Goal: Task Accomplishment & Management: Manage account settings

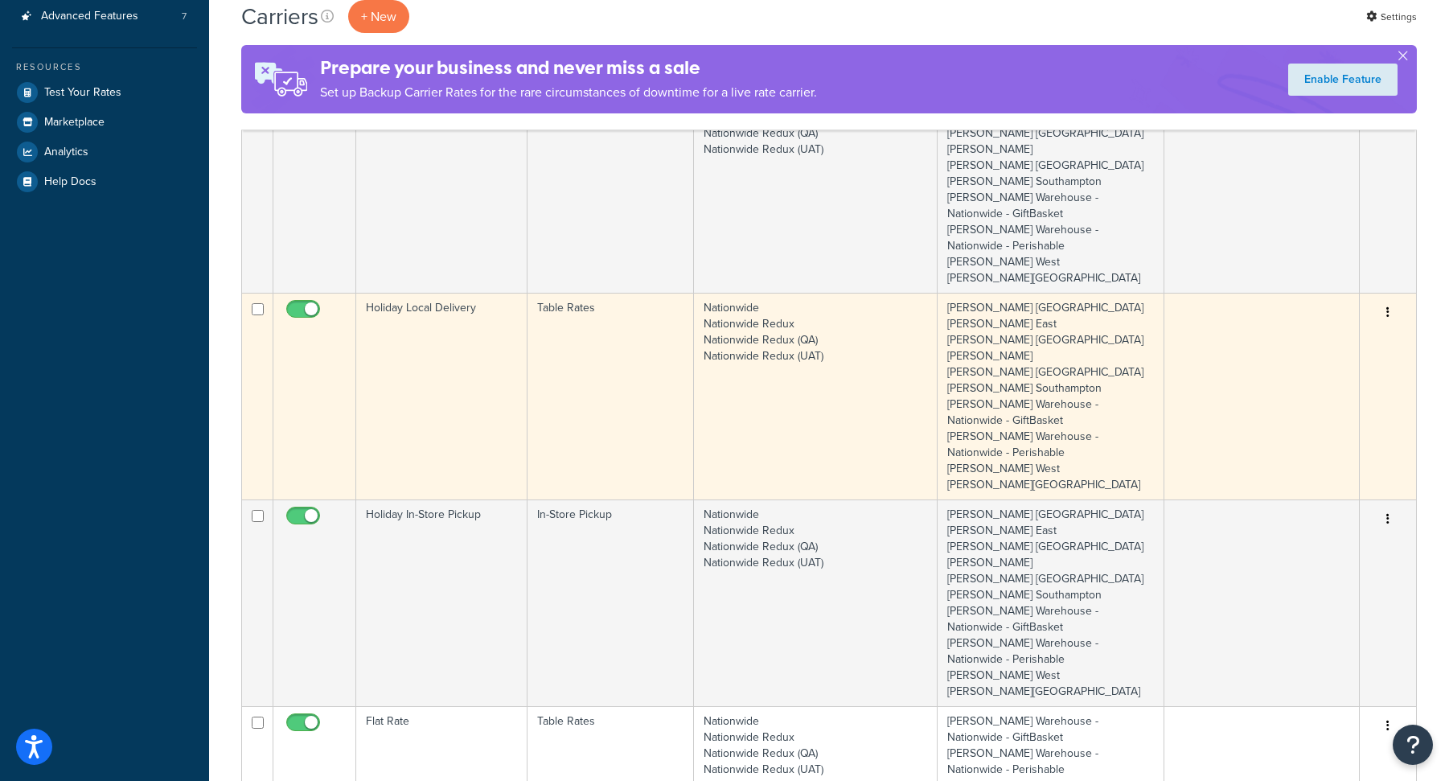
scroll to position [482, 0]
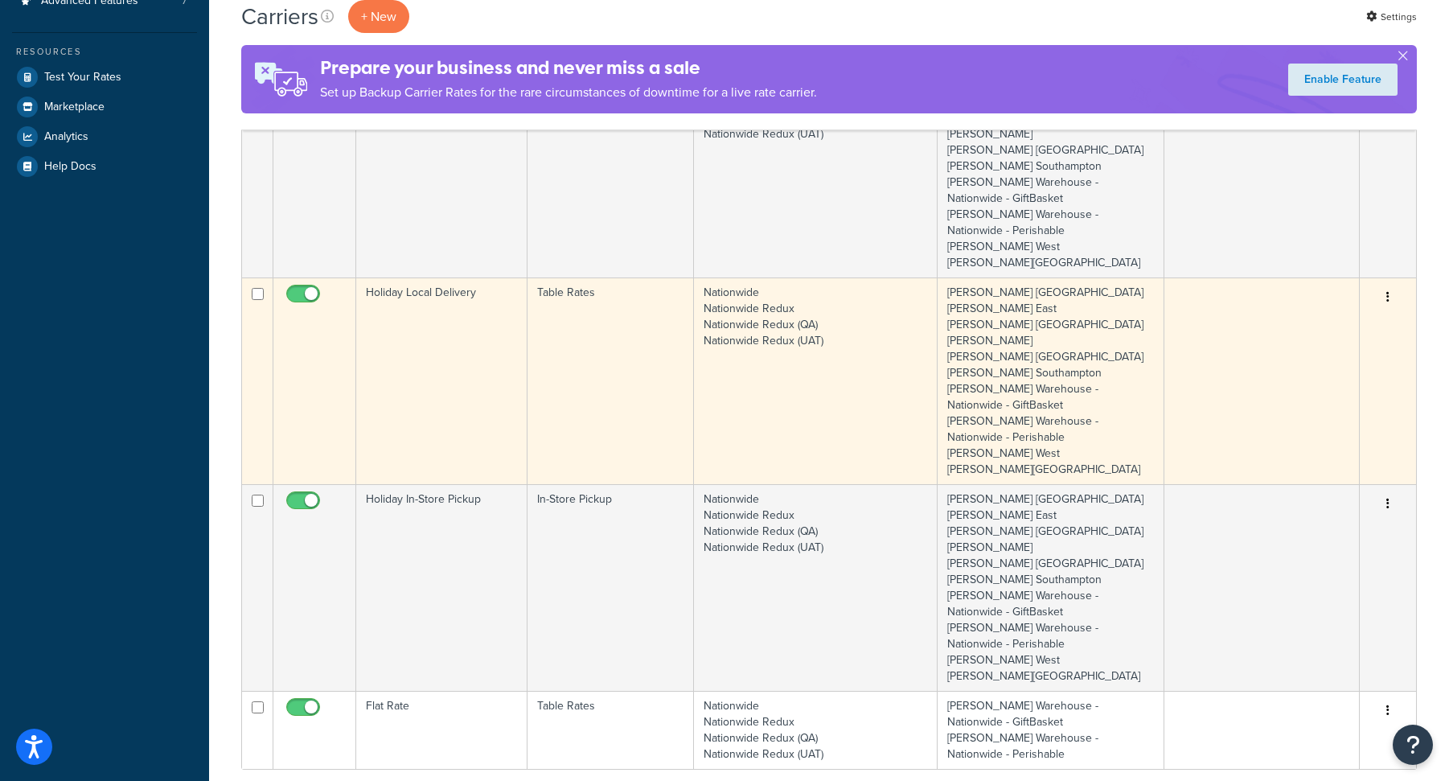
click at [433, 298] on td "Holiday Local Delivery" at bounding box center [441, 380] width 171 height 207
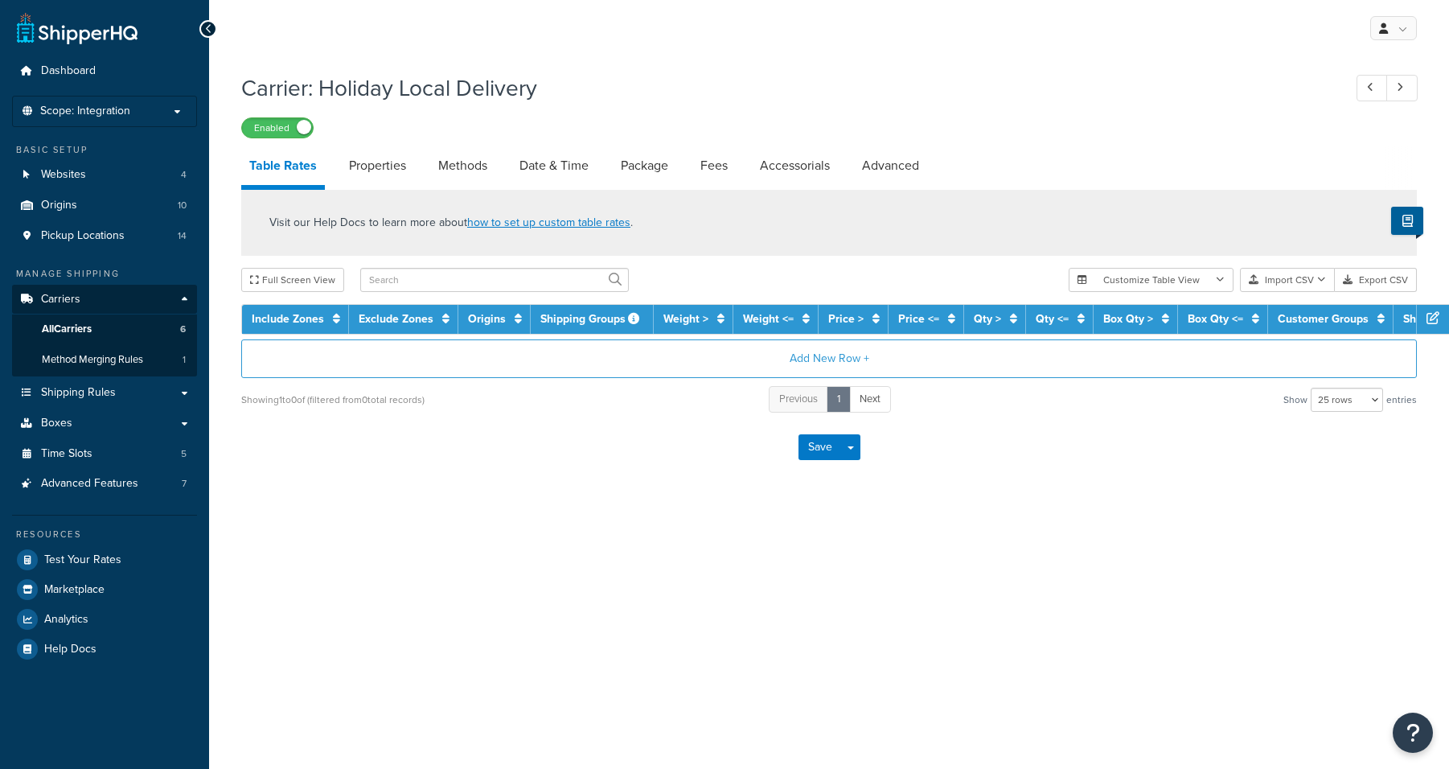
select select "25"
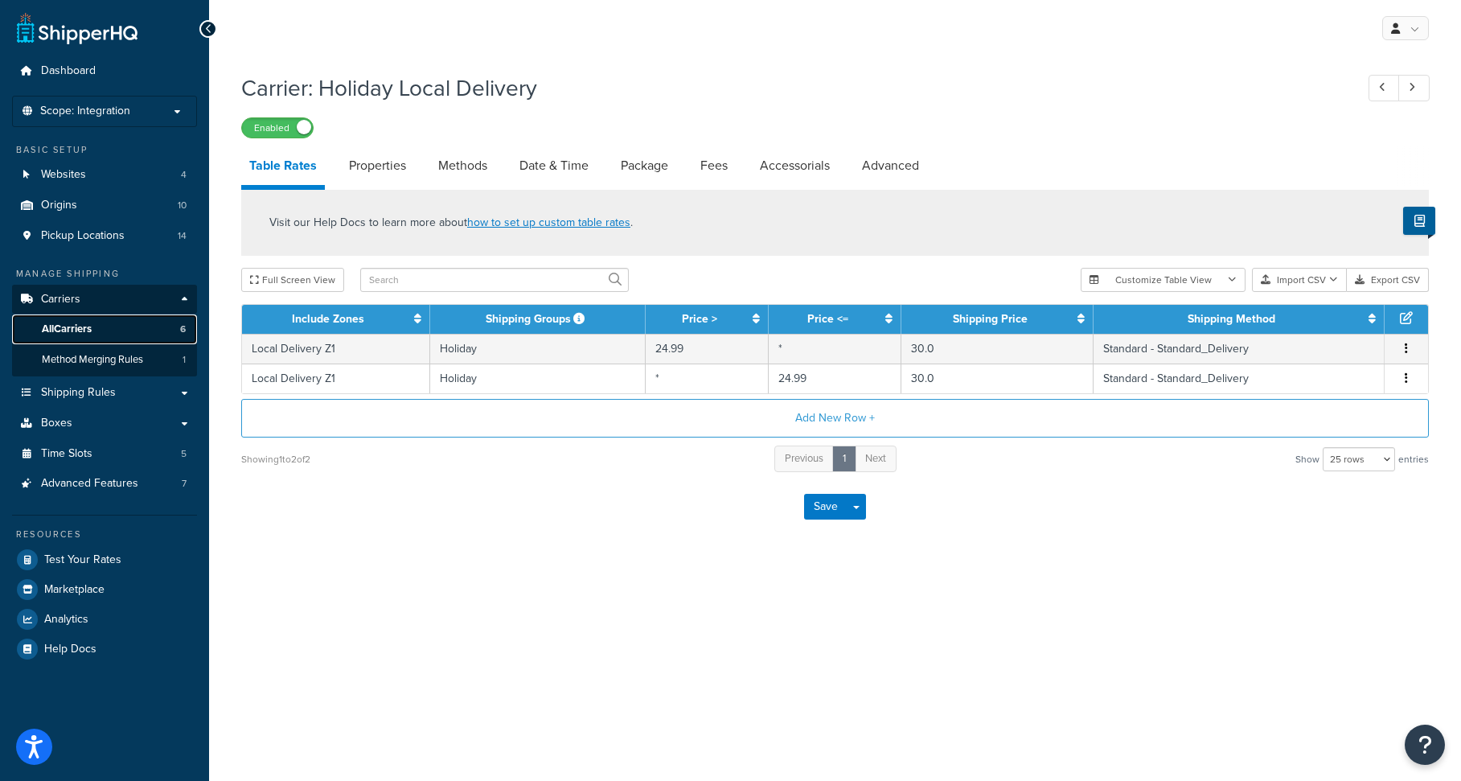
click at [75, 328] on span "All Carriers" at bounding box center [67, 329] width 50 height 14
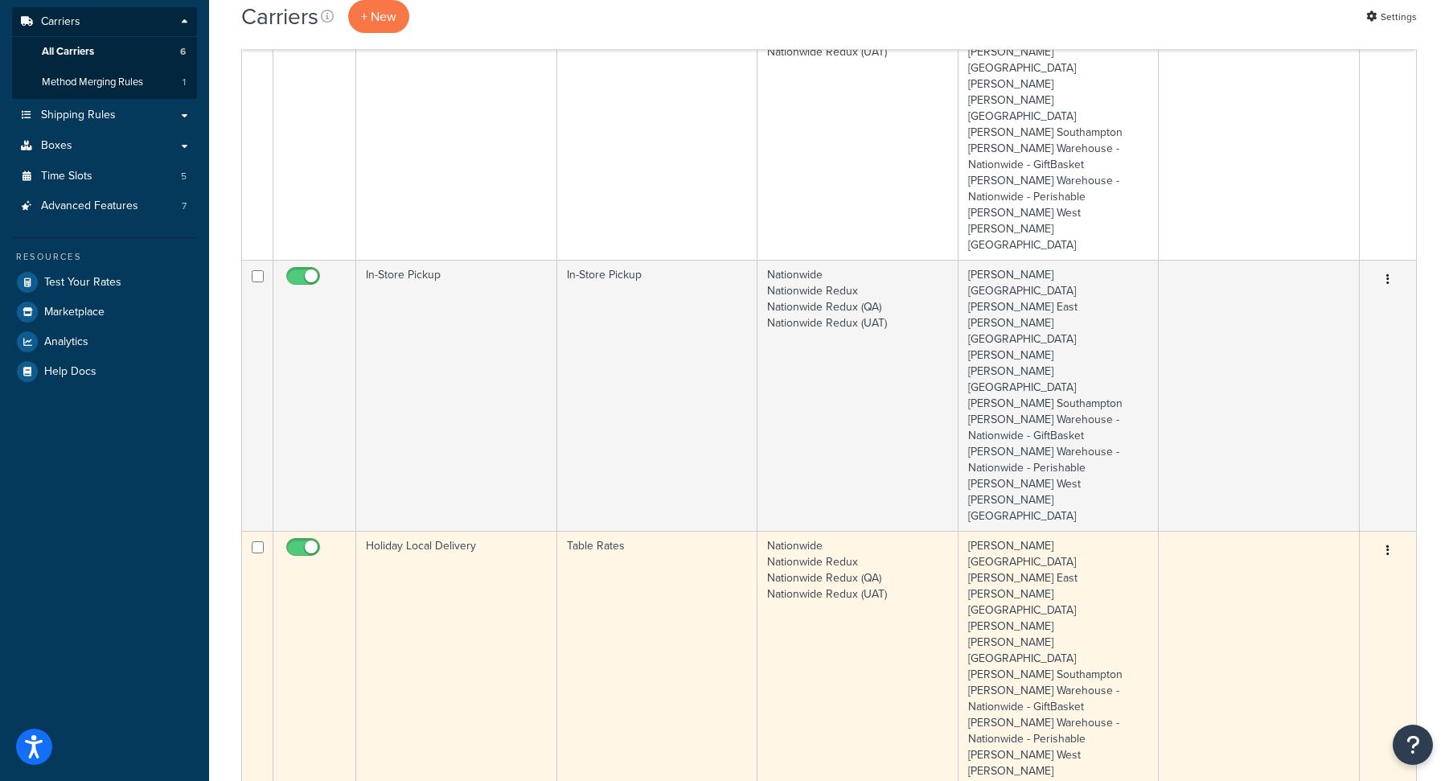
scroll to position [322, 0]
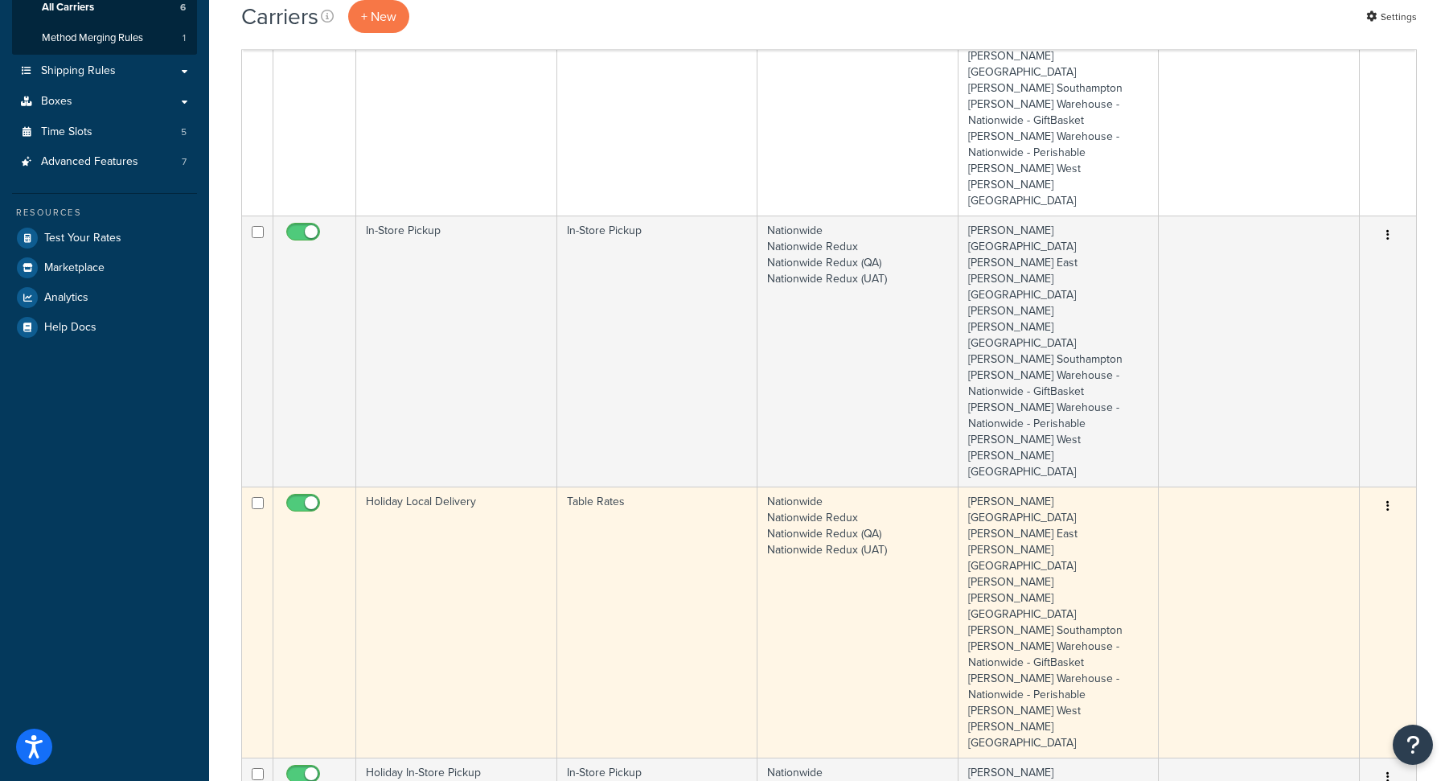
click at [462, 486] on td "Holiday Local Delivery" at bounding box center [456, 621] width 201 height 271
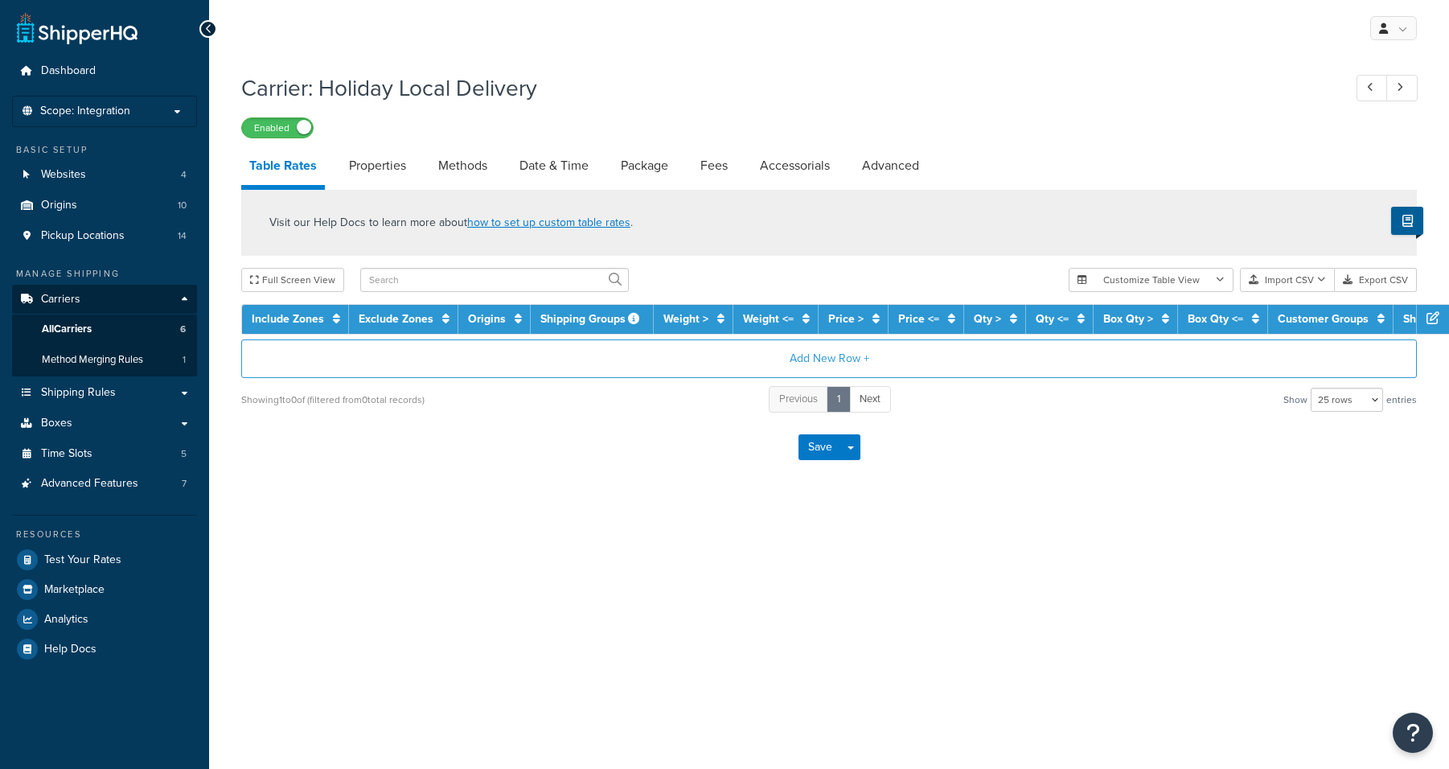
select select "25"
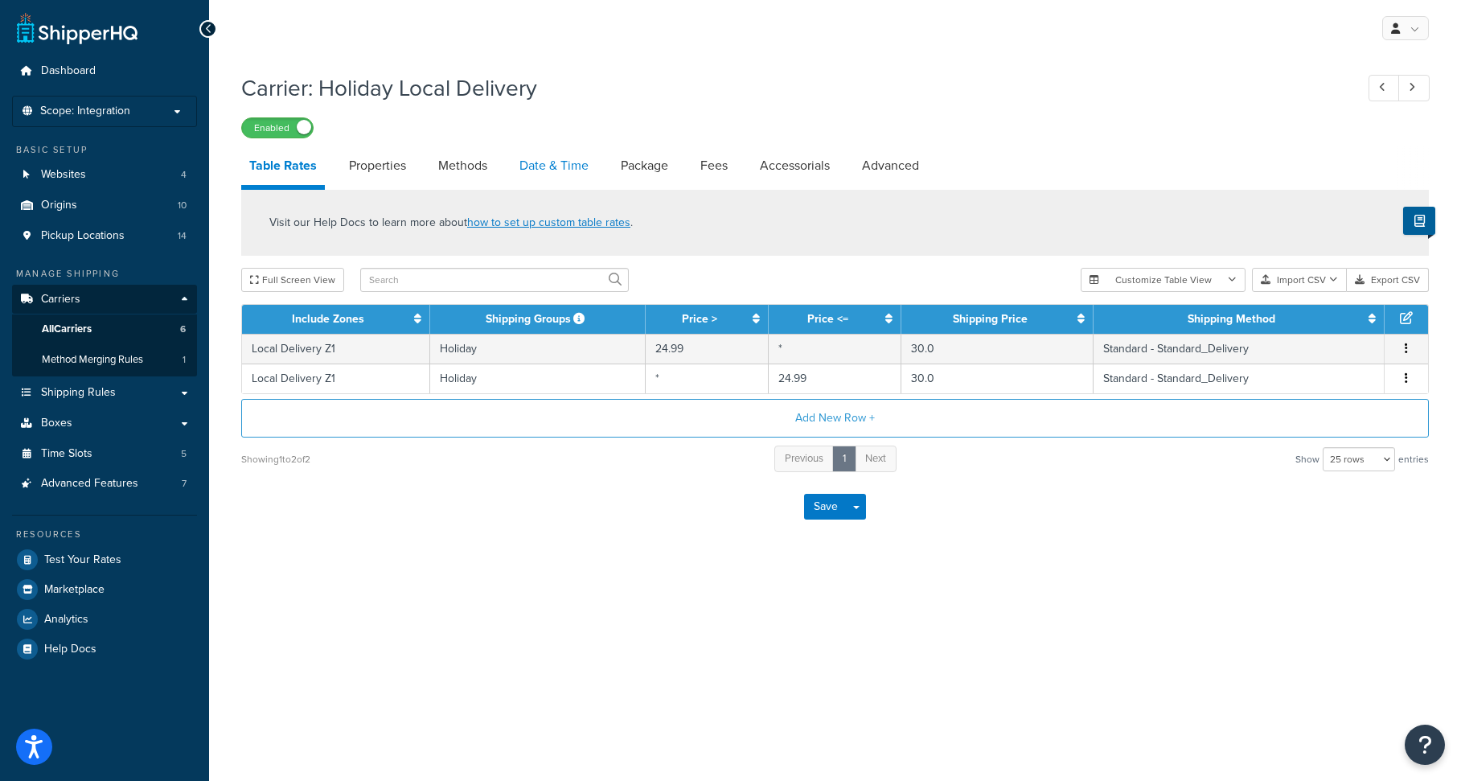
click at [546, 160] on link "Date & Time" at bounding box center [553, 165] width 85 height 39
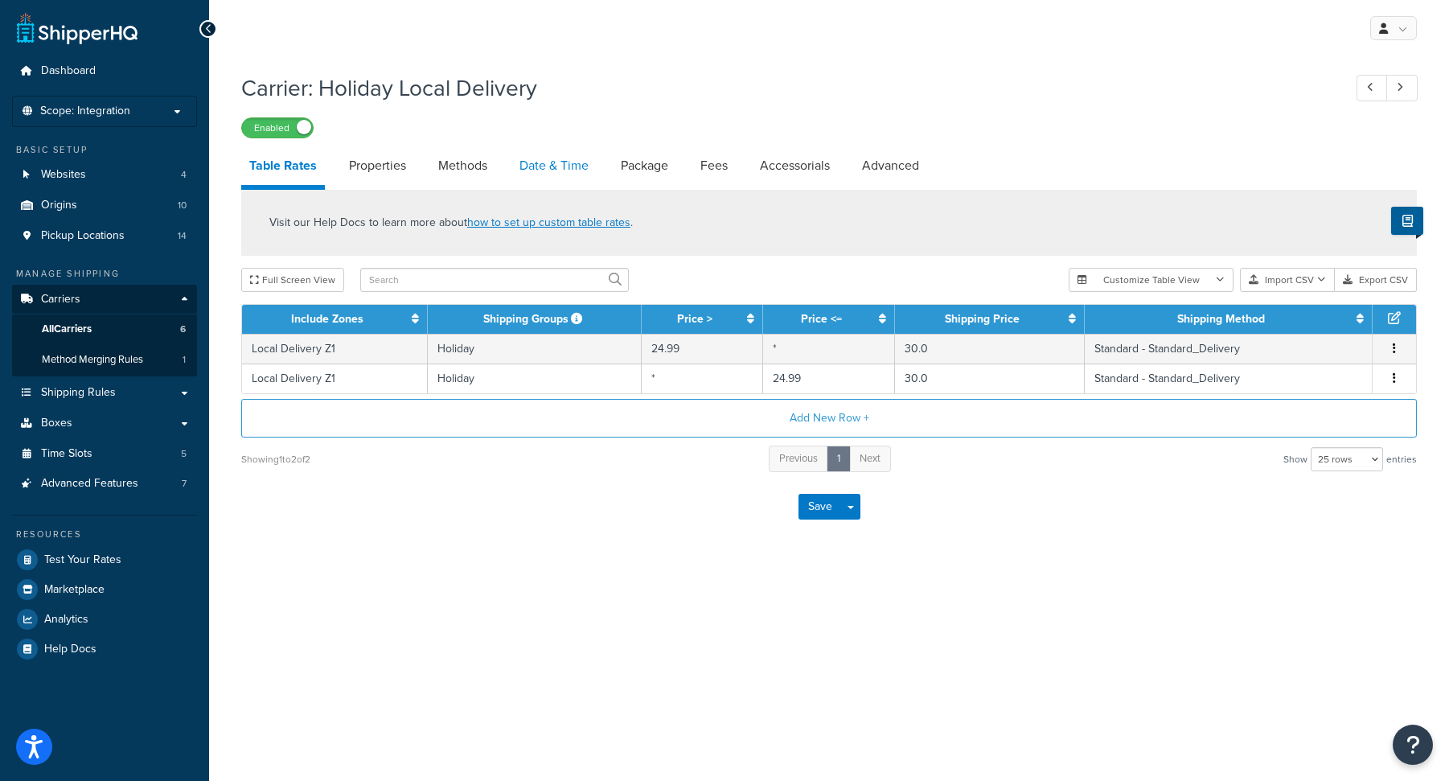
select select "yMd"
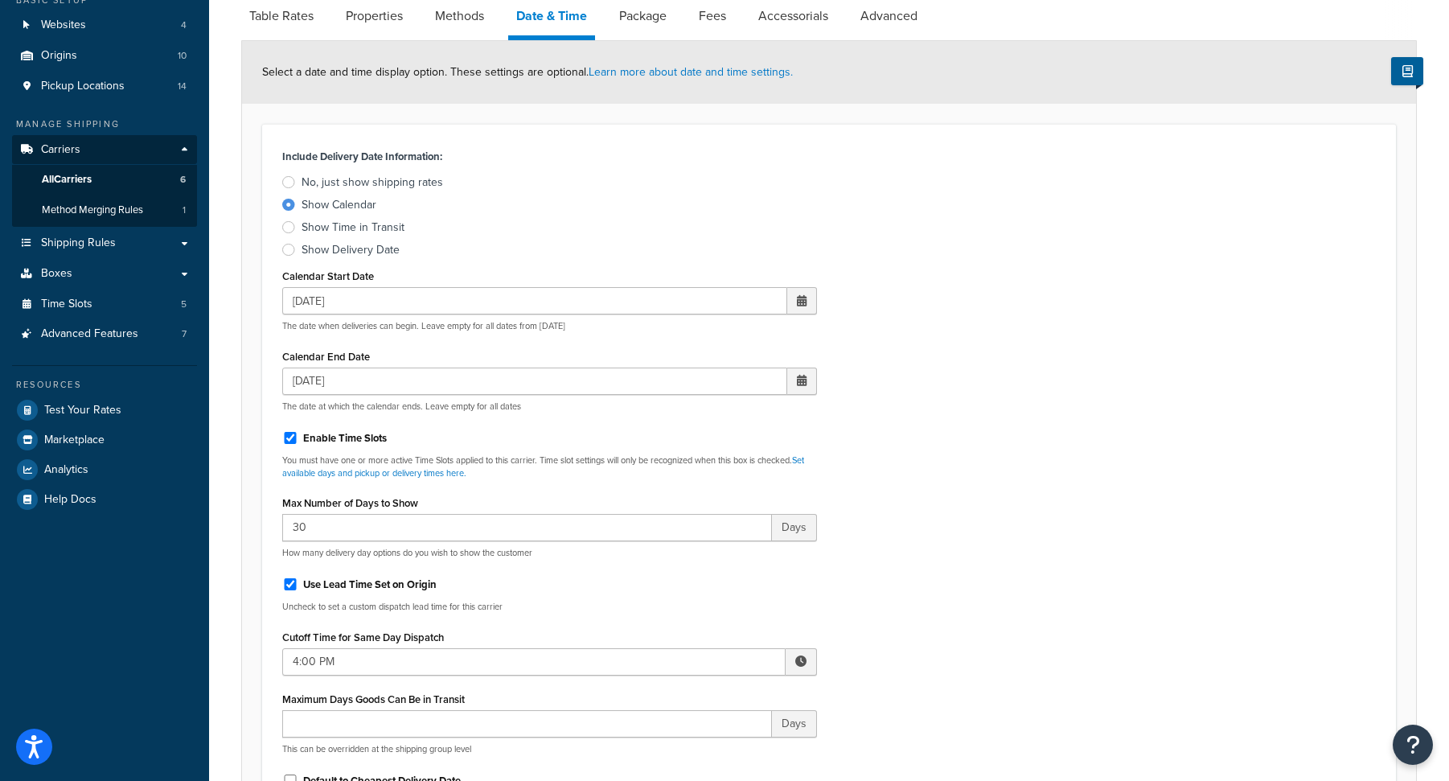
scroll to position [161, 0]
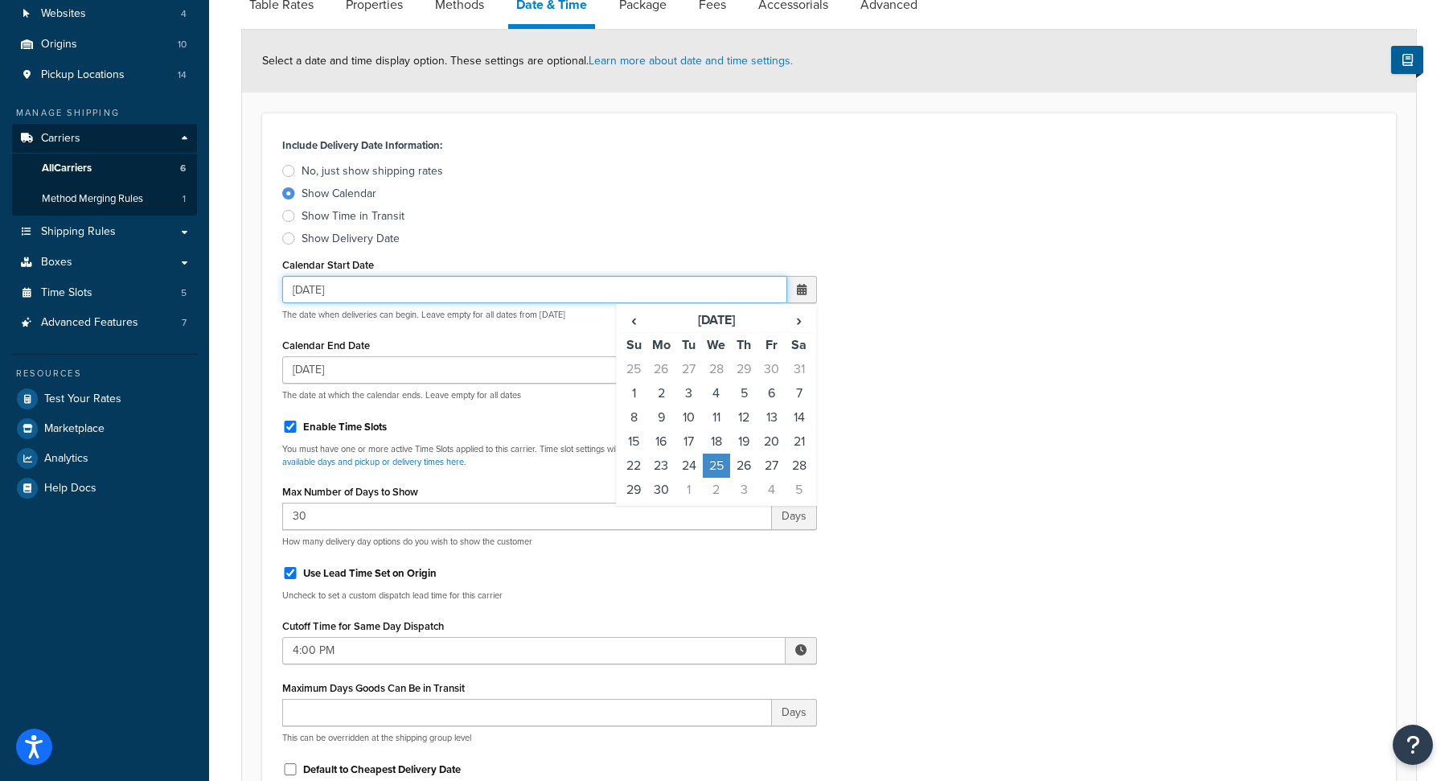
drag, startPoint x: 386, startPoint y: 293, endPoint x: 268, endPoint y: 292, distance: 118.2
click at [268, 292] on div "Include Delivery Date Information: No, just show shipping rates Show Calendar S…" at bounding box center [829, 471] width 1134 height 717
click at [691, 491] on td "1" at bounding box center [688, 490] width 27 height 24
type input "07/01/2025"
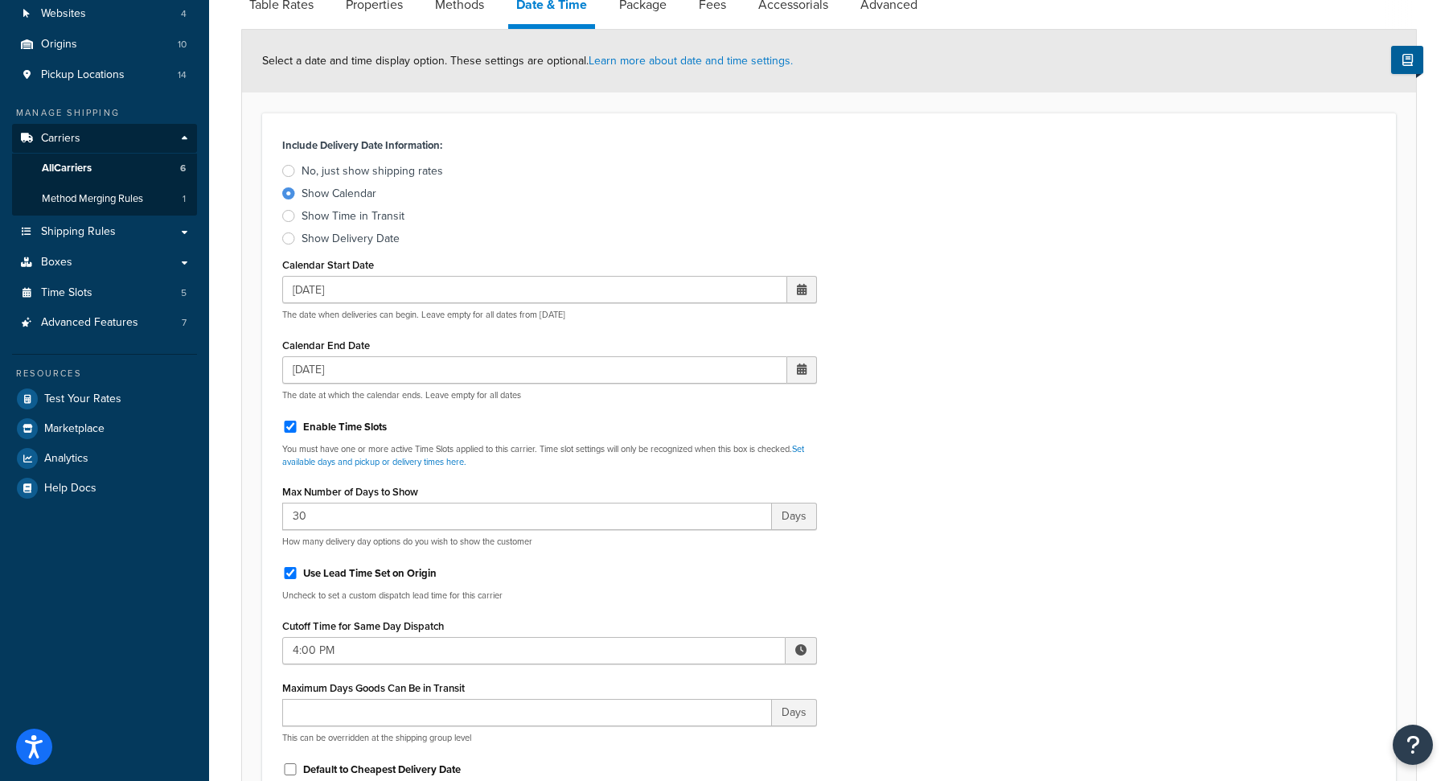
click at [999, 373] on div "Include Delivery Date Information: No, just show shipping rates Show Calendar S…" at bounding box center [829, 471] width 1118 height 676
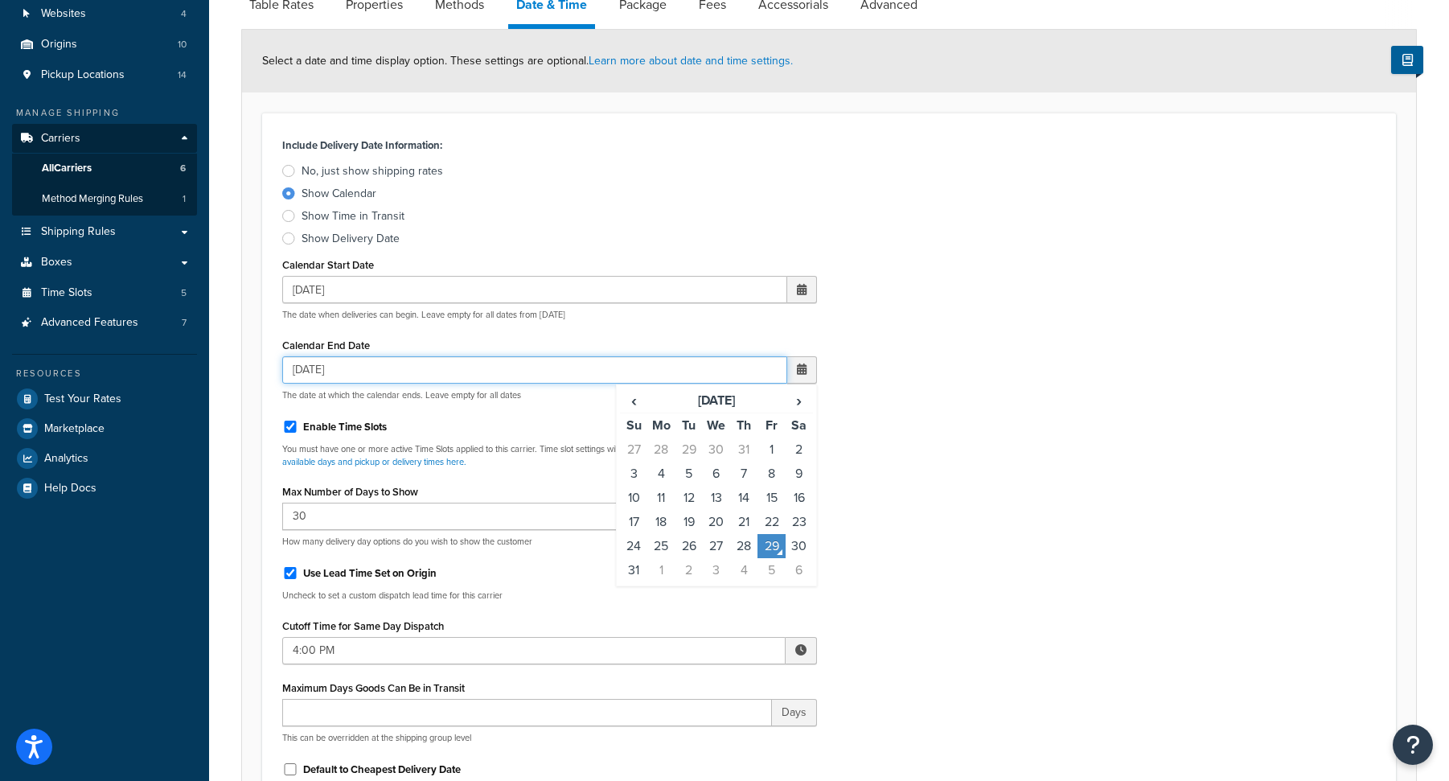
click at [567, 373] on input "08/29/2025" at bounding box center [534, 369] width 505 height 27
click at [797, 403] on span "›" at bounding box center [799, 400] width 26 height 23
click at [687, 542] on td "30" at bounding box center [688, 546] width 27 height 24
click at [1048, 280] on div "Include Delivery Date Information: No, just show shipping rates Show Calendar S…" at bounding box center [829, 471] width 1118 height 676
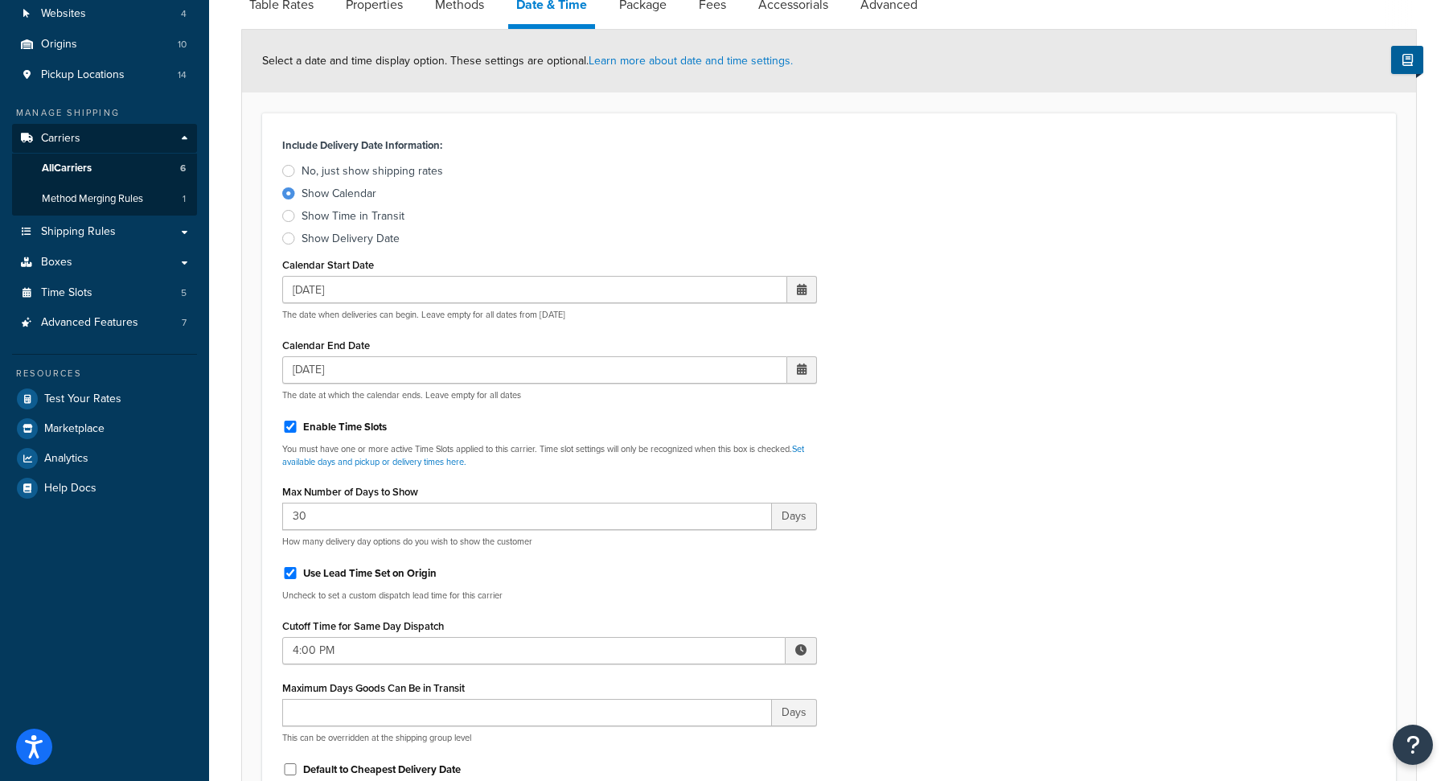
click at [802, 367] on span at bounding box center [802, 368] width 10 height 11
click at [772, 549] on td "3" at bounding box center [770, 546] width 27 height 24
type input "10/03/2025"
click at [909, 462] on div "Include Delivery Date Information: No, just show shipping rates Show Calendar S…" at bounding box center [829, 471] width 1118 height 676
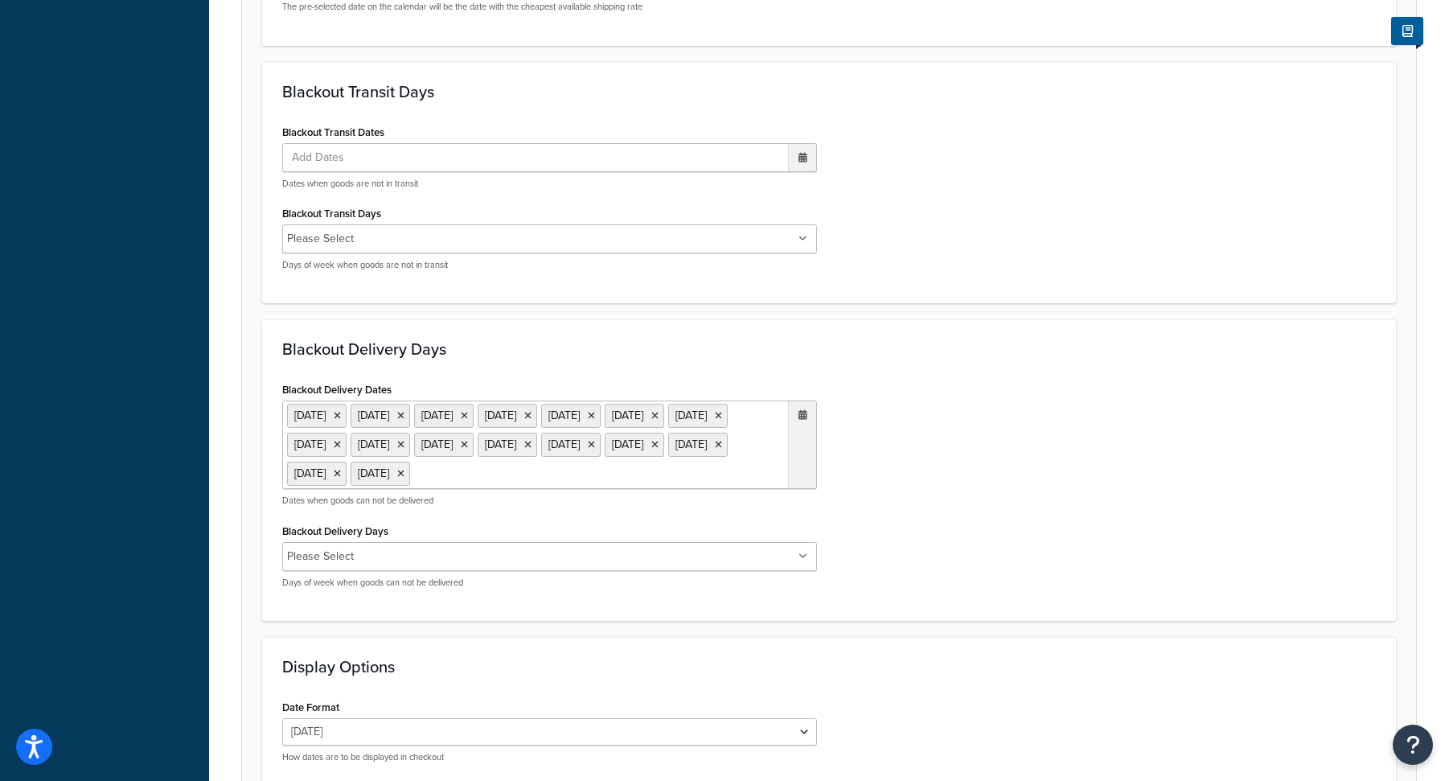
scroll to position [1137, 0]
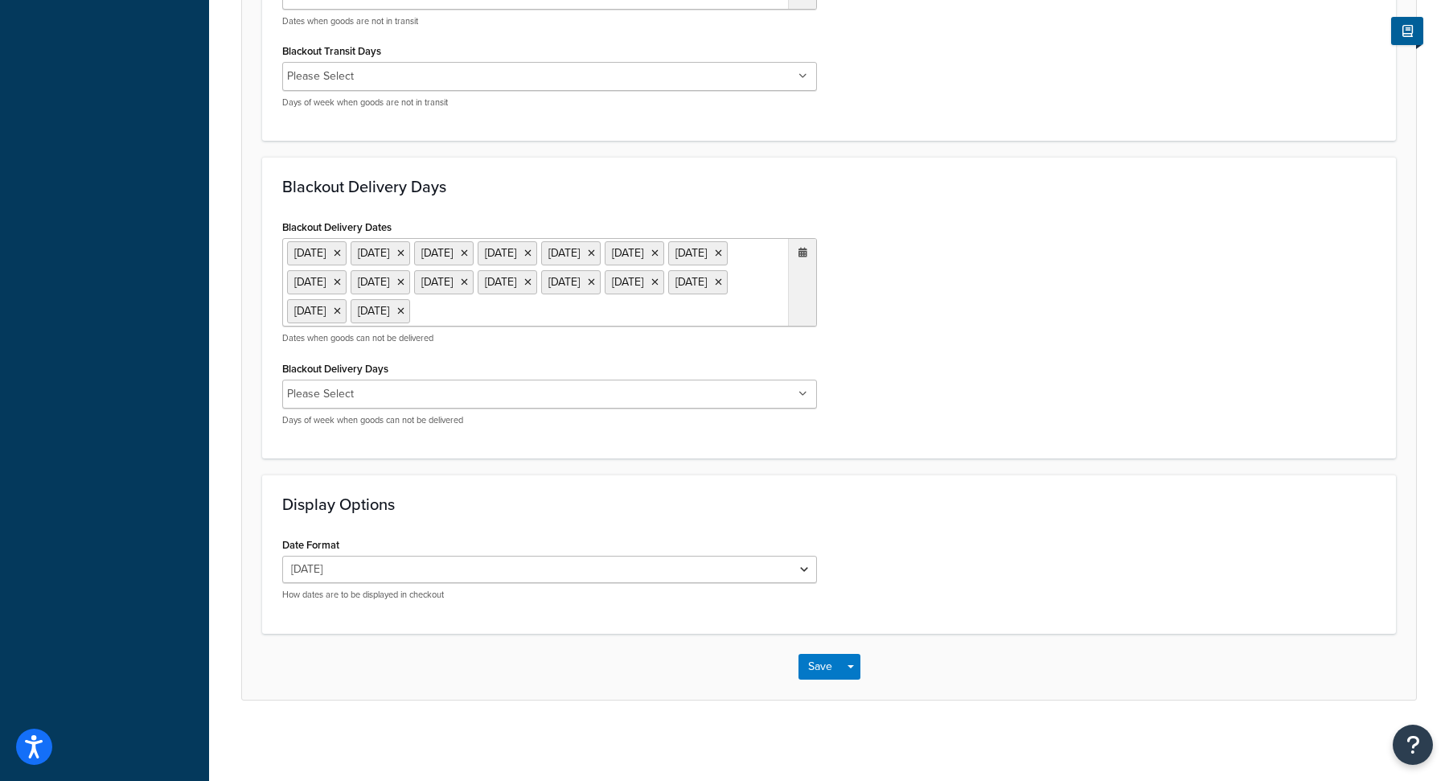
click at [550, 306] on ul "27 Aug 2025 1 Sep 2025 2 Sep 2025 3 Sep 2025 8 Sep 2025 9 Sep 2025 10 Sep 2025 …" at bounding box center [549, 282] width 535 height 88
click at [638, 345] on span "‹" at bounding box center [634, 343] width 26 height 23
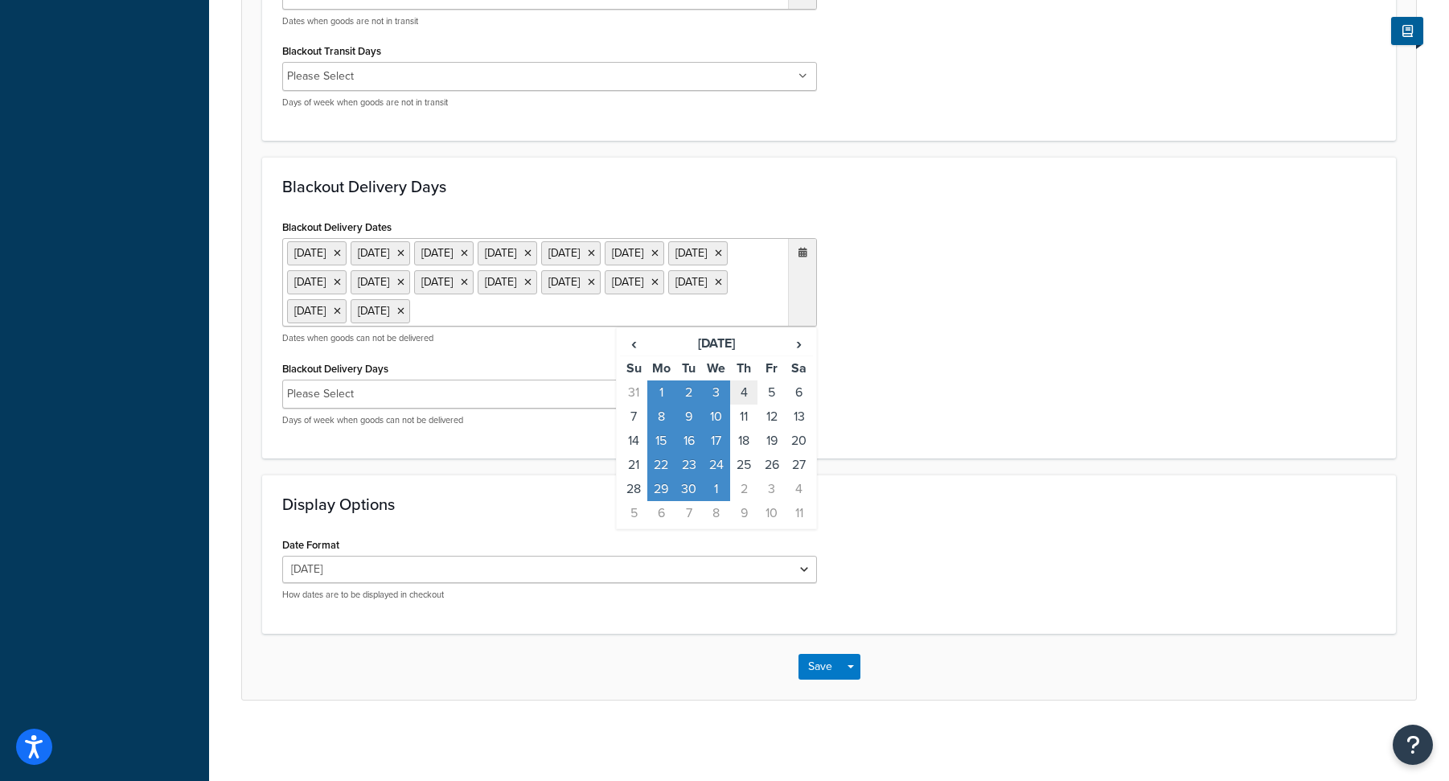
click at [746, 390] on td "4" at bounding box center [743, 392] width 27 height 24
click at [769, 389] on td "5" at bounding box center [770, 392] width 27 height 24
click at [799, 392] on td "6" at bounding box center [799, 392] width 27 height 24
click at [637, 413] on td "7" at bounding box center [633, 416] width 27 height 24
click at [738, 417] on td "11" at bounding box center [743, 416] width 27 height 24
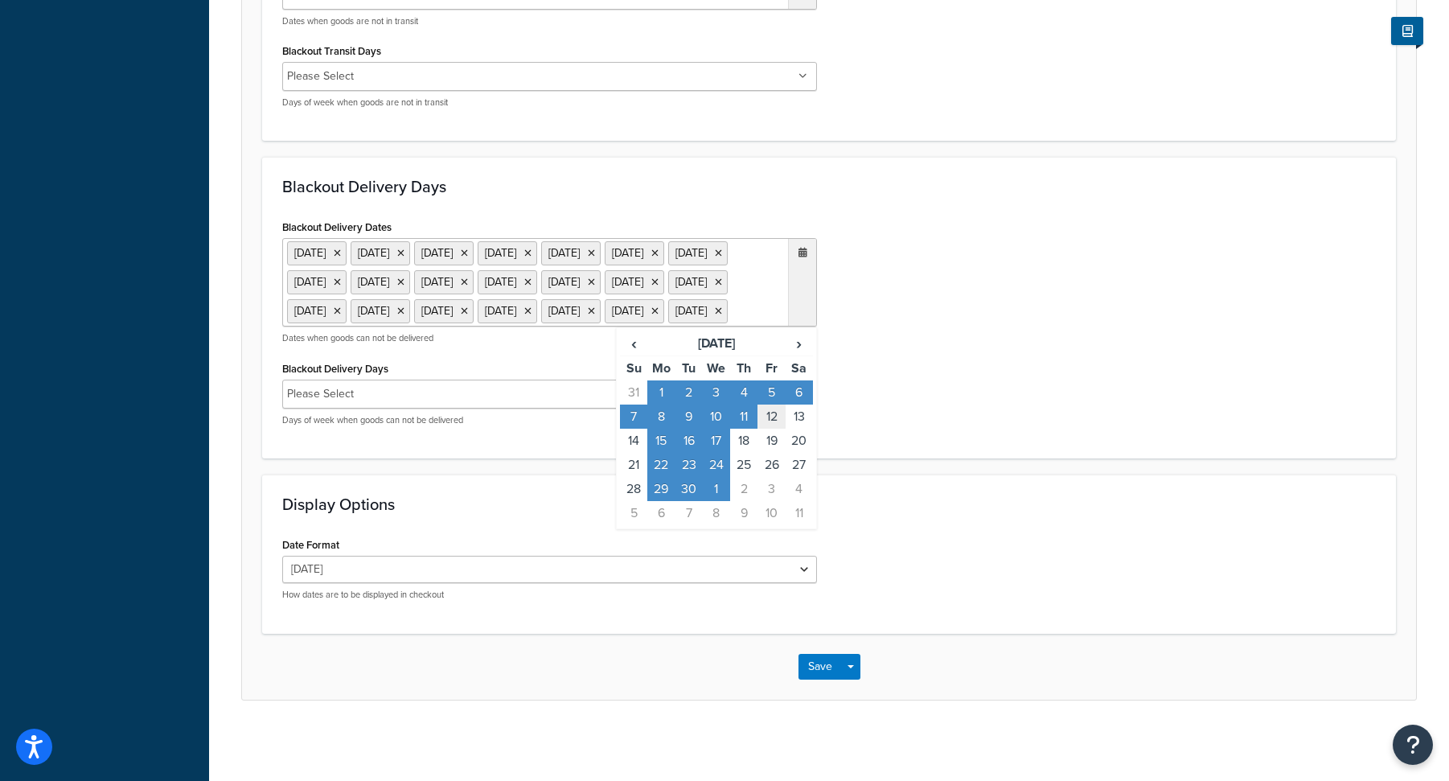
click at [769, 429] on td "12" at bounding box center [770, 416] width 27 height 24
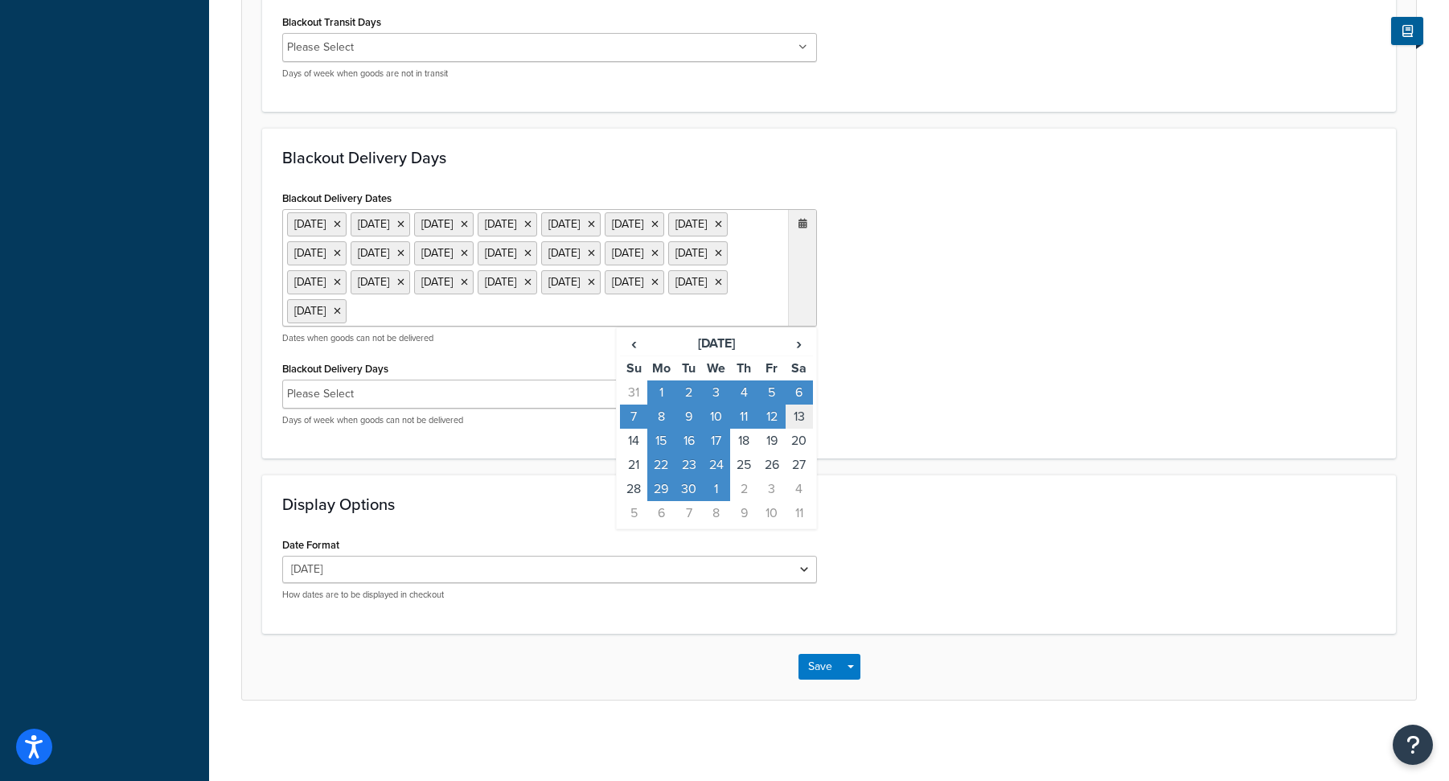
click at [796, 429] on td "13" at bounding box center [799, 416] width 27 height 24
click at [623, 453] on td "14" at bounding box center [633, 441] width 27 height 24
drag, startPoint x: 734, startPoint y: 471, endPoint x: 774, endPoint y: 466, distance: 40.6
click at [736, 453] on td "18" at bounding box center [743, 441] width 27 height 24
click at [773, 453] on td "19" at bounding box center [770, 441] width 27 height 24
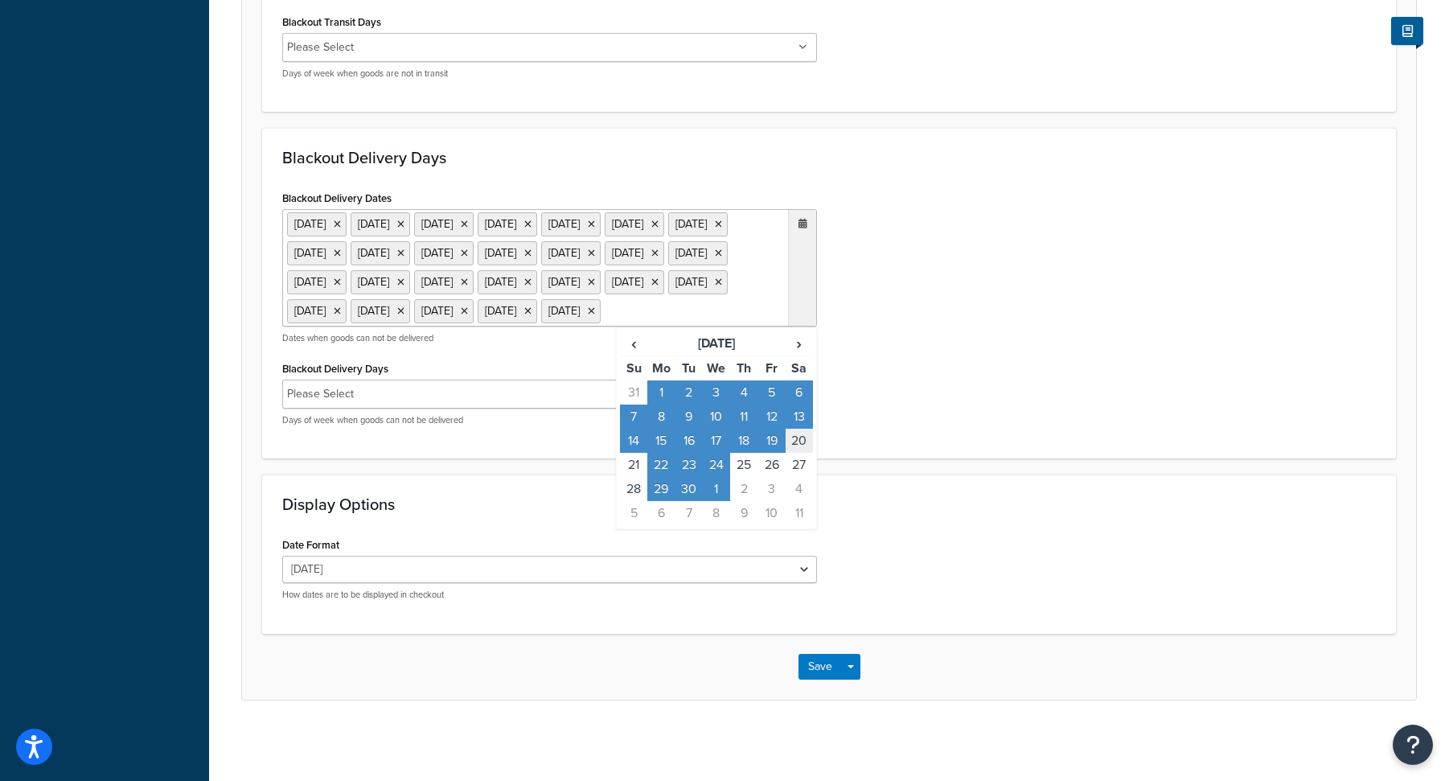
click at [798, 453] on td "20" at bounding box center [799, 441] width 27 height 24
click at [636, 477] on td "21" at bounding box center [633, 465] width 27 height 24
click at [718, 477] on td "24" at bounding box center [716, 465] width 27 height 24
click at [685, 477] on td "23" at bounding box center [688, 465] width 27 height 24
click at [665, 477] on td "22" at bounding box center [660, 465] width 27 height 24
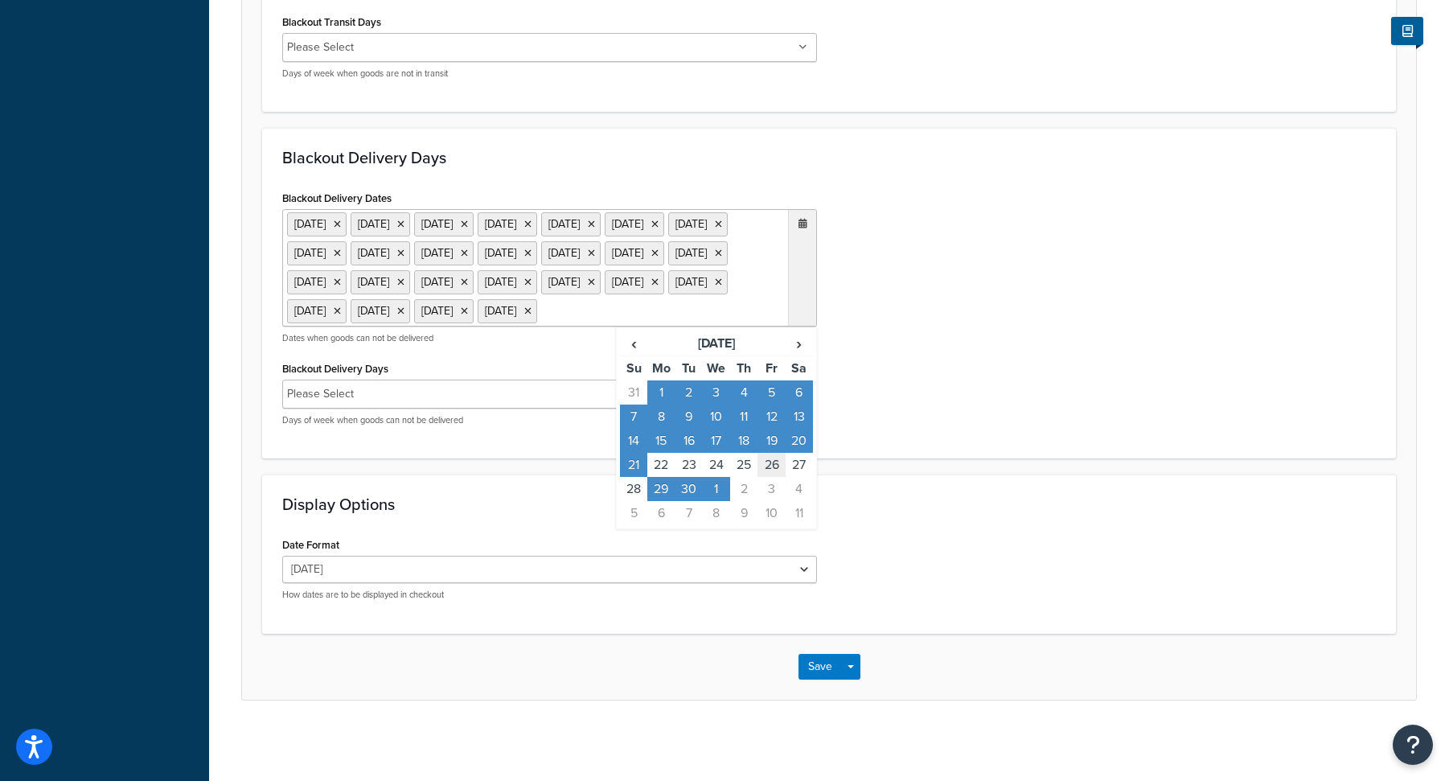
click at [768, 477] on td "26" at bounding box center [770, 465] width 27 height 24
click at [797, 477] on td "27" at bounding box center [799, 465] width 27 height 24
click at [634, 501] on td "28" at bounding box center [633, 489] width 27 height 24
click at [713, 501] on td "1" at bounding box center [716, 489] width 27 height 24
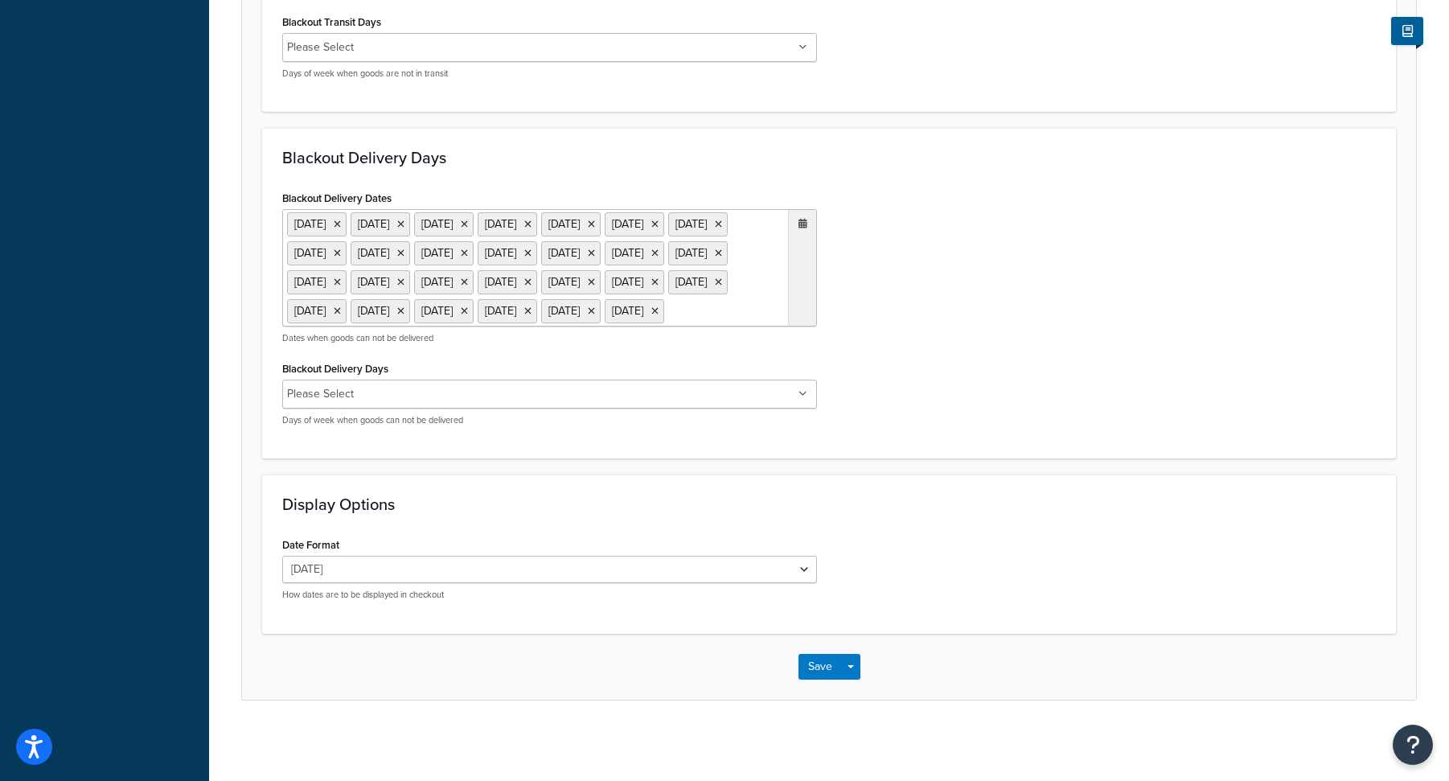
click at [921, 438] on div "Blackout Delivery Dates 27 Aug 2025 1 Sep 2025 2 Sep 2025 3 Sep 2025 4 Sep 2025…" at bounding box center [829, 313] width 1118 height 252
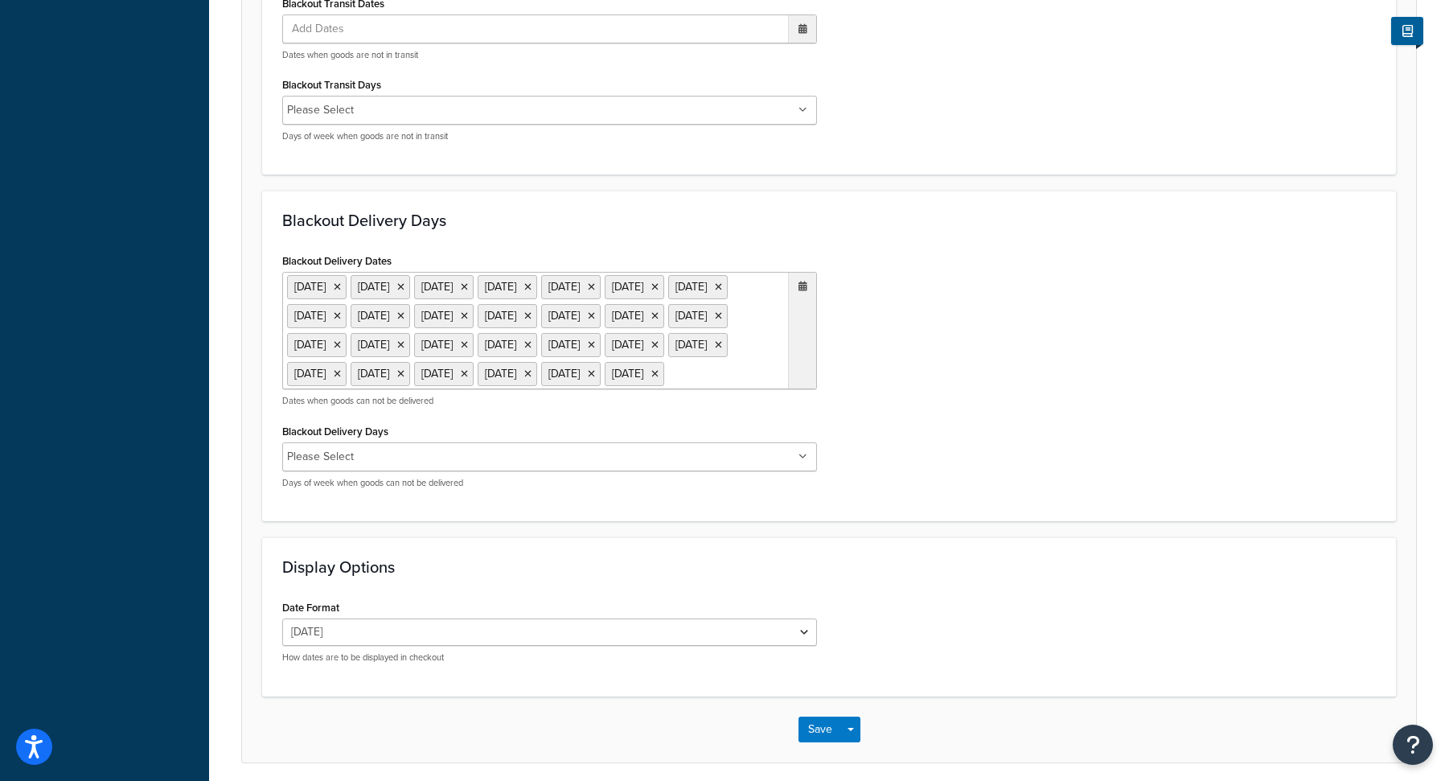
scroll to position [1195, 0]
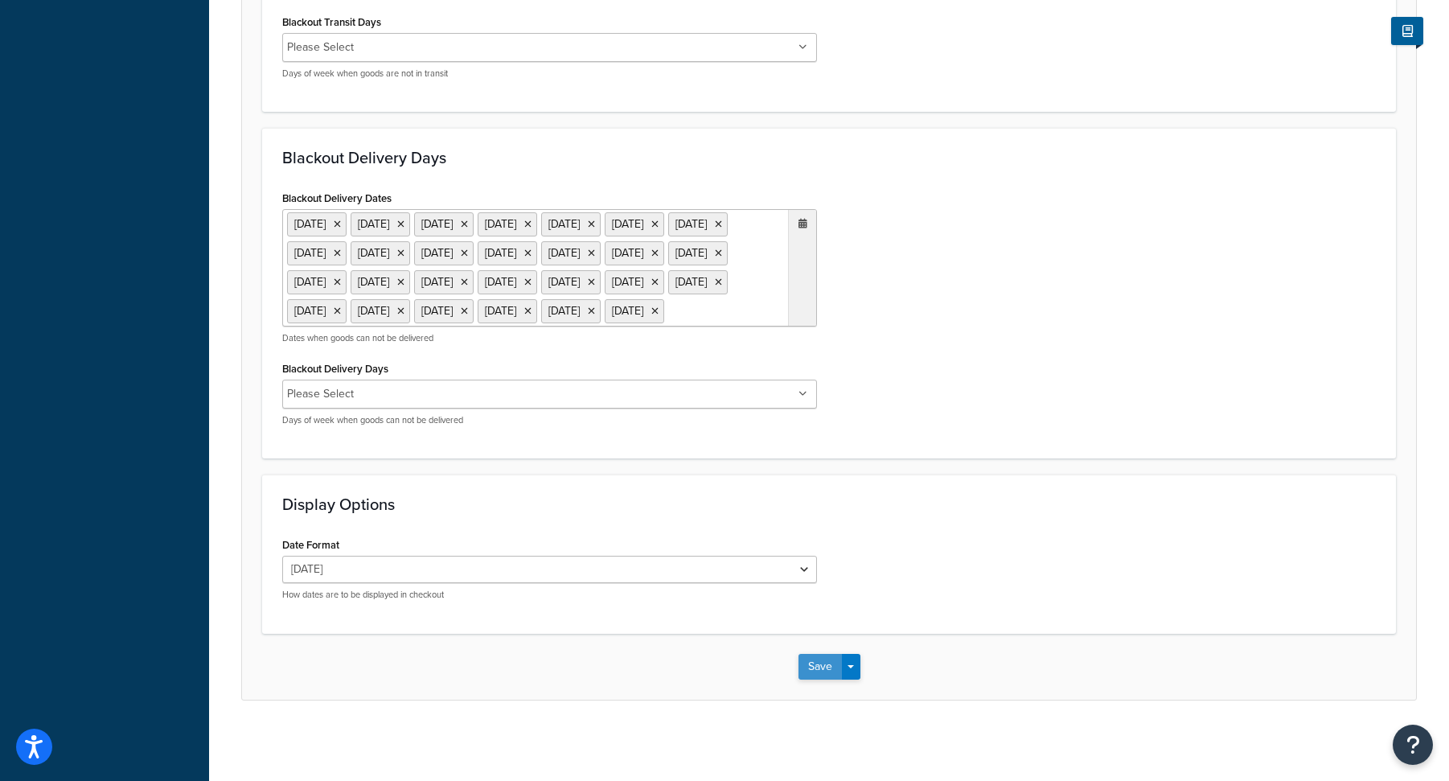
click at [823, 671] on button "Save" at bounding box center [819, 667] width 43 height 26
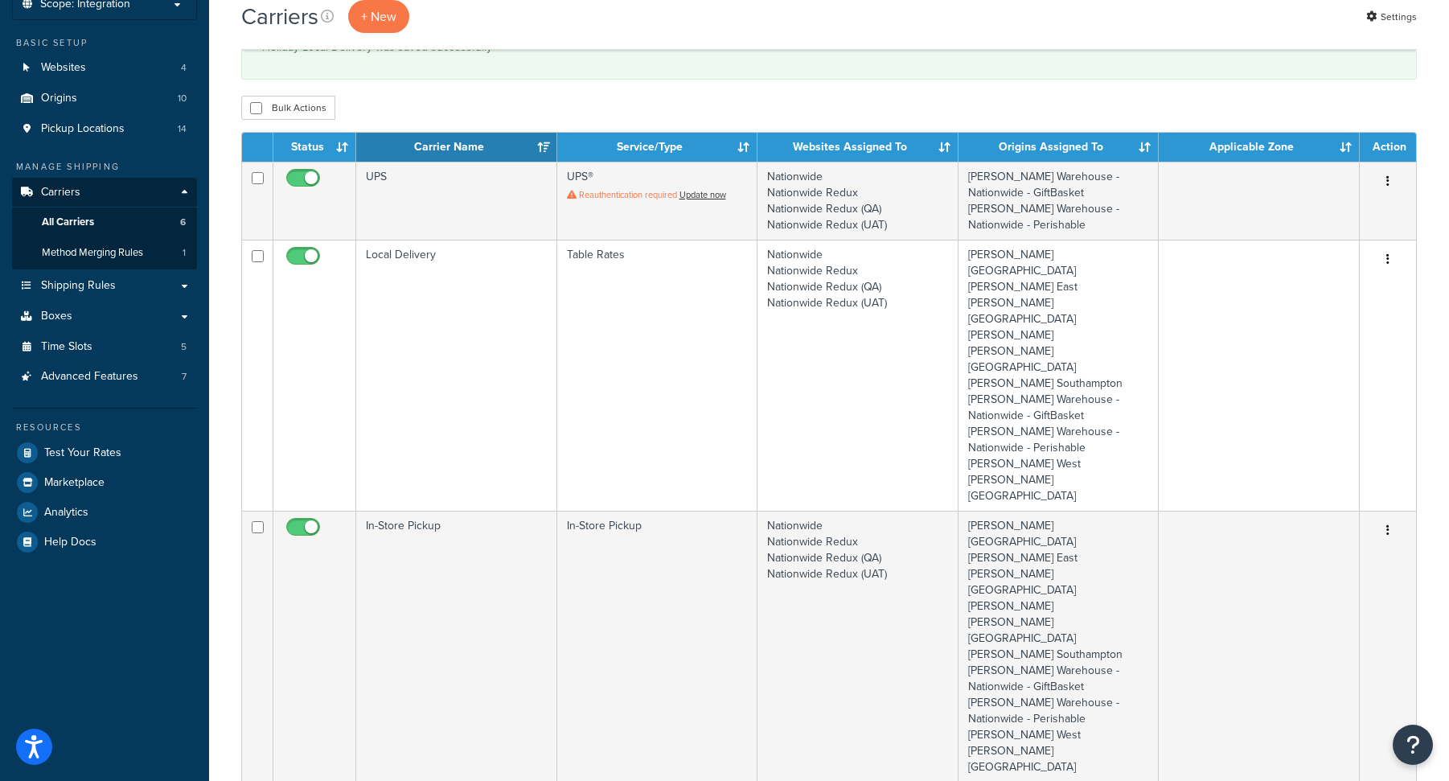
scroll to position [322, 0]
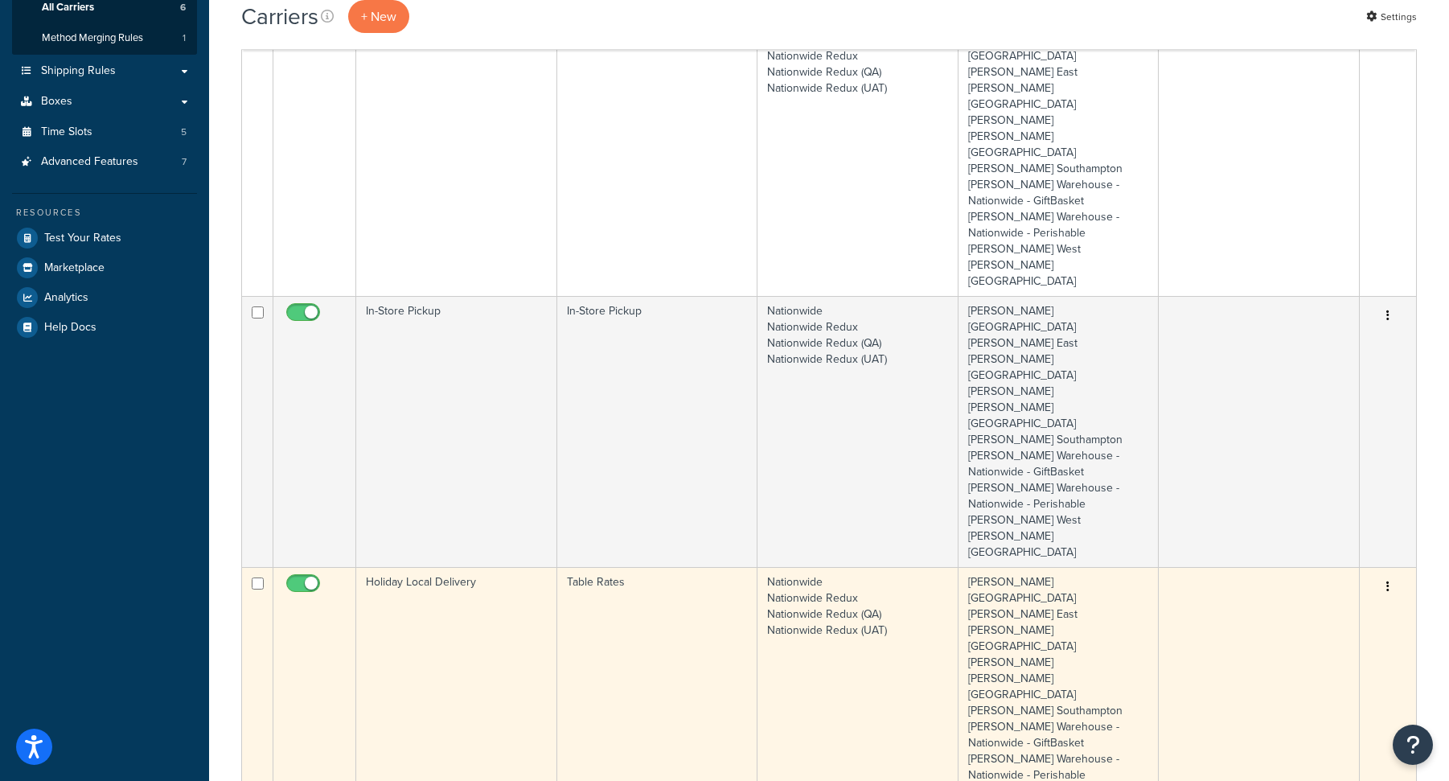
click at [475, 567] on td "Holiday Local Delivery" at bounding box center [456, 702] width 201 height 271
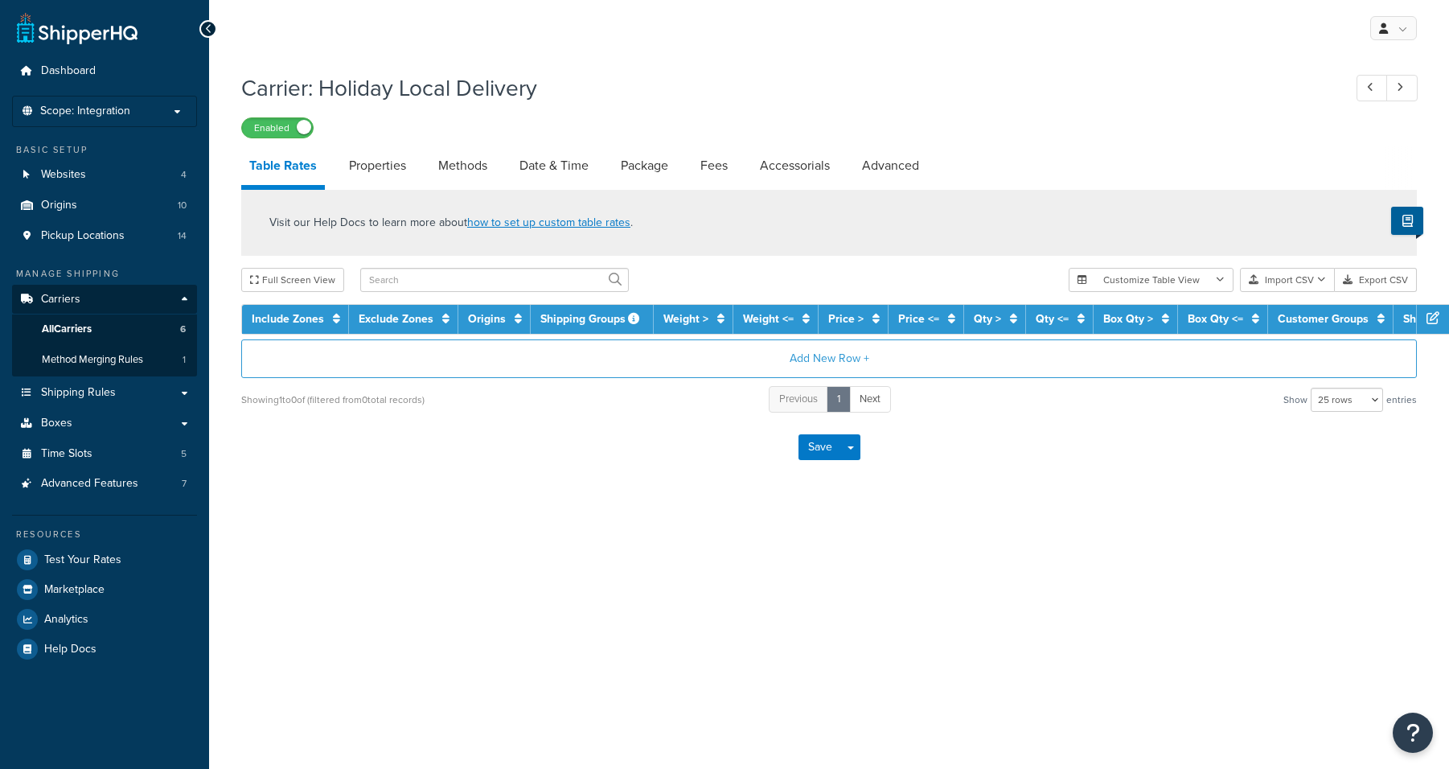
select select "25"
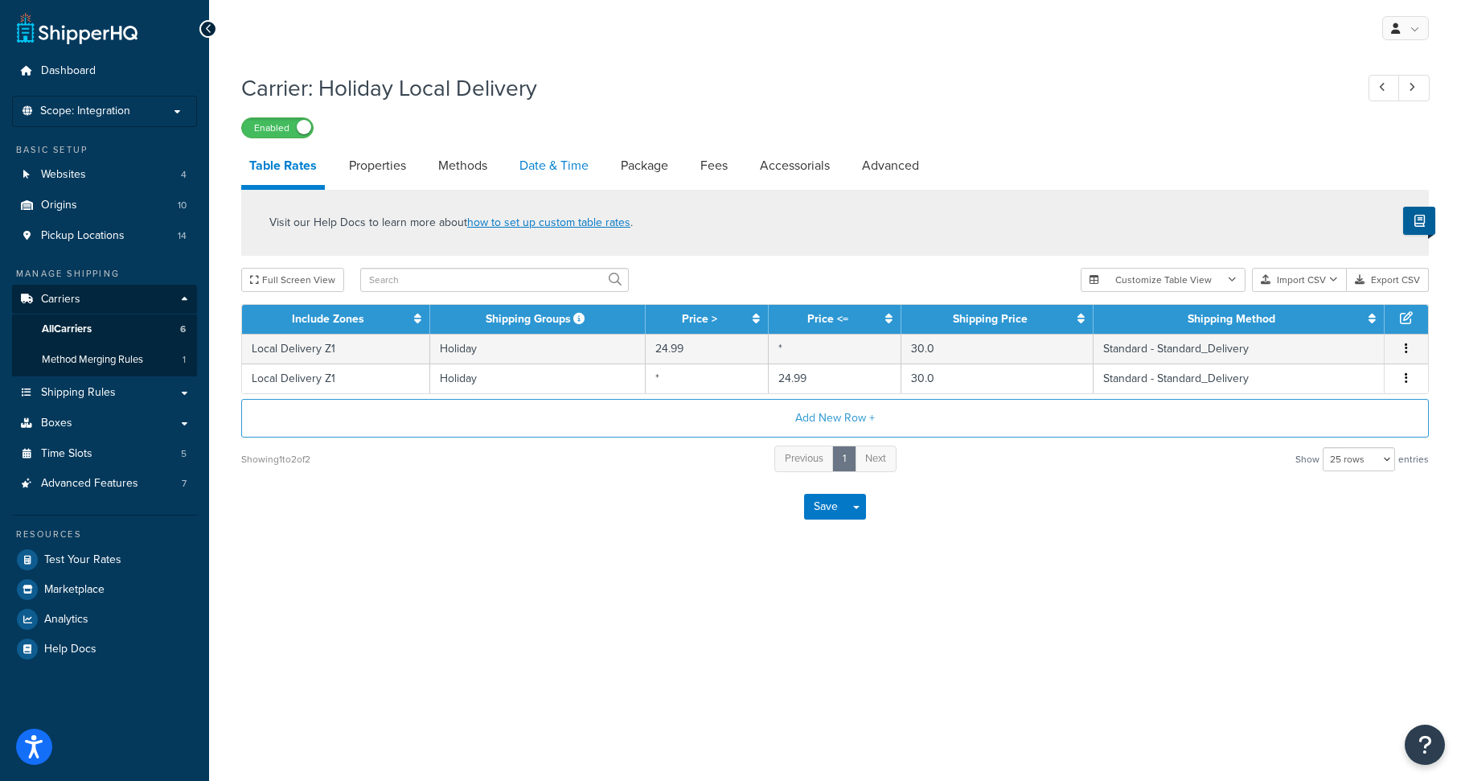
click at [560, 162] on link "Date & Time" at bounding box center [553, 165] width 85 height 39
select select "yMd"
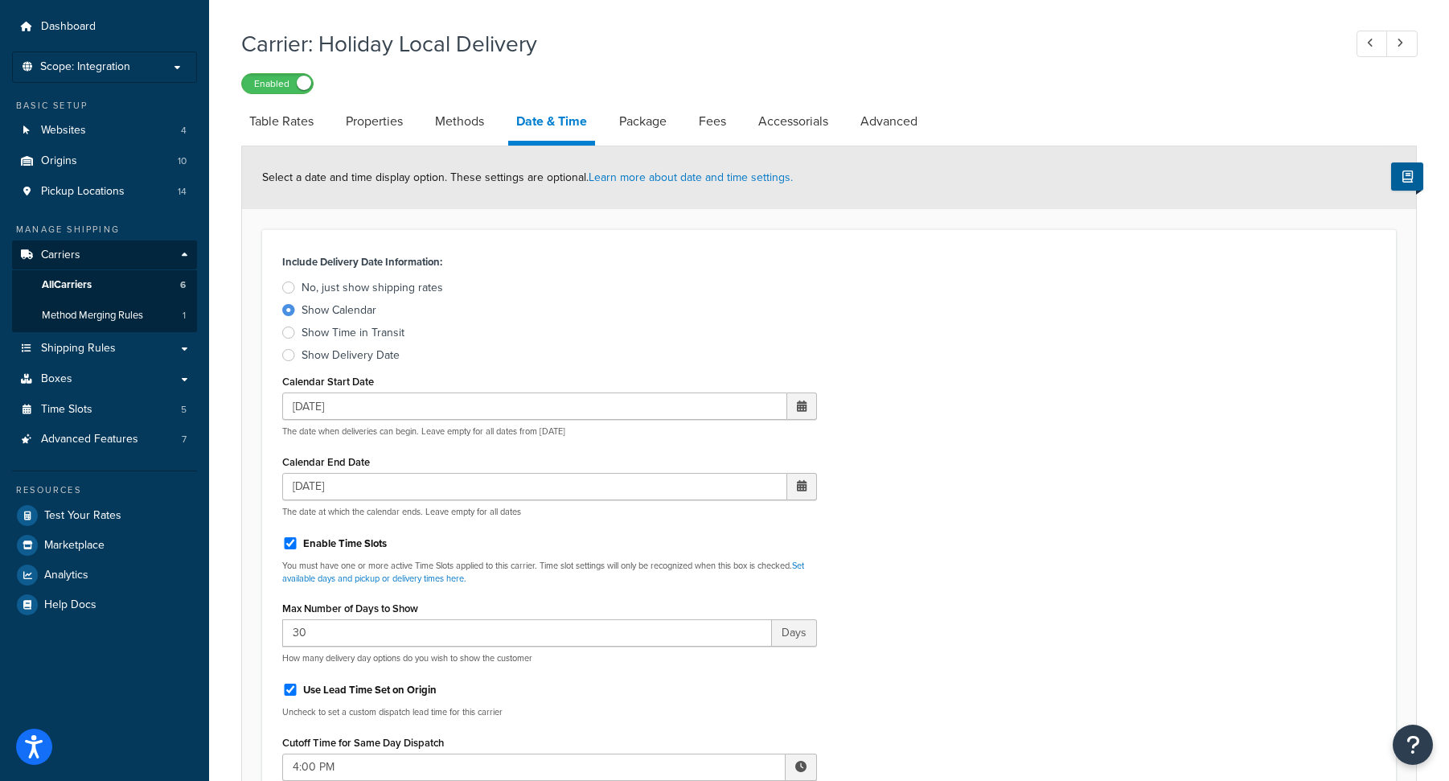
scroll to position [322, 0]
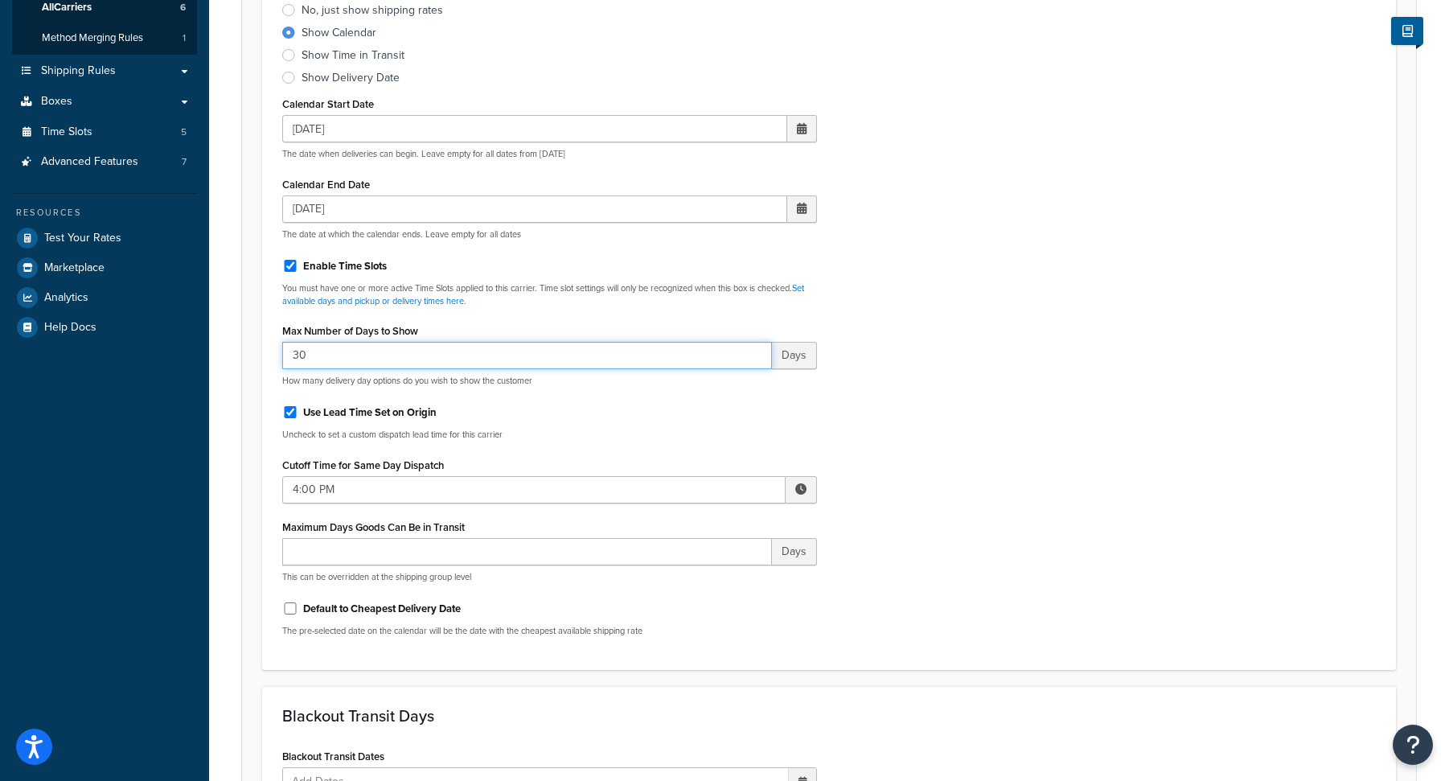
click at [248, 352] on form "Select a date and time display option. These settings are optional. Learn more …" at bounding box center [829, 691] width 1174 height 1645
type input "7"
click at [1195, 246] on div "Include Delivery Date Information: No, just show shipping rates Show Calendar S…" at bounding box center [829, 311] width 1118 height 676
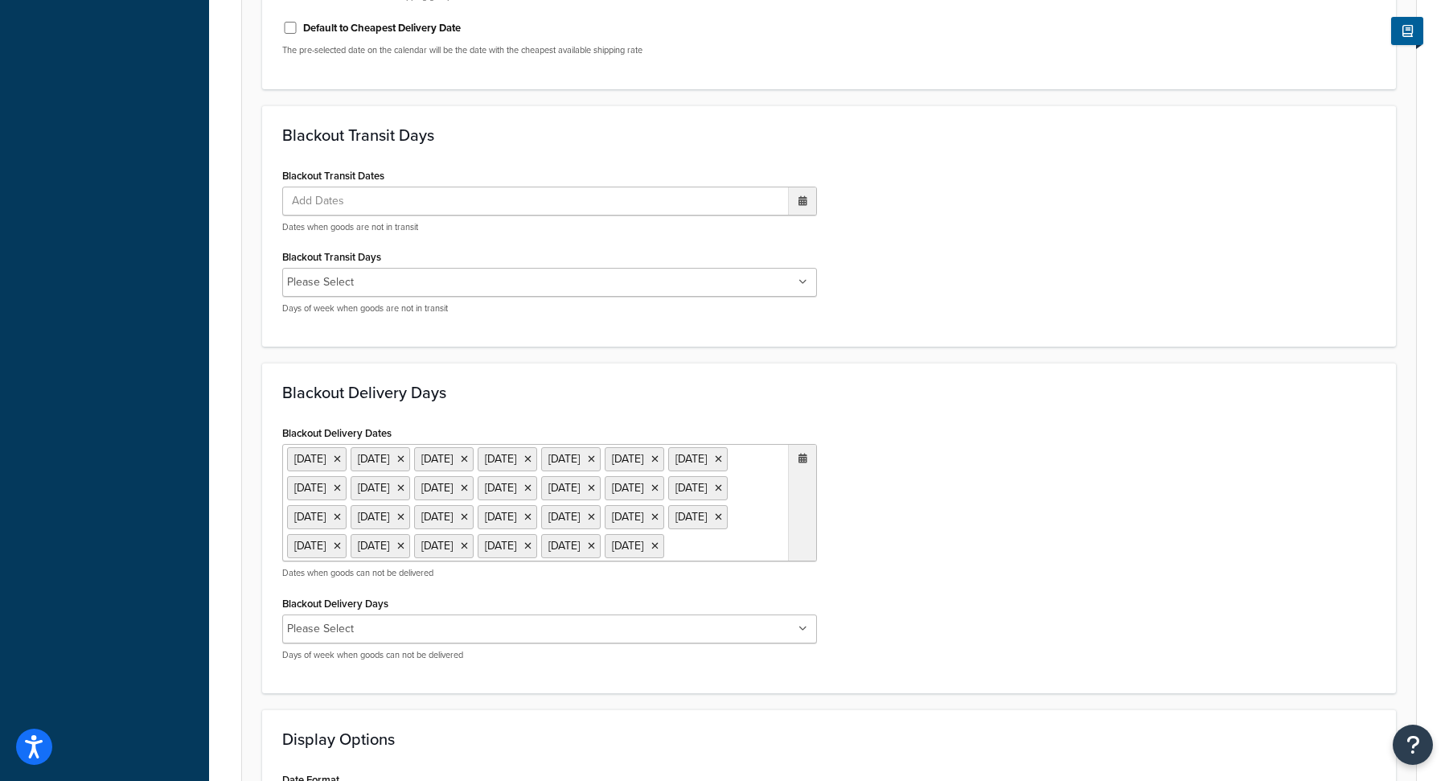
scroll to position [1195, 0]
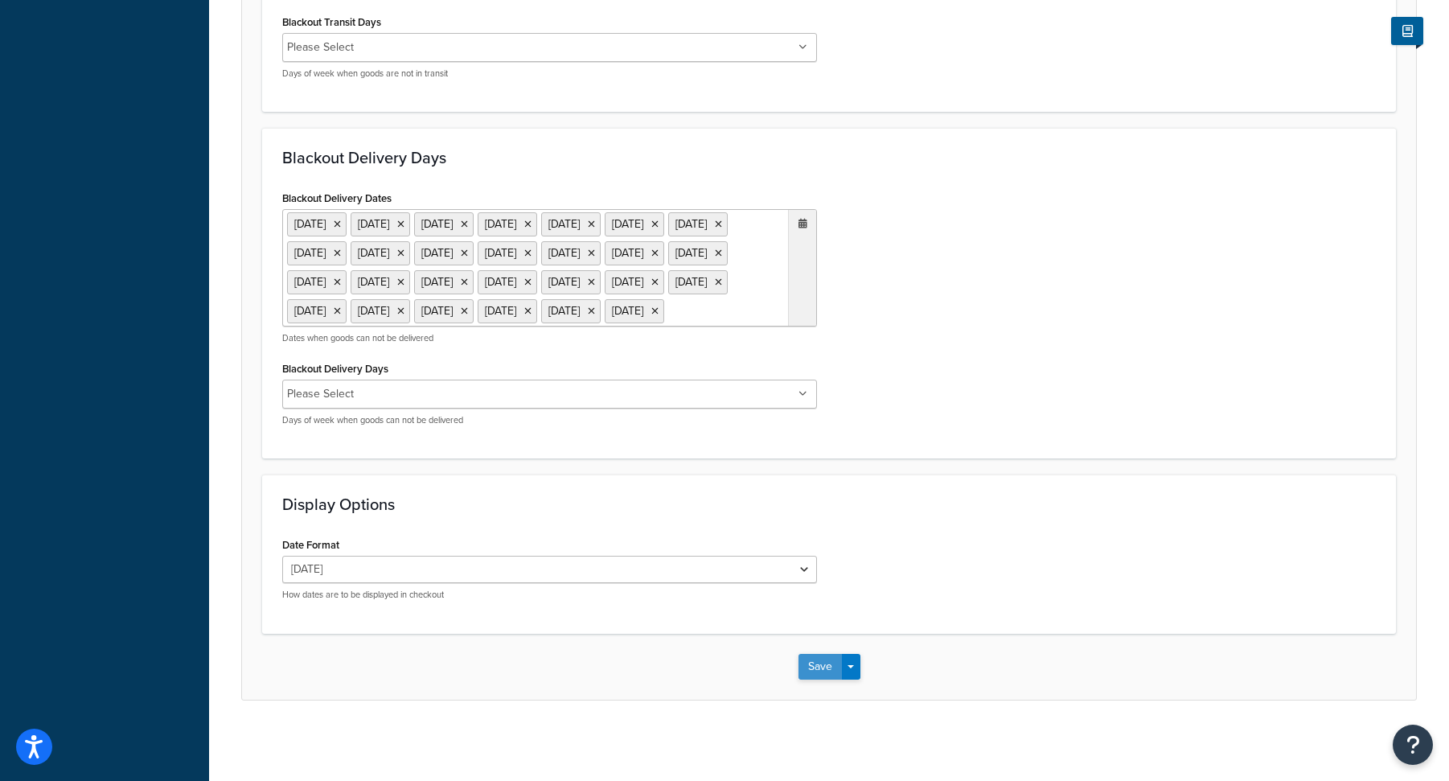
click at [815, 665] on button "Save" at bounding box center [819, 667] width 43 height 26
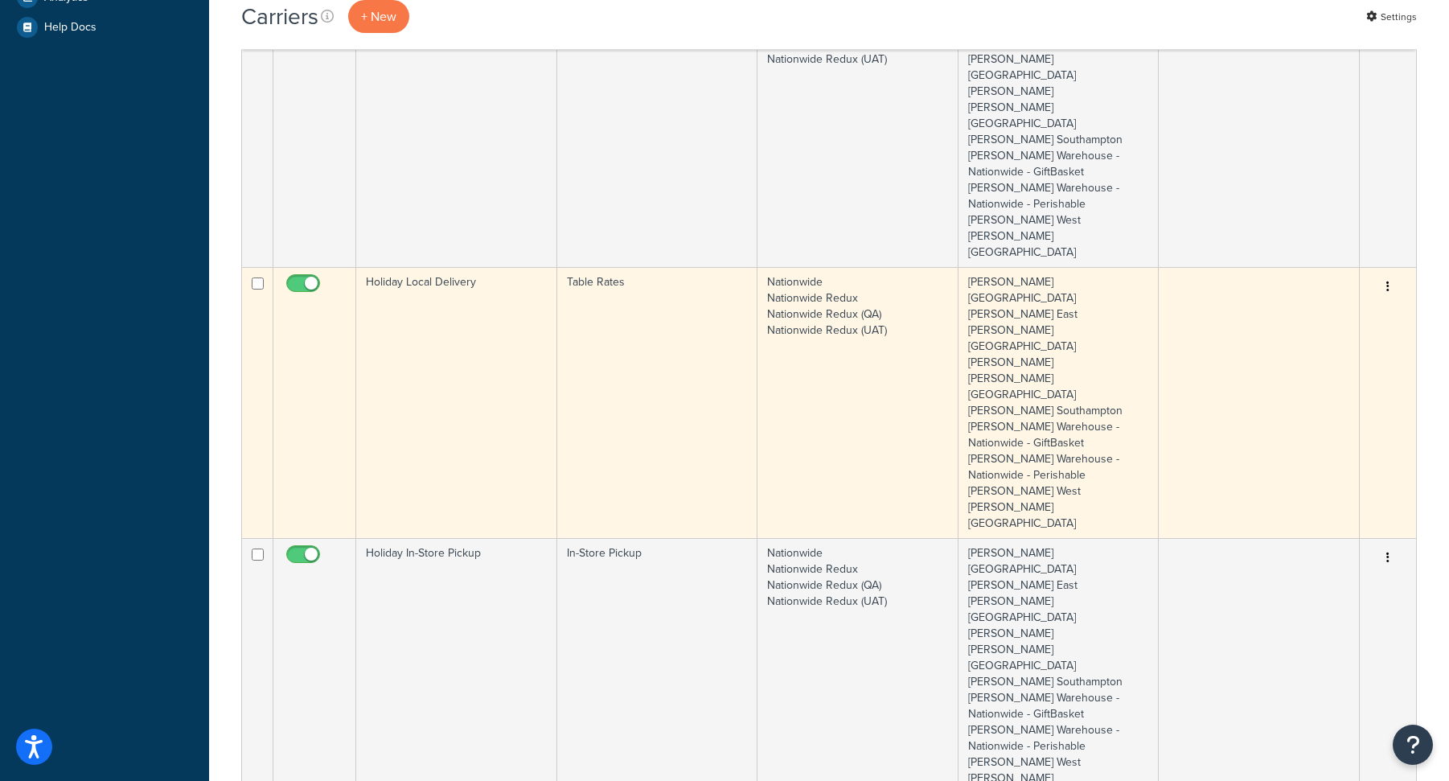
scroll to position [643, 0]
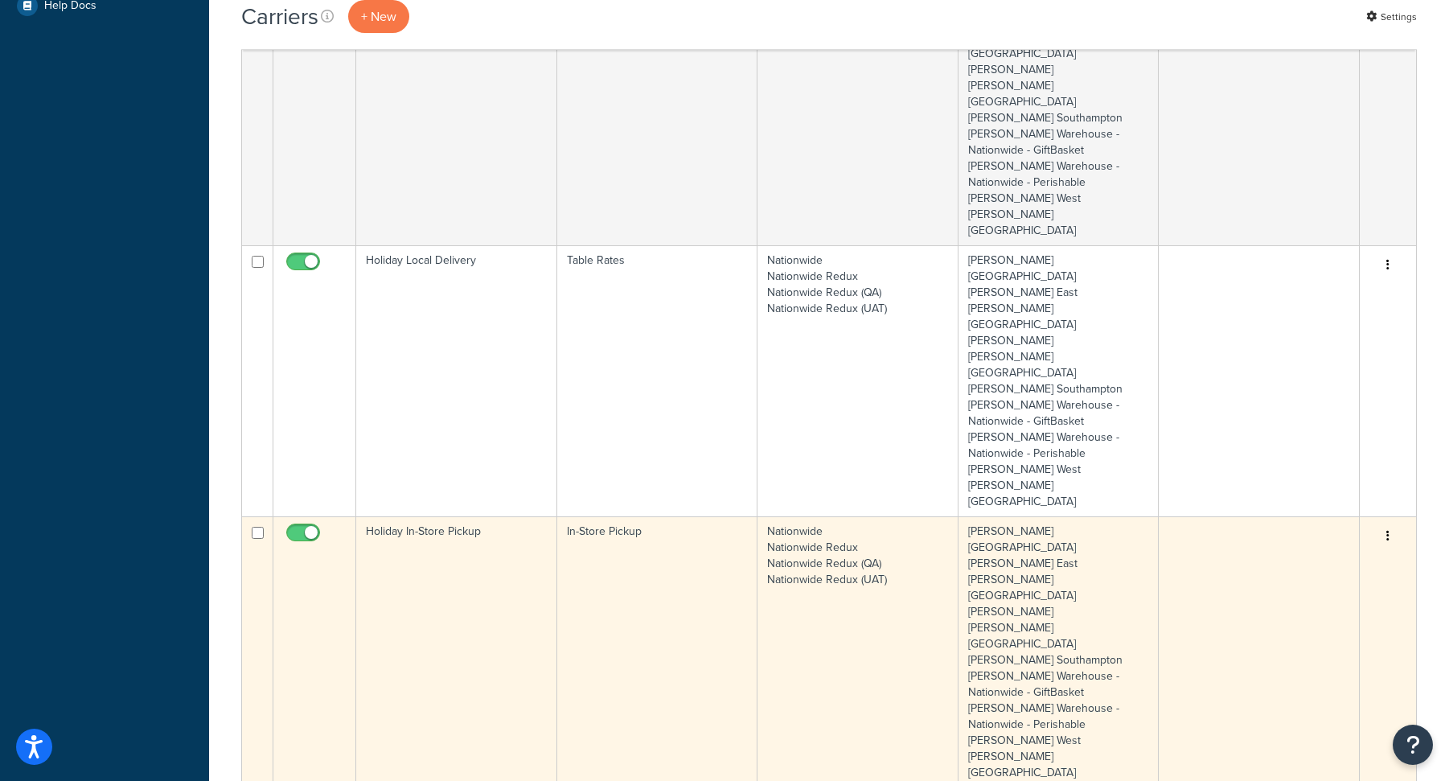
click at [449, 516] on td "Holiday In-Store Pickup" at bounding box center [456, 651] width 201 height 271
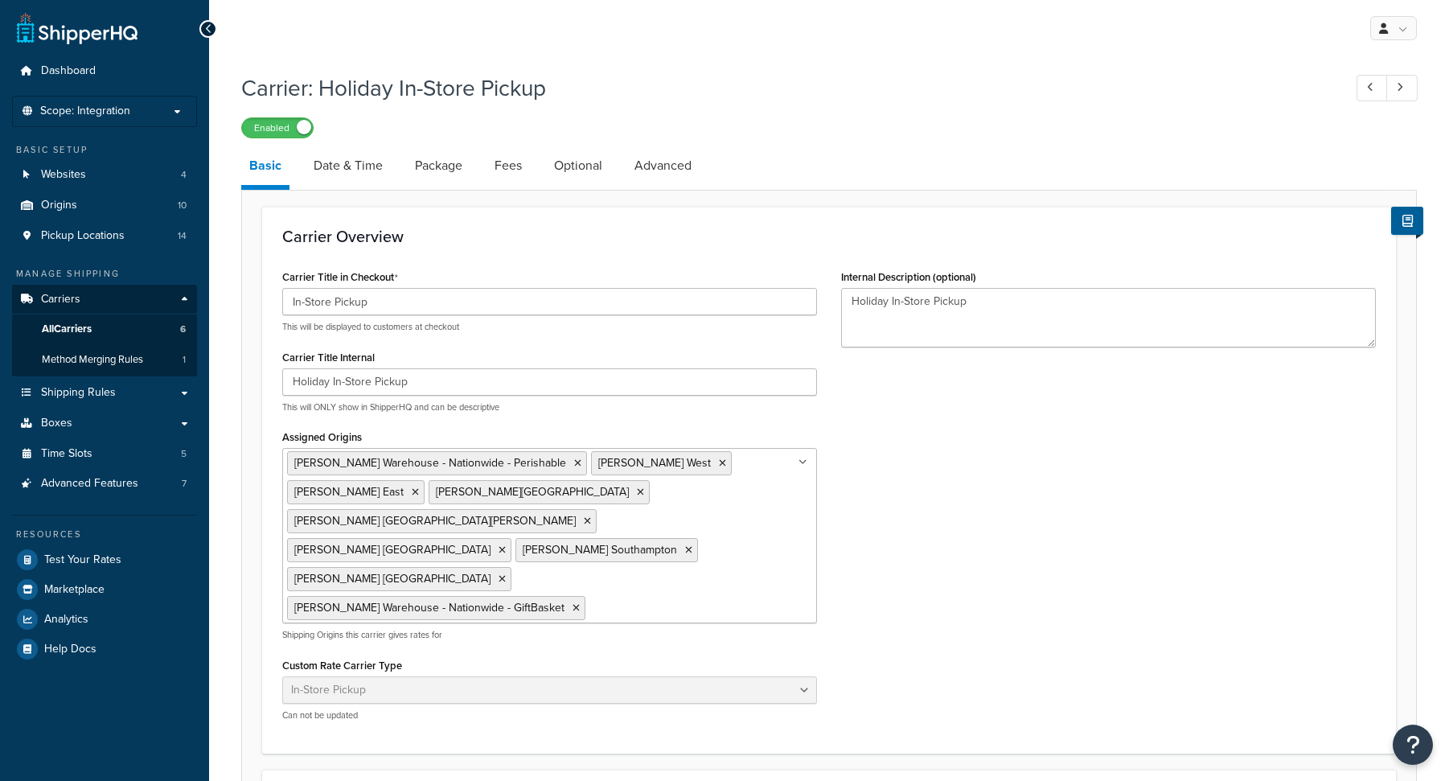
select select "pickup"
click at [350, 165] on link "Date & Time" at bounding box center [348, 165] width 85 height 39
select select "calendar"
select select "yMd"
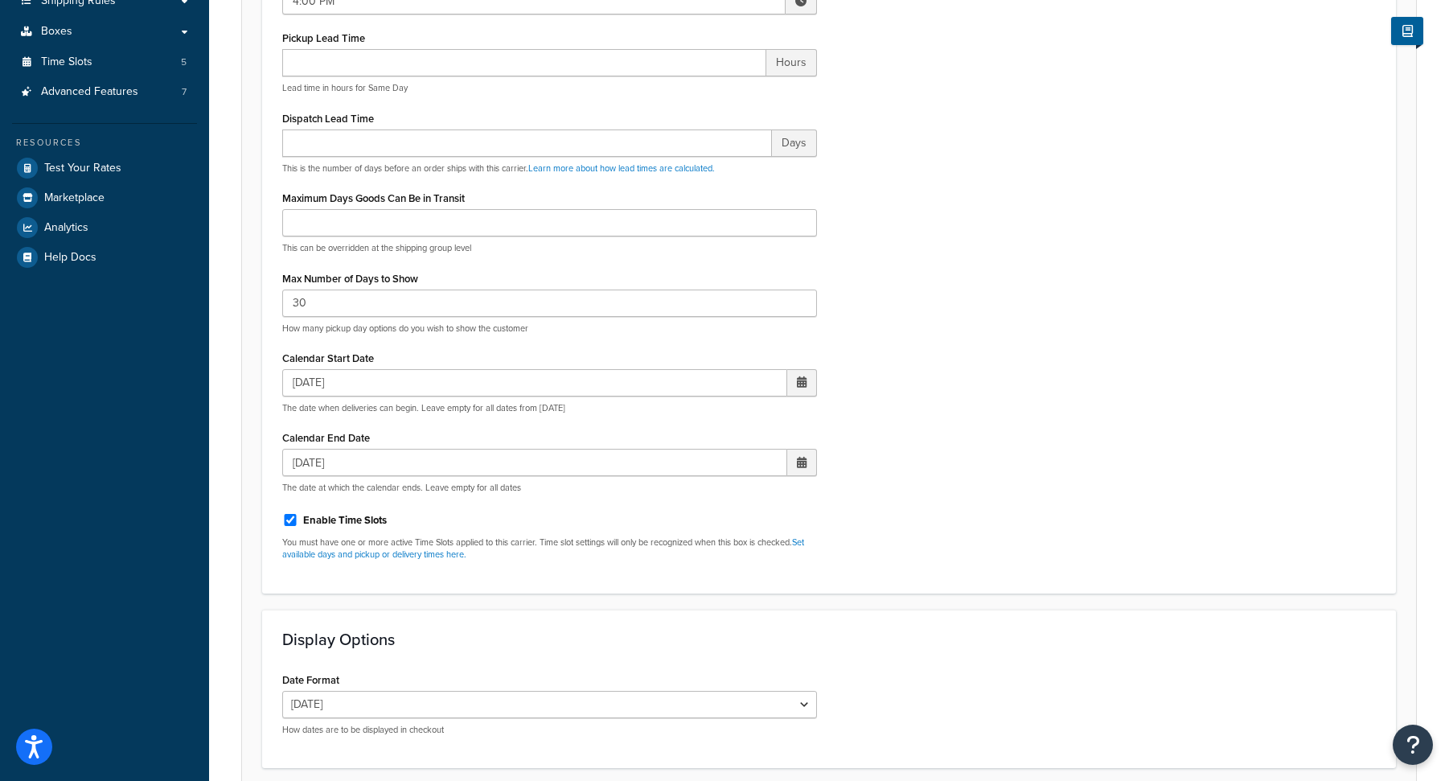
scroll to position [402, 0]
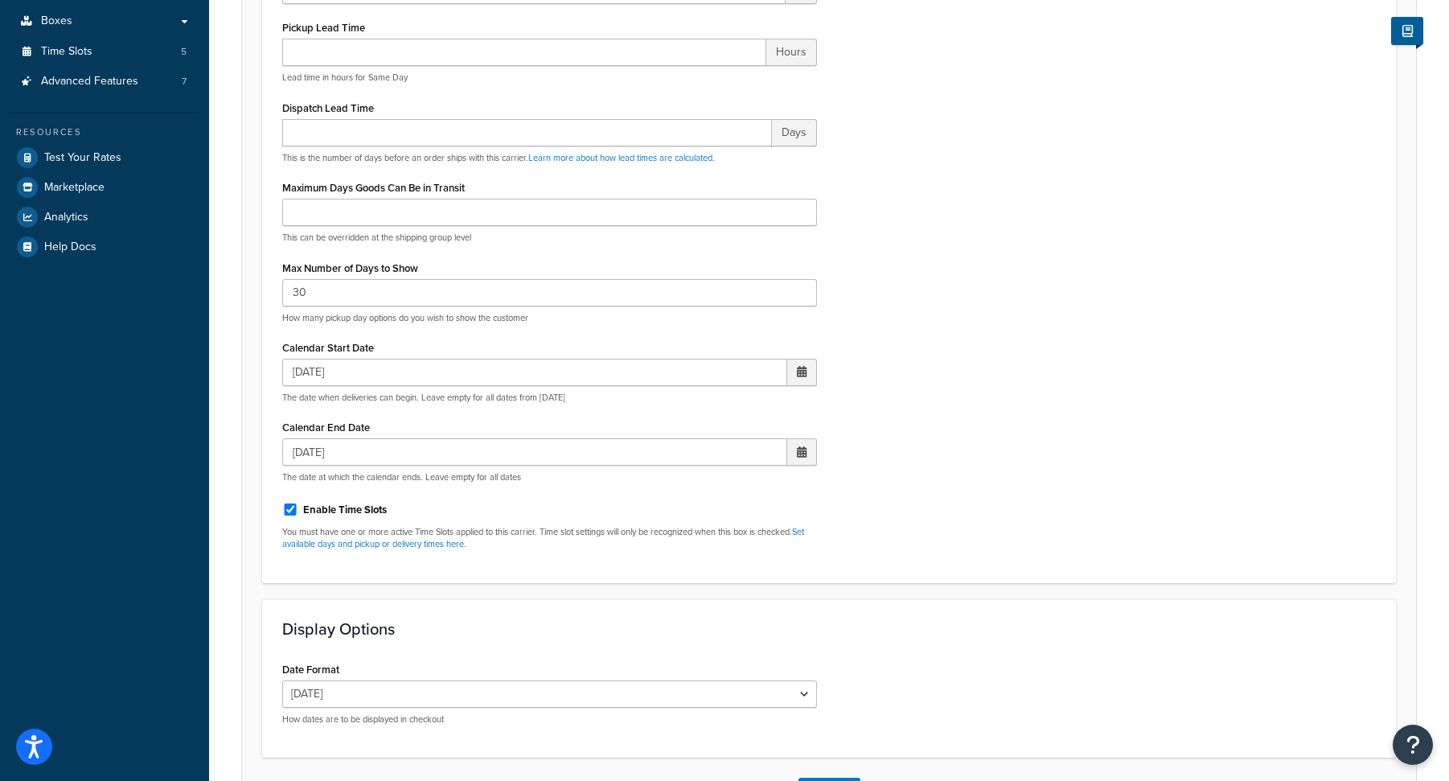
click at [805, 371] on span at bounding box center [802, 371] width 10 height 11
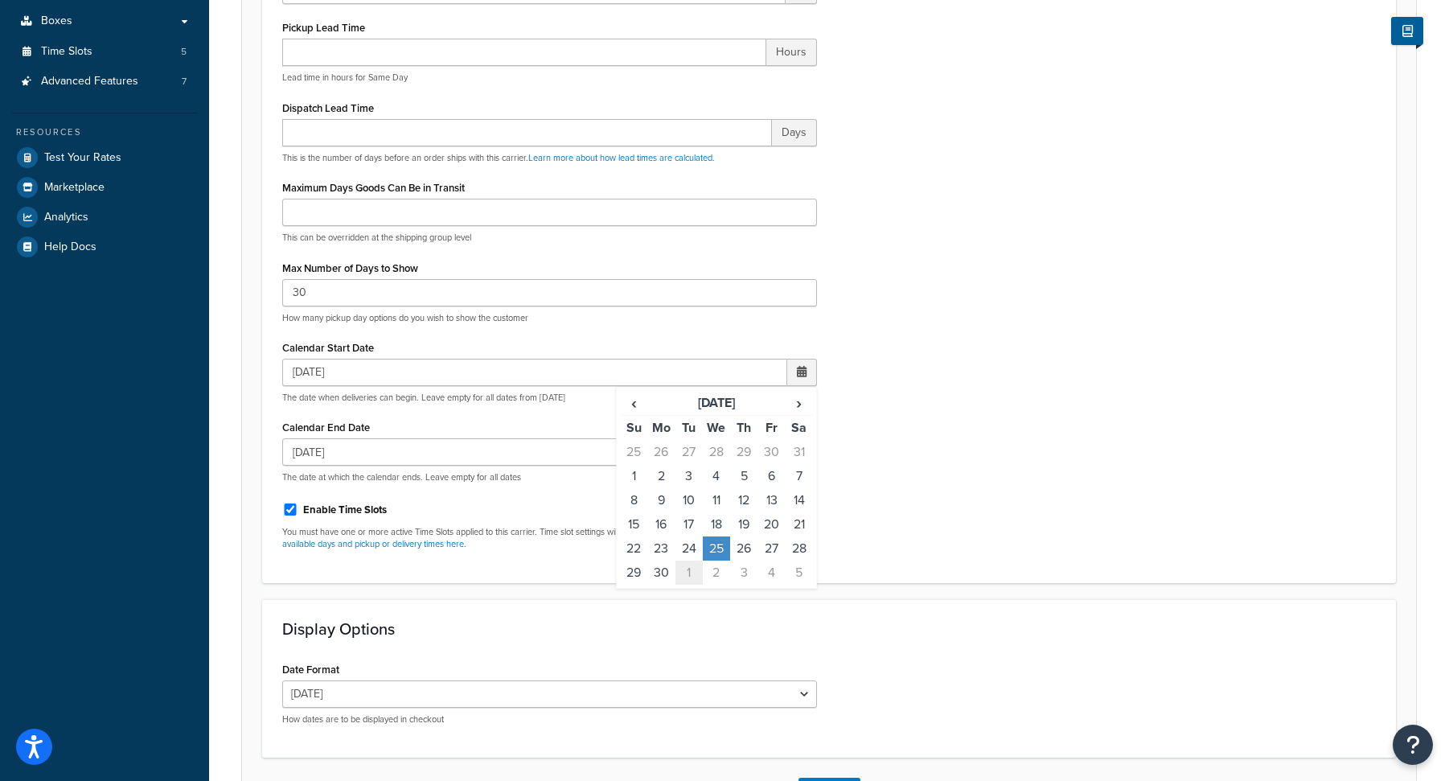
click at [686, 577] on td "1" at bounding box center [688, 572] width 27 height 24
type input "07/01/2025"
click at [891, 355] on div "Display Pickup Calendar No, just show shipping rates Yes, show pickup calendar …" at bounding box center [829, 227] width 1118 height 670
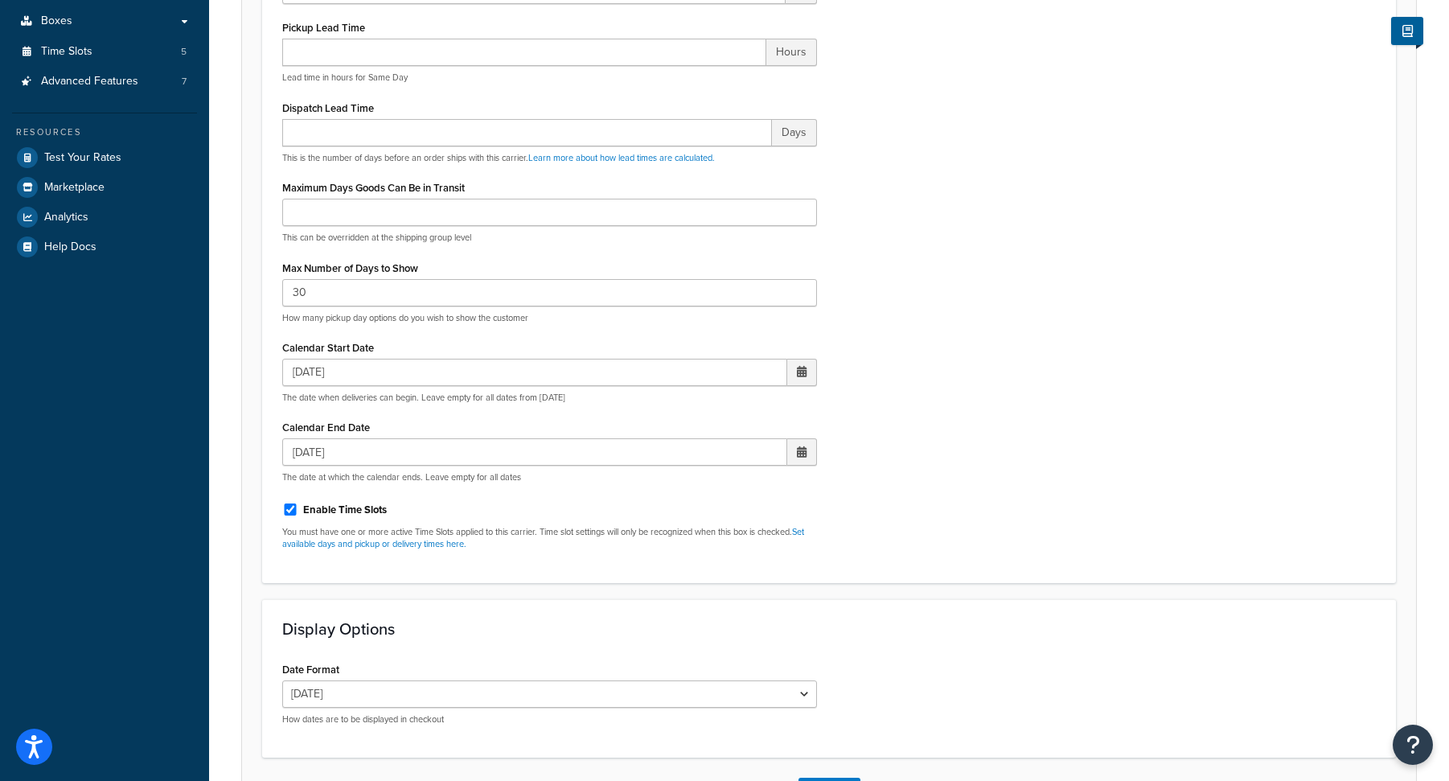
click at [799, 453] on span at bounding box center [802, 451] width 10 height 11
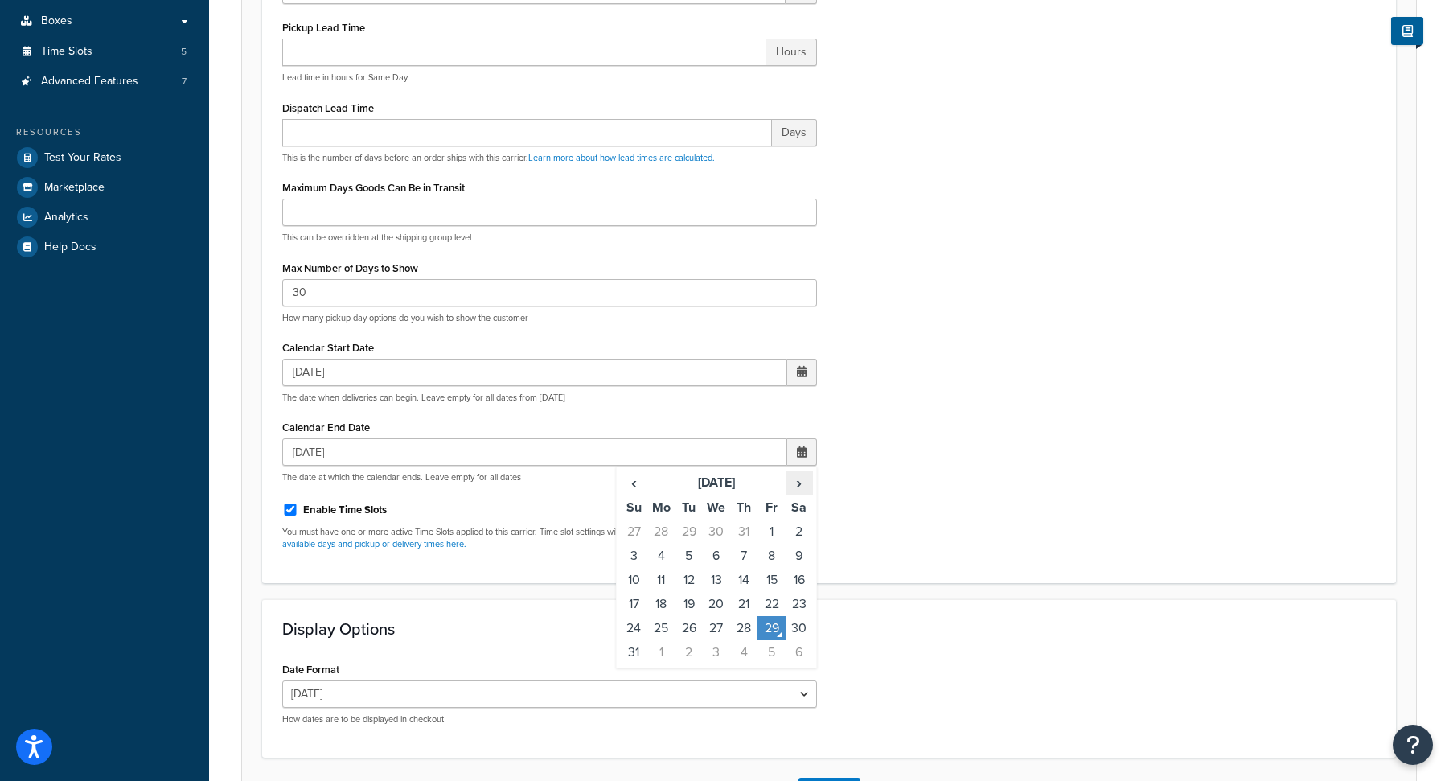
click at [800, 481] on span "›" at bounding box center [799, 482] width 26 height 23
click at [776, 528] on td "3" at bounding box center [770, 531] width 27 height 24
type input "10/03/2025"
click at [986, 389] on div "Display Pickup Calendar No, just show shipping rates Yes, show pickup calendar …" at bounding box center [829, 227] width 1118 height 670
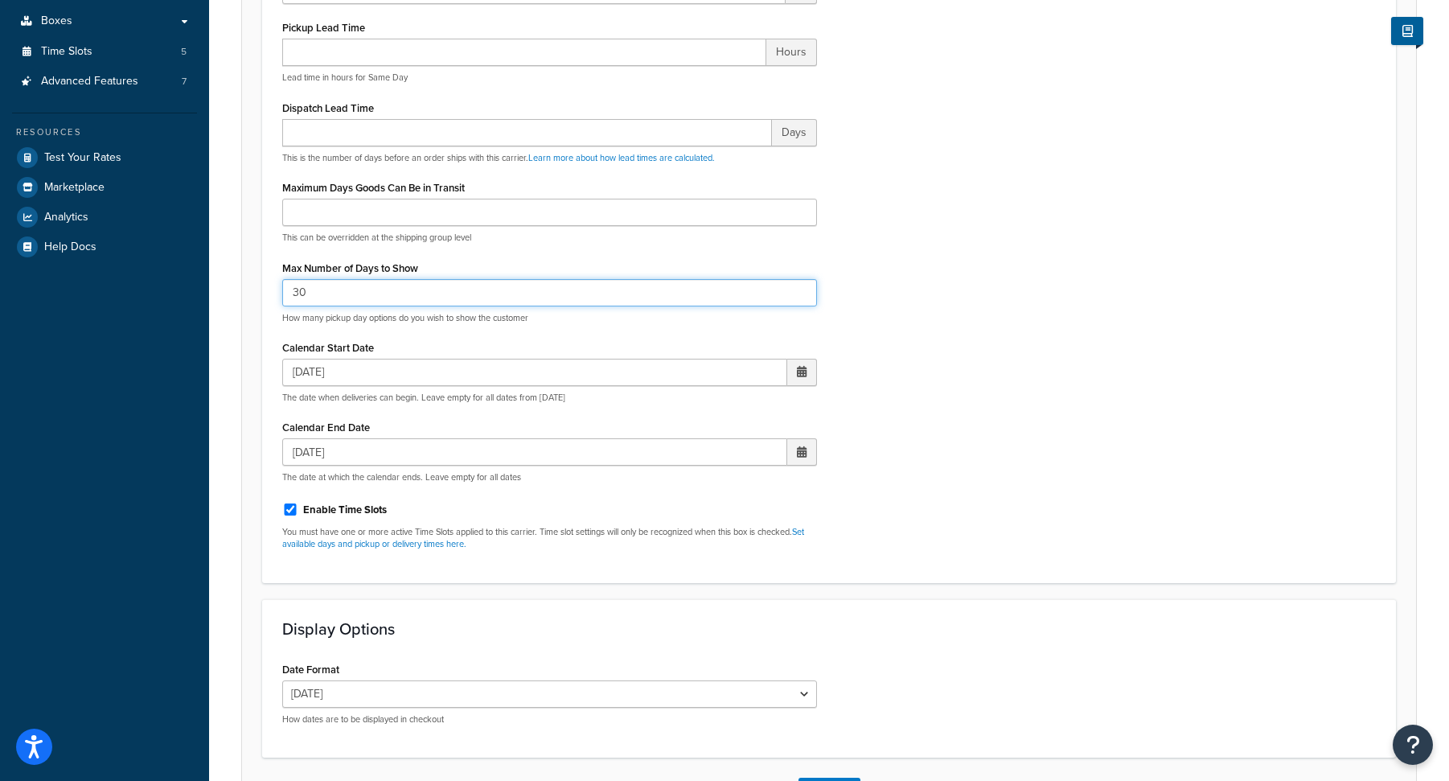
drag, startPoint x: 314, startPoint y: 289, endPoint x: 285, endPoint y: 290, distance: 28.2
click at [285, 290] on input "30" at bounding box center [549, 292] width 535 height 27
type input "7"
drag, startPoint x: 1049, startPoint y: 281, endPoint x: 1001, endPoint y: 309, distance: 55.2
click at [1049, 282] on div "Display Pickup Calendar No, just show shipping rates Yes, show pickup calendar …" at bounding box center [829, 227] width 1118 height 670
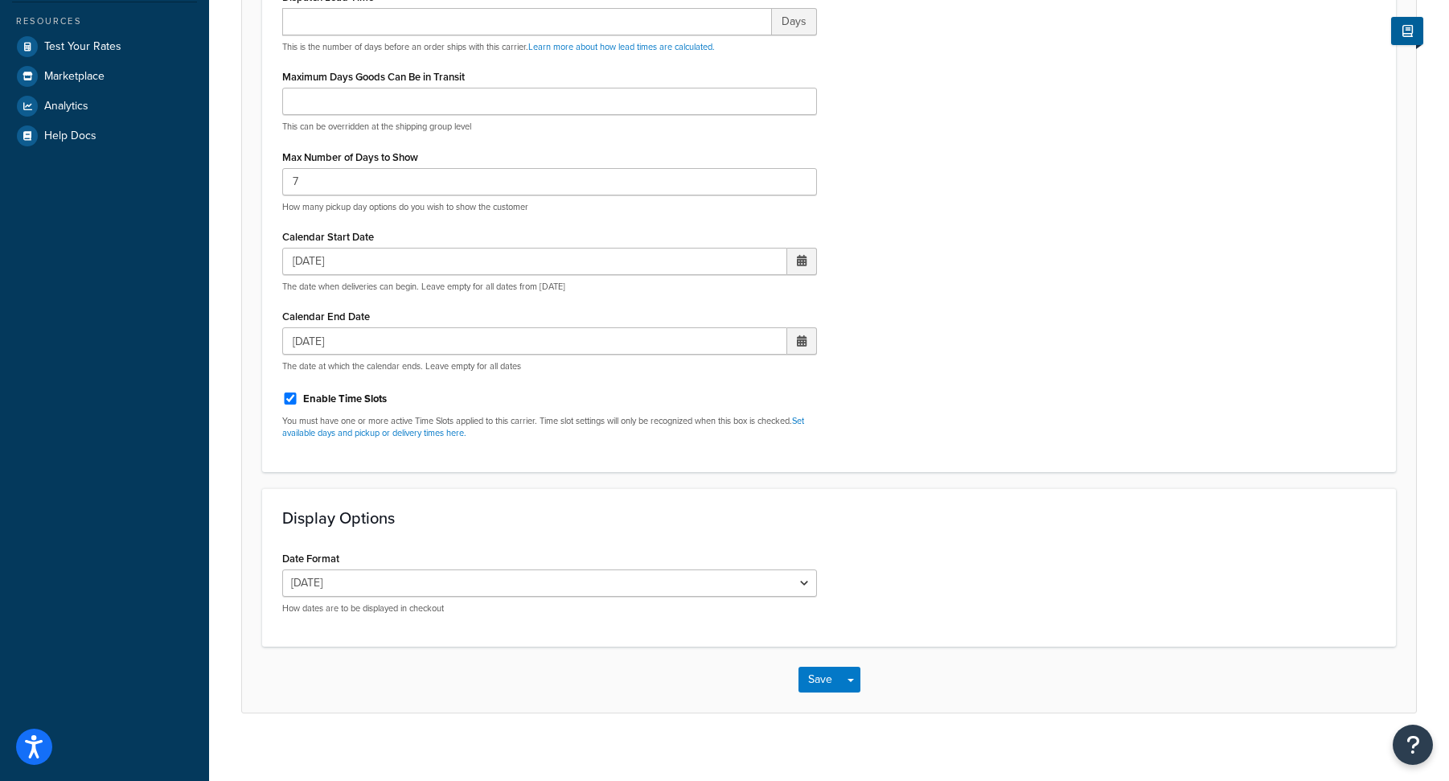
scroll to position [526, 0]
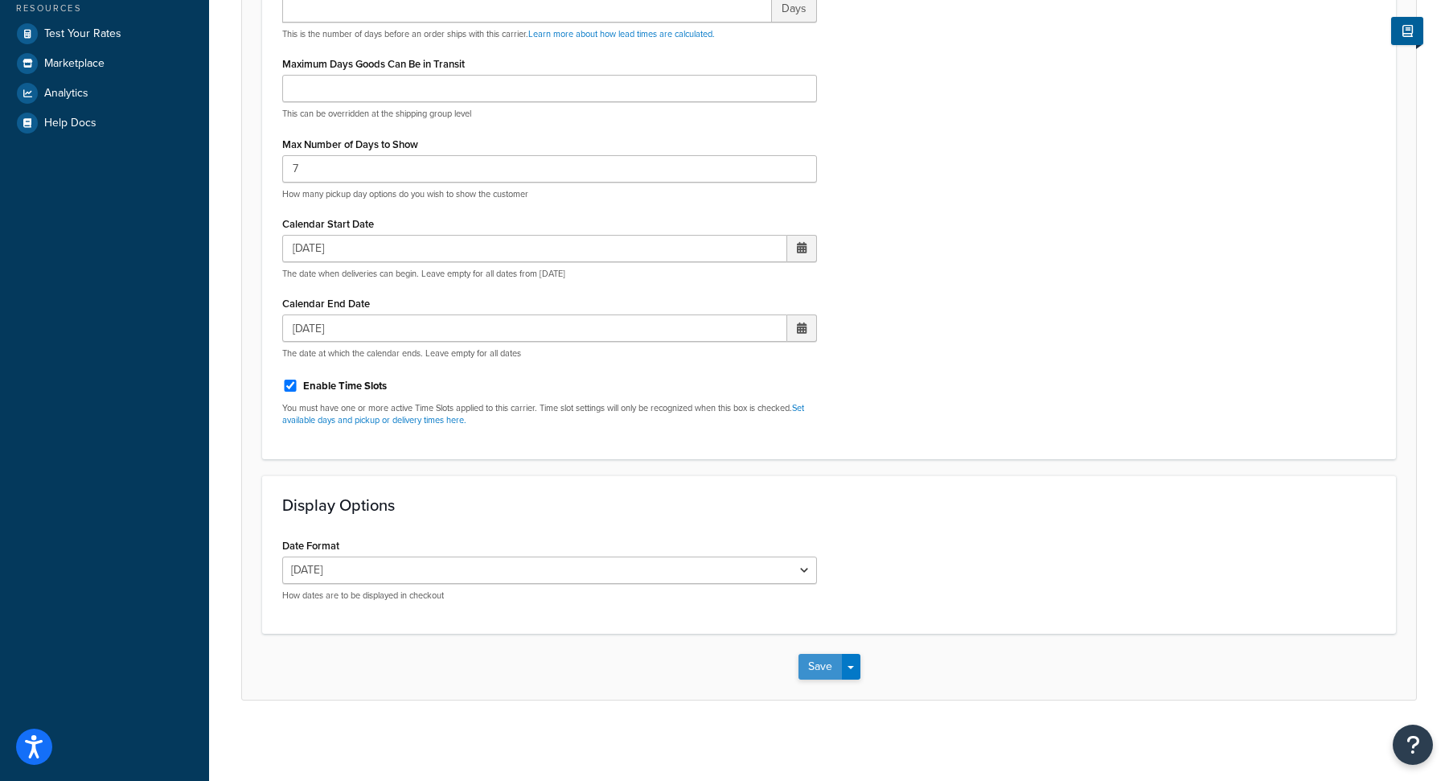
click at [821, 659] on button "Save" at bounding box center [819, 667] width 43 height 26
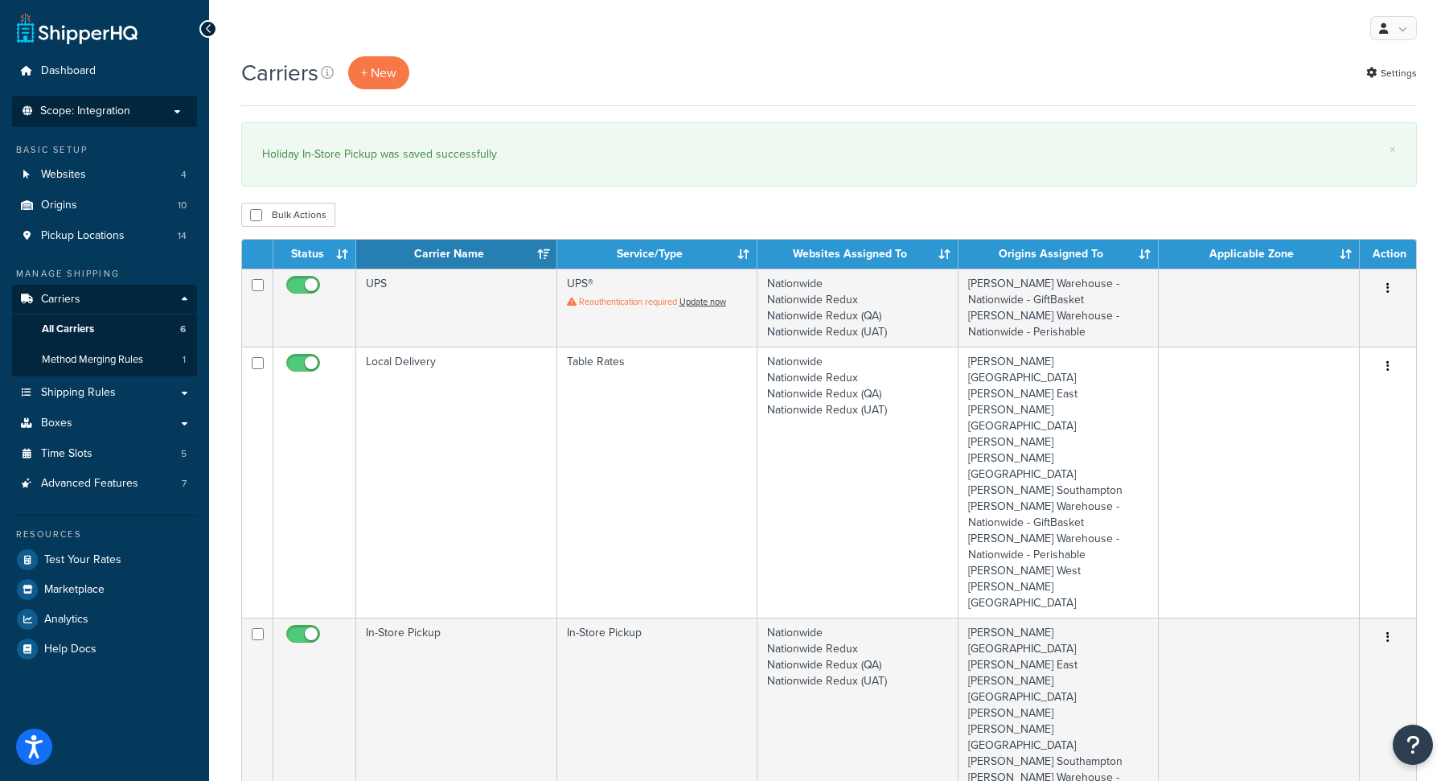
click at [117, 113] on span "Scope: Integration" at bounding box center [85, 112] width 90 height 14
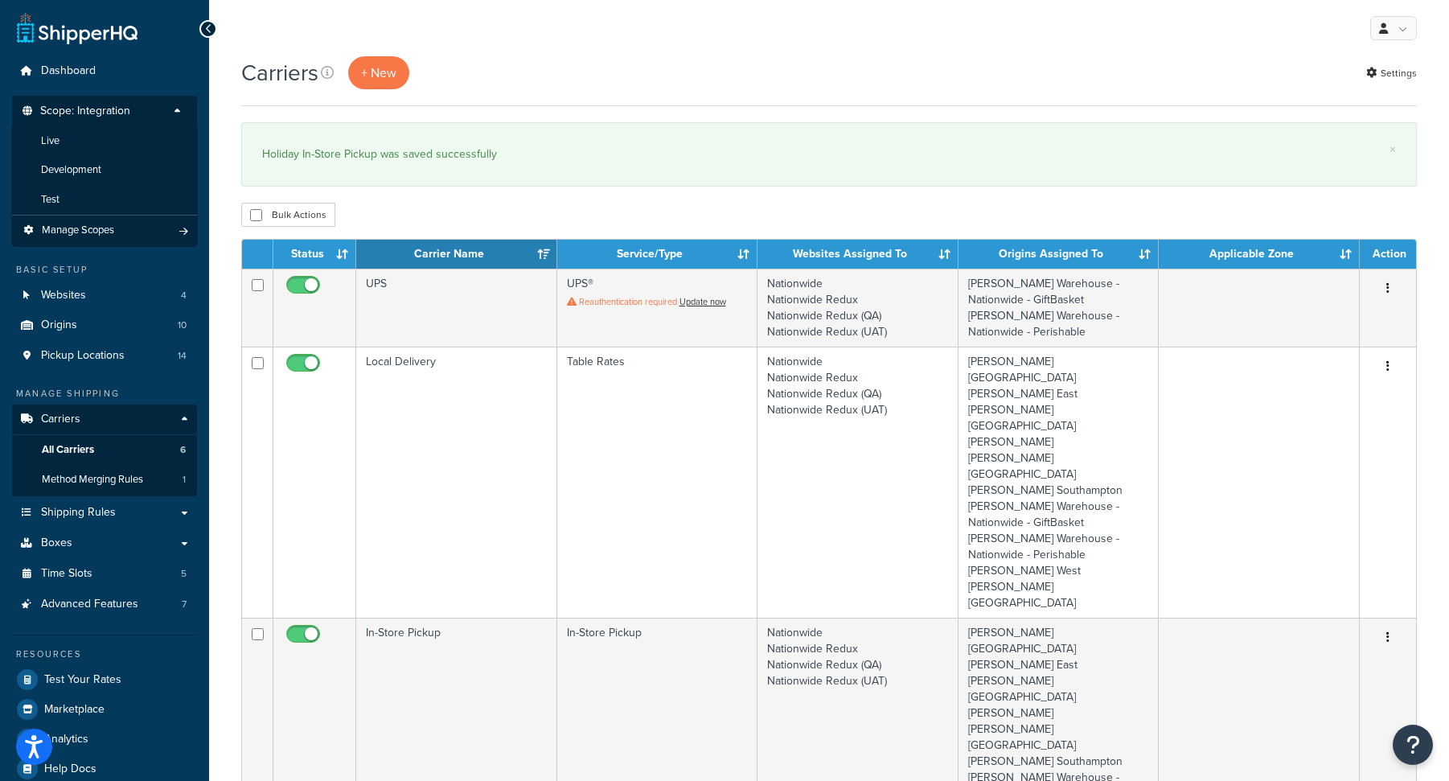
click at [117, 113] on span "Scope: Integration" at bounding box center [85, 112] width 90 height 14
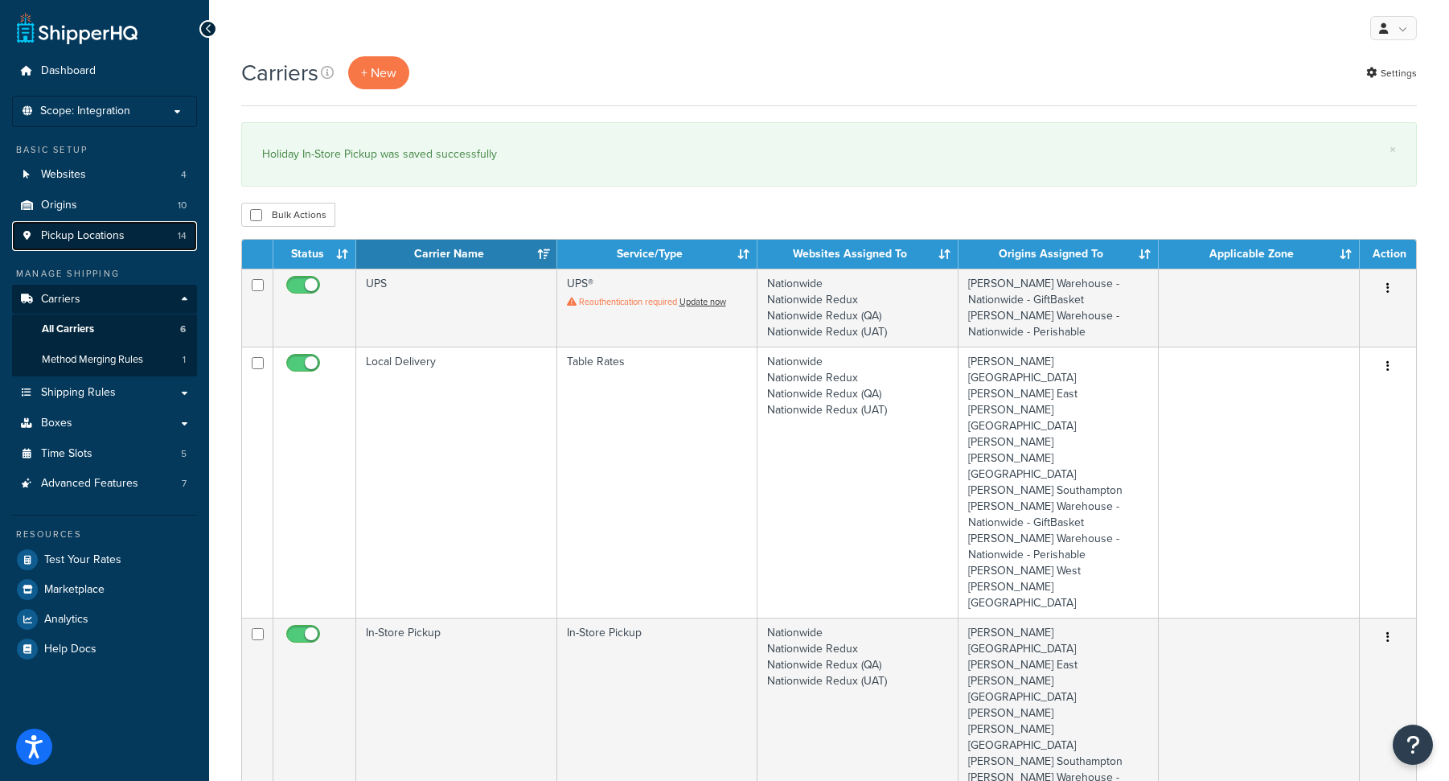
click at [82, 238] on span "Pickup Locations" at bounding box center [83, 236] width 84 height 14
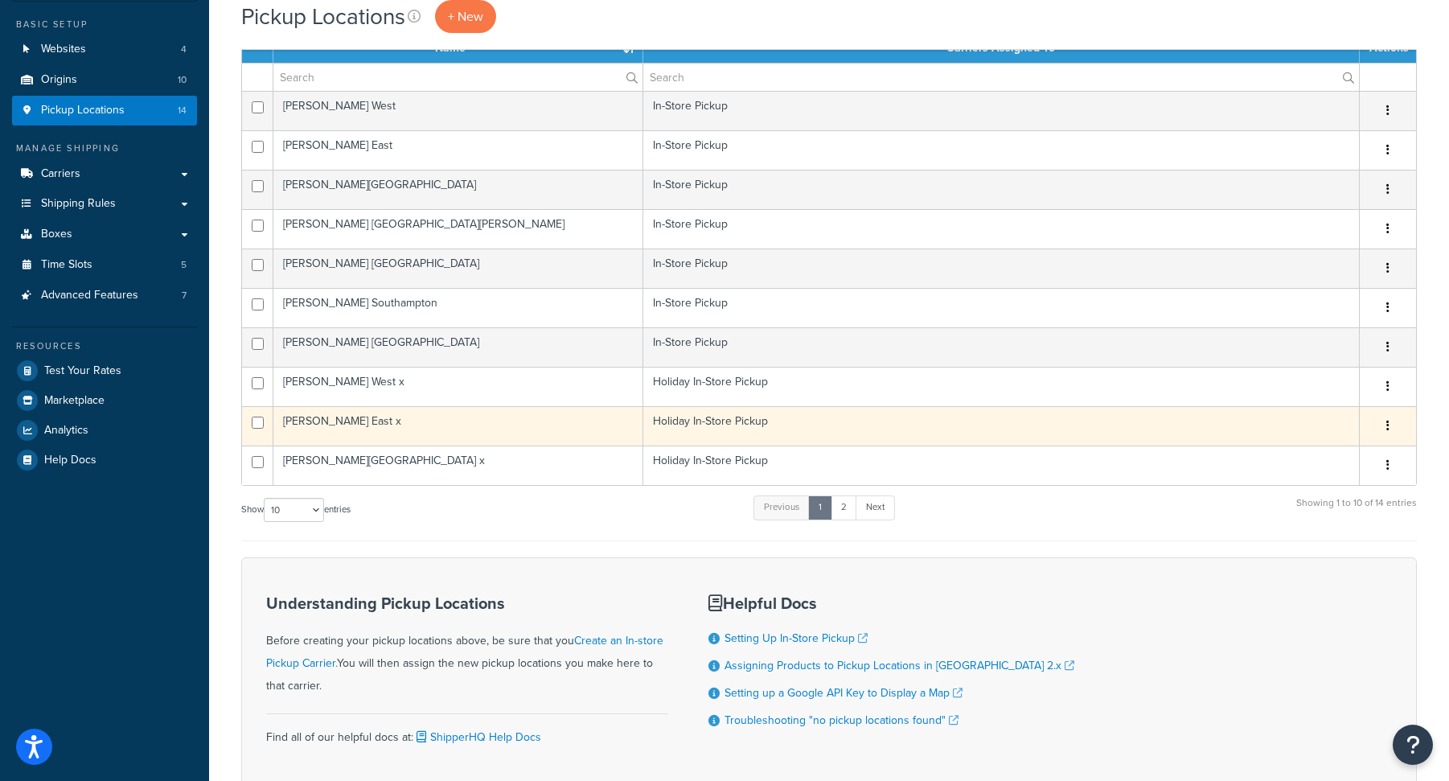
scroll to position [161, 0]
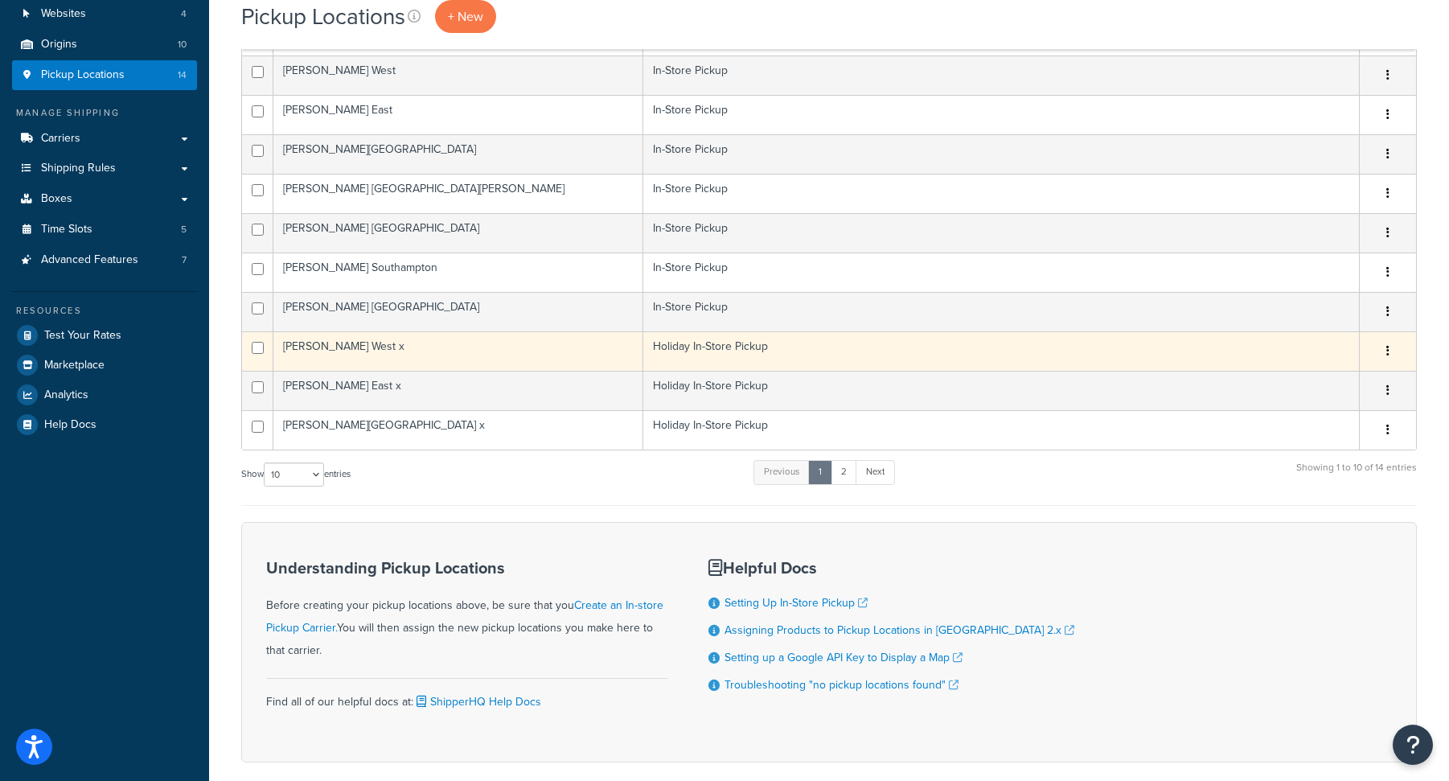
click at [351, 347] on td "[PERSON_NAME] West x" at bounding box center [458, 350] width 370 height 39
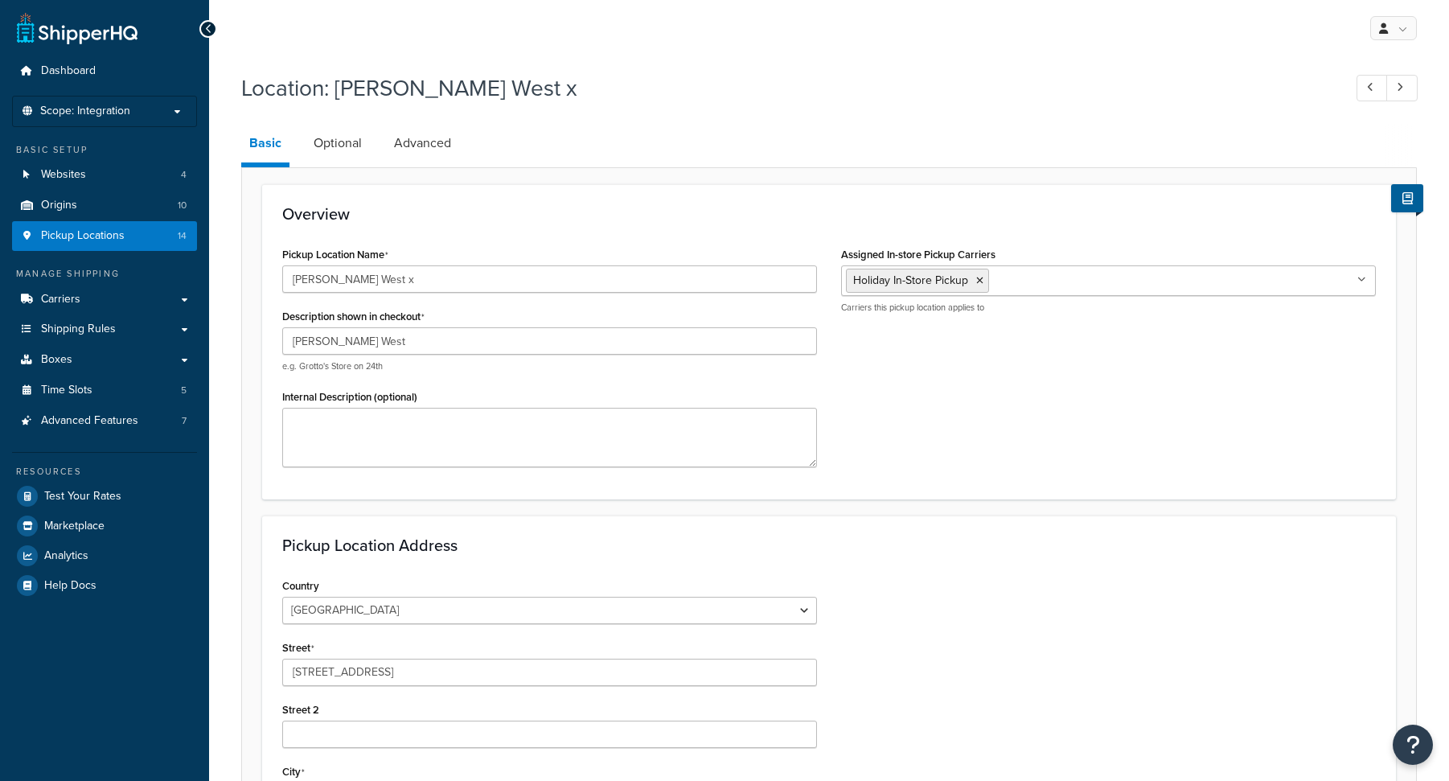
select select "32"
click at [339, 149] on link "Optional" at bounding box center [338, 143] width 64 height 39
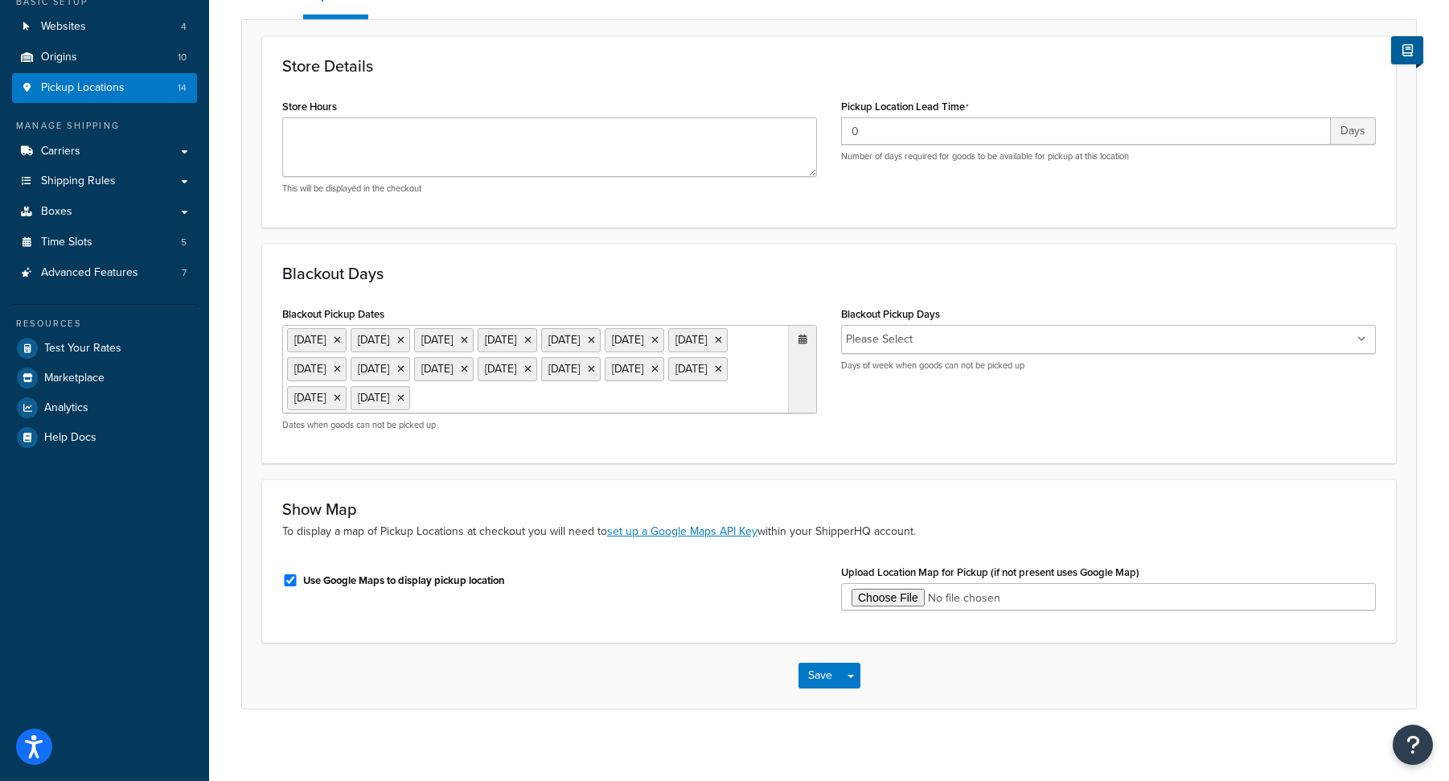
scroll to position [186, 0]
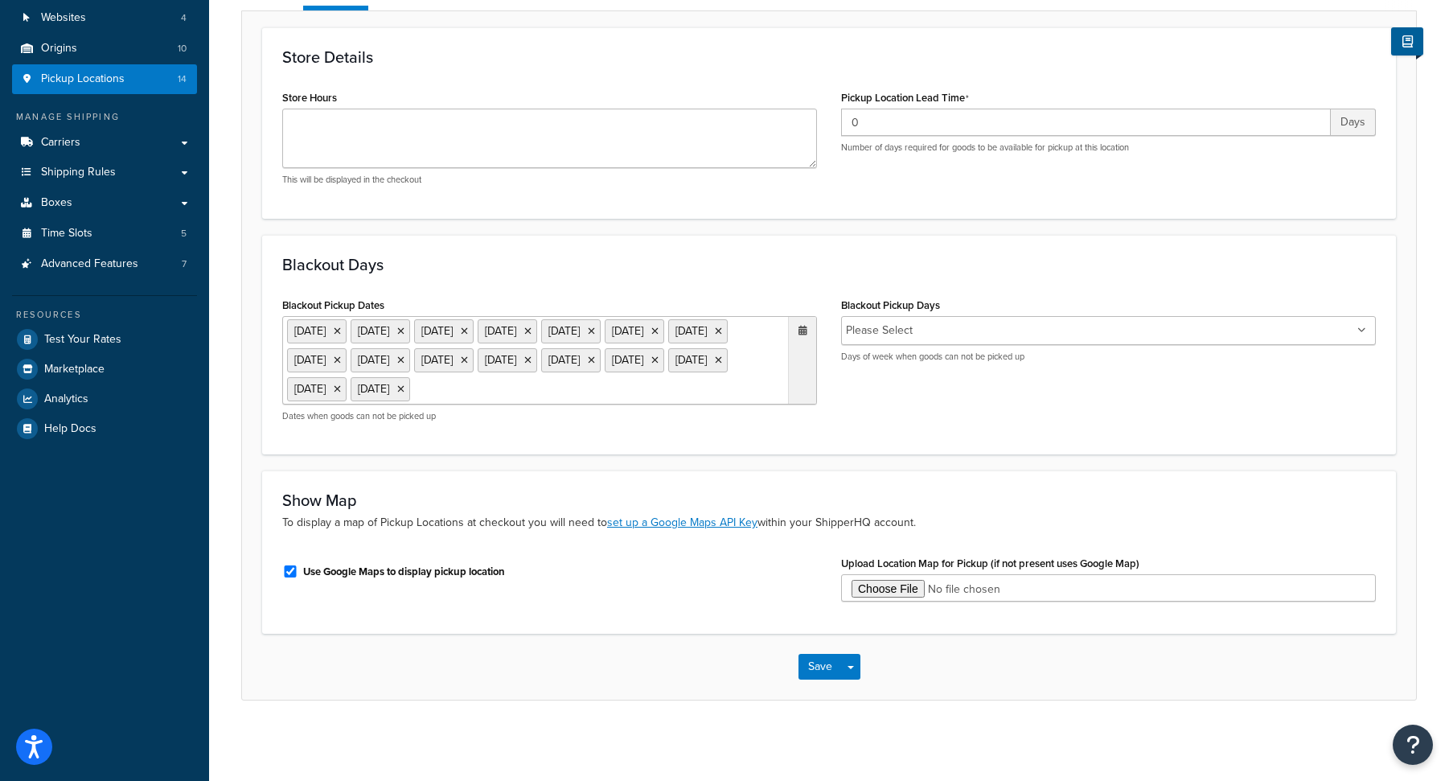
click at [520, 385] on ul "[DATE] [DATE] [DATE] [DATE] [DATE] [DATE] [DATE] [DATE] [DATE] [DATE] [DATE] [D…" at bounding box center [549, 360] width 535 height 88
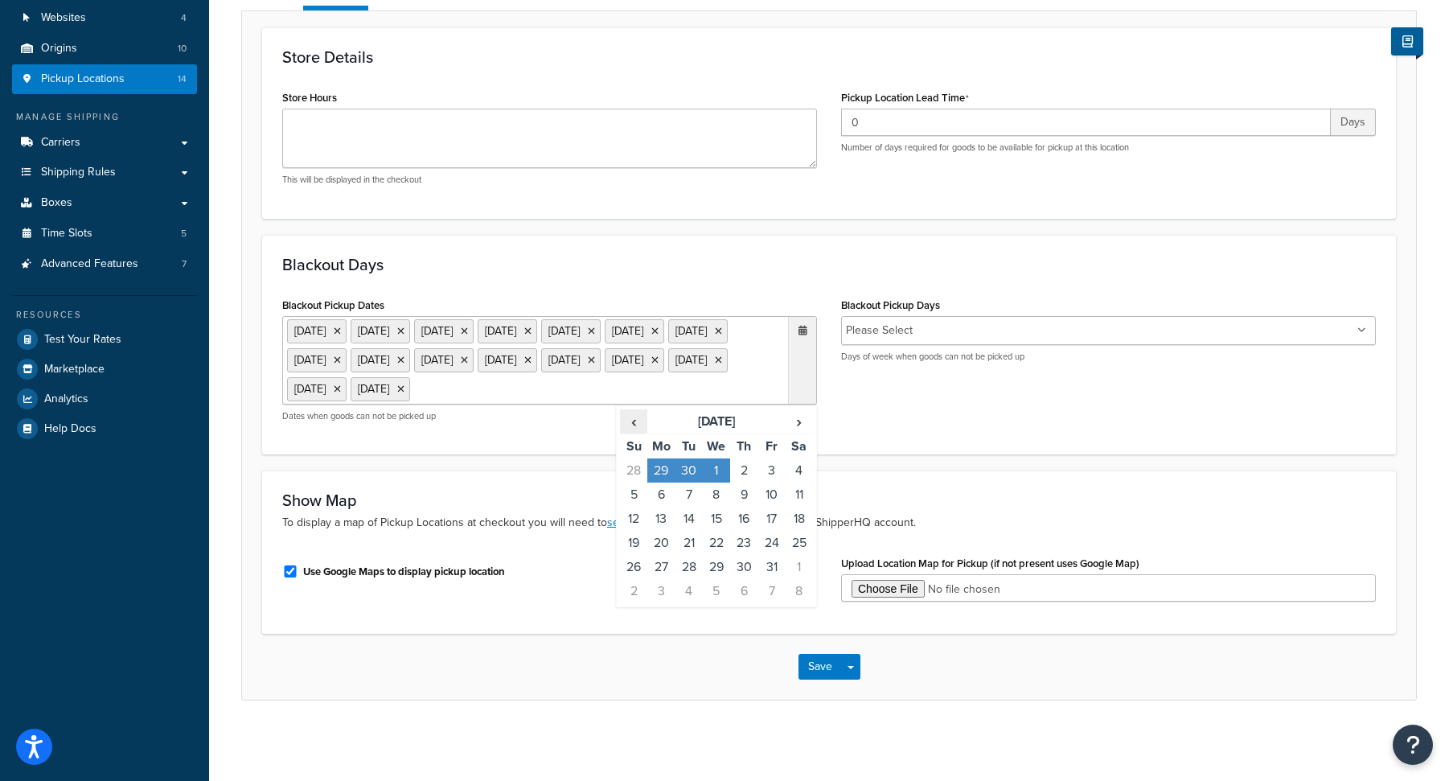
click at [637, 421] on span "‹" at bounding box center [634, 421] width 26 height 23
click at [746, 471] on td "4" at bounding box center [743, 470] width 27 height 24
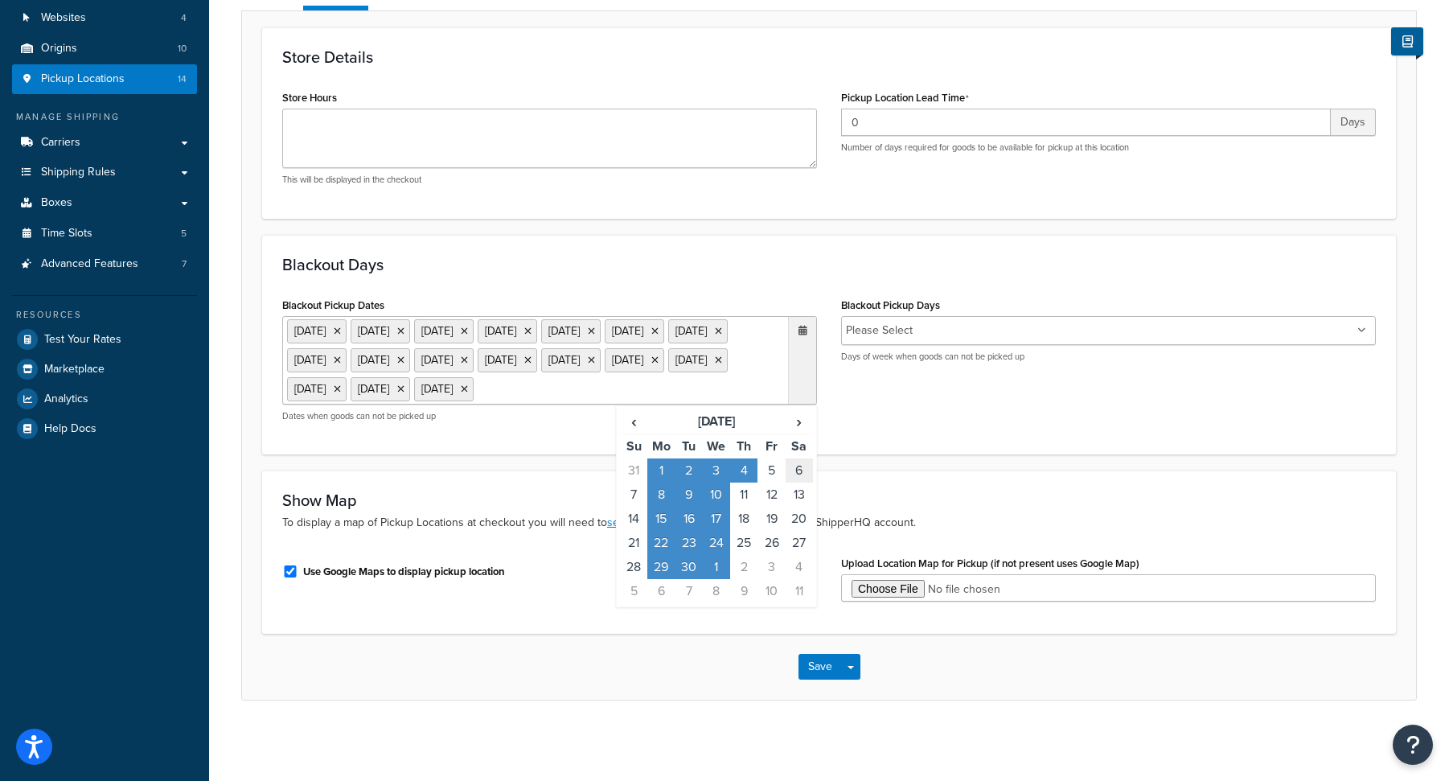
drag, startPoint x: 761, startPoint y: 470, endPoint x: 788, endPoint y: 471, distance: 26.5
click at [762, 470] on td "5" at bounding box center [770, 470] width 27 height 24
click at [790, 471] on td "6" at bounding box center [799, 470] width 27 height 24
drag, startPoint x: 740, startPoint y: 495, endPoint x: 760, endPoint y: 495, distance: 20.1
click at [741, 495] on td "11" at bounding box center [743, 494] width 27 height 24
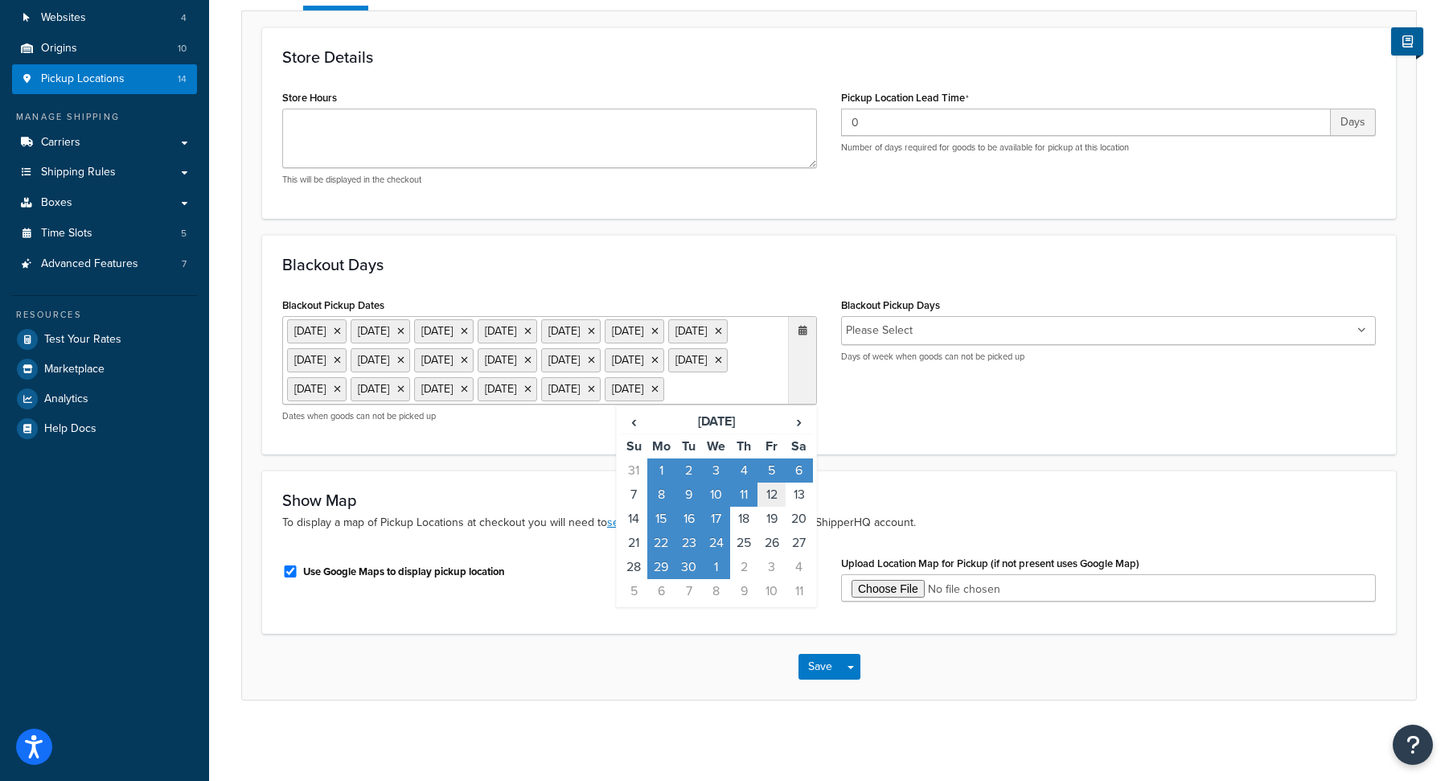
click at [769, 496] on td "12" at bounding box center [770, 494] width 27 height 24
click at [806, 507] on td "13" at bounding box center [799, 494] width 27 height 24
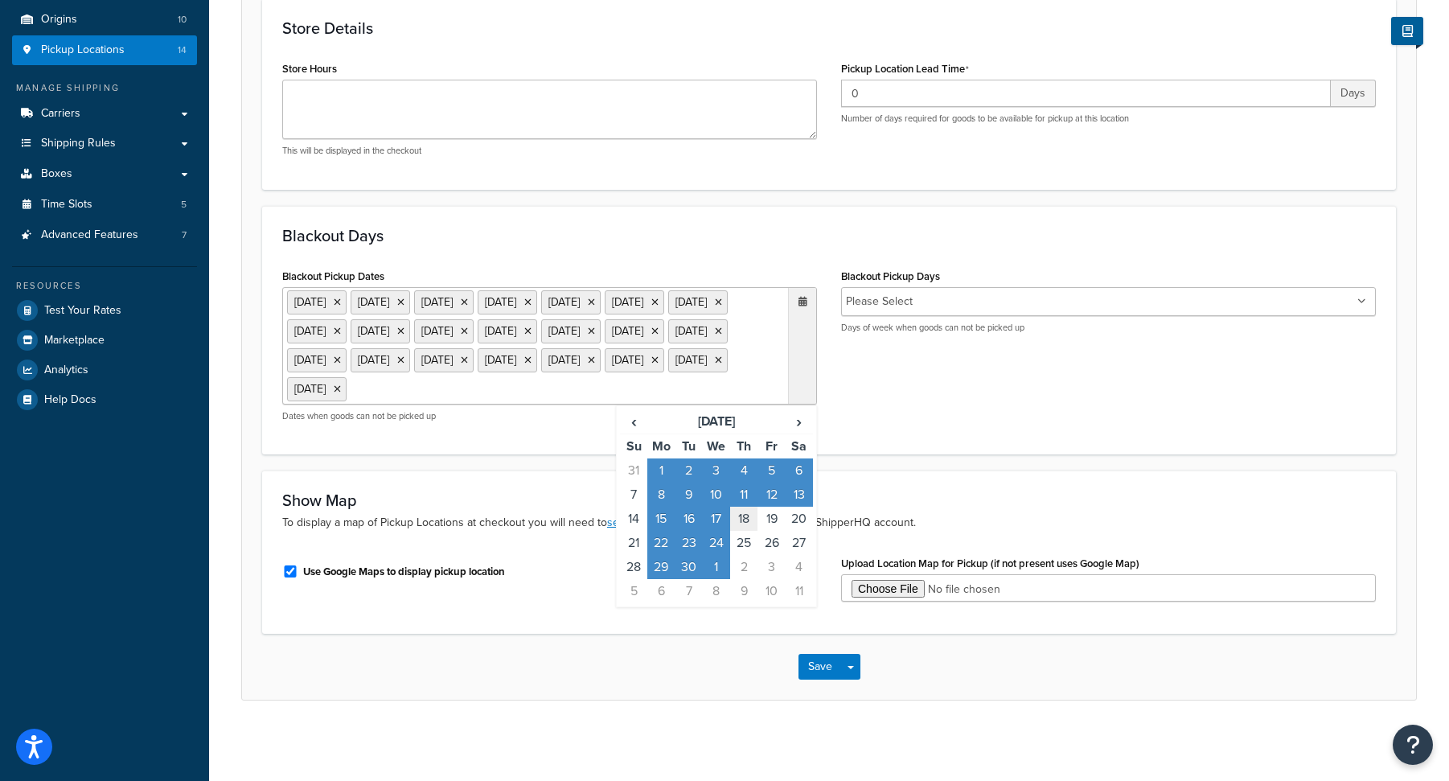
click at [741, 531] on td "18" at bounding box center [743, 519] width 27 height 24
drag, startPoint x: 767, startPoint y: 545, endPoint x: 798, endPoint y: 545, distance: 31.4
click at [769, 531] on td "19" at bounding box center [770, 519] width 27 height 24
click at [806, 531] on td "20" at bounding box center [799, 519] width 27 height 24
click at [629, 531] on td "14" at bounding box center [633, 519] width 27 height 24
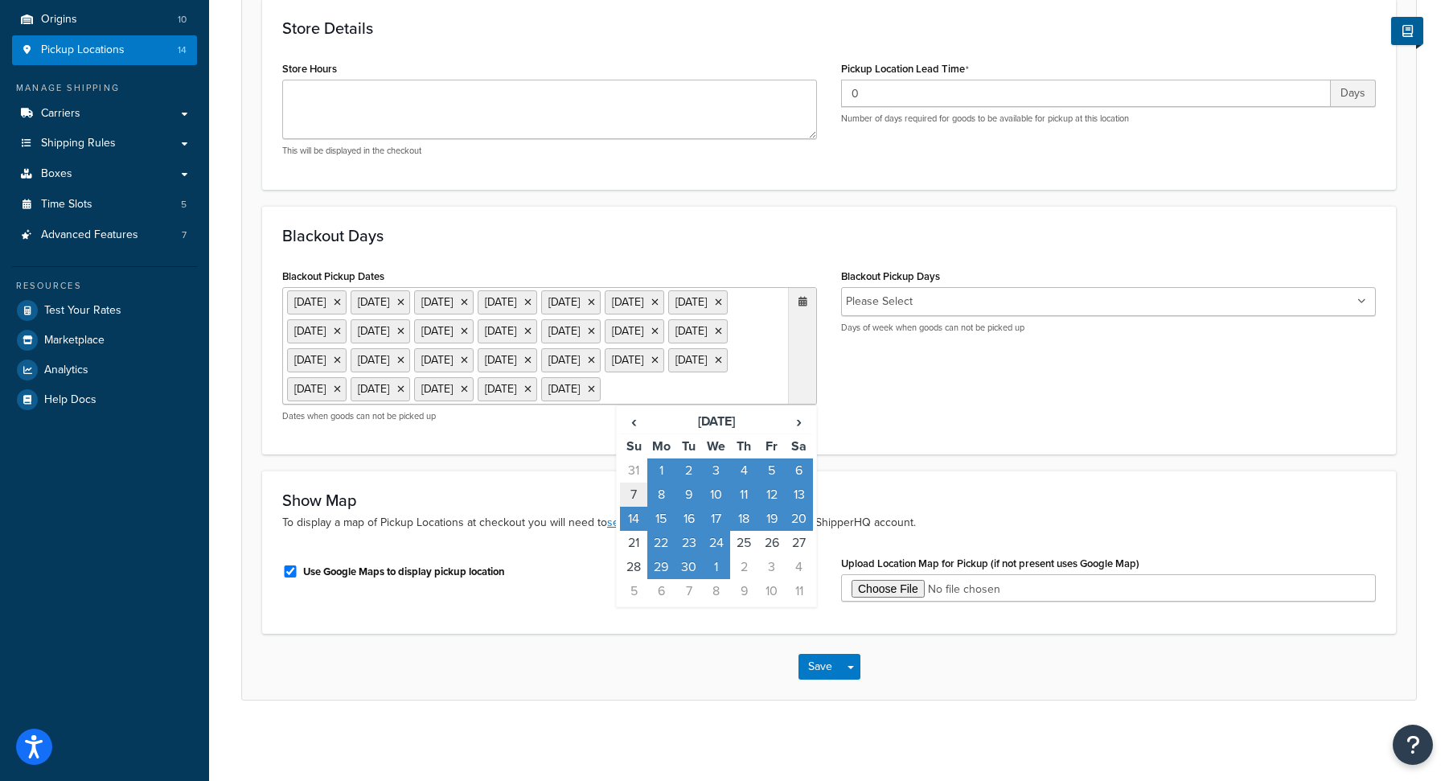
click at [633, 507] on td "7" at bounding box center [633, 494] width 27 height 24
click at [633, 482] on td "31" at bounding box center [633, 470] width 27 height 24
click at [633, 555] on td "21" at bounding box center [633, 543] width 27 height 24
click at [650, 555] on td "22" at bounding box center [660, 543] width 27 height 24
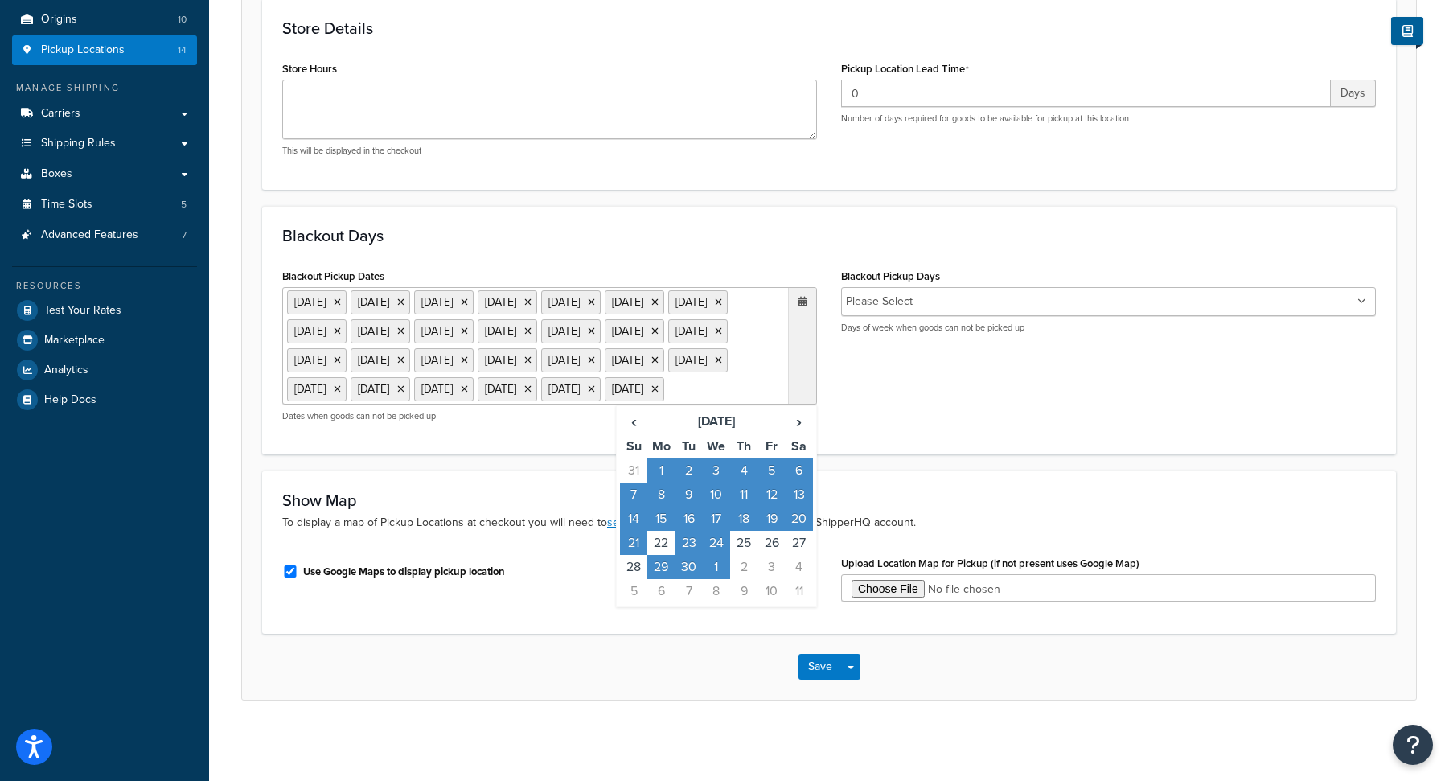
click at [685, 555] on td "23" at bounding box center [688, 543] width 27 height 24
click at [711, 555] on td "24" at bounding box center [716, 543] width 27 height 24
drag, startPoint x: 778, startPoint y: 565, endPoint x: 821, endPoint y: 566, distance: 43.4
click at [779, 555] on td "26" at bounding box center [770, 543] width 27 height 24
click at [795, 555] on td "27" at bounding box center [799, 543] width 27 height 24
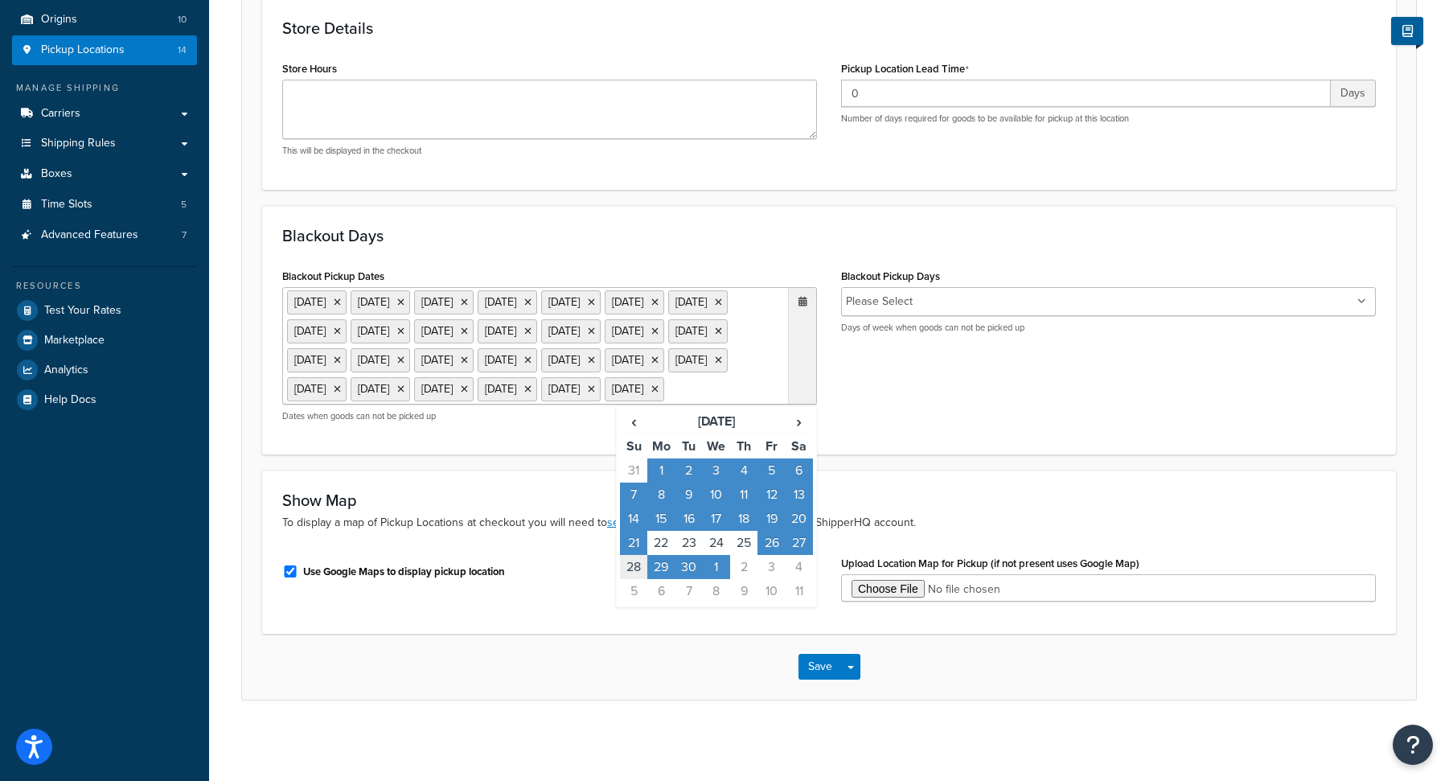
click at [637, 579] on td "28" at bounding box center [633, 567] width 27 height 24
click at [716, 579] on td "1" at bounding box center [716, 567] width 27 height 24
click at [801, 579] on td "4" at bounding box center [799, 567] width 27 height 24
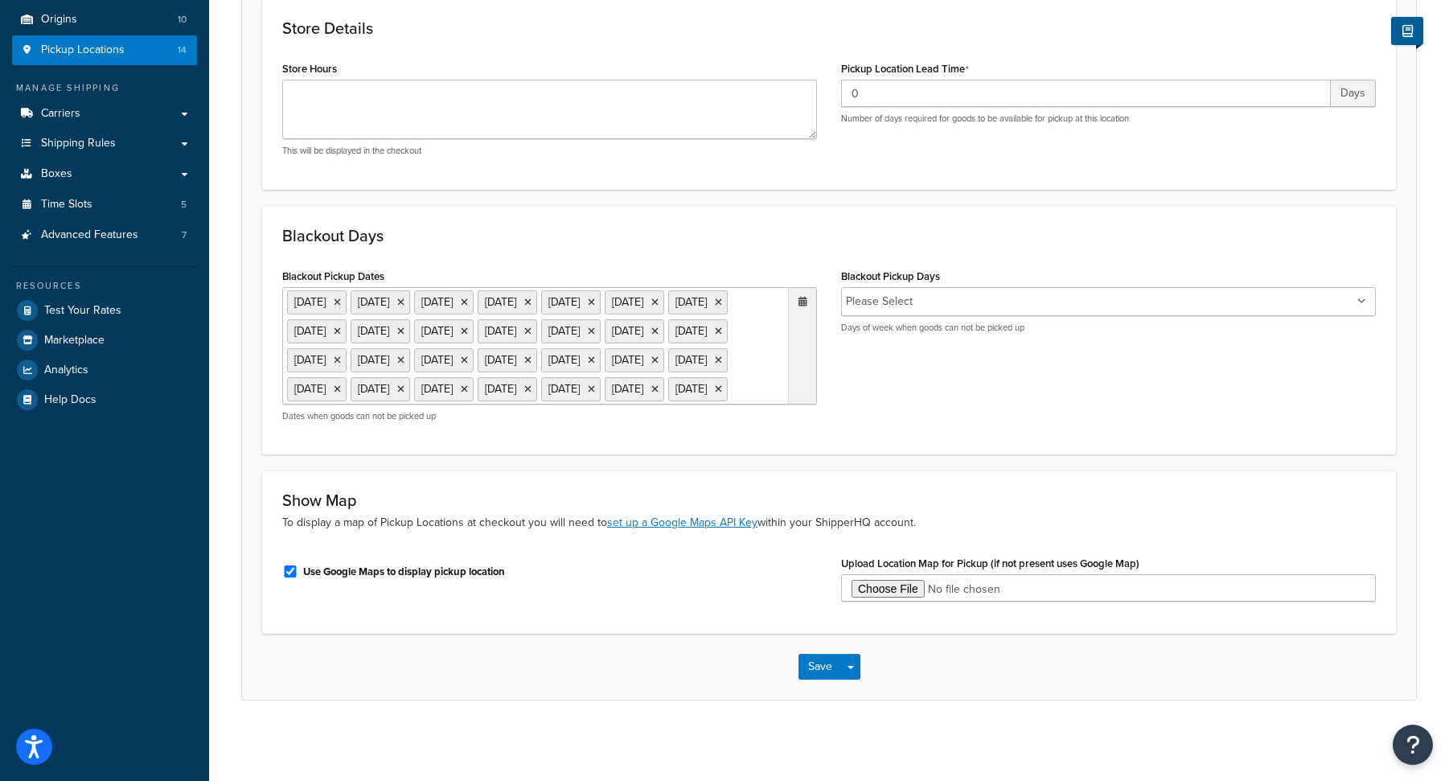
click at [982, 434] on div "Blackout Pickup Dates 27 Aug 2025 1 Sep 2025 2 Sep 2025 3 Sep 2025 8 Sep 2025 9…" at bounding box center [829, 350] width 1118 height 170
click at [830, 670] on button "Save" at bounding box center [819, 667] width 43 height 26
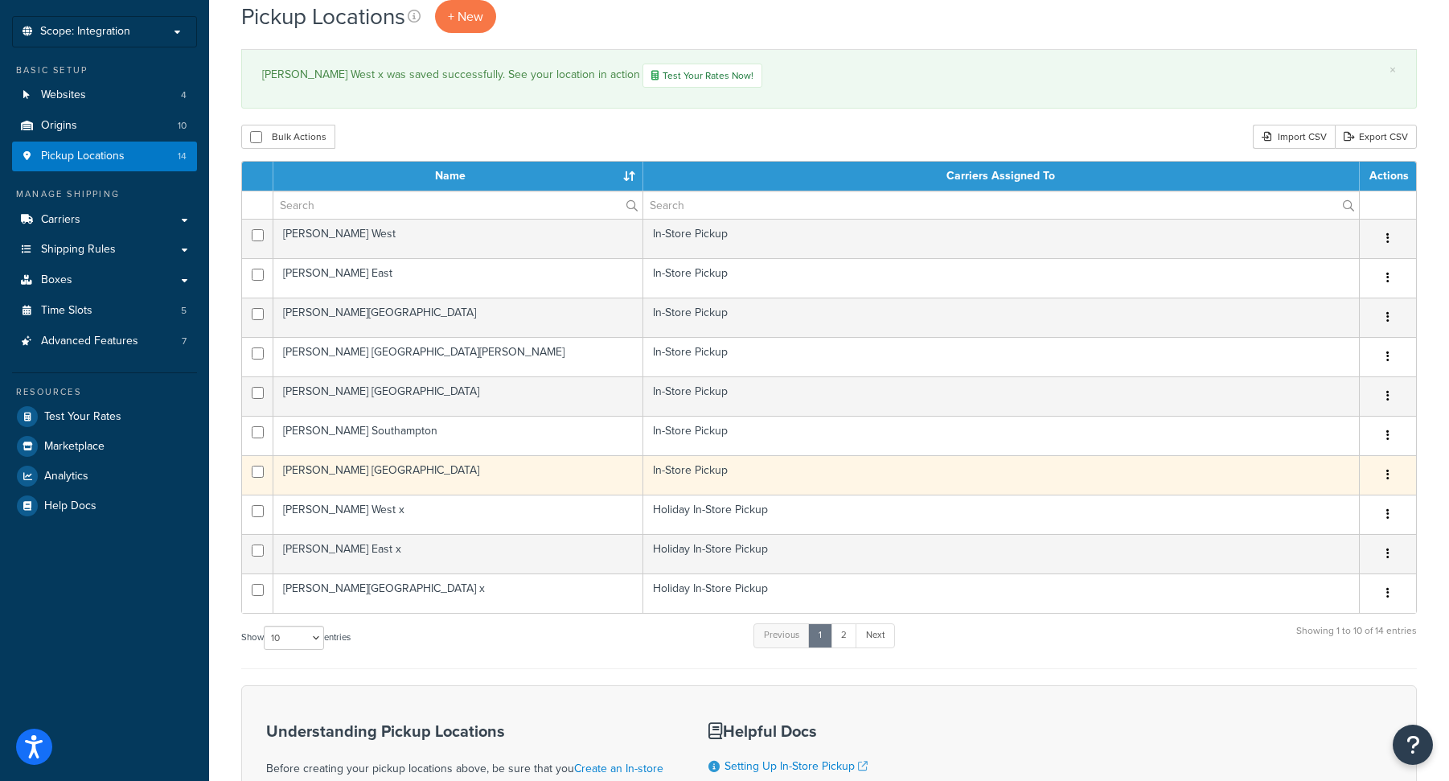
scroll to position [80, 0]
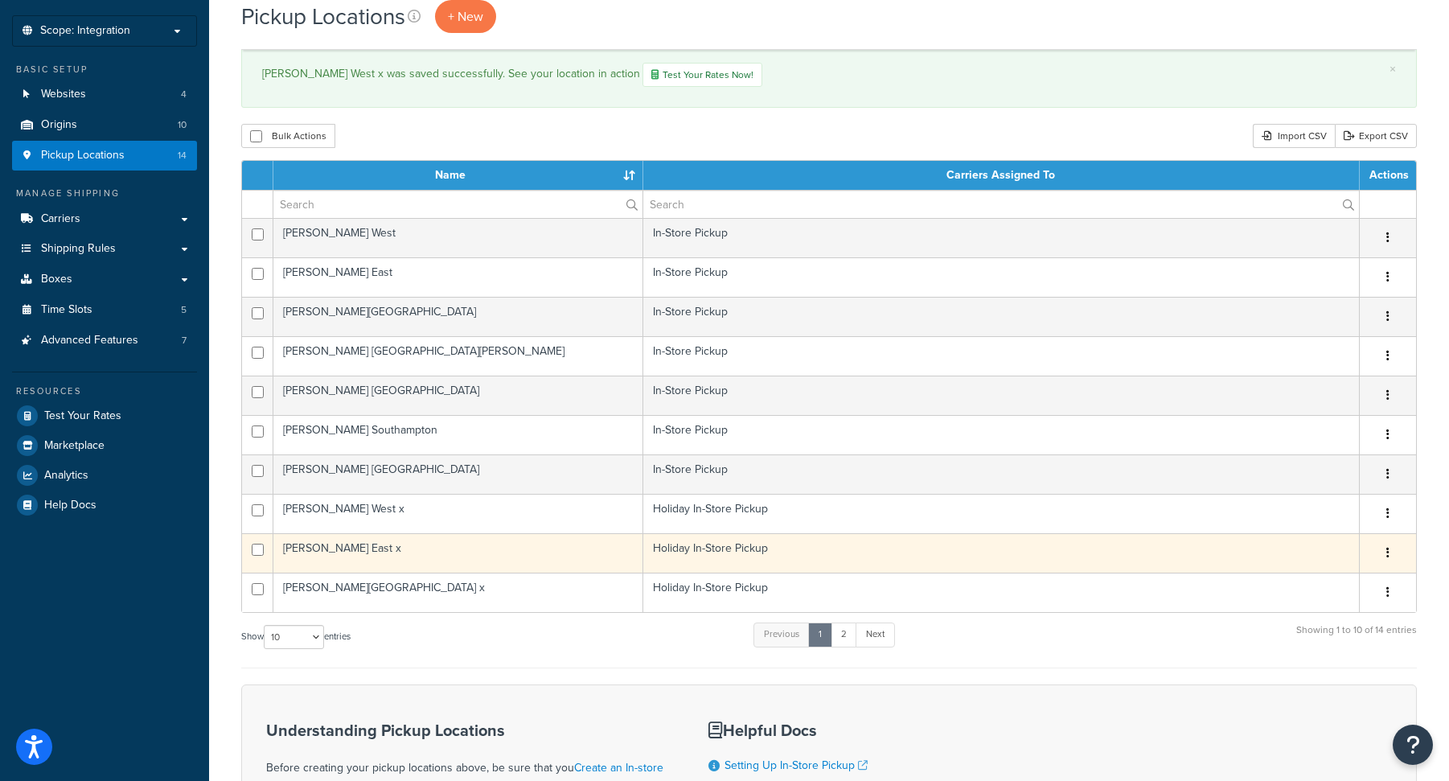
click at [309, 555] on td "Citarella East x" at bounding box center [458, 552] width 370 height 39
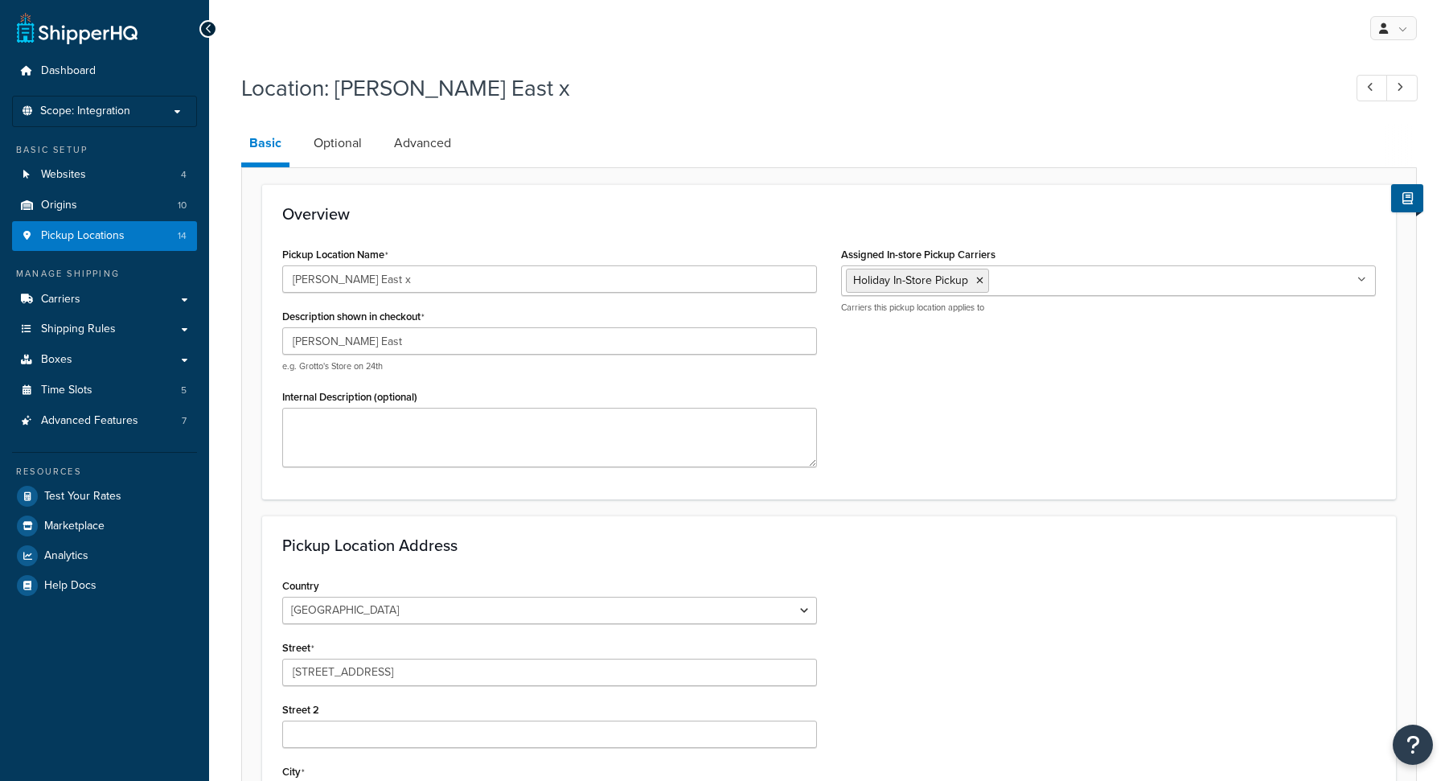
select select "32"
drag, startPoint x: 326, startPoint y: 137, endPoint x: 350, endPoint y: 158, distance: 32.5
click at [328, 137] on link "Optional" at bounding box center [338, 143] width 64 height 39
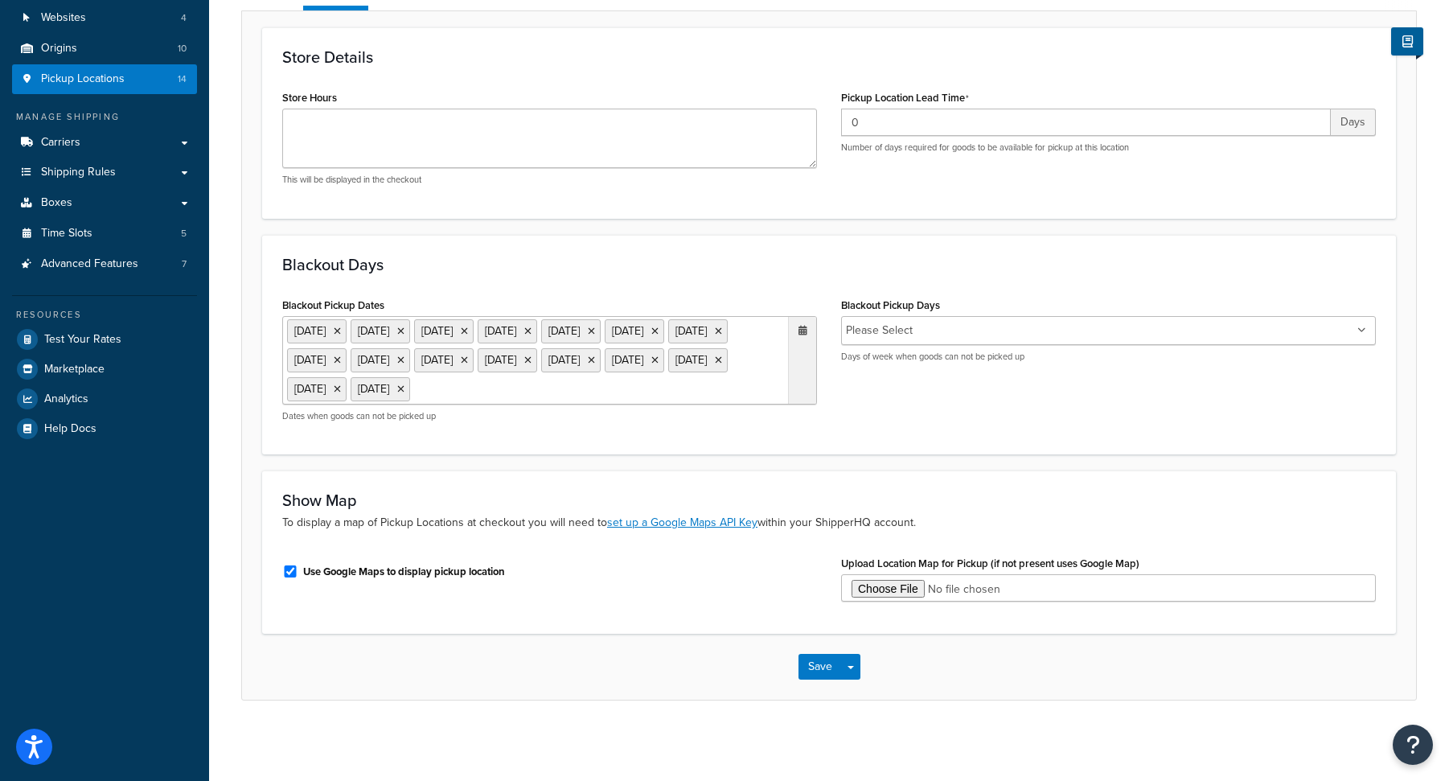
scroll to position [186, 0]
click at [567, 392] on ul "[DATE] [DATE] [DATE] [DATE] [DATE] [DATE] [DATE] [DATE] [DATE] [DATE] [DATE] [D…" at bounding box center [549, 360] width 535 height 88
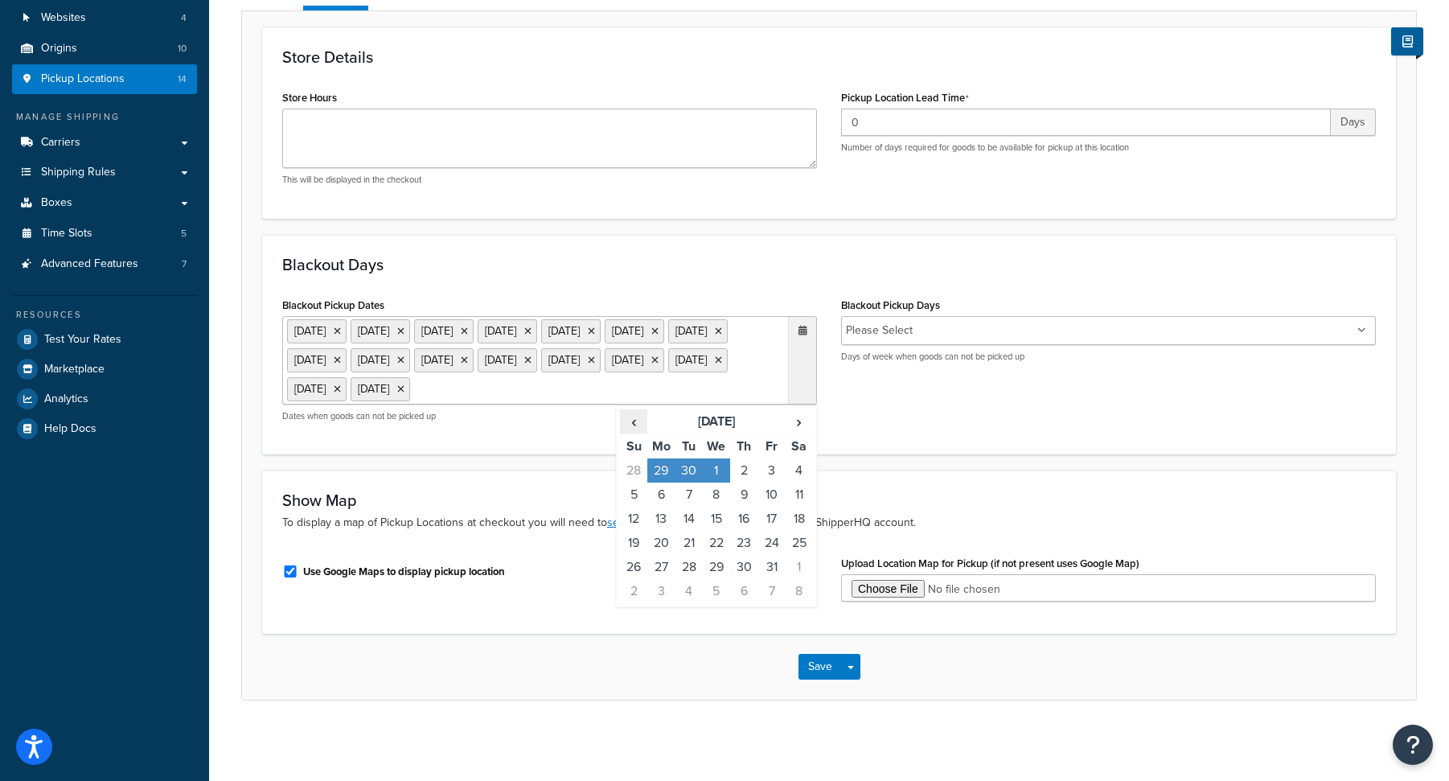
click at [636, 423] on span "‹" at bounding box center [634, 421] width 26 height 23
click at [636, 466] on td "31" at bounding box center [633, 470] width 27 height 24
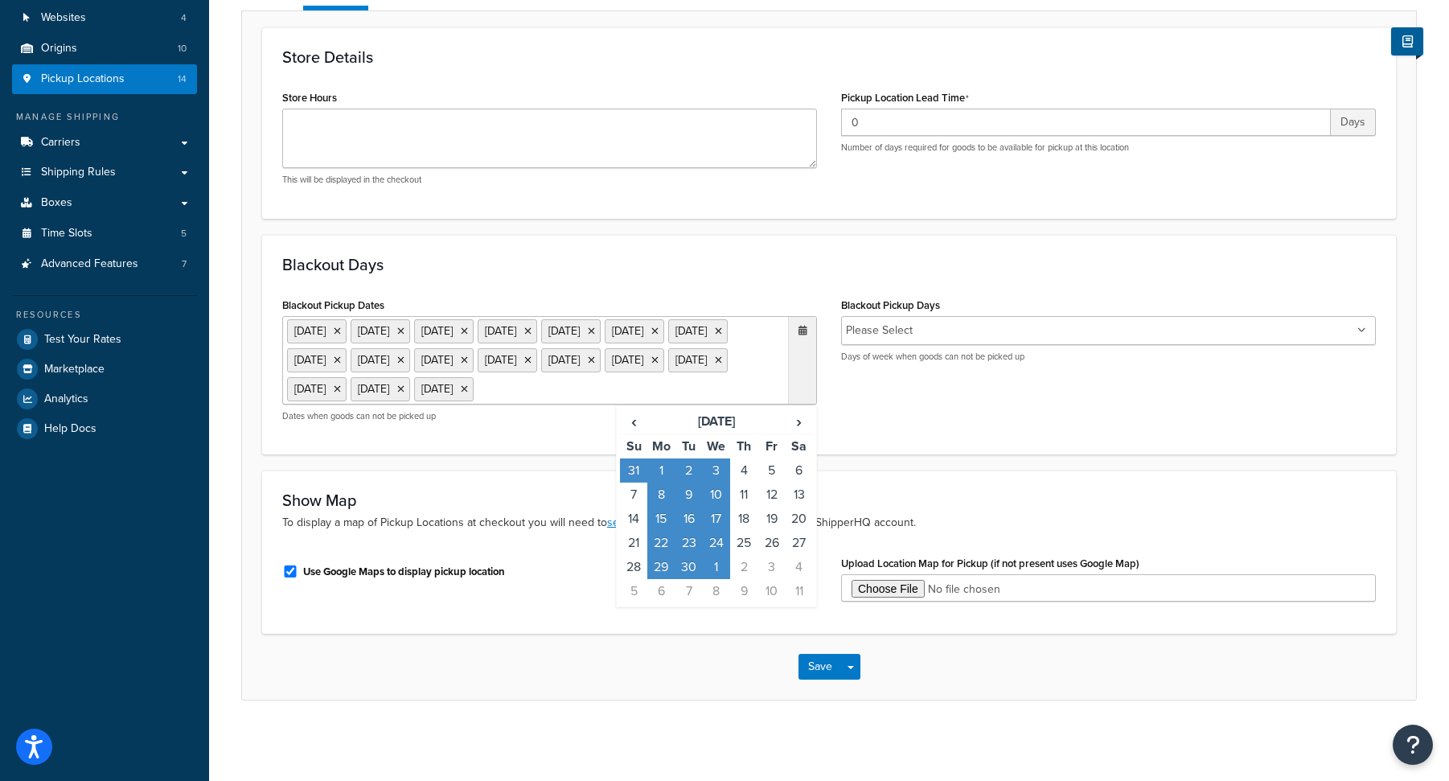
click at [634, 480] on td "31" at bounding box center [633, 470] width 27 height 24
click at [635, 474] on td "31" at bounding box center [633, 470] width 27 height 24
click at [634, 495] on td "7" at bounding box center [633, 494] width 27 height 24
click at [634, 514] on td "14" at bounding box center [633, 519] width 27 height 24
click at [745, 471] on td "4" at bounding box center [743, 470] width 27 height 24
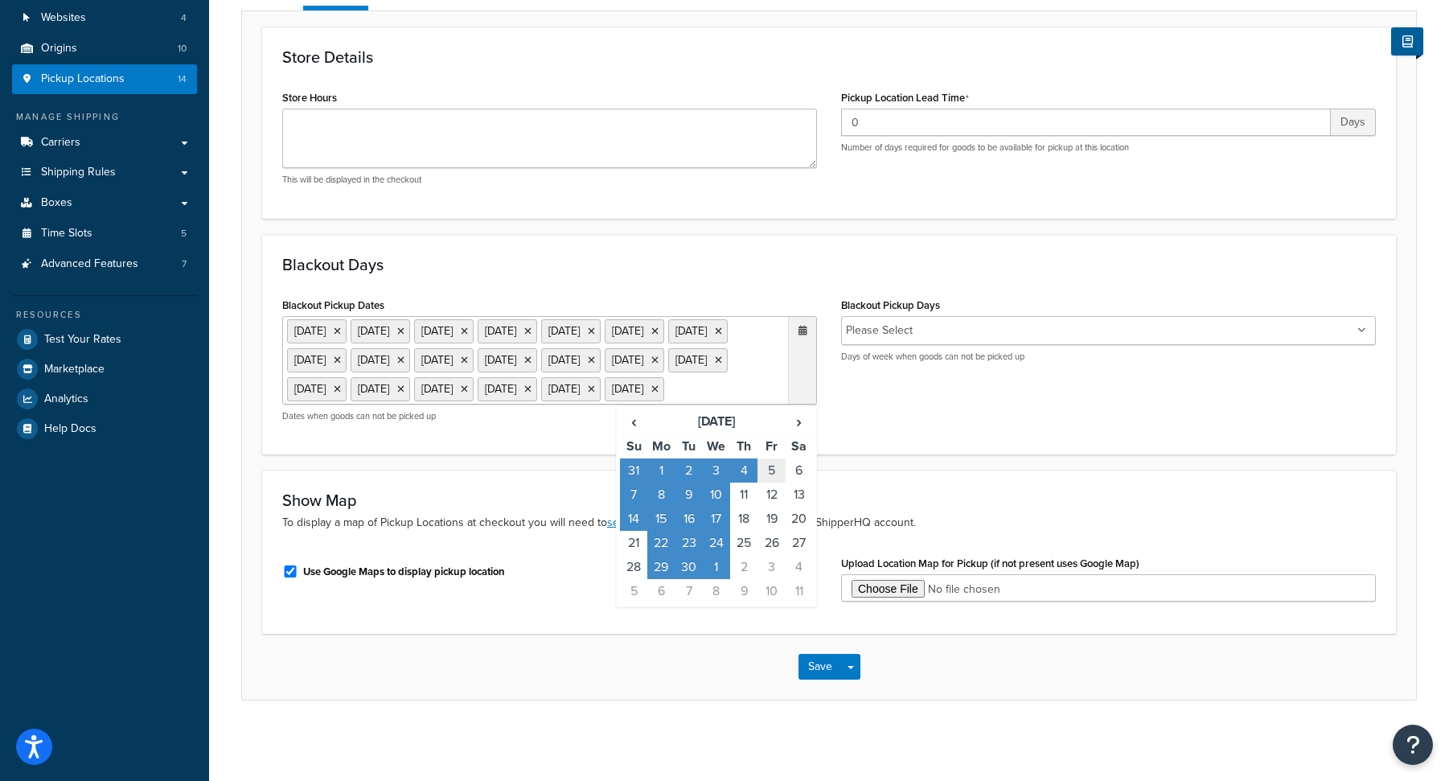
click at [770, 471] on td "5" at bounding box center [770, 470] width 27 height 24
click at [798, 458] on th "Sa" at bounding box center [799, 445] width 27 height 25
drag, startPoint x: 797, startPoint y: 493, endPoint x: 806, endPoint y: 513, distance: 22.0
click at [798, 482] on td "6" at bounding box center [799, 470] width 27 height 24
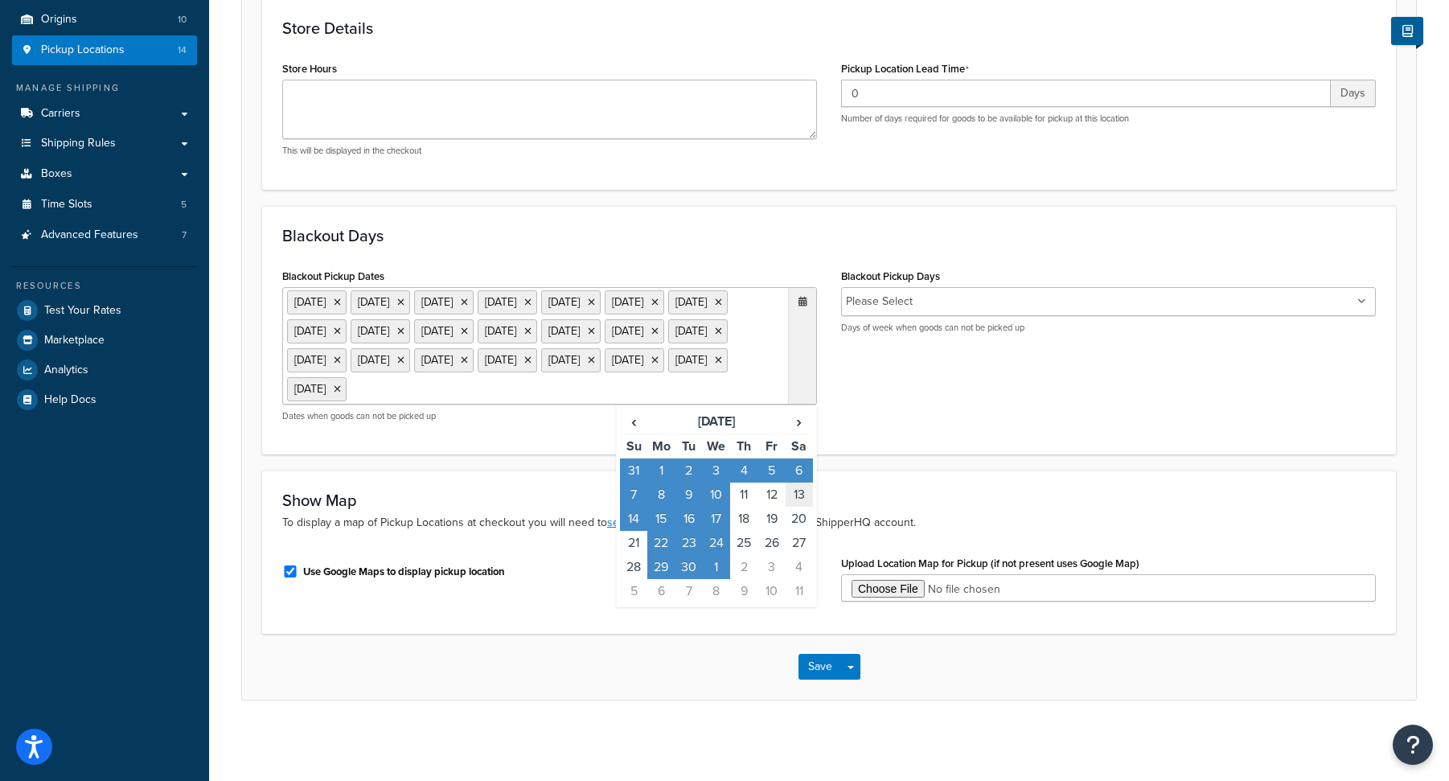
click at [801, 507] on td "13" at bounding box center [799, 494] width 27 height 24
drag, startPoint x: 771, startPoint y: 528, endPoint x: 741, endPoint y: 526, distance: 29.8
click at [769, 507] on td "12" at bounding box center [770, 494] width 27 height 24
click at [740, 507] on td "11" at bounding box center [743, 494] width 27 height 24
click at [741, 531] on td "18" at bounding box center [743, 519] width 27 height 24
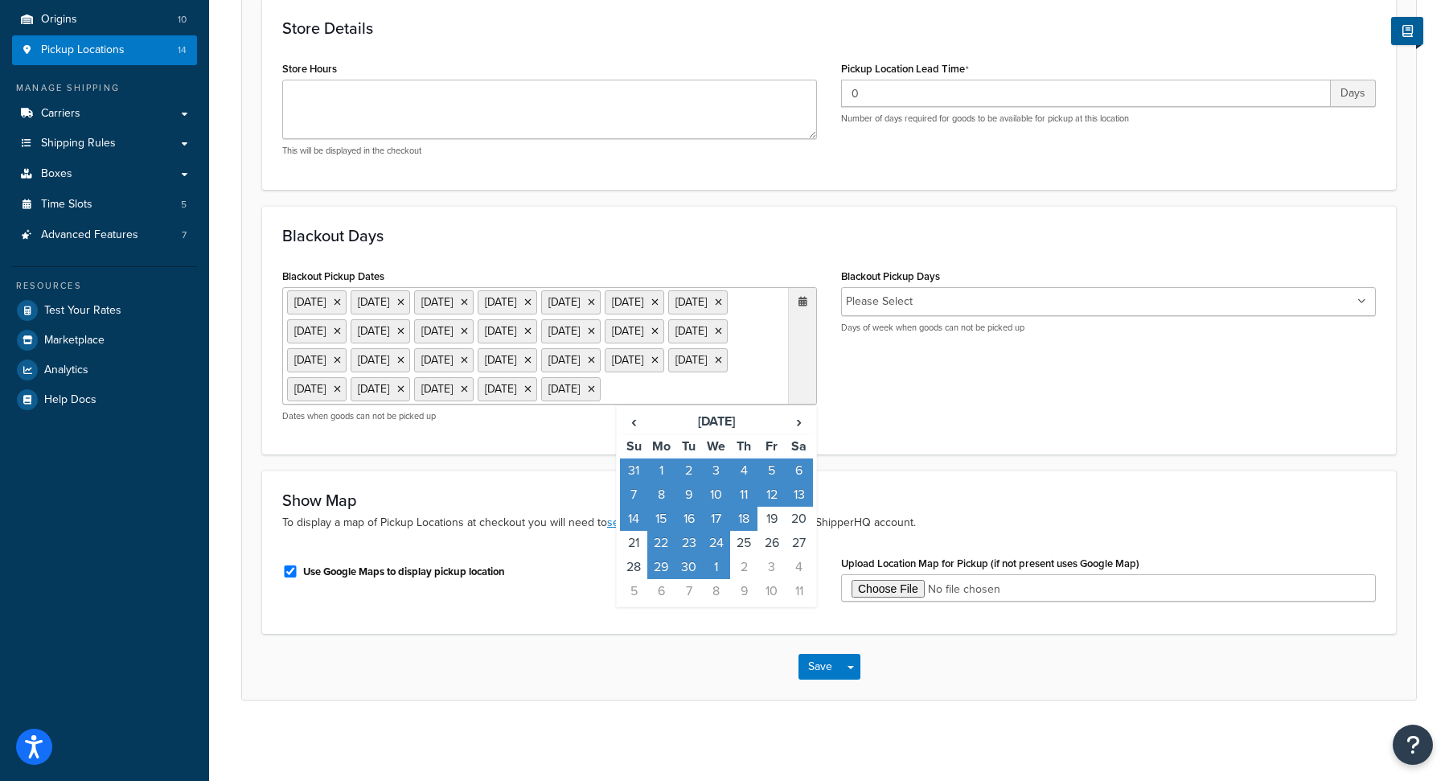
click at [774, 507] on td "12" at bounding box center [770, 494] width 27 height 24
drag, startPoint x: 773, startPoint y: 567, endPoint x: 772, endPoint y: 557, distance: 9.7
click at [771, 555] on td "26" at bounding box center [770, 543] width 27 height 24
click at [772, 531] on td "19" at bounding box center [770, 519] width 27 height 24
drag, startPoint x: 771, startPoint y: 556, endPoint x: 815, endPoint y: 559, distance: 43.5
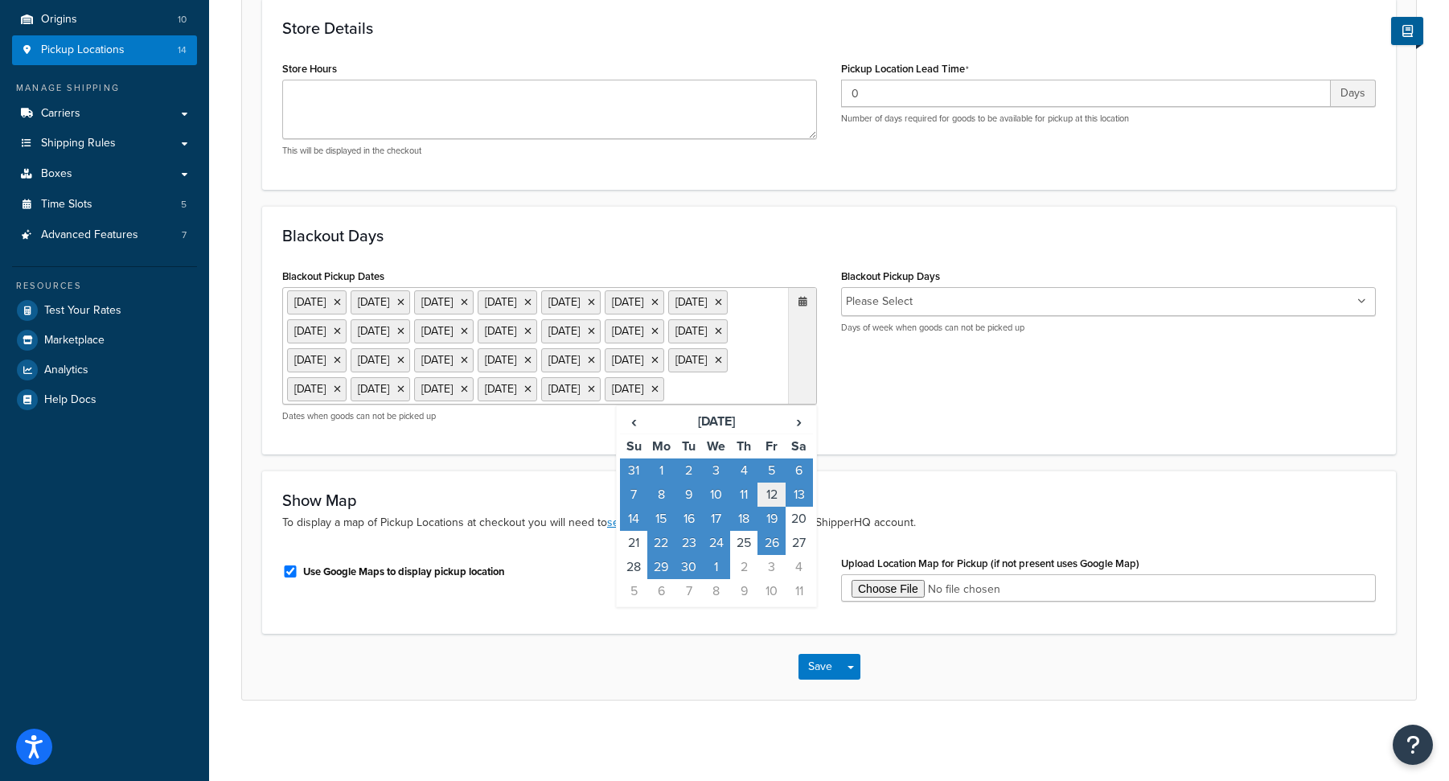
click at [774, 507] on td "12" at bounding box center [770, 494] width 27 height 24
click at [806, 531] on td "20" at bounding box center [799, 519] width 27 height 24
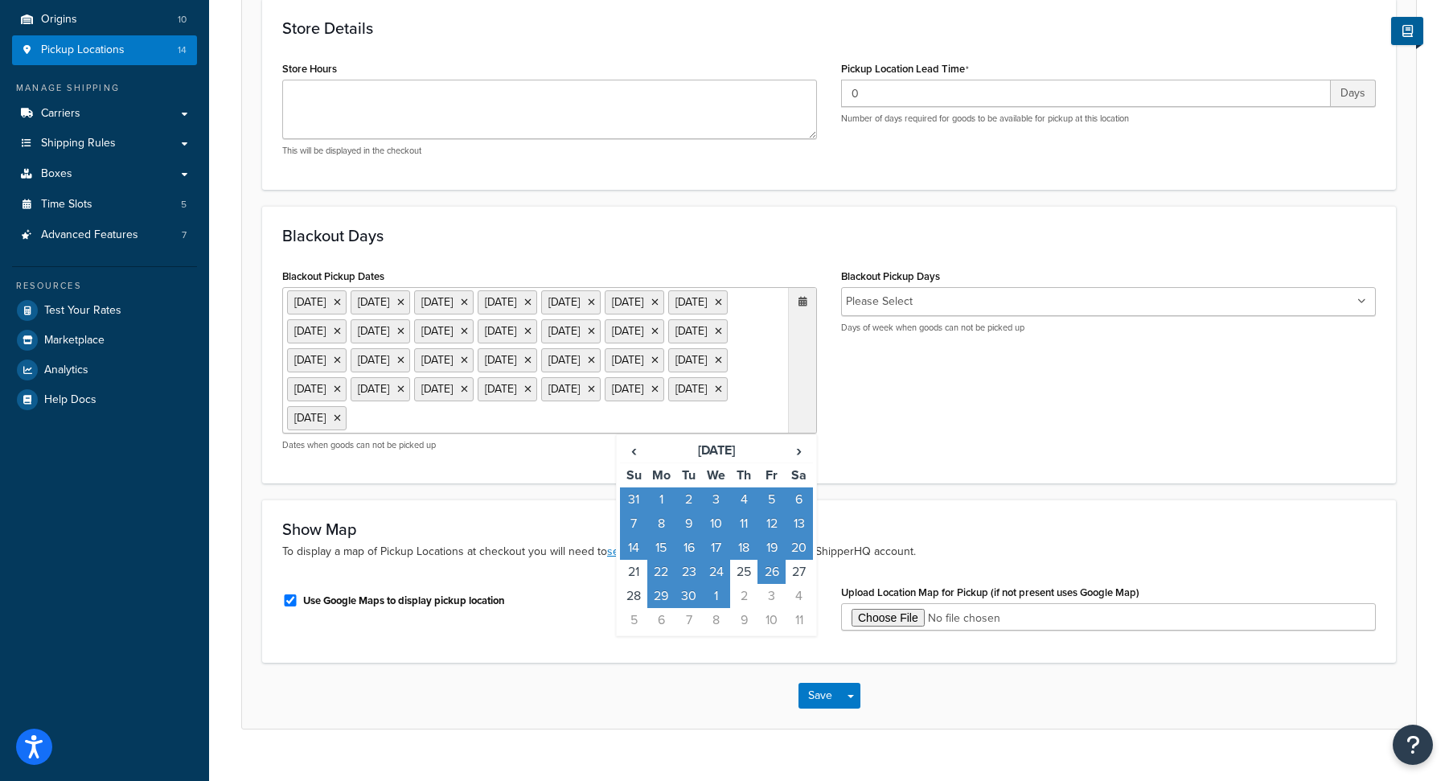
click at [776, 584] on td "26" at bounding box center [770, 572] width 27 height 24
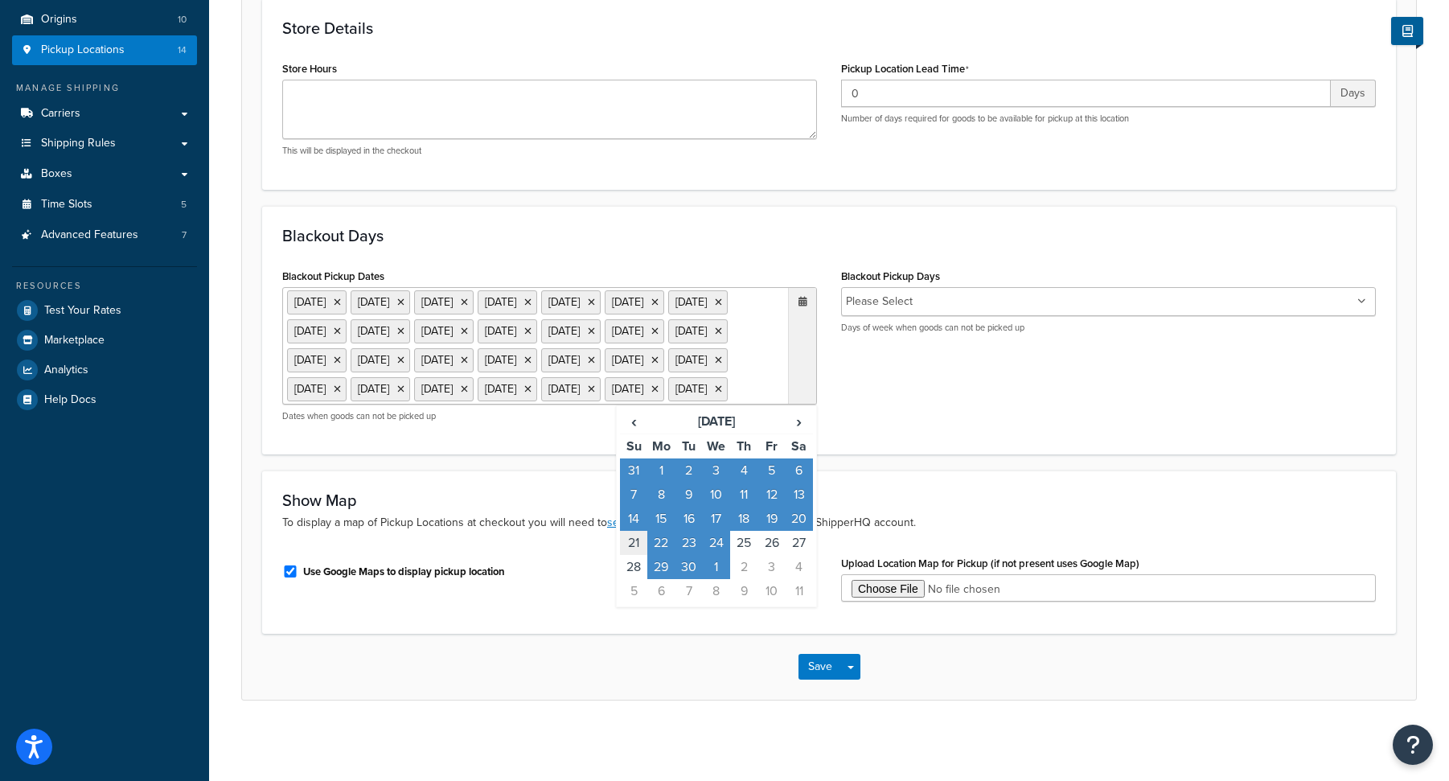
click at [632, 555] on td "21" at bounding box center [633, 543] width 27 height 24
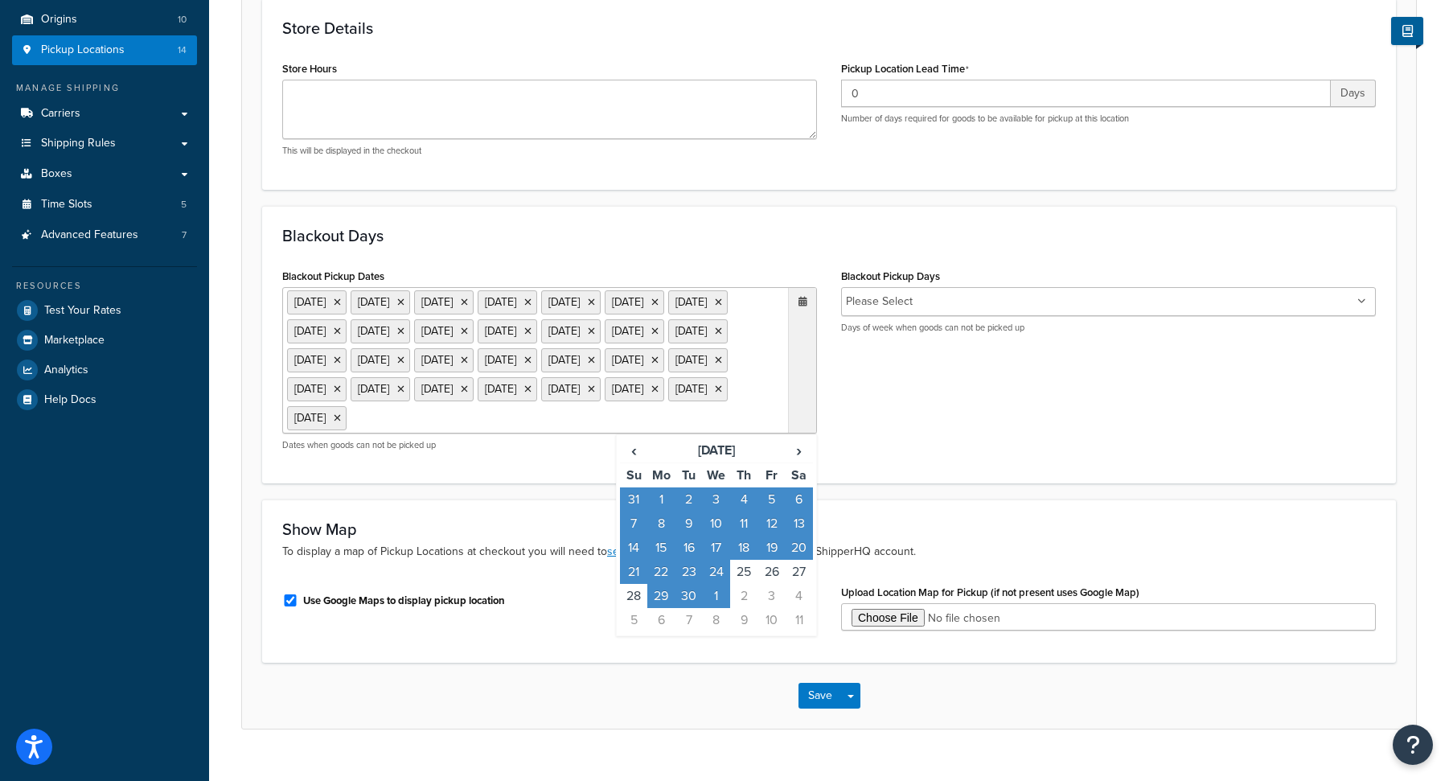
drag, startPoint x: 667, startPoint y: 601, endPoint x: 687, endPoint y: 601, distance: 20.1
click at [667, 584] on td "22" at bounding box center [660, 572] width 27 height 24
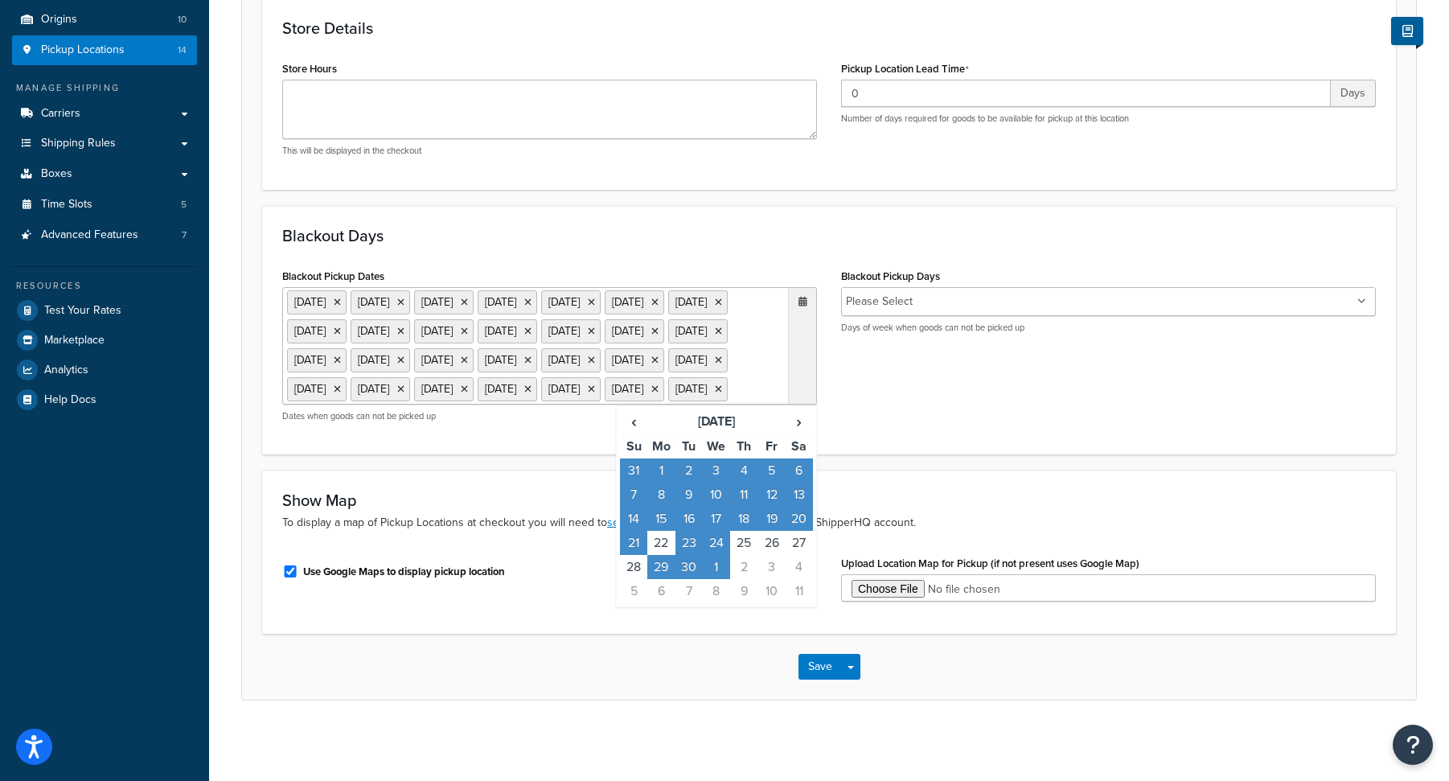
click at [691, 555] on td "23" at bounding box center [688, 543] width 27 height 24
click at [708, 555] on td "24" at bounding box center [716, 543] width 27 height 24
click at [741, 555] on td "25" at bounding box center [743, 543] width 27 height 24
click at [769, 555] on td "26" at bounding box center [770, 543] width 27 height 24
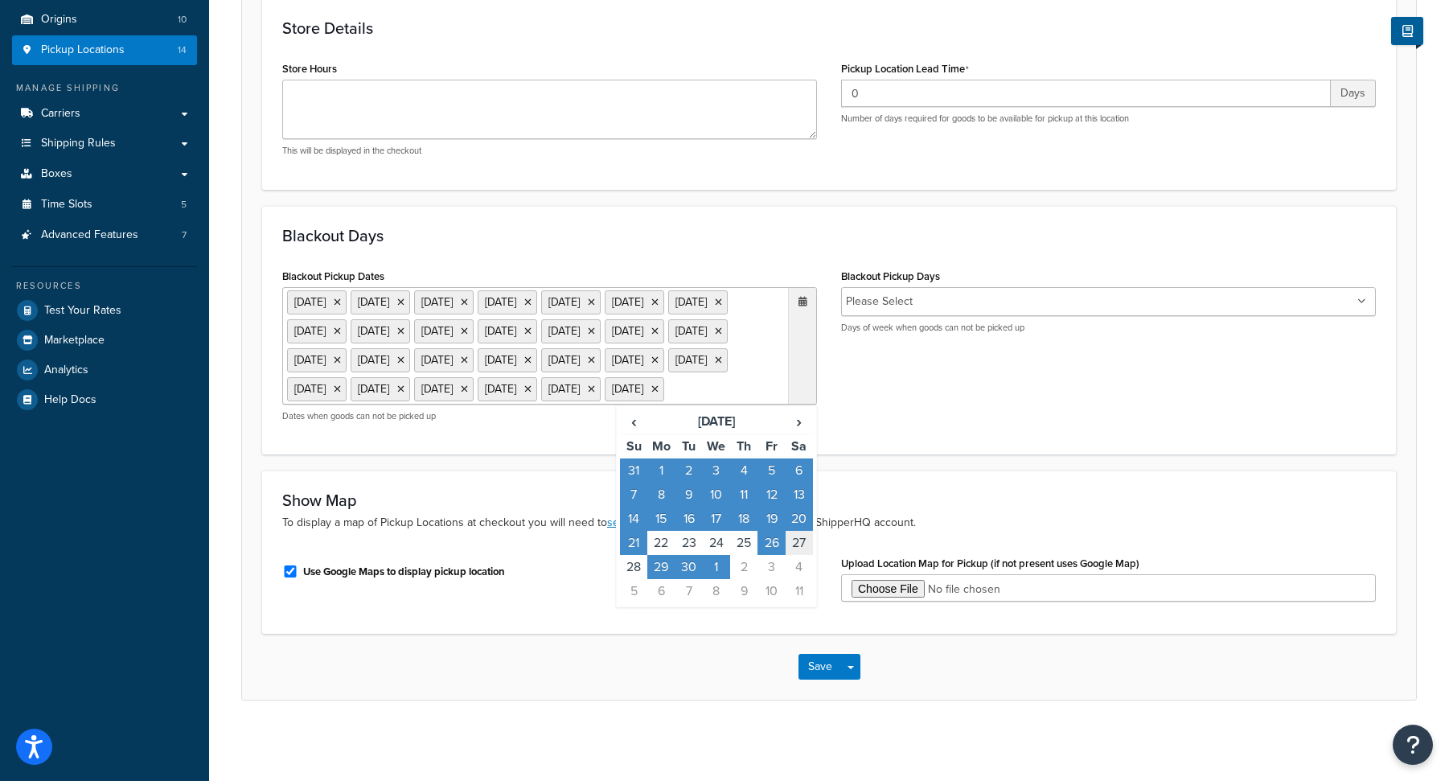
click at [799, 555] on td "27" at bounding box center [799, 543] width 27 height 24
click at [642, 579] on td "28" at bounding box center [633, 567] width 27 height 24
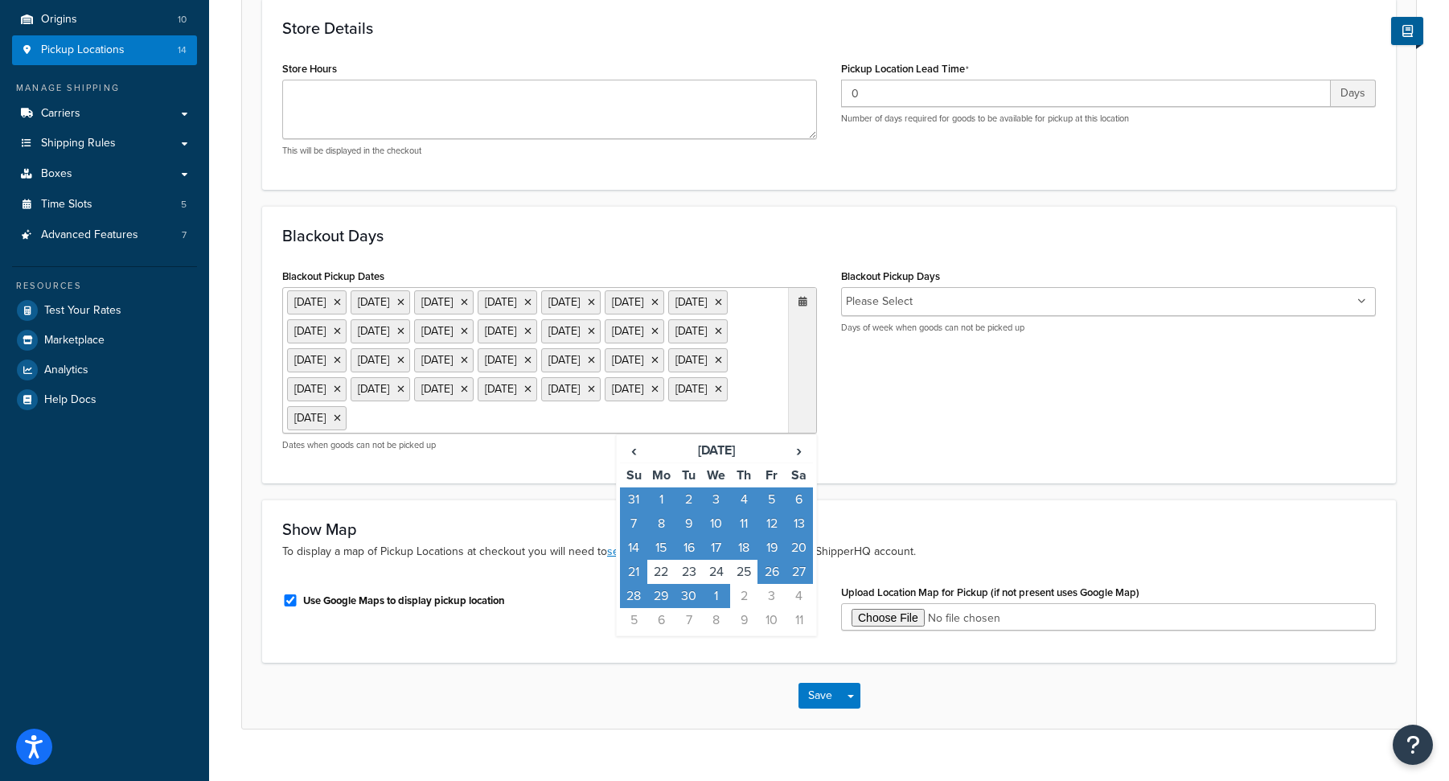
click at [721, 608] on td "1" at bounding box center [716, 596] width 27 height 24
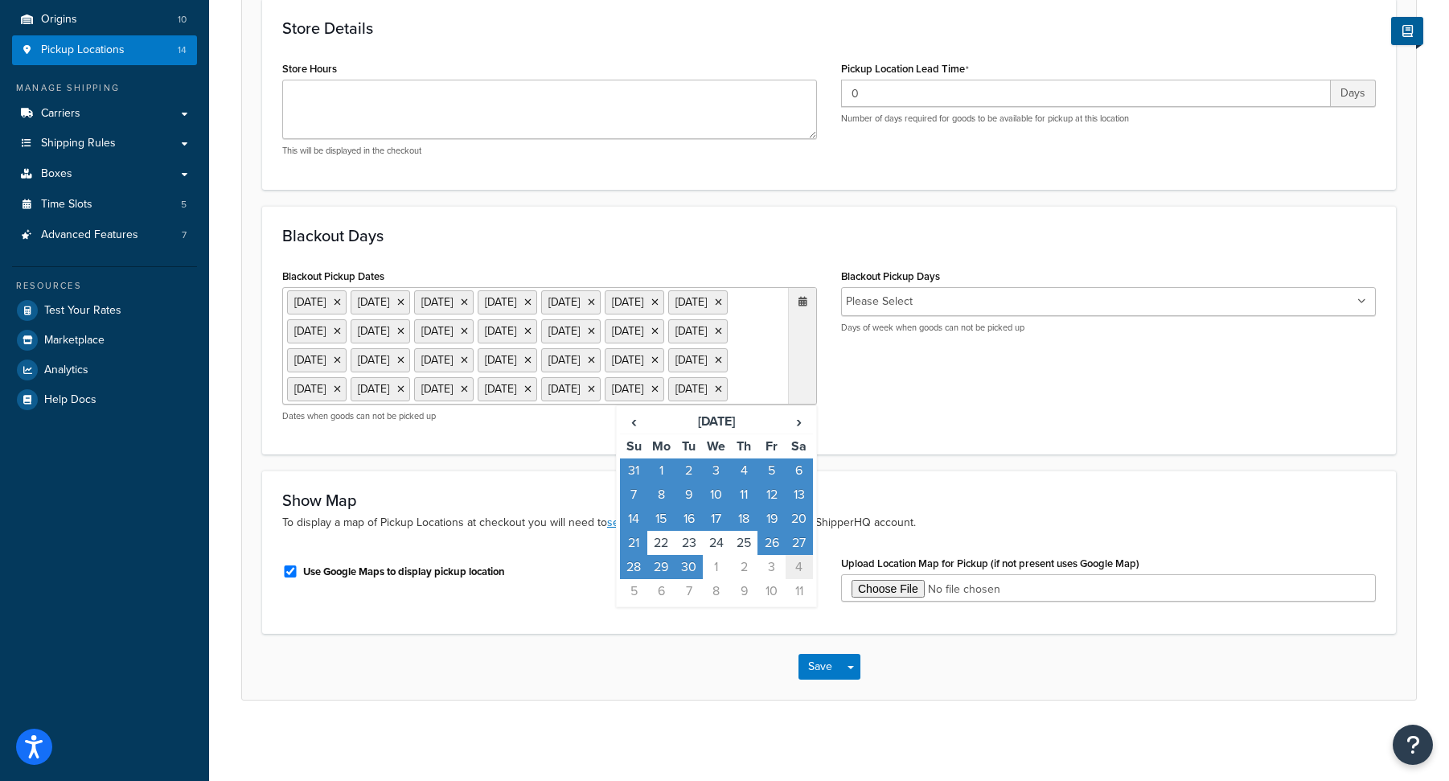
click at [801, 579] on td "4" at bounding box center [799, 567] width 27 height 24
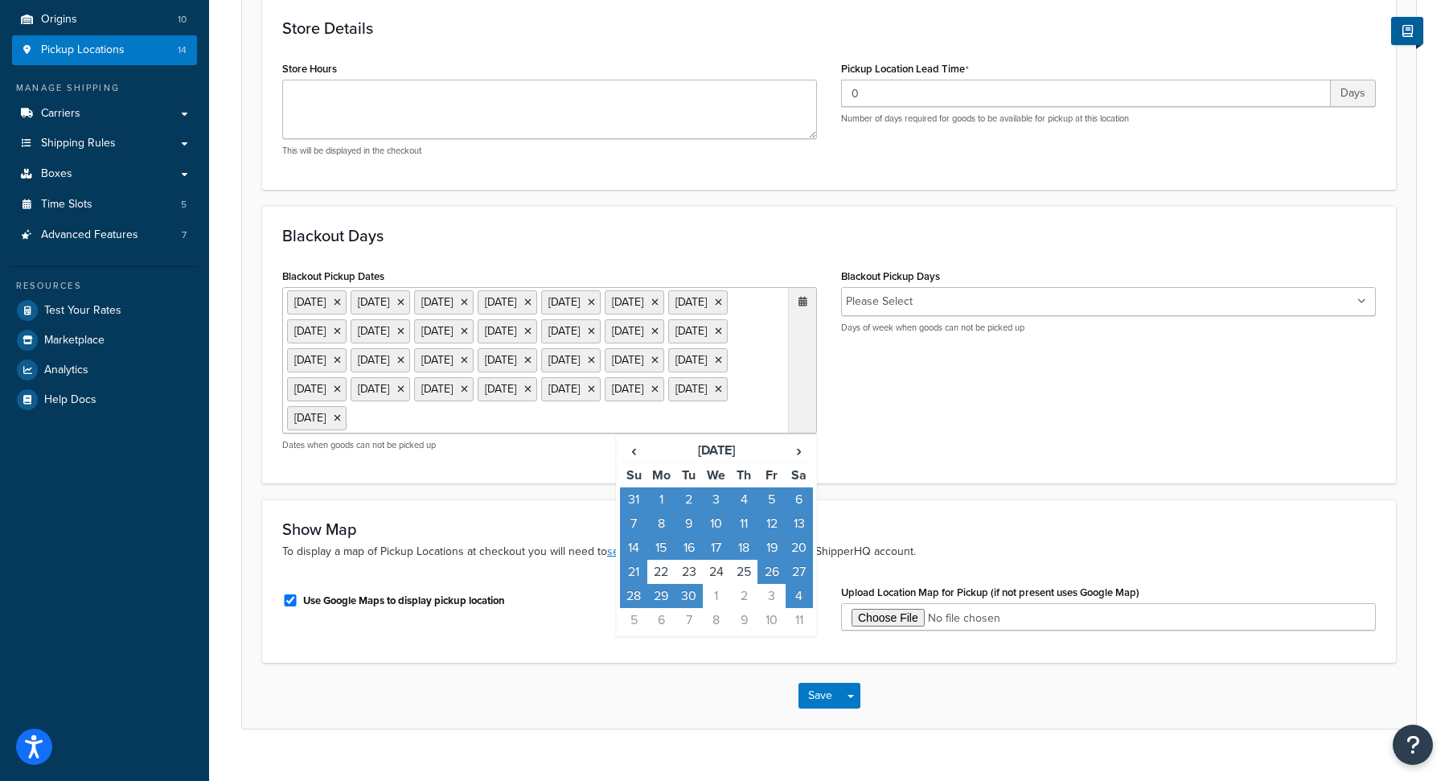
scroll to position [244, 0]
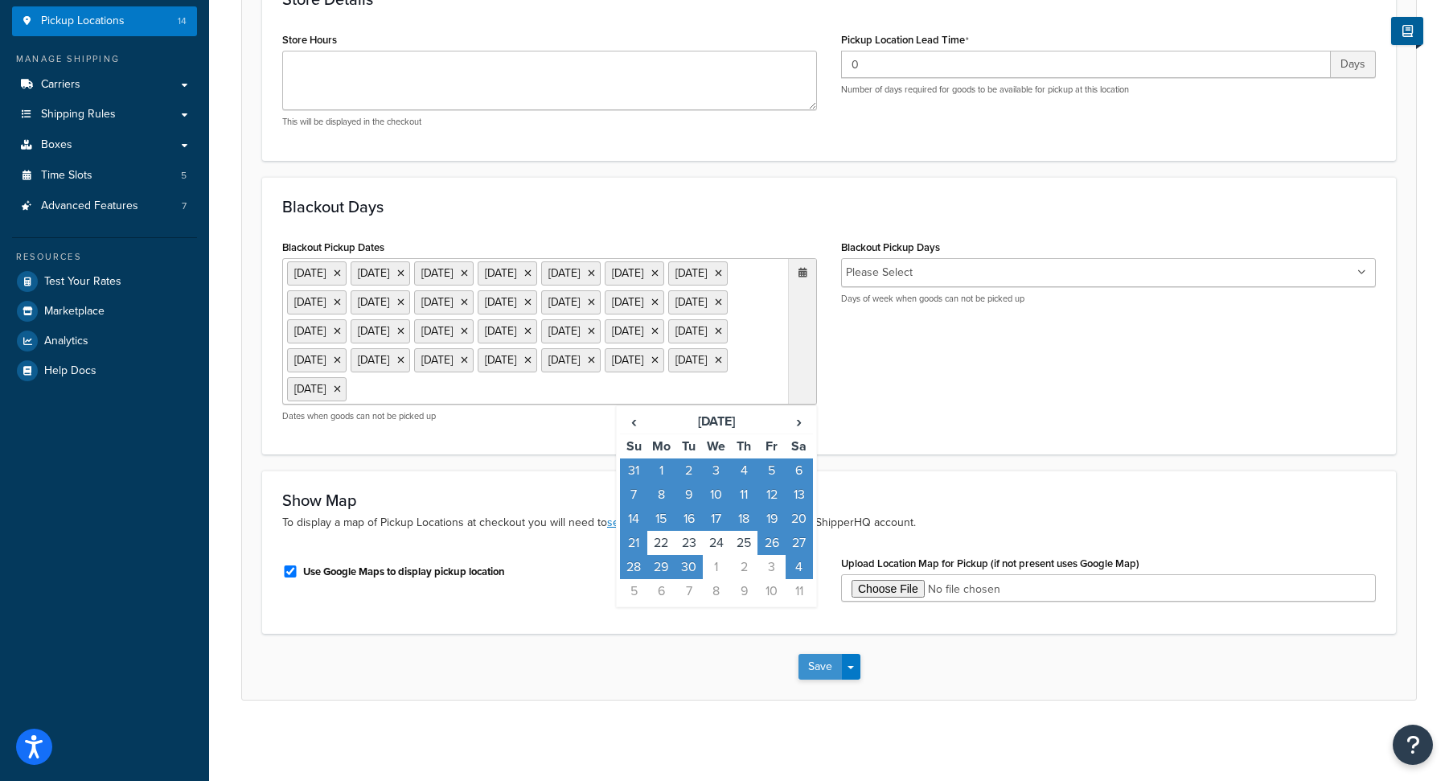
click at [822, 670] on button "Save" at bounding box center [819, 667] width 43 height 26
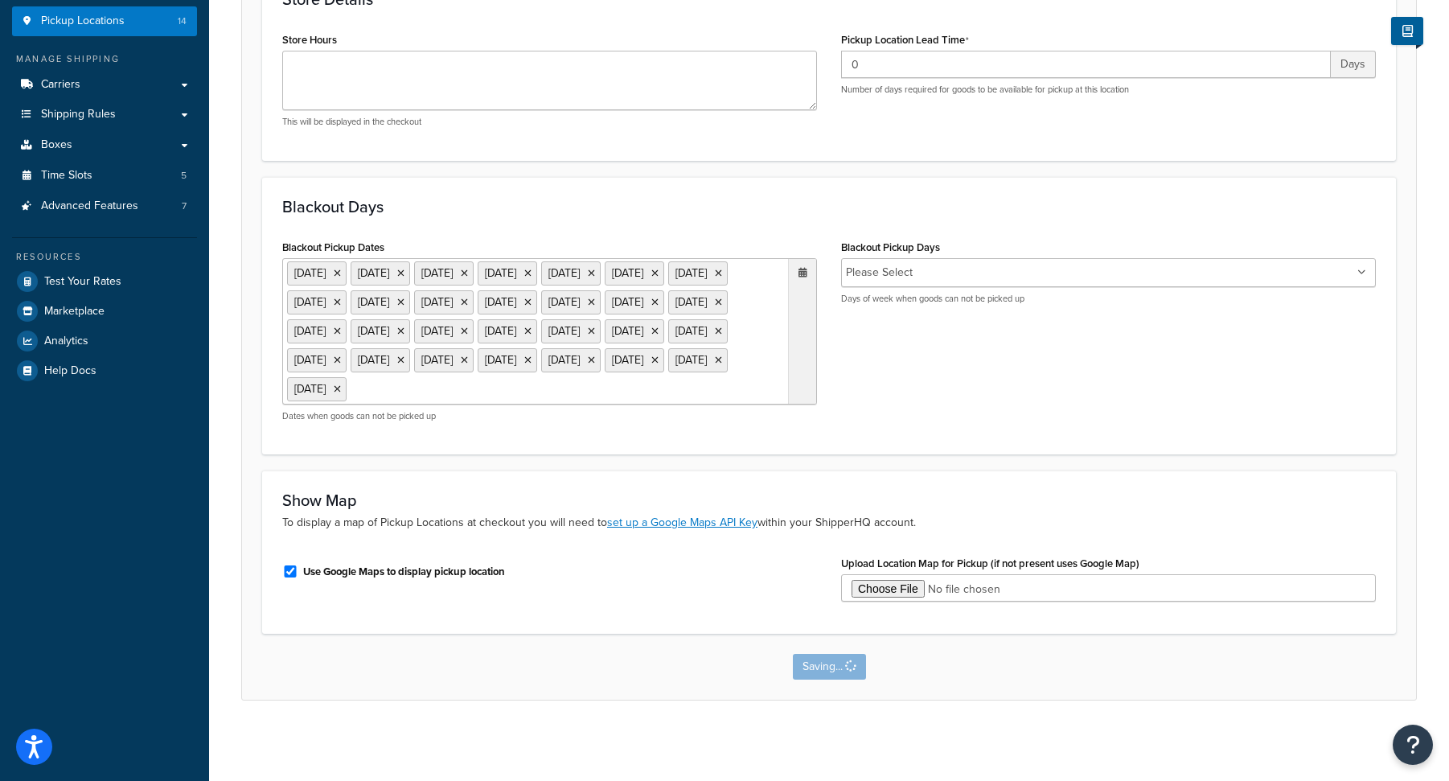
scroll to position [0, 0]
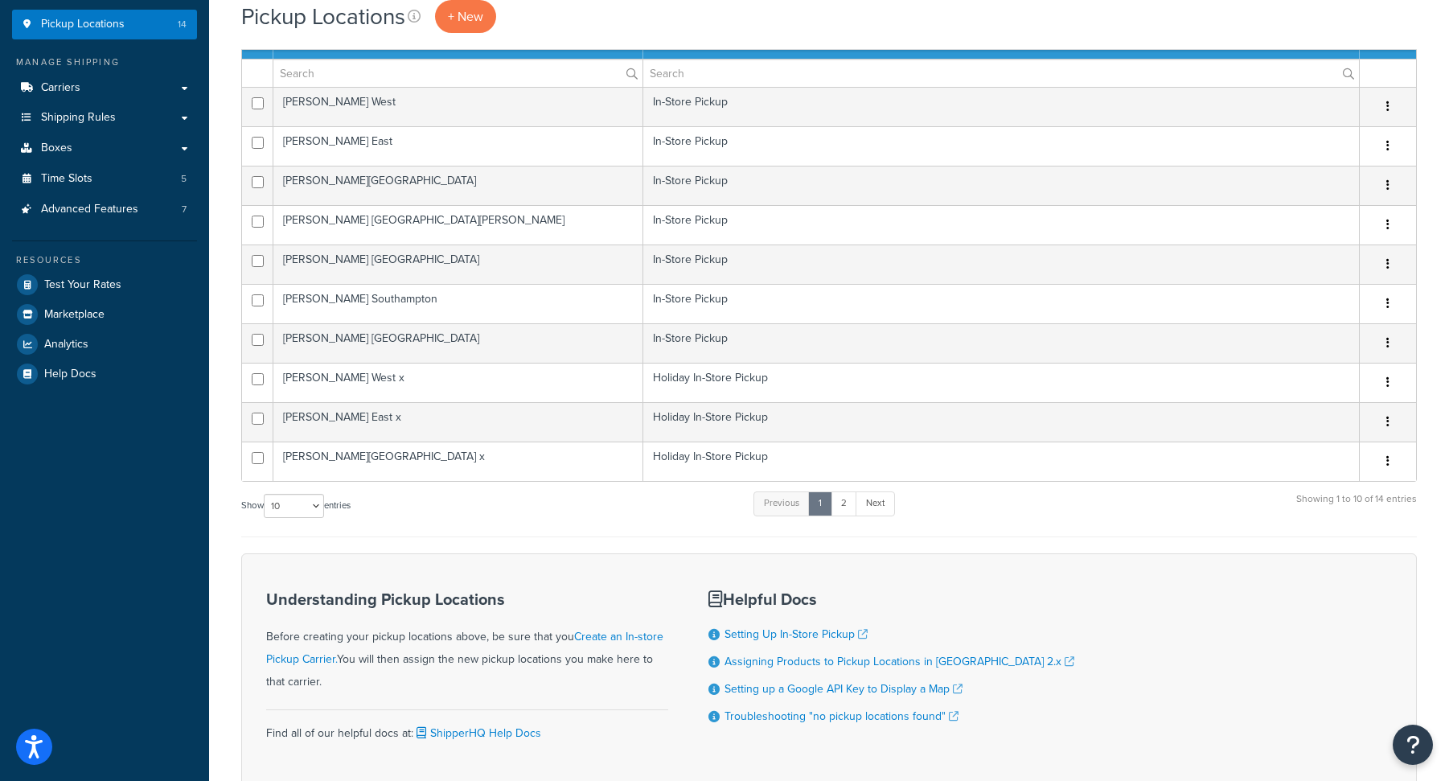
scroll to position [241, 0]
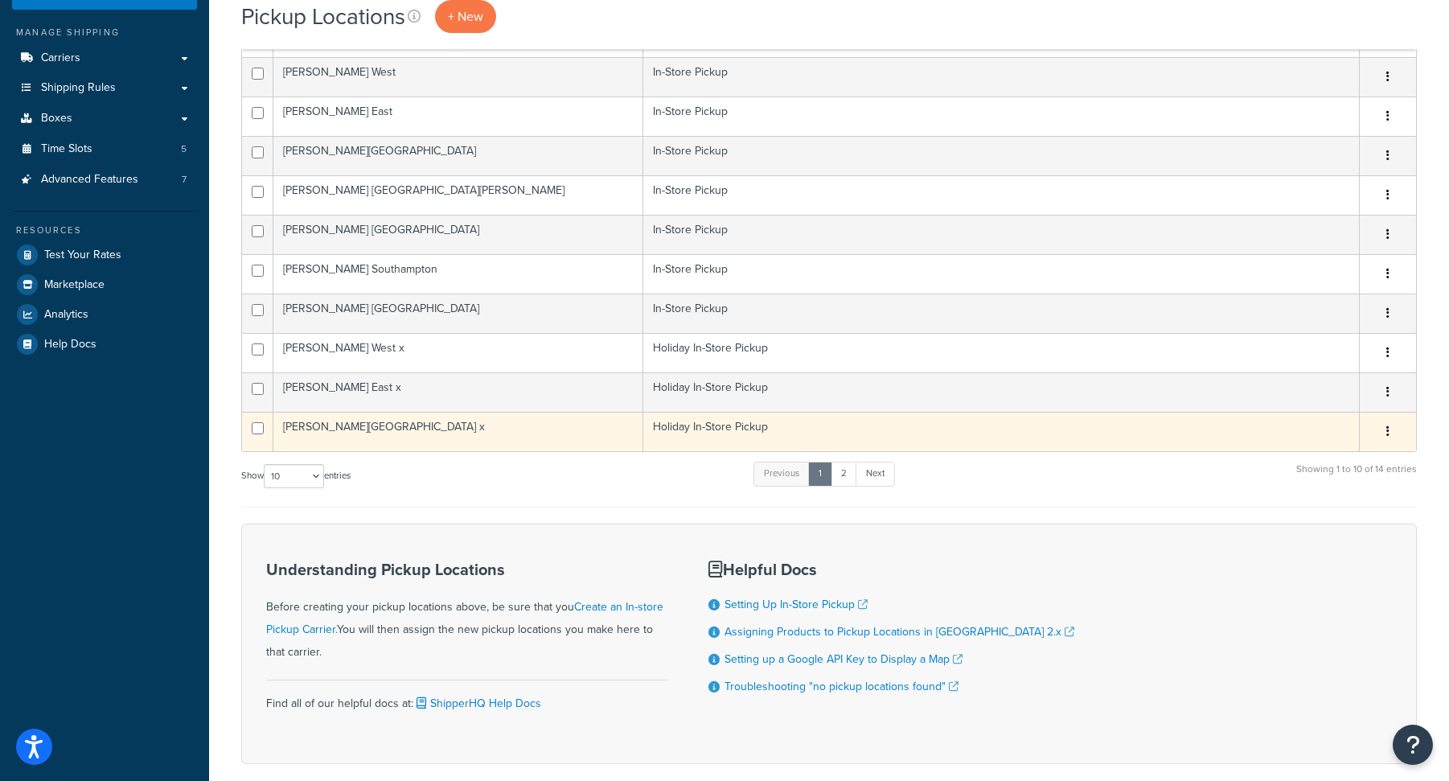
drag, startPoint x: 367, startPoint y: 425, endPoint x: 376, endPoint y: 428, distance: 9.2
click at [370, 426] on td "Citarella West Village x" at bounding box center [458, 431] width 370 height 39
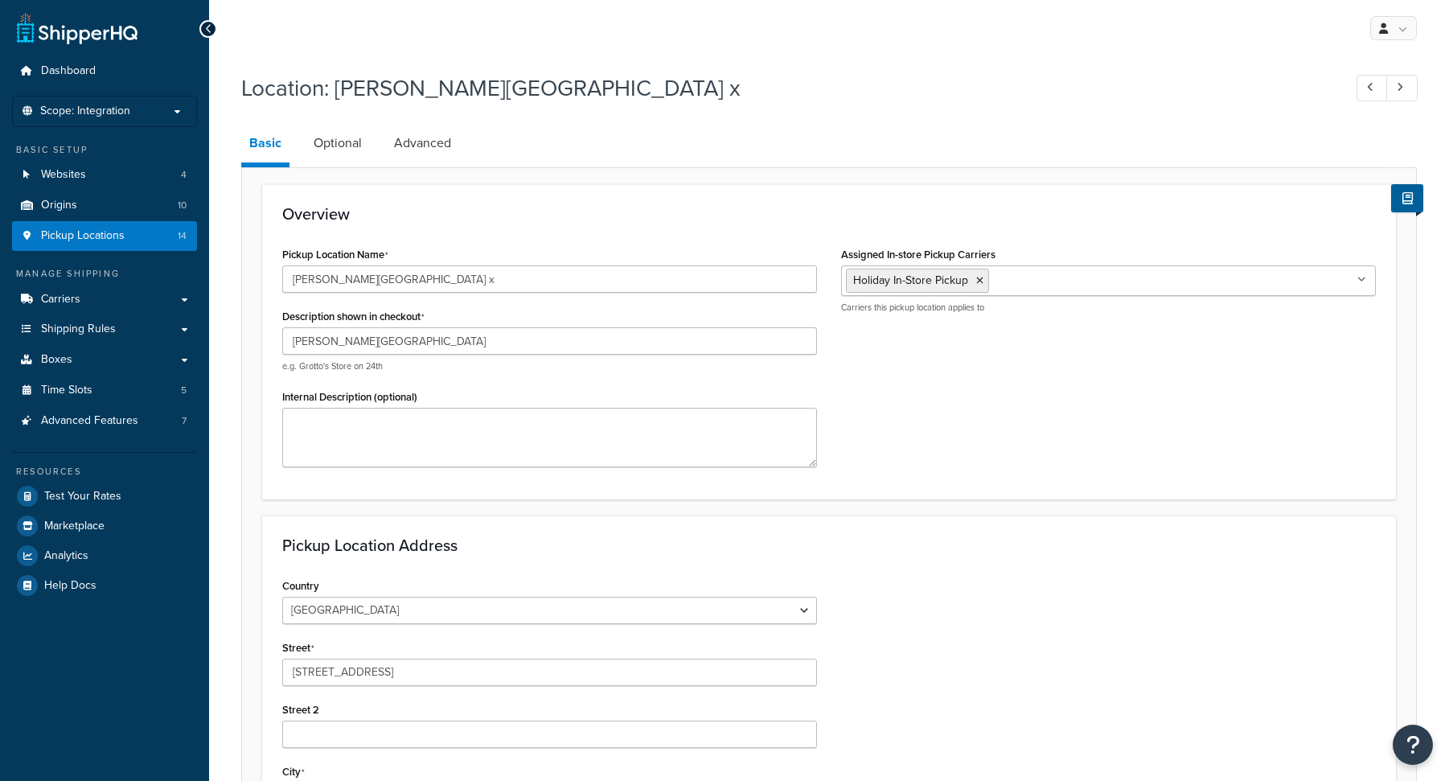
select select "32"
drag, startPoint x: 345, startPoint y: 145, endPoint x: 353, endPoint y: 163, distance: 20.2
click at [345, 145] on link "Optional" at bounding box center [338, 143] width 64 height 39
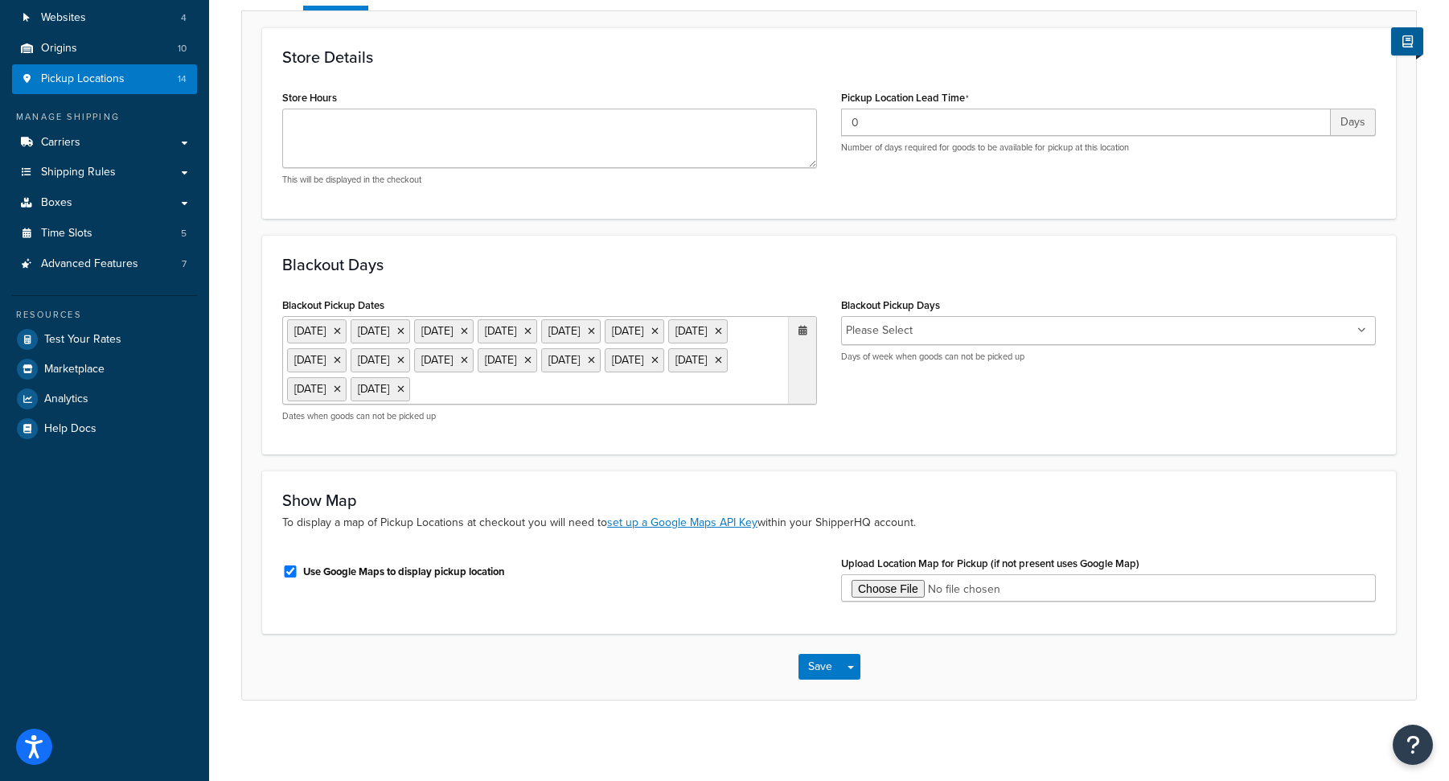
scroll to position [186, 0]
click at [526, 388] on ul "[DATE] [DATE] [DATE] [DATE] [DATE] [DATE] [DATE] [DATE] [DATE] [DATE] [DATE] [D…" at bounding box center [549, 360] width 535 height 88
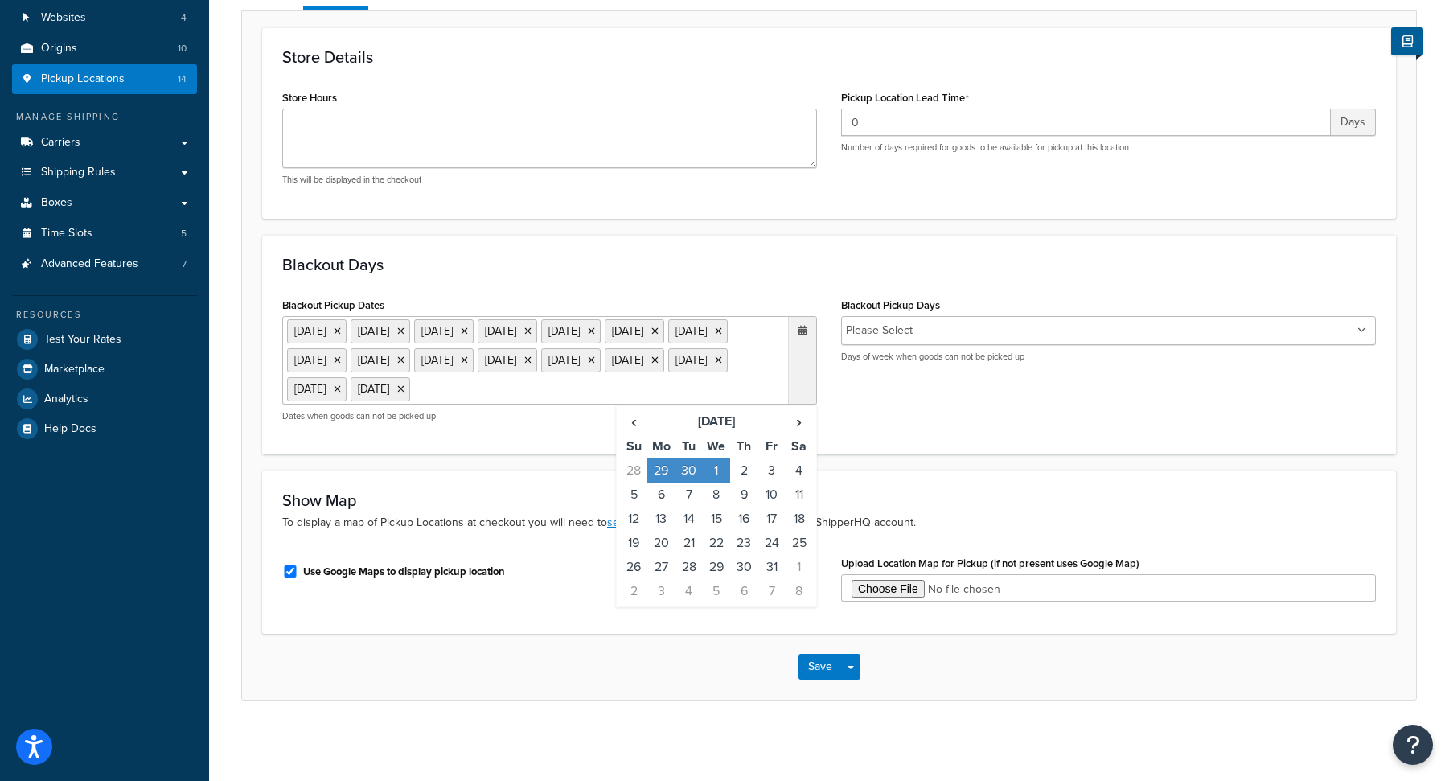
drag, startPoint x: 634, startPoint y: 429, endPoint x: 653, endPoint y: 441, distance: 22.1
click at [636, 429] on span "‹" at bounding box center [634, 421] width 26 height 23
click at [644, 470] on td "31" at bounding box center [633, 470] width 27 height 24
click at [638, 490] on td "7" at bounding box center [633, 494] width 27 height 24
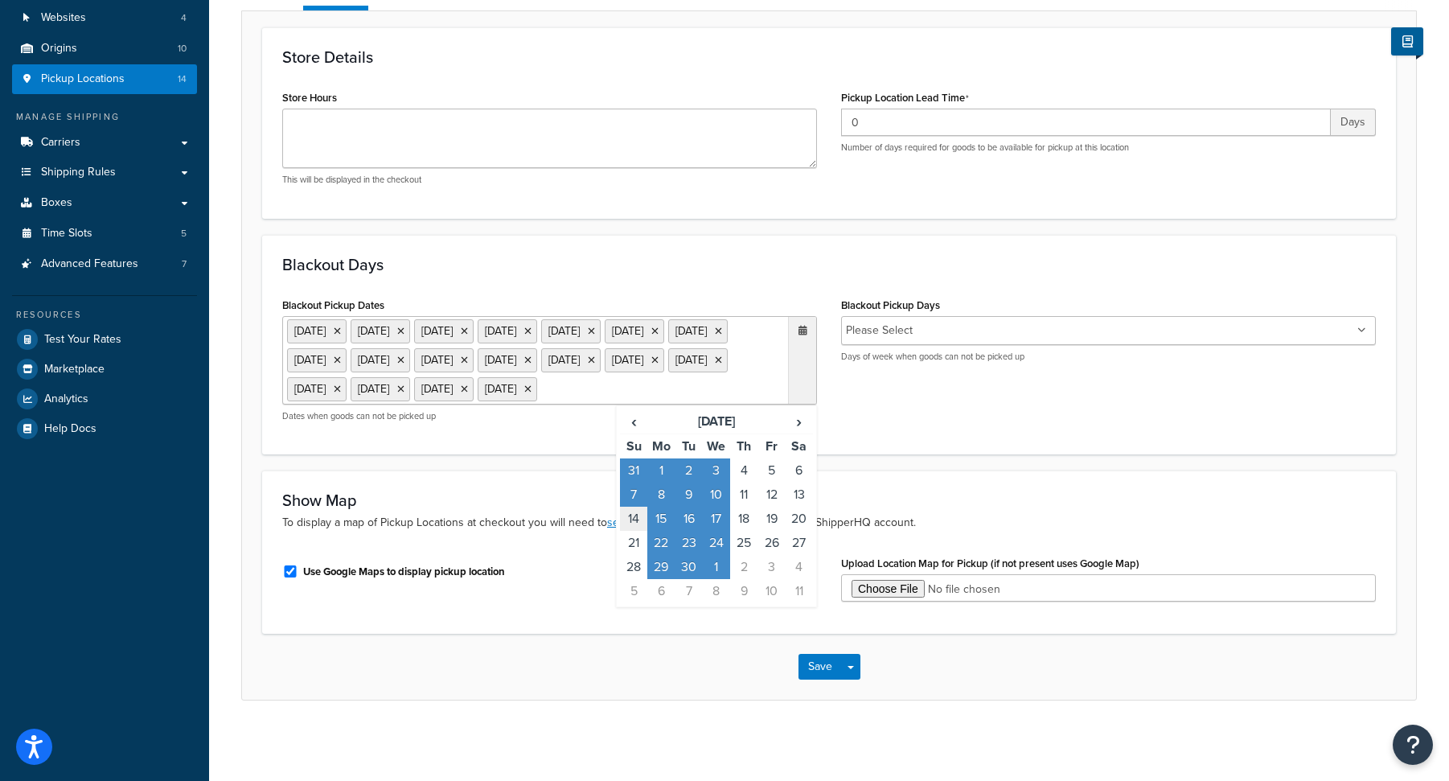
click at [641, 518] on td "14" at bounding box center [633, 519] width 27 height 24
click at [745, 469] on td "4" at bounding box center [743, 470] width 27 height 24
click at [783, 466] on td "5" at bounding box center [770, 470] width 27 height 24
drag, startPoint x: 809, startPoint y: 496, endPoint x: 791, endPoint y: 515, distance: 25.6
click at [809, 482] on td "6" at bounding box center [799, 470] width 27 height 24
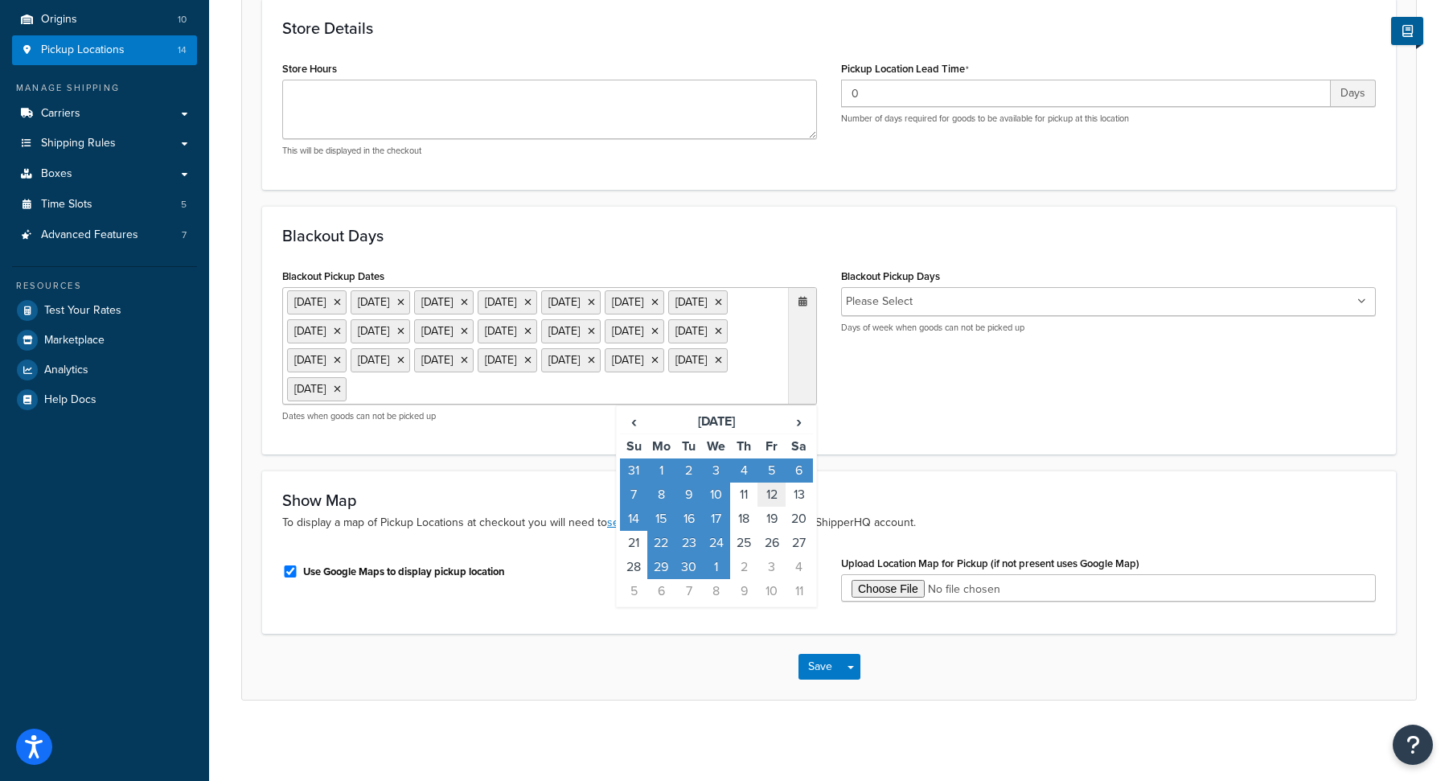
drag, startPoint x: 797, startPoint y: 525, endPoint x: 780, endPoint y: 530, distance: 17.6
click at [791, 507] on td "13" at bounding box center [799, 494] width 27 height 24
drag, startPoint x: 774, startPoint y: 530, endPoint x: 755, endPoint y: 527, distance: 19.4
click at [774, 507] on td "12" at bounding box center [770, 494] width 27 height 24
click at [745, 507] on td "11" at bounding box center [743, 494] width 27 height 24
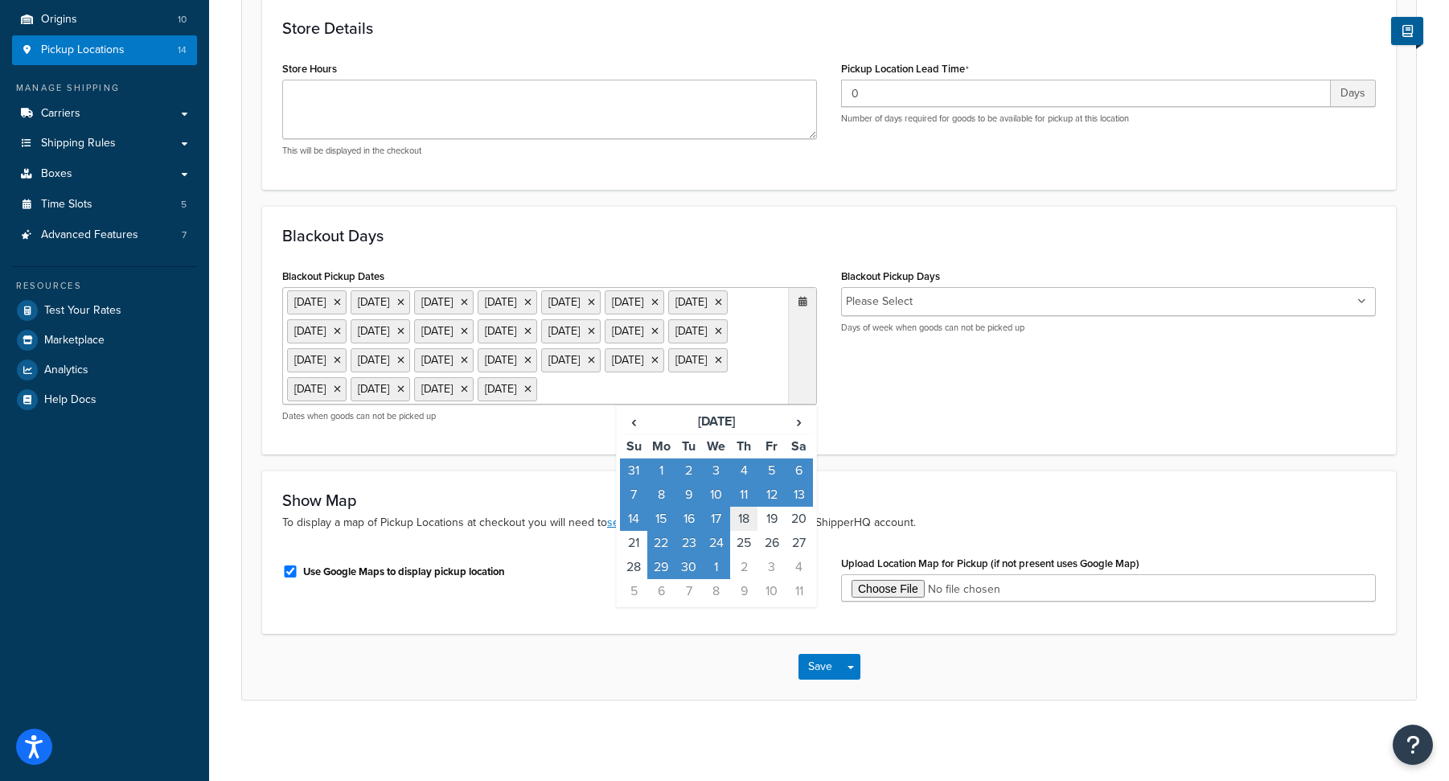
drag, startPoint x: 744, startPoint y: 542, endPoint x: 769, endPoint y: 544, distance: 25.0
click at [744, 531] on td "18" at bounding box center [743, 519] width 27 height 24
drag, startPoint x: 773, startPoint y: 570, endPoint x: 790, endPoint y: 579, distance: 19.8
click at [774, 531] on td "19" at bounding box center [770, 519] width 27 height 24
click at [795, 531] on td "20" at bounding box center [799, 519] width 27 height 24
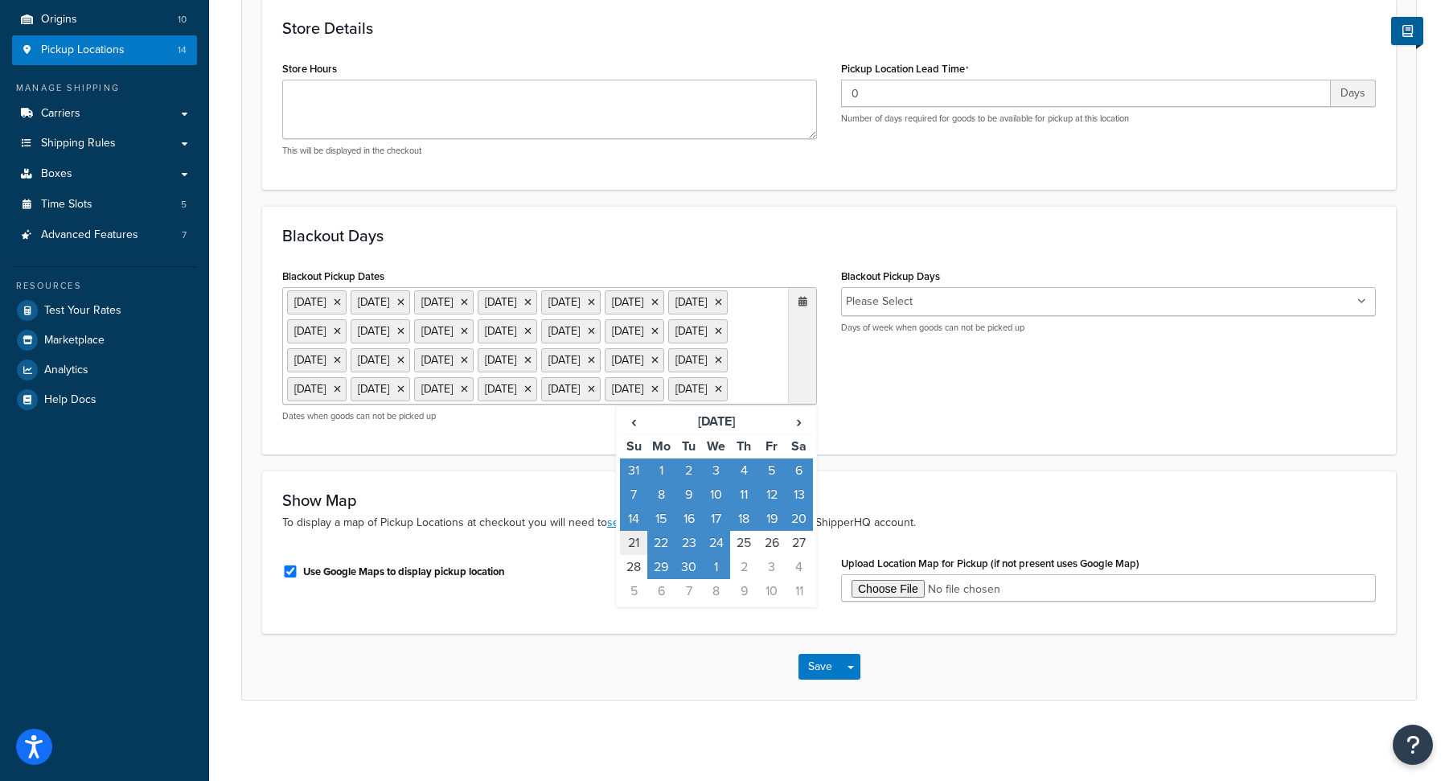
click at [638, 555] on td "21" at bounding box center [633, 543] width 27 height 24
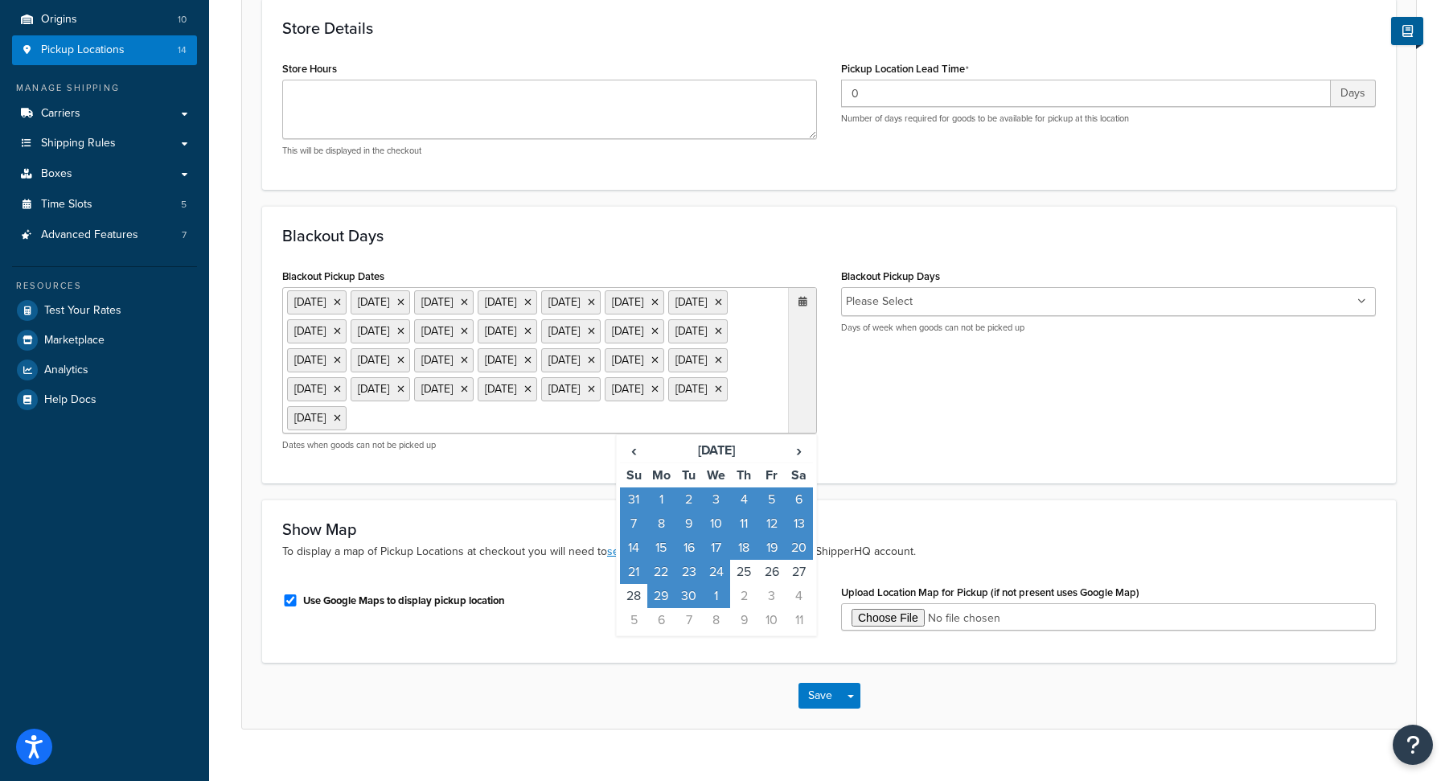
click at [661, 584] on td "22" at bounding box center [660, 572] width 27 height 24
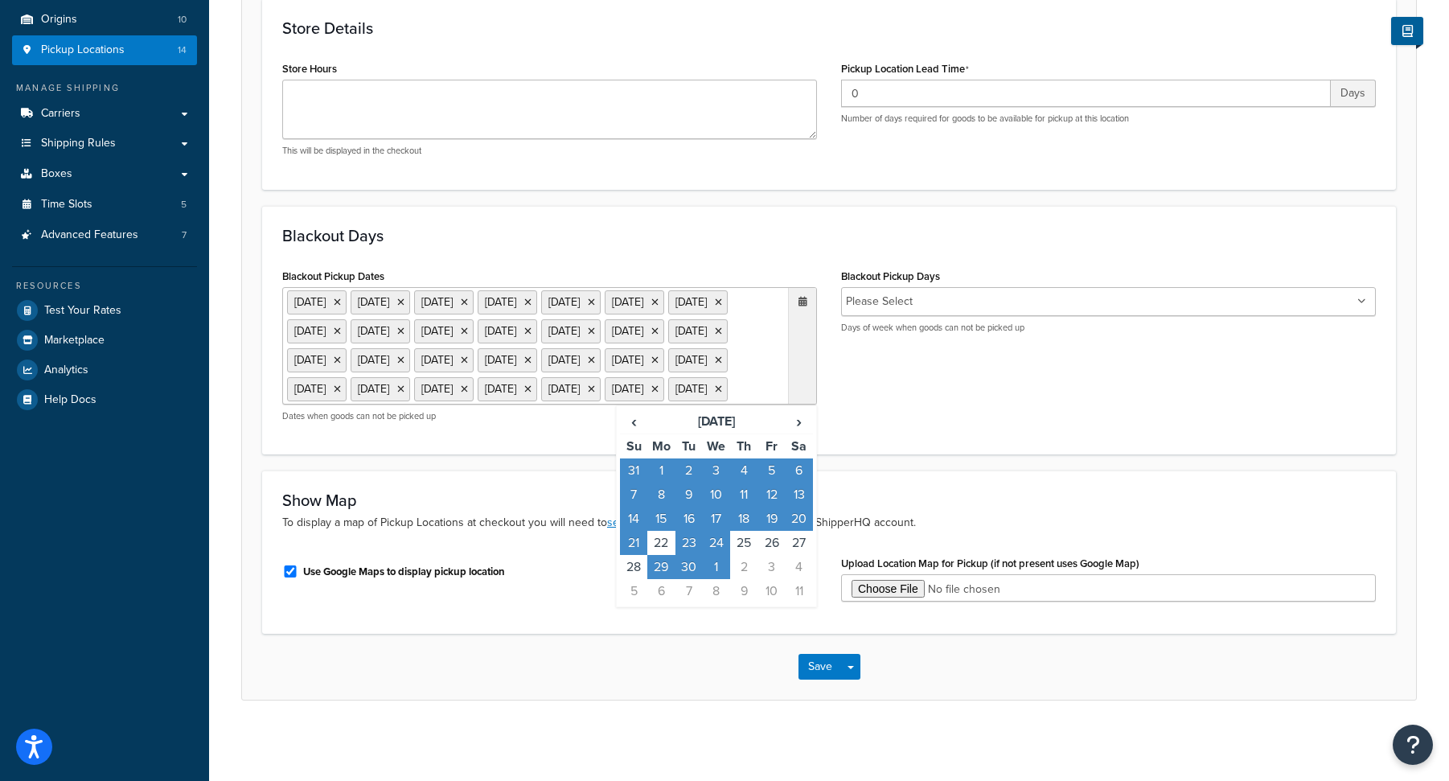
click at [696, 555] on td "23" at bounding box center [688, 543] width 27 height 24
click at [728, 555] on td "24" at bounding box center [716, 543] width 27 height 24
click at [765, 555] on td "26" at bounding box center [770, 543] width 27 height 24
click at [800, 555] on td "27" at bounding box center [799, 543] width 27 height 24
drag, startPoint x: 636, startPoint y: 623, endPoint x: 671, endPoint y: 626, distance: 35.5
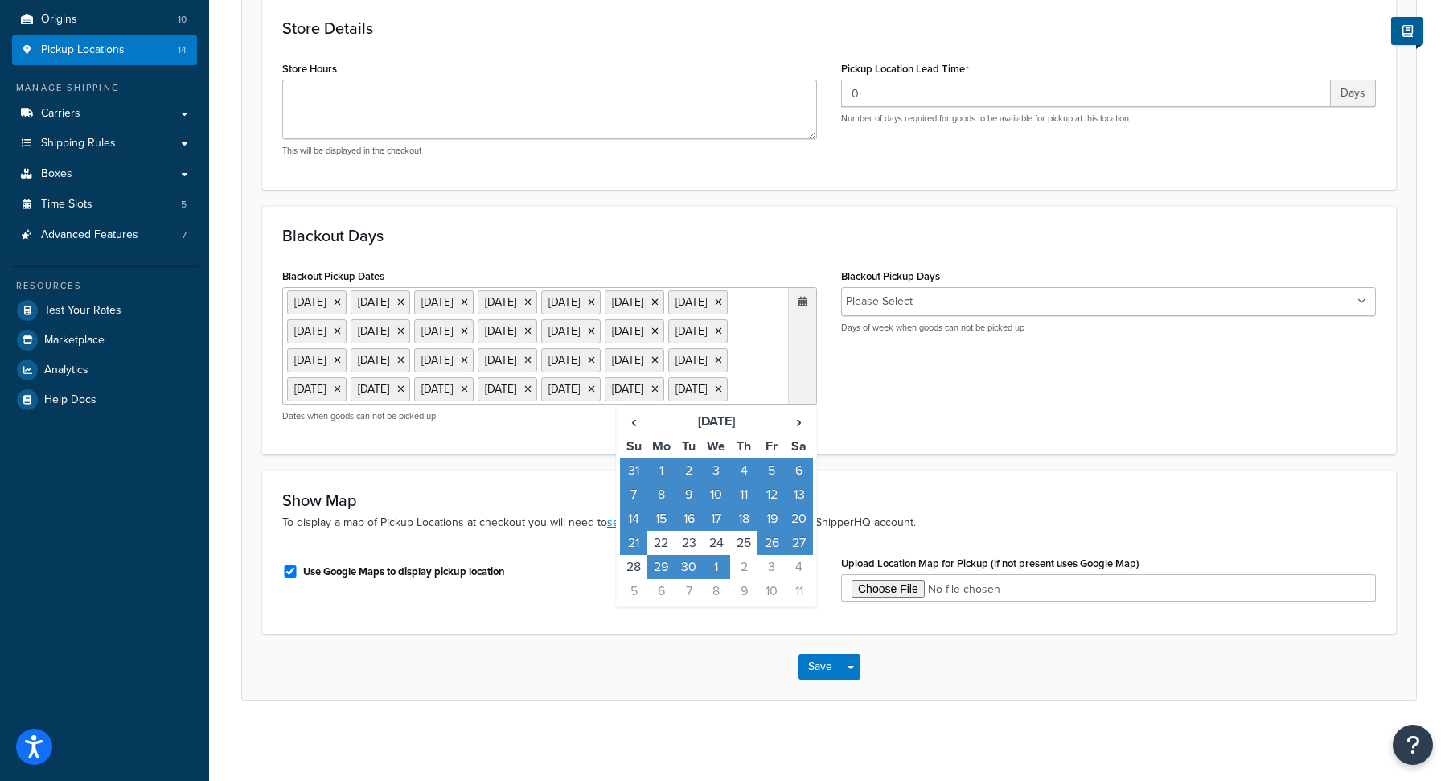
click at [639, 579] on td "28" at bounding box center [633, 567] width 27 height 24
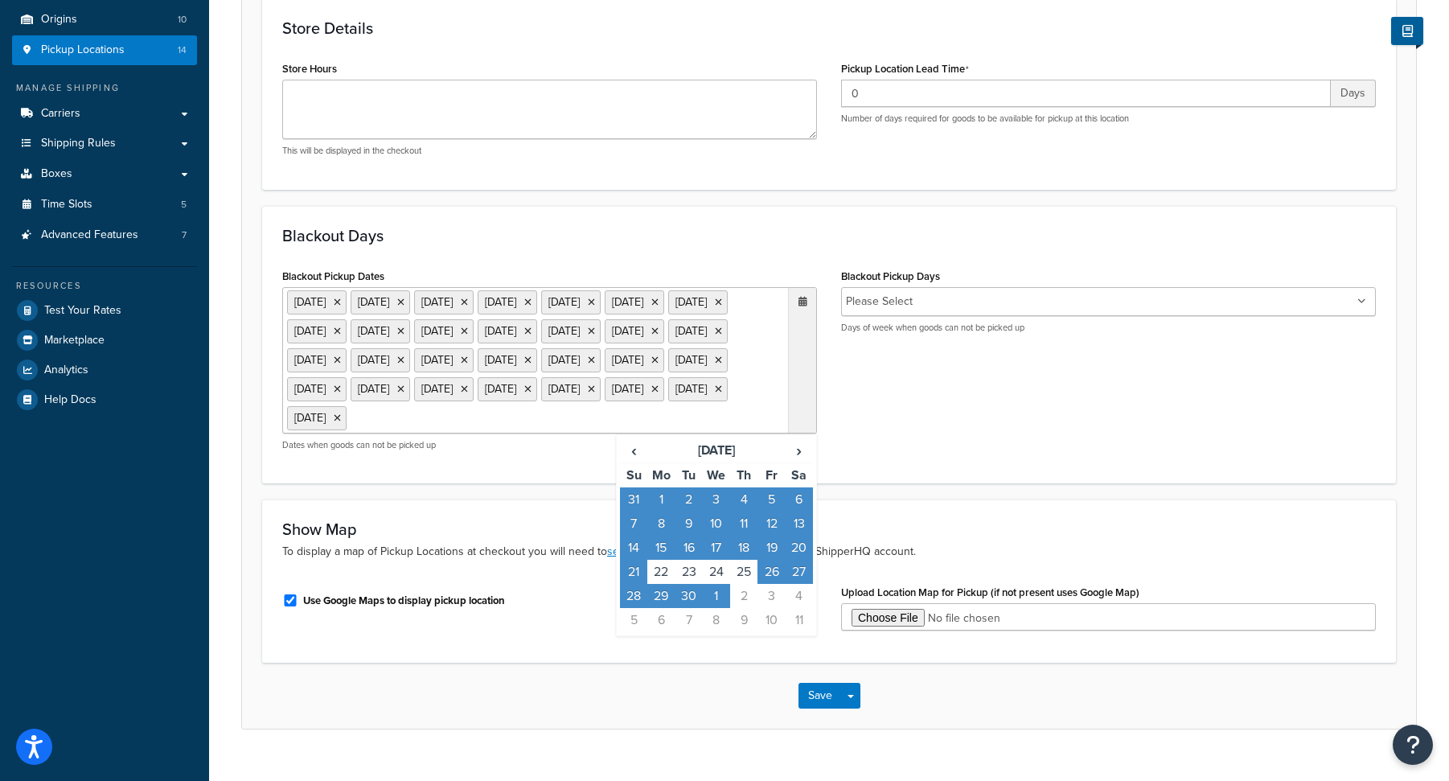
click at [728, 608] on td "1" at bounding box center [716, 596] width 27 height 24
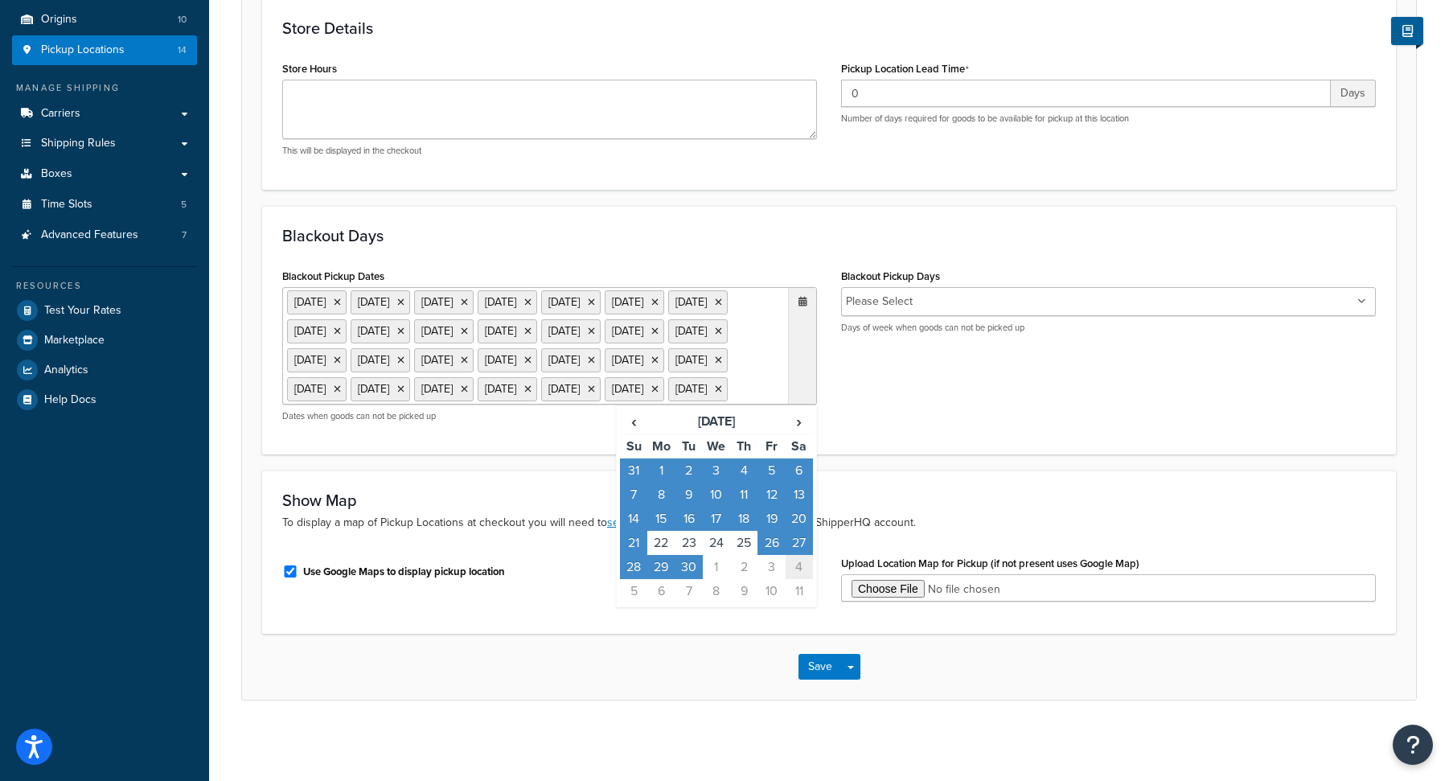
click at [797, 579] on td "4" at bounding box center [799, 567] width 27 height 24
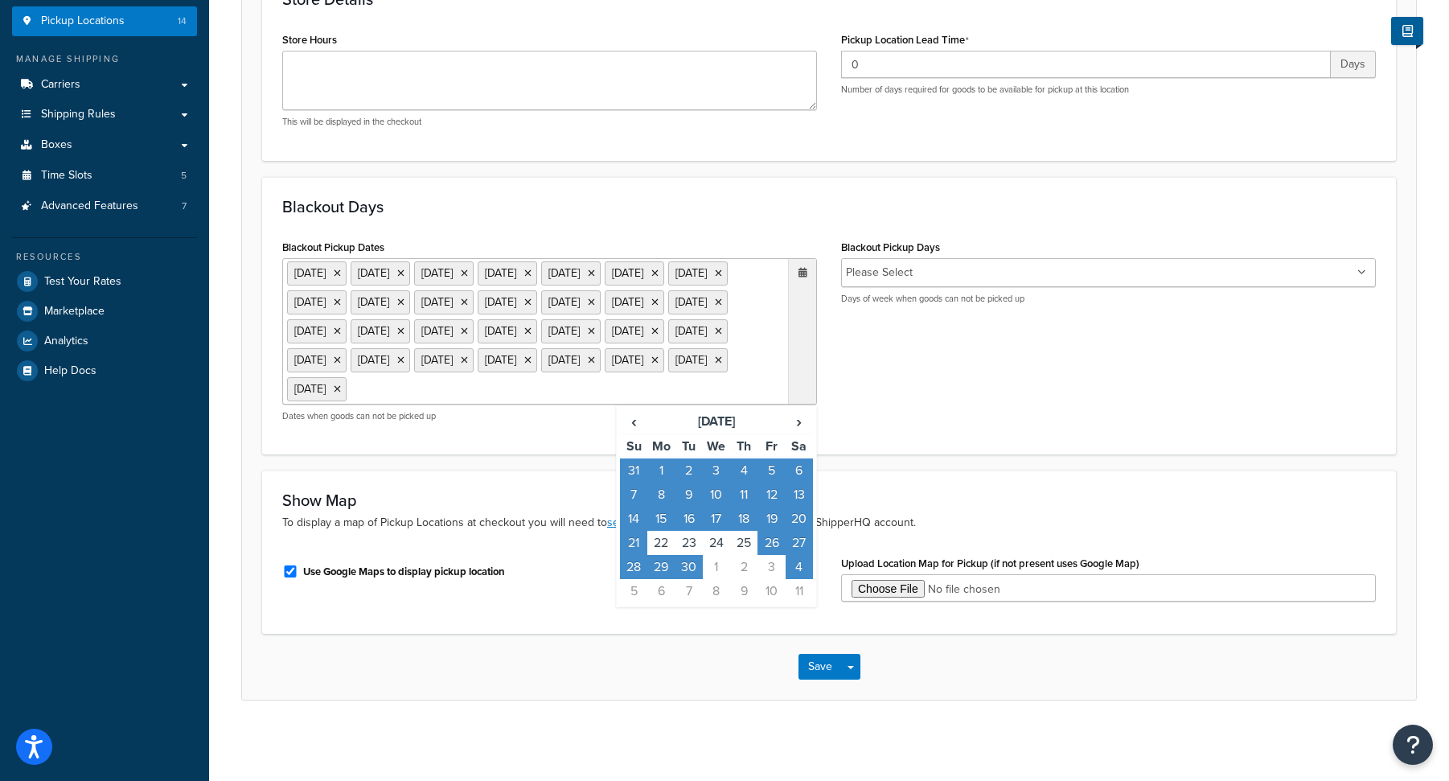
scroll to position [244, 0]
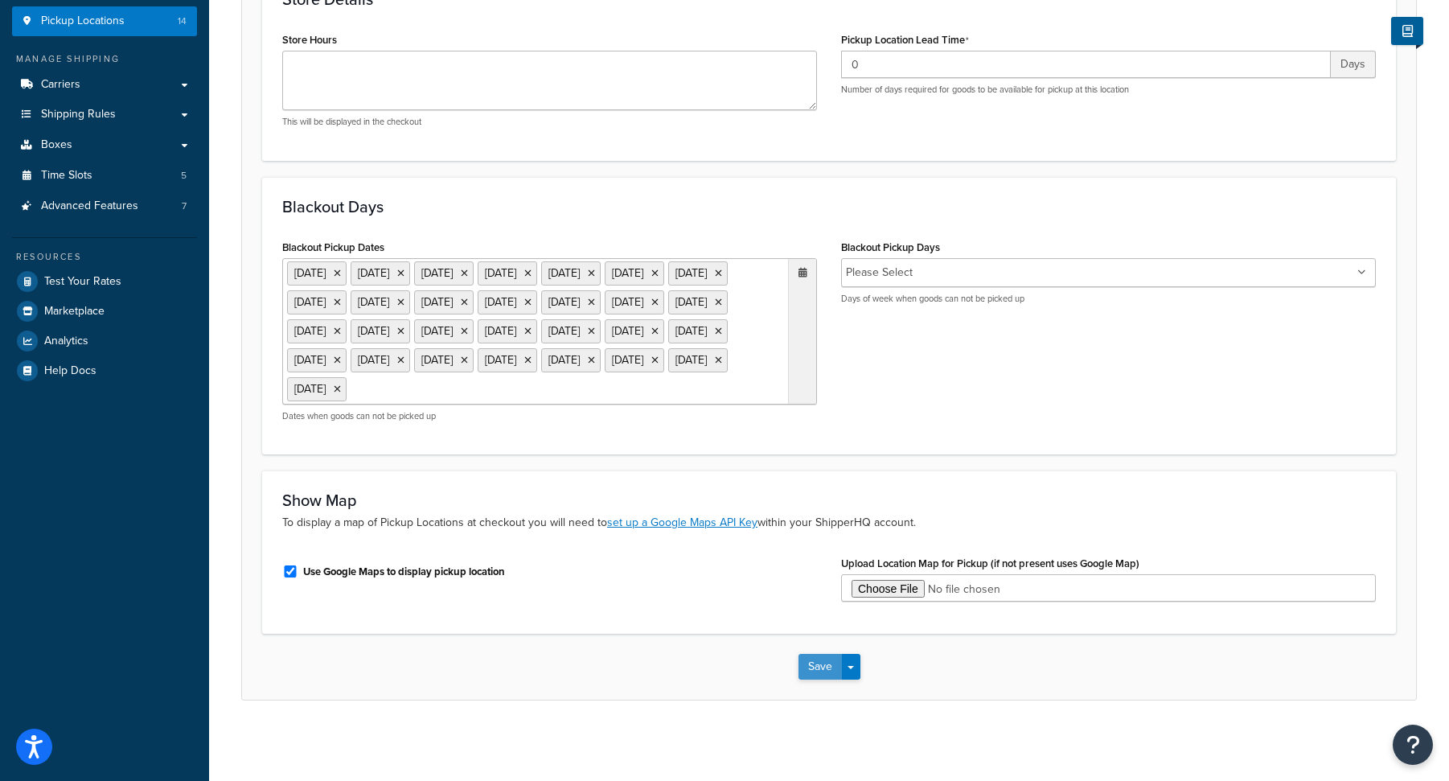
click at [819, 667] on button "Save" at bounding box center [819, 667] width 43 height 26
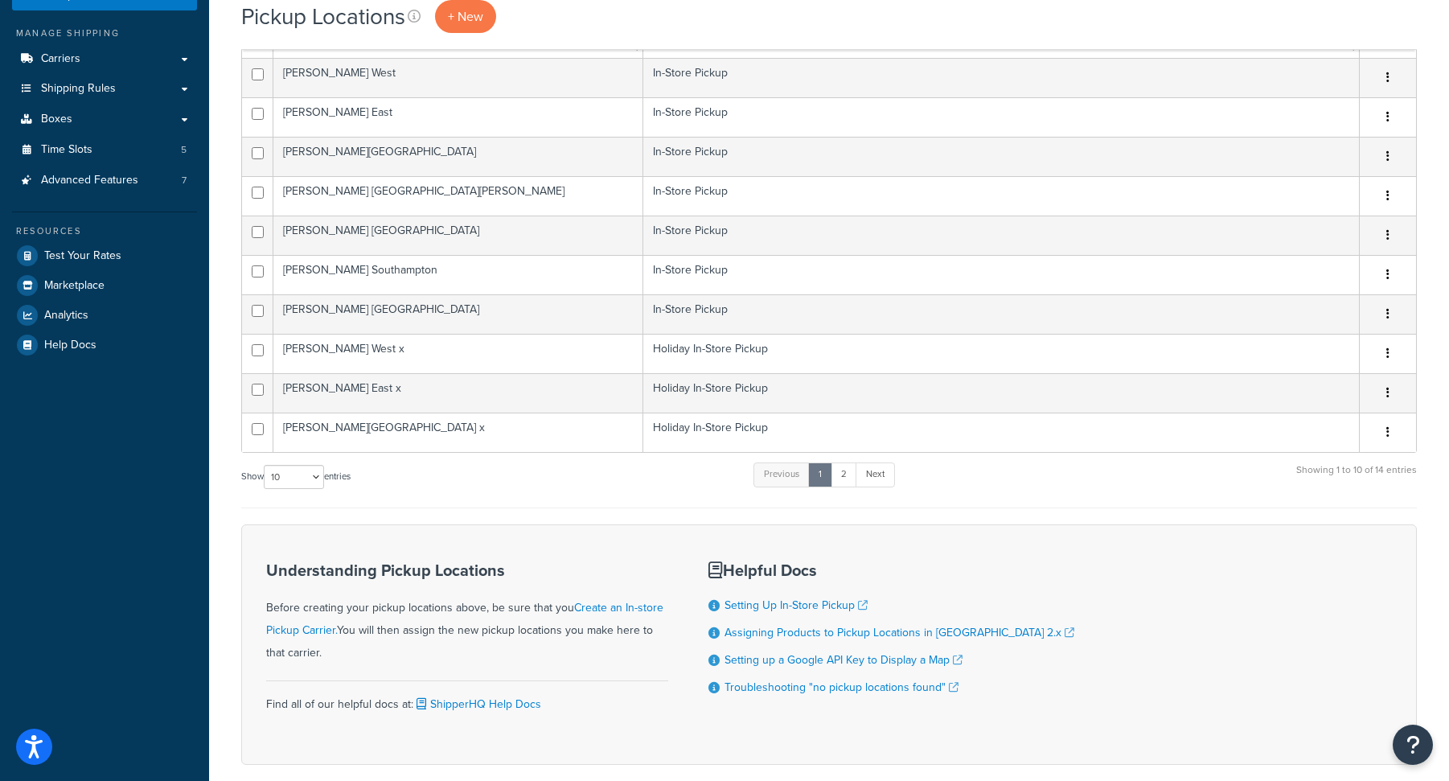
scroll to position [321, 0]
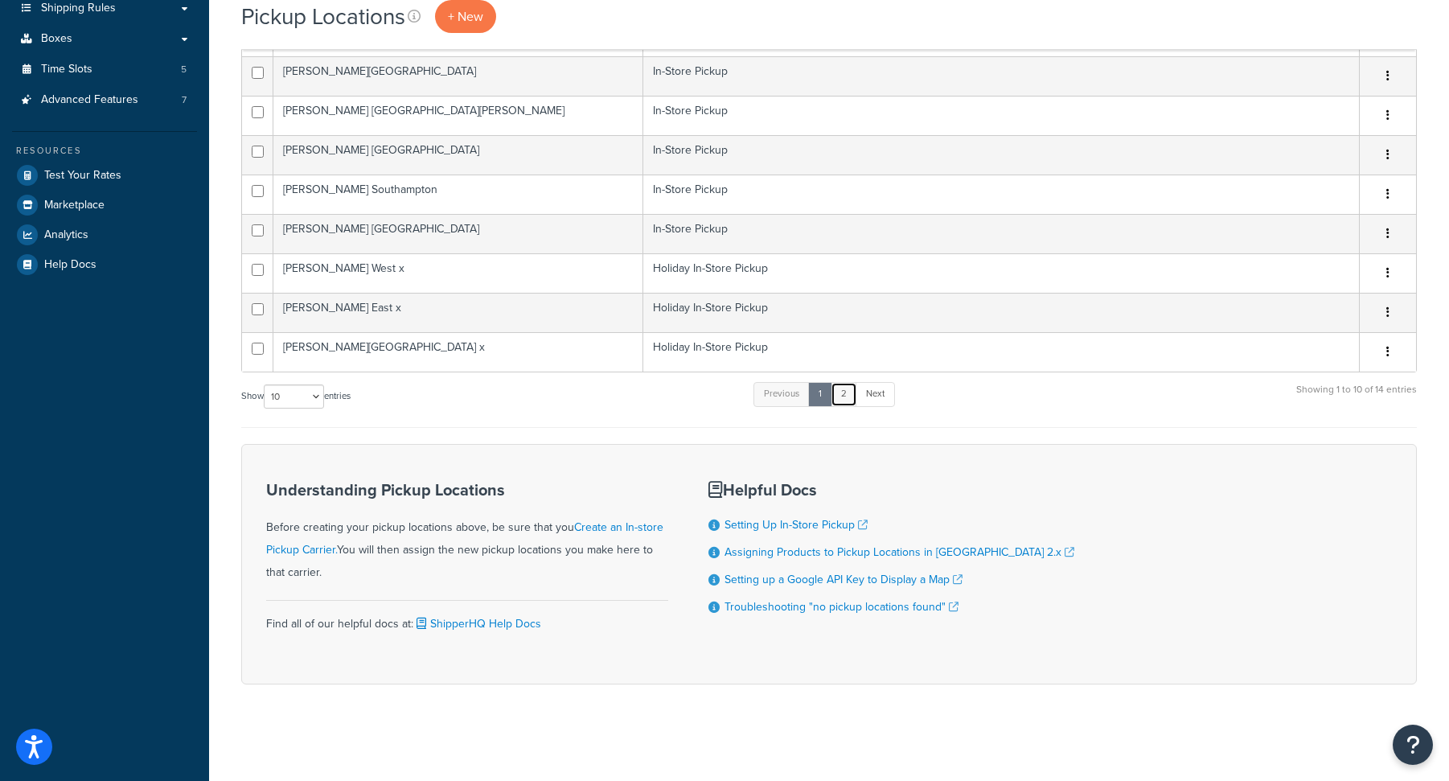
click at [852, 400] on link "2" at bounding box center [844, 394] width 27 height 24
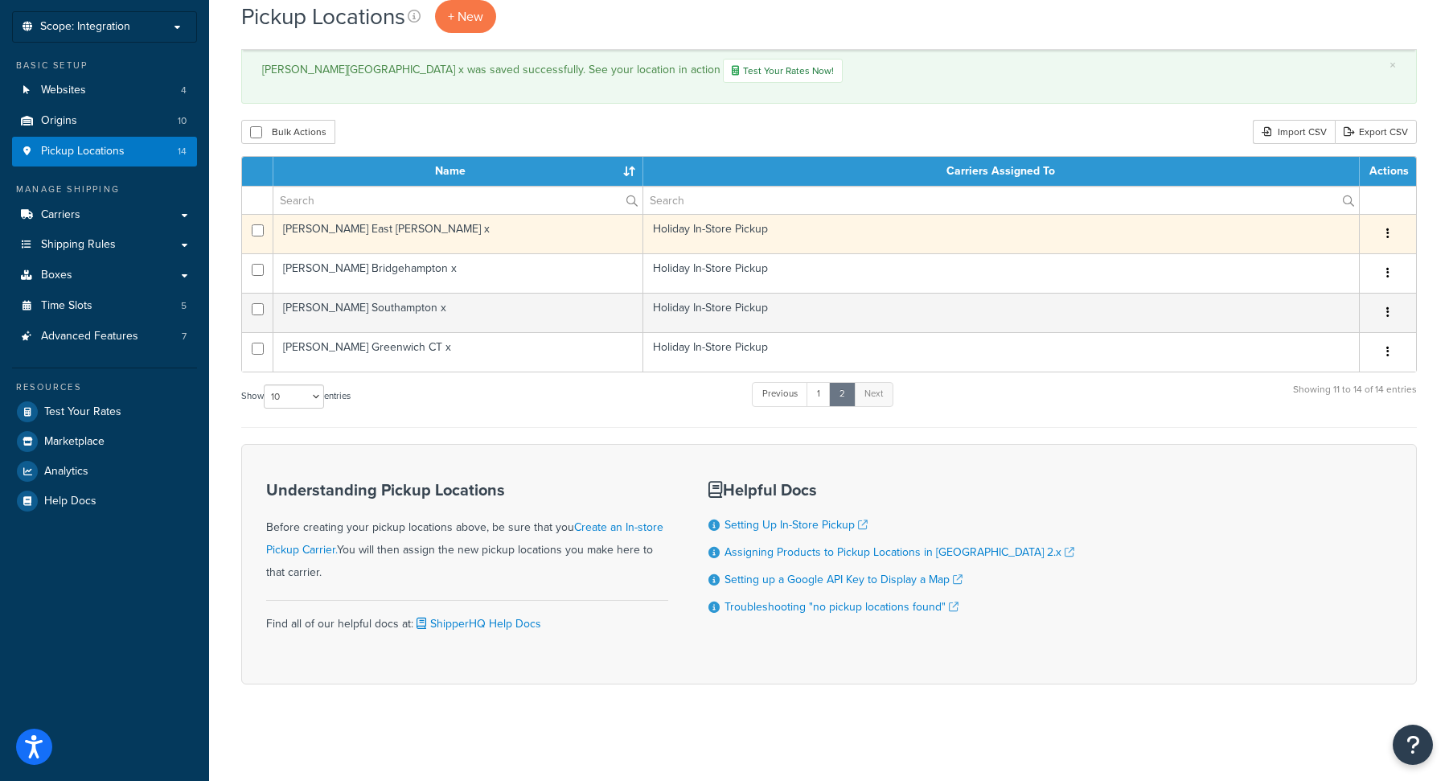
click at [395, 232] on td "[PERSON_NAME] East [PERSON_NAME] x" at bounding box center [458, 233] width 370 height 39
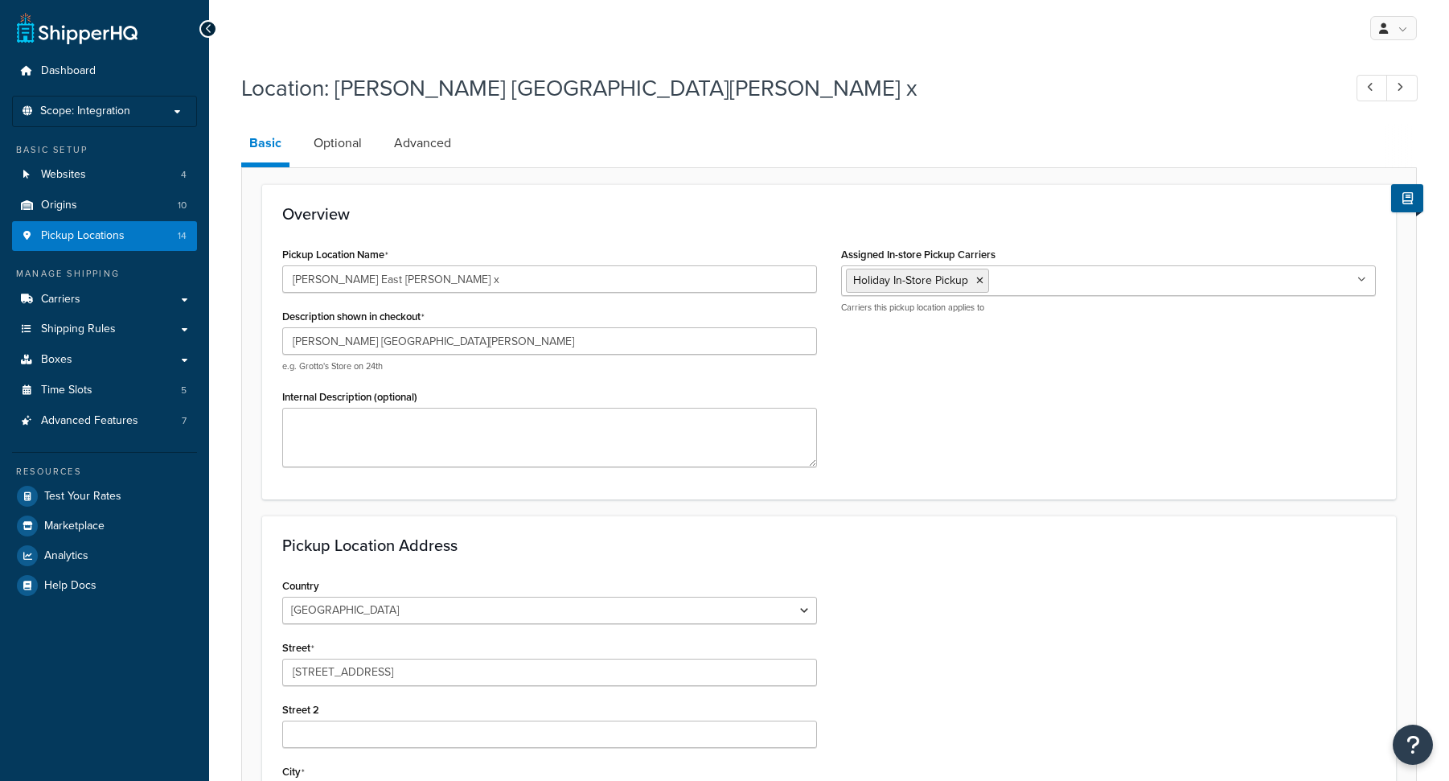
select select "32"
drag, startPoint x: 331, startPoint y: 146, endPoint x: 355, endPoint y: 170, distance: 34.1
click at [334, 146] on link "Optional" at bounding box center [338, 143] width 64 height 39
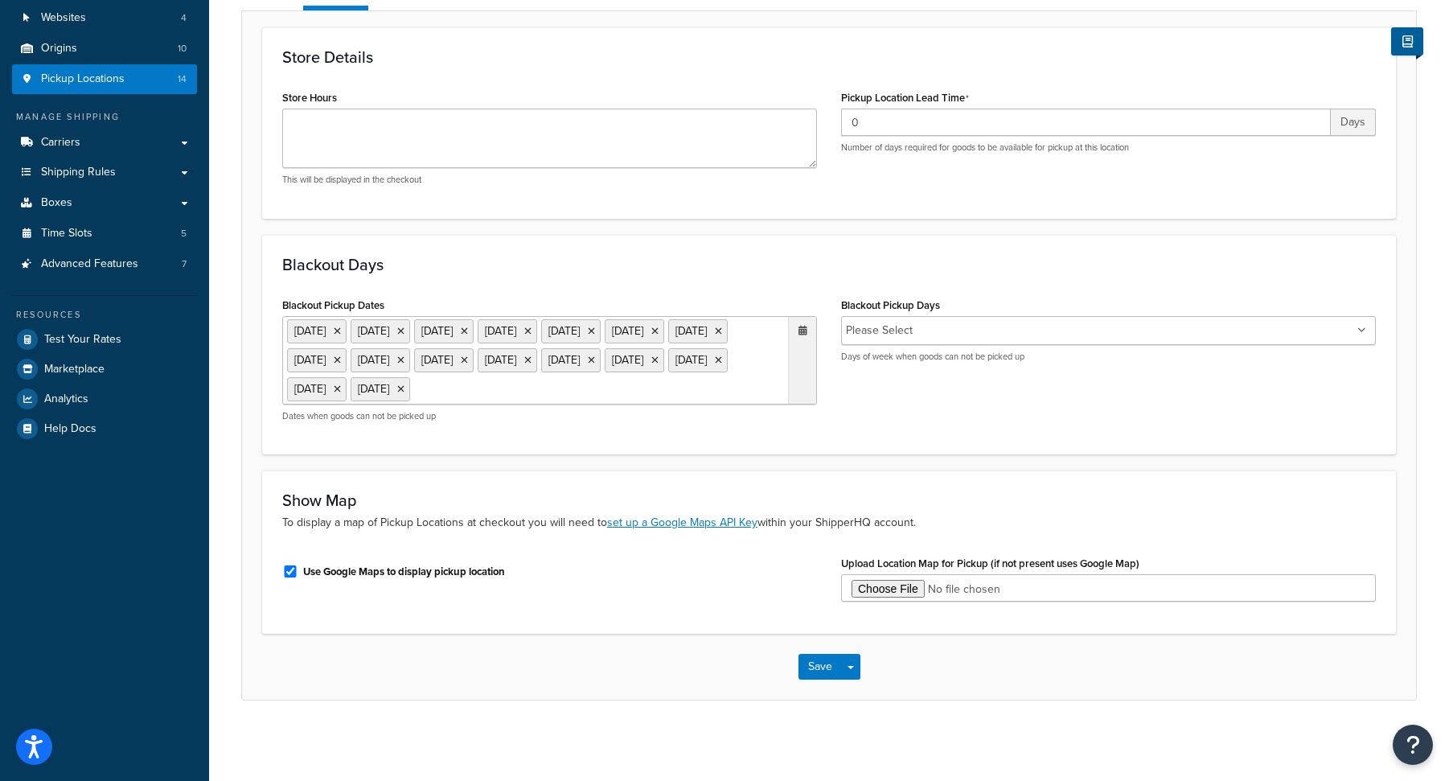
scroll to position [186, 0]
click at [533, 388] on ul "[DATE] [DATE] [DATE] [DATE] [DATE] [DATE] [DATE] [DATE] [DATE] [DATE] [DATE] [D…" at bounding box center [549, 360] width 535 height 88
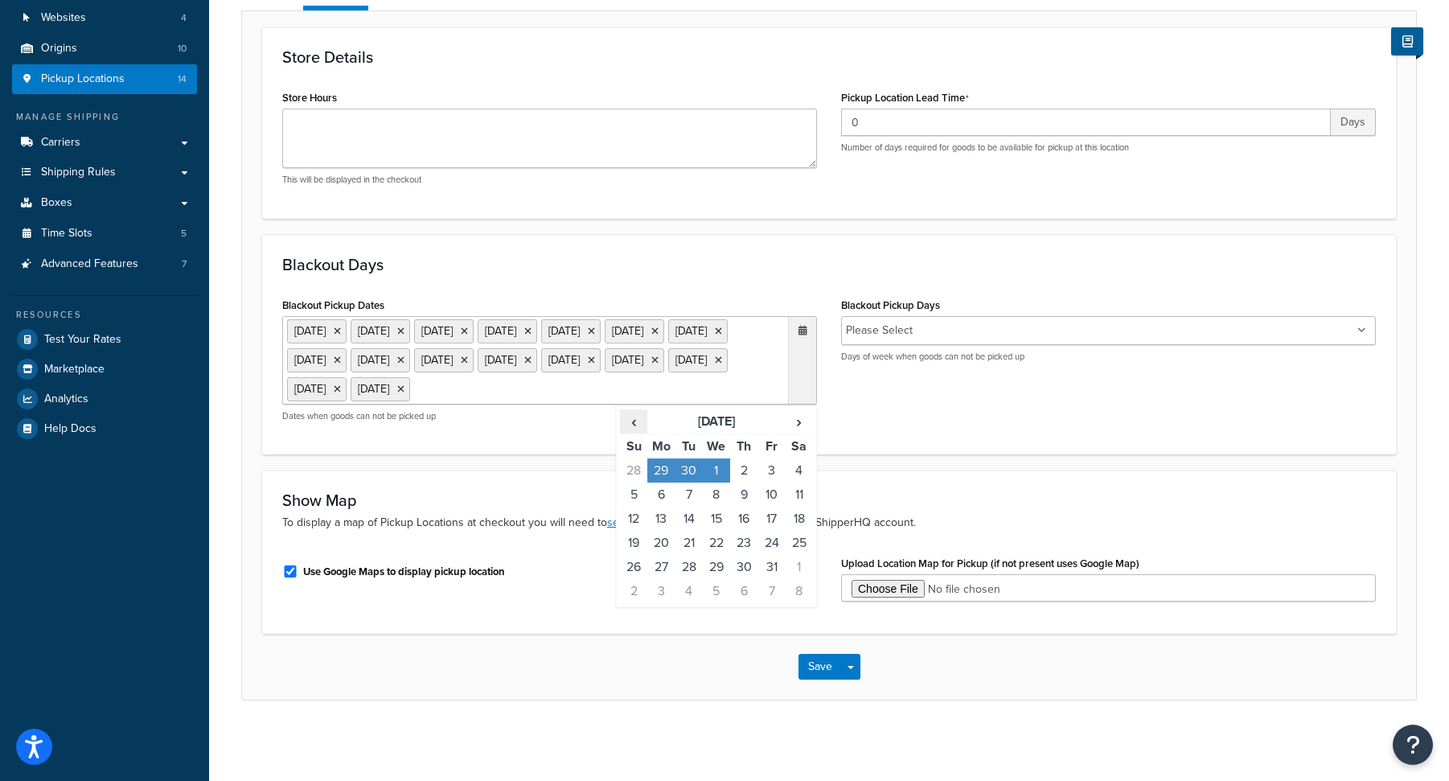
click at [635, 425] on span "‹" at bounding box center [634, 421] width 26 height 23
click at [637, 462] on td "31" at bounding box center [633, 470] width 27 height 24
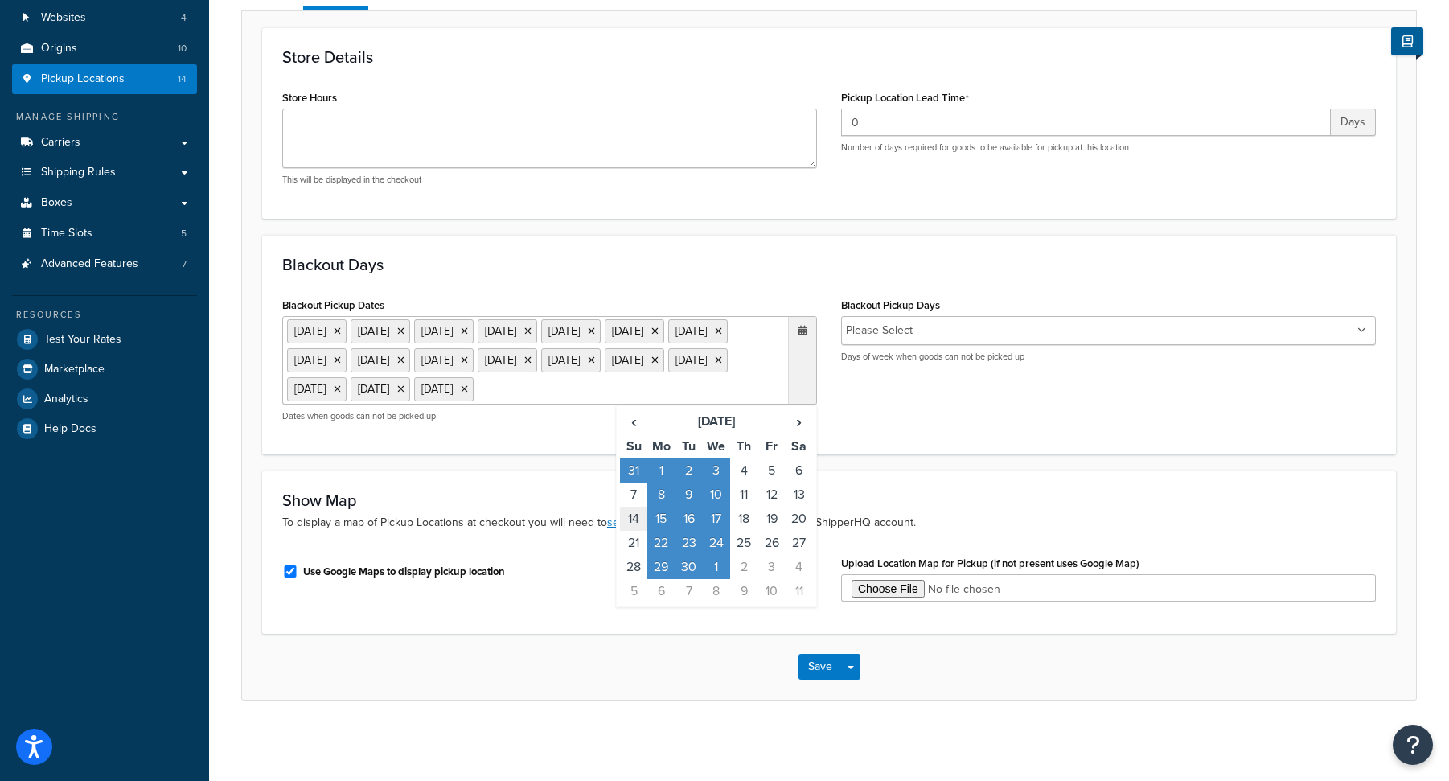
drag, startPoint x: 637, startPoint y: 500, endPoint x: 635, endPoint y: 511, distance: 10.6
click at [637, 502] on td "7" at bounding box center [633, 494] width 27 height 24
click at [634, 519] on td "14" at bounding box center [633, 519] width 27 height 24
click at [634, 541] on td "21" at bounding box center [633, 543] width 27 height 24
click at [752, 466] on td "4" at bounding box center [743, 470] width 27 height 24
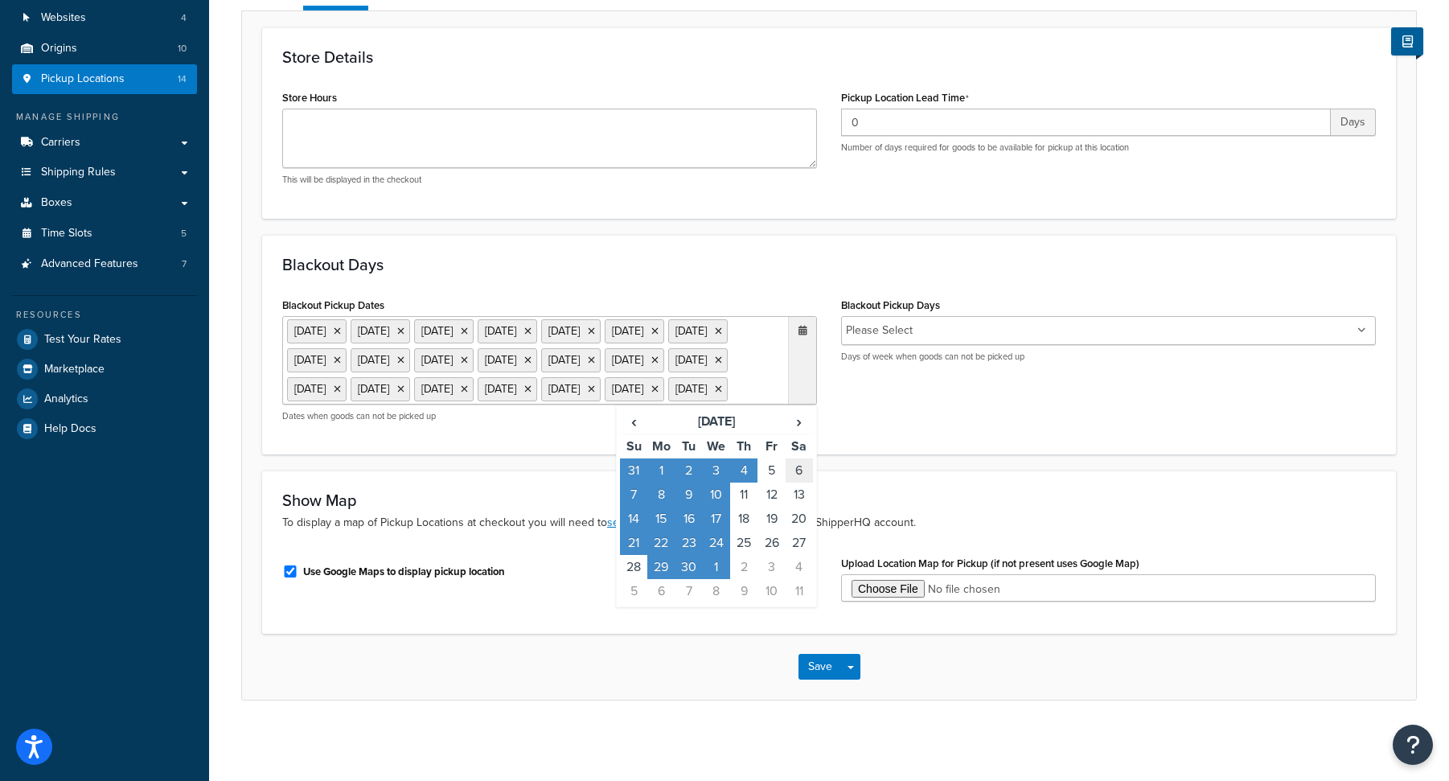
drag, startPoint x: 770, startPoint y: 496, endPoint x: 788, endPoint y: 503, distance: 18.8
click at [773, 482] on td "5" at bounding box center [770, 470] width 27 height 24
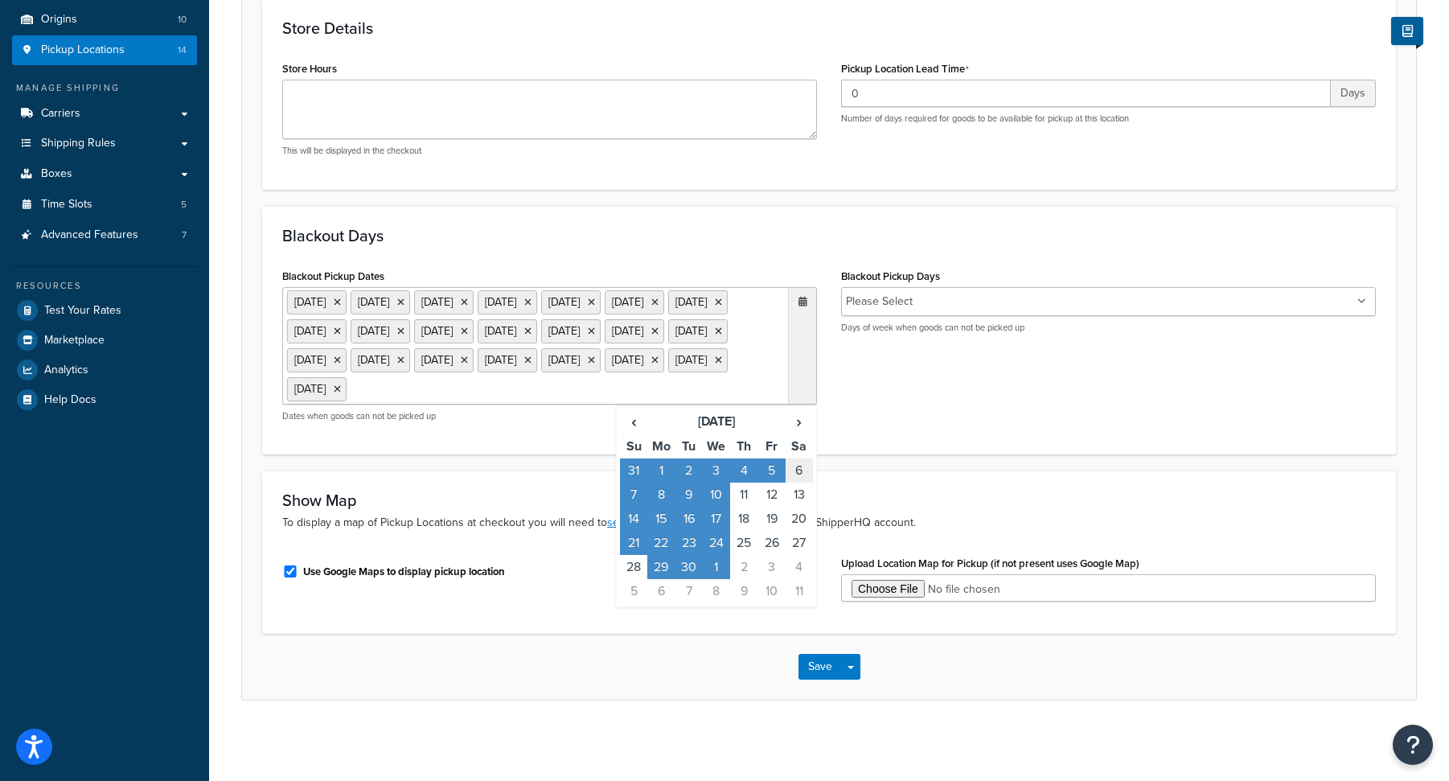
click at [792, 482] on td "6" at bounding box center [799, 470] width 27 height 24
click at [804, 507] on td "13" at bounding box center [799, 494] width 27 height 24
click at [769, 507] on td "12" at bounding box center [770, 494] width 27 height 24
click at [737, 507] on td "11" at bounding box center [743, 494] width 27 height 24
click at [744, 531] on td "18" at bounding box center [743, 519] width 27 height 24
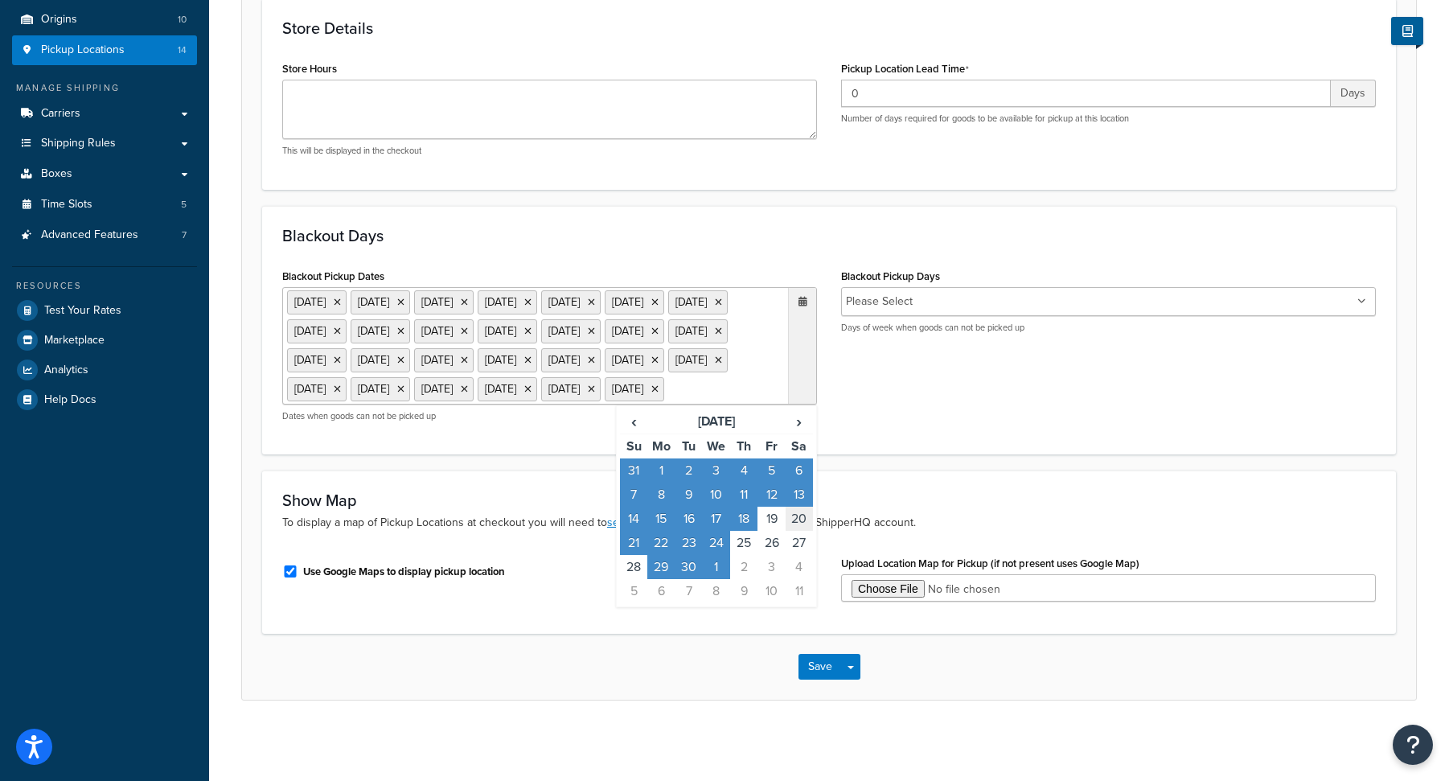
drag, startPoint x: 771, startPoint y: 574, endPoint x: 795, endPoint y: 577, distance: 24.2
click at [774, 531] on td "19" at bounding box center [770, 519] width 27 height 24
click at [799, 531] on td "20" at bounding box center [799, 519] width 27 height 24
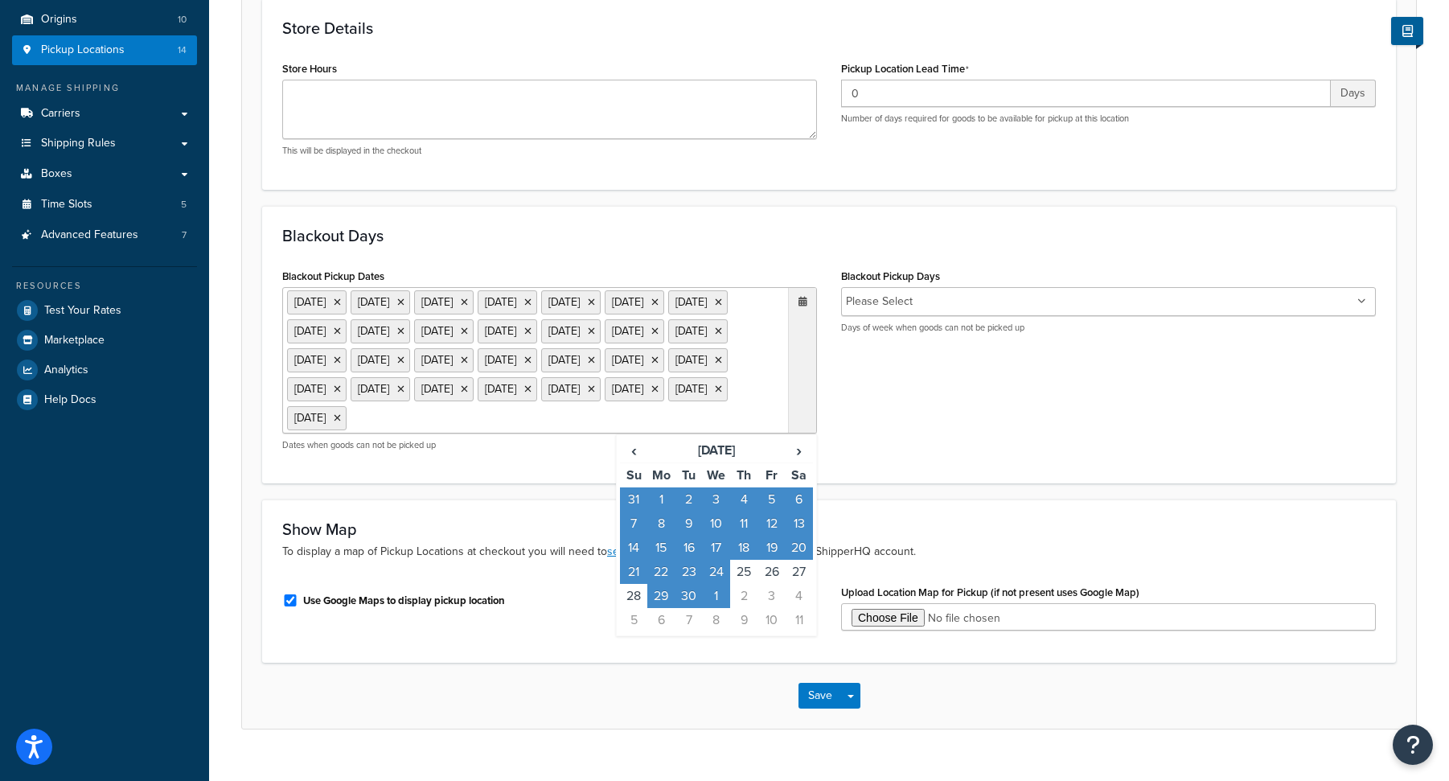
click at [663, 584] on td "22" at bounding box center [660, 572] width 27 height 24
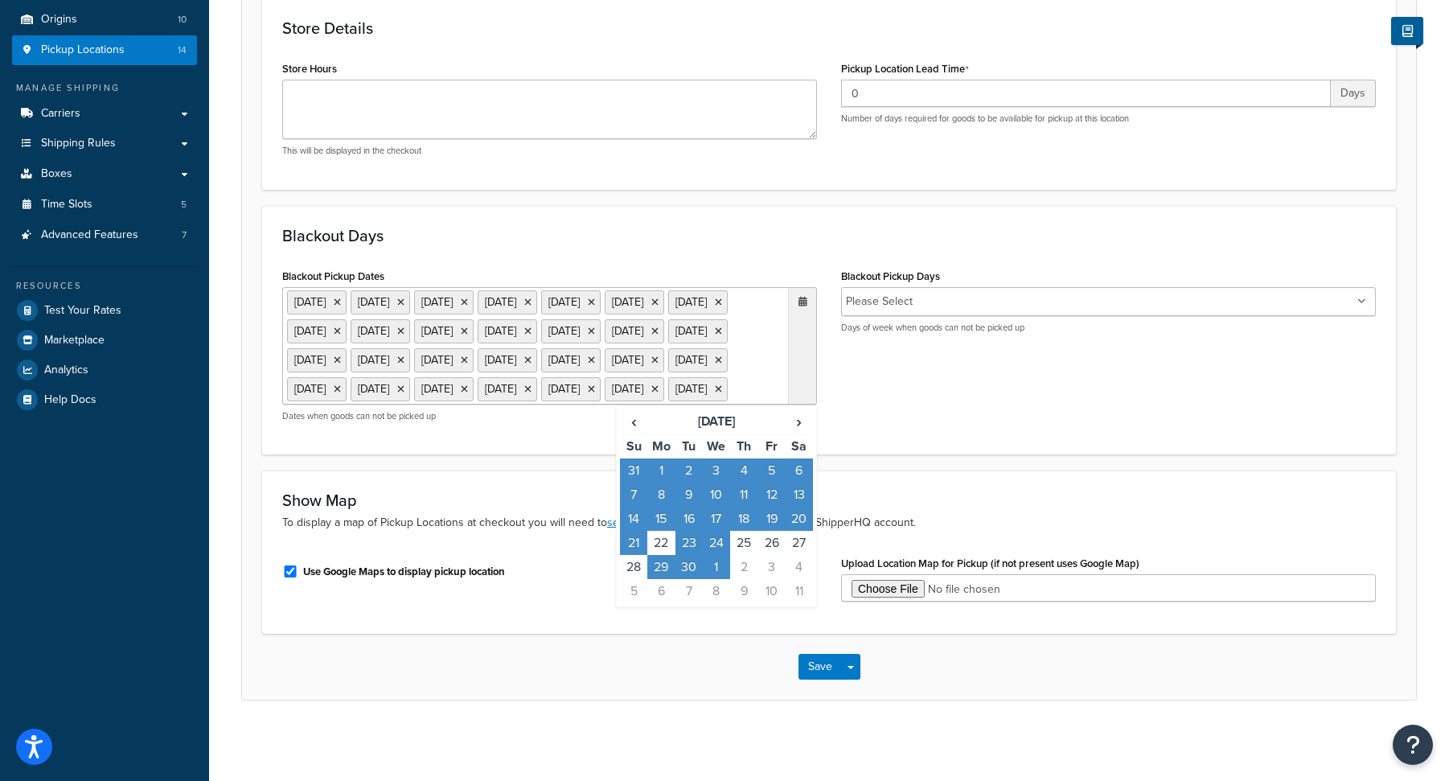
drag, startPoint x: 685, startPoint y: 604, endPoint x: 715, endPoint y: 604, distance: 29.8
click at [696, 555] on td "23" at bounding box center [688, 543] width 27 height 24
click at [721, 555] on td "24" at bounding box center [716, 543] width 27 height 24
click at [768, 555] on td "26" at bounding box center [770, 543] width 27 height 24
drag, startPoint x: 805, startPoint y: 601, endPoint x: 727, endPoint y: 622, distance: 80.7
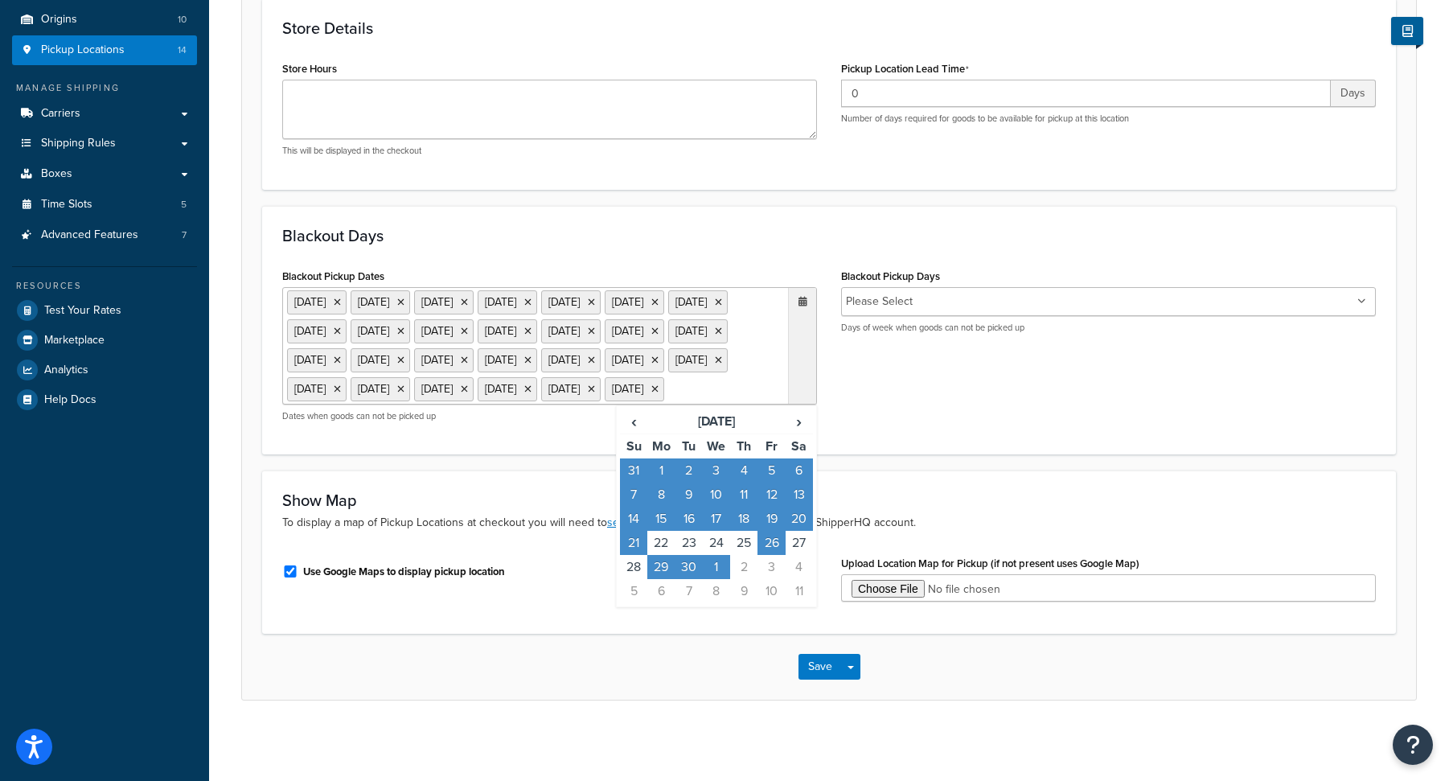
click at [803, 555] on td "27" at bounding box center [799, 543] width 27 height 24
click at [642, 579] on td "28" at bounding box center [633, 567] width 27 height 24
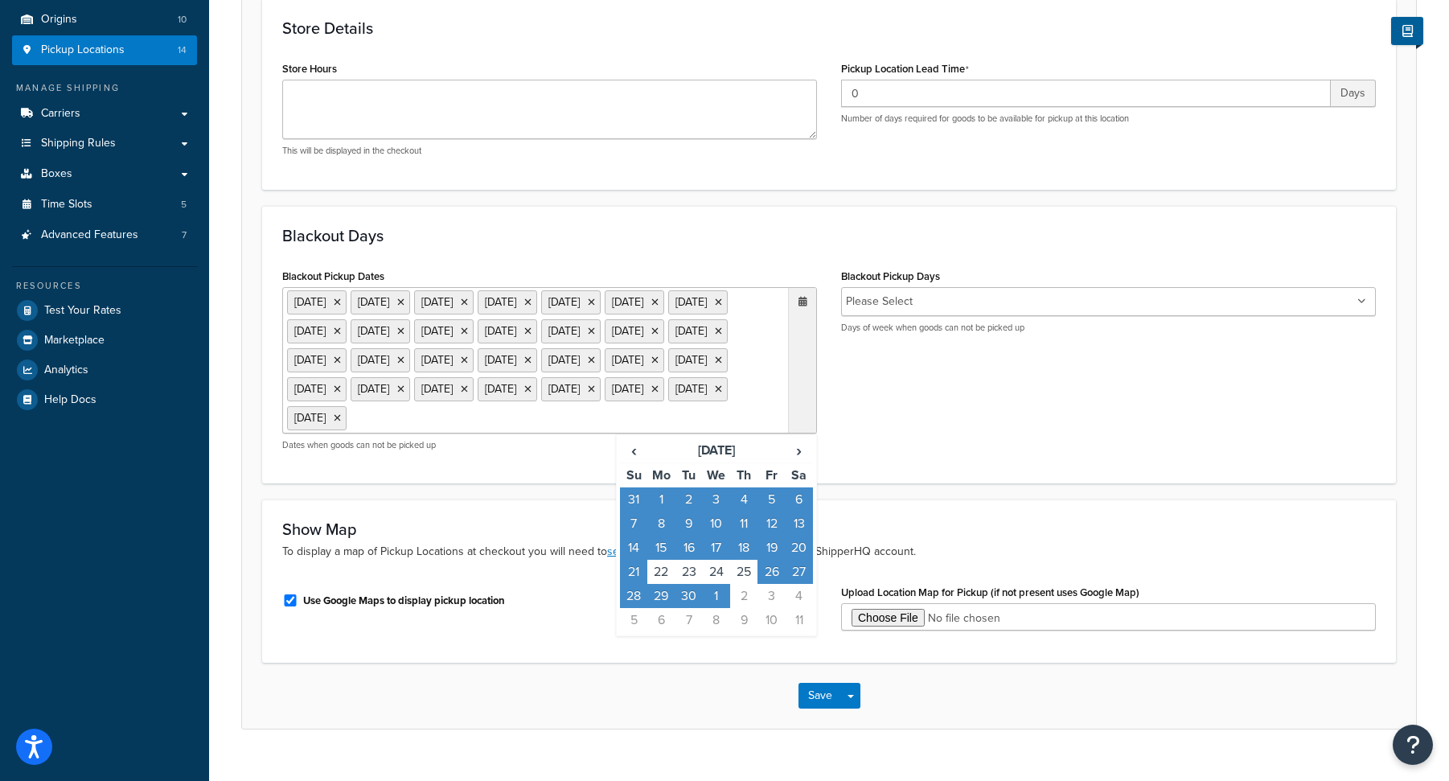
click at [721, 608] on td "1" at bounding box center [716, 596] width 27 height 24
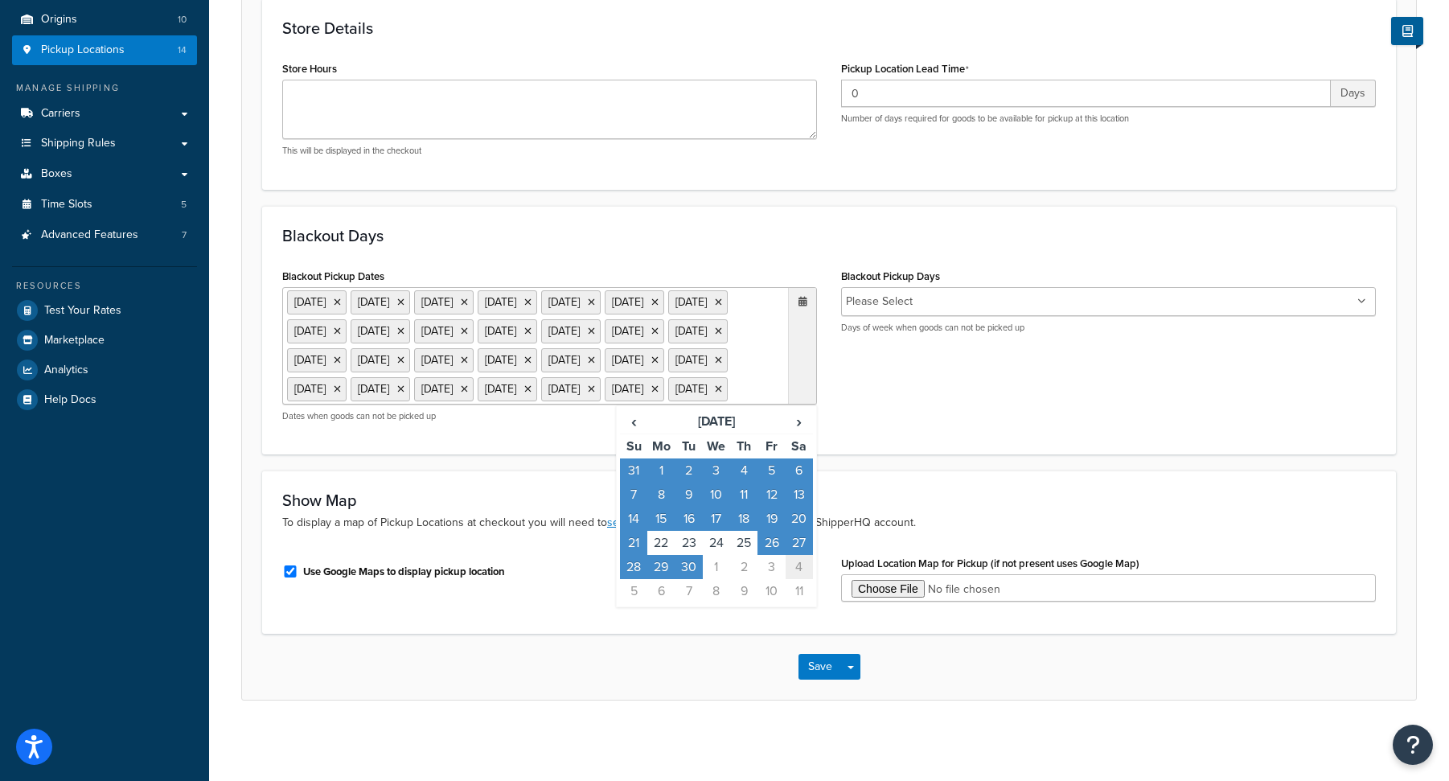
click at [793, 579] on td "4" at bounding box center [799, 567] width 27 height 24
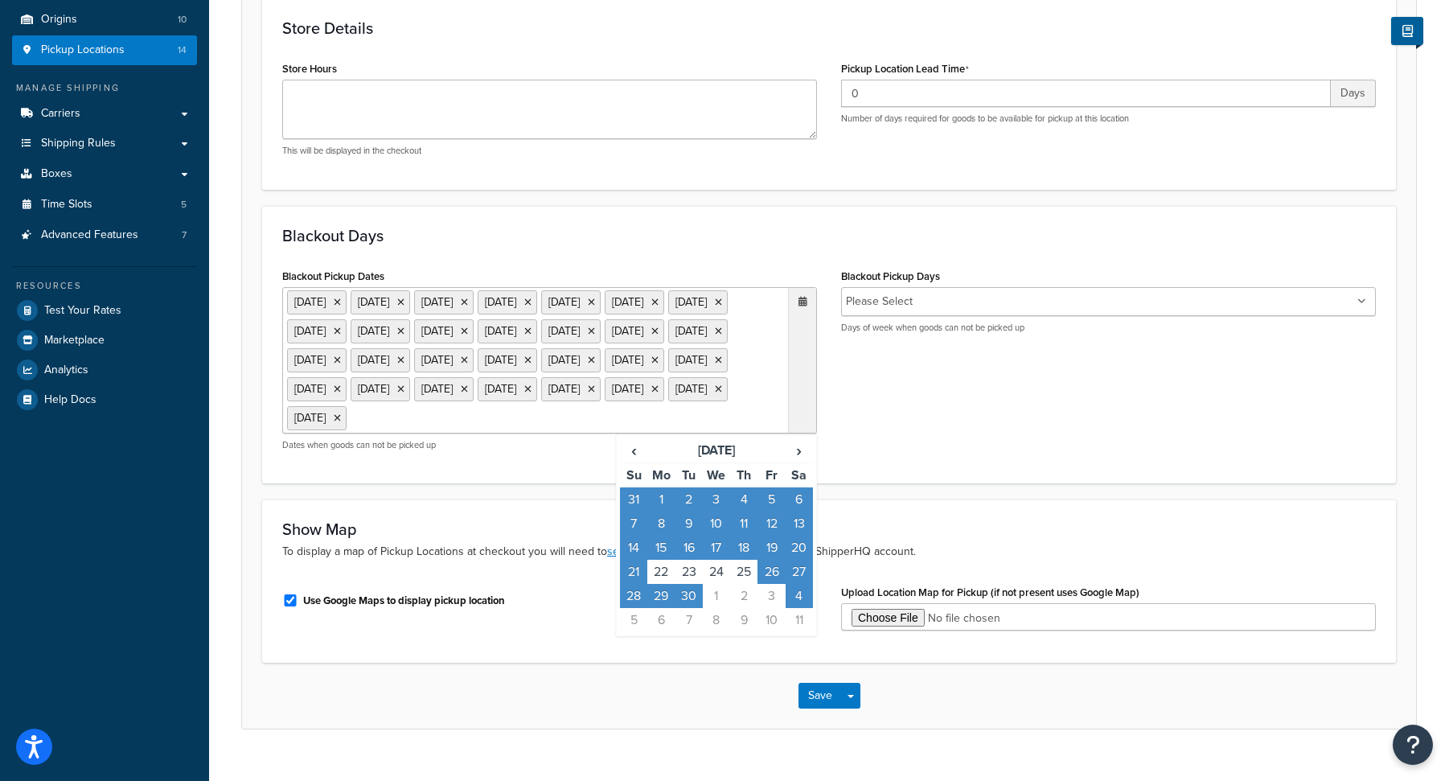
scroll to position [244, 0]
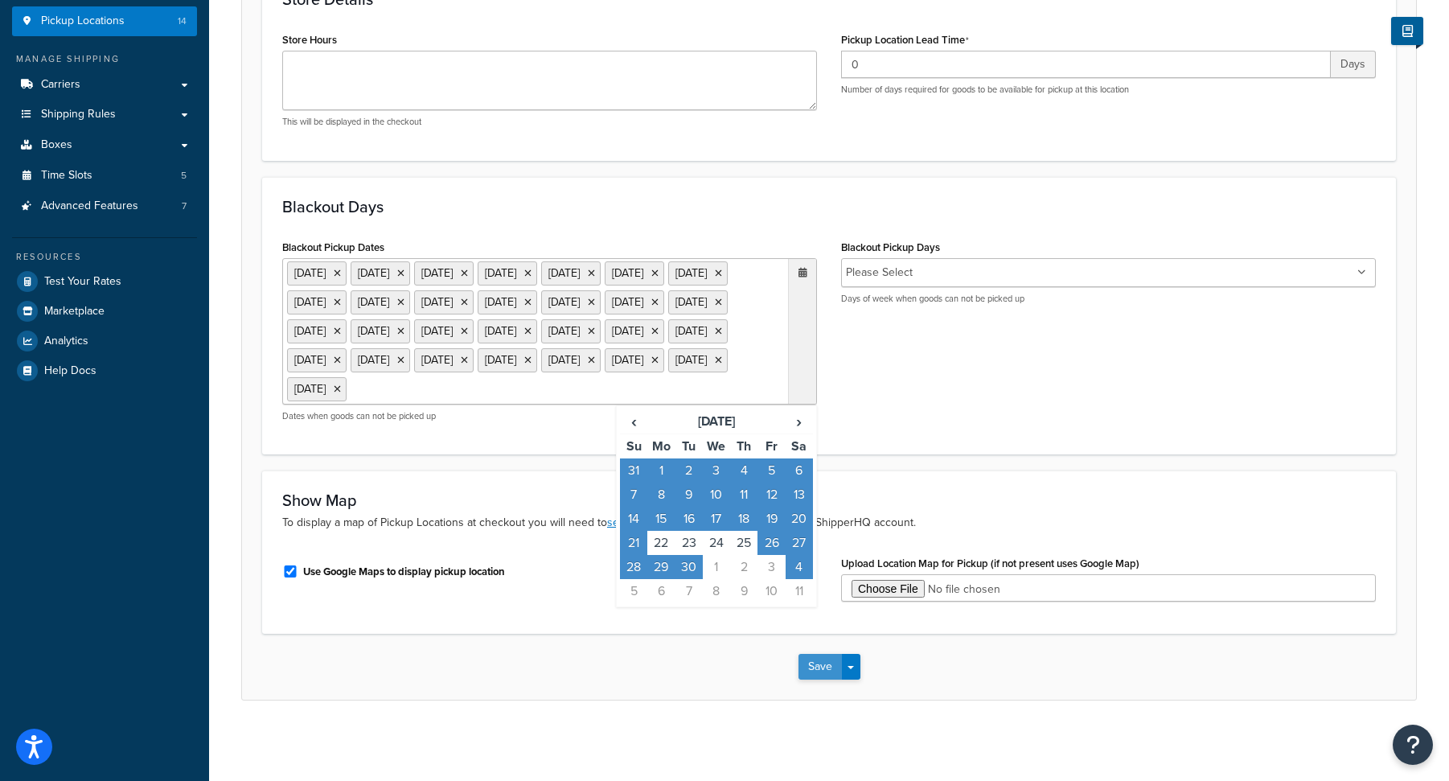
click at [816, 661] on button "Save" at bounding box center [819, 667] width 43 height 26
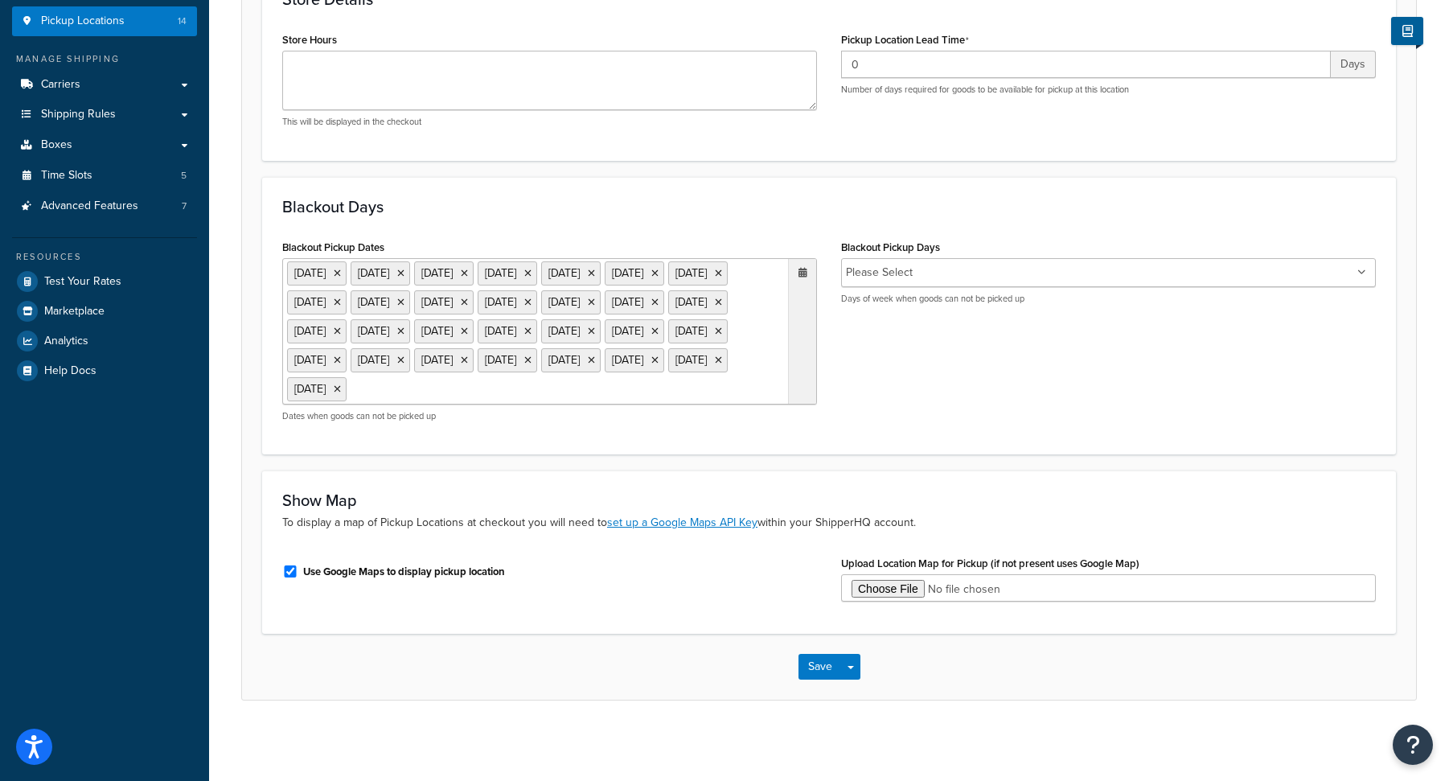
scroll to position [0, 0]
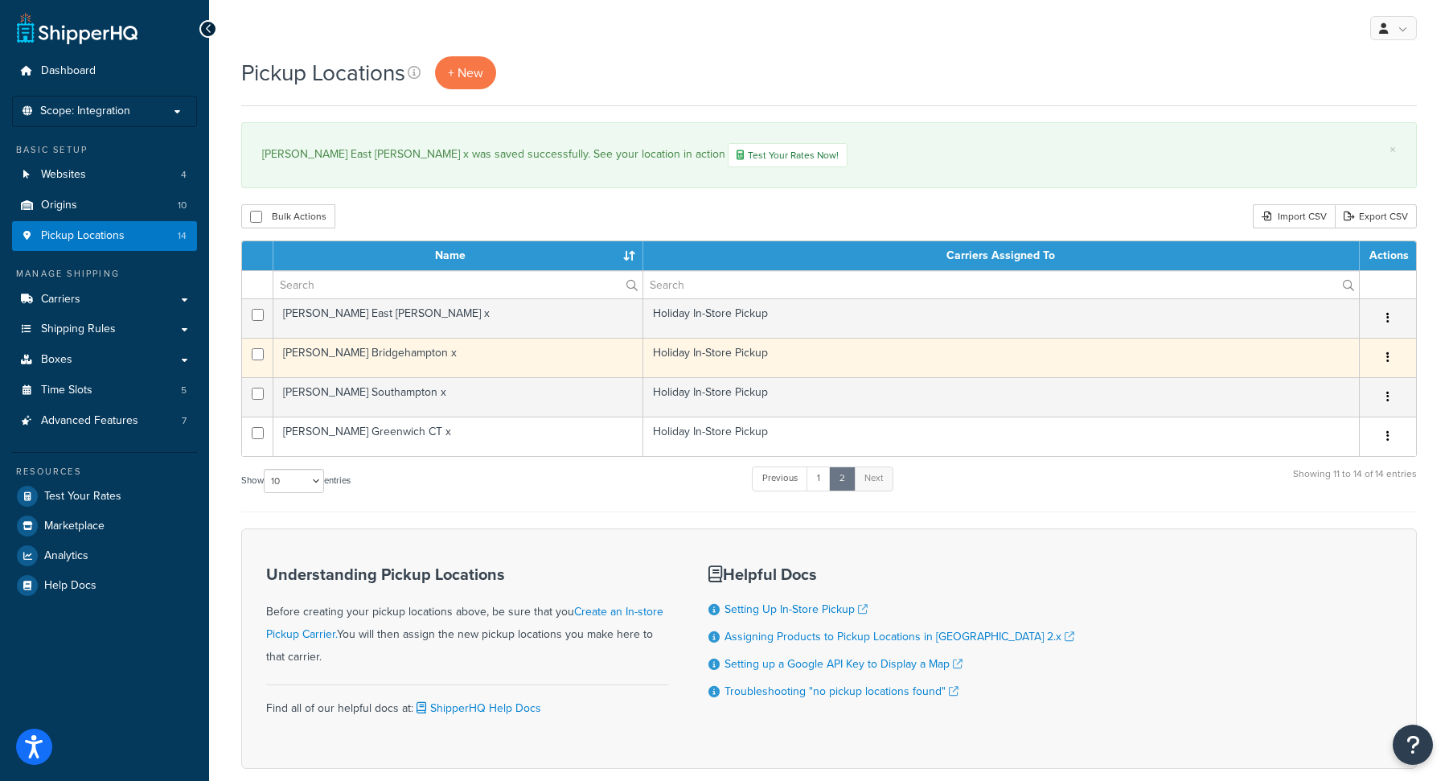
click at [395, 351] on td "[PERSON_NAME] Bridgehampton x" at bounding box center [458, 357] width 370 height 39
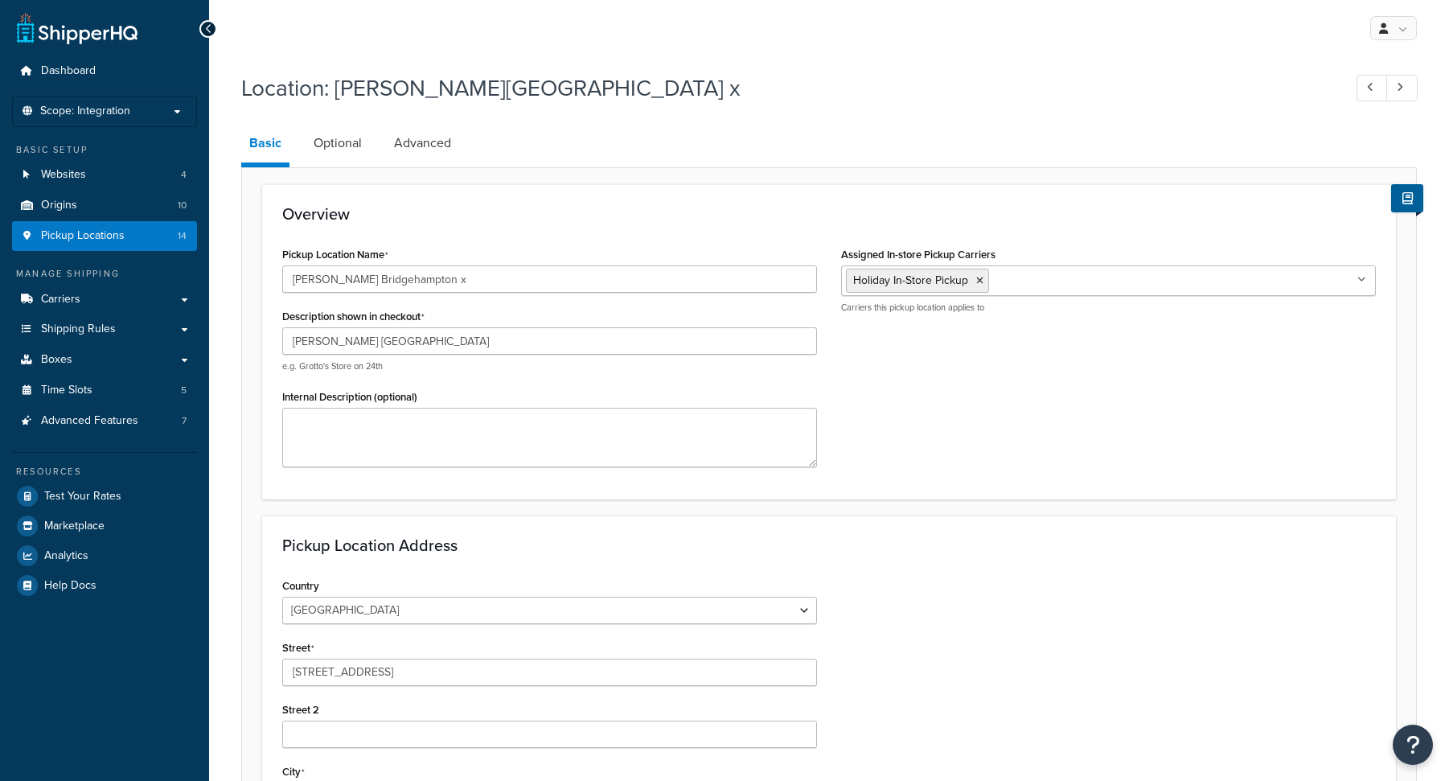
select select "32"
drag, startPoint x: 345, startPoint y: 146, endPoint x: 355, endPoint y: 147, distance: 9.8
click at [347, 146] on link "Optional" at bounding box center [338, 143] width 64 height 39
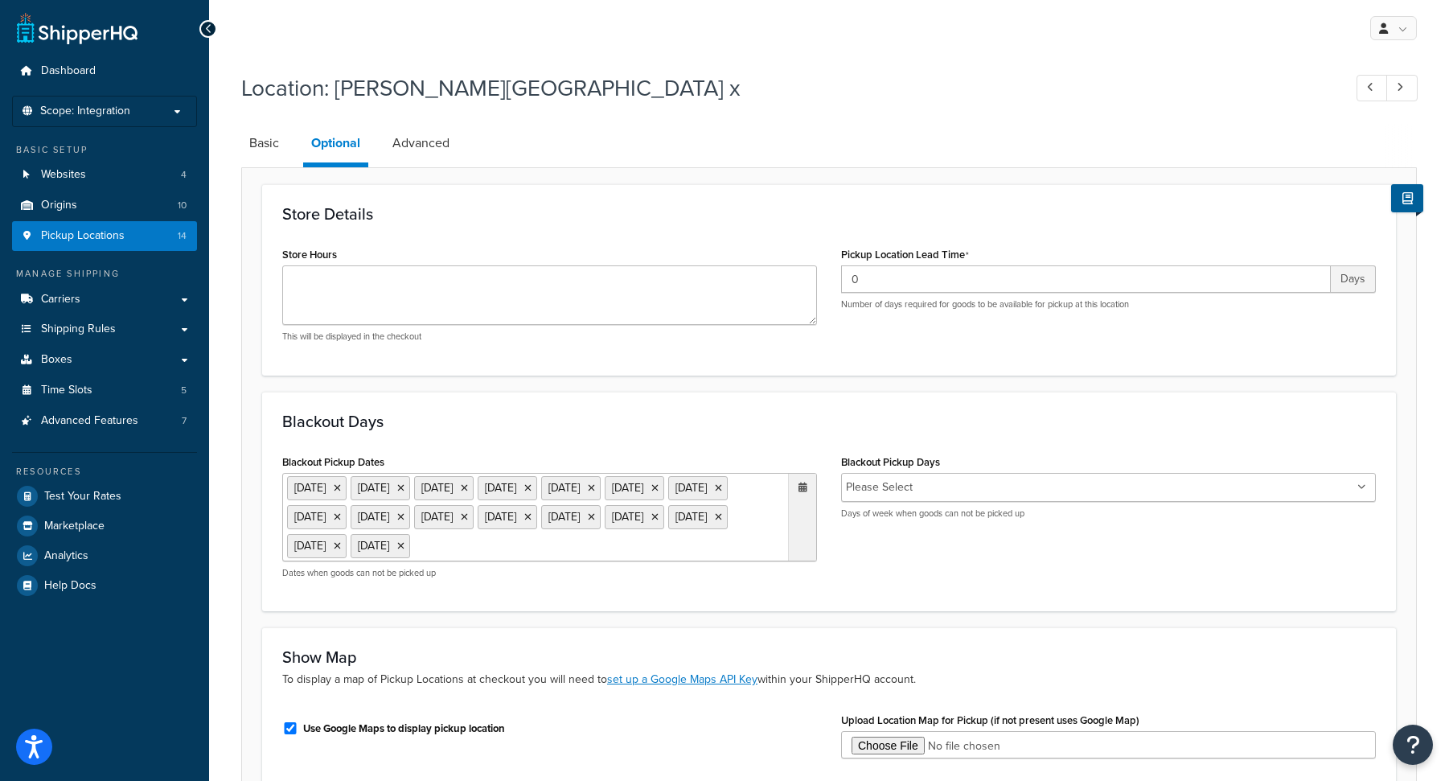
click at [490, 561] on ul "[DATE] [DATE] [DATE] [DATE] [DATE] [DATE] [DATE] [DATE] [DATE] [DATE] [DATE] [D…" at bounding box center [549, 517] width 535 height 88
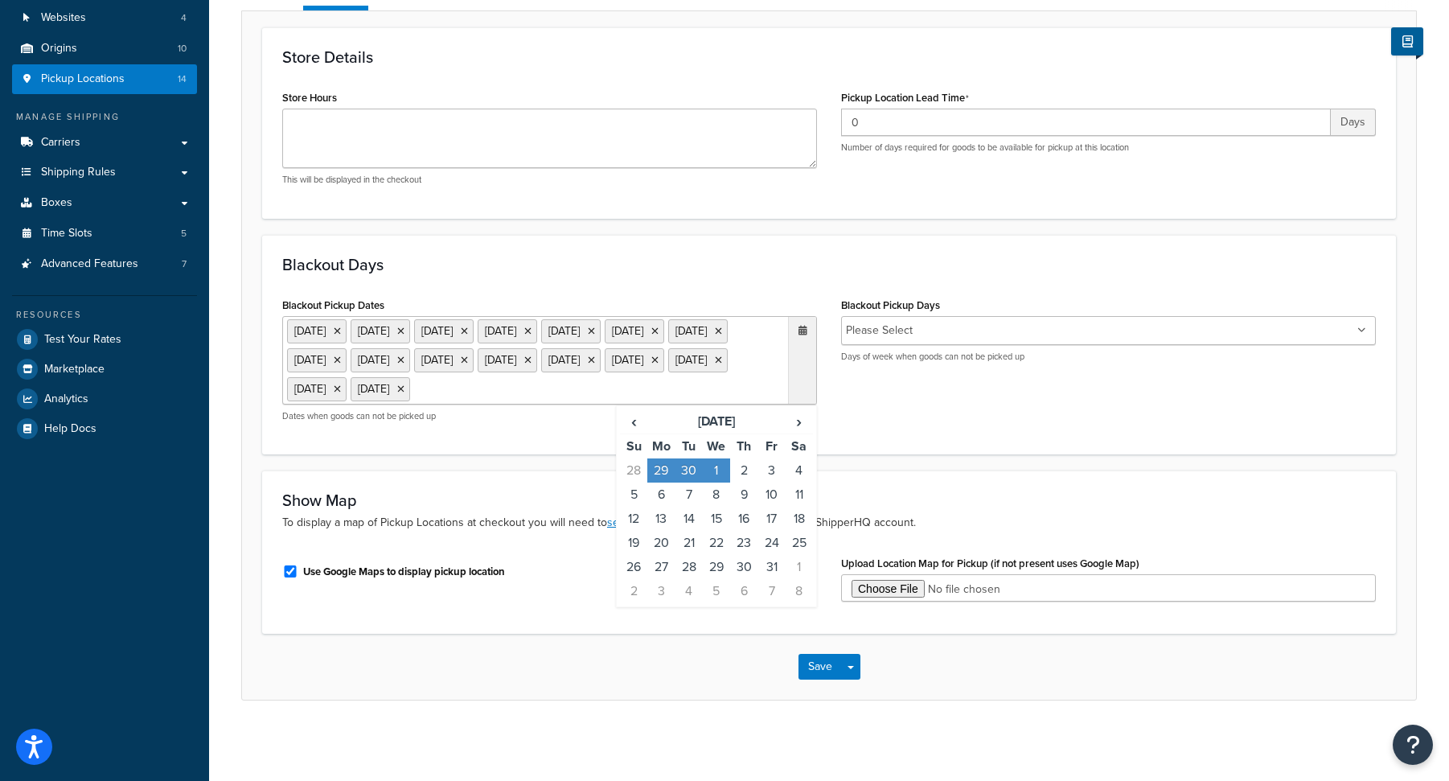
scroll to position [186, 0]
click at [629, 419] on span "‹" at bounding box center [634, 421] width 26 height 23
click at [637, 470] on td "31" at bounding box center [633, 470] width 27 height 24
click at [634, 491] on td "7" at bounding box center [633, 494] width 27 height 24
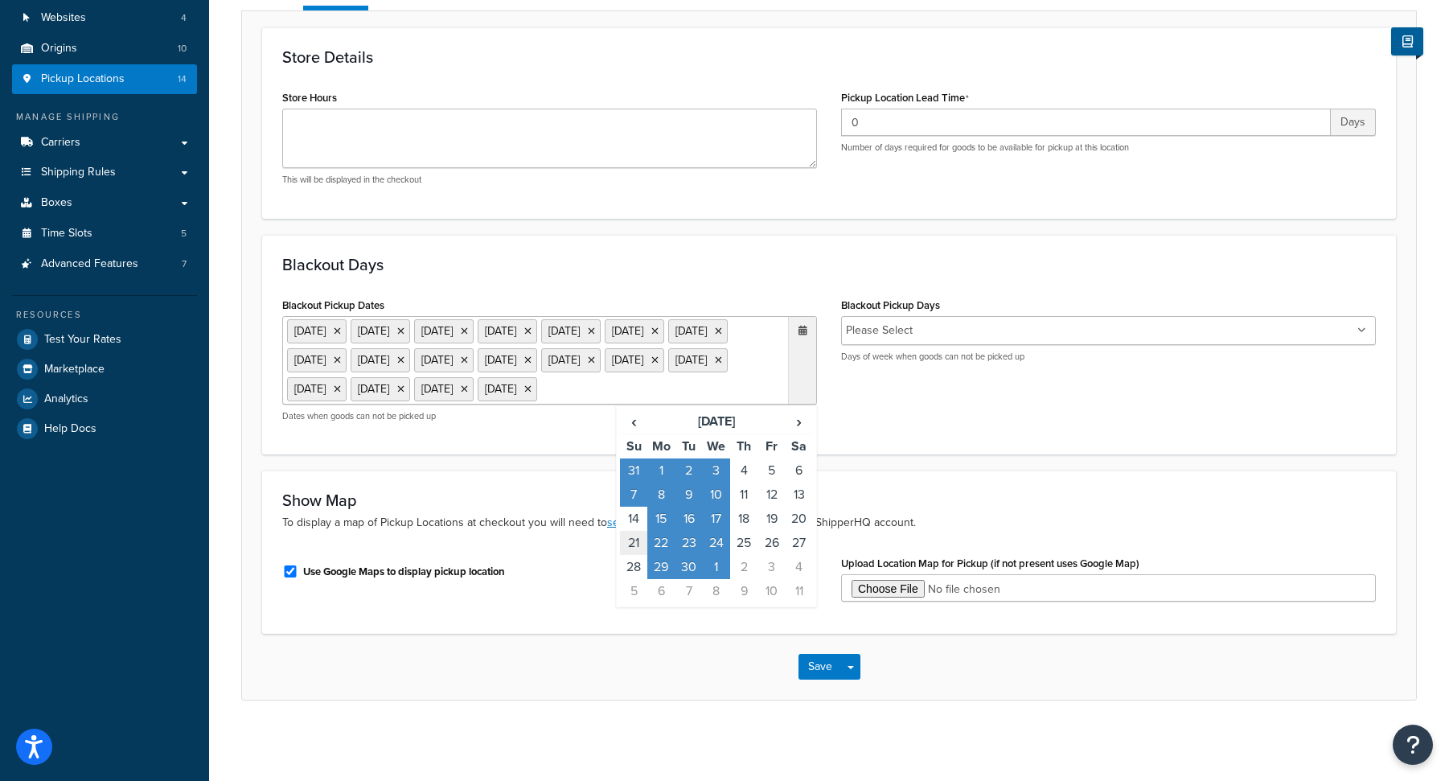
drag, startPoint x: 635, startPoint y: 516, endPoint x: 637, endPoint y: 543, distance: 26.6
click at [635, 517] on td "14" at bounding box center [633, 519] width 27 height 24
click at [636, 548] on td "21" at bounding box center [633, 543] width 27 height 24
click at [733, 471] on td "4" at bounding box center [743, 470] width 27 height 24
drag, startPoint x: 779, startPoint y: 495, endPoint x: 804, endPoint y: 497, distance: 25.0
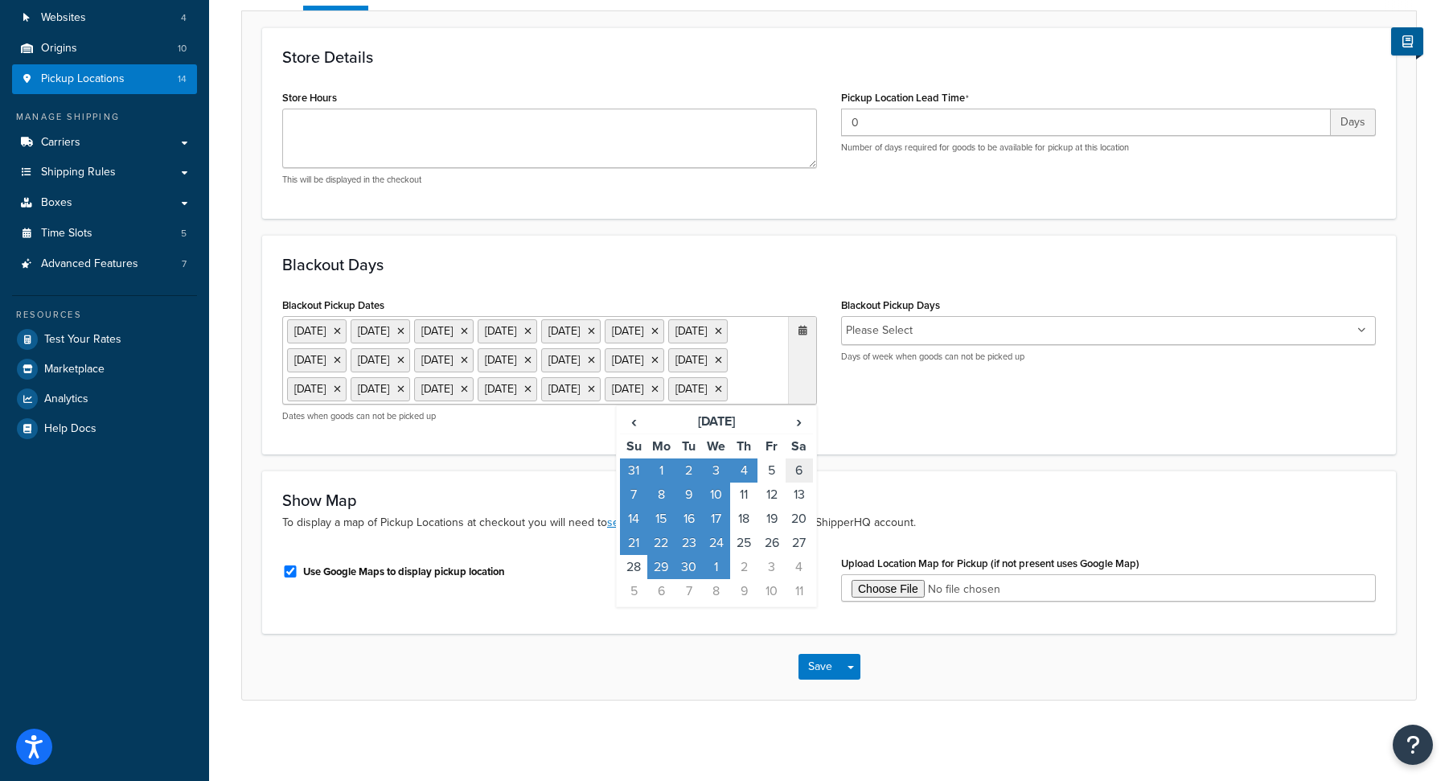
click at [779, 482] on td "5" at bounding box center [770, 470] width 27 height 24
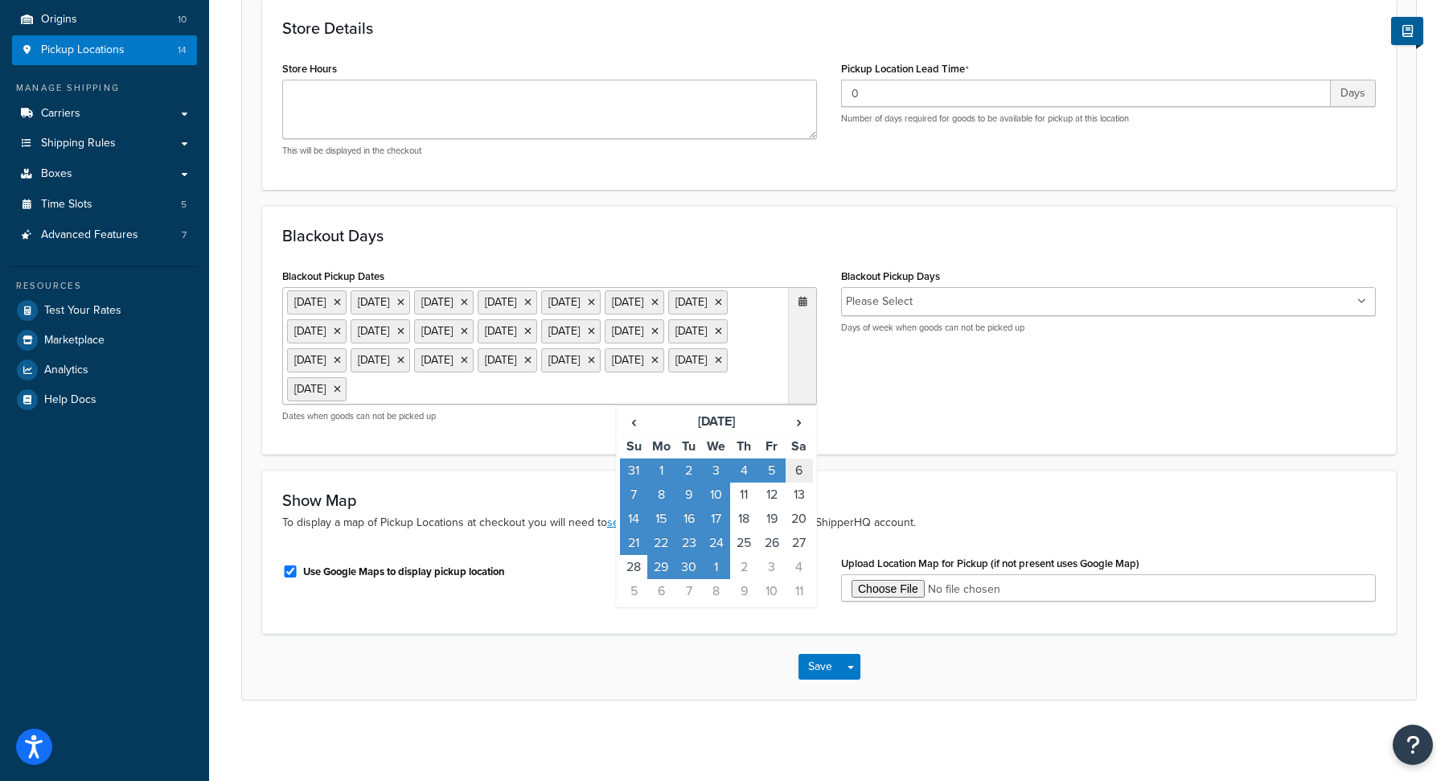
click at [805, 482] on td "6" at bounding box center [799, 470] width 27 height 24
drag, startPoint x: 804, startPoint y: 523, endPoint x: 778, endPoint y: 525, distance: 25.8
click at [802, 507] on td "13" at bounding box center [799, 494] width 27 height 24
click at [775, 507] on td "12" at bounding box center [770, 494] width 27 height 24
click at [750, 507] on td "11" at bounding box center [743, 494] width 27 height 24
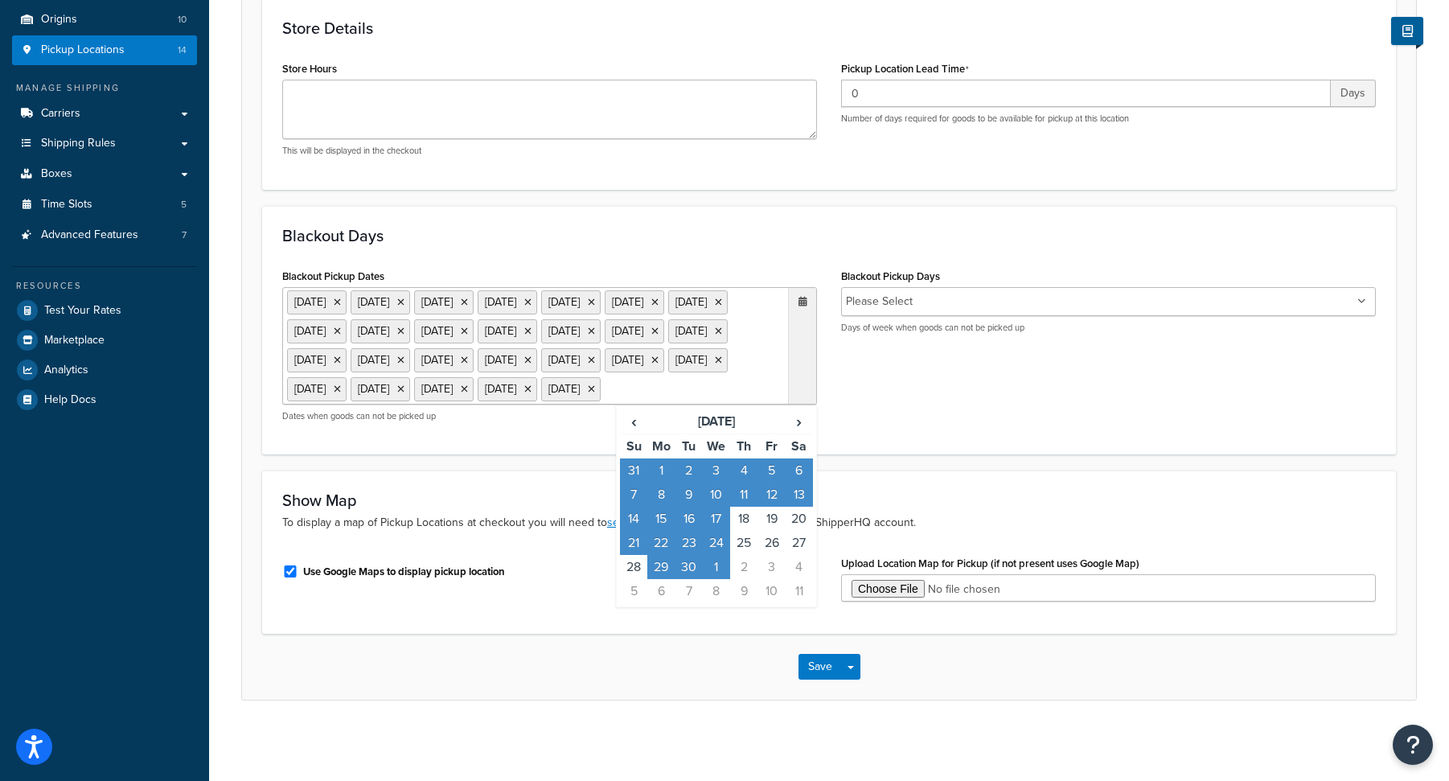
click at [746, 482] on td "4" at bounding box center [743, 470] width 27 height 24
drag, startPoint x: 743, startPoint y: 495, endPoint x: 752, endPoint y: 531, distance: 36.5
click at [745, 482] on td "4" at bounding box center [743, 470] width 27 height 24
click at [747, 531] on td "18" at bounding box center [743, 519] width 27 height 24
click at [772, 531] on td "19" at bounding box center [770, 519] width 27 height 24
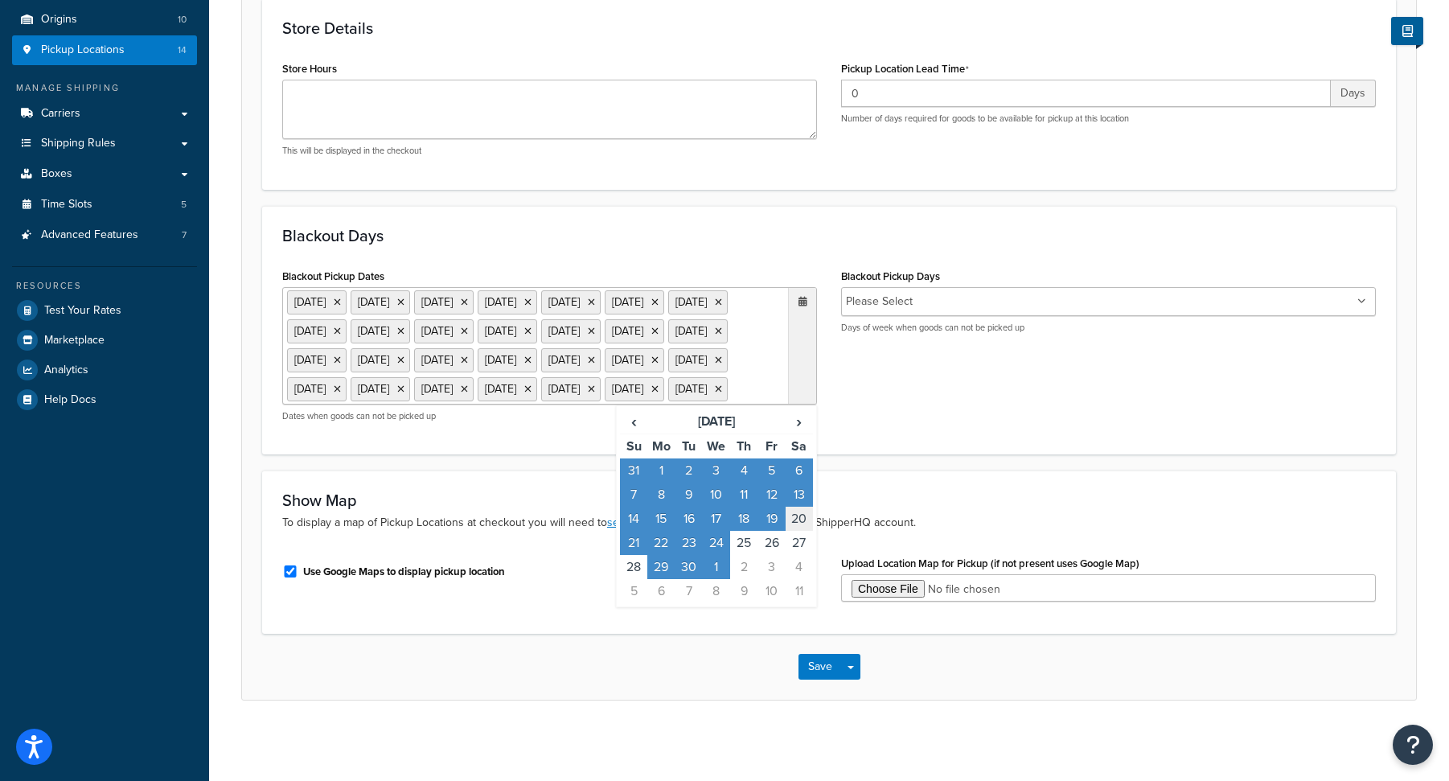
click at [800, 531] on td "20" at bounding box center [799, 519] width 27 height 24
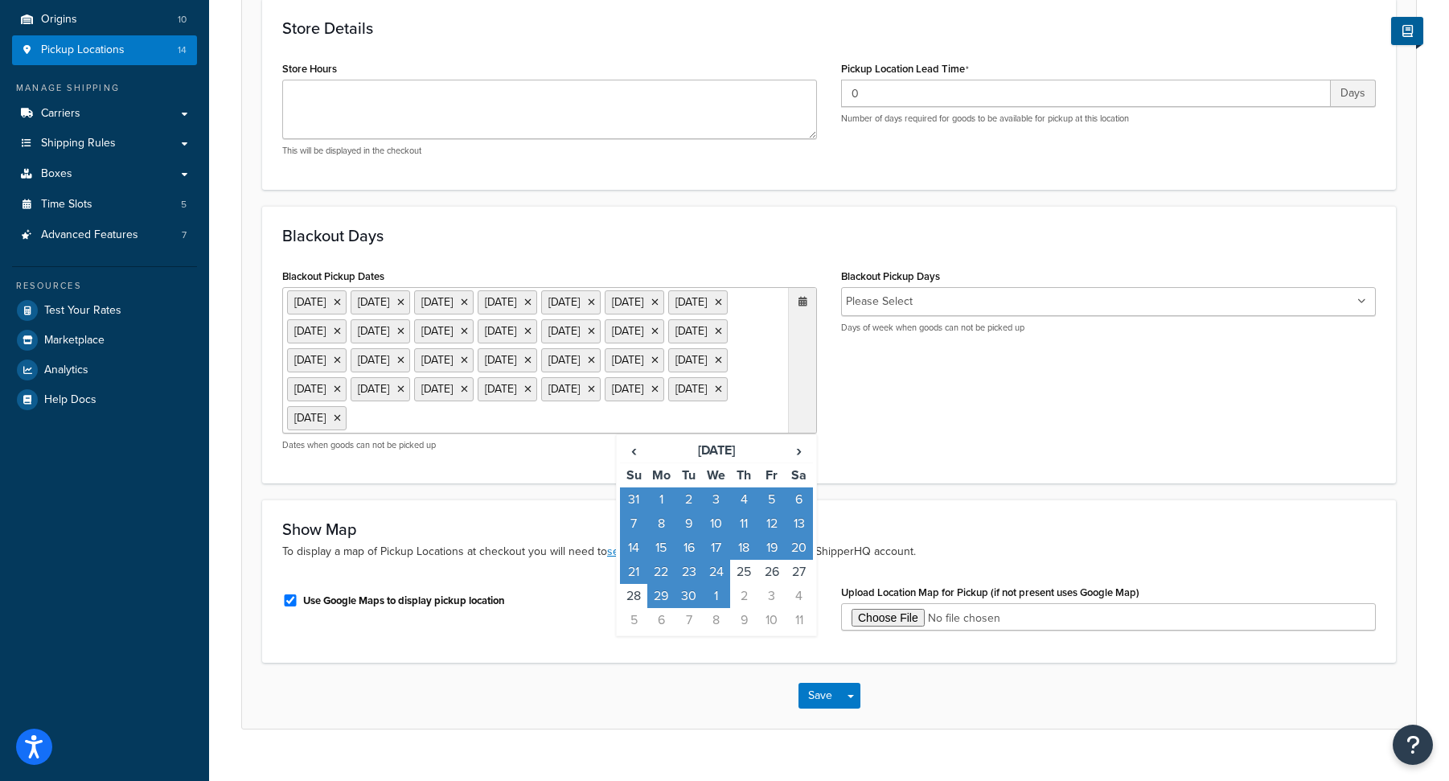
click at [670, 584] on td "22" at bounding box center [660, 572] width 27 height 24
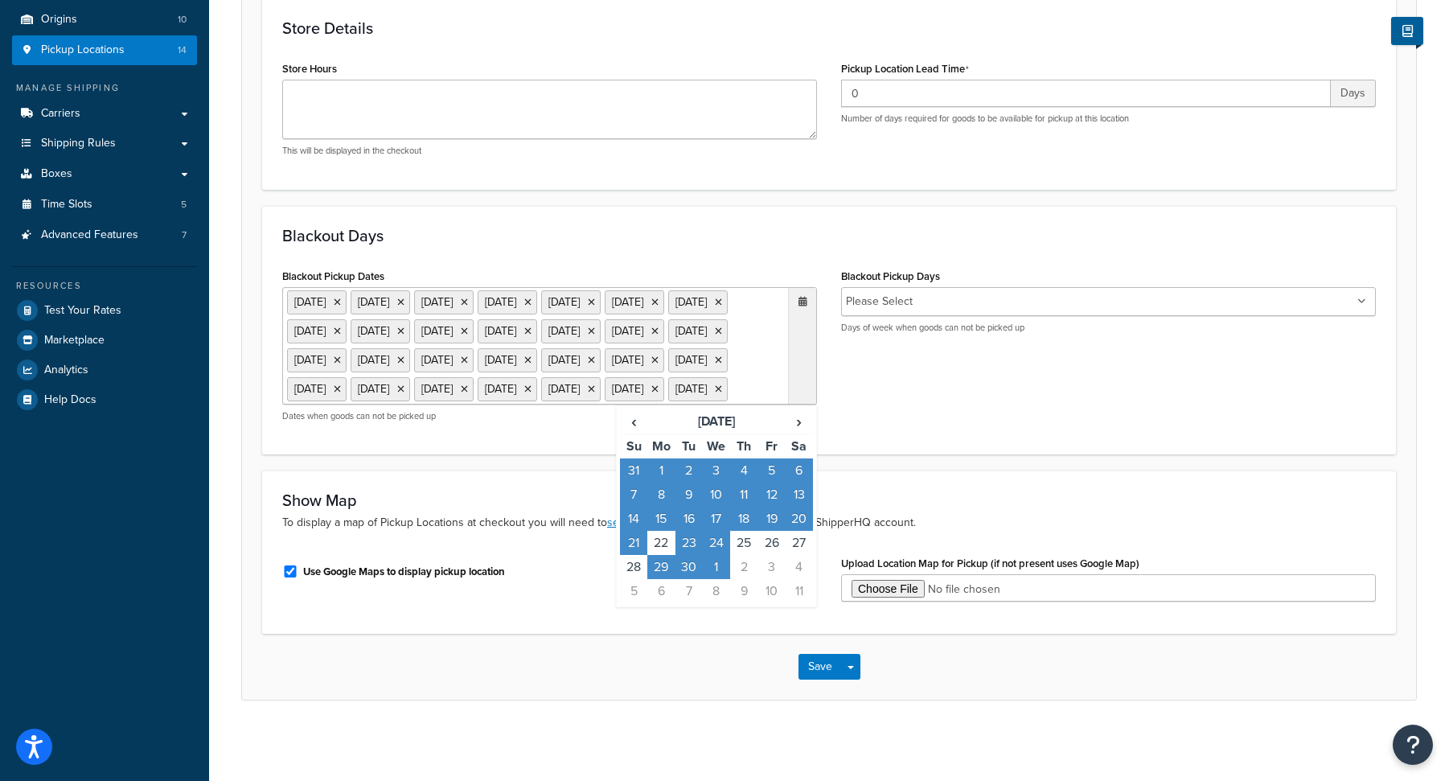
drag, startPoint x: 690, startPoint y: 601, endPoint x: 712, endPoint y: 601, distance: 21.7
click at [691, 555] on td "23" at bounding box center [688, 543] width 27 height 24
click at [712, 555] on td "24" at bounding box center [716, 543] width 27 height 24
click at [763, 555] on td "26" at bounding box center [770, 543] width 27 height 24
click at [794, 555] on td "27" at bounding box center [799, 543] width 27 height 24
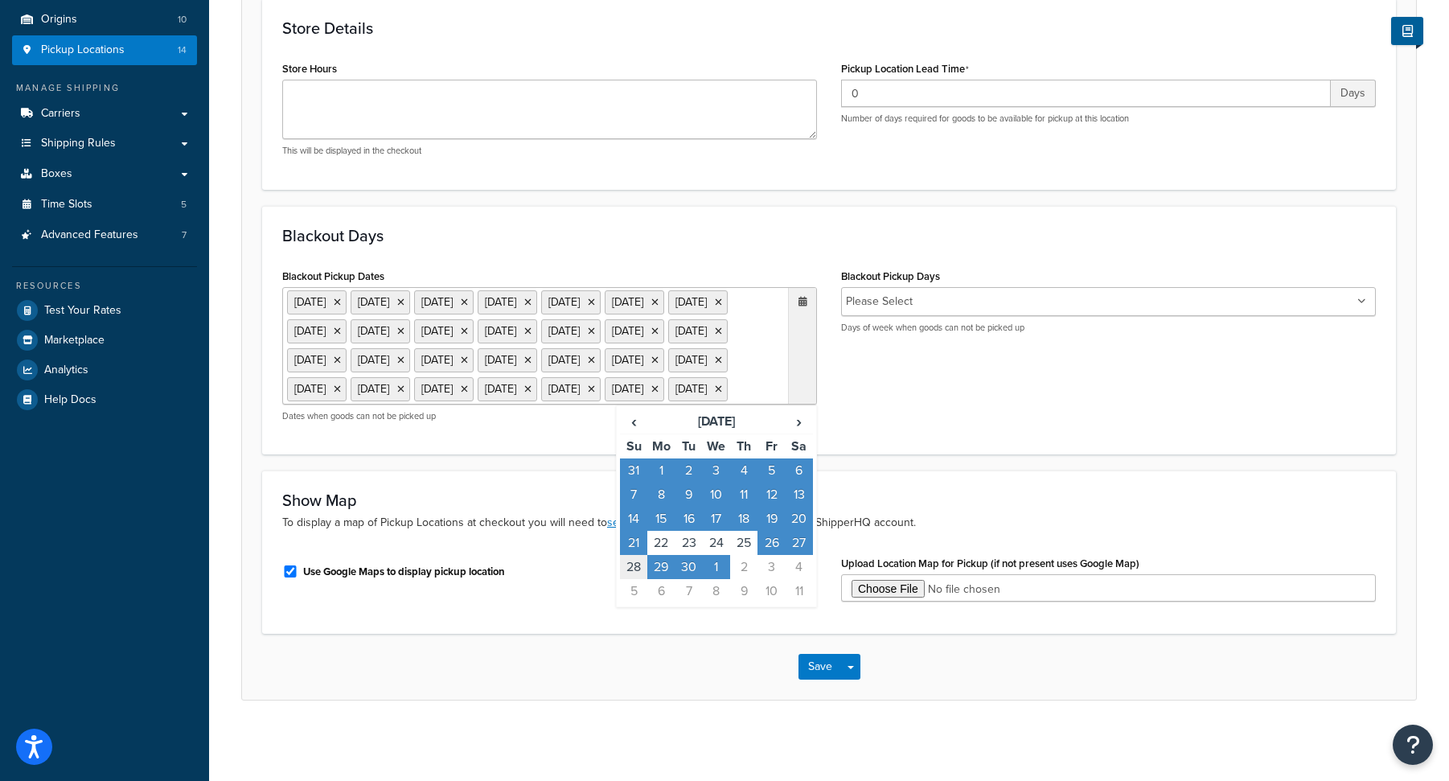
click at [639, 579] on td "28" at bounding box center [633, 567] width 27 height 24
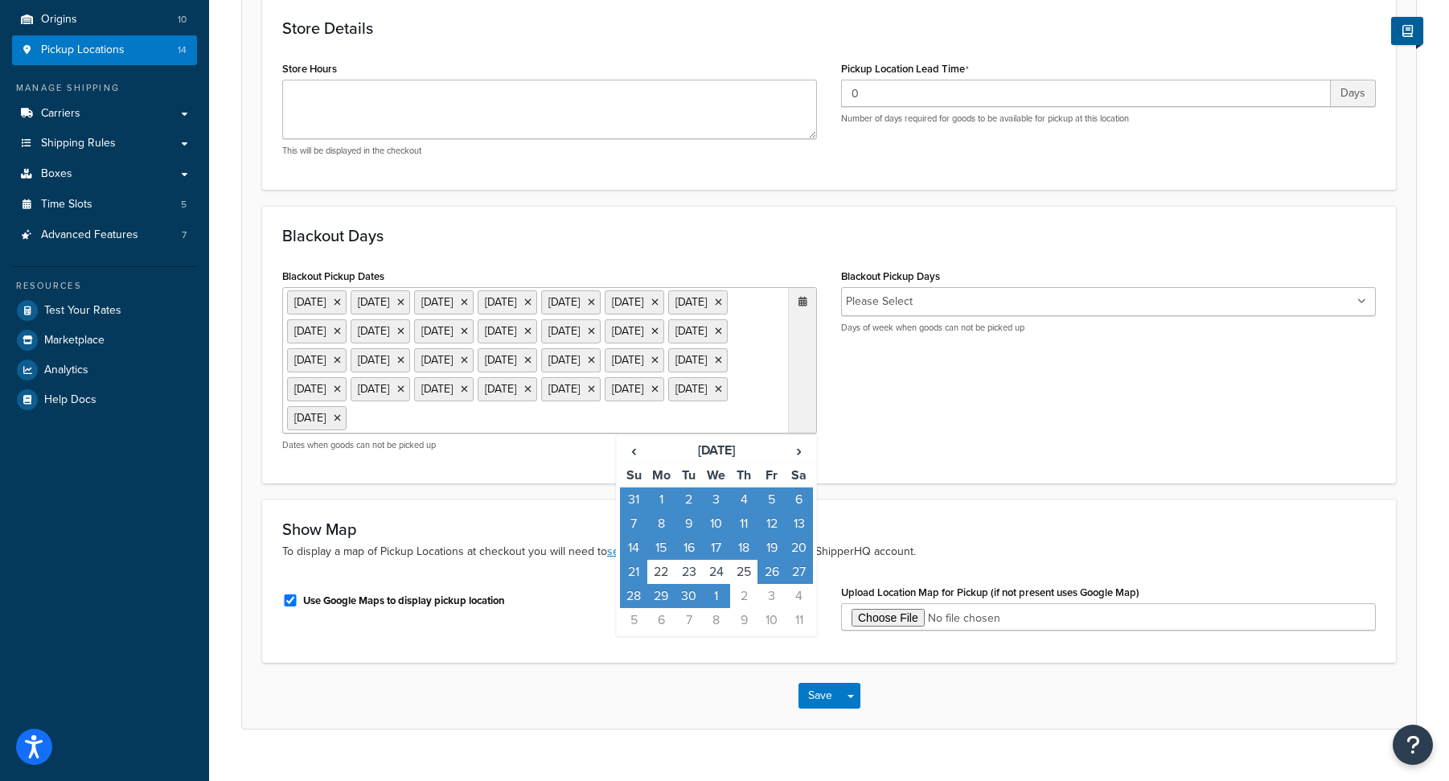
click at [720, 608] on td "1" at bounding box center [716, 596] width 27 height 24
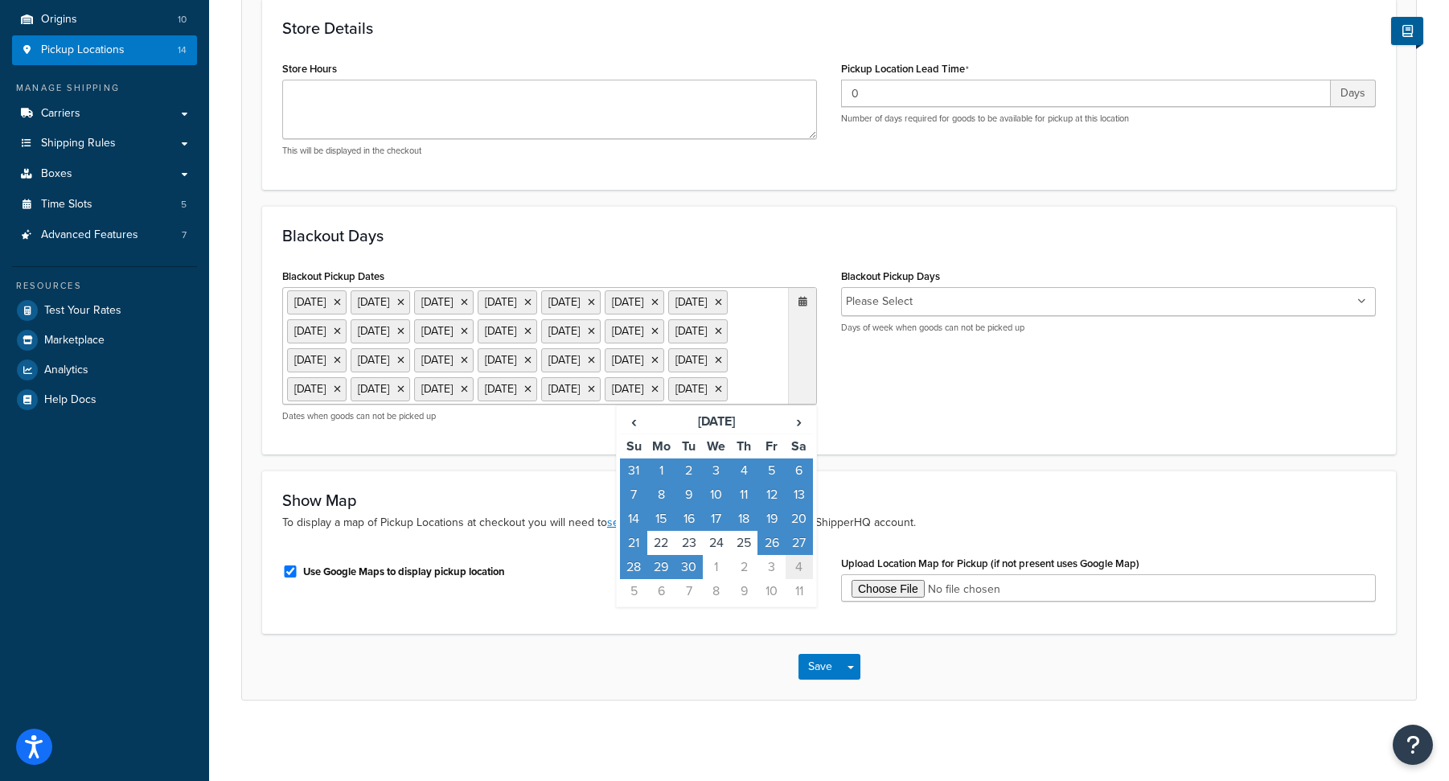
click at [799, 579] on td "4" at bounding box center [799, 567] width 27 height 24
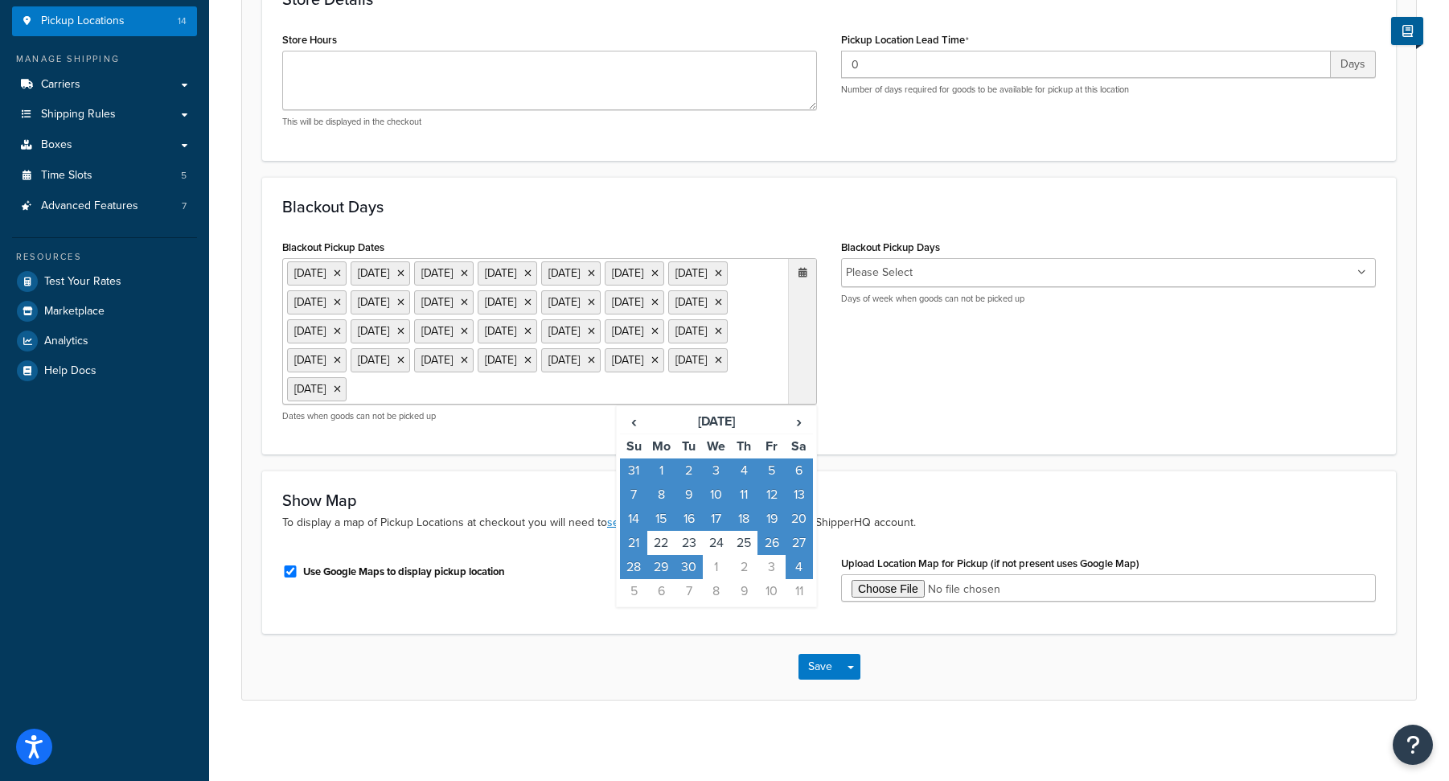
scroll to position [244, 0]
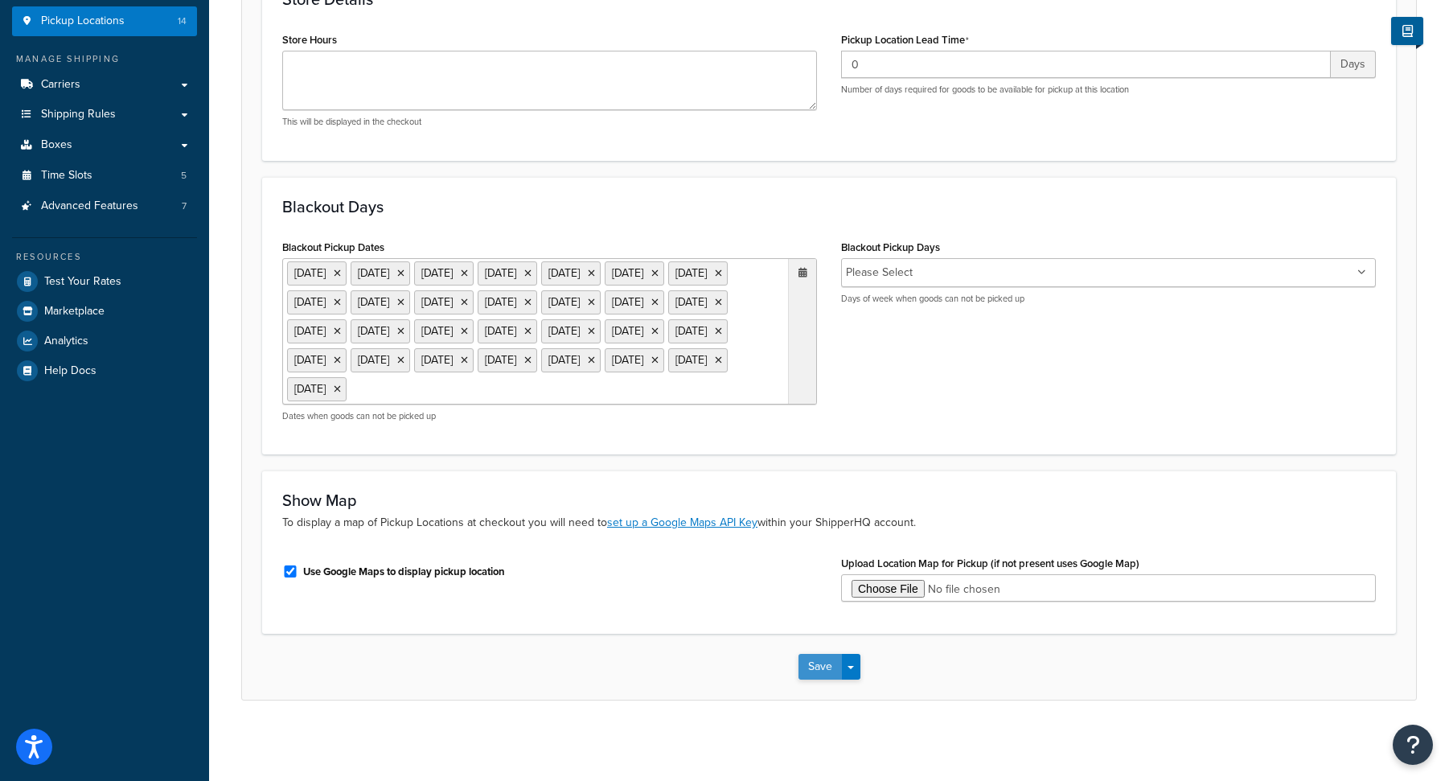
click at [833, 671] on button "Save" at bounding box center [819, 667] width 43 height 26
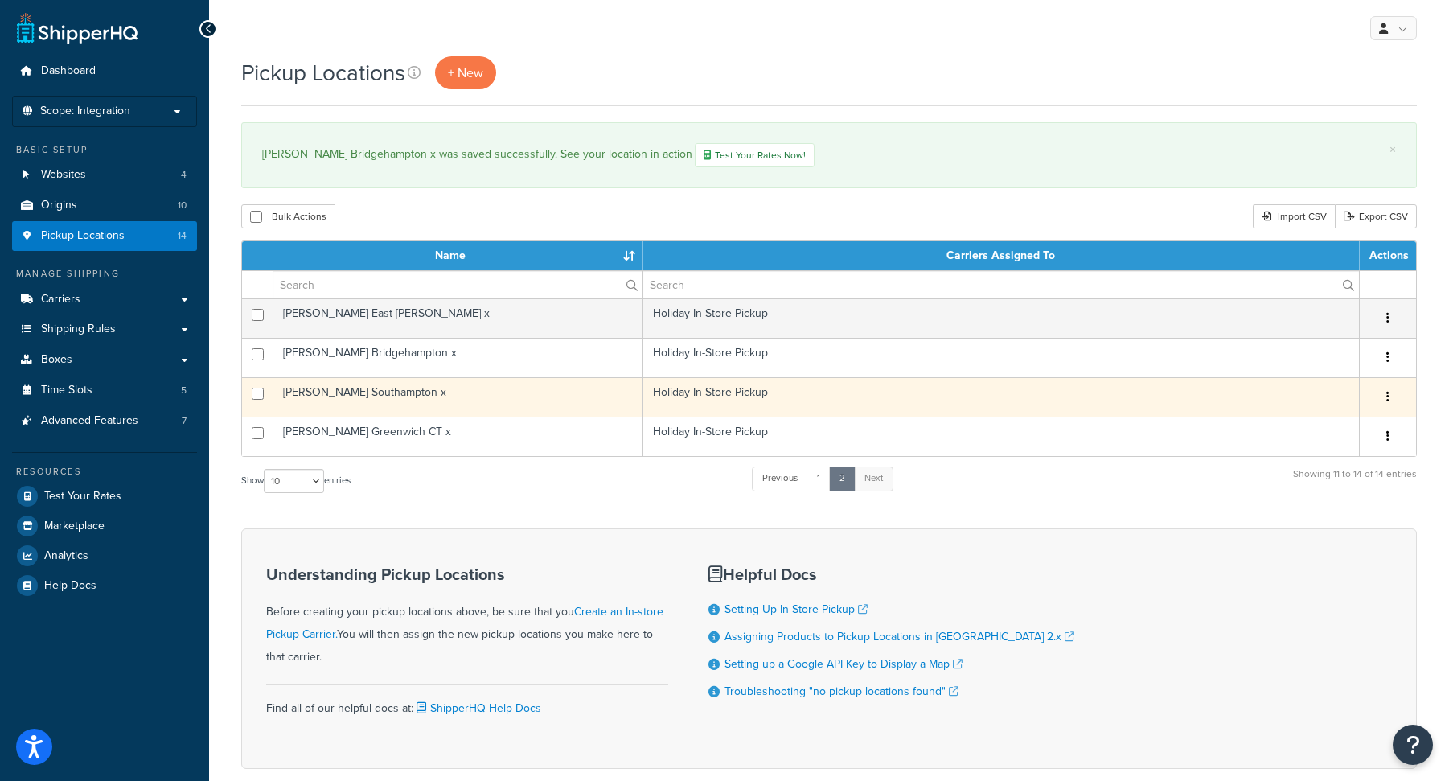
click at [364, 394] on td "[PERSON_NAME] Southampton x" at bounding box center [458, 396] width 370 height 39
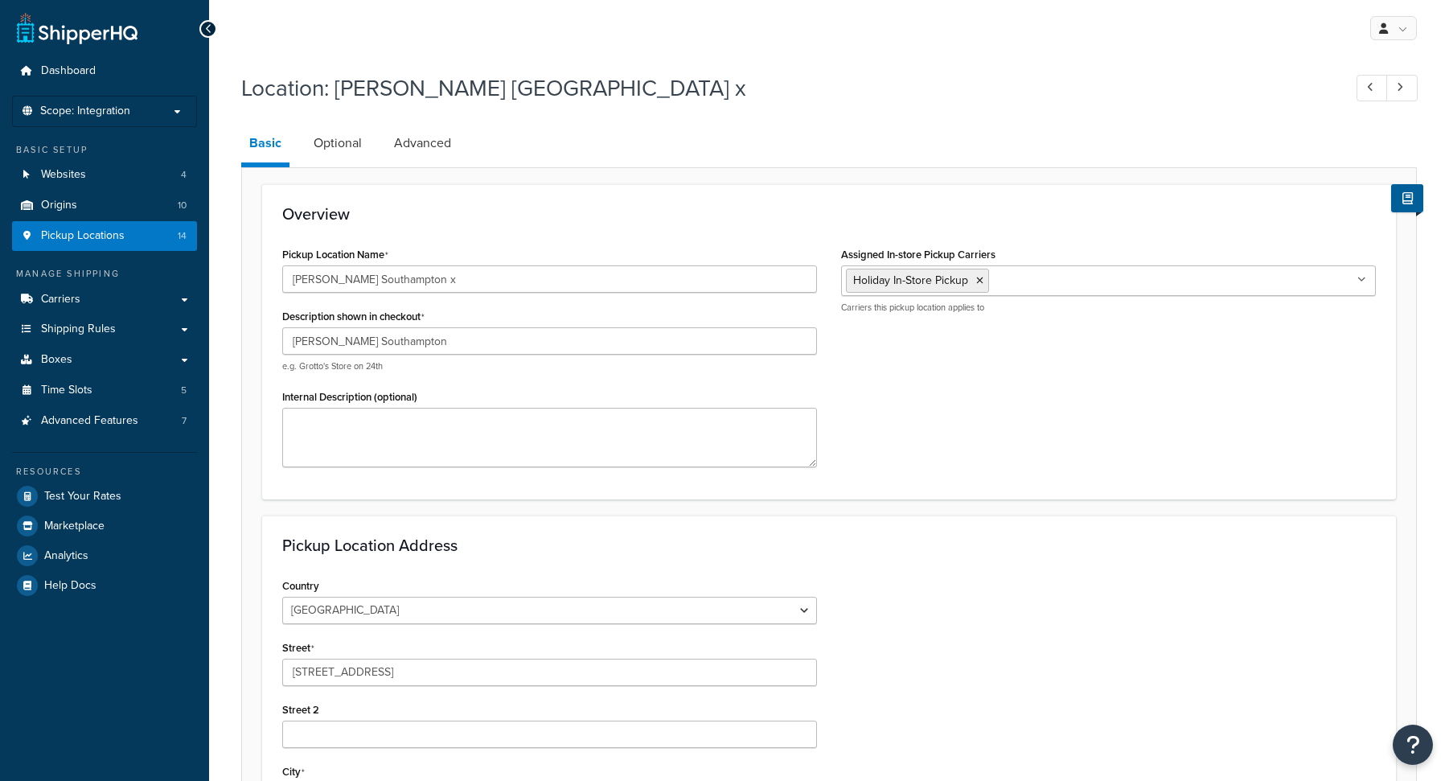
select select "32"
click at [343, 142] on link "Optional" at bounding box center [338, 143] width 64 height 39
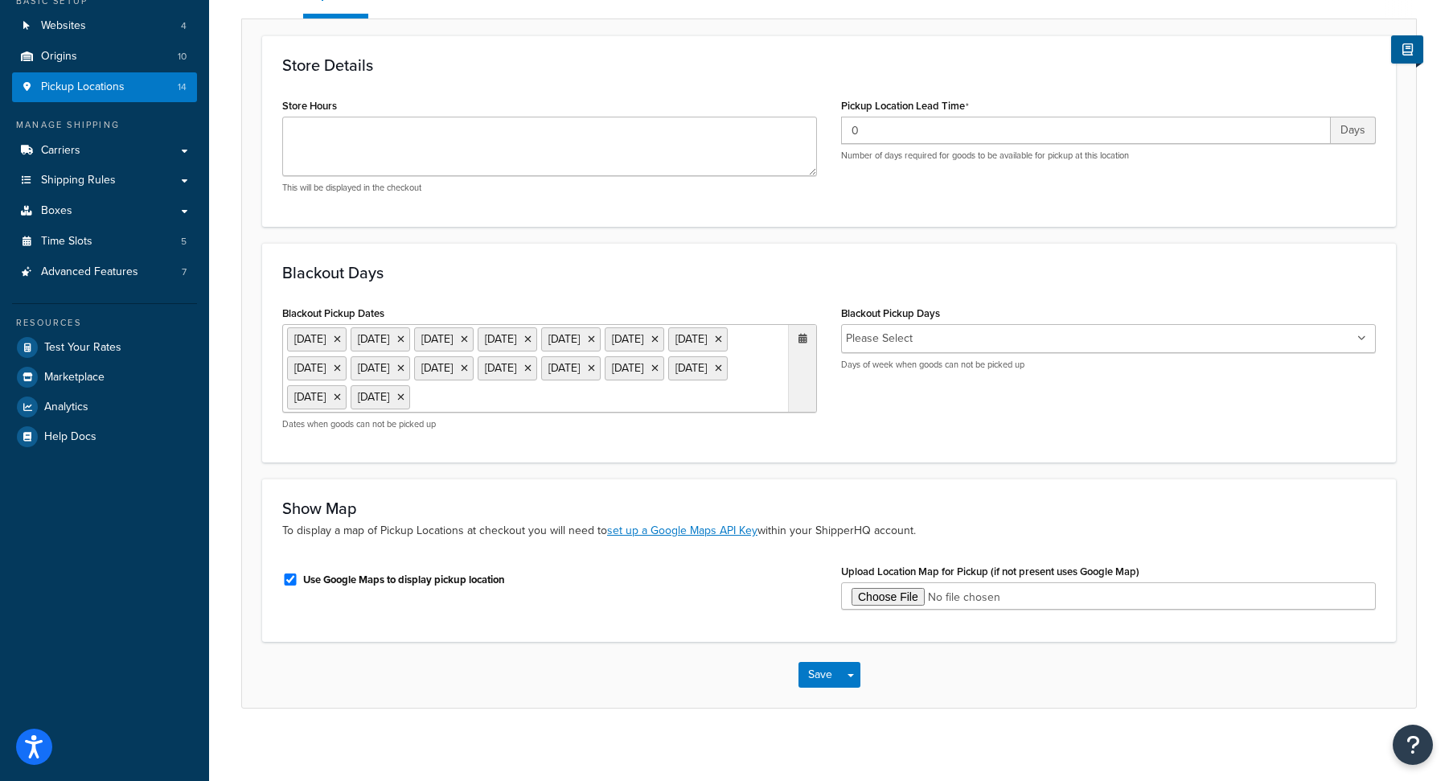
scroll to position [186, 0]
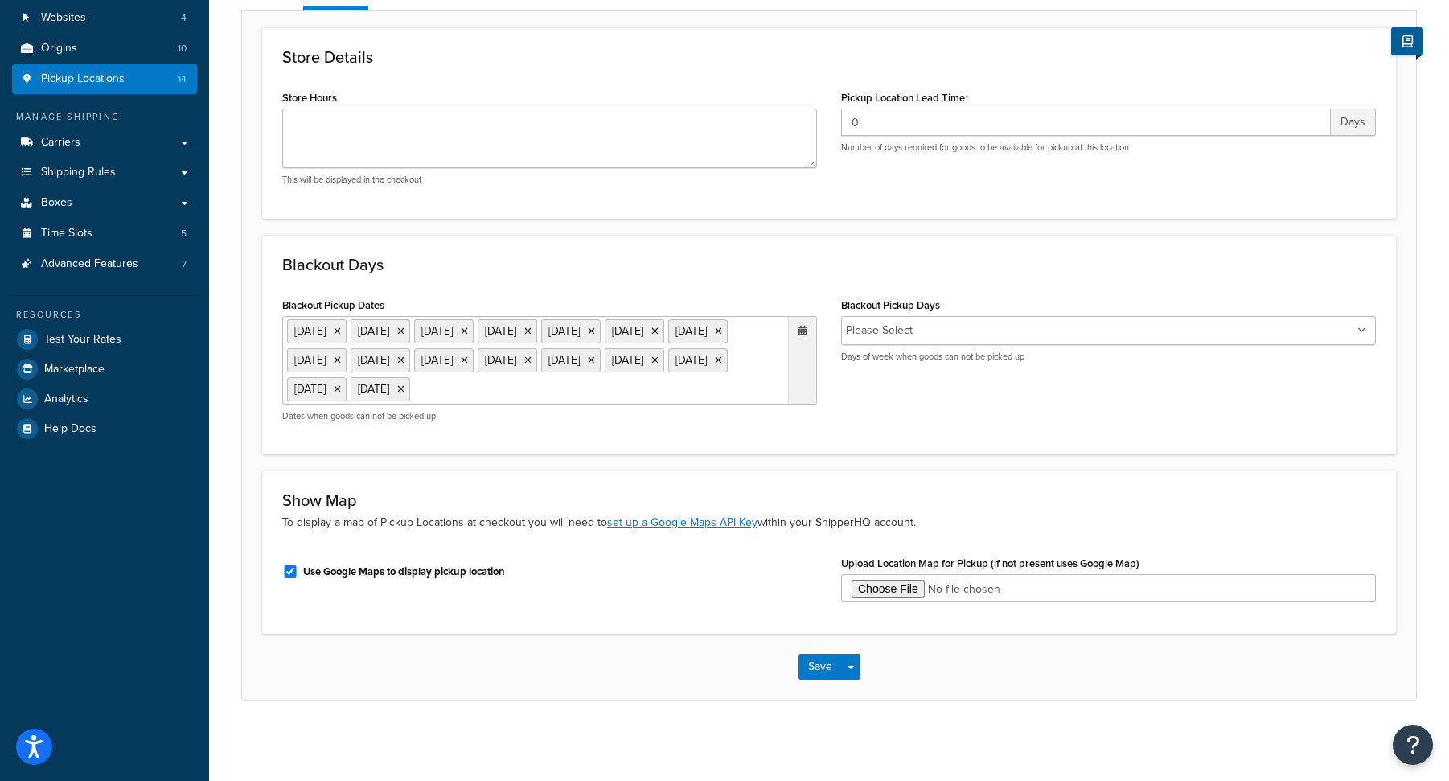
click at [545, 381] on ul "27 Aug 2025 1 Sep 2025 2 Sep 2025 3 Sep 2025 8 Sep 2025 9 Sep 2025 10 Sep 2025 …" at bounding box center [549, 360] width 535 height 88
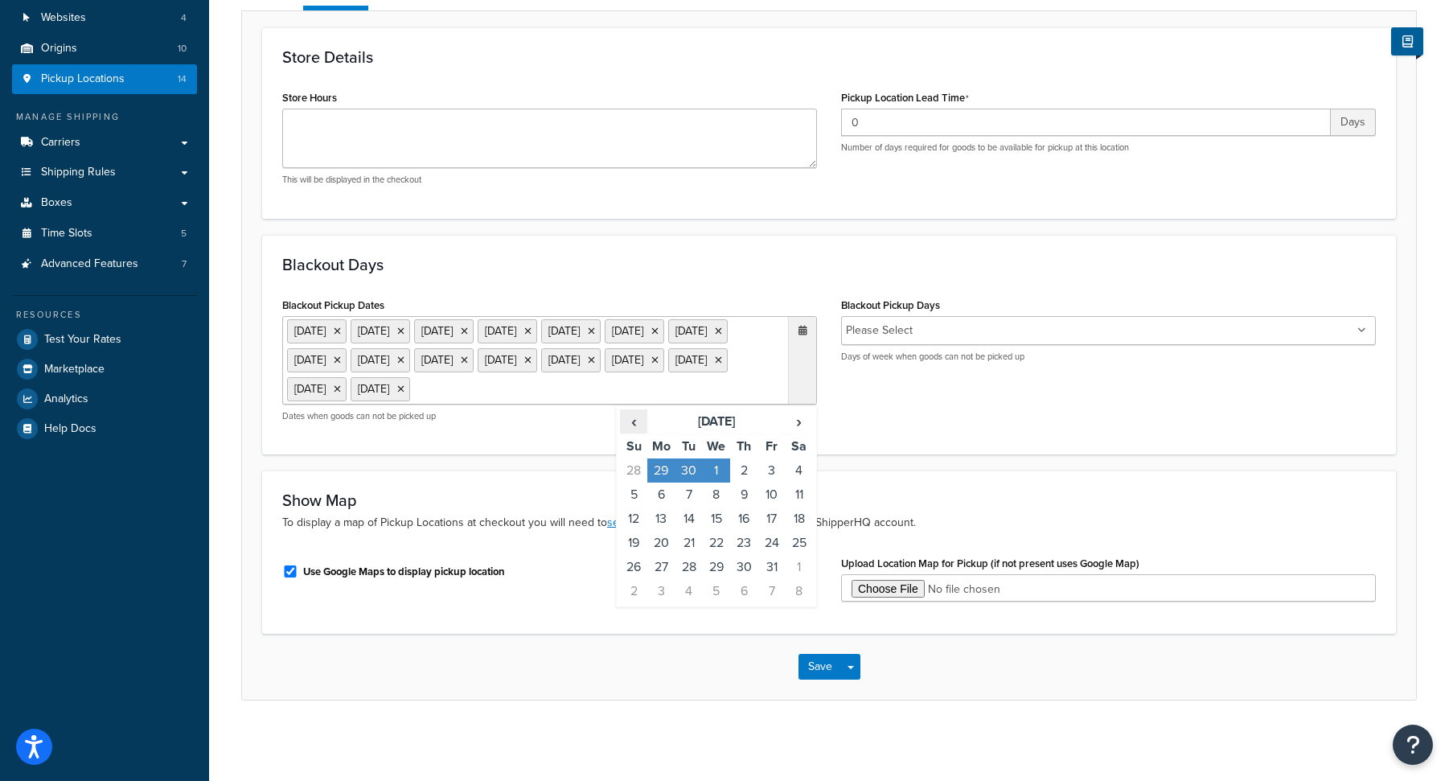
click at [632, 431] on span "‹" at bounding box center [634, 421] width 26 height 23
click at [635, 477] on td "31" at bounding box center [633, 470] width 27 height 24
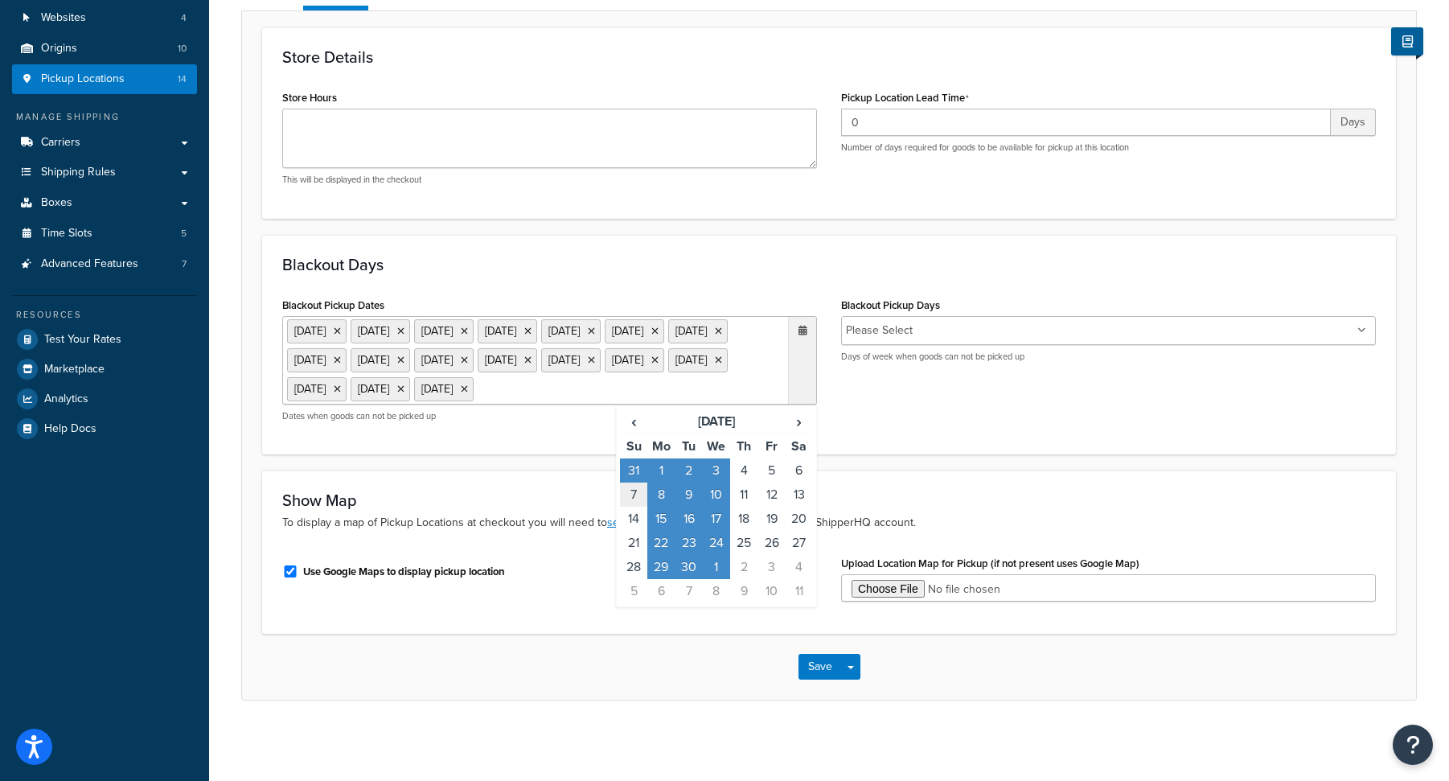
click at [635, 497] on td "7" at bounding box center [633, 494] width 27 height 24
click at [635, 512] on td "14" at bounding box center [633, 519] width 27 height 24
click at [636, 538] on td "21" at bounding box center [633, 543] width 27 height 24
click at [749, 469] on td "4" at bounding box center [743, 470] width 27 height 24
click at [748, 482] on td "4" at bounding box center [743, 470] width 27 height 24
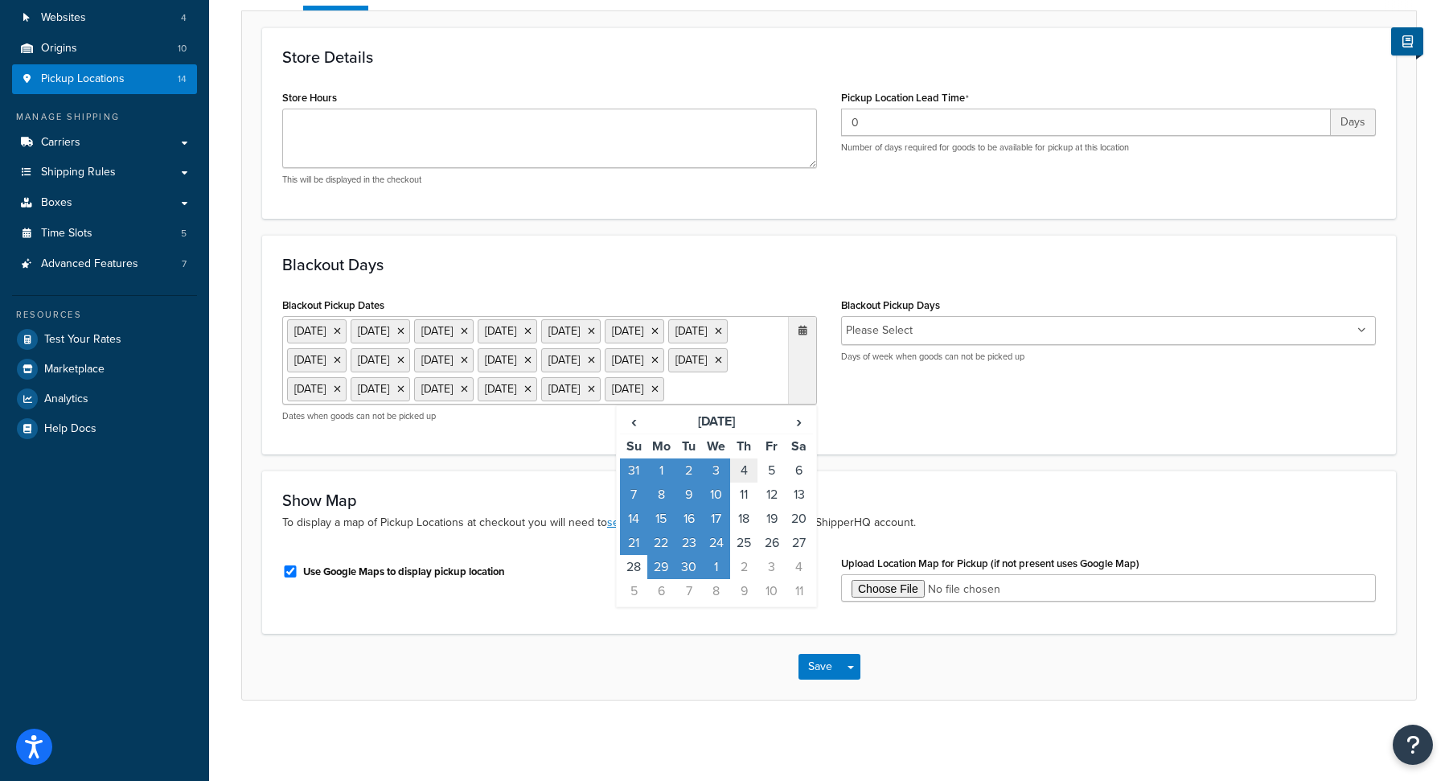
click at [744, 472] on td "4" at bounding box center [743, 470] width 27 height 24
click at [749, 507] on td "11" at bounding box center [743, 494] width 27 height 24
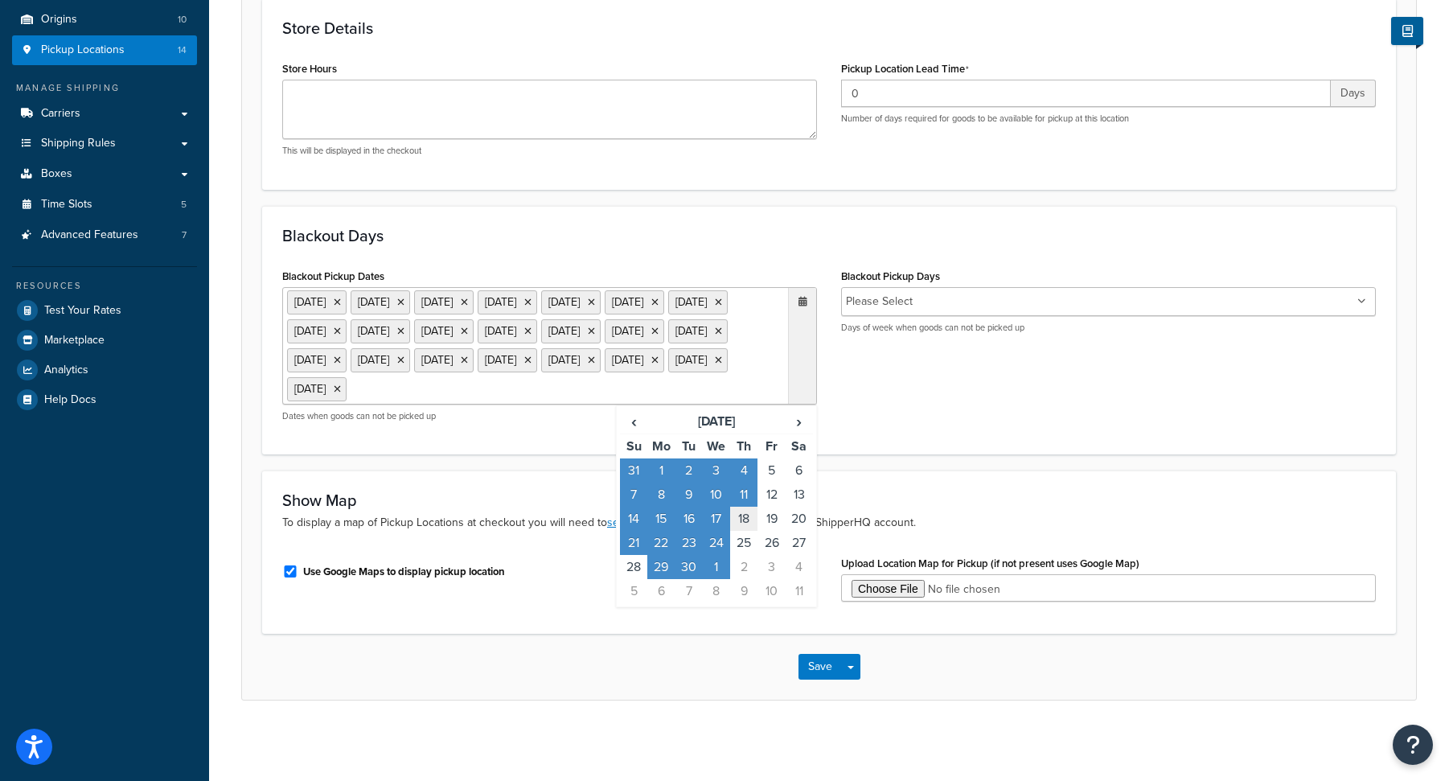
click at [749, 531] on td "18" at bounding box center [743, 519] width 27 height 24
click at [751, 555] on td "25" at bounding box center [743, 543] width 27 height 24
click at [771, 555] on td "26" at bounding box center [770, 543] width 27 height 24
click at [788, 555] on td "27" at bounding box center [799, 543] width 27 height 24
click at [794, 531] on td "20" at bounding box center [799, 519] width 27 height 24
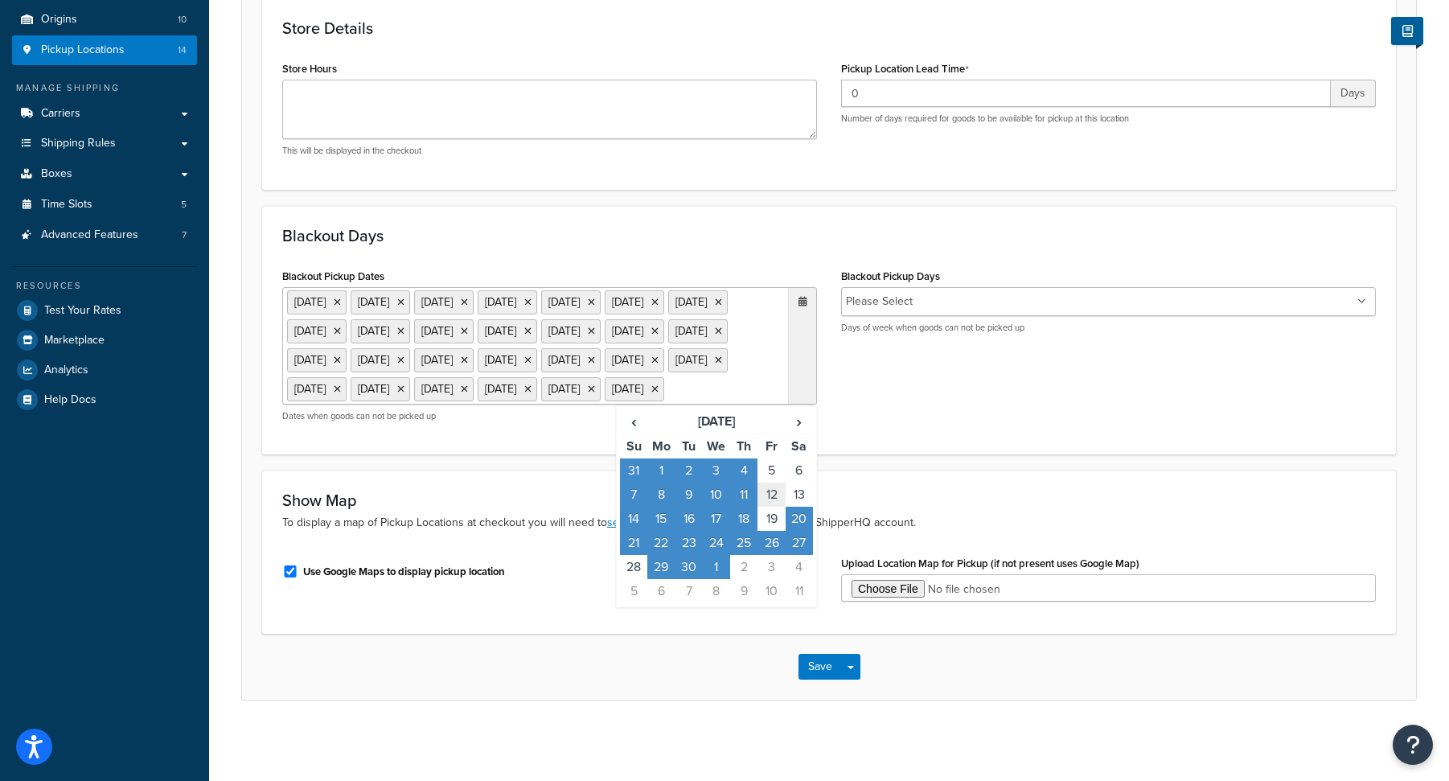
drag, startPoint x: 769, startPoint y: 575, endPoint x: 767, endPoint y: 557, distance: 17.8
click at [768, 531] on td "19" at bounding box center [770, 519] width 27 height 24
click at [767, 507] on td "12" at bounding box center [770, 494] width 27 height 24
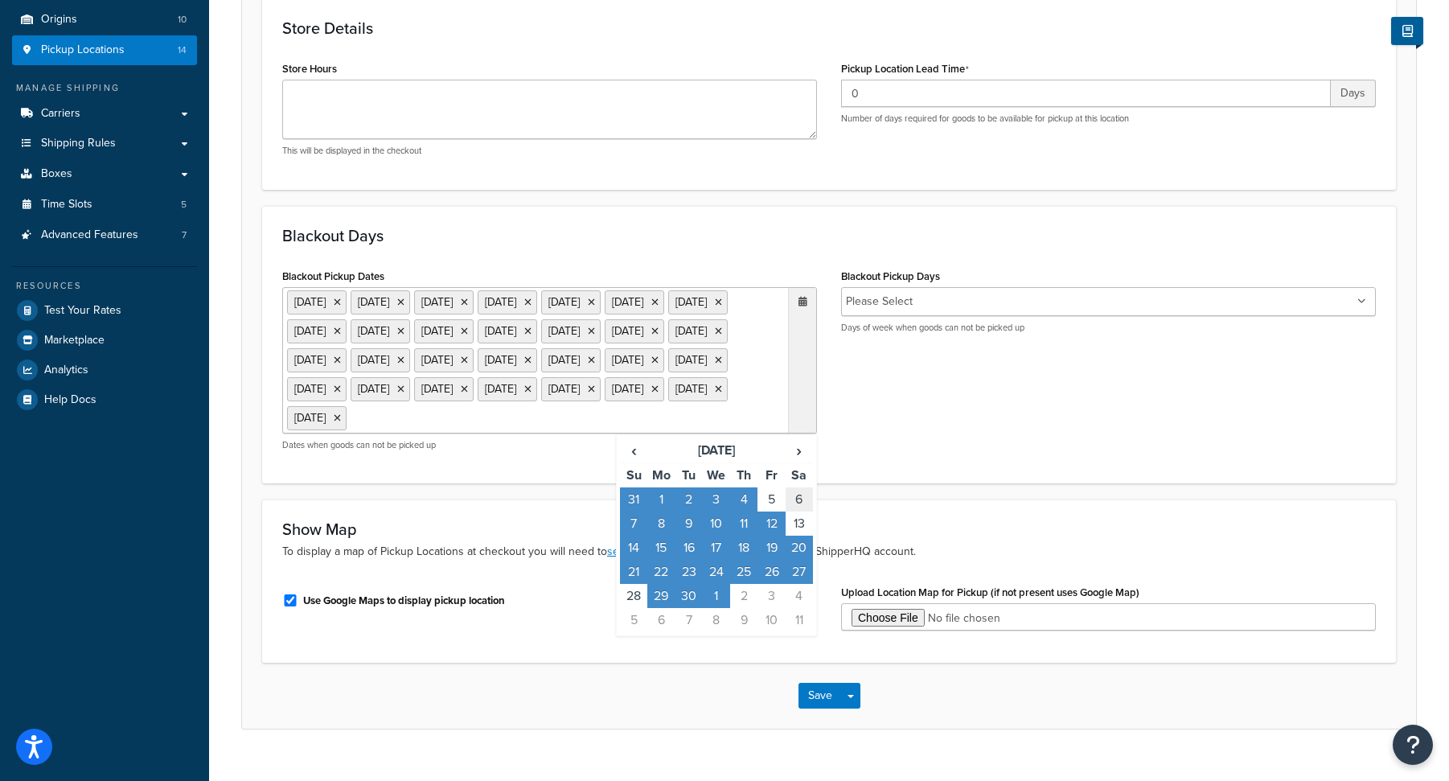
drag, startPoint x: 801, startPoint y: 552, endPoint x: 802, endPoint y: 523, distance: 28.2
click at [801, 536] on td "13" at bounding box center [799, 523] width 27 height 24
click at [799, 511] on td "6" at bounding box center [799, 499] width 27 height 24
click at [769, 511] on td "5" at bounding box center [770, 499] width 27 height 24
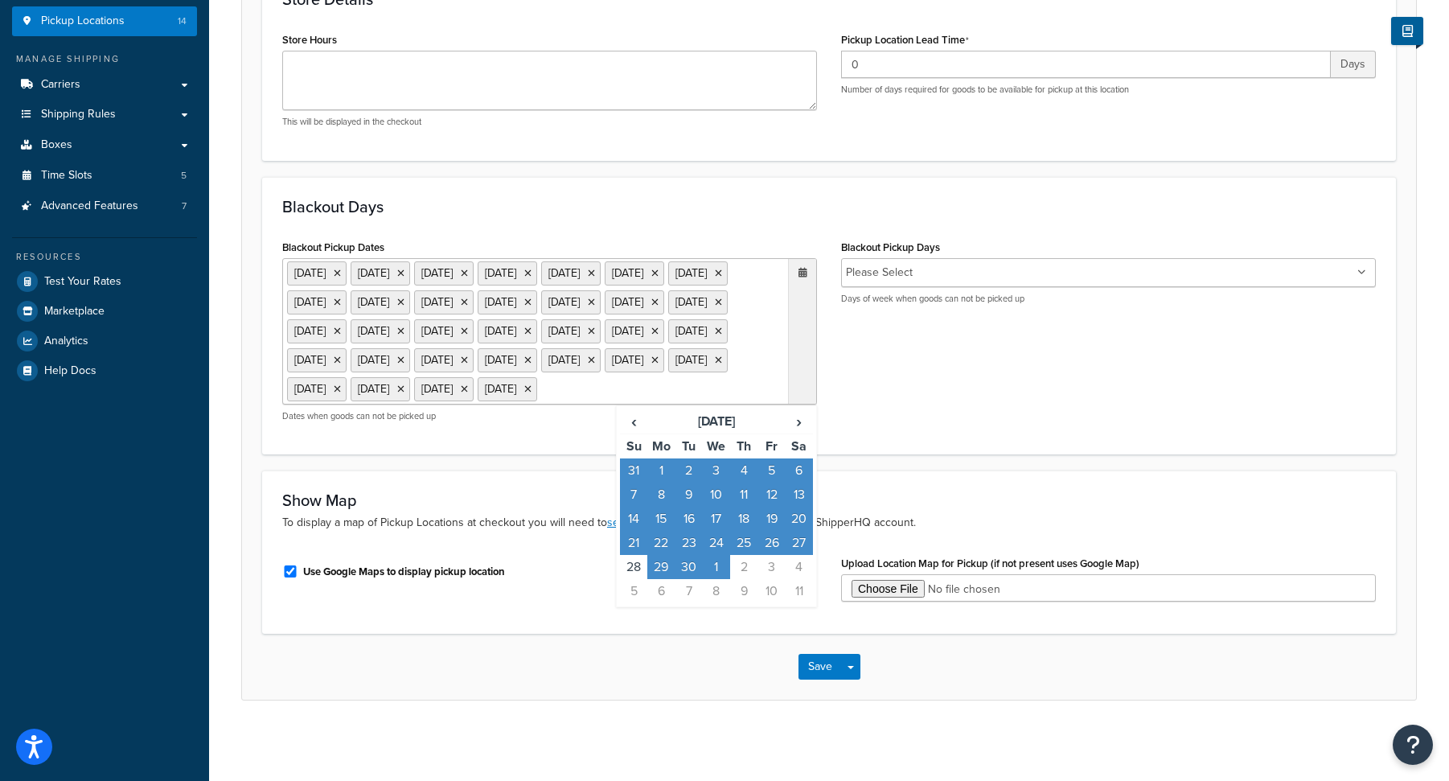
scroll to position [273, 0]
click at [666, 542] on td "22" at bounding box center [660, 543] width 27 height 24
click at [690, 542] on td "23" at bounding box center [688, 543] width 27 height 24
click at [718, 544] on td "24" at bounding box center [716, 543] width 27 height 24
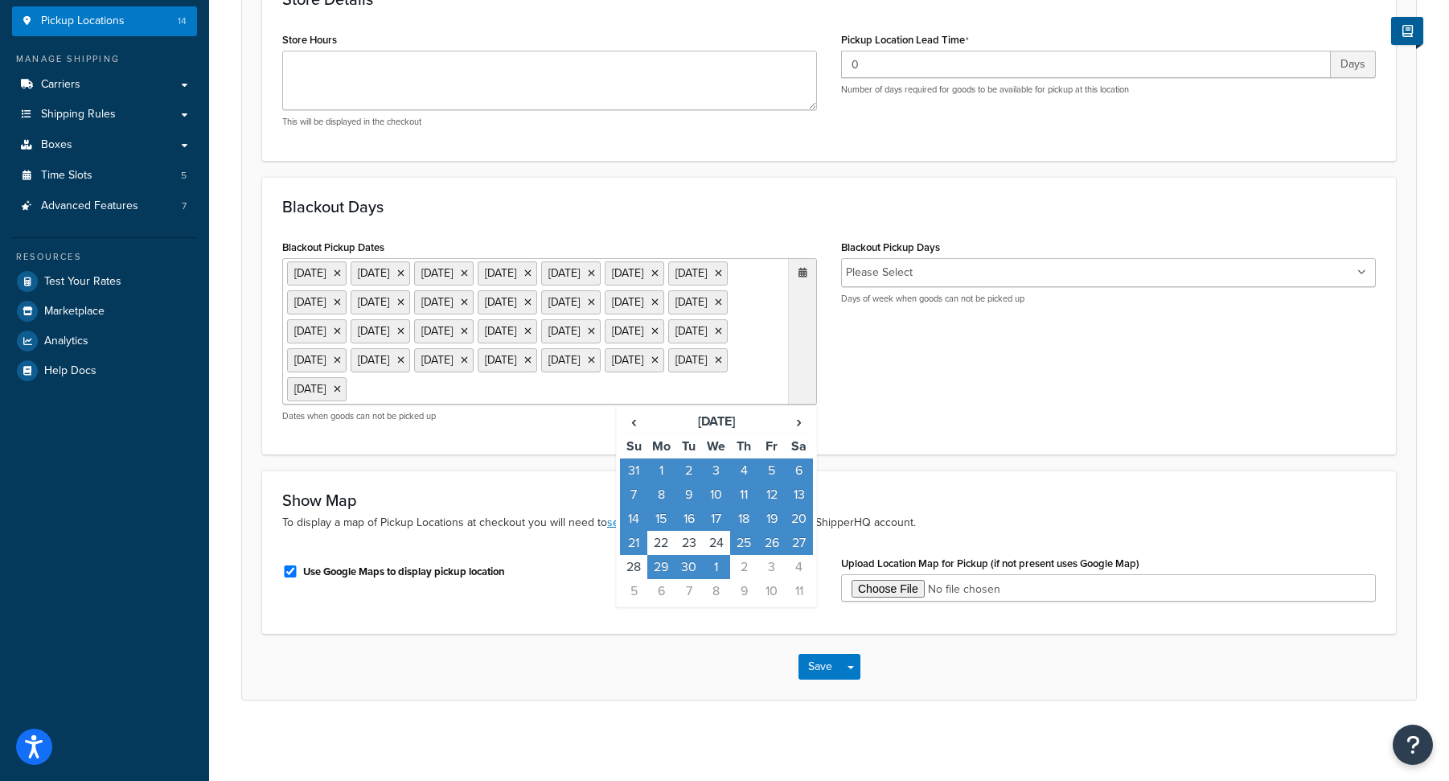
click at [747, 544] on td "25" at bounding box center [743, 543] width 27 height 24
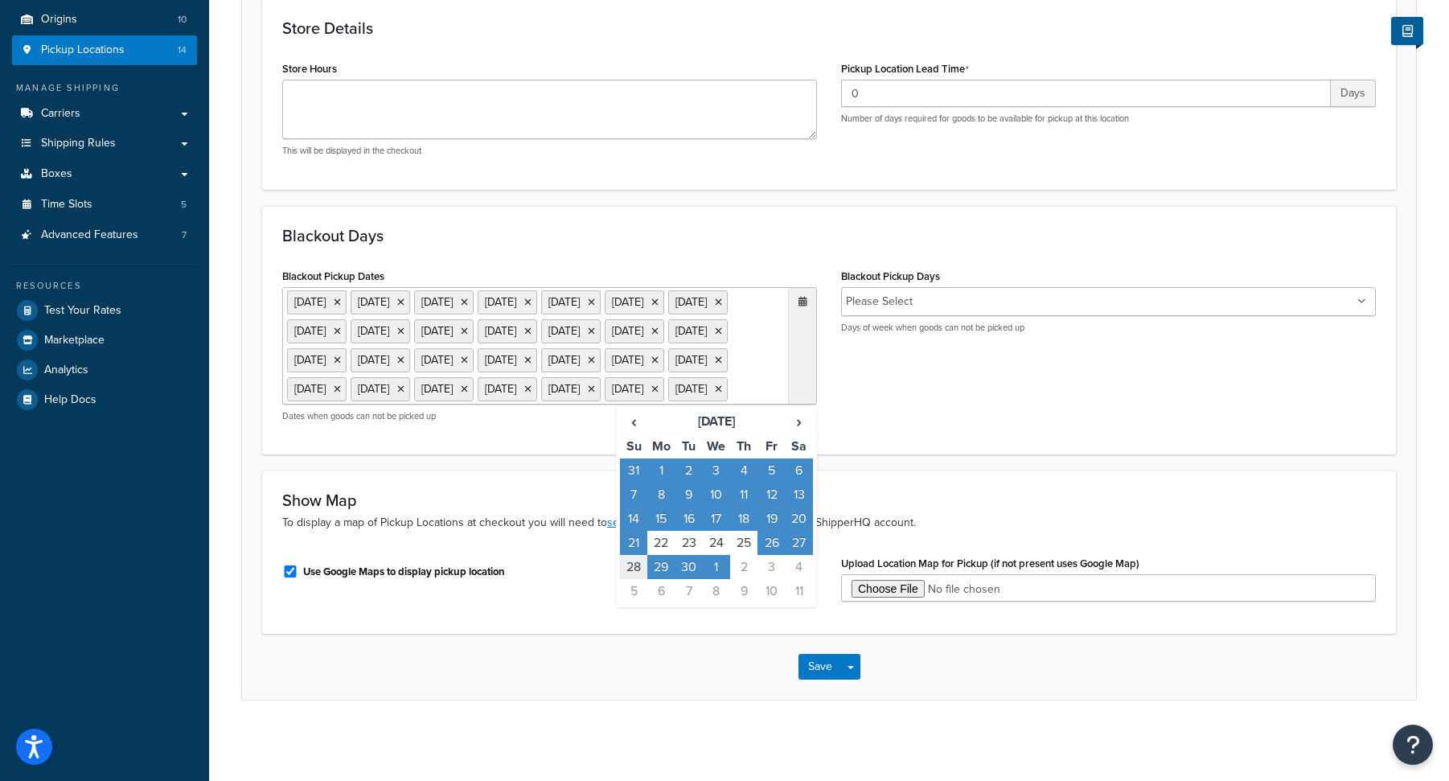
click at [640, 562] on td "28" at bounding box center [633, 567] width 27 height 24
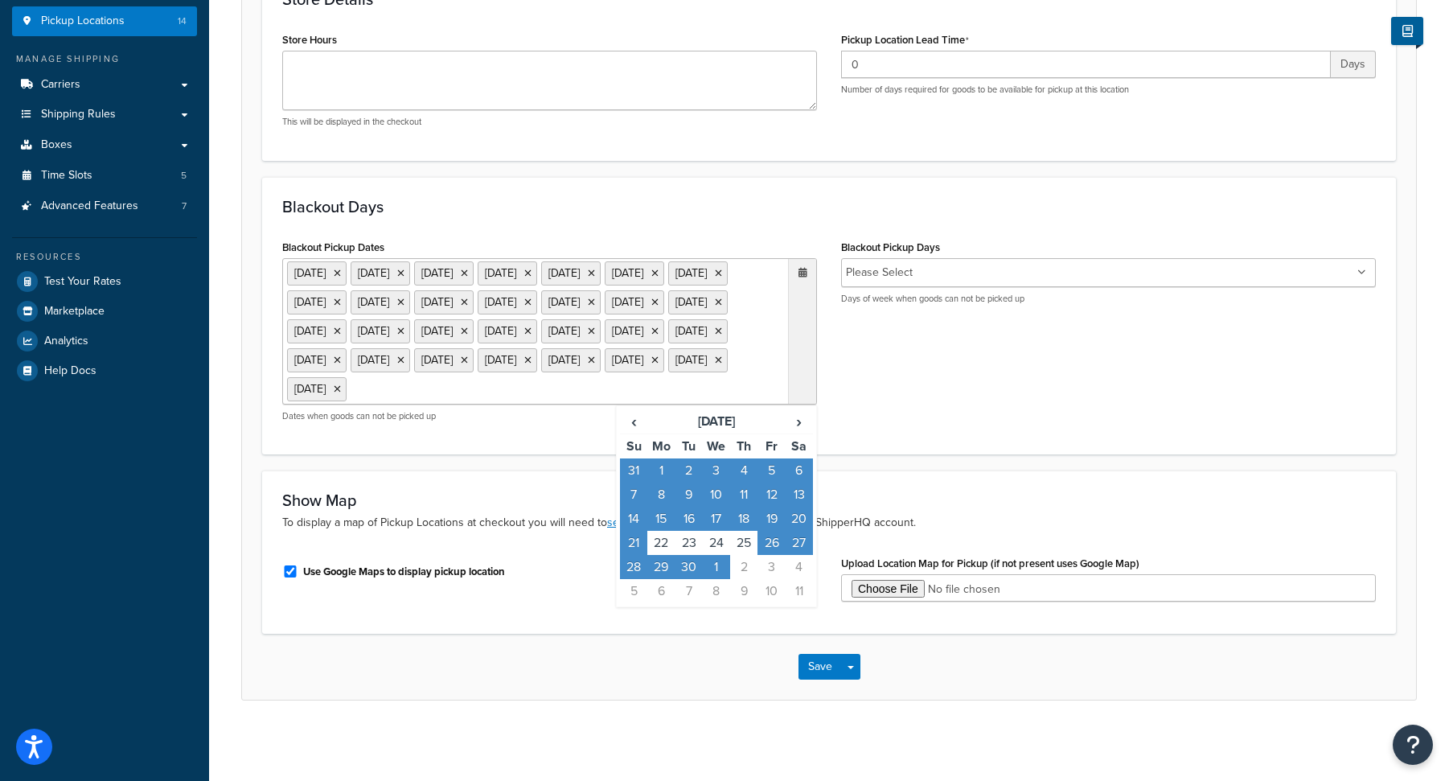
click at [721, 569] on td "1" at bounding box center [716, 567] width 27 height 24
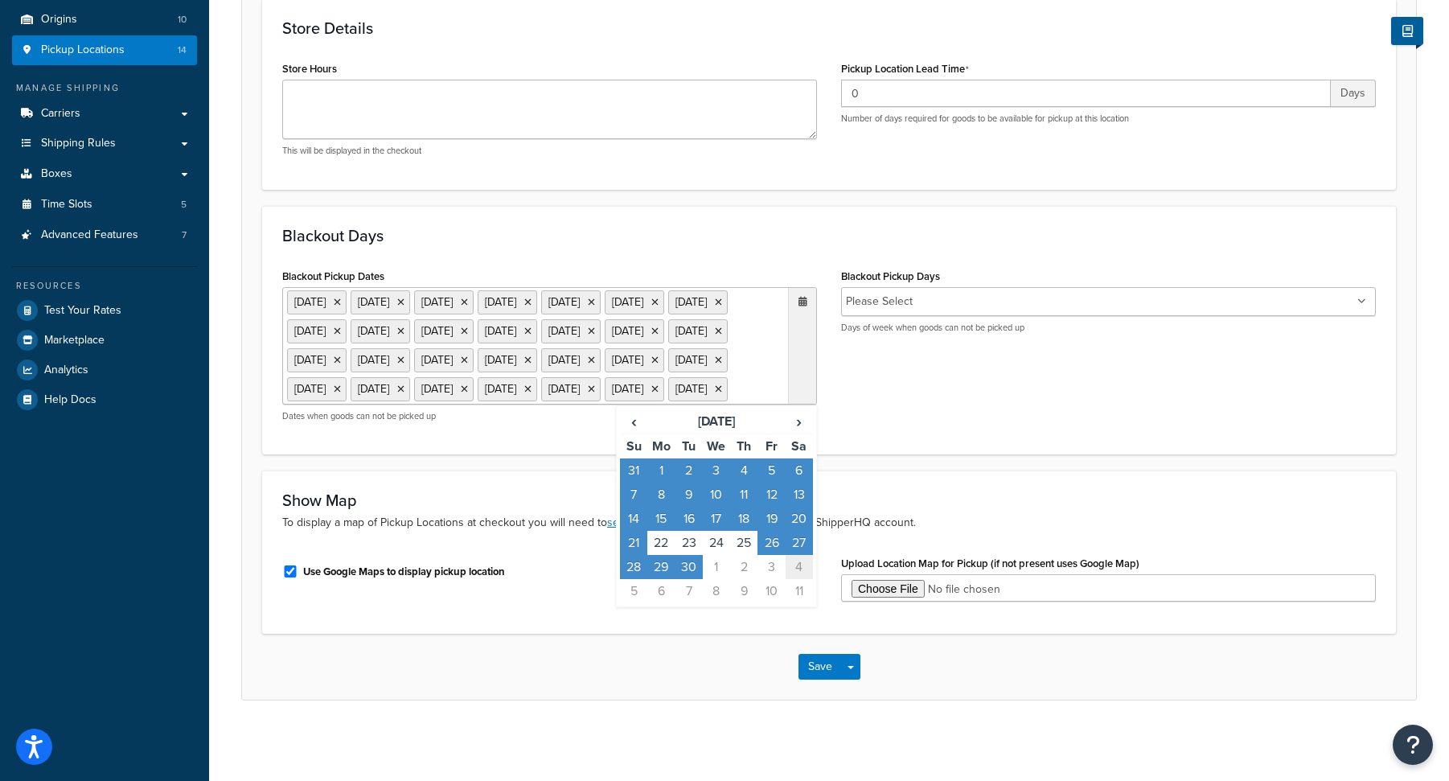
click at [794, 570] on td "4" at bounding box center [799, 567] width 27 height 24
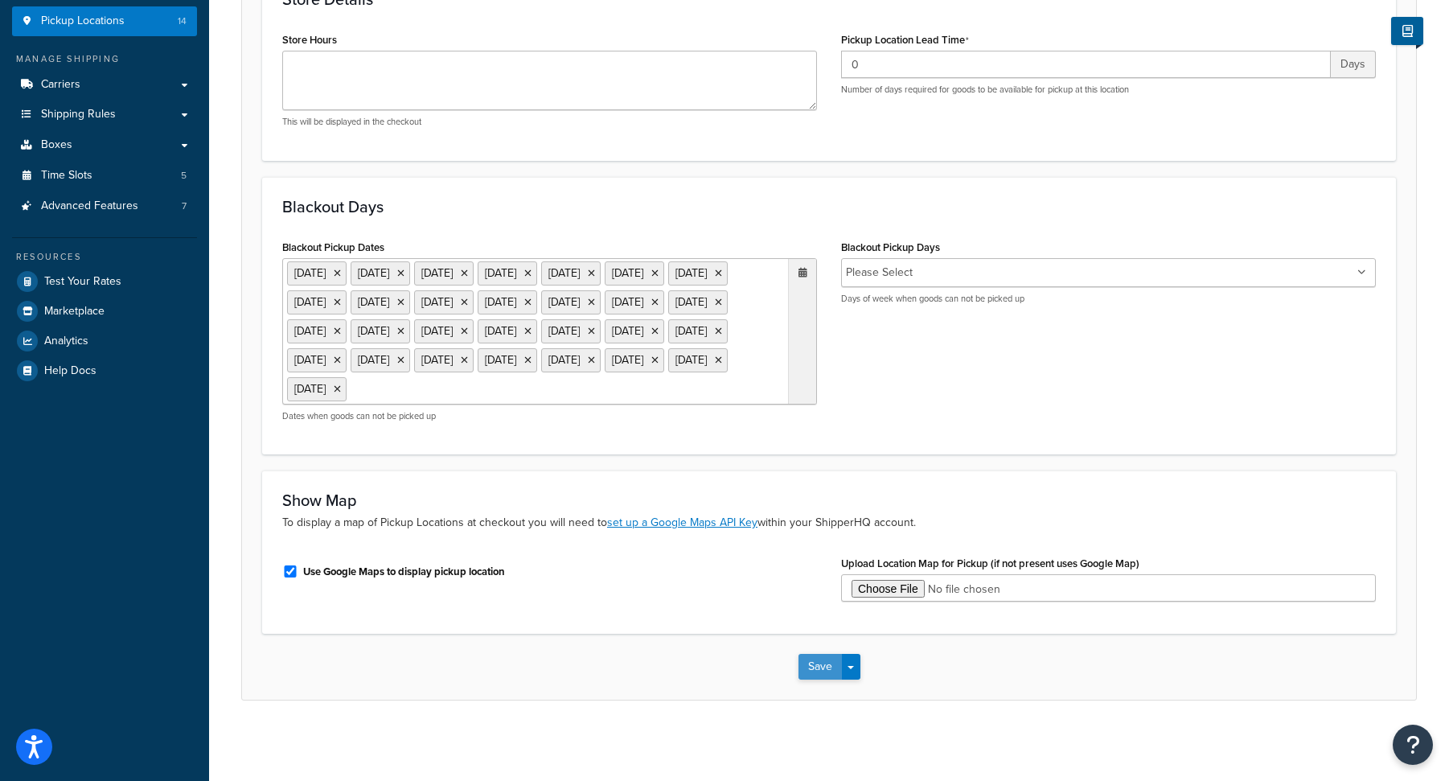
click at [831, 660] on button "Save" at bounding box center [819, 667] width 43 height 26
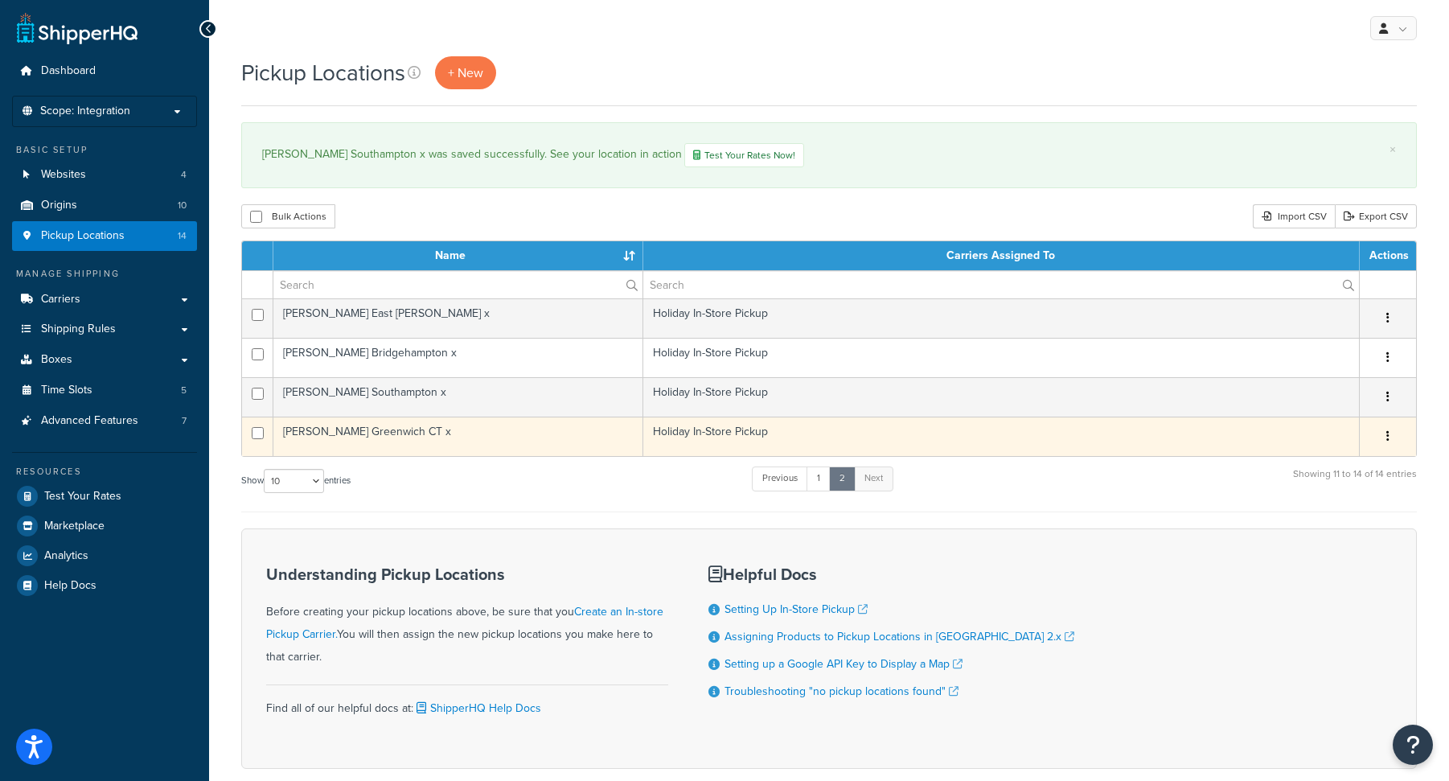
click at [376, 427] on td "[PERSON_NAME] Greenwich CT x" at bounding box center [458, 436] width 370 height 39
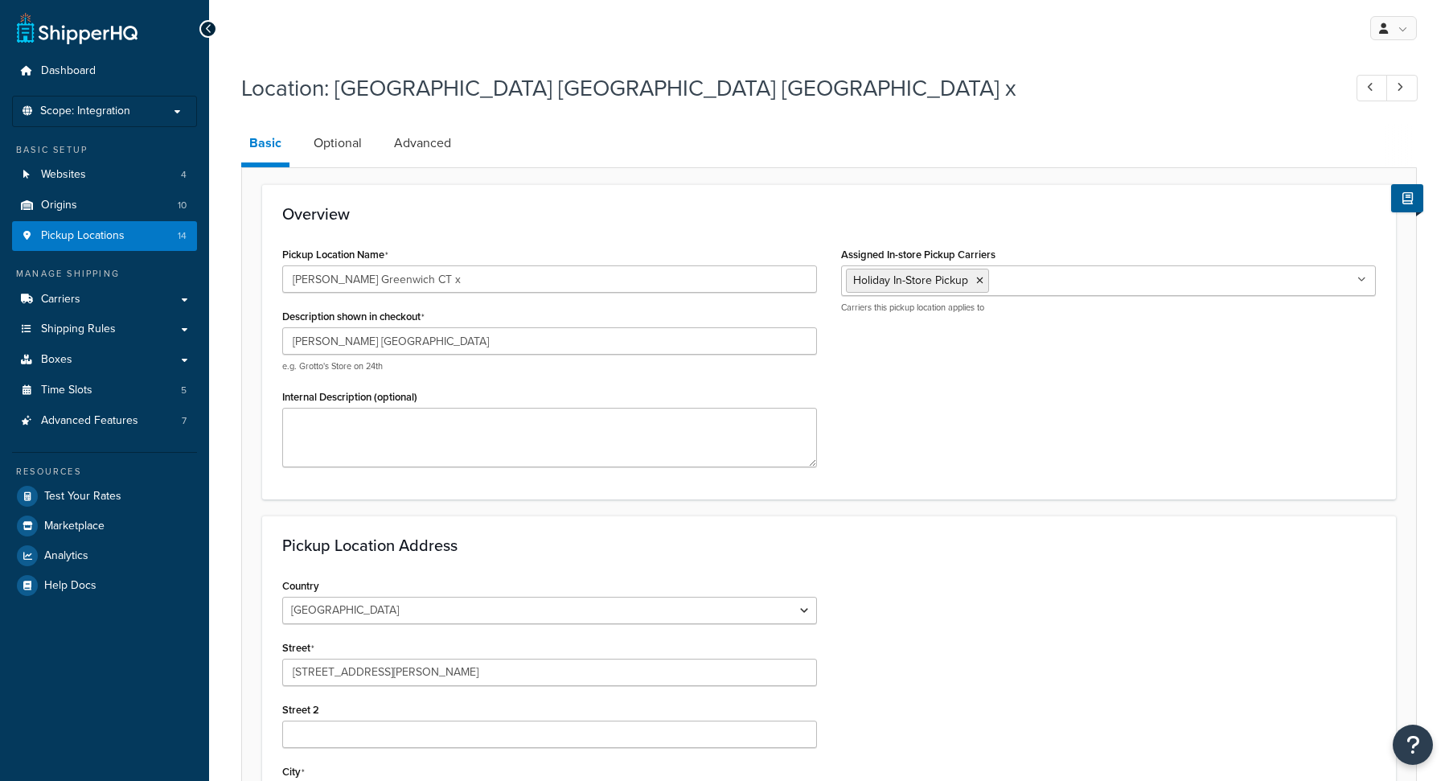
select select "7"
click at [348, 150] on link "Optional" at bounding box center [338, 143] width 64 height 39
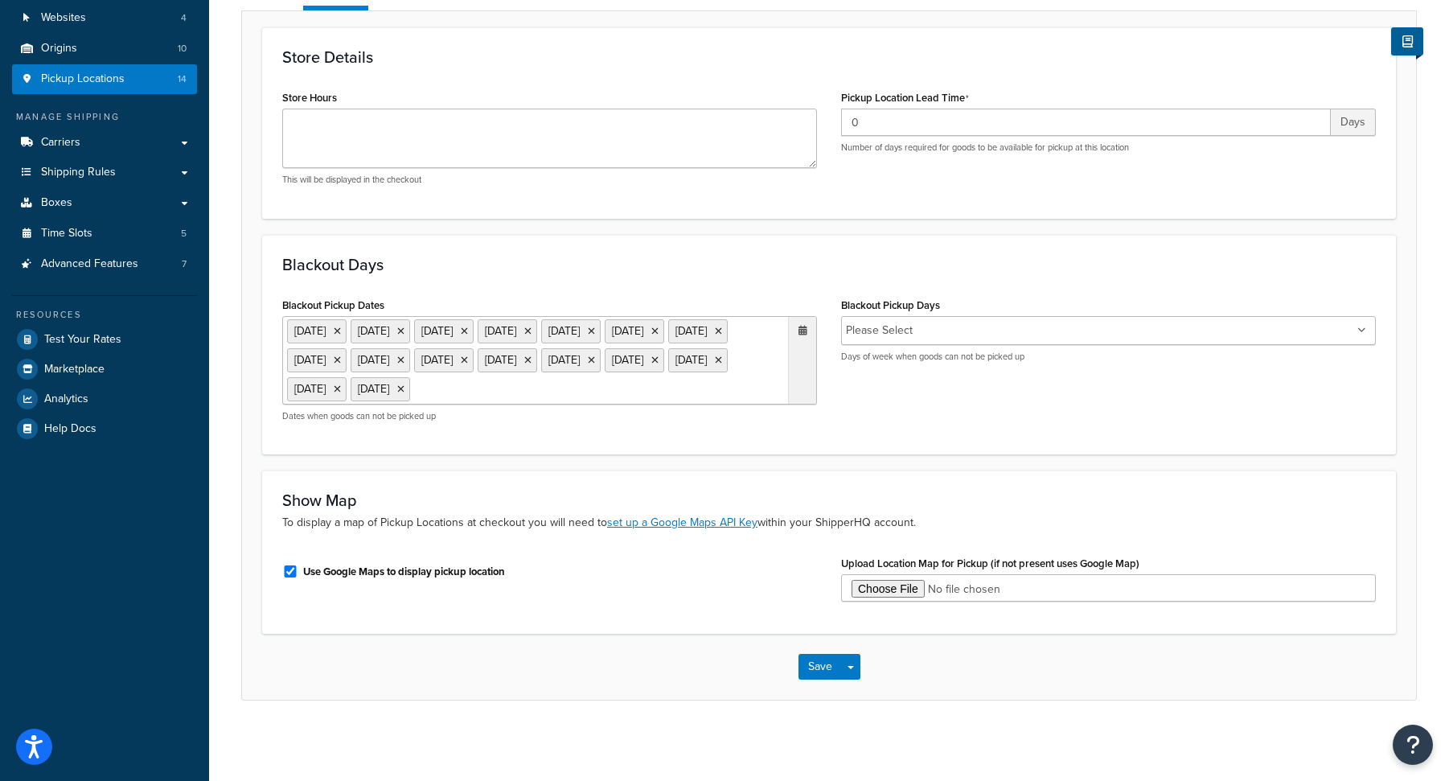
scroll to position [186, 0]
click at [536, 393] on ul "[DATE] [DATE] [DATE] [DATE] [DATE] [DATE] [DATE] [DATE] [DATE] [DATE] [DATE] [D…" at bounding box center [549, 360] width 535 height 88
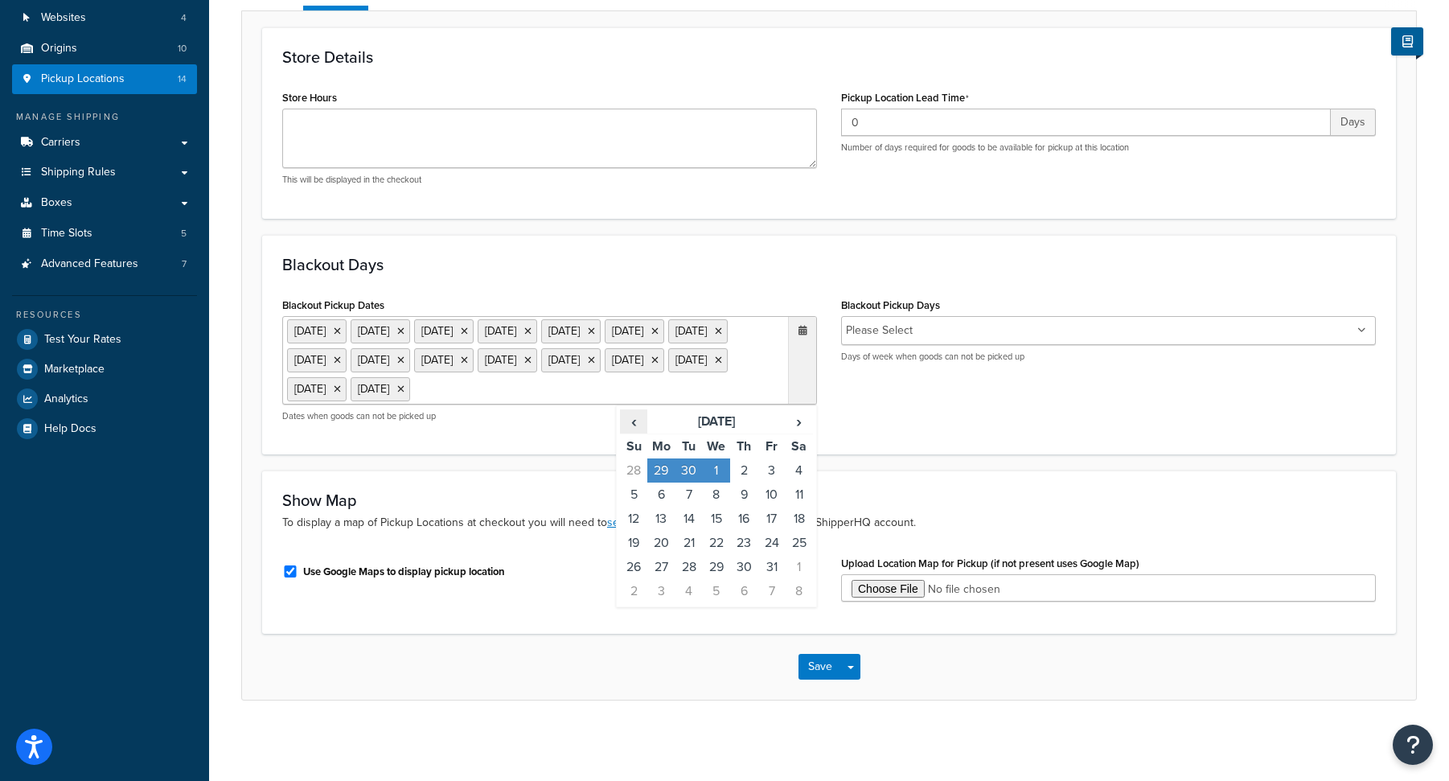
click at [634, 417] on span "‹" at bounding box center [634, 421] width 26 height 23
click at [641, 470] on td "31" at bounding box center [633, 470] width 27 height 24
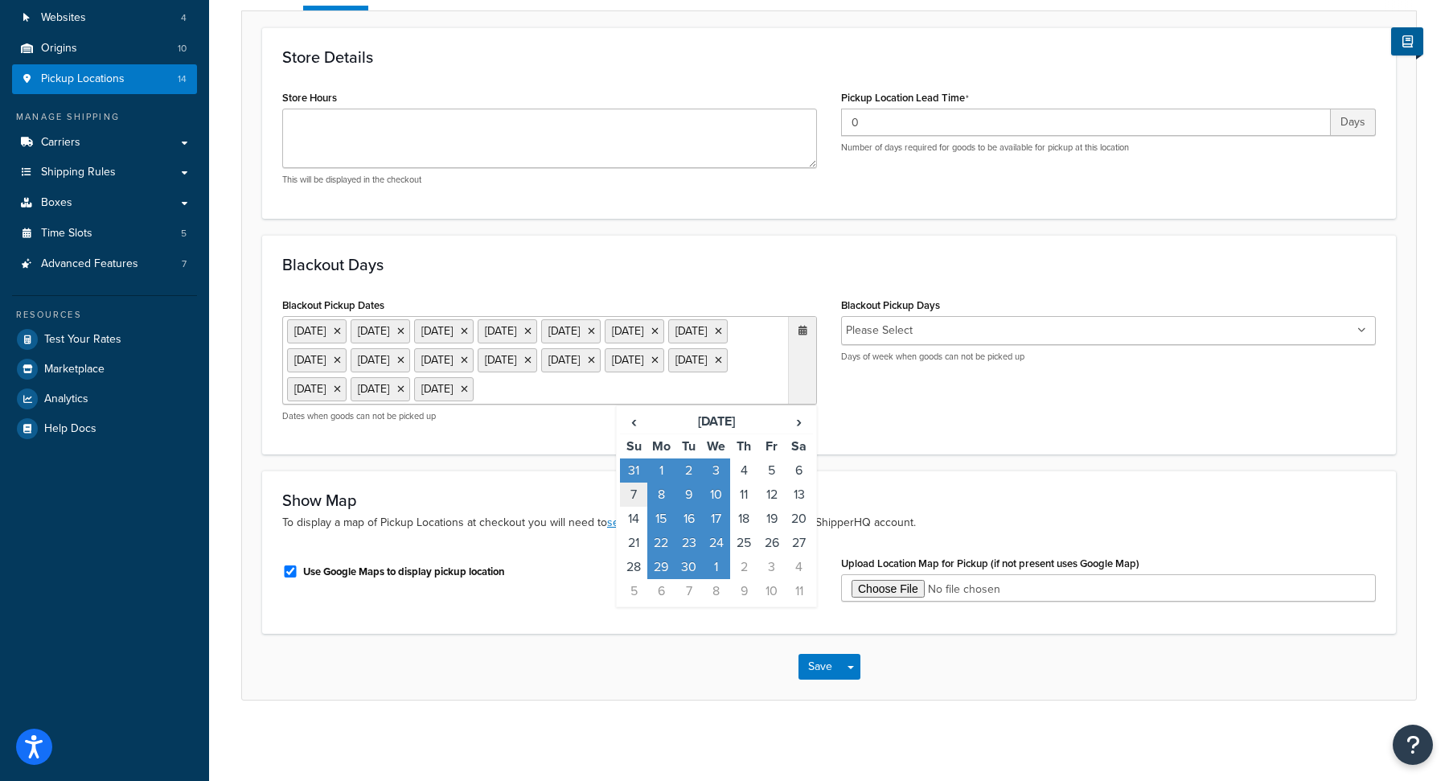
drag, startPoint x: 633, startPoint y: 492, endPoint x: 638, endPoint y: 499, distance: 9.2
click at [634, 493] on td "7" at bounding box center [633, 494] width 27 height 24
click at [640, 516] on td "14" at bounding box center [633, 519] width 27 height 24
click at [638, 536] on td "21" at bounding box center [633, 543] width 27 height 24
click at [746, 470] on td "4" at bounding box center [743, 470] width 27 height 24
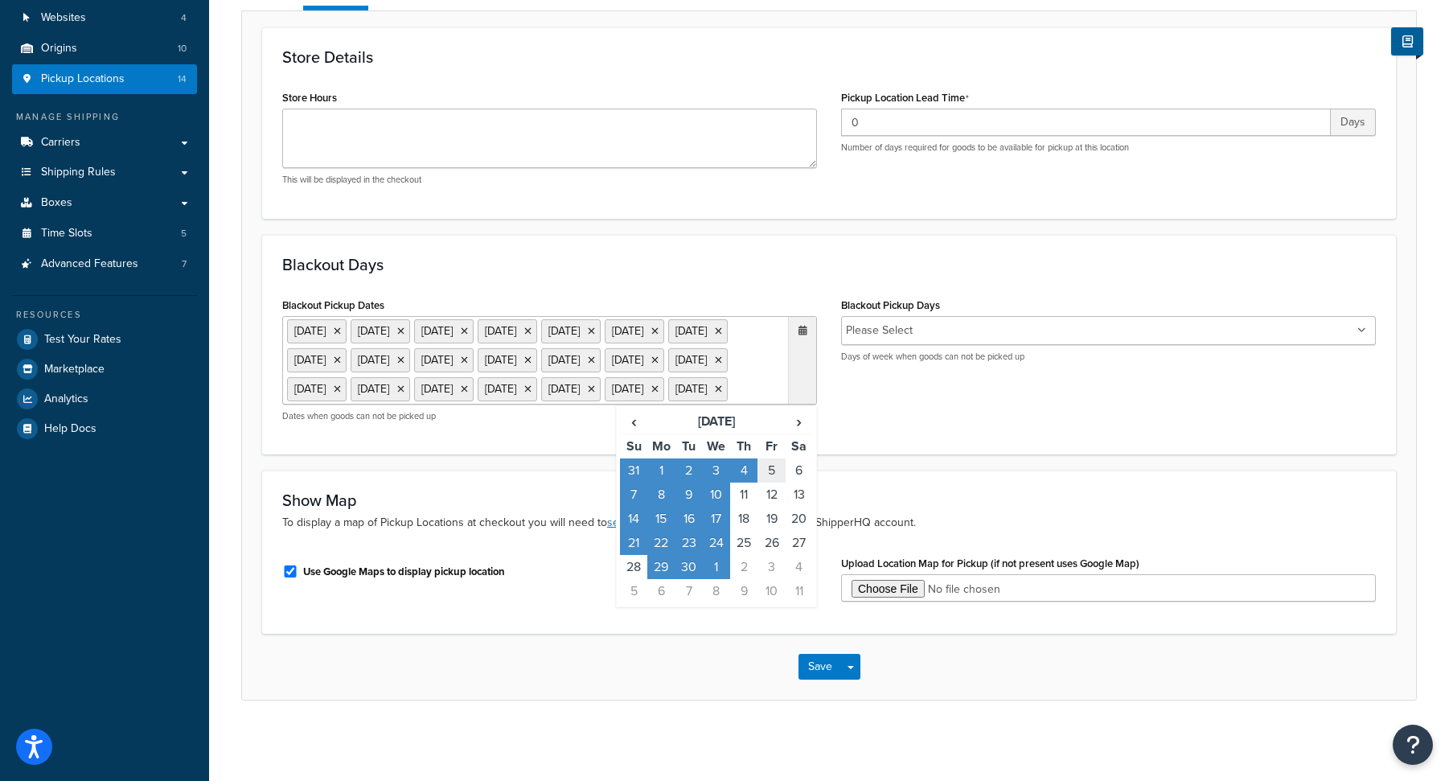
click at [777, 482] on td "5" at bounding box center [770, 470] width 27 height 24
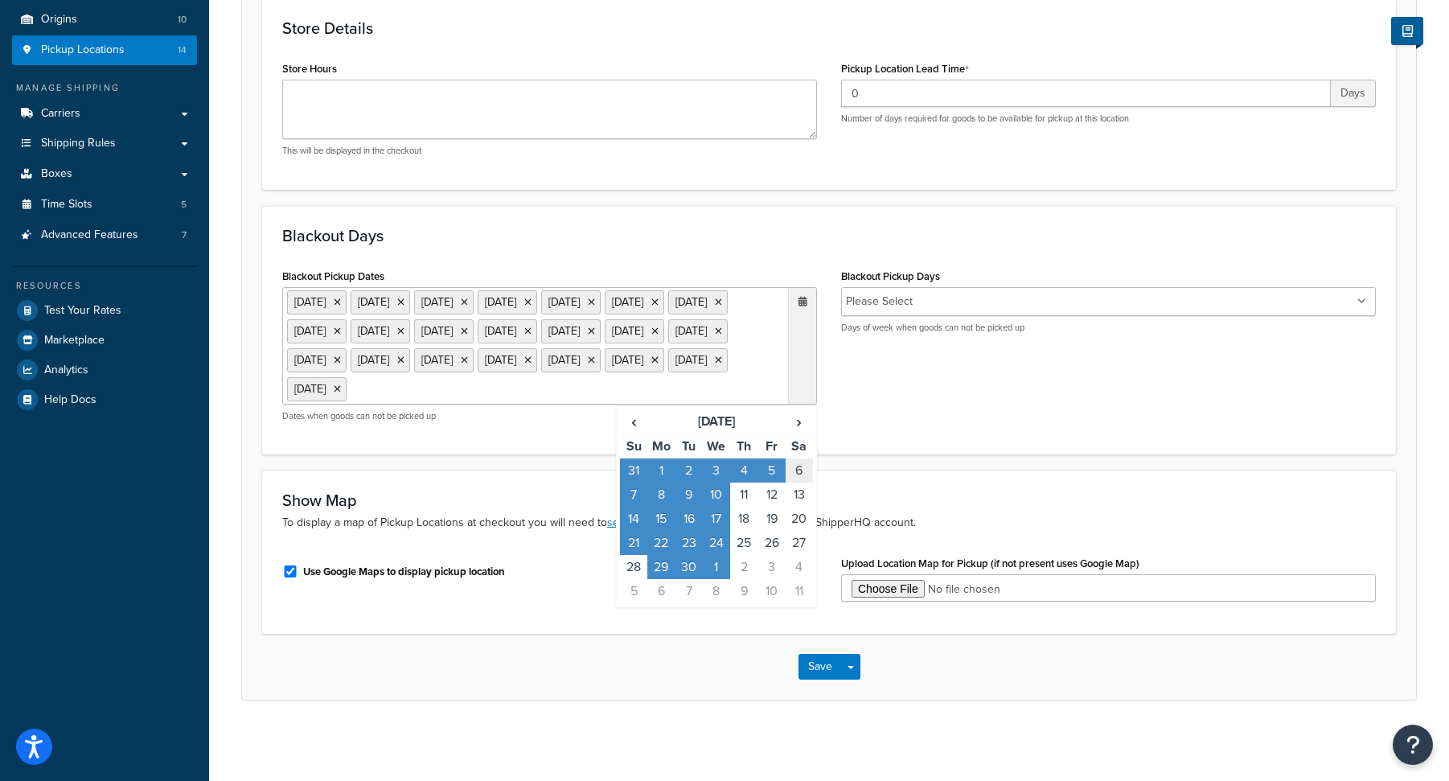
click at [795, 482] on td "6" at bounding box center [799, 470] width 27 height 24
click at [800, 507] on td "13" at bounding box center [799, 494] width 27 height 24
drag, startPoint x: 775, startPoint y: 524, endPoint x: 761, endPoint y: 524, distance: 14.5
click at [774, 507] on td "12" at bounding box center [770, 494] width 27 height 24
click at [741, 507] on td "11" at bounding box center [743, 494] width 27 height 24
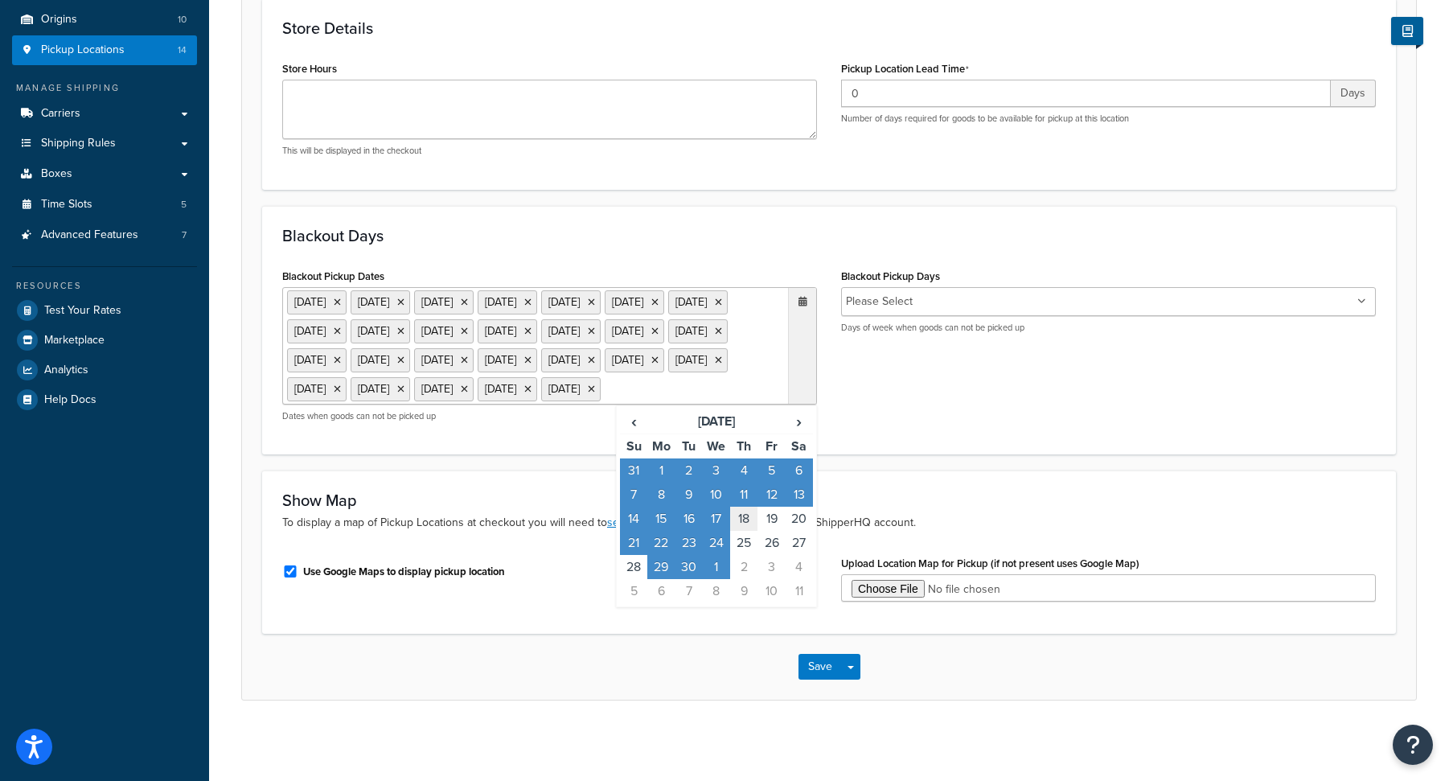
click at [742, 531] on td "18" at bounding box center [743, 519] width 27 height 24
click at [780, 531] on td "19" at bounding box center [770, 519] width 27 height 24
click at [799, 531] on td "20" at bounding box center [799, 519] width 27 height 24
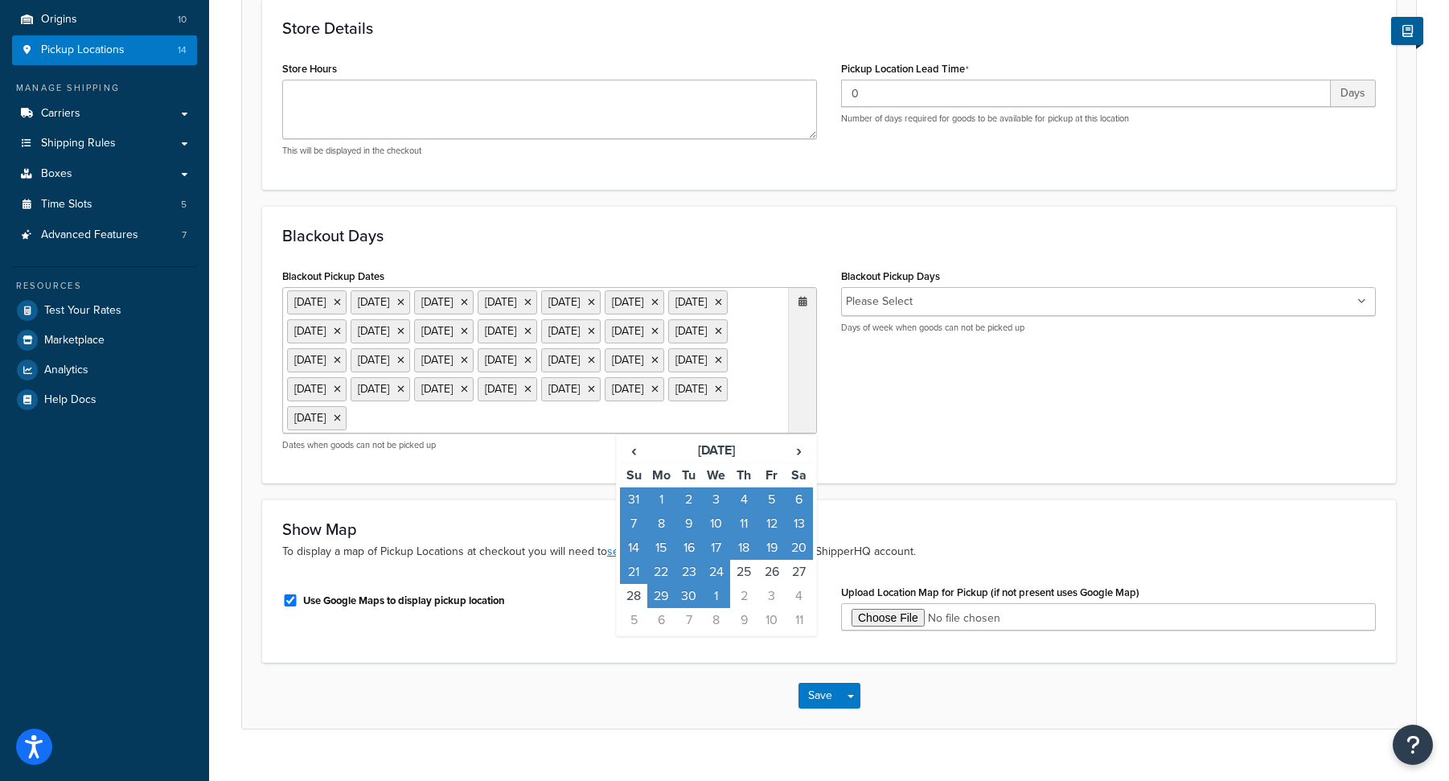
drag, startPoint x: 661, startPoint y: 599, endPoint x: 677, endPoint y: 601, distance: 16.3
click at [662, 584] on td "22" at bounding box center [660, 572] width 27 height 24
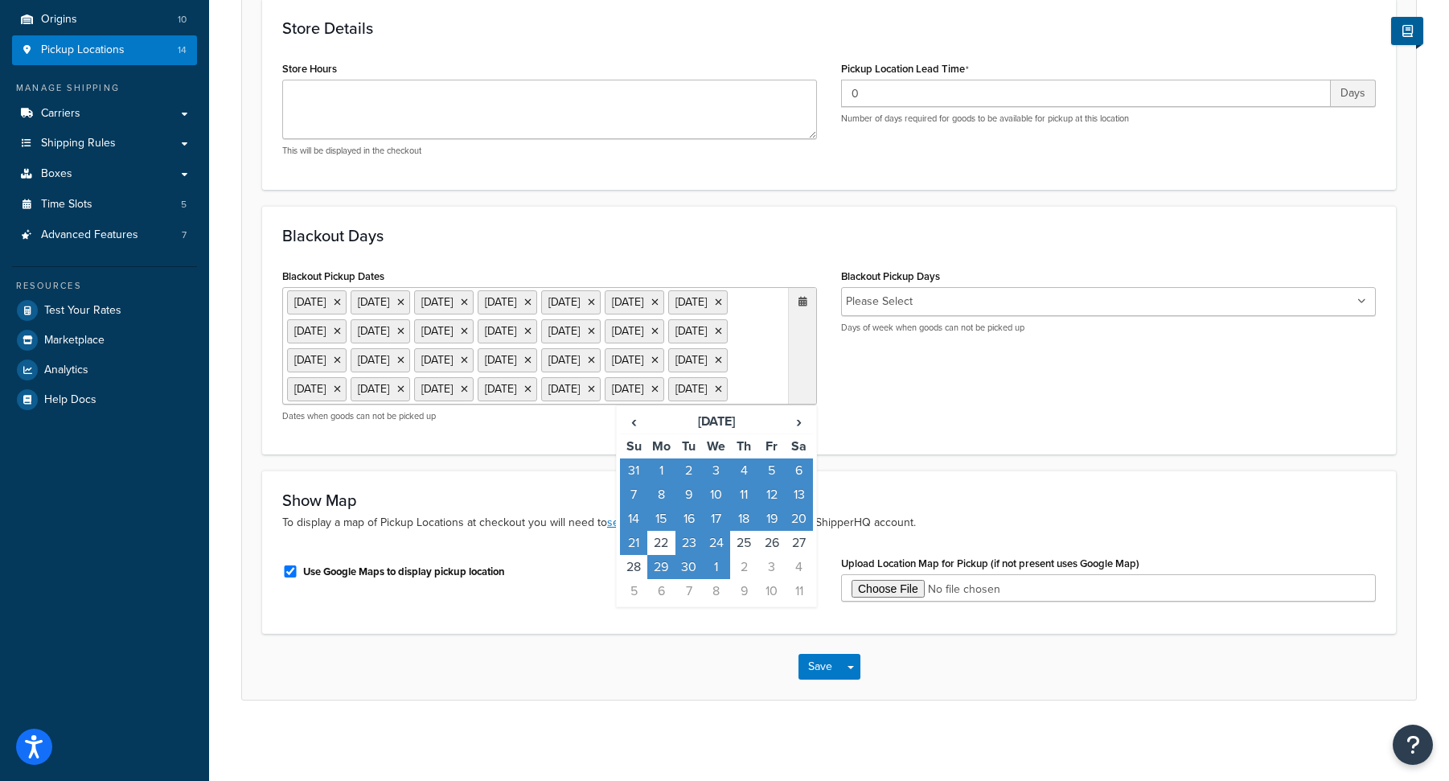
click at [697, 555] on td "23" at bounding box center [688, 543] width 27 height 24
click at [720, 555] on td "24" at bounding box center [716, 543] width 27 height 24
click at [770, 555] on td "26" at bounding box center [770, 543] width 27 height 24
click at [802, 555] on td "27" at bounding box center [799, 543] width 27 height 24
click at [640, 579] on td "28" at bounding box center [633, 567] width 27 height 24
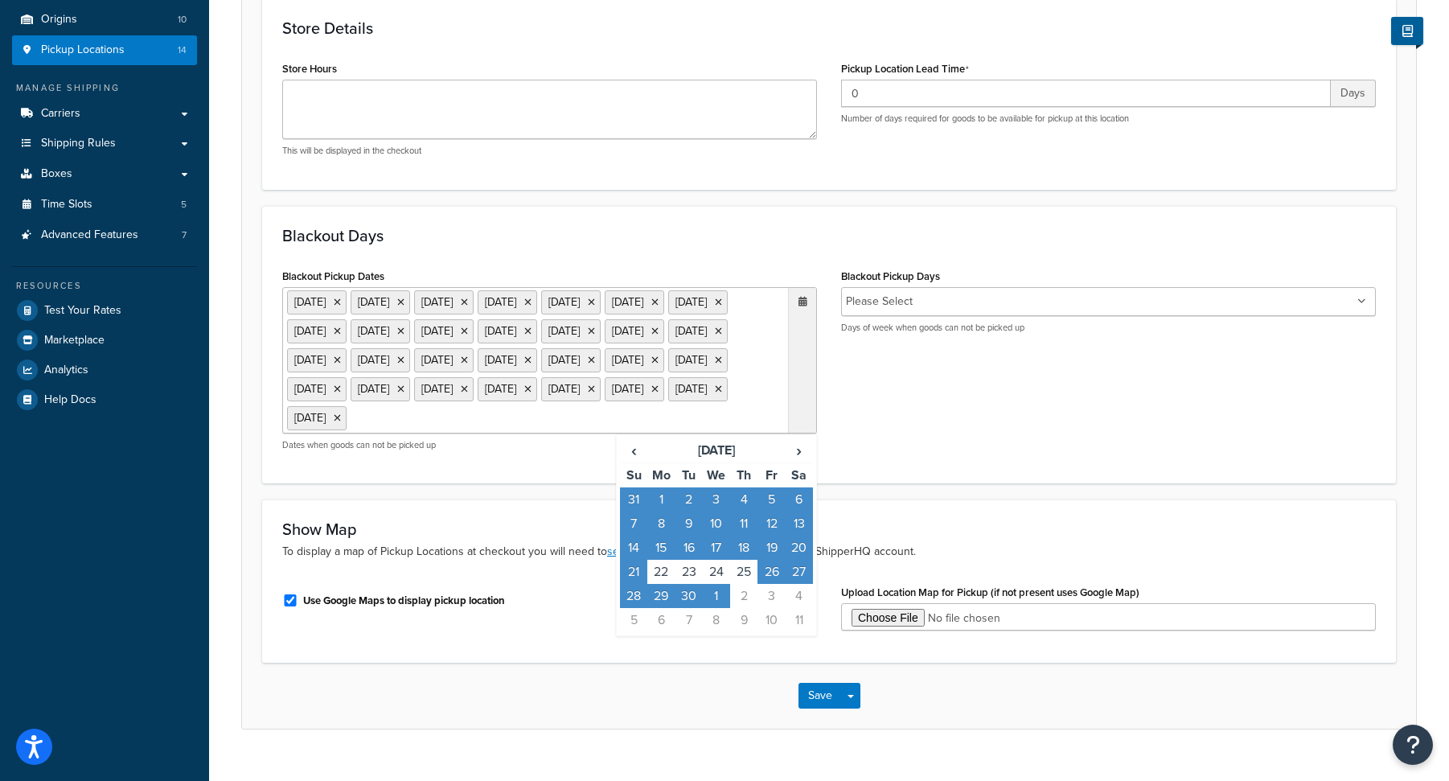
click at [714, 608] on td "1" at bounding box center [716, 596] width 27 height 24
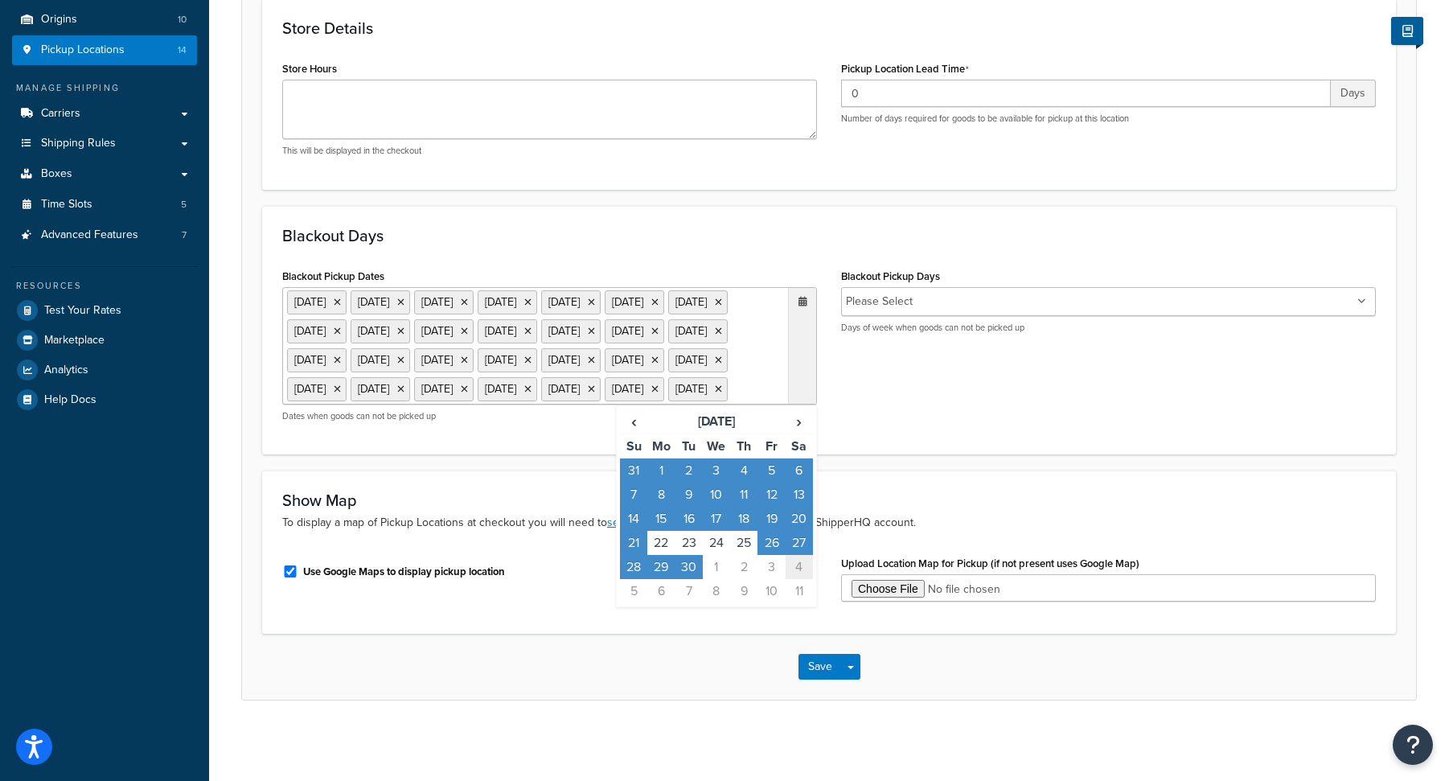
click at [805, 579] on td "4" at bounding box center [799, 567] width 27 height 24
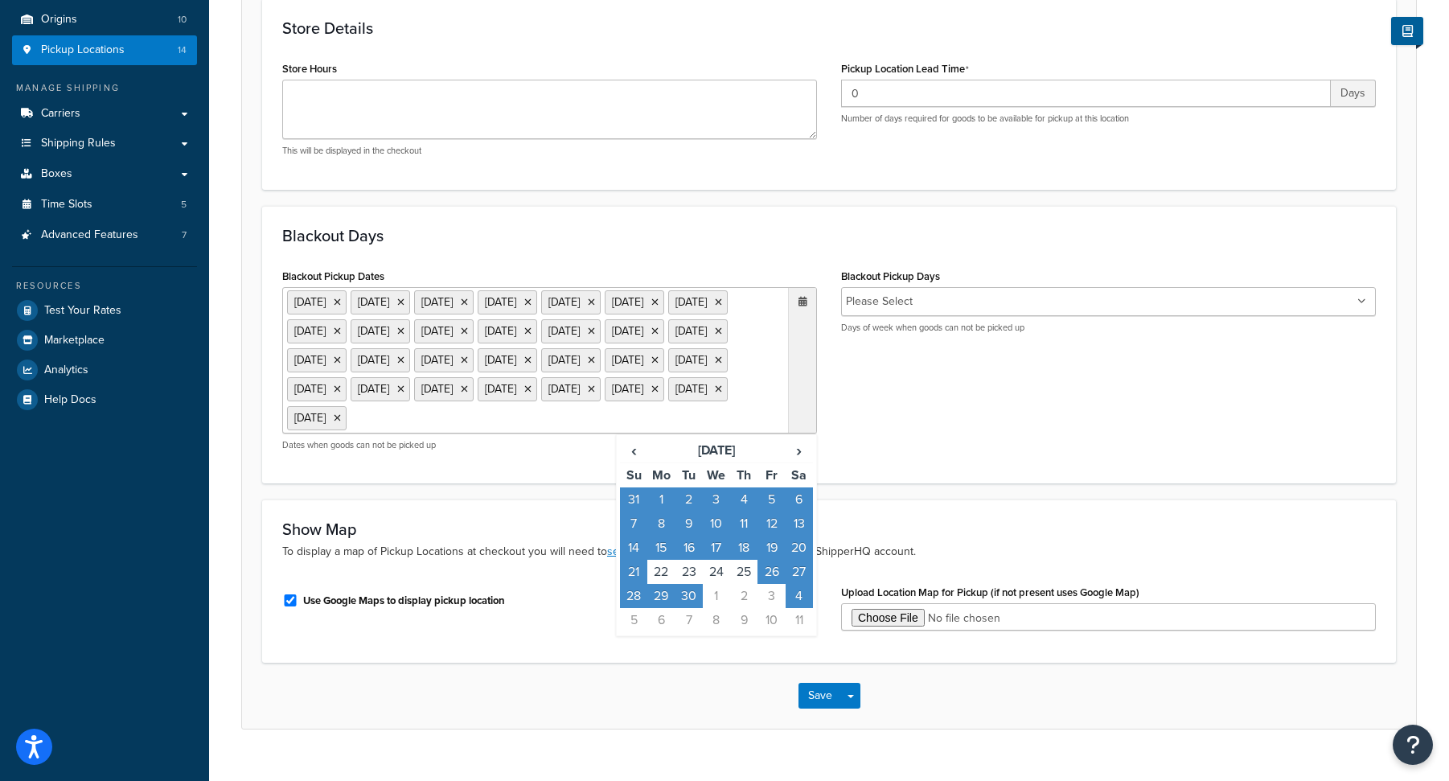
scroll to position [244, 0]
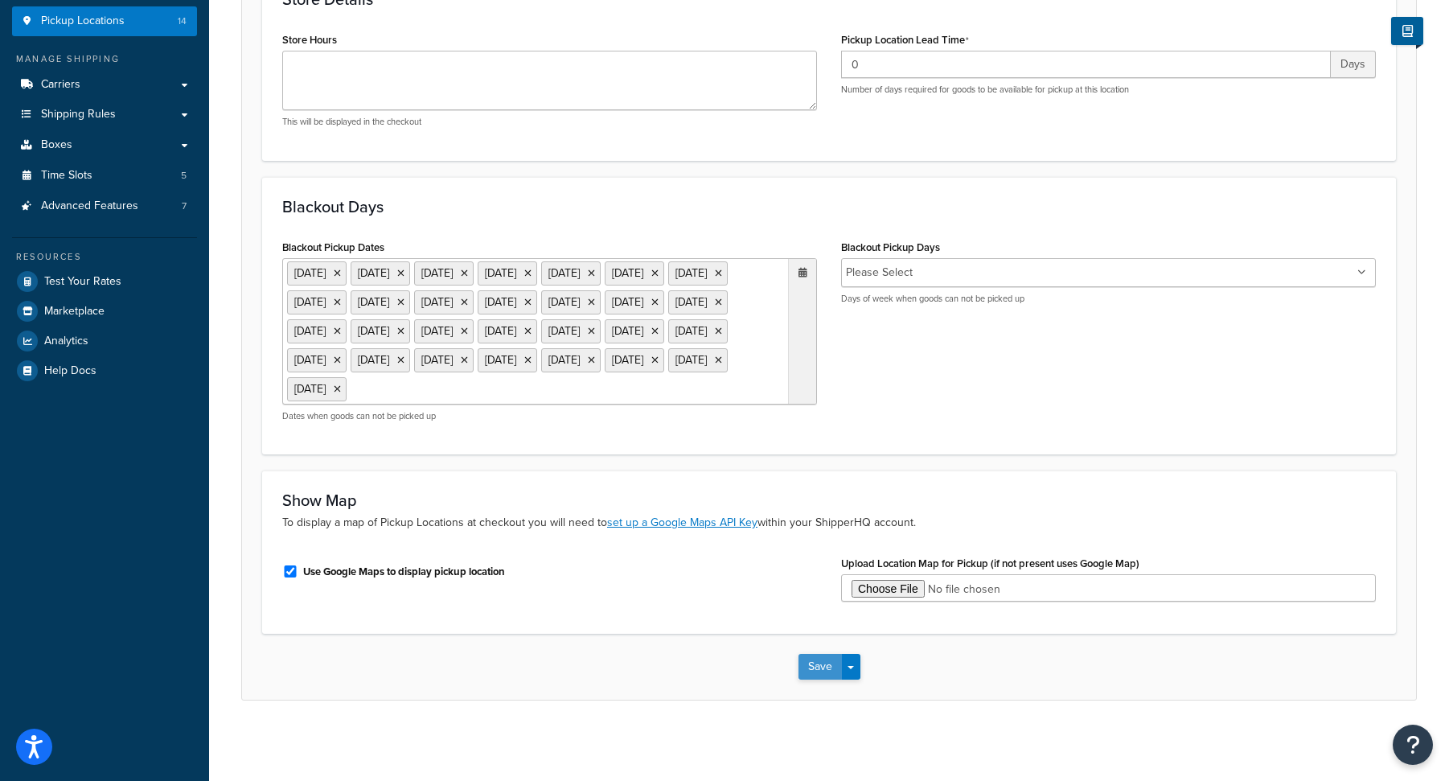
click at [832, 670] on button "Save" at bounding box center [819, 667] width 43 height 26
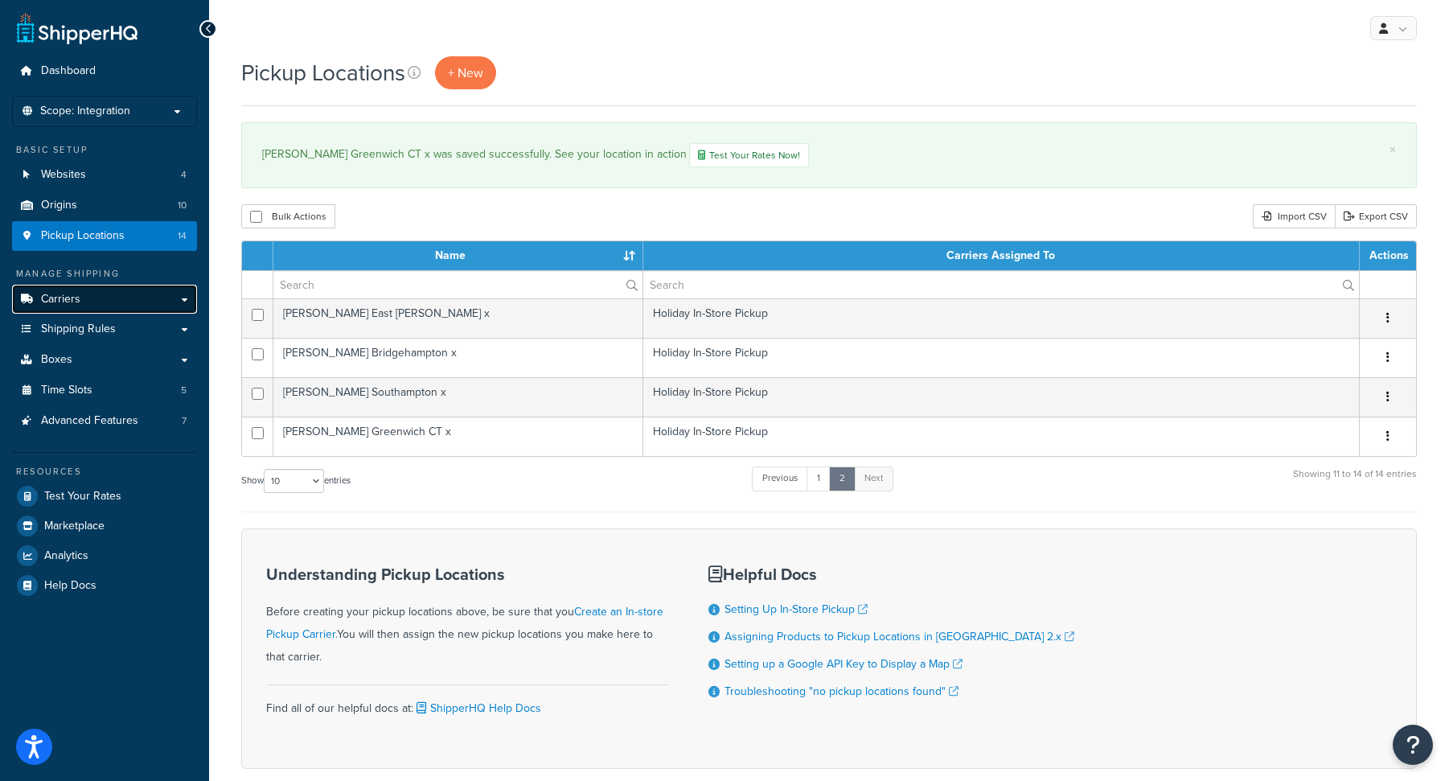
click at [92, 302] on link "Carriers" at bounding box center [104, 300] width 185 height 30
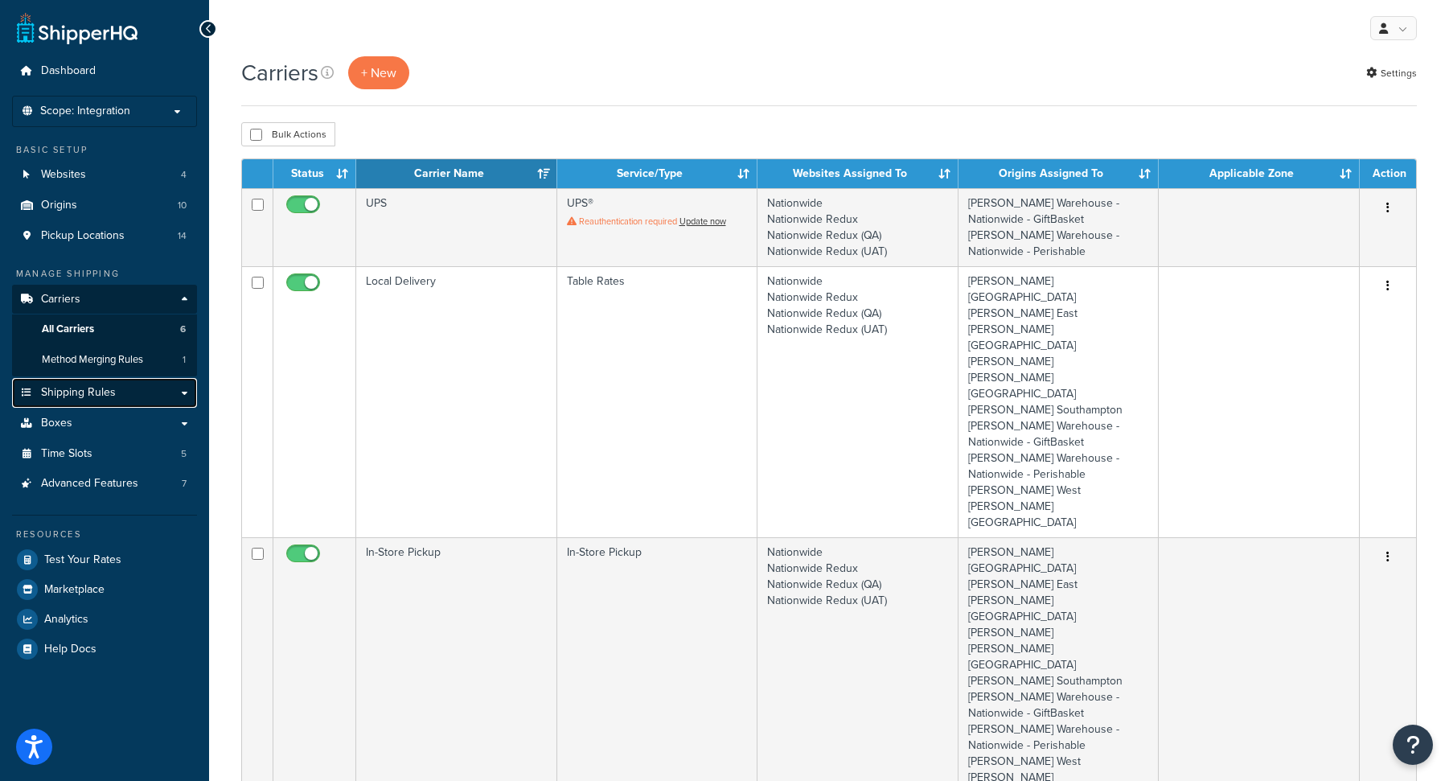
click at [96, 395] on span "Shipping Rules" at bounding box center [78, 393] width 75 height 14
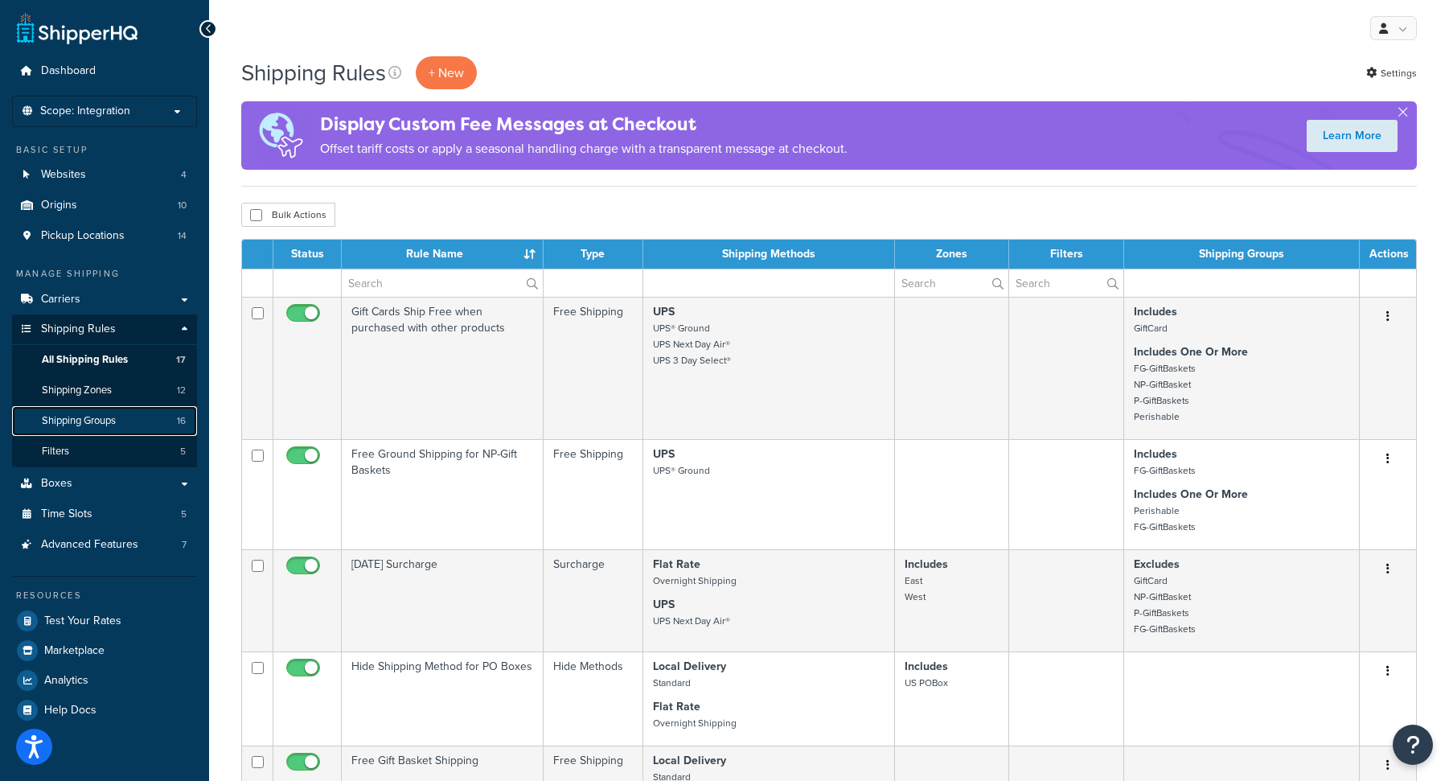
click at [105, 416] on span "Shipping Groups" at bounding box center [79, 421] width 74 height 14
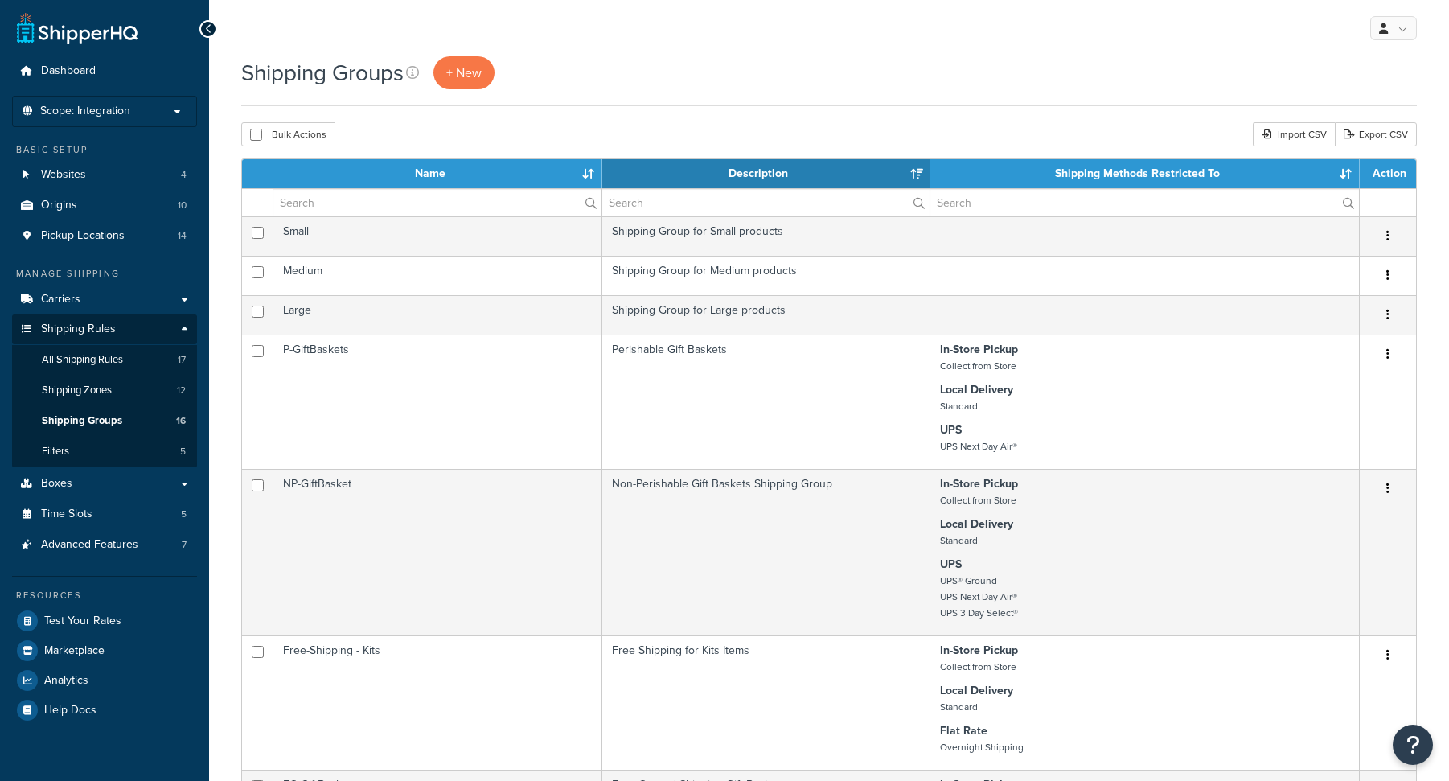
select select "15"
click at [73, 299] on span "Carriers" at bounding box center [60, 300] width 39 height 14
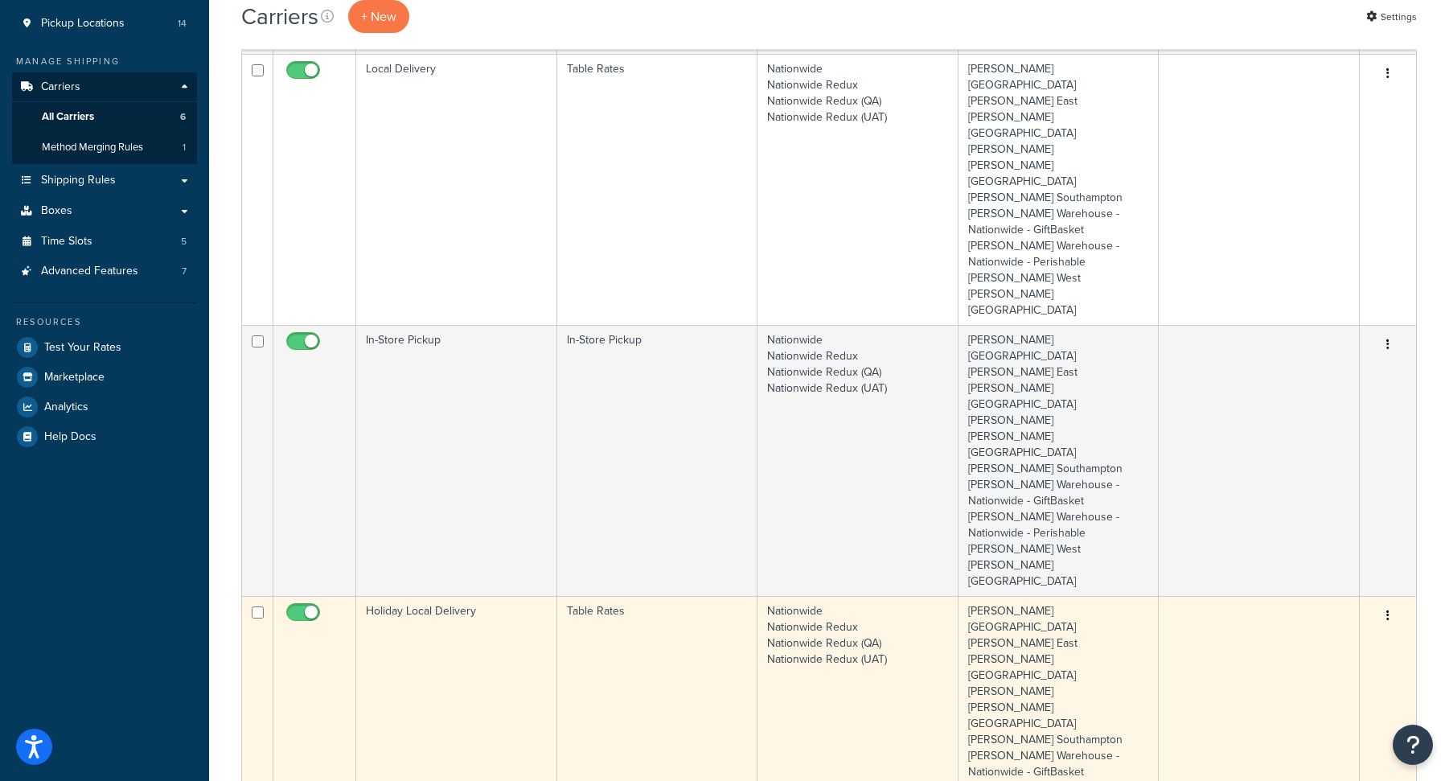
scroll to position [241, 0]
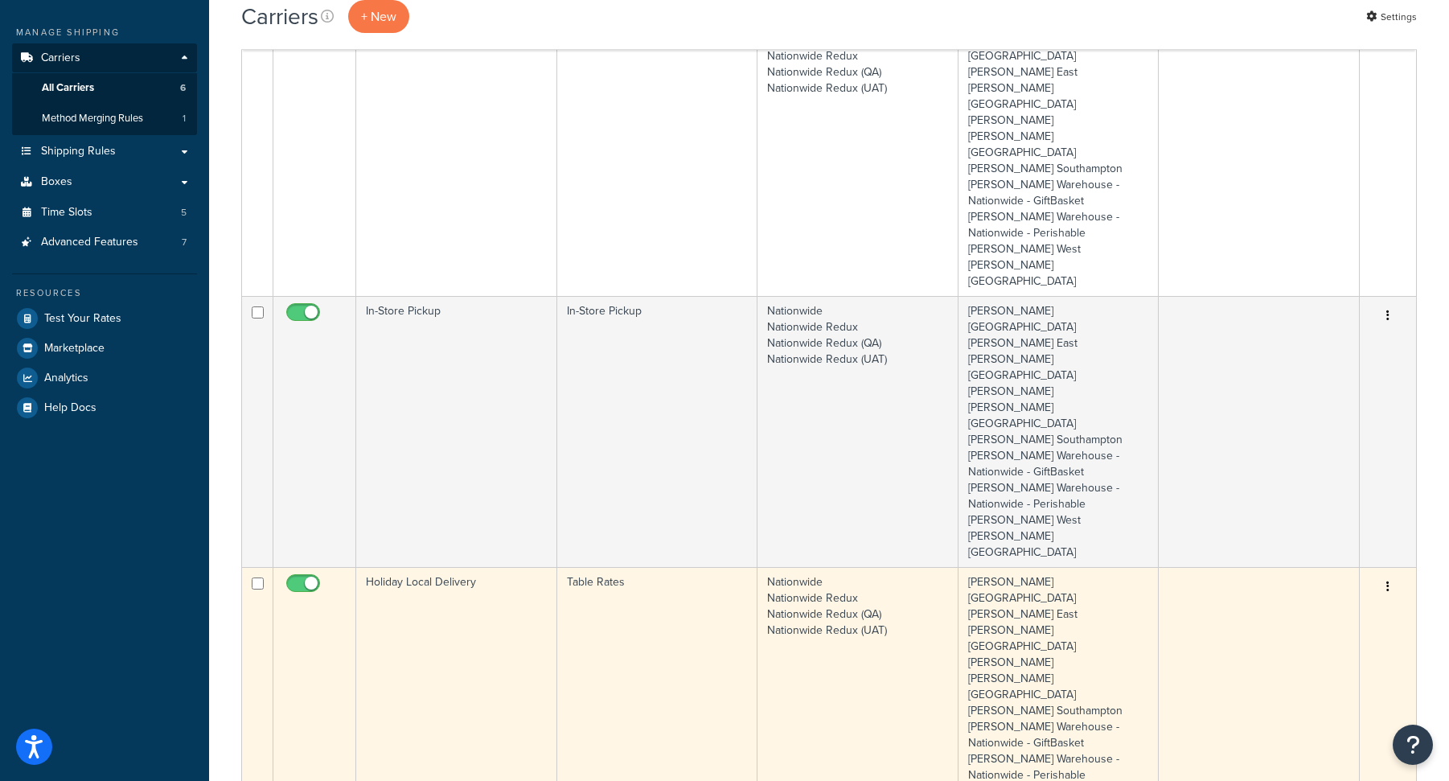
click at [441, 567] on td "Holiday Local Delivery" at bounding box center [456, 702] width 201 height 271
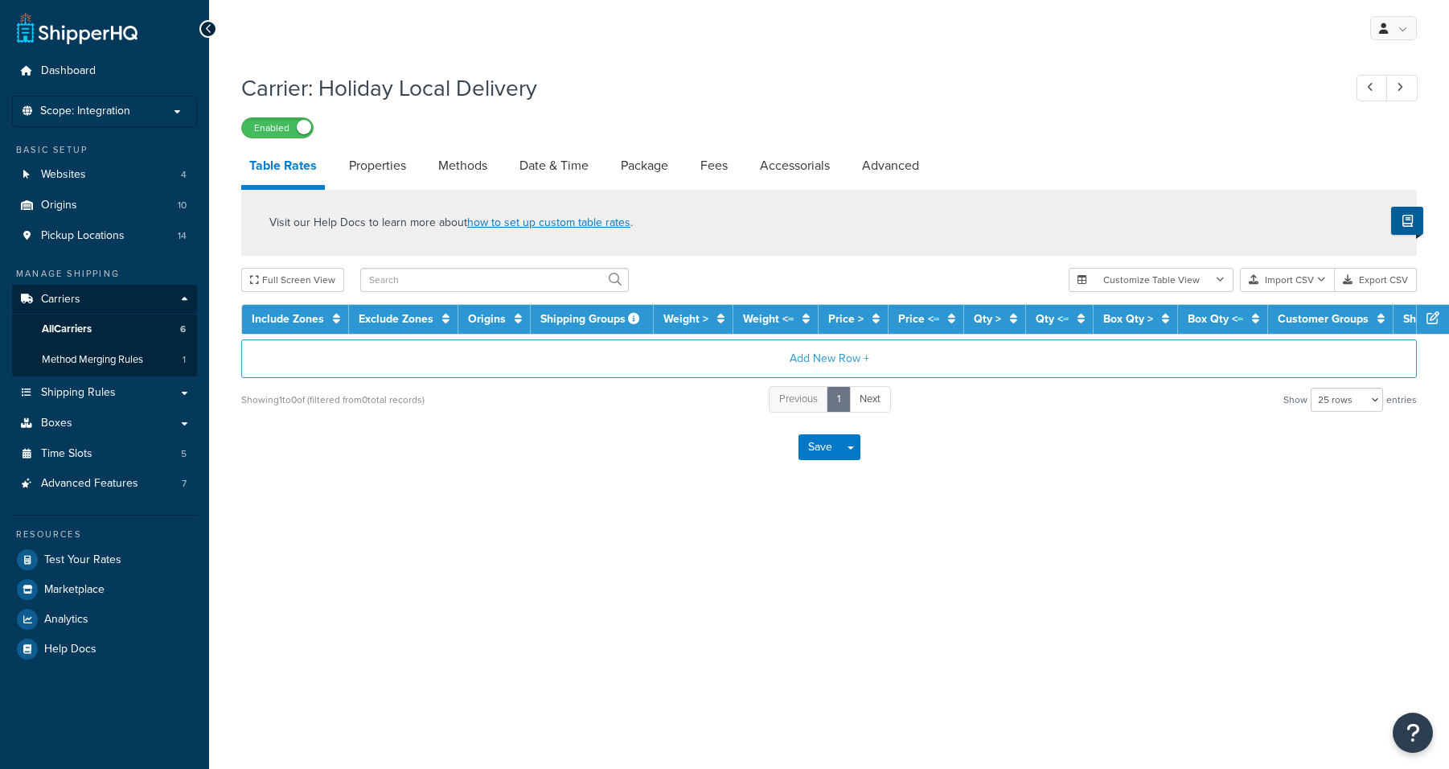
select select "25"
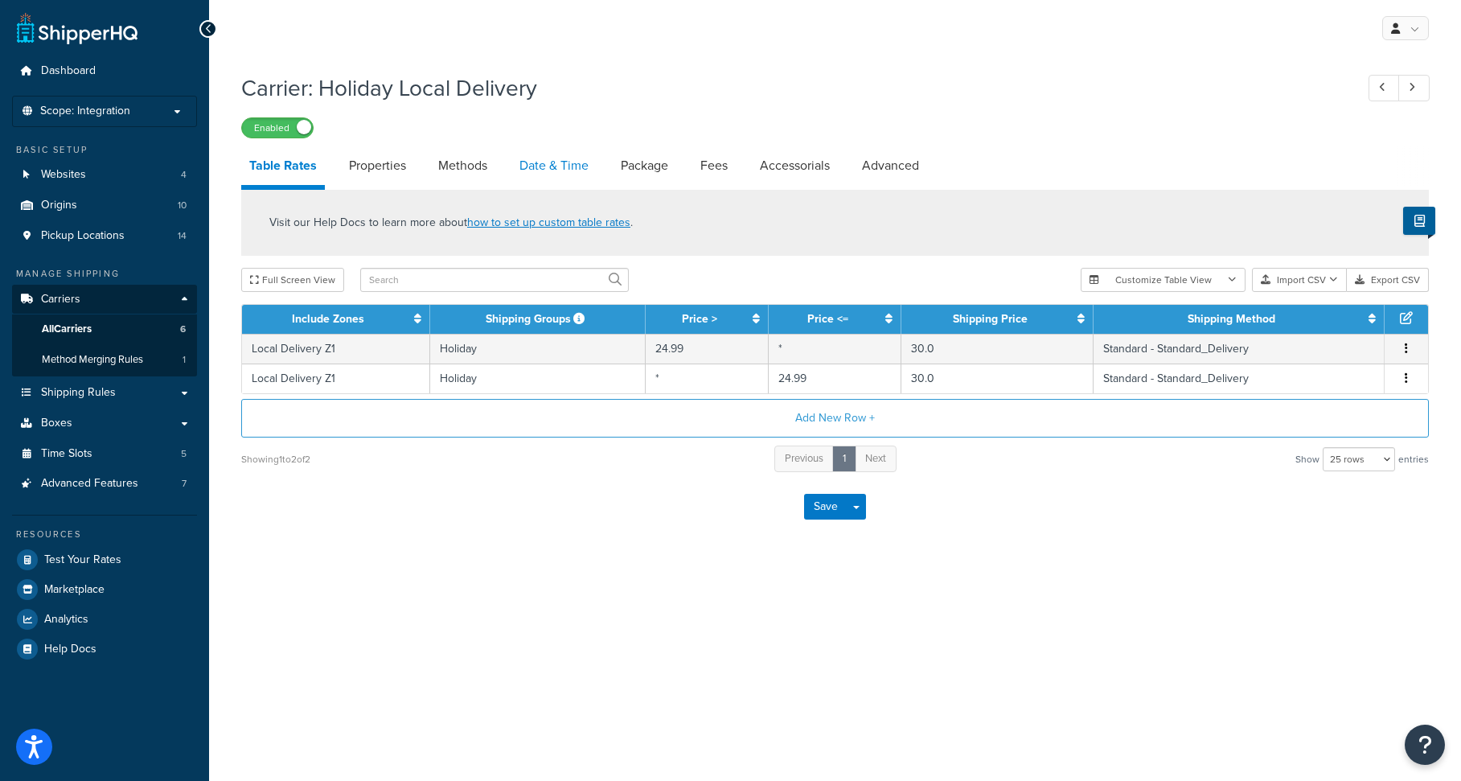
drag, startPoint x: 548, startPoint y: 159, endPoint x: 529, endPoint y: 188, distance: 34.8
click at [549, 159] on link "Date & Time" at bounding box center [553, 165] width 85 height 39
select select "yMd"
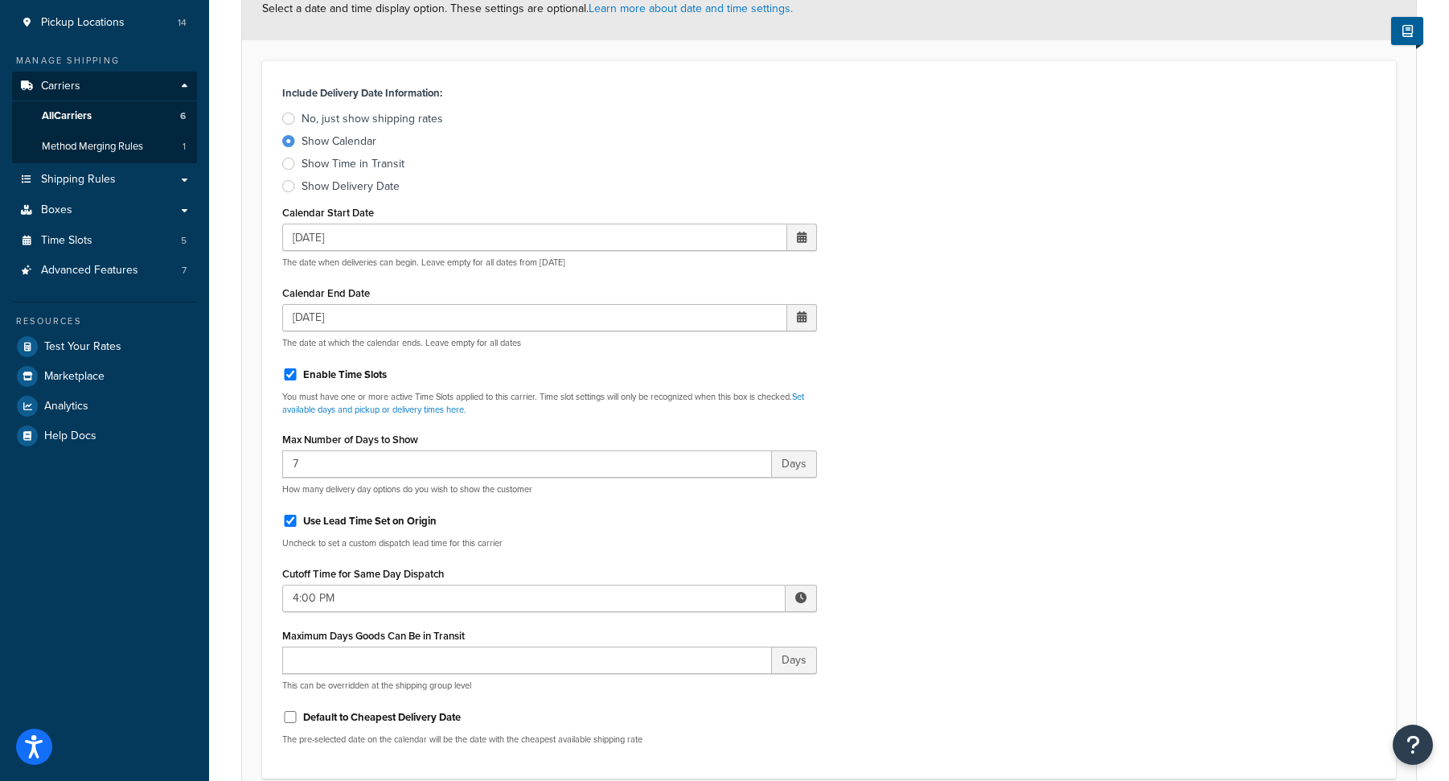
scroll to position [241, 0]
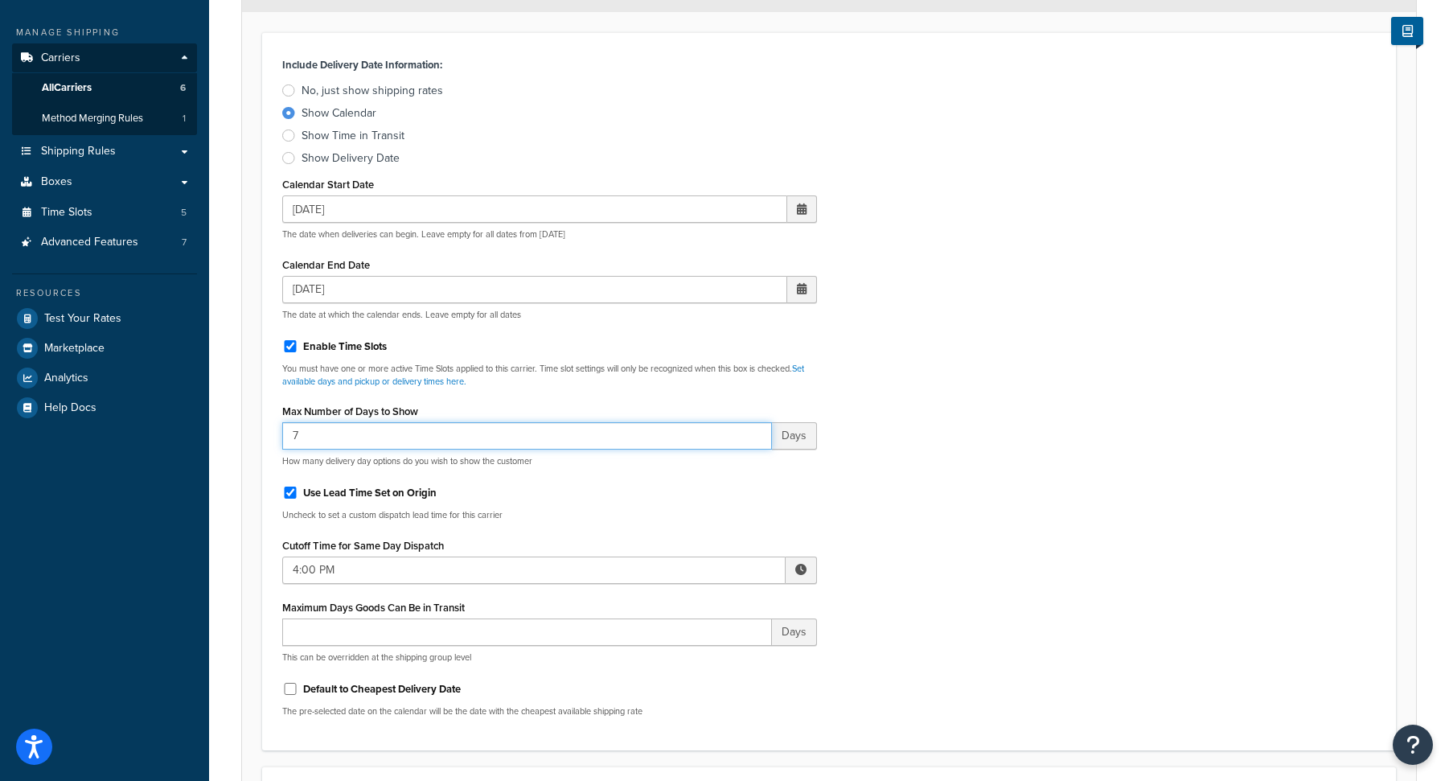
drag, startPoint x: 324, startPoint y: 425, endPoint x: 283, endPoint y: 425, distance: 41.0
click at [283, 425] on input "7" at bounding box center [527, 435] width 490 height 27
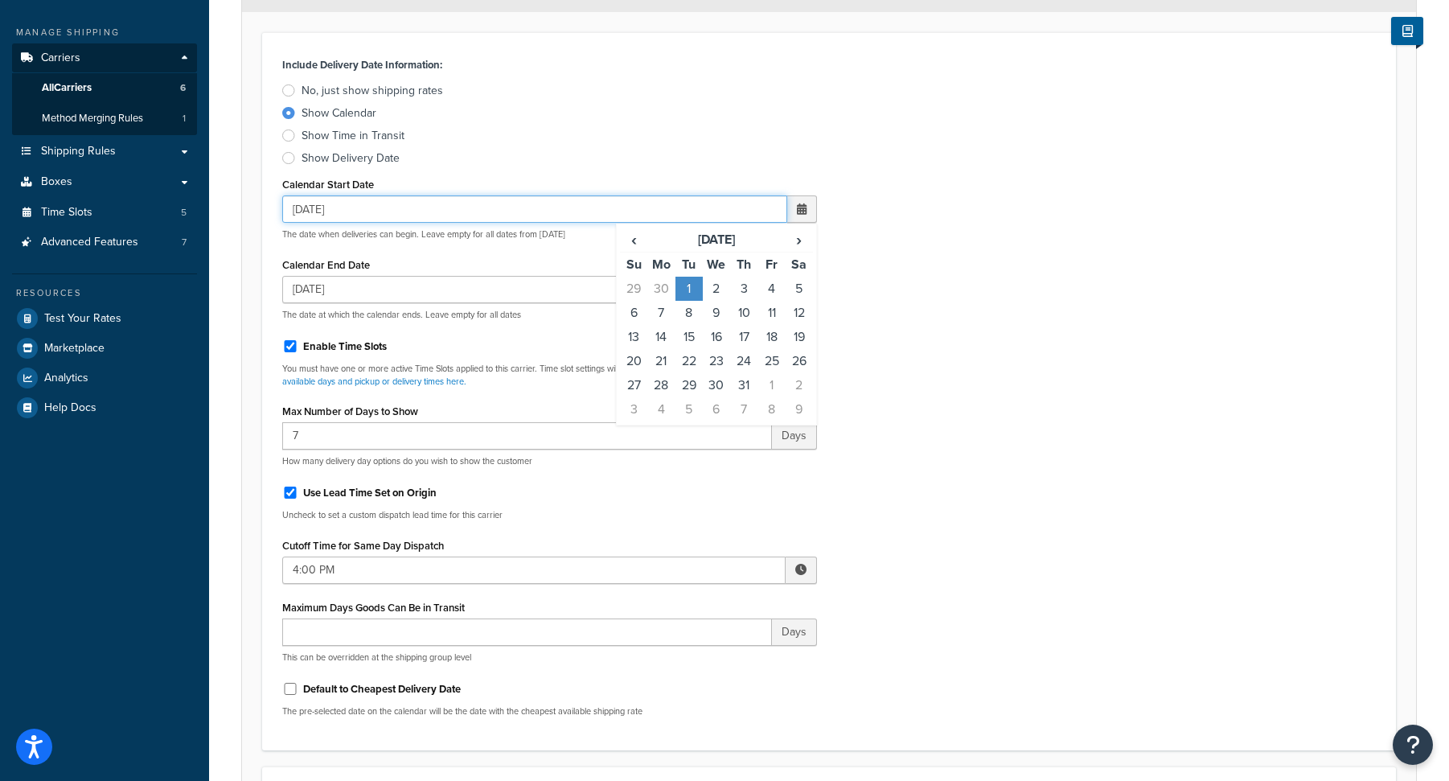
click at [456, 213] on input "07/01/2025" at bounding box center [534, 208] width 505 height 27
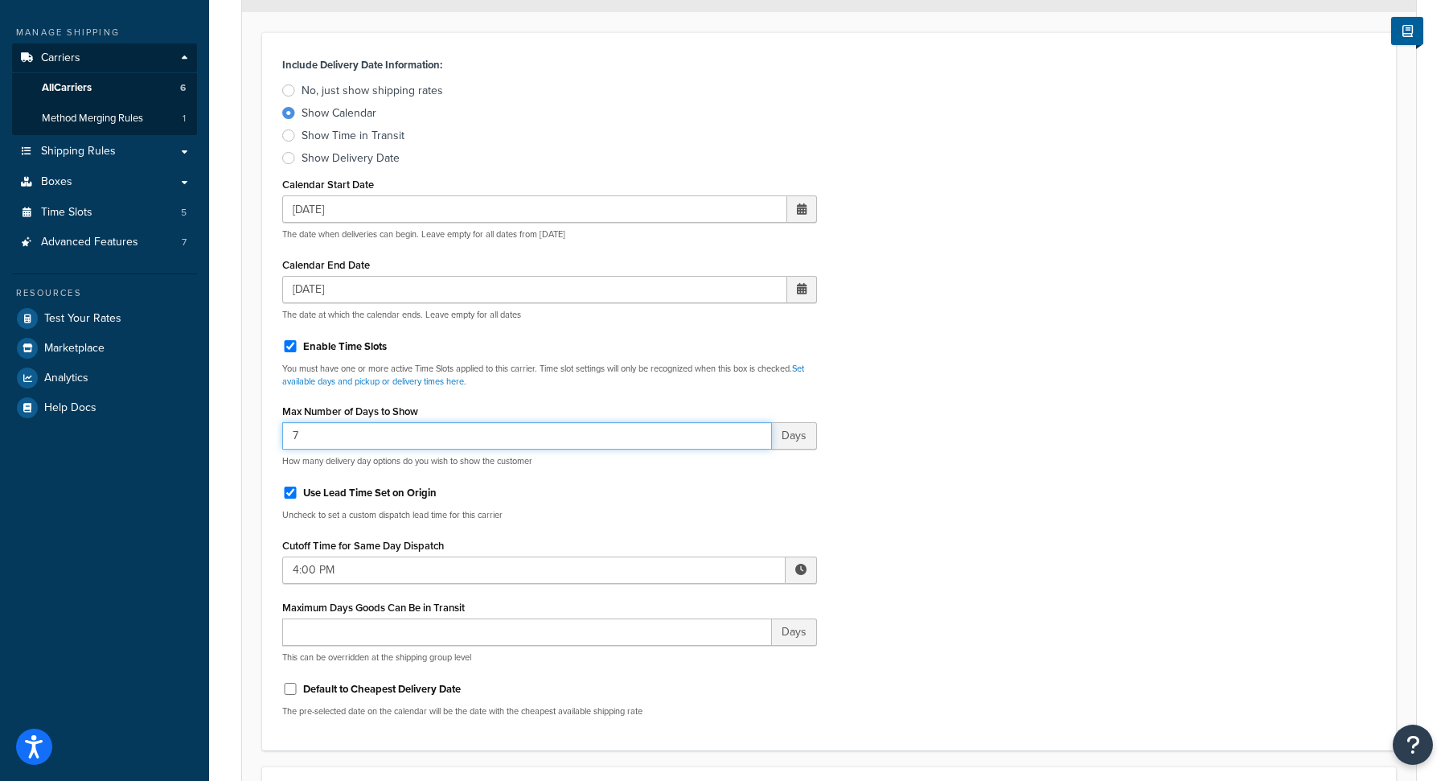
drag, startPoint x: 371, startPoint y: 424, endPoint x: 273, endPoint y: 424, distance: 97.3
click at [273, 424] on div "Include Delivery Date Information: No, just show shipping rates Show Calendar S…" at bounding box center [549, 391] width 559 height 676
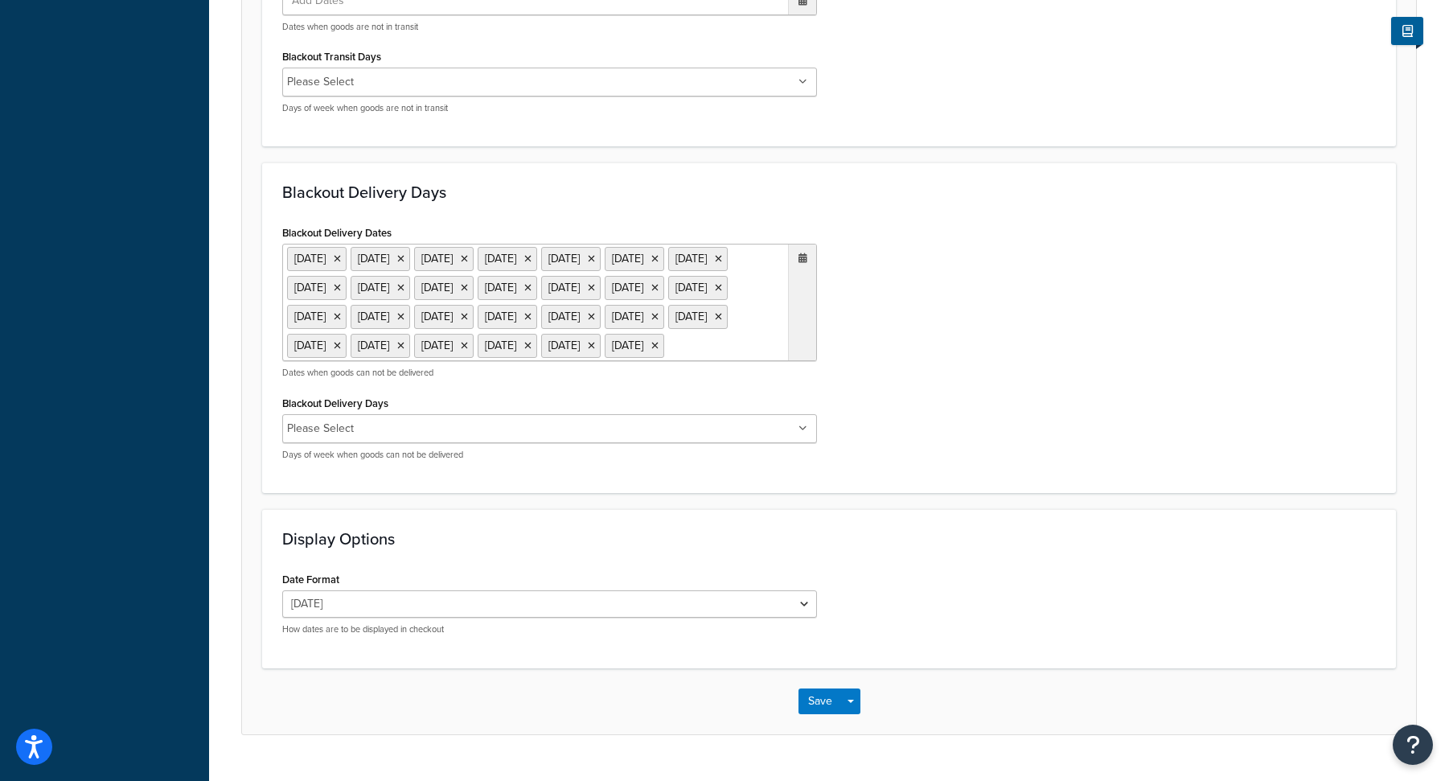
scroll to position [1195, 0]
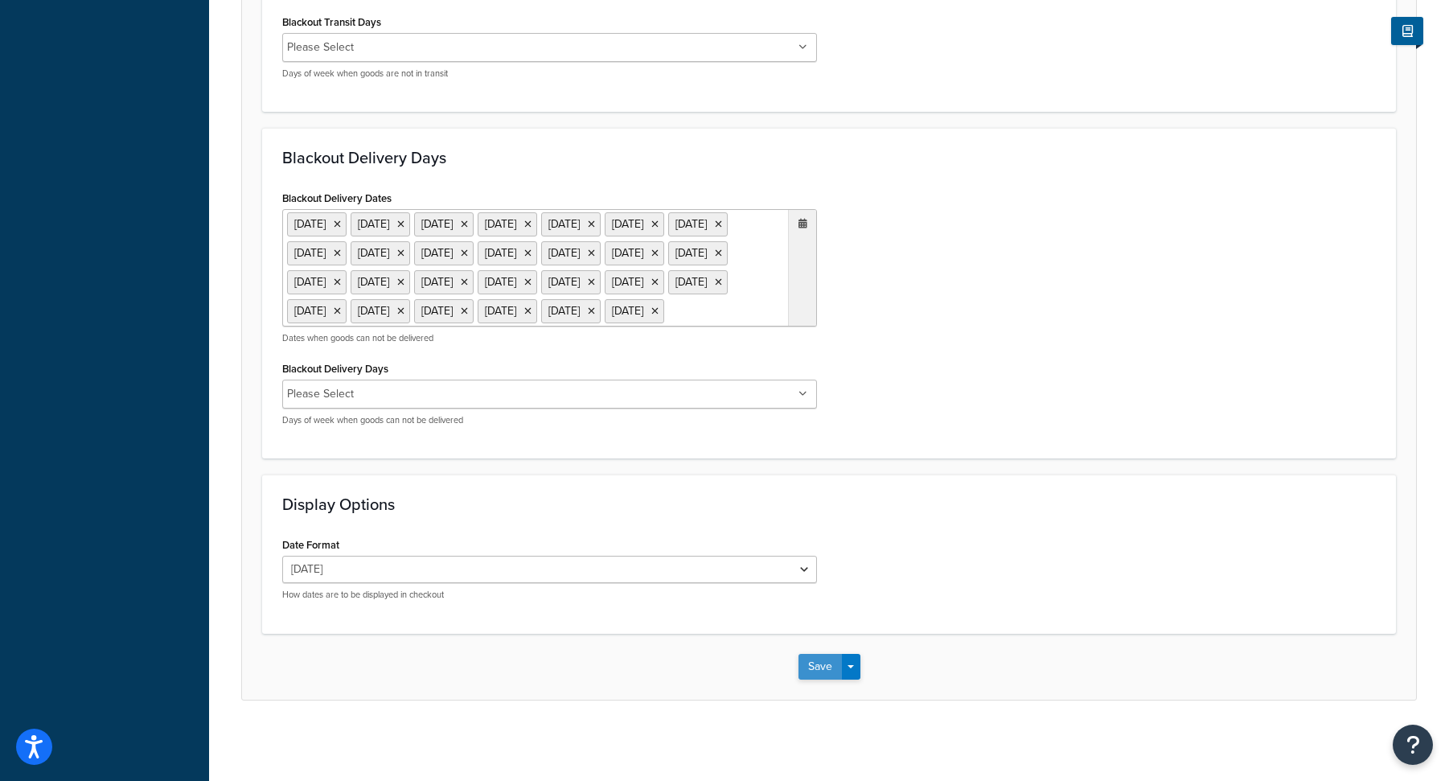
type input "33"
click at [816, 671] on button "Save" at bounding box center [819, 667] width 43 height 26
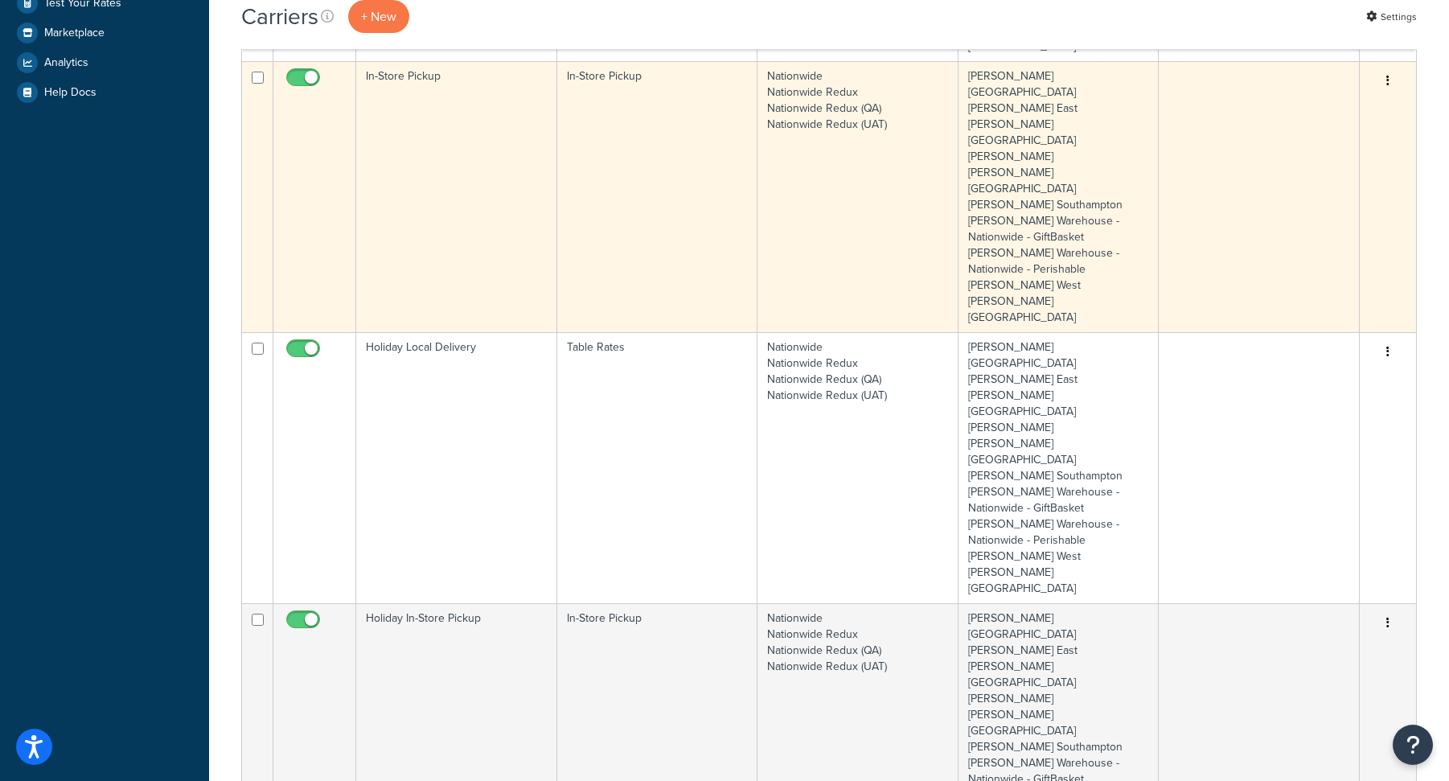
scroll to position [563, 0]
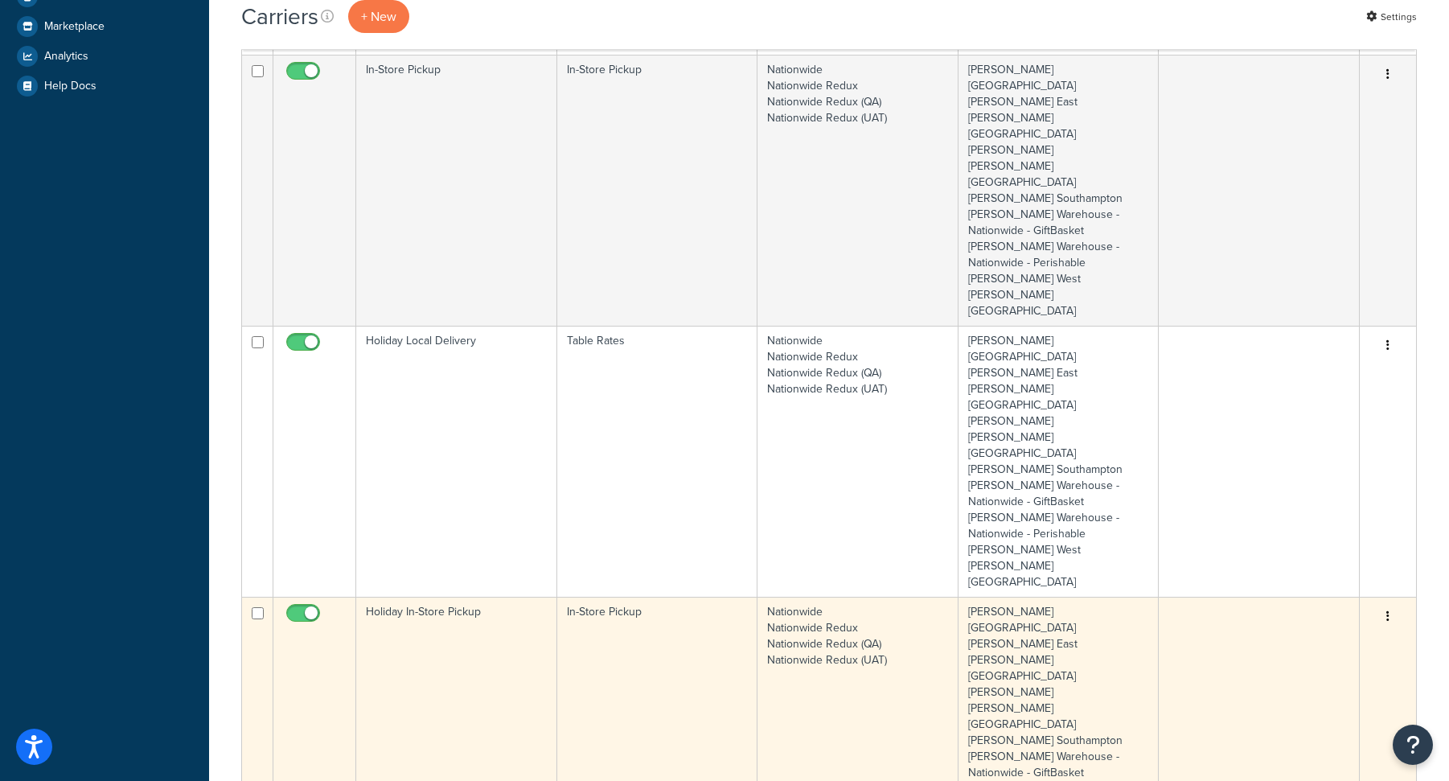
click at [455, 597] on td "Holiday In-Store Pickup" at bounding box center [456, 732] width 201 height 271
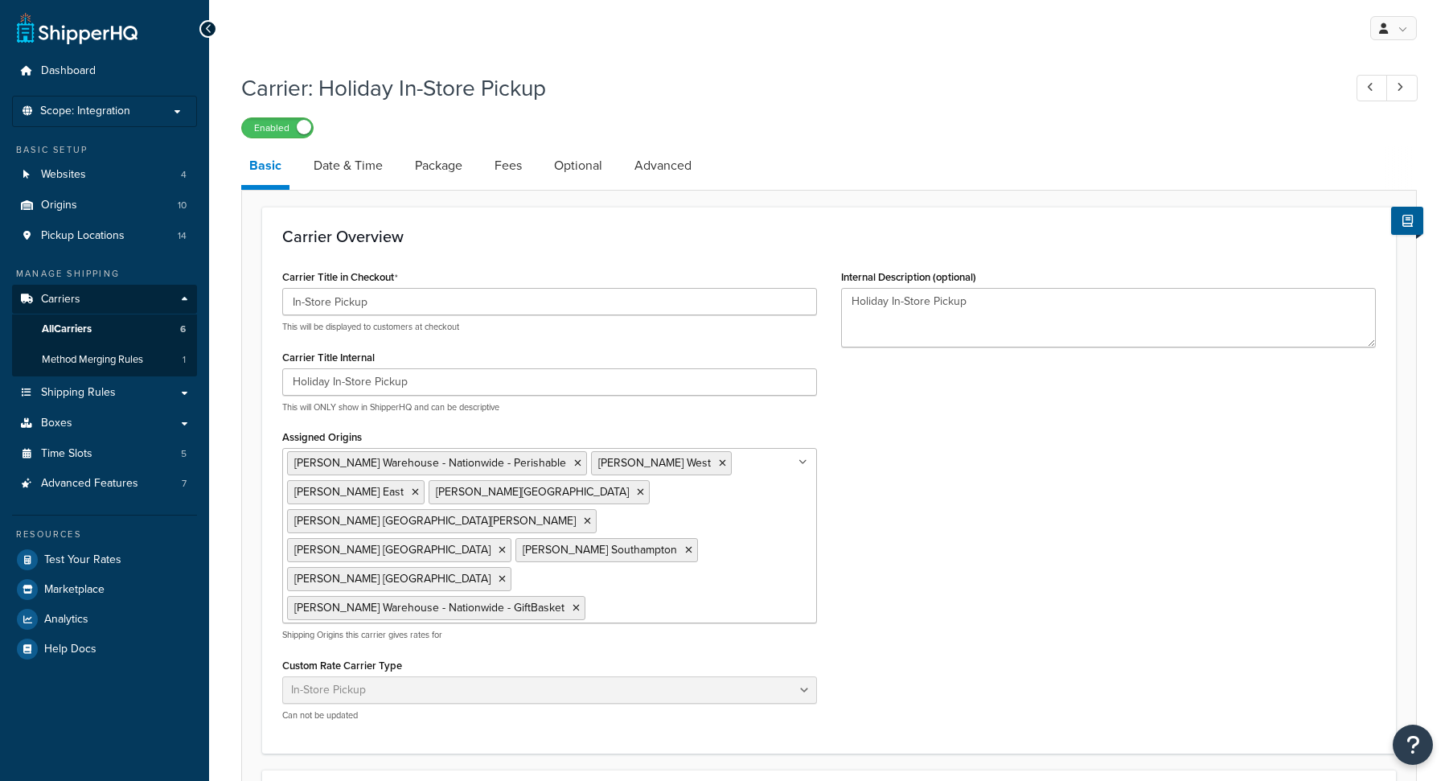
select select "pickup"
click at [363, 162] on link "Date & Time" at bounding box center [348, 165] width 85 height 39
select select "calendar"
select select "yMd"
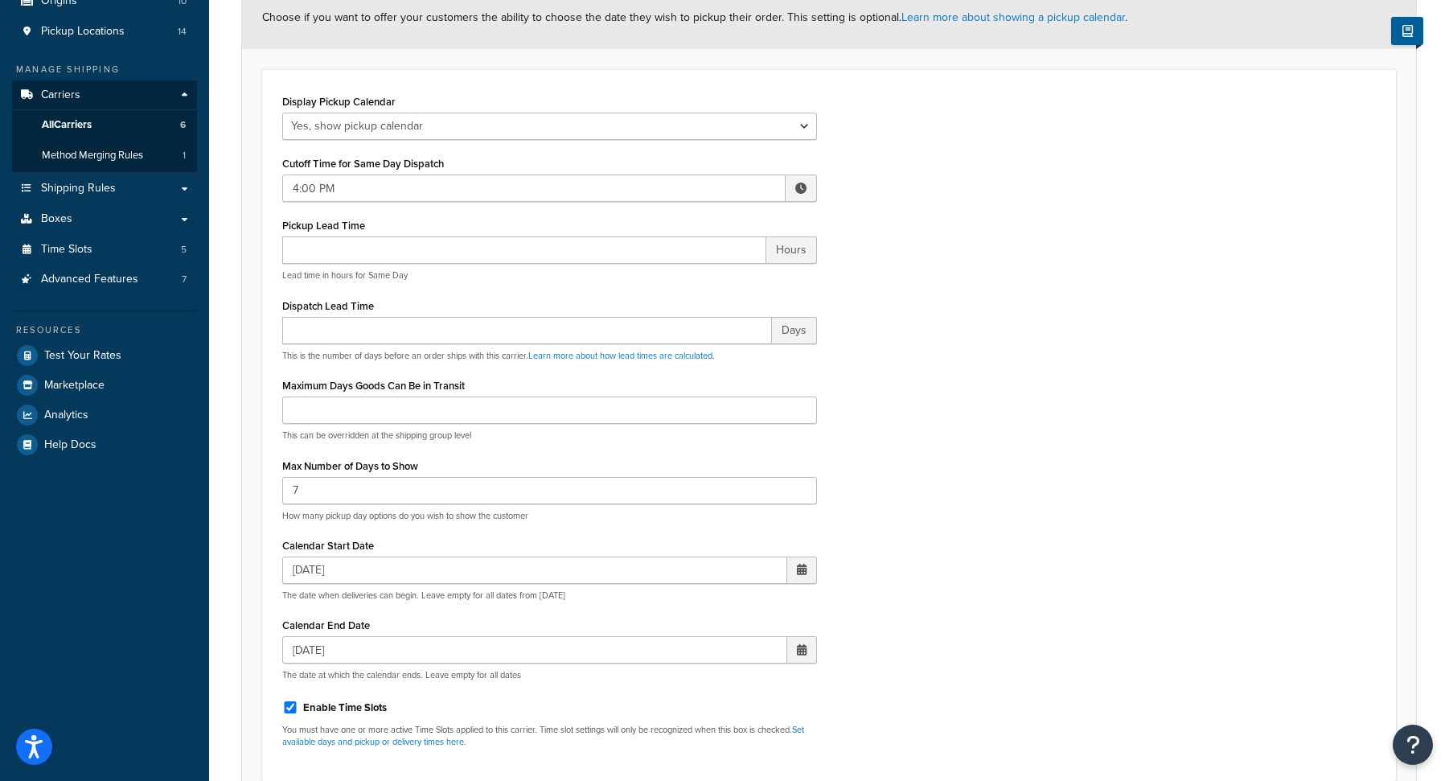
scroll to position [241, 0]
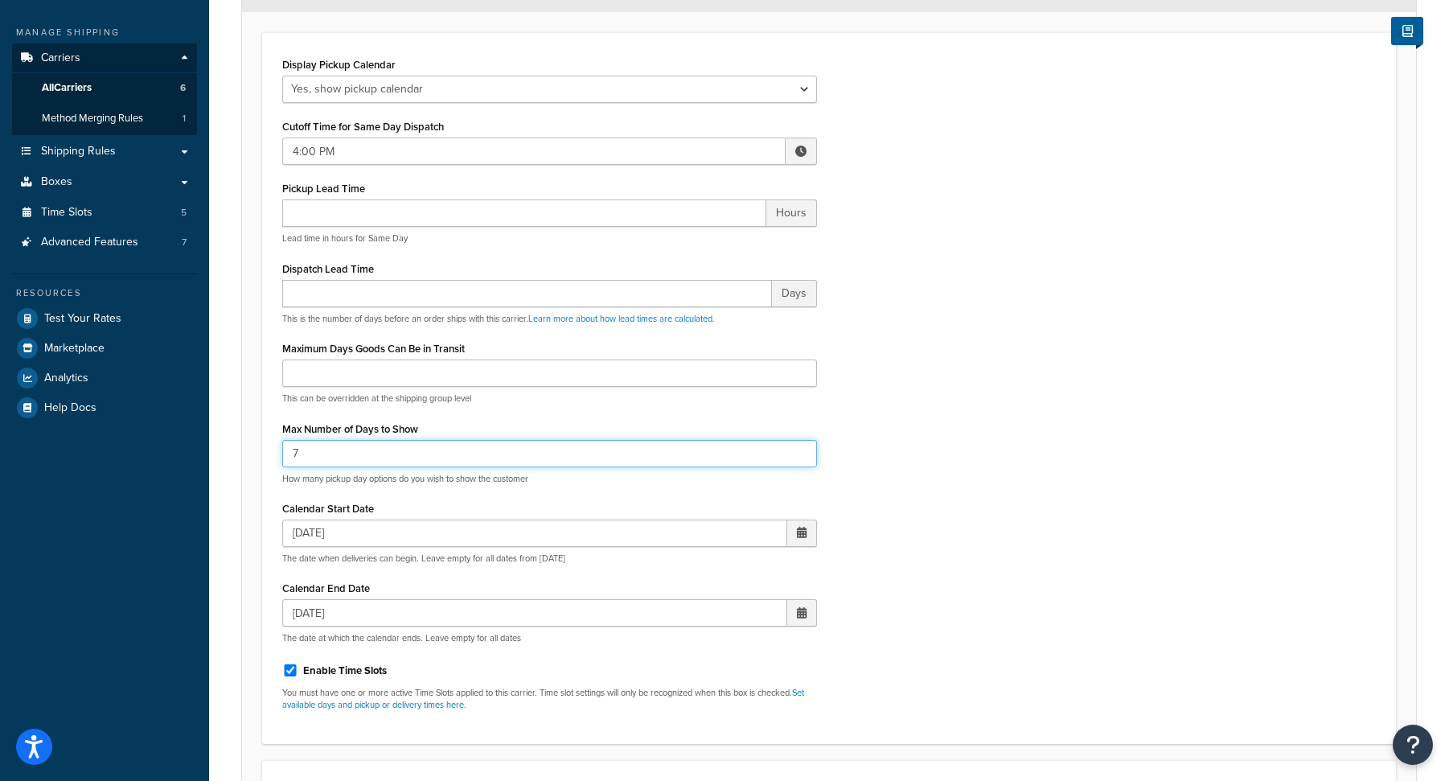
drag, startPoint x: 311, startPoint y: 453, endPoint x: 236, endPoint y: 451, distance: 75.6
click at [236, 451] on div "Carrier: Holiday In-Store Pickup Enabled Basic Date & Time Package Fees Optiona…" at bounding box center [829, 424] width 1240 height 1202
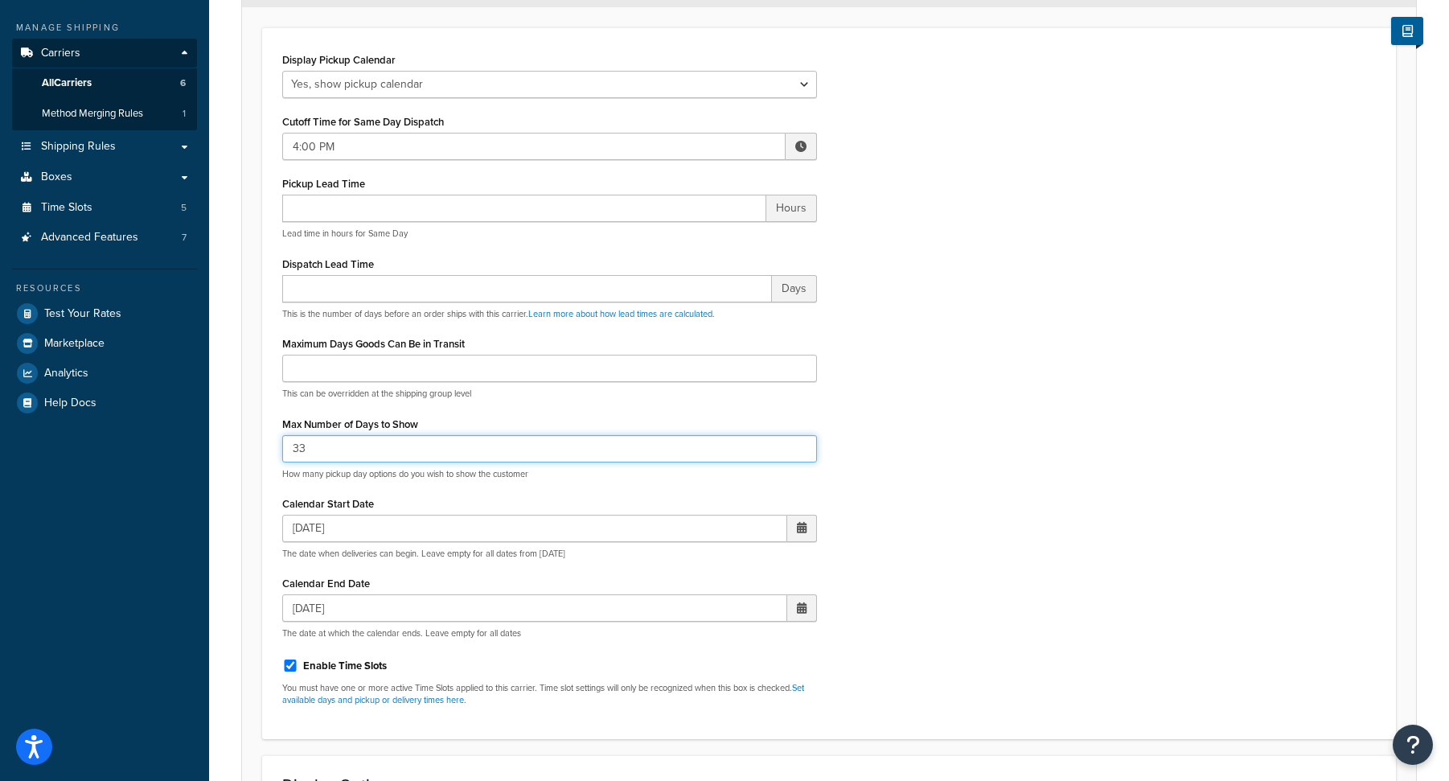
scroll to position [526, 0]
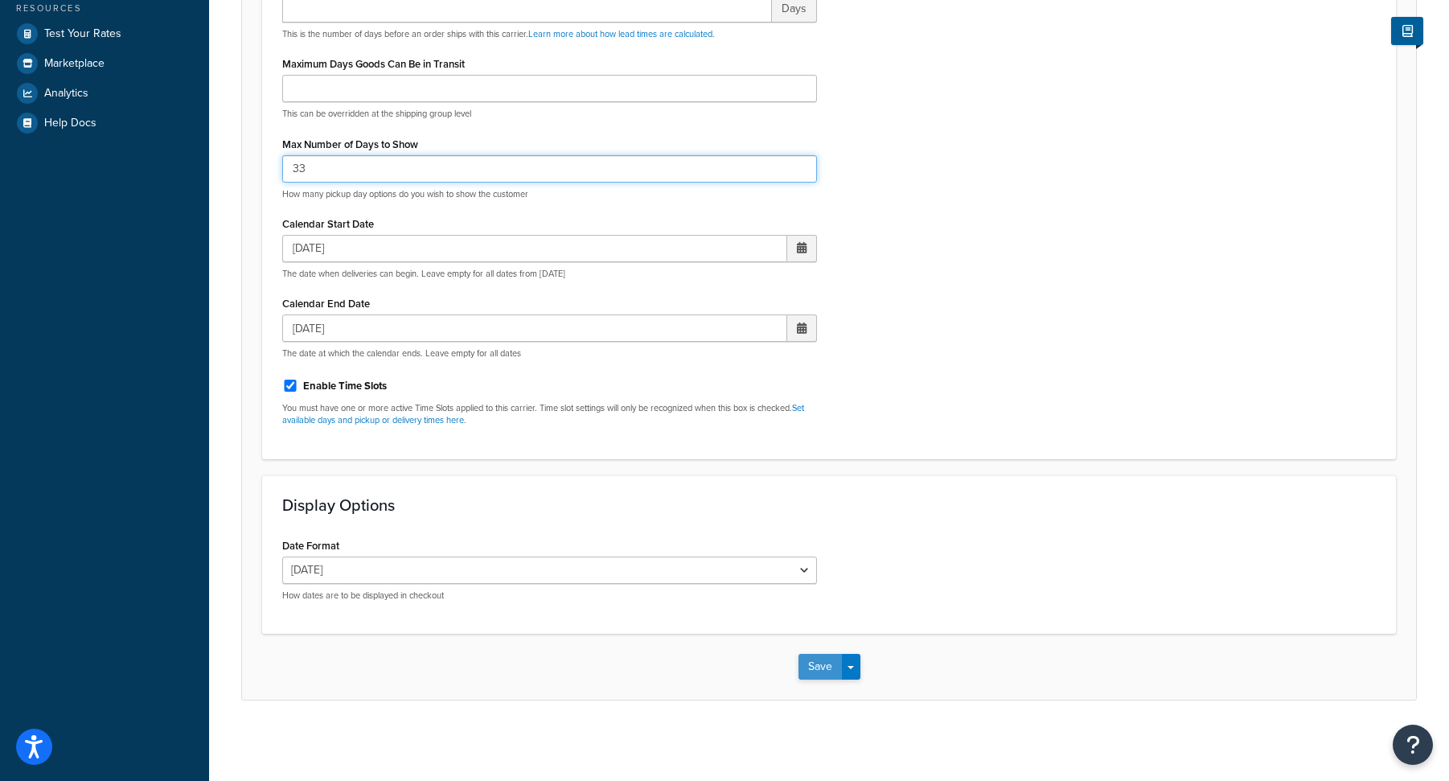
type input "33"
click at [817, 666] on button "Save" at bounding box center [819, 667] width 43 height 26
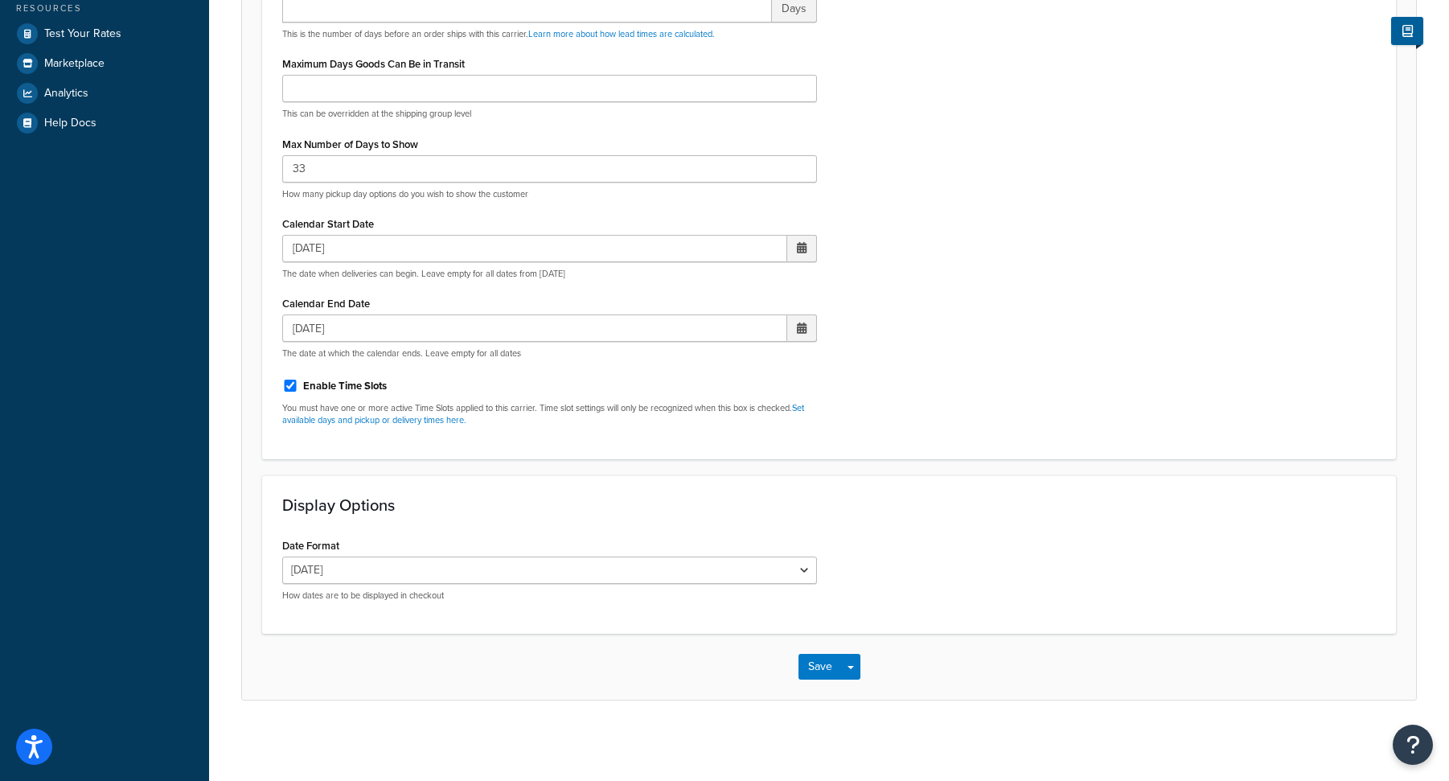
scroll to position [0, 0]
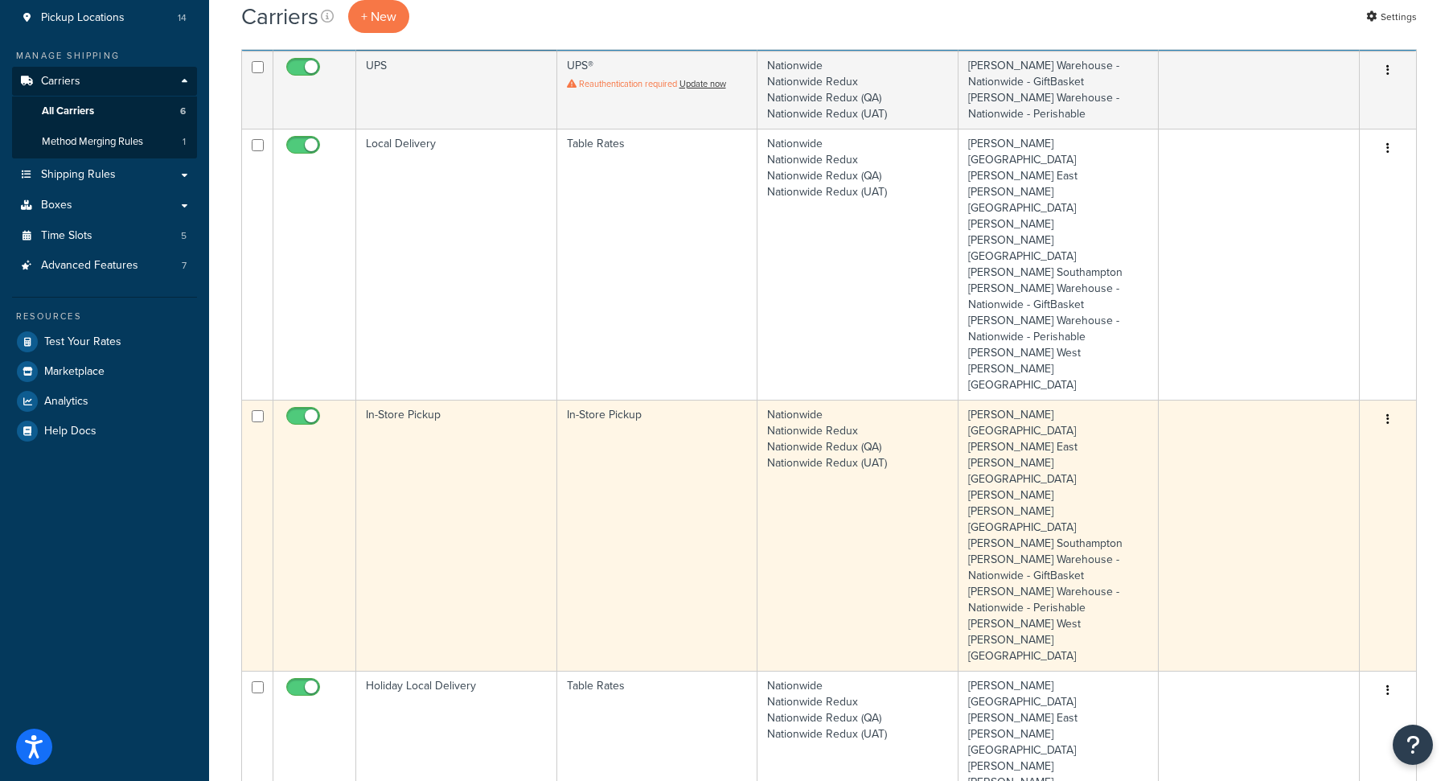
scroll to position [241, 0]
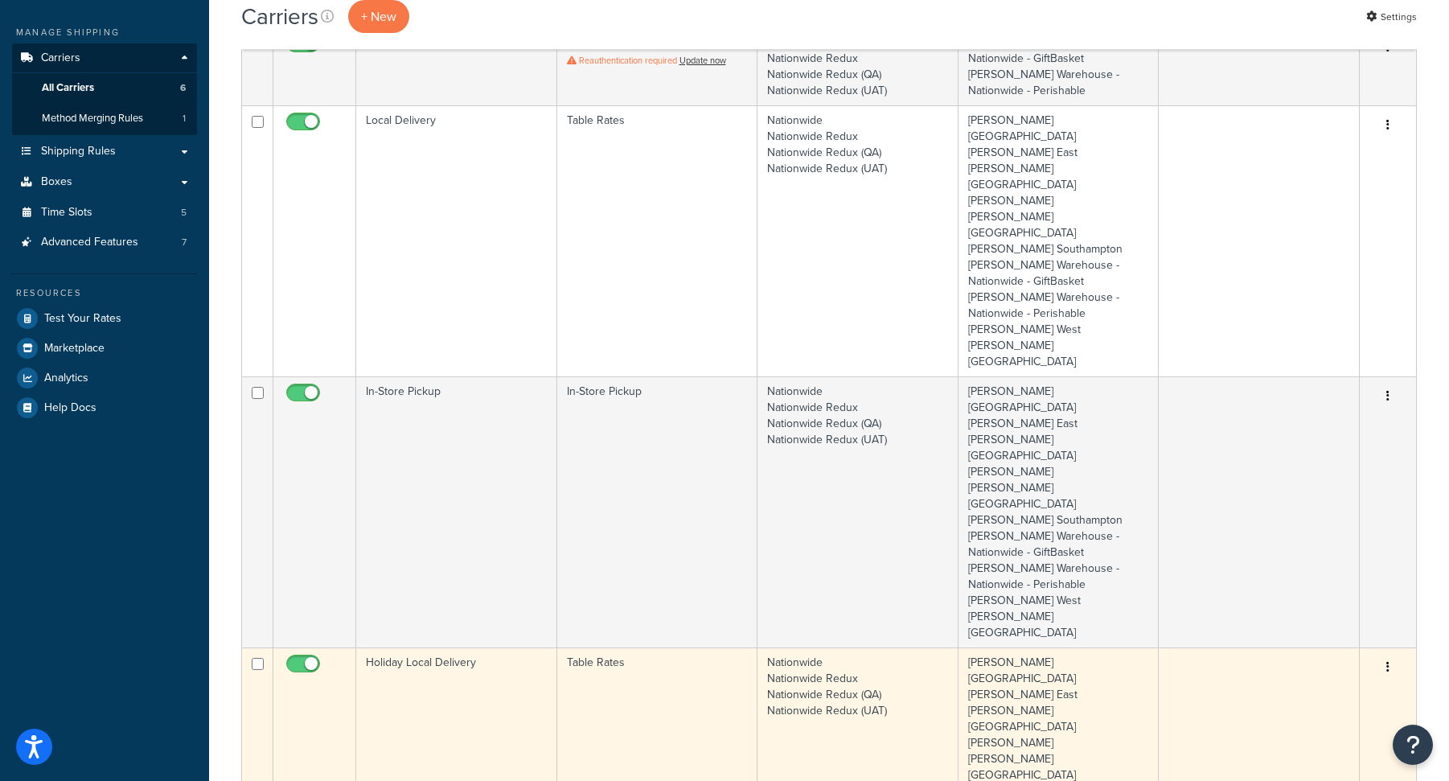
click at [462, 647] on td "Holiday Local Delivery" at bounding box center [456, 782] width 201 height 271
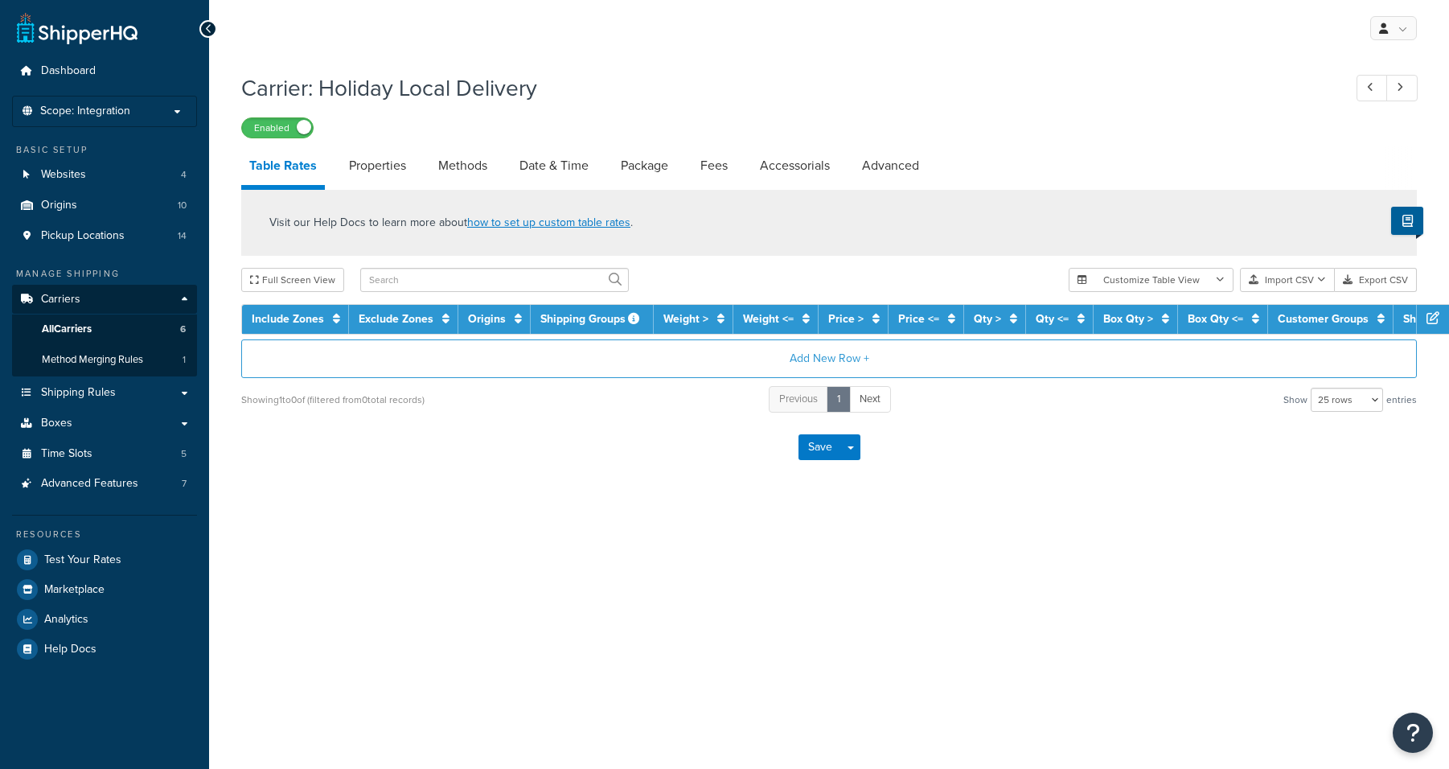
select select "25"
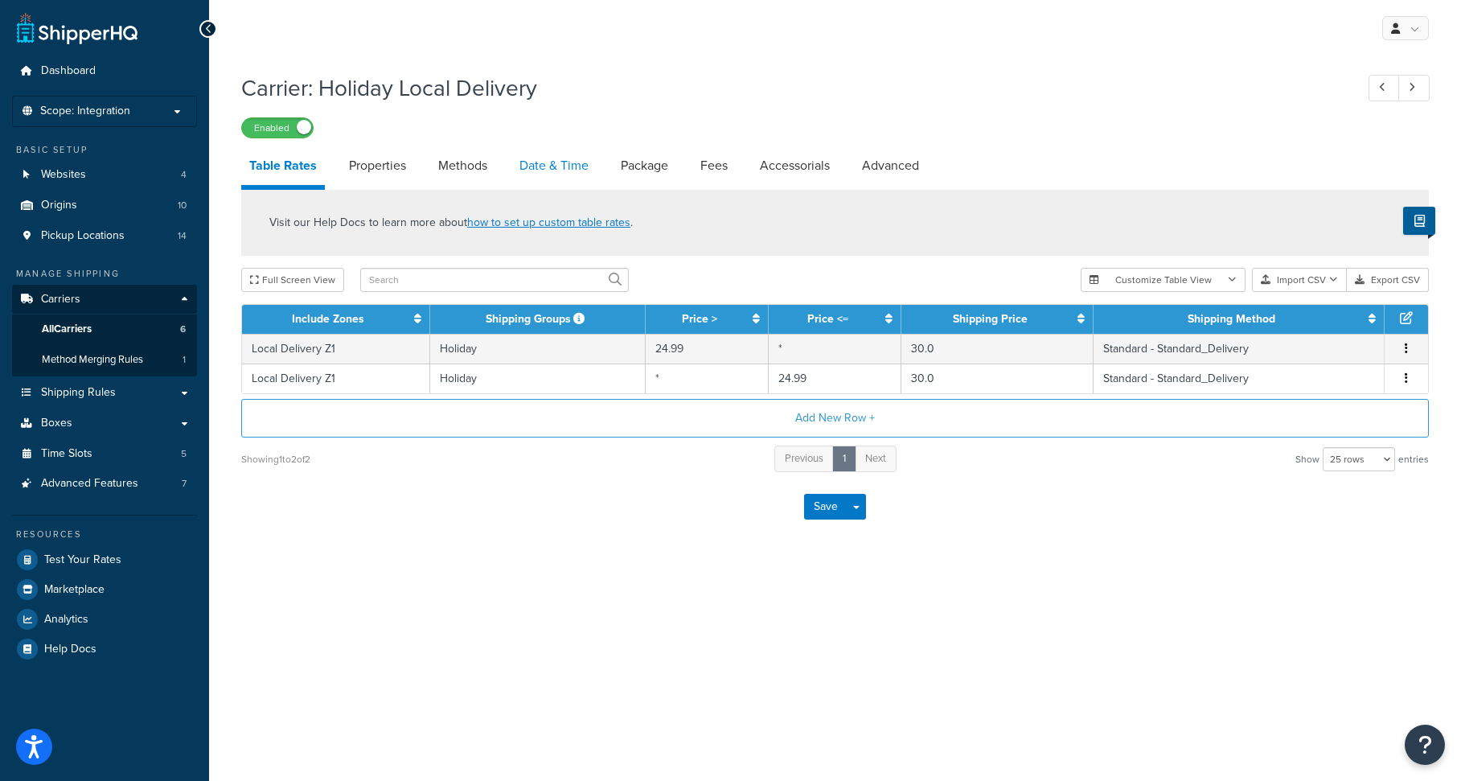
click at [562, 162] on link "Date & Time" at bounding box center [553, 165] width 85 height 39
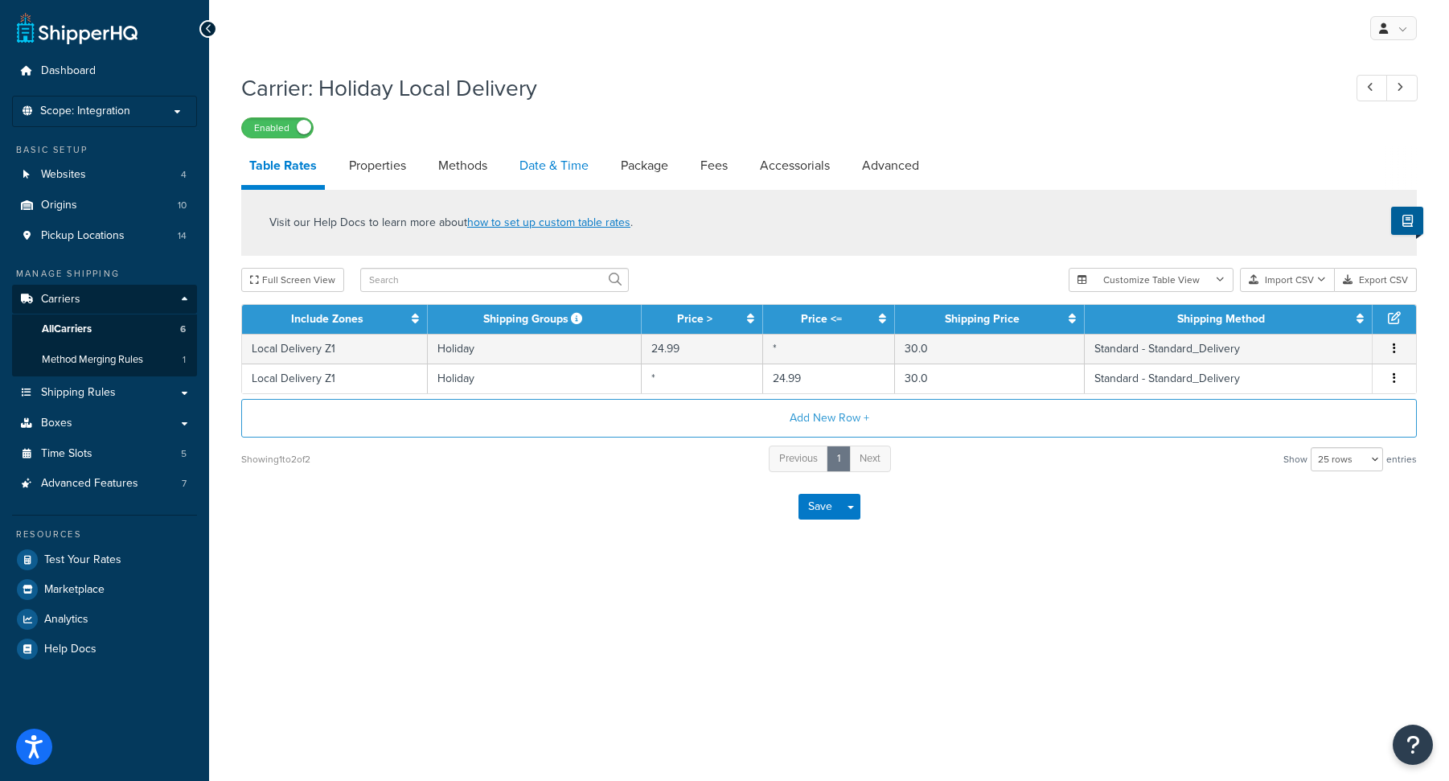
select select "yMd"
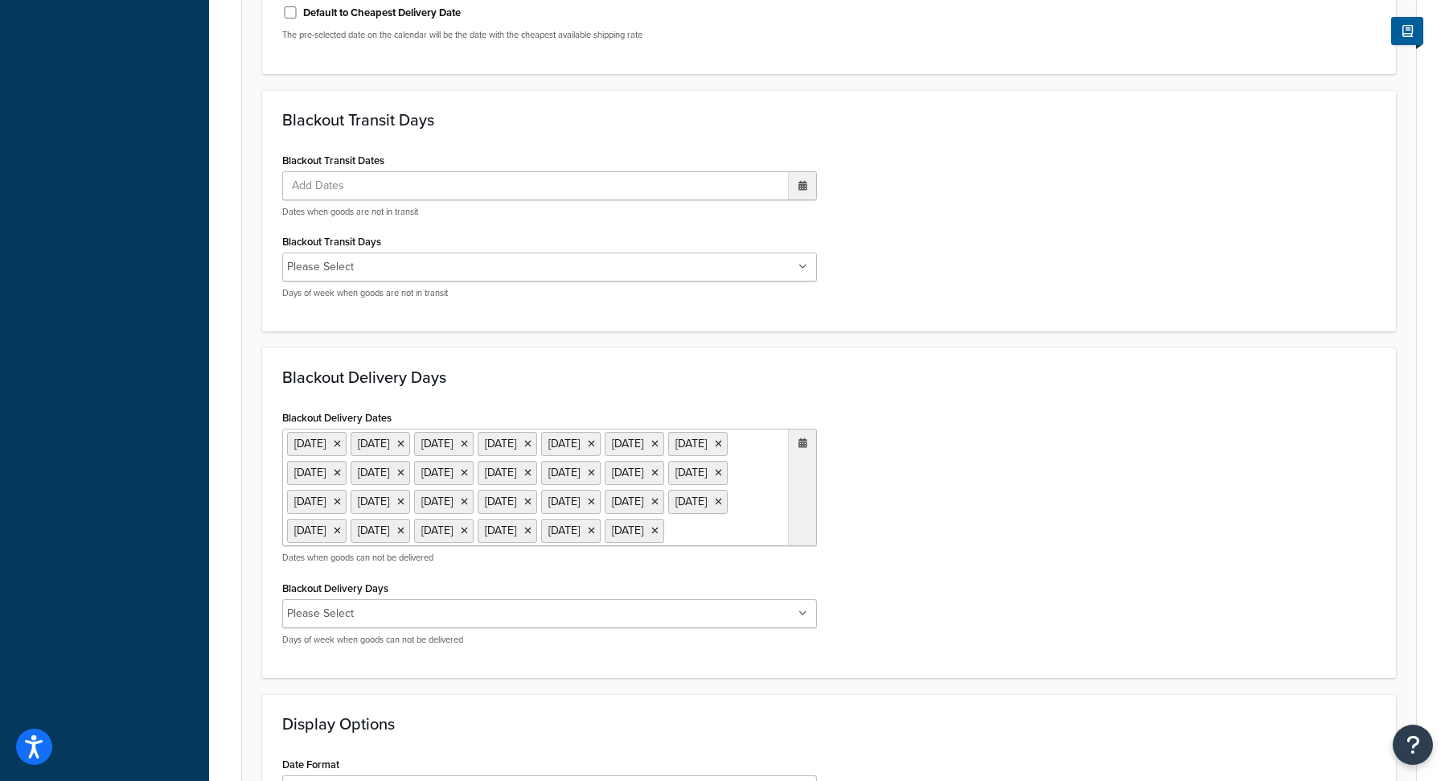
scroll to position [965, 0]
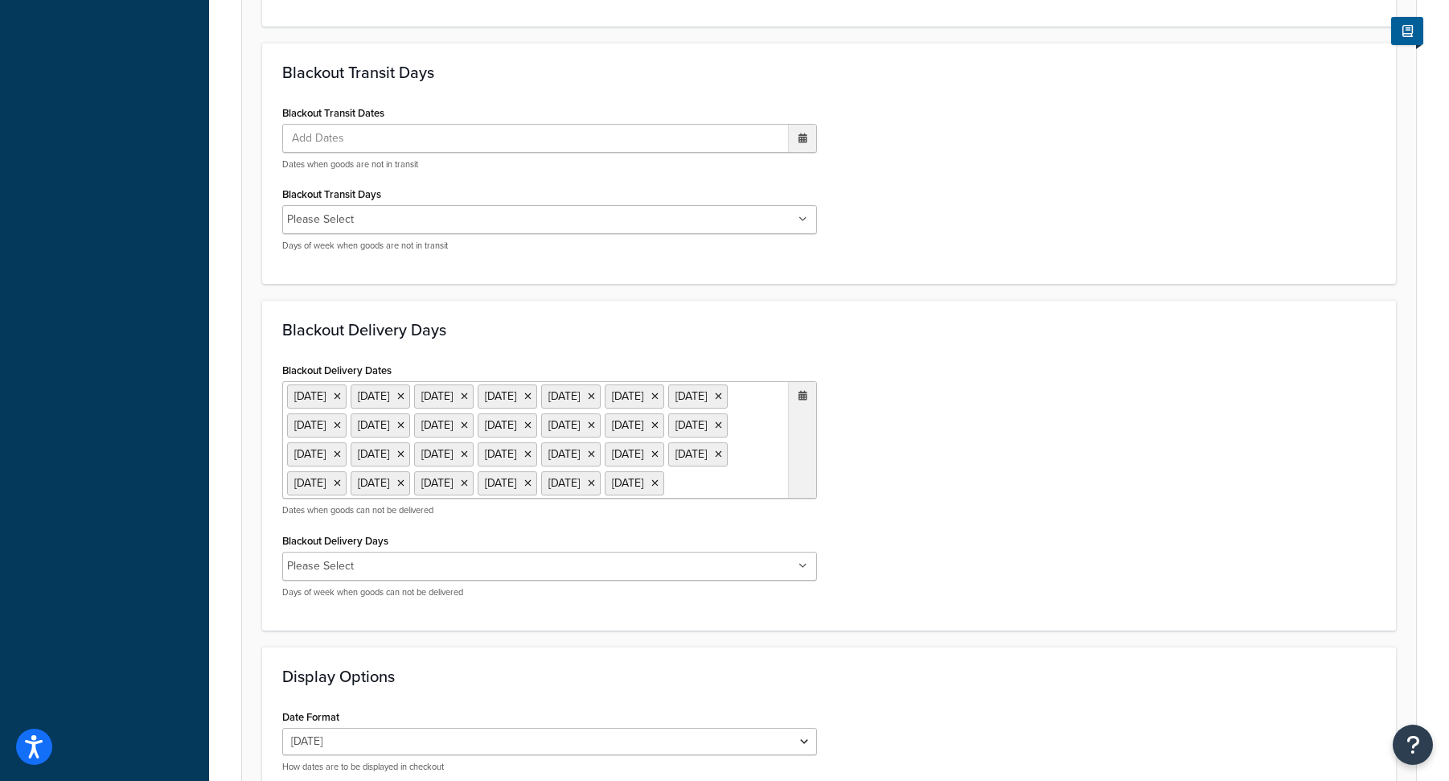
click at [567, 499] on ul "27 Aug 2025 1 Sep 2025 2 Sep 2025 3 Sep 2025 4 Sep 2025 5 Sep 2025 6 Sep 2025 7…" at bounding box center [549, 439] width 535 height 117
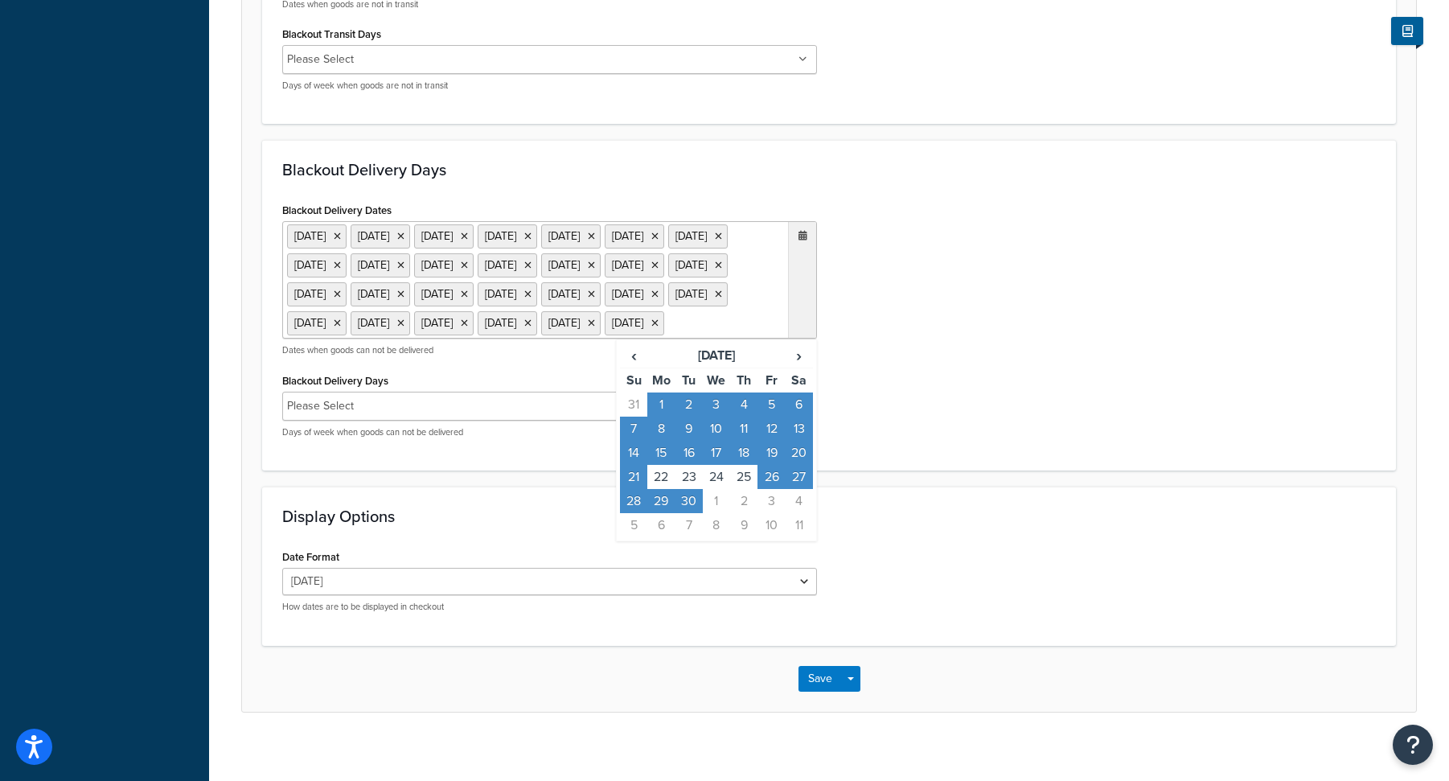
scroll to position [1126, 0]
click at [630, 416] on td "31" at bounding box center [633, 404] width 27 height 24
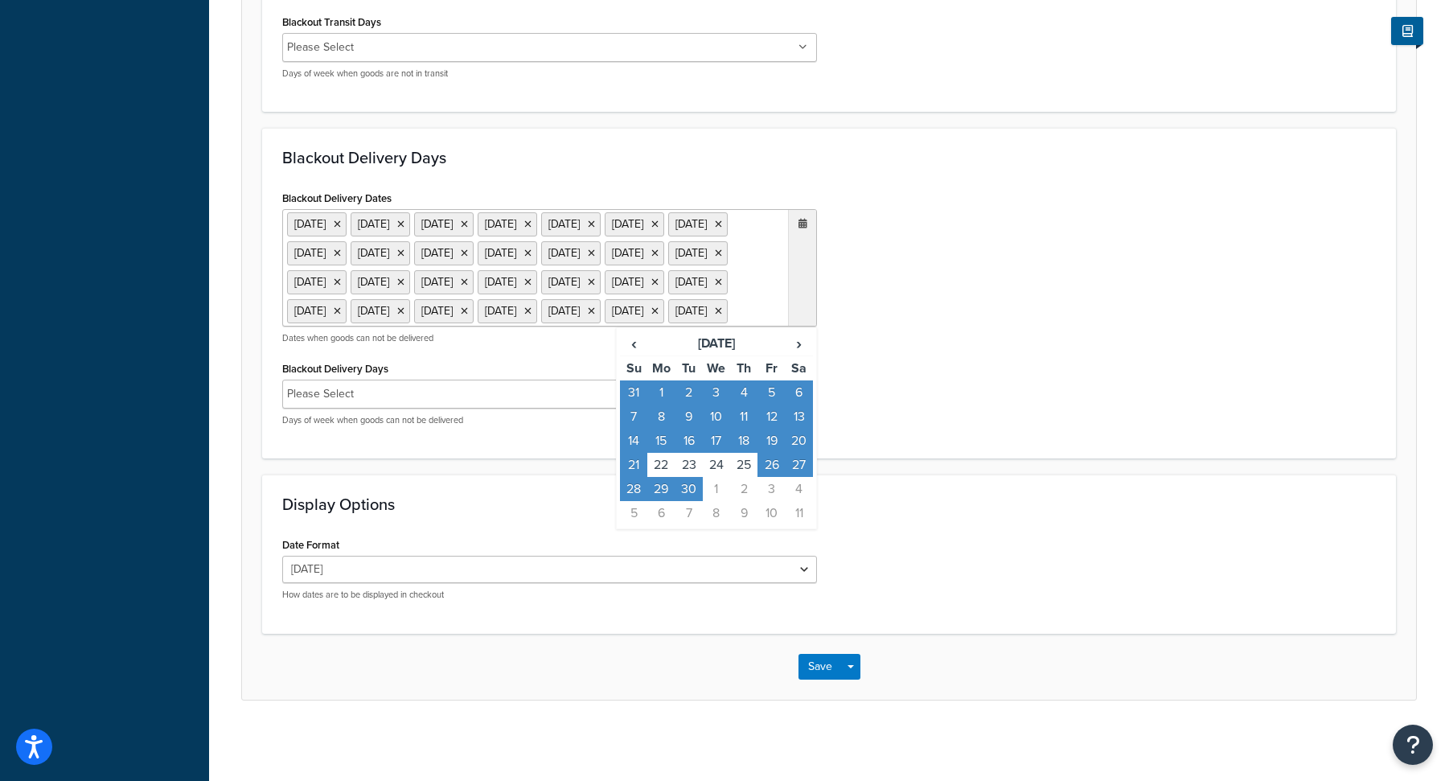
scroll to position [1195, 0]
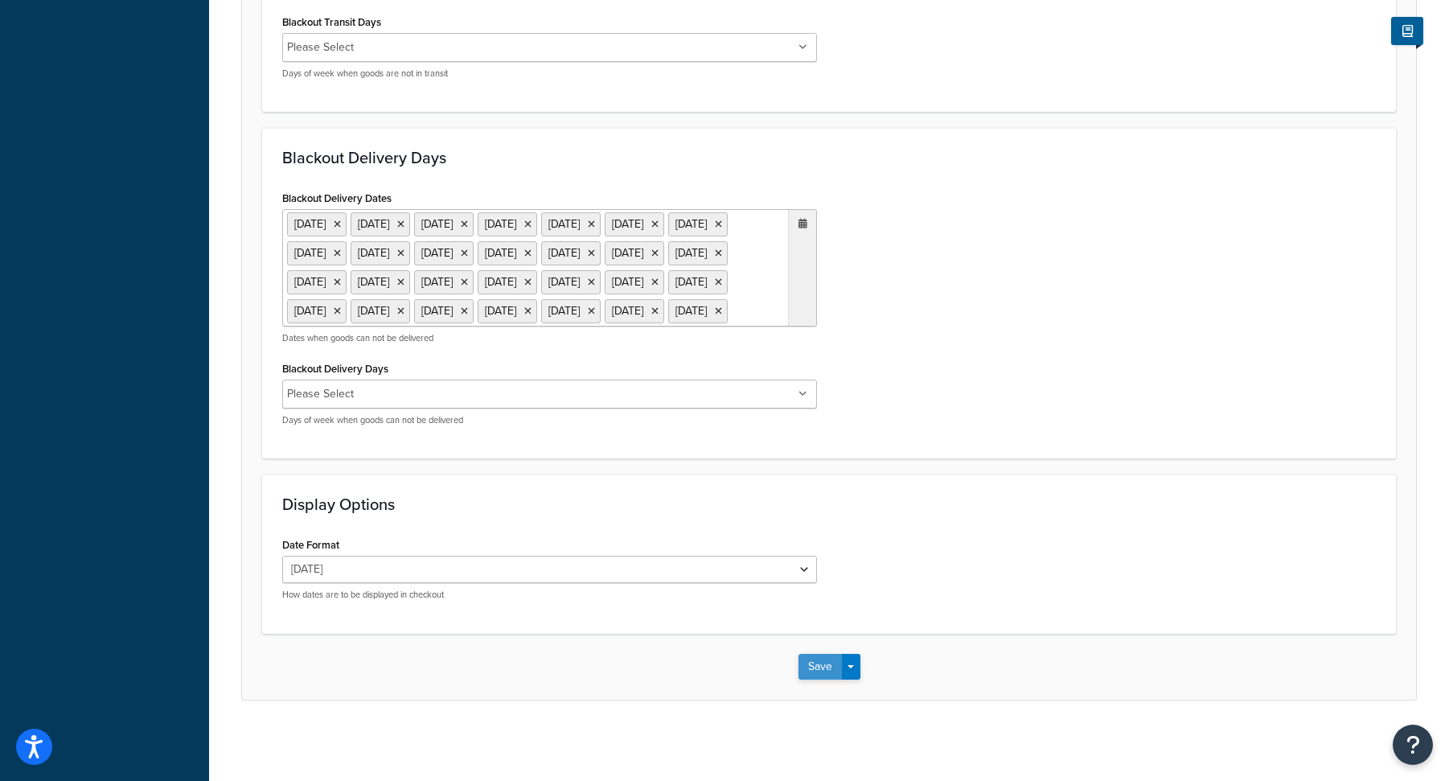
click at [818, 670] on button "Save" at bounding box center [819, 667] width 43 height 26
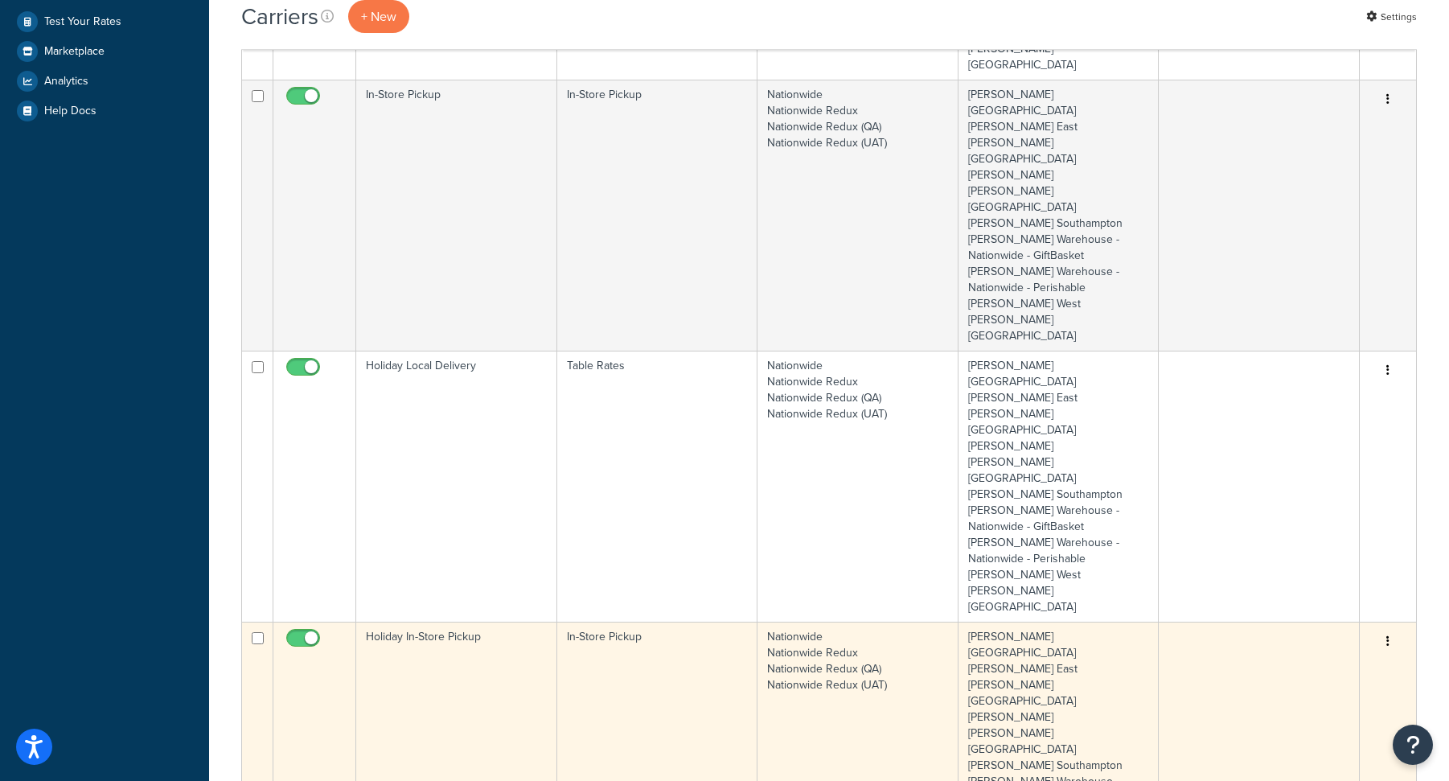
scroll to position [563, 0]
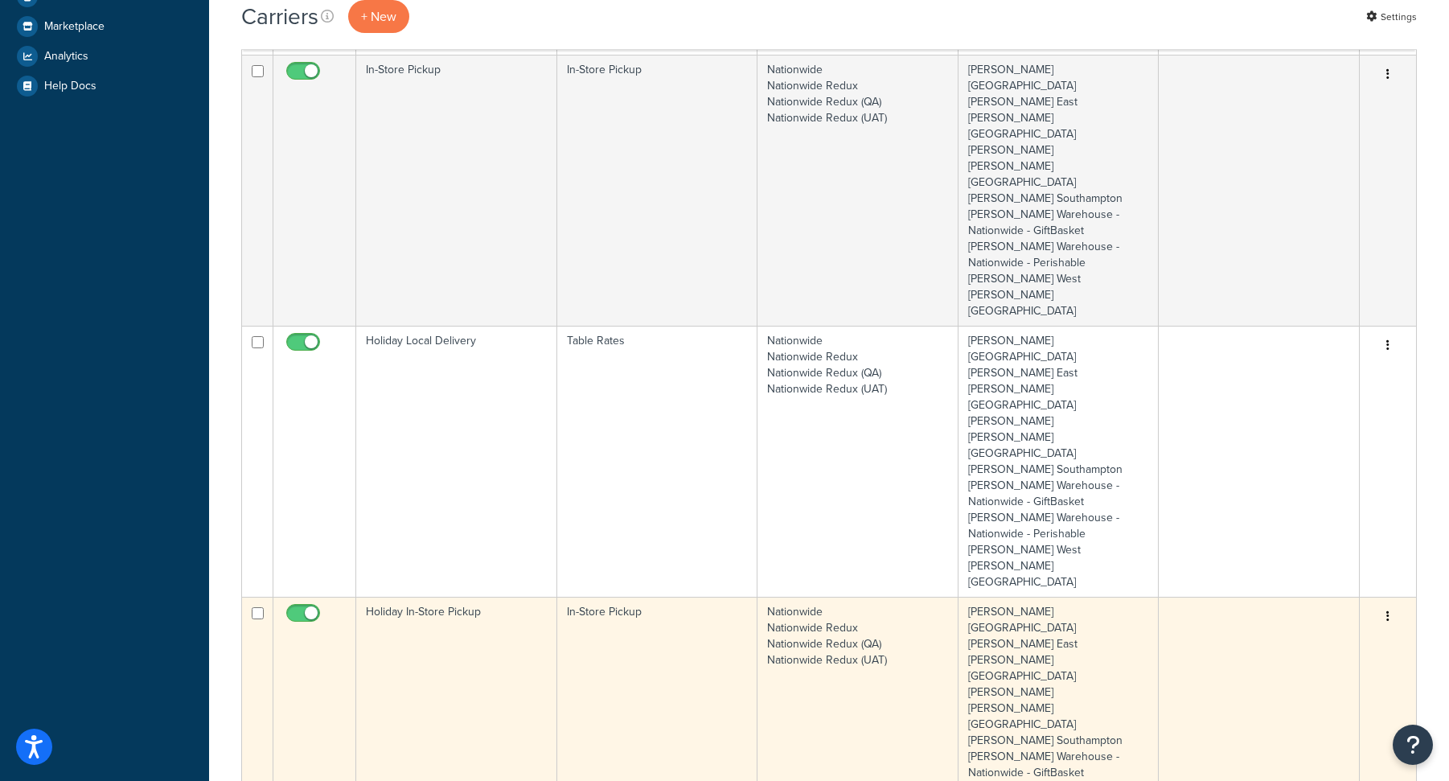
click at [462, 597] on td "Holiday In-Store Pickup" at bounding box center [456, 732] width 201 height 271
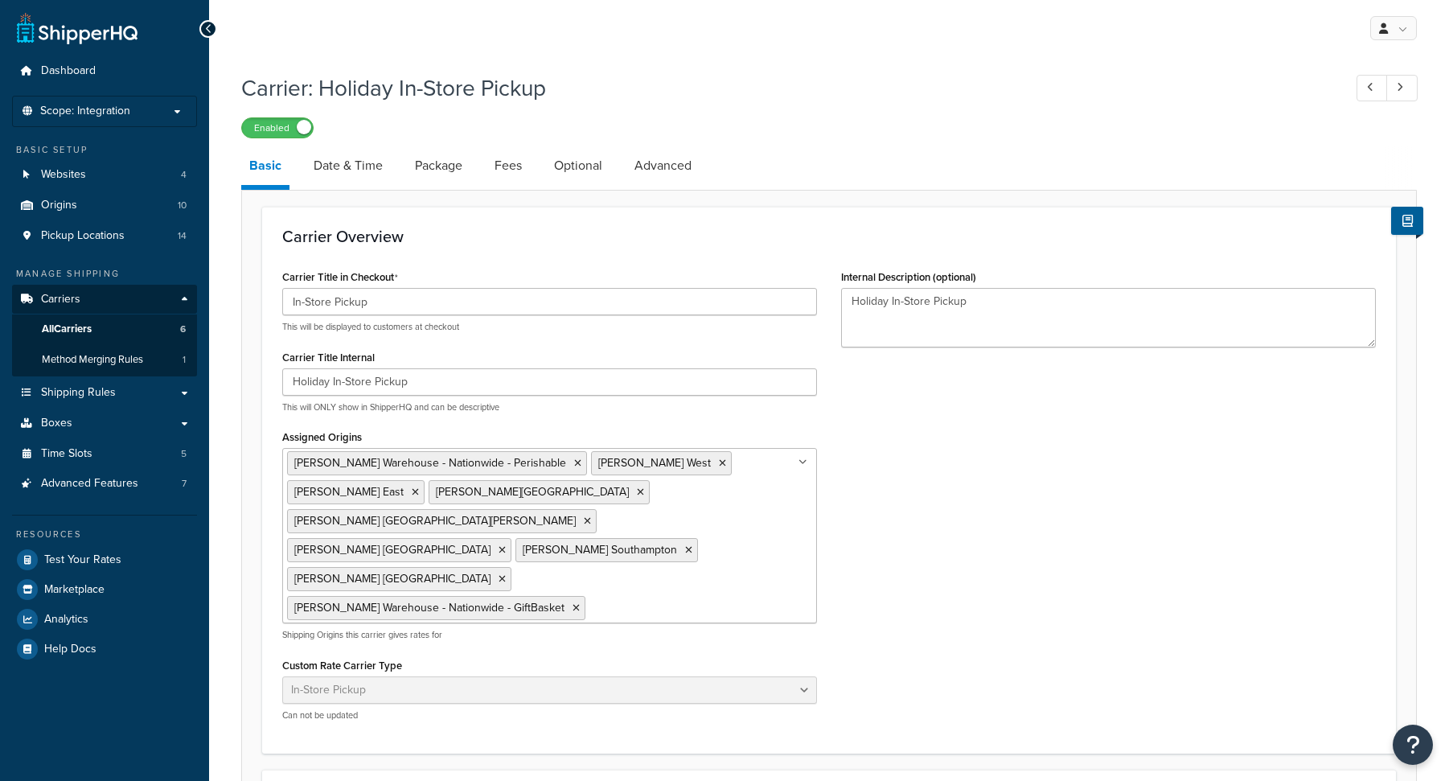
select select "pickup"
click at [367, 158] on link "Date & Time" at bounding box center [348, 165] width 85 height 39
select select "calendar"
select select "yMd"
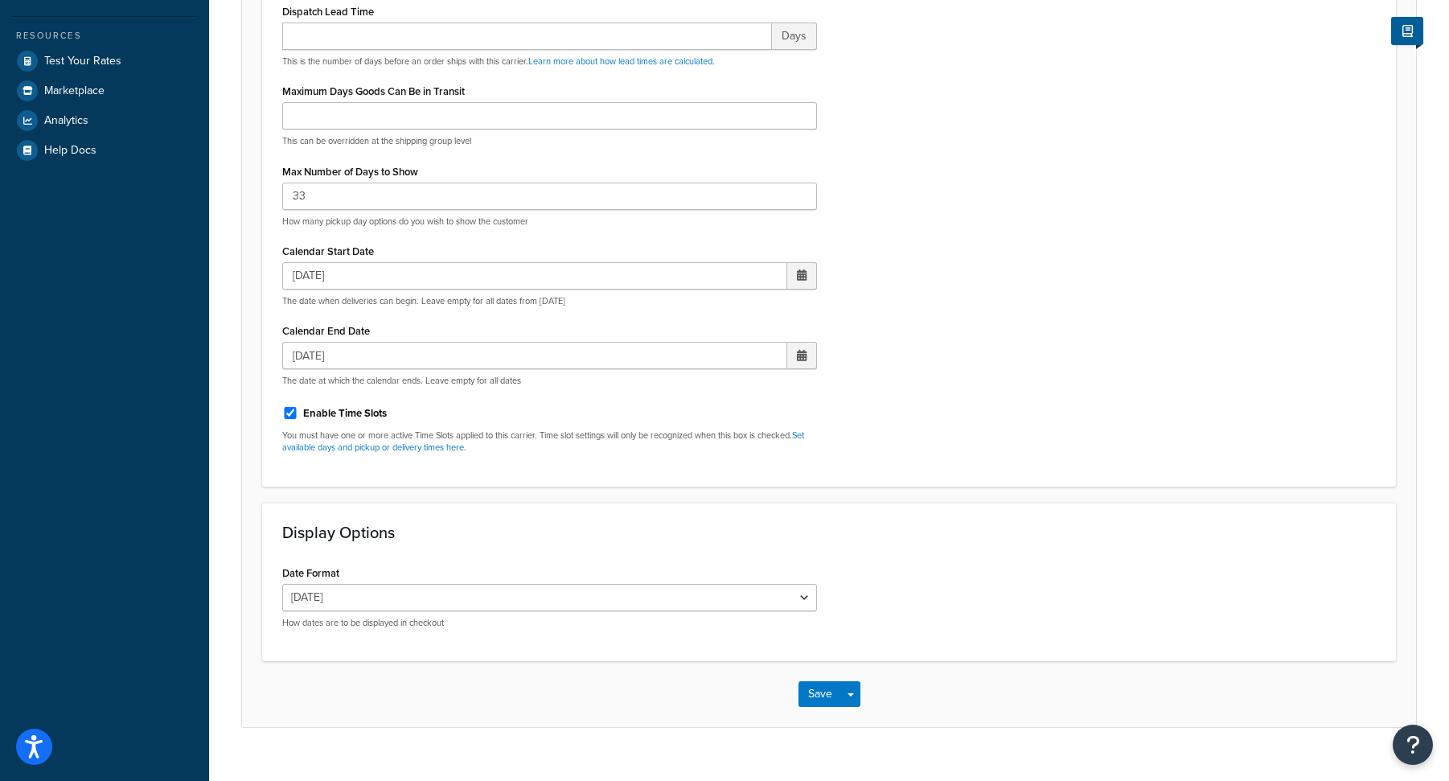
scroll to position [526, 0]
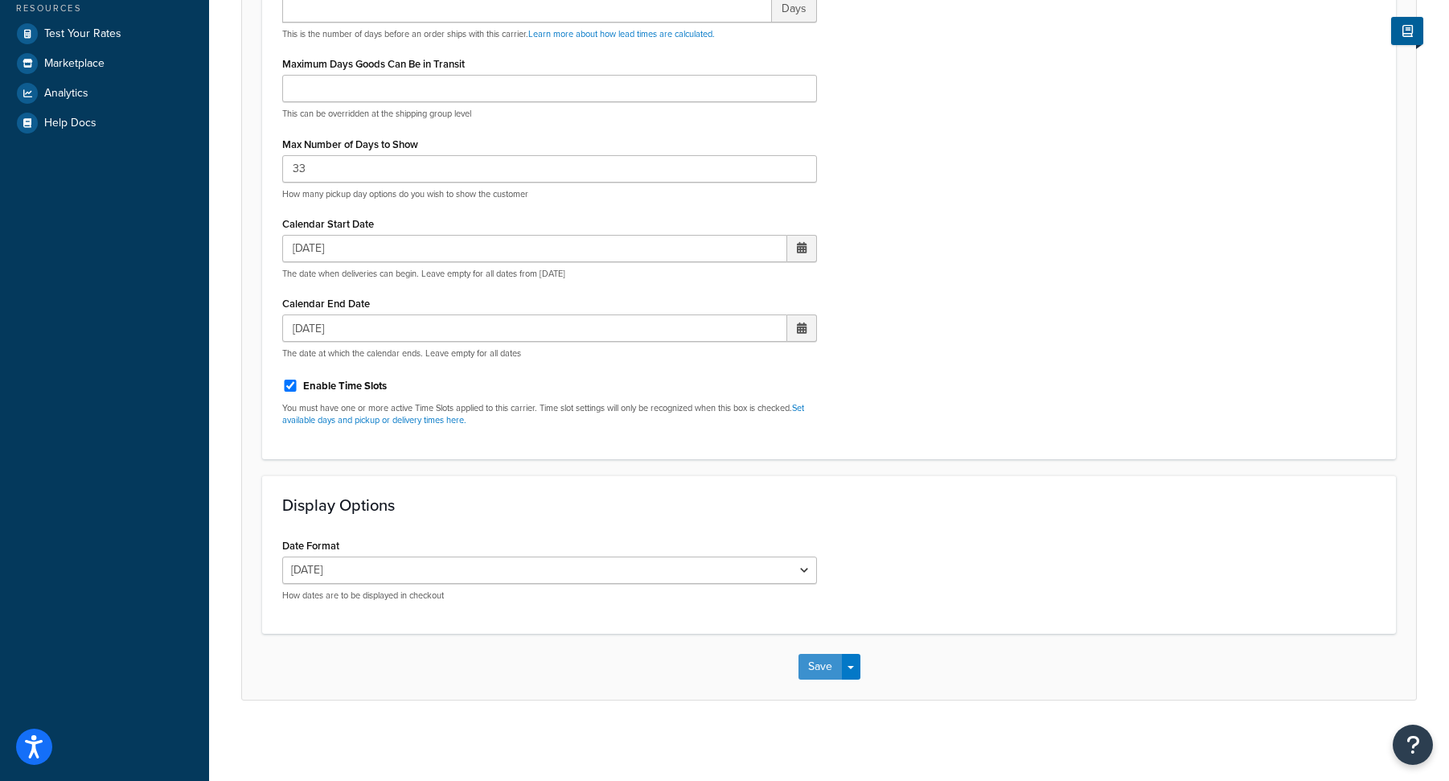
drag, startPoint x: 818, startPoint y: 671, endPoint x: 772, endPoint y: 623, distance: 66.5
click at [818, 671] on button "Save" at bounding box center [819, 667] width 43 height 26
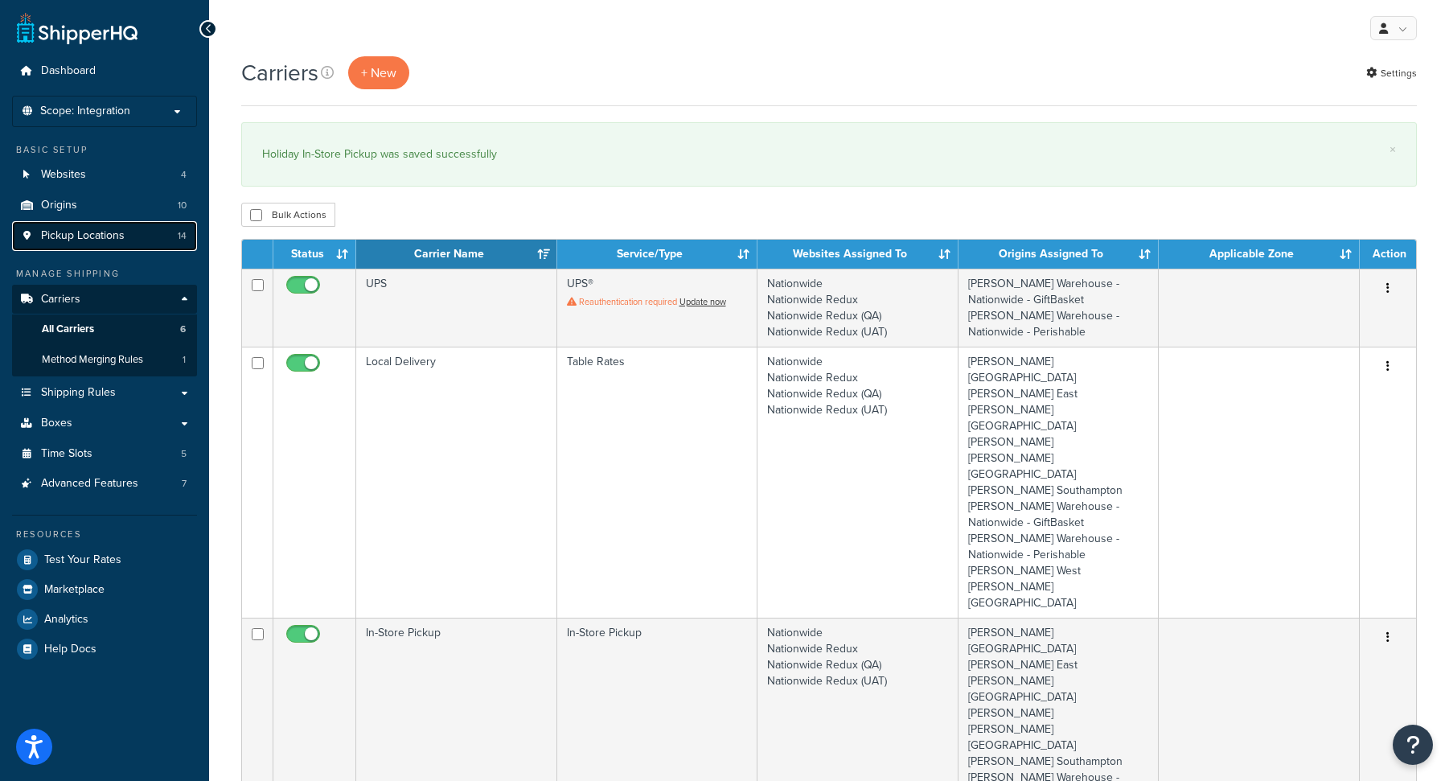
click at [77, 242] on span "Pickup Locations" at bounding box center [83, 236] width 84 height 14
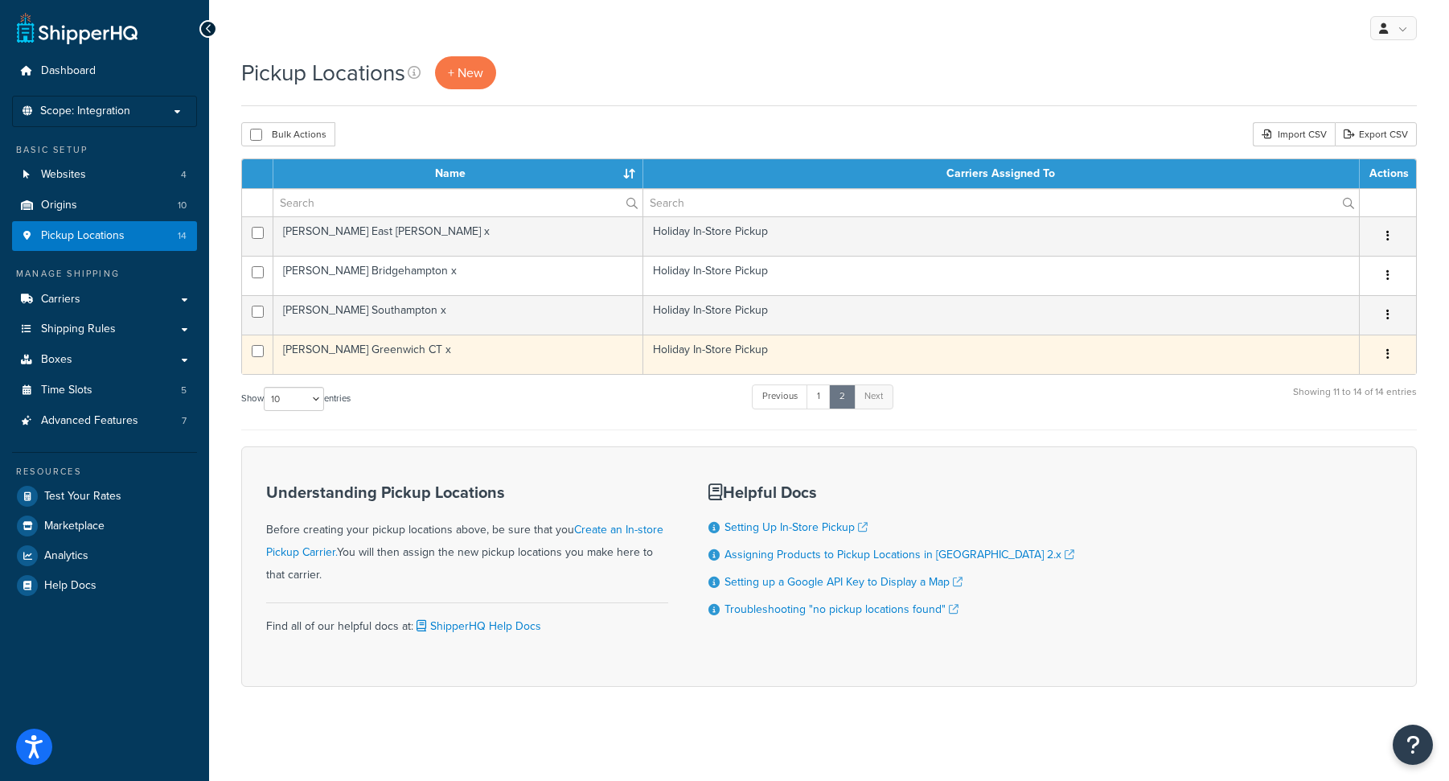
click at [380, 354] on td "[PERSON_NAME] Greenwich CT x" at bounding box center [458, 353] width 370 height 39
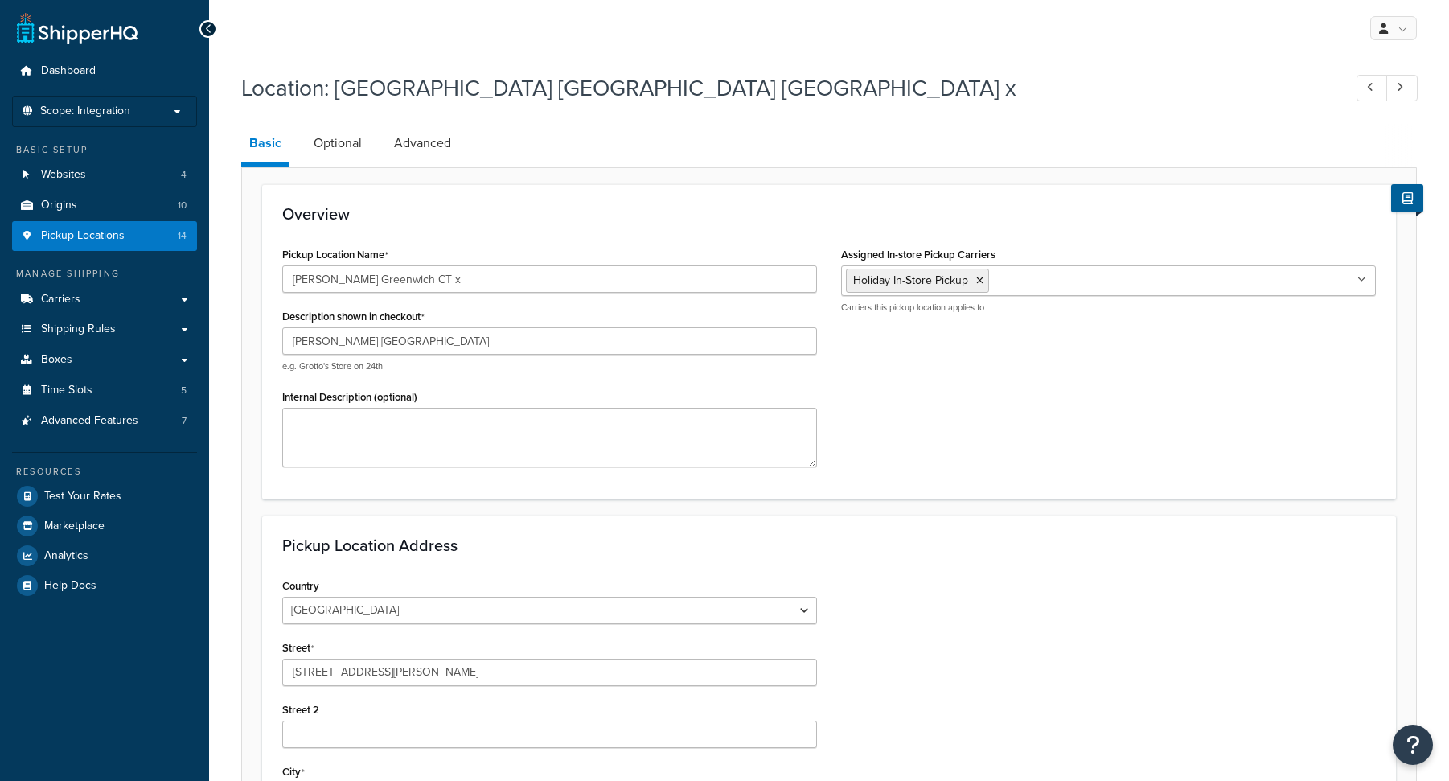
select select "7"
click at [329, 145] on link "Optional" at bounding box center [338, 143] width 64 height 39
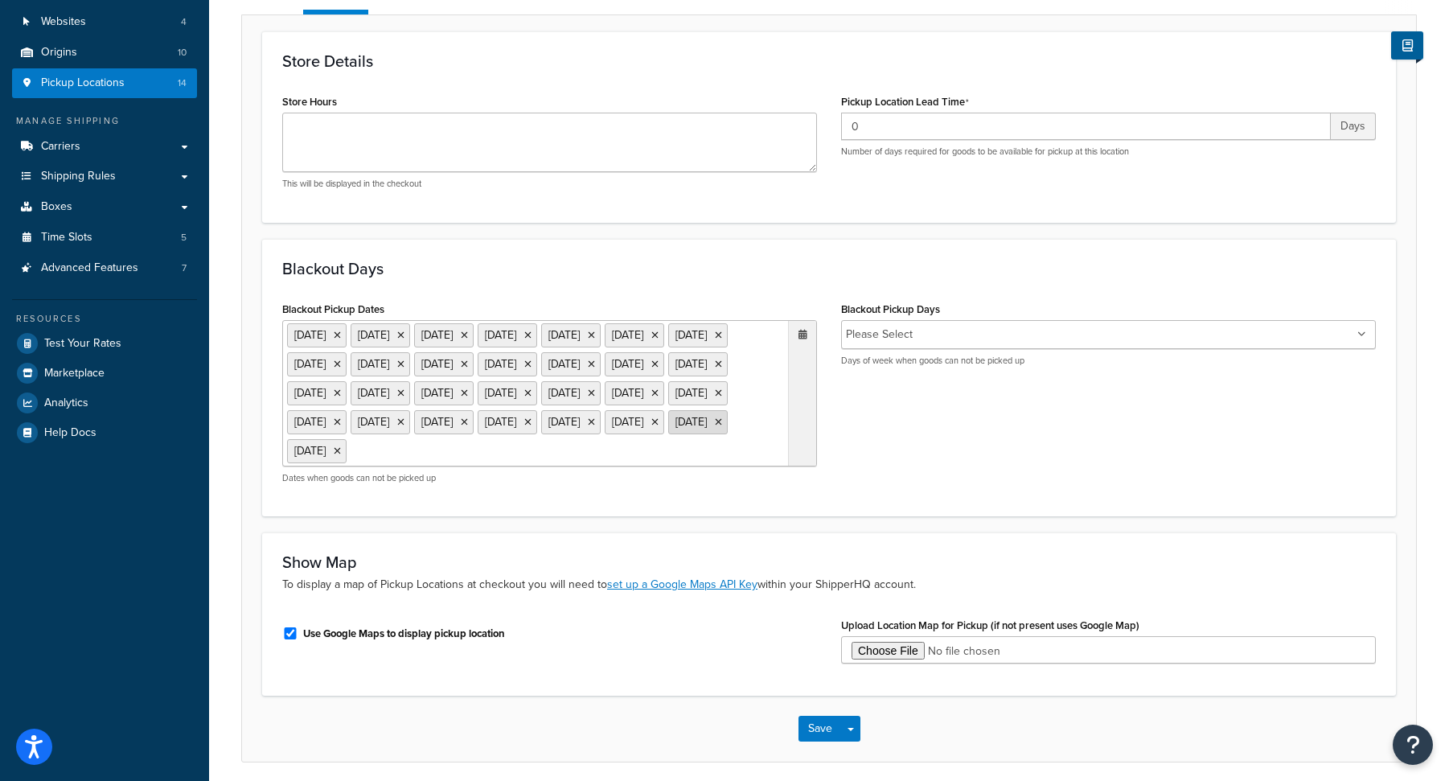
scroll to position [244, 0]
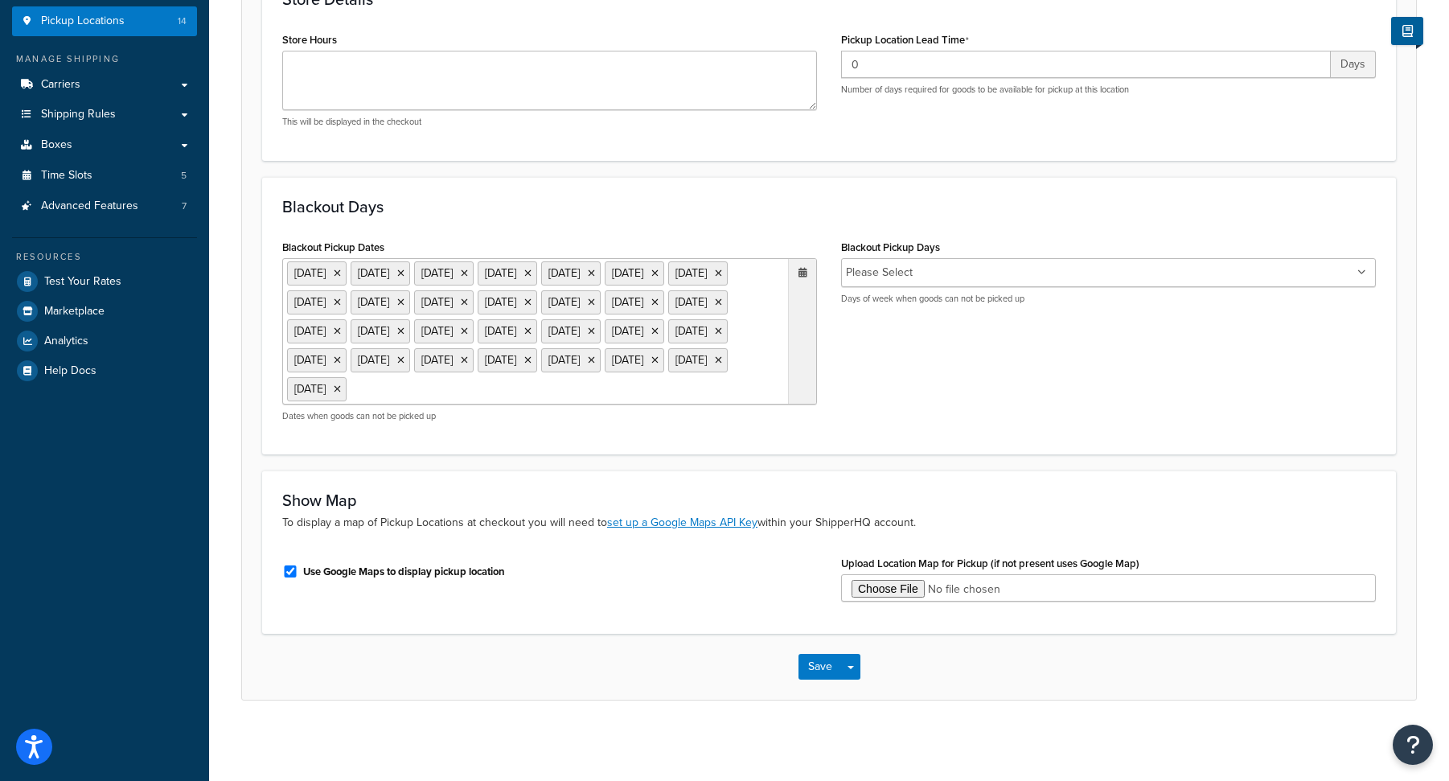
click at [683, 384] on ul "[DATE] [DATE] [DATE] [DATE] [DATE] [DATE] [DATE] [DATE] [DATE] [DATE] [DATE] [D…" at bounding box center [549, 331] width 535 height 146
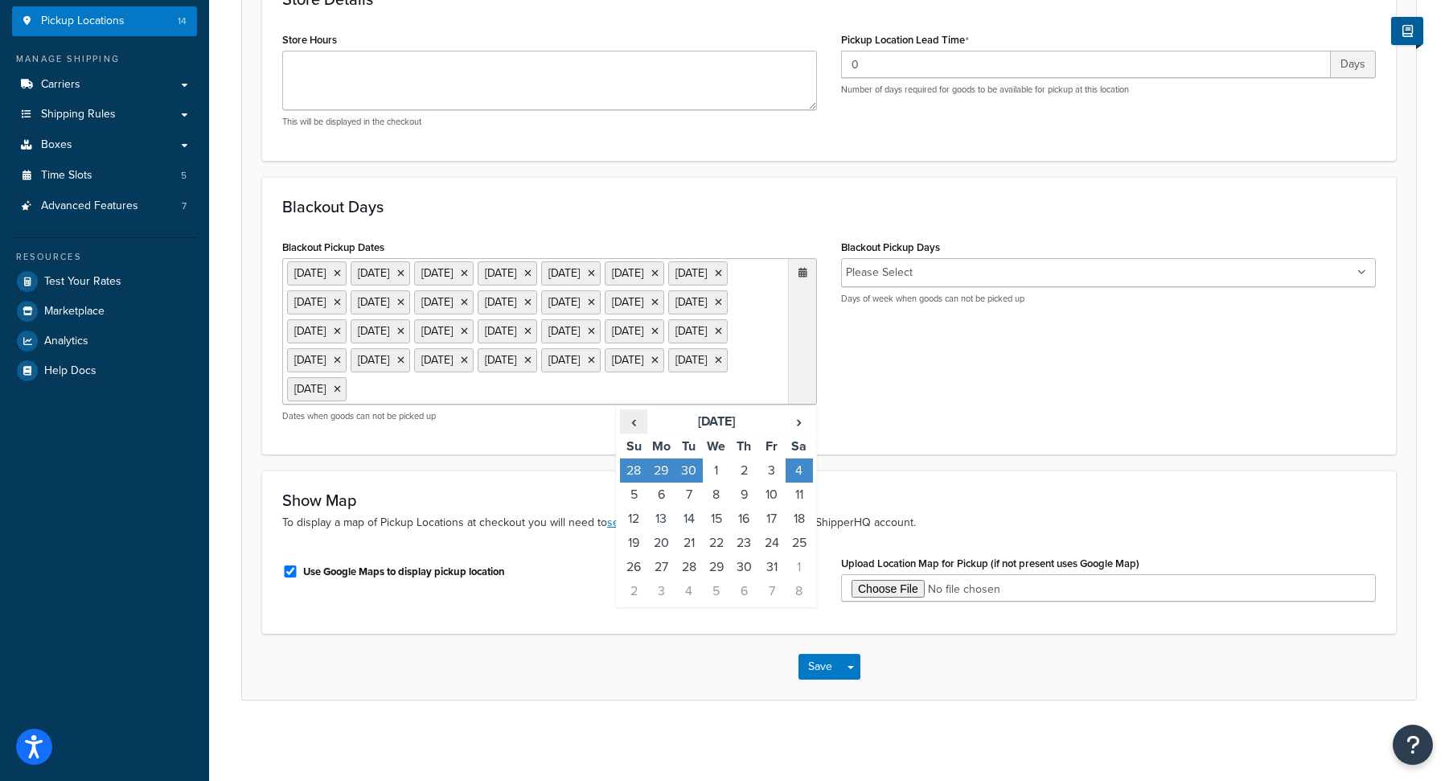
click at [629, 421] on span "‹" at bounding box center [634, 421] width 26 height 23
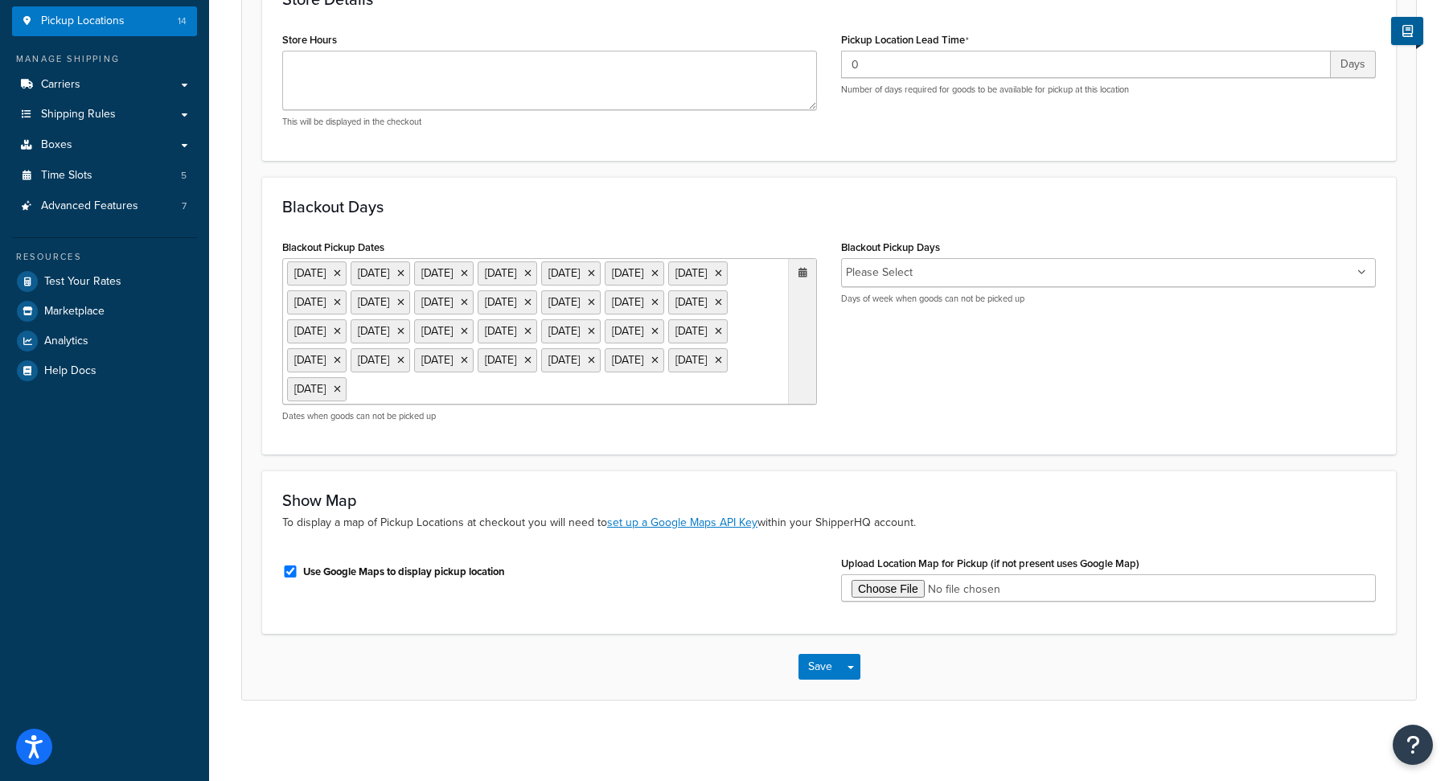
click at [938, 377] on div "Blackout Pickup Dates [DATE] [DATE] [DATE] [DATE] [DATE] [DATE] [DATE] [DATE] […" at bounding box center [829, 335] width 1118 height 199
click at [837, 666] on button "Save" at bounding box center [819, 667] width 43 height 26
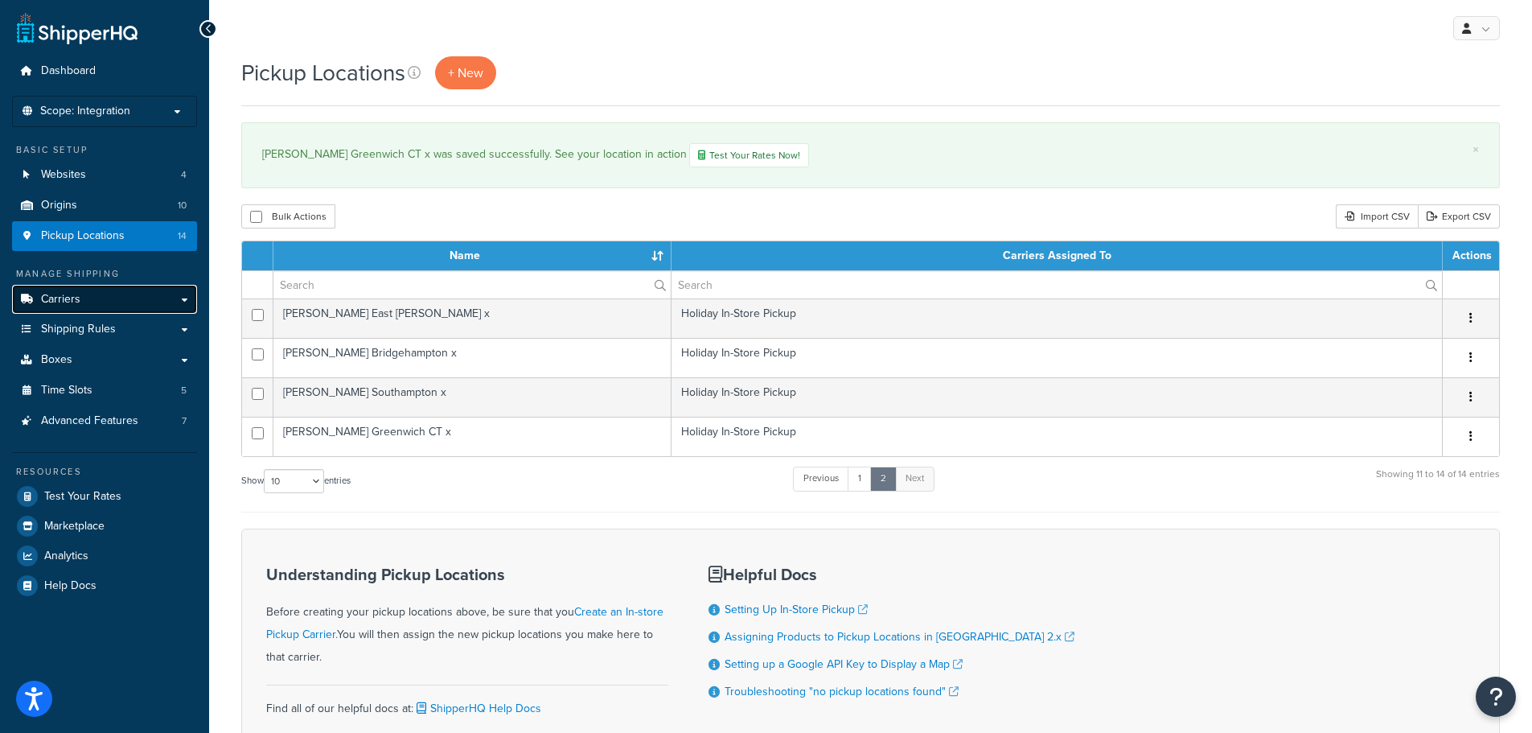
click at [68, 293] on span "Carriers" at bounding box center [60, 300] width 39 height 14
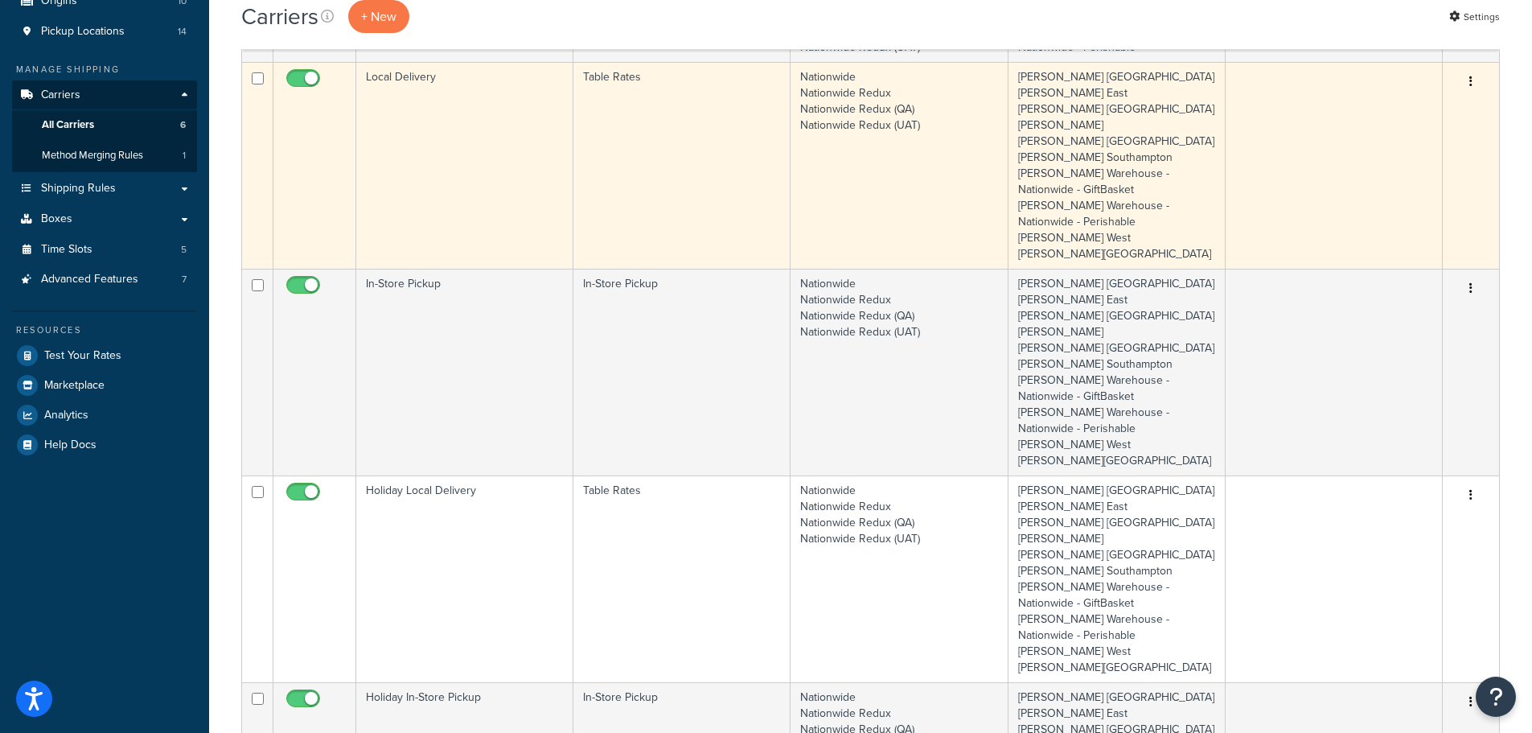
scroll to position [322, 0]
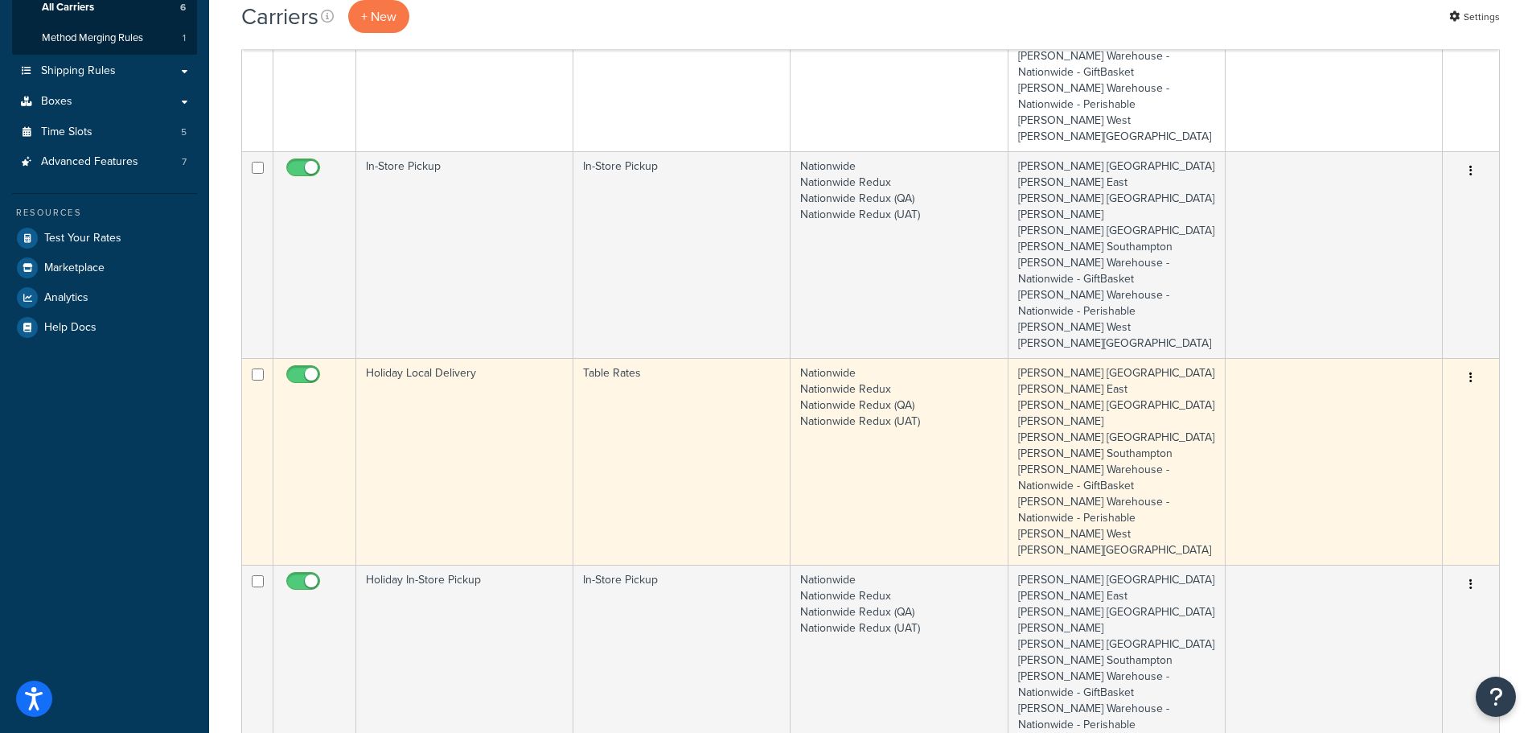
click at [437, 396] on td "Holiday Local Delivery" at bounding box center [464, 461] width 217 height 207
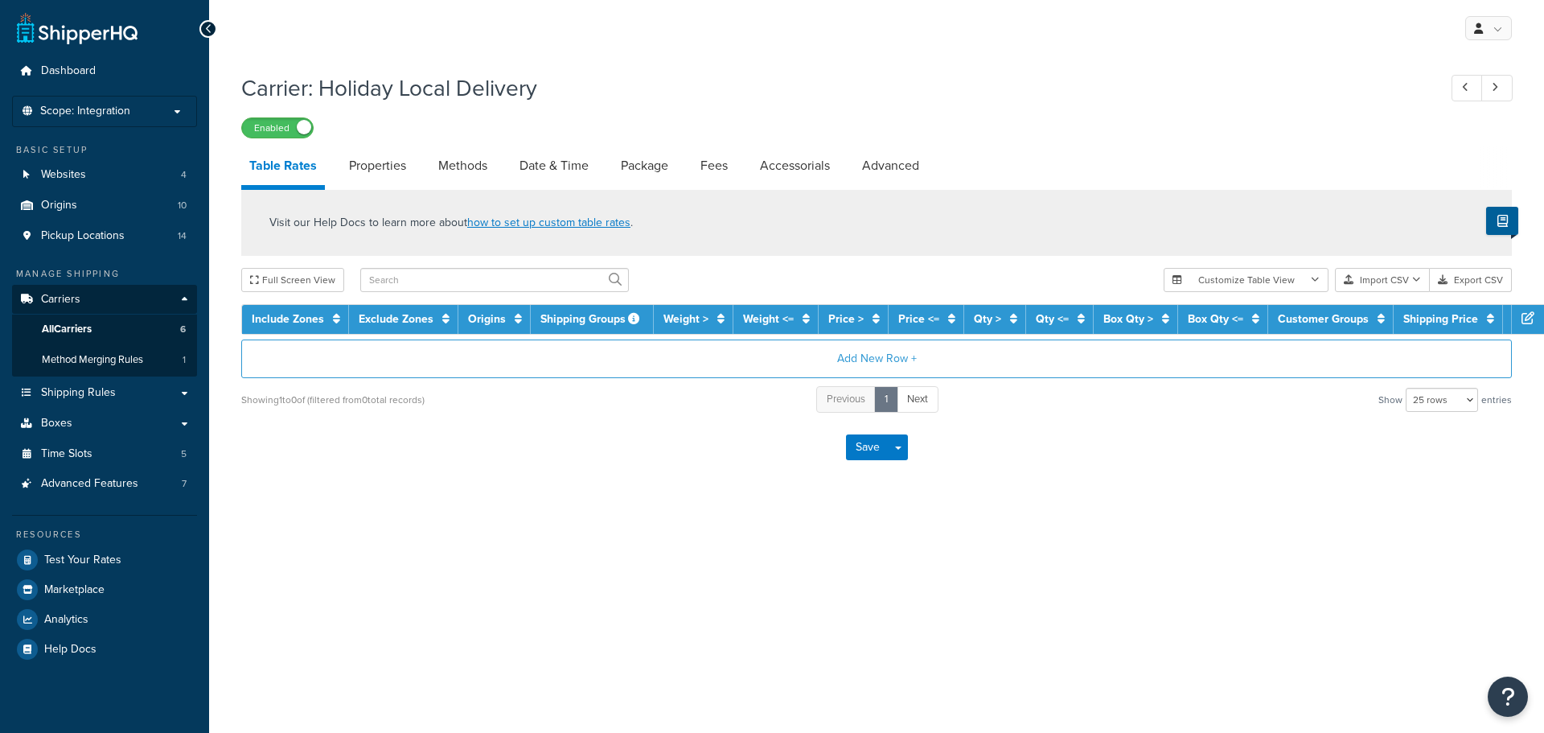
select select "25"
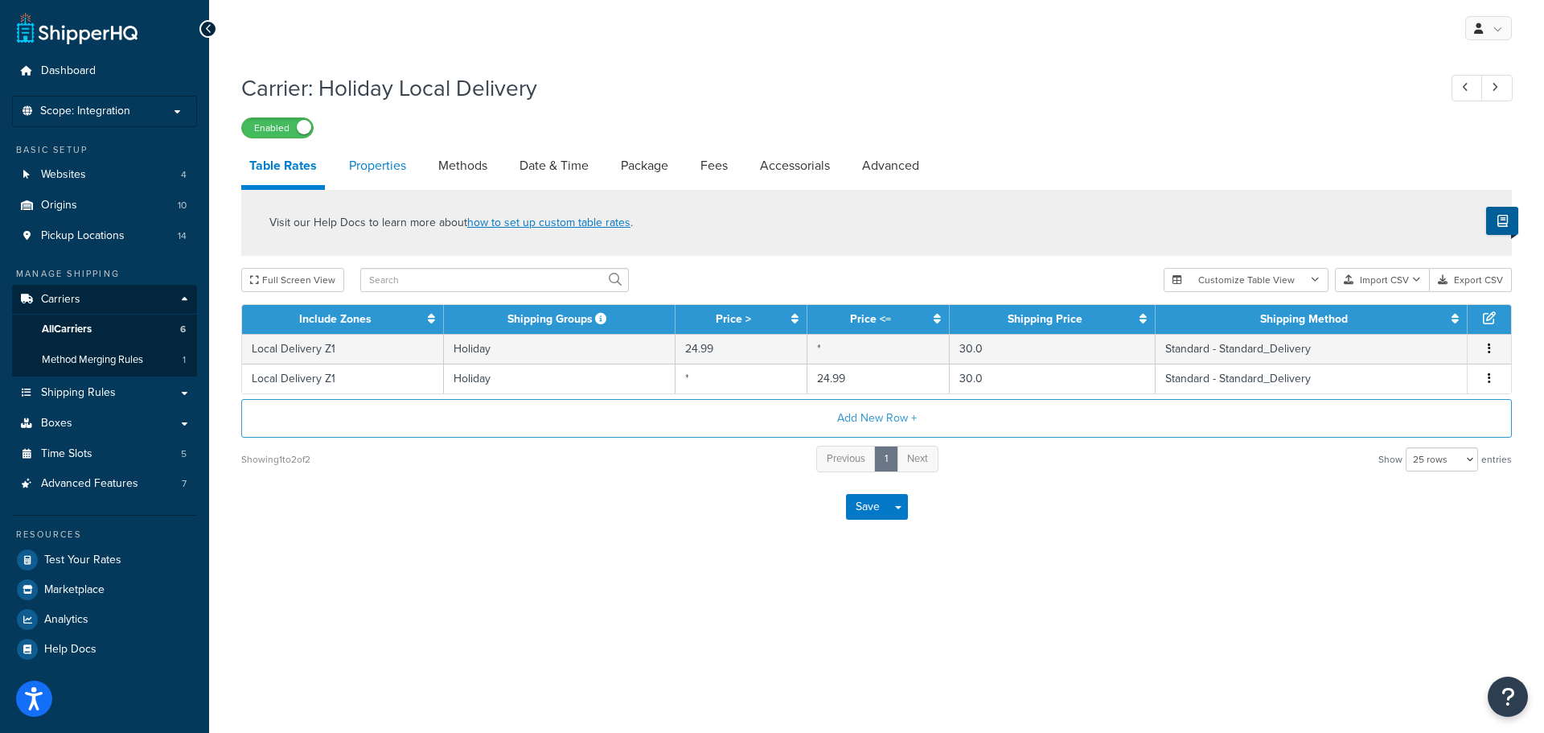
click at [371, 163] on link "Properties" at bounding box center [377, 165] width 73 height 39
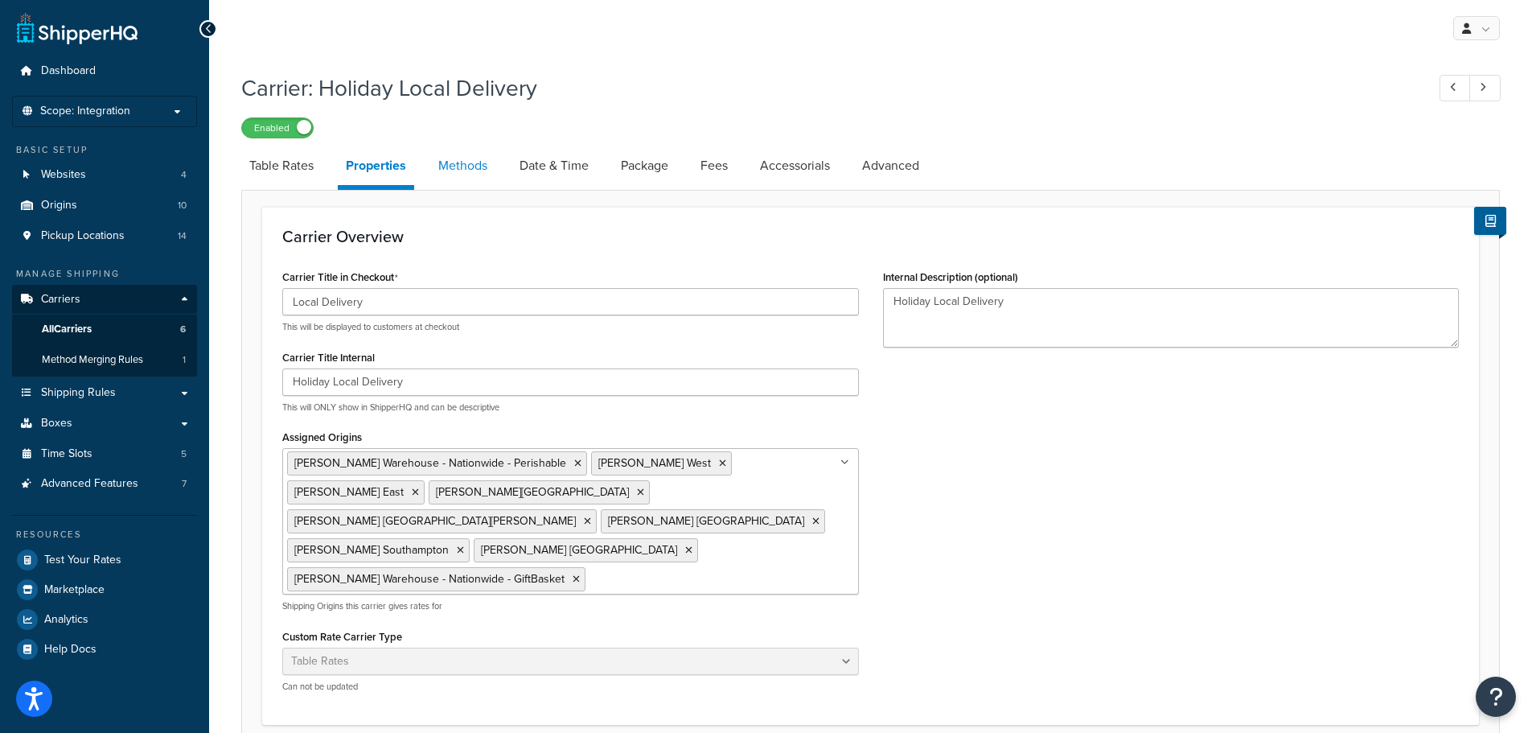
click at [468, 166] on link "Methods" at bounding box center [462, 165] width 65 height 39
select select "25"
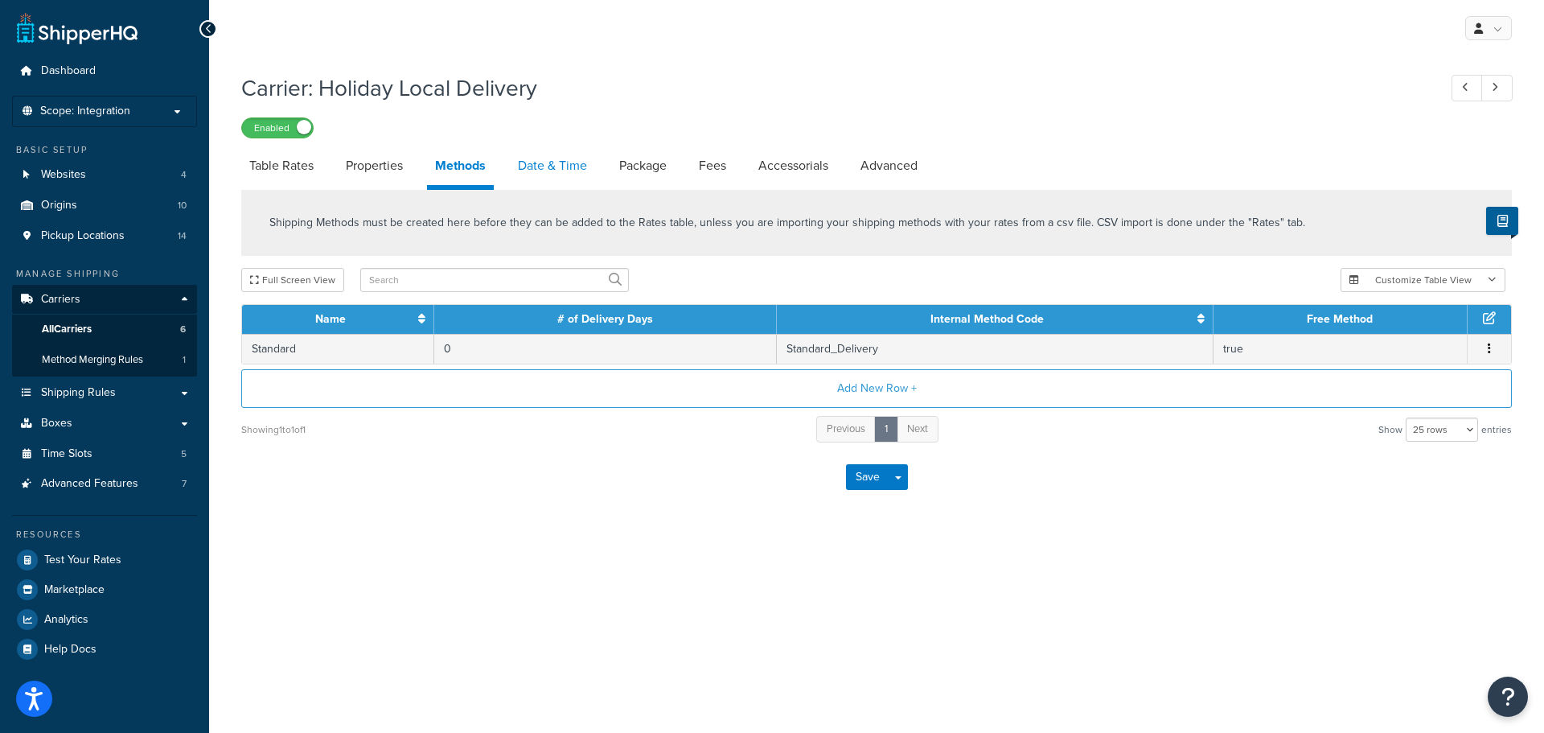
click at [557, 166] on link "Date & Time" at bounding box center [552, 165] width 85 height 39
select select "yMd"
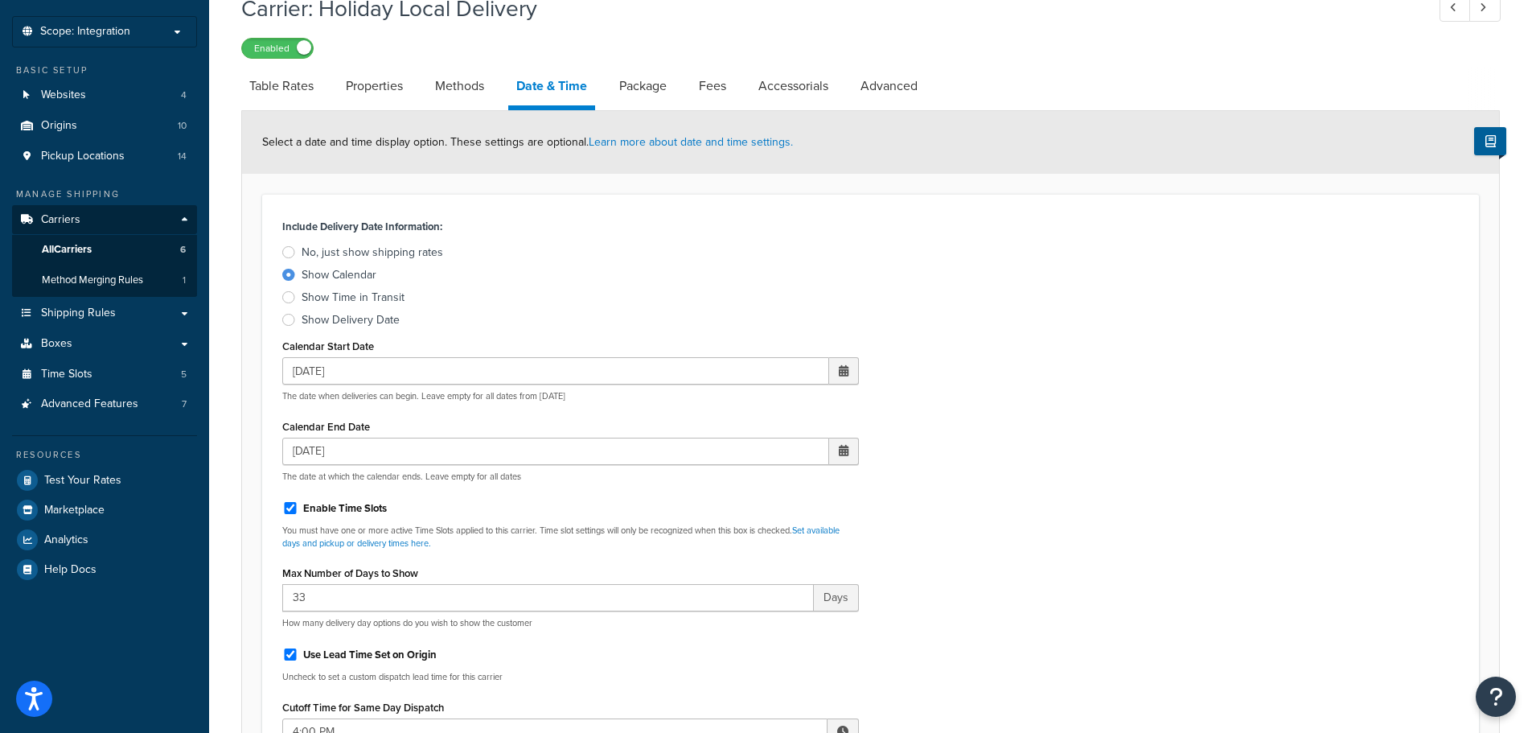
scroll to position [80, 0]
drag, startPoint x: 333, startPoint y: 590, endPoint x: 262, endPoint y: 588, distance: 70.8
click at [263, 588] on div "Include Delivery Date Information: No, just show shipping rates Show Calendar S…" at bounding box center [870, 551] width 1217 height 717
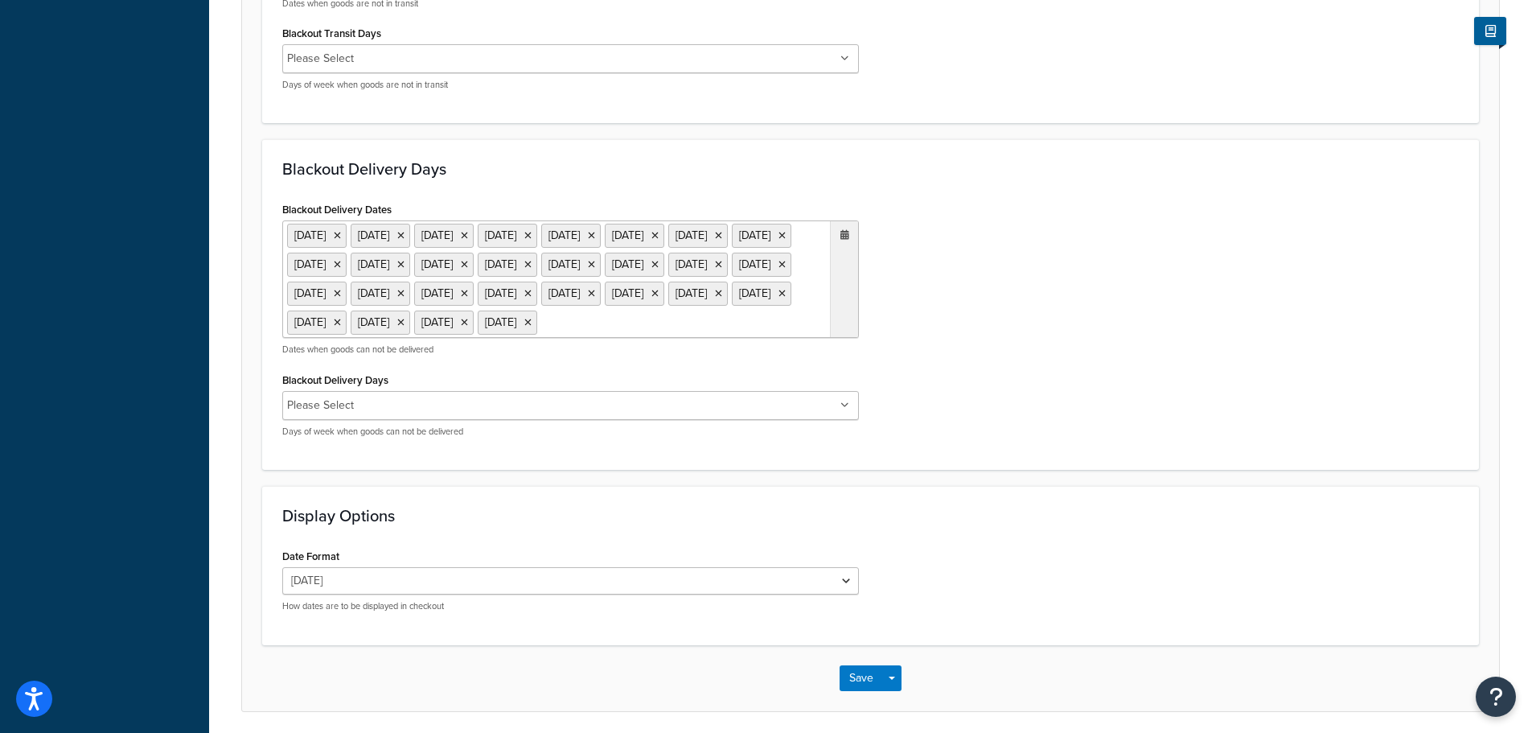
scroll to position [1243, 0]
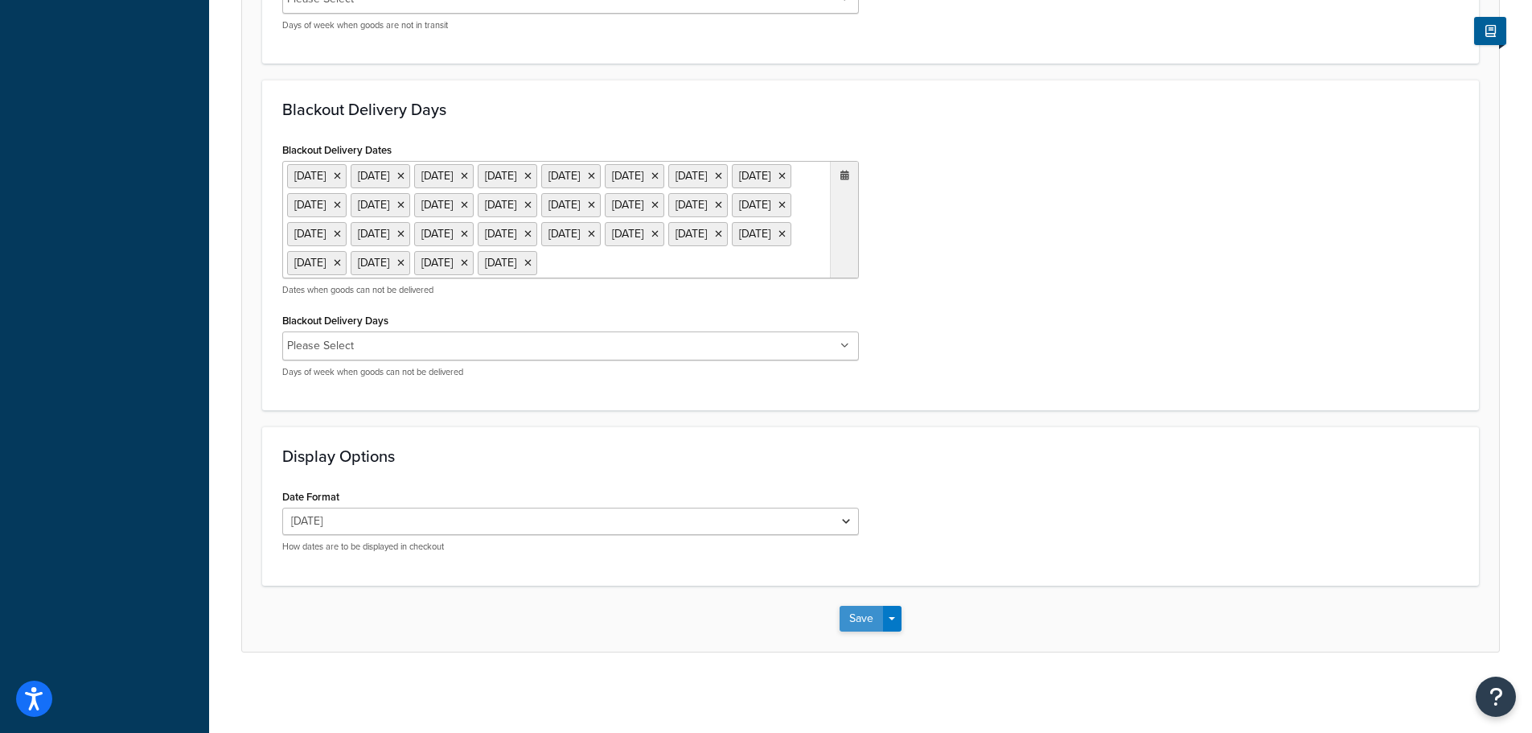
type input "7"
click at [855, 612] on button "Save" at bounding box center [860, 618] width 43 height 26
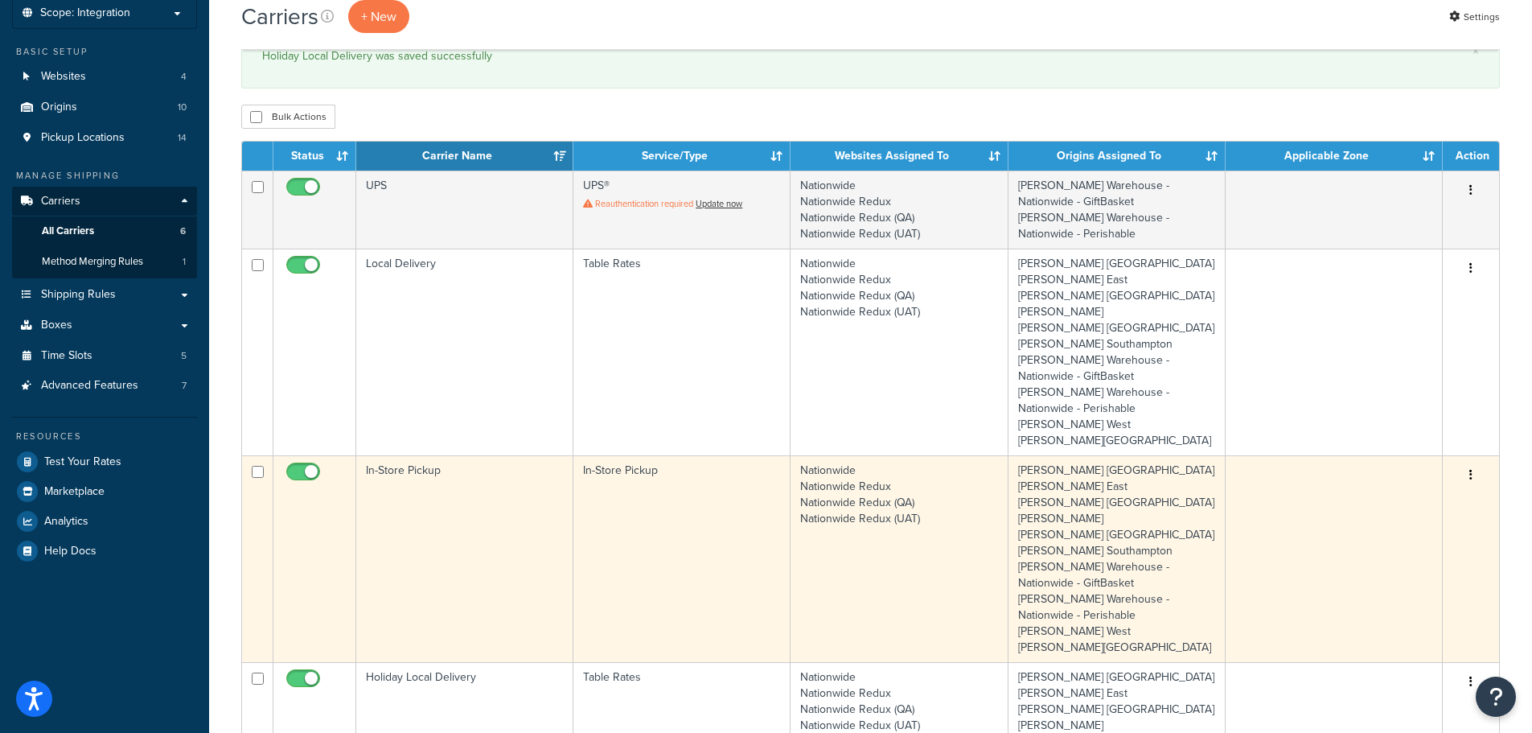
scroll to position [322, 0]
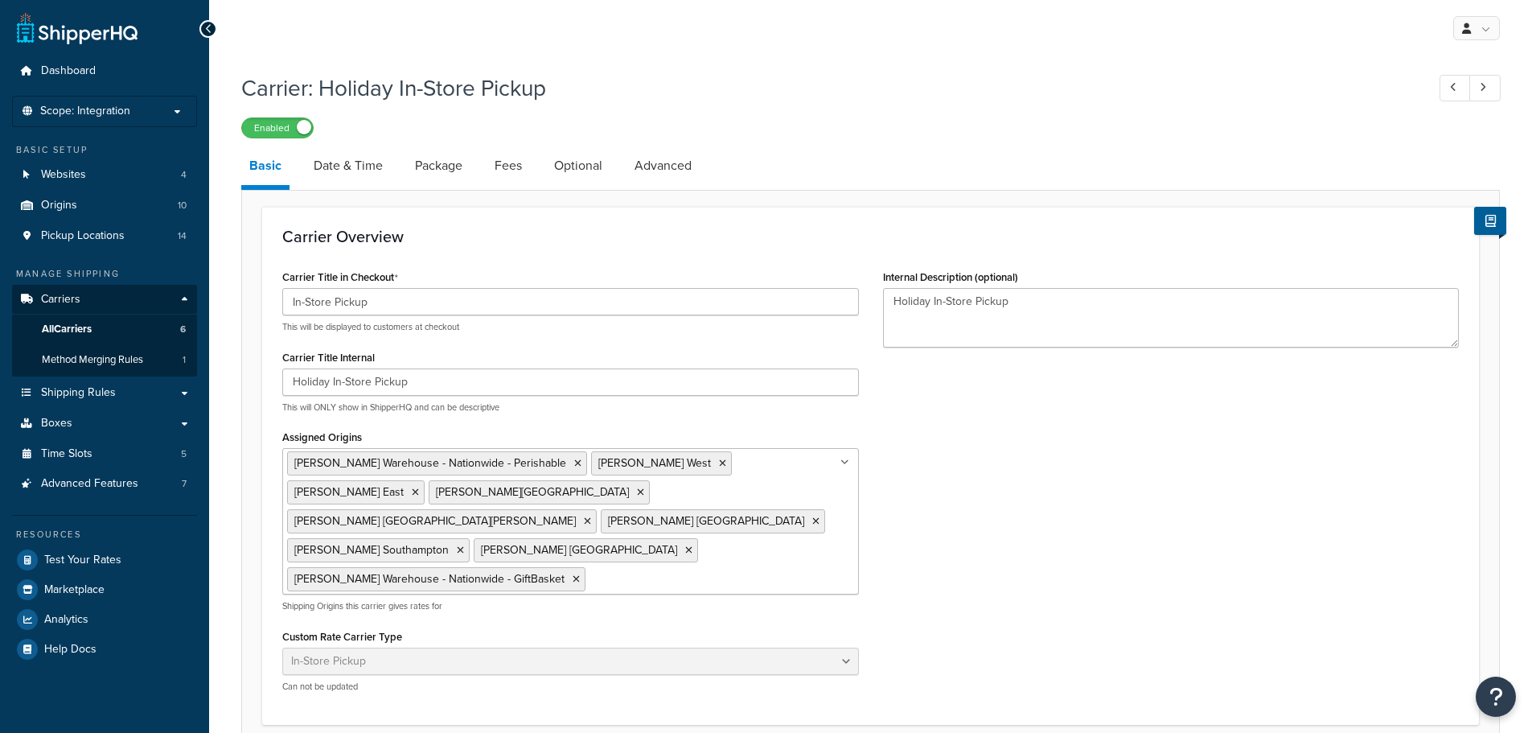
select select "pickup"
click at [350, 172] on link "Date & Time" at bounding box center [348, 165] width 85 height 39
select select "calendar"
select select "yMd"
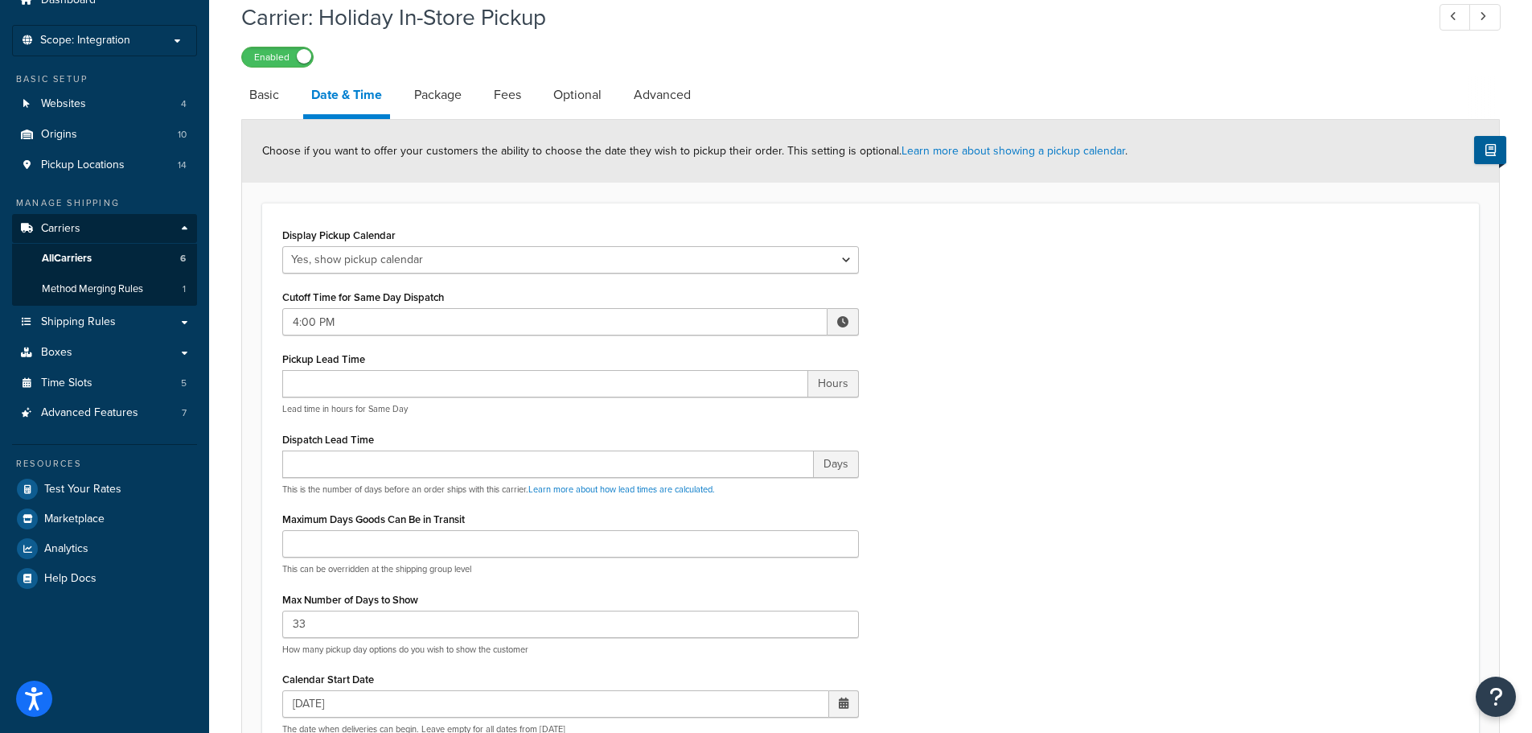
scroll to position [402, 0]
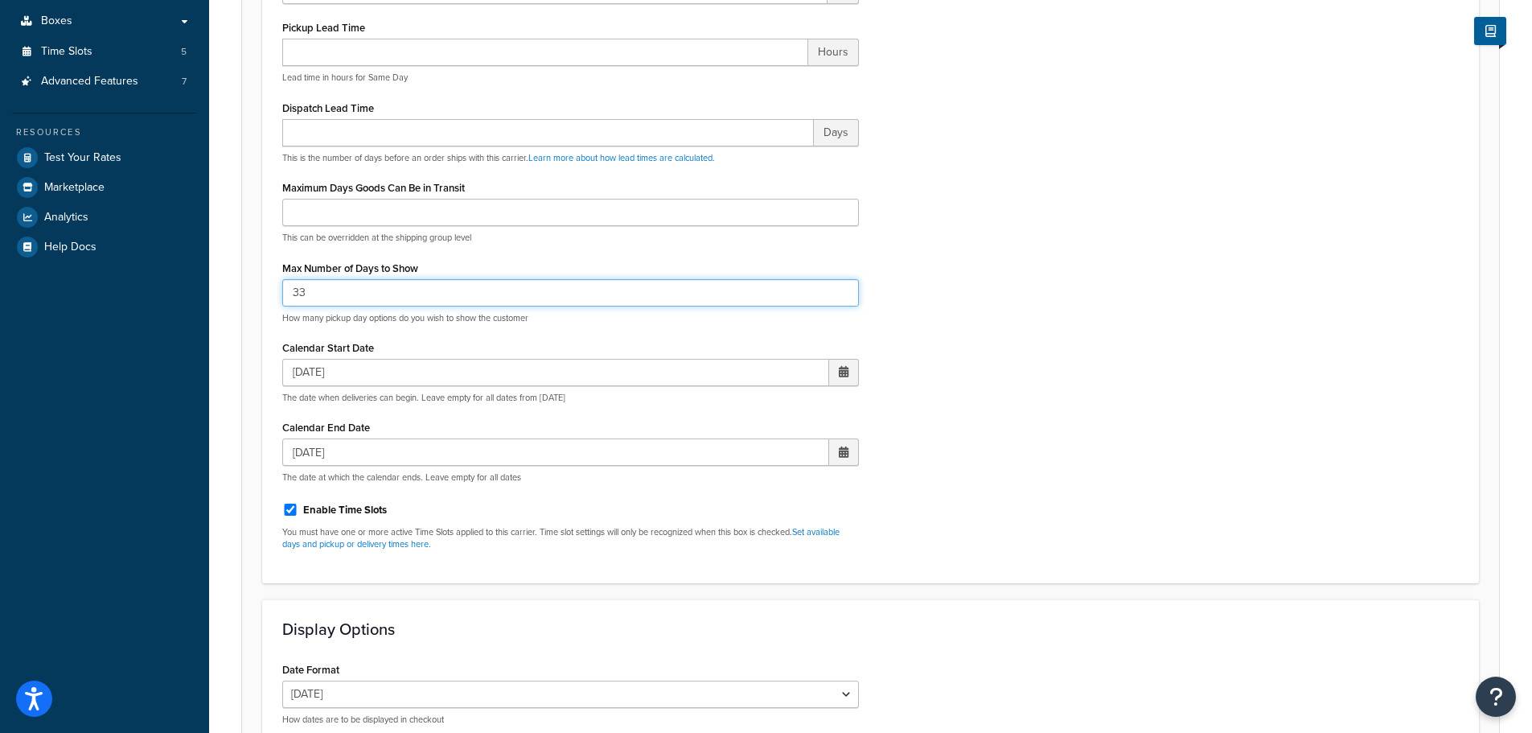
drag, startPoint x: 312, startPoint y: 293, endPoint x: 248, endPoint y: 303, distance: 65.2
click at [249, 302] on form "Choose if you want to offer your customers the ability to choose the date they …" at bounding box center [870, 306] width 1257 height 1035
type input "7"
type input "8"
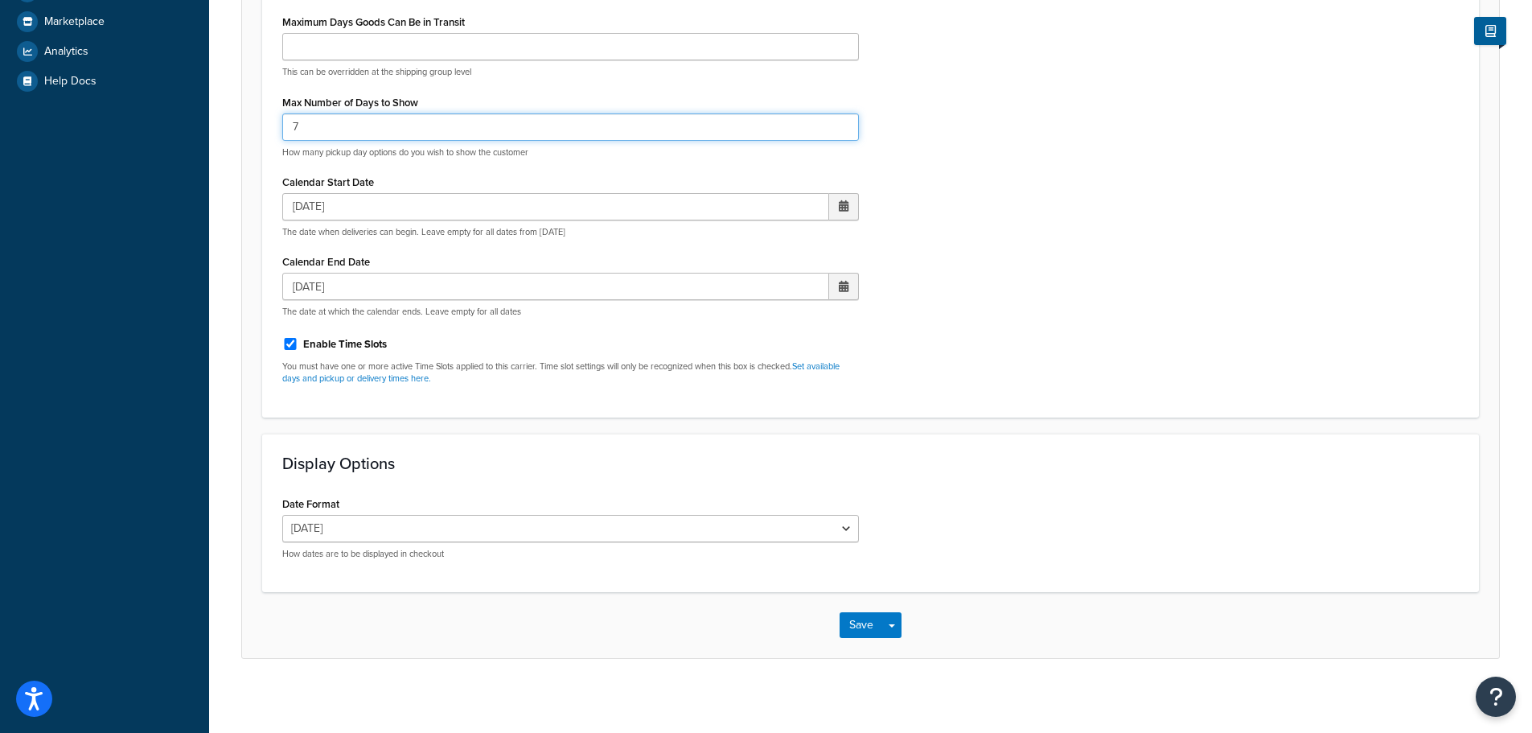
scroll to position [574, 0]
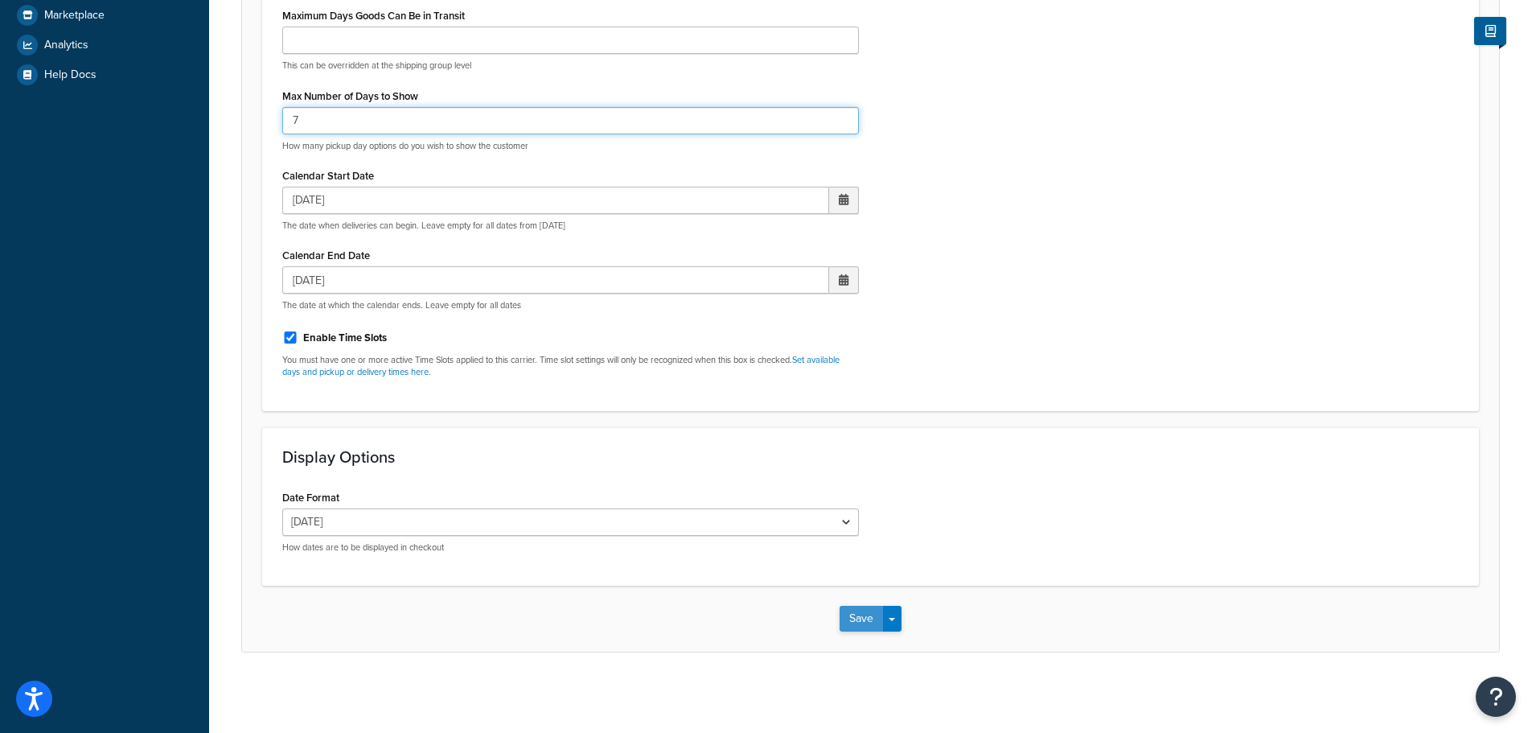
type input "7"
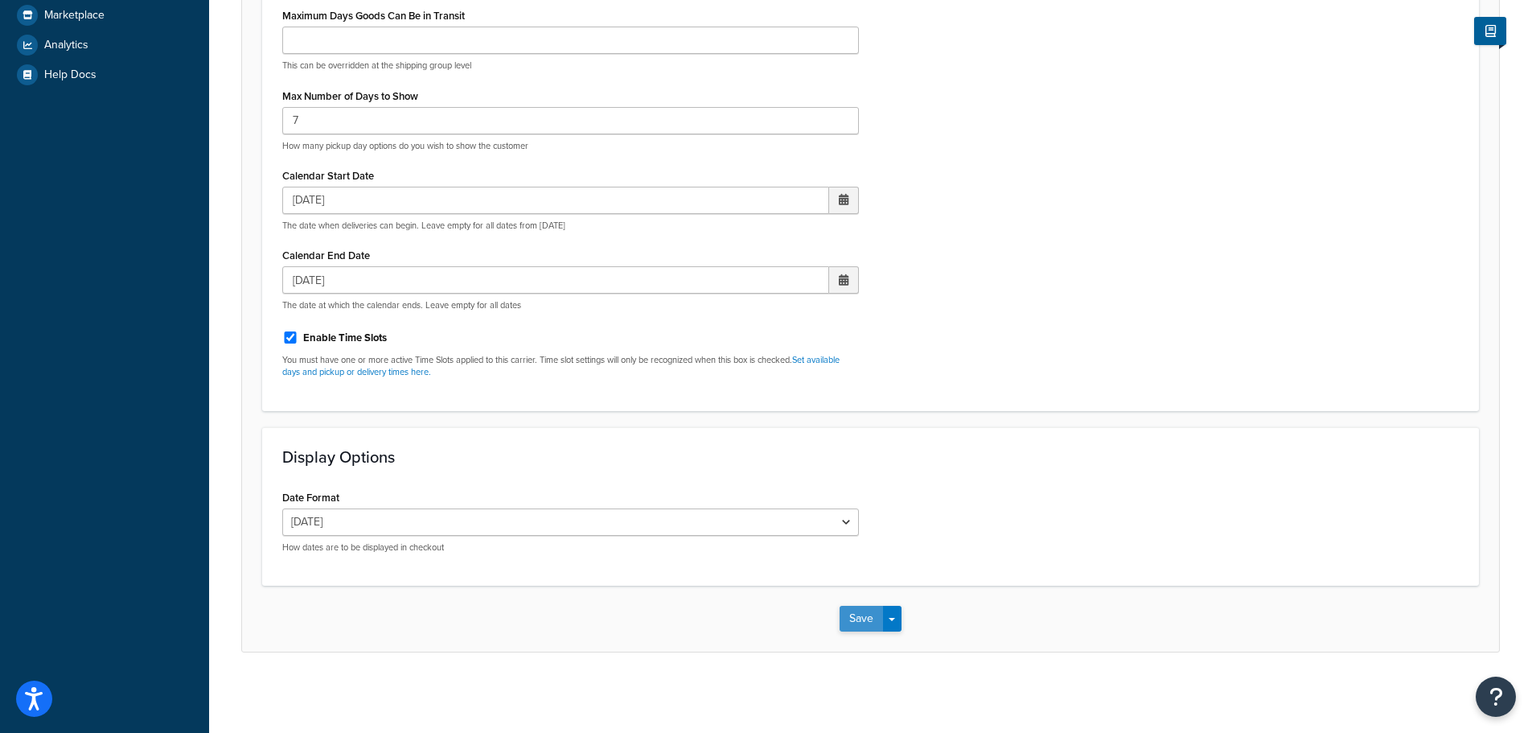
click at [868, 622] on button "Save" at bounding box center [860, 618] width 43 height 26
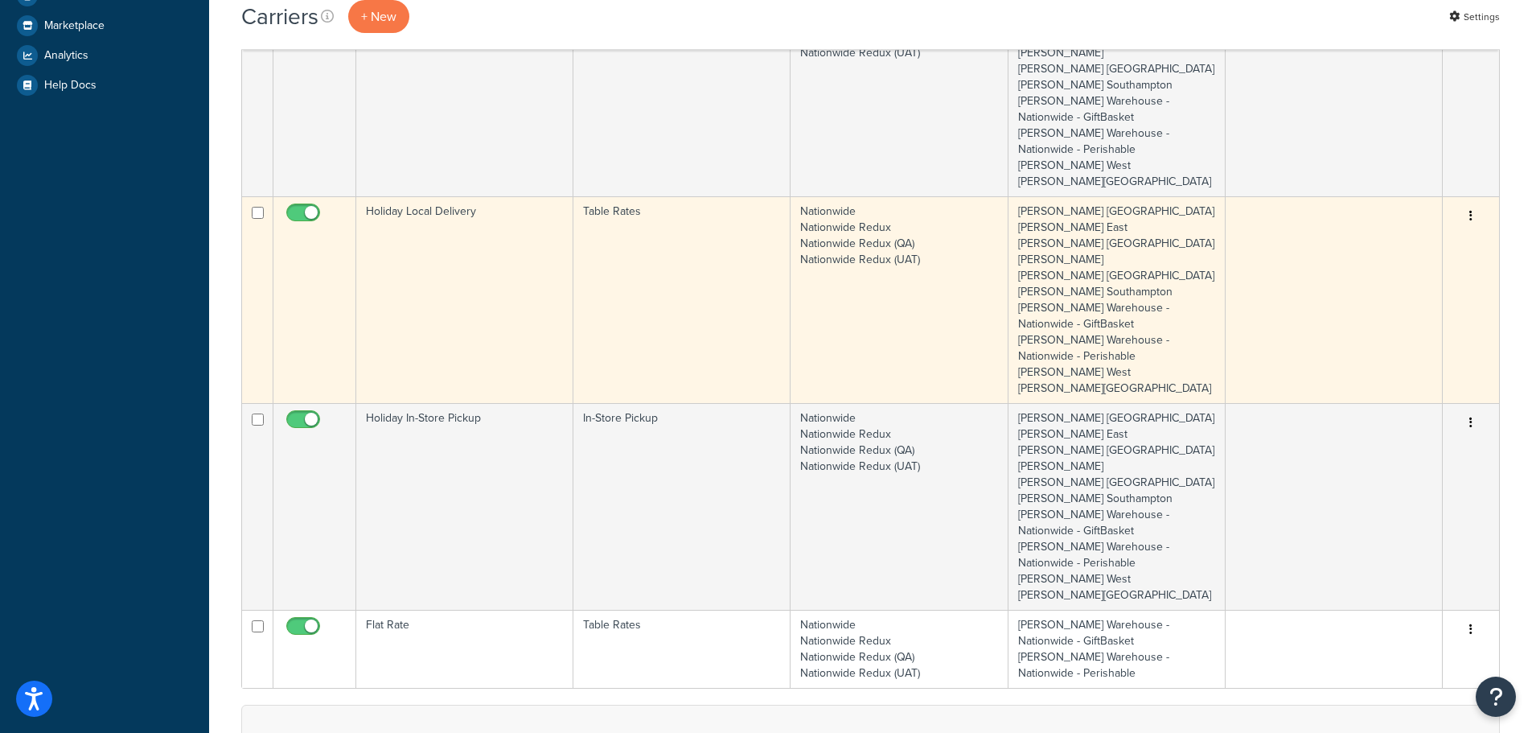
scroll to position [563, 0]
click at [467, 221] on td "Holiday Local Delivery" at bounding box center [464, 300] width 217 height 207
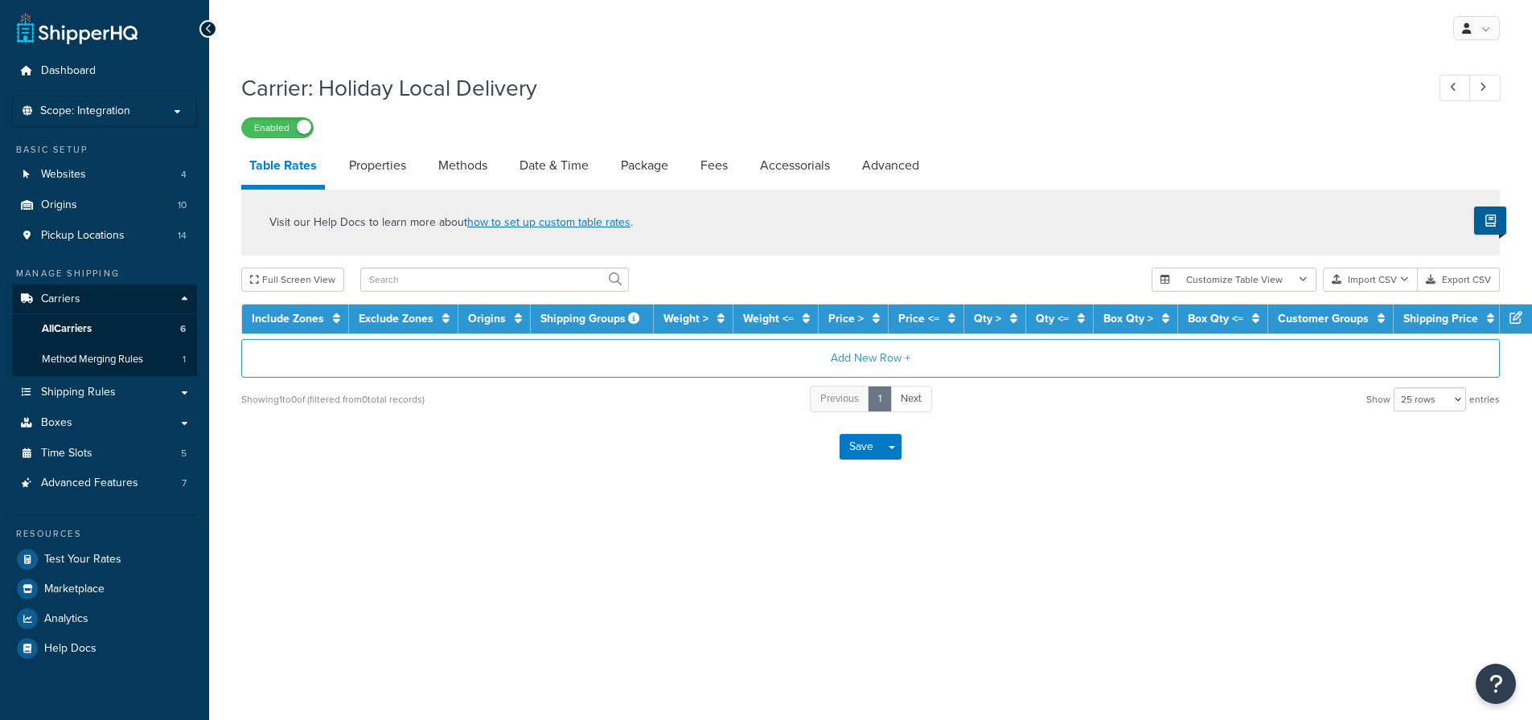
select select "25"
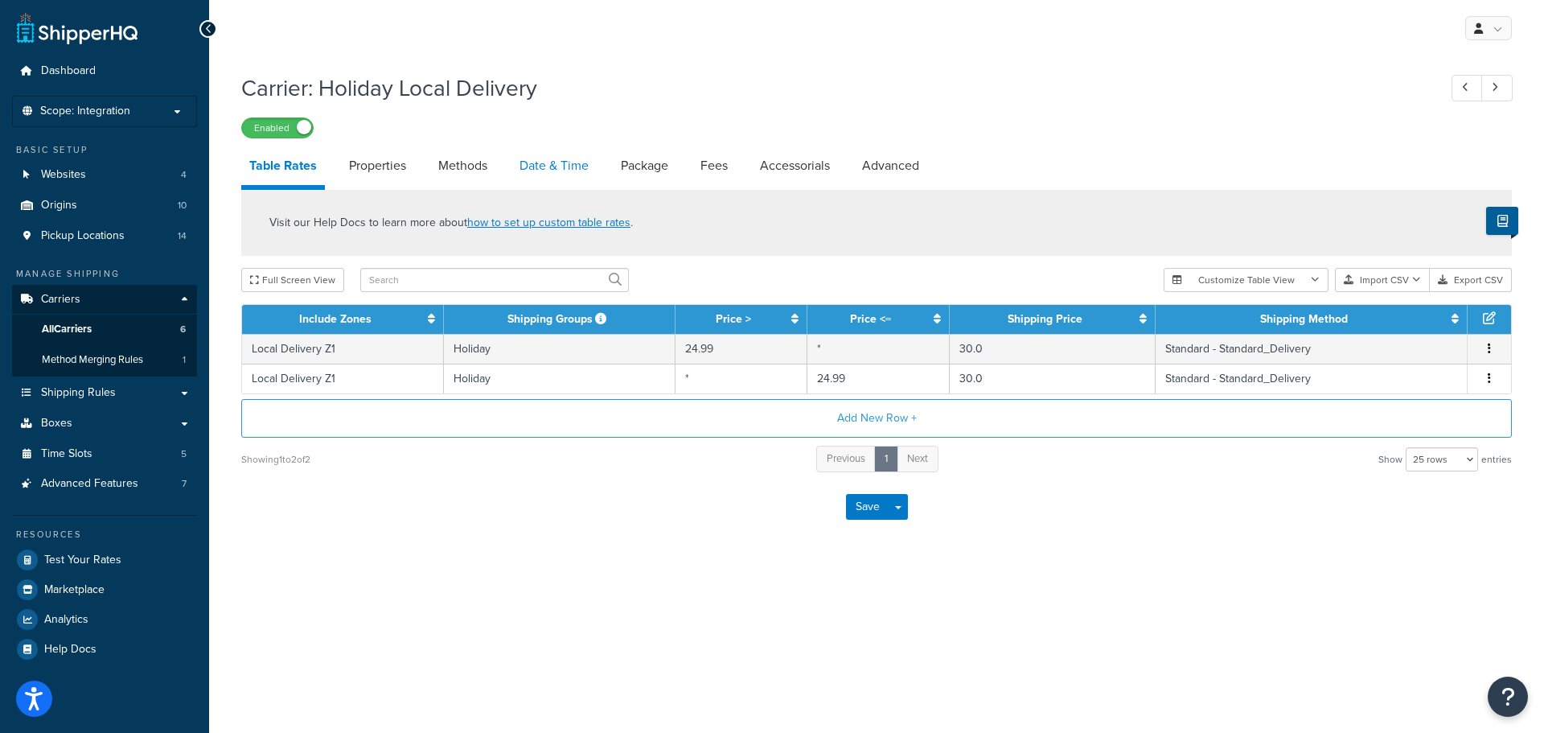
click at [532, 163] on link "Date & Time" at bounding box center [553, 165] width 85 height 39
select select "yMd"
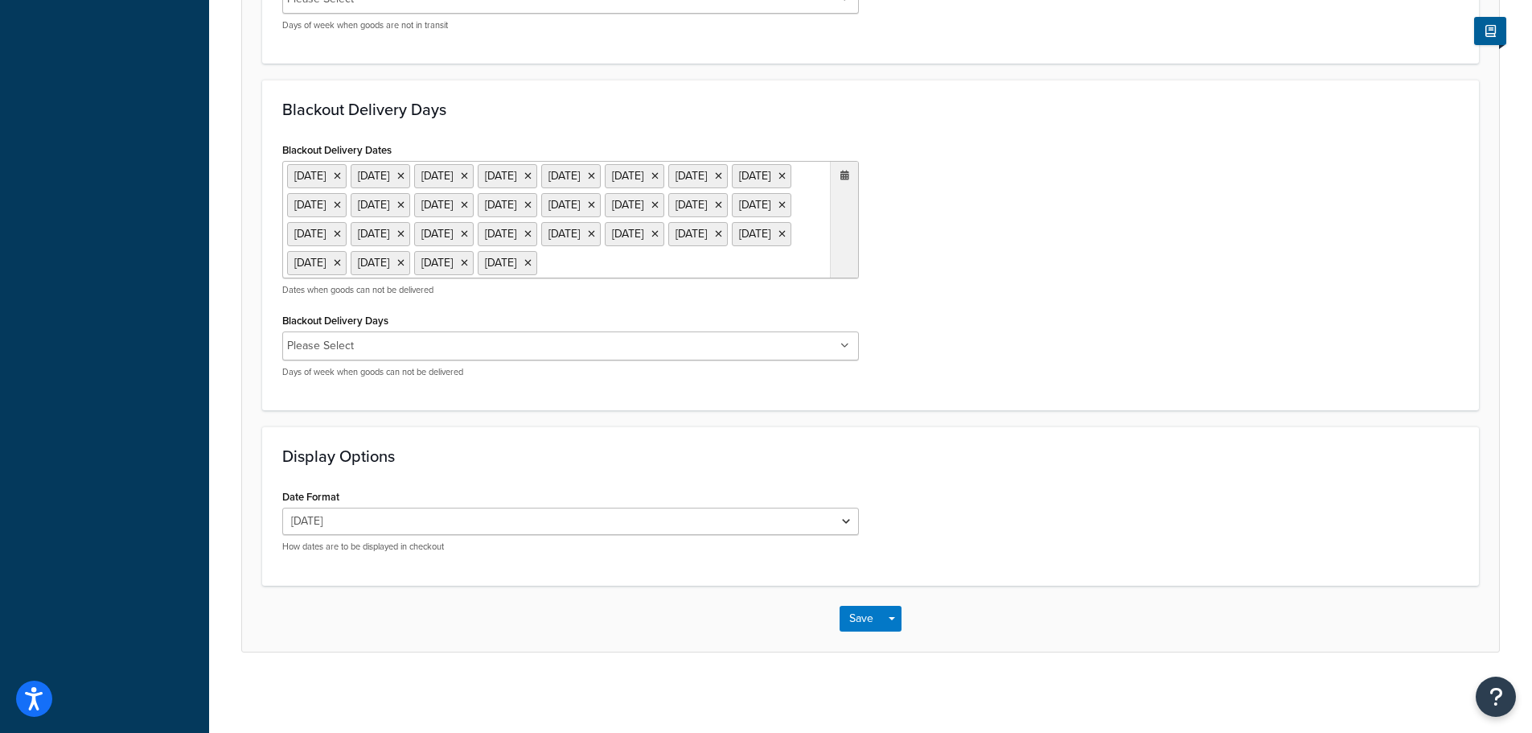
scroll to position [1243, 0]
click at [859, 621] on button "Save" at bounding box center [860, 618] width 43 height 26
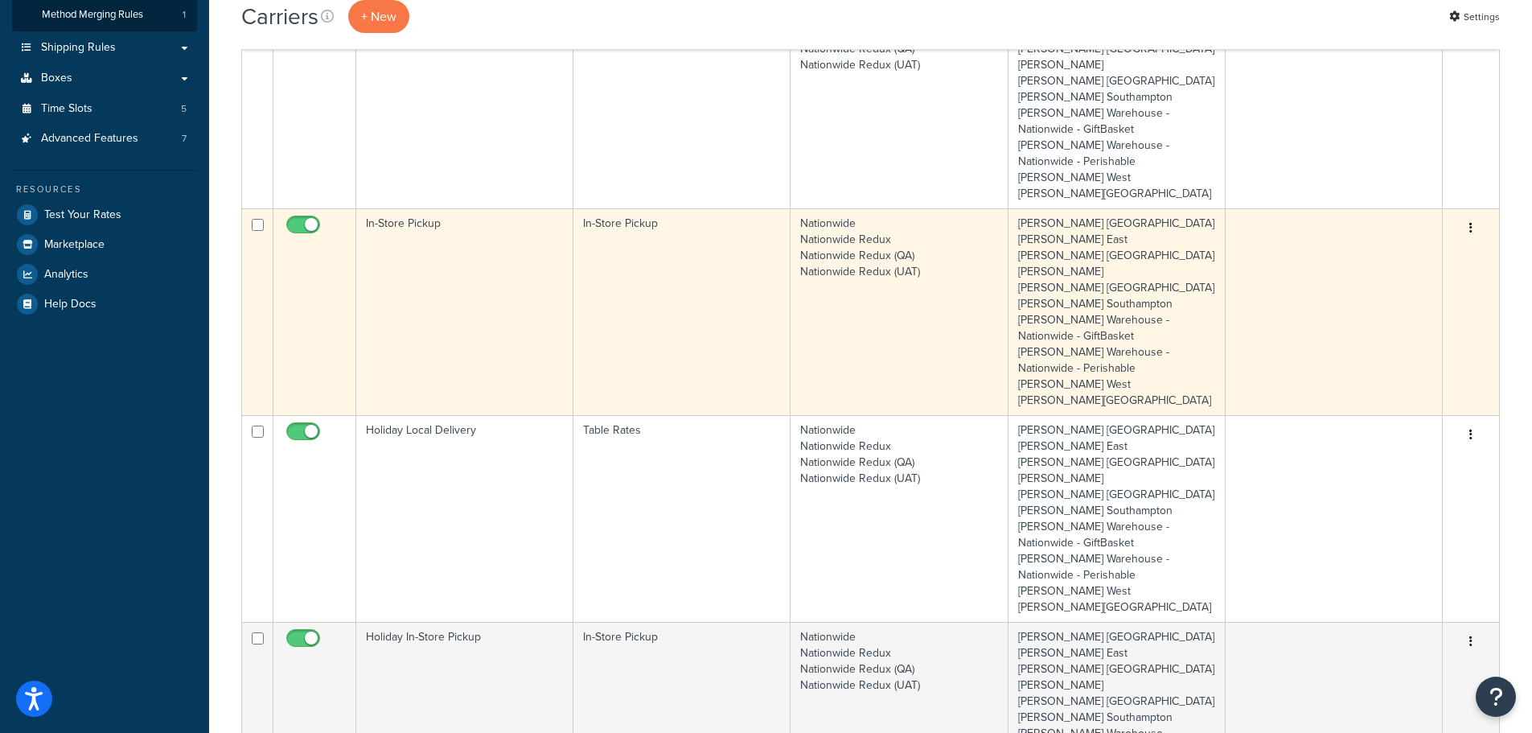
scroll to position [402, 0]
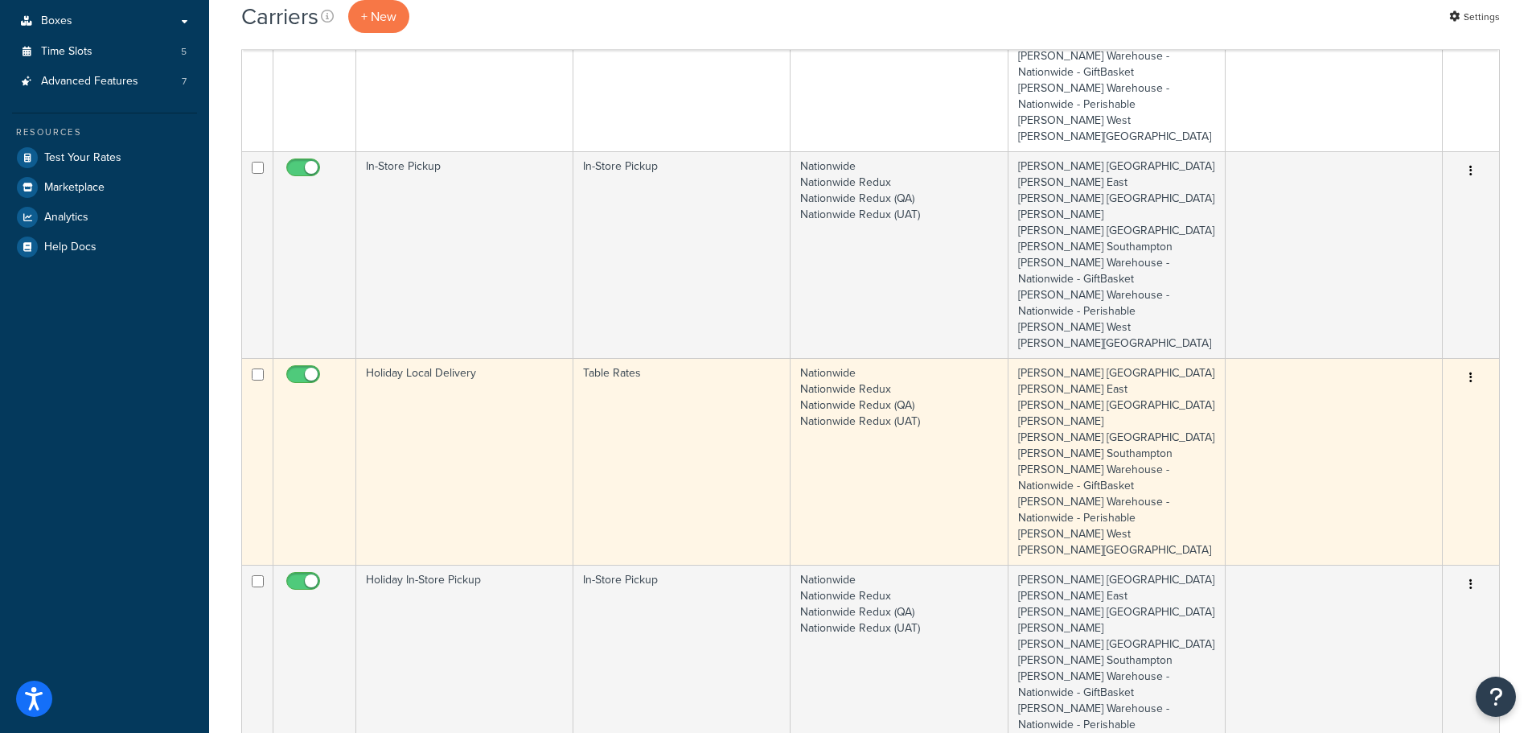
click at [447, 393] on td "Holiday Local Delivery" at bounding box center [464, 461] width 217 height 207
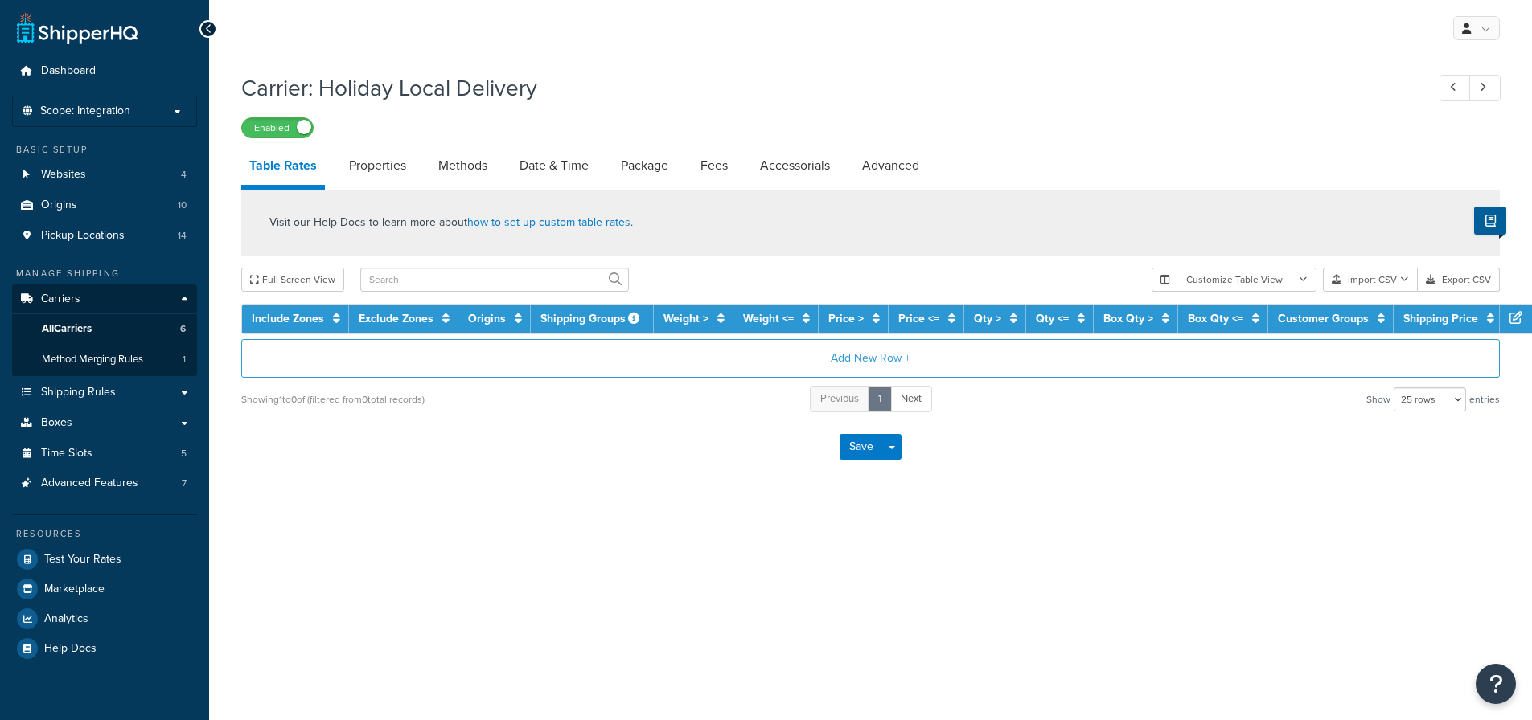
select select "25"
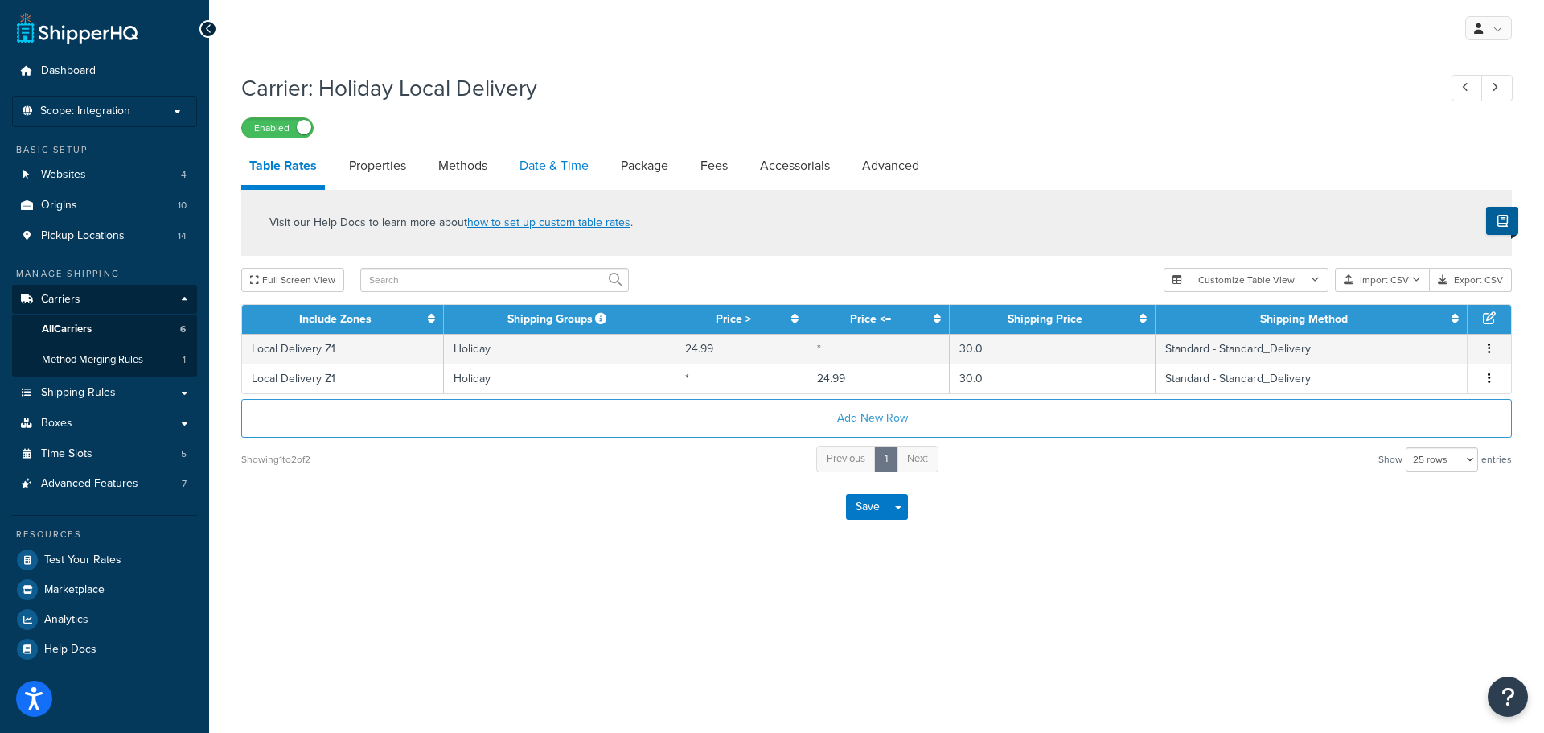
click at [547, 159] on link "Date & Time" at bounding box center [553, 165] width 85 height 39
select select "yMd"
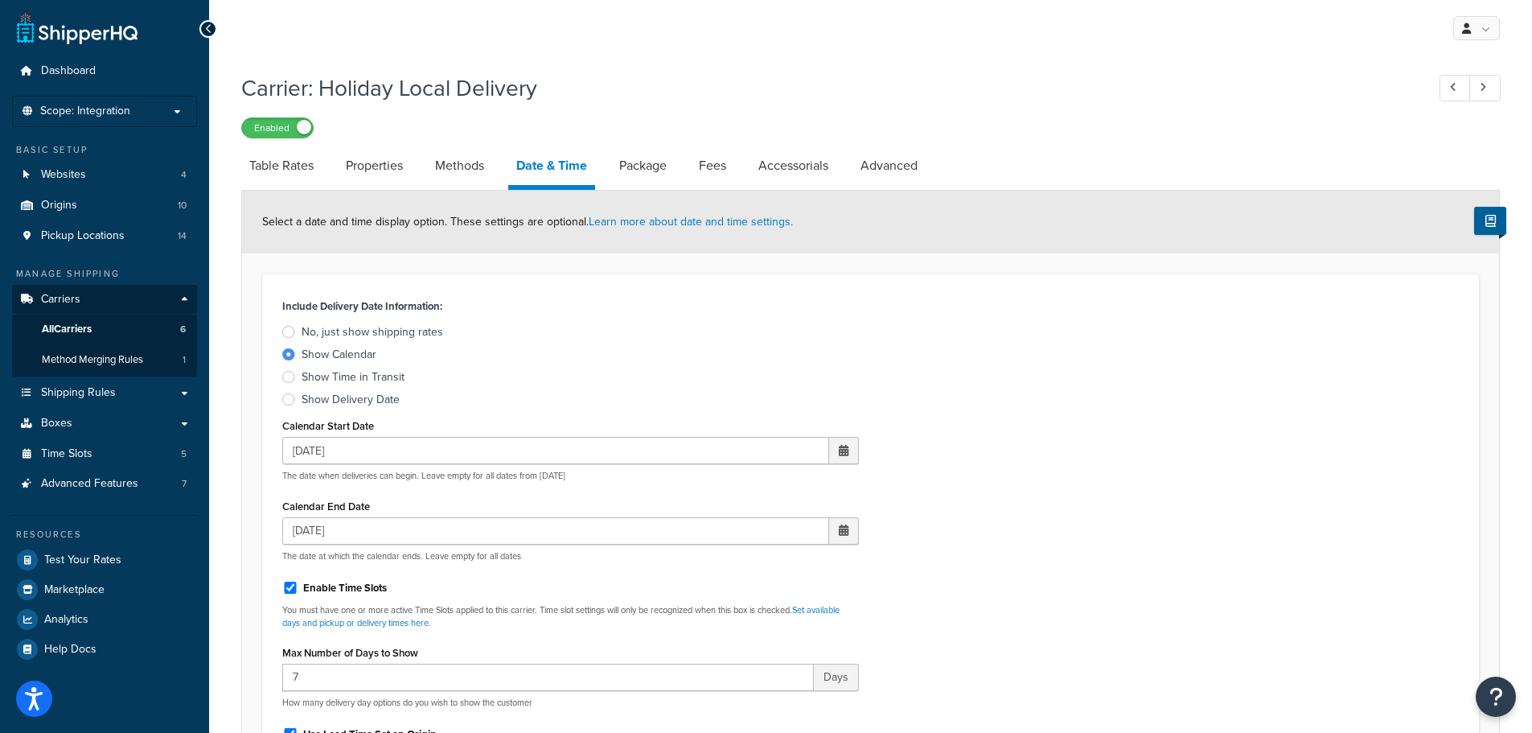
click at [844, 449] on span at bounding box center [844, 450] width 10 height 11
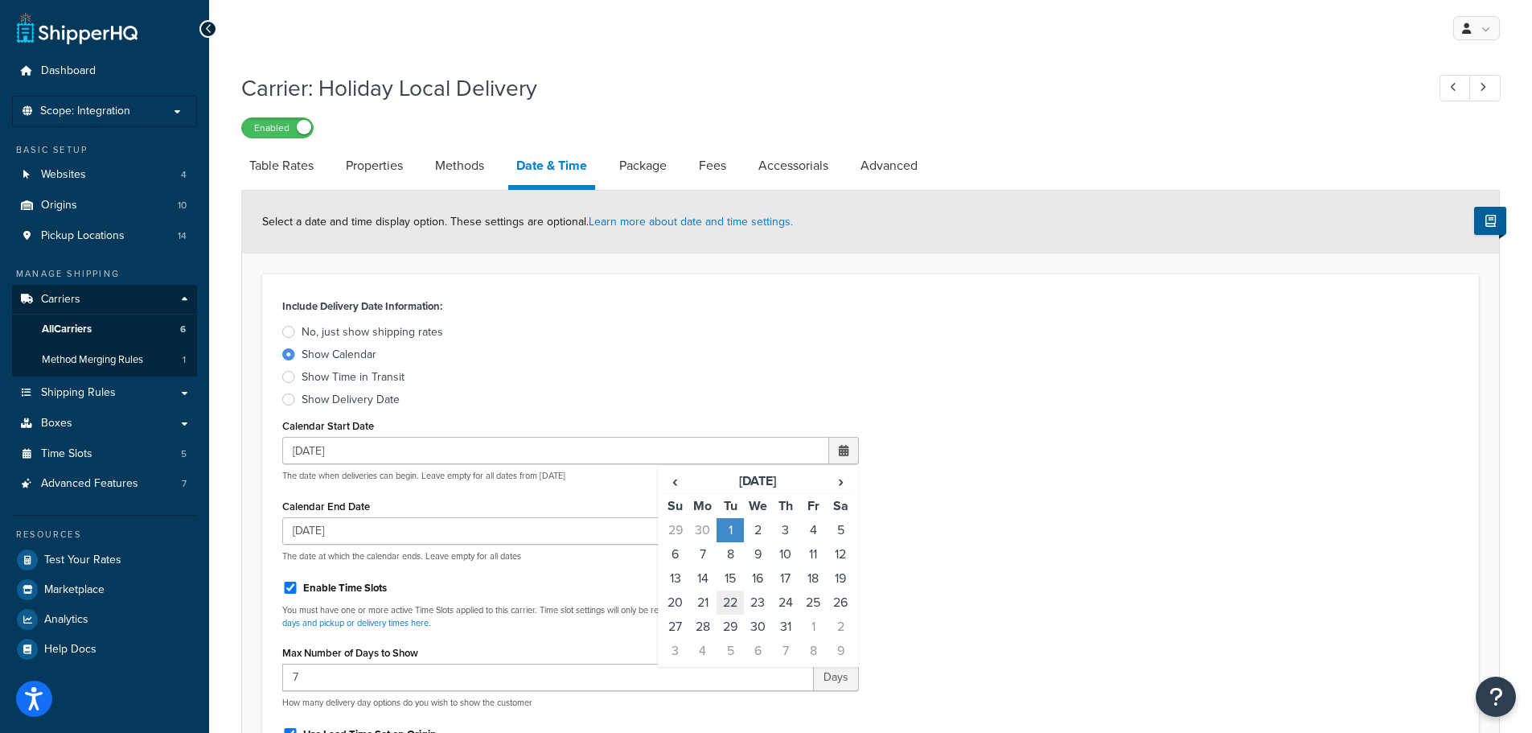
click at [729, 602] on td "22" at bounding box center [729, 602] width 27 height 24
type input "07/22/2025"
click at [655, 370] on label "Show Time in Transit" at bounding box center [570, 377] width 577 height 16
click at [0, 0] on input "Show Time in Transit" at bounding box center [0, 0] width 0 height 0
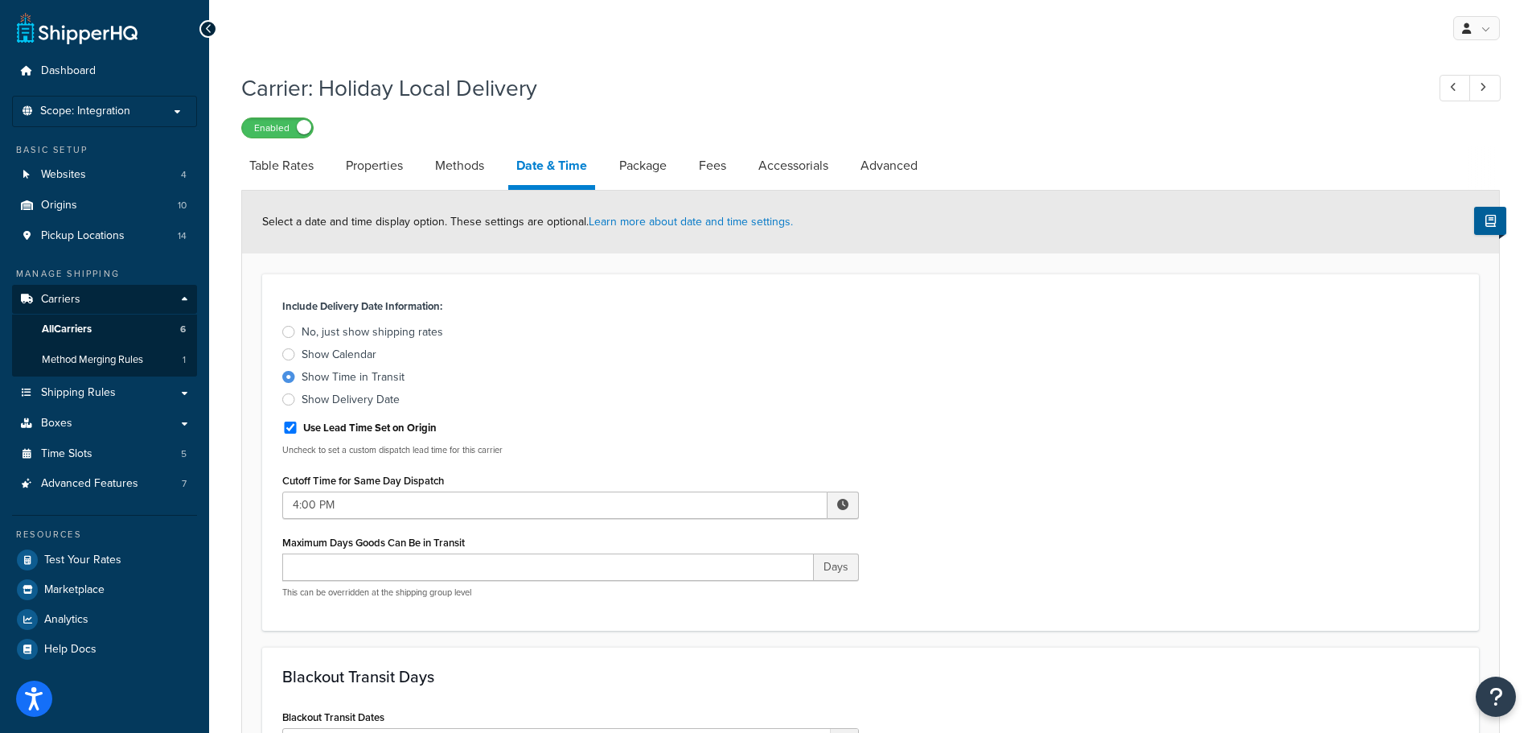
click at [544, 172] on link "Date & Time" at bounding box center [551, 167] width 87 height 43
click at [290, 358] on div at bounding box center [288, 354] width 13 height 12
click at [0, 0] on input "Show Calendar" at bounding box center [0, 0] width 0 height 0
select select "yMd"
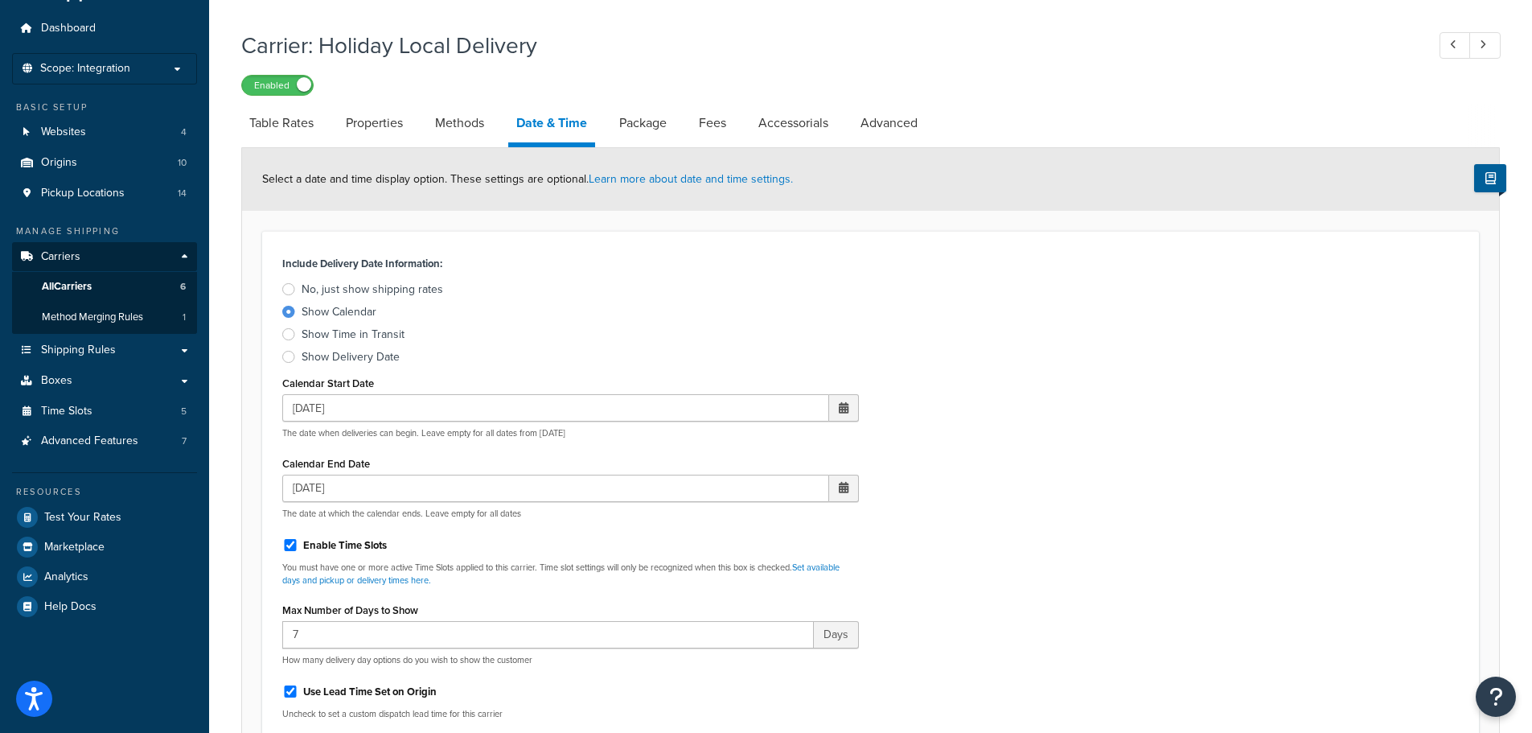
scroll to position [80, 0]
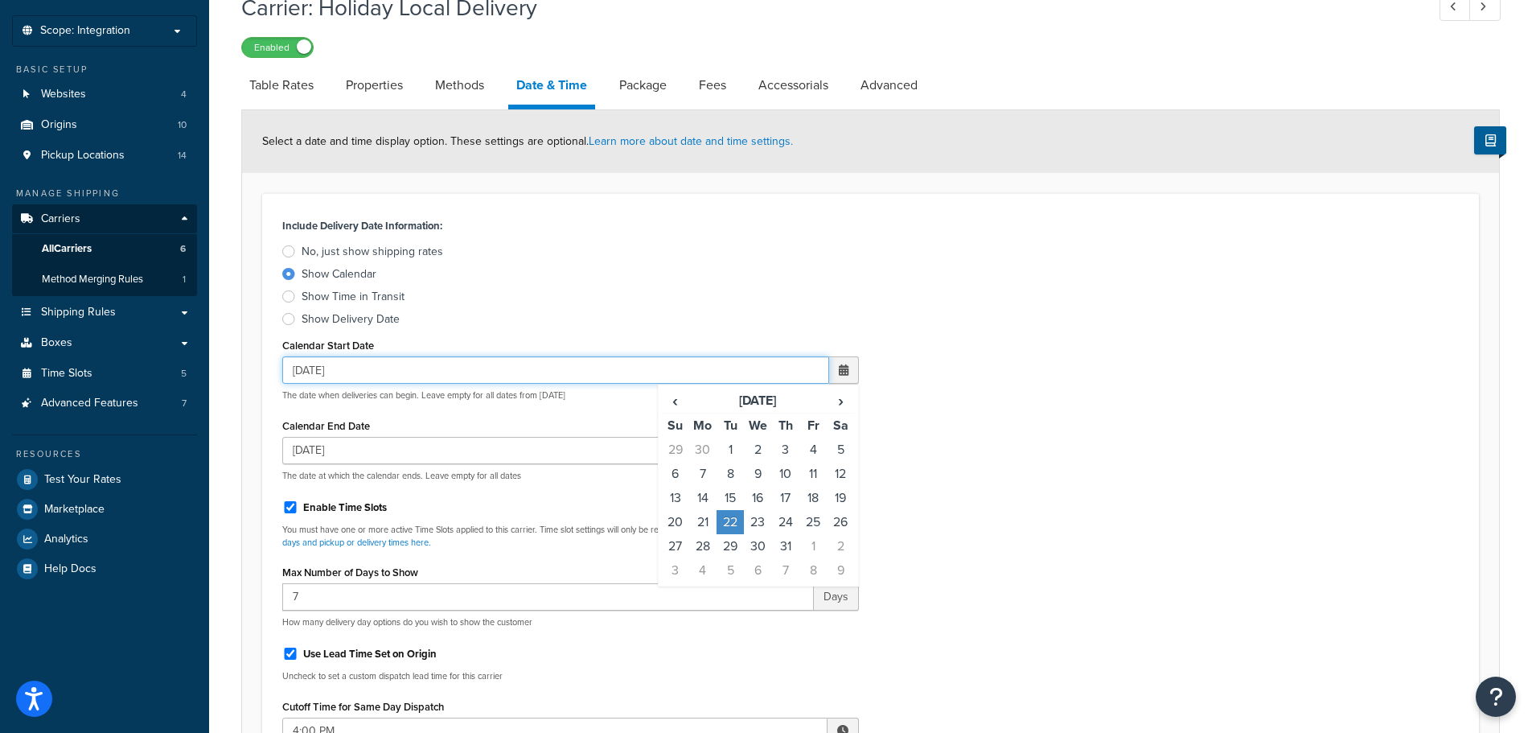
click at [436, 368] on input "07/22/2025" at bounding box center [555, 369] width 547 height 27
click at [502, 368] on input "07/22/2025" at bounding box center [555, 369] width 547 height 27
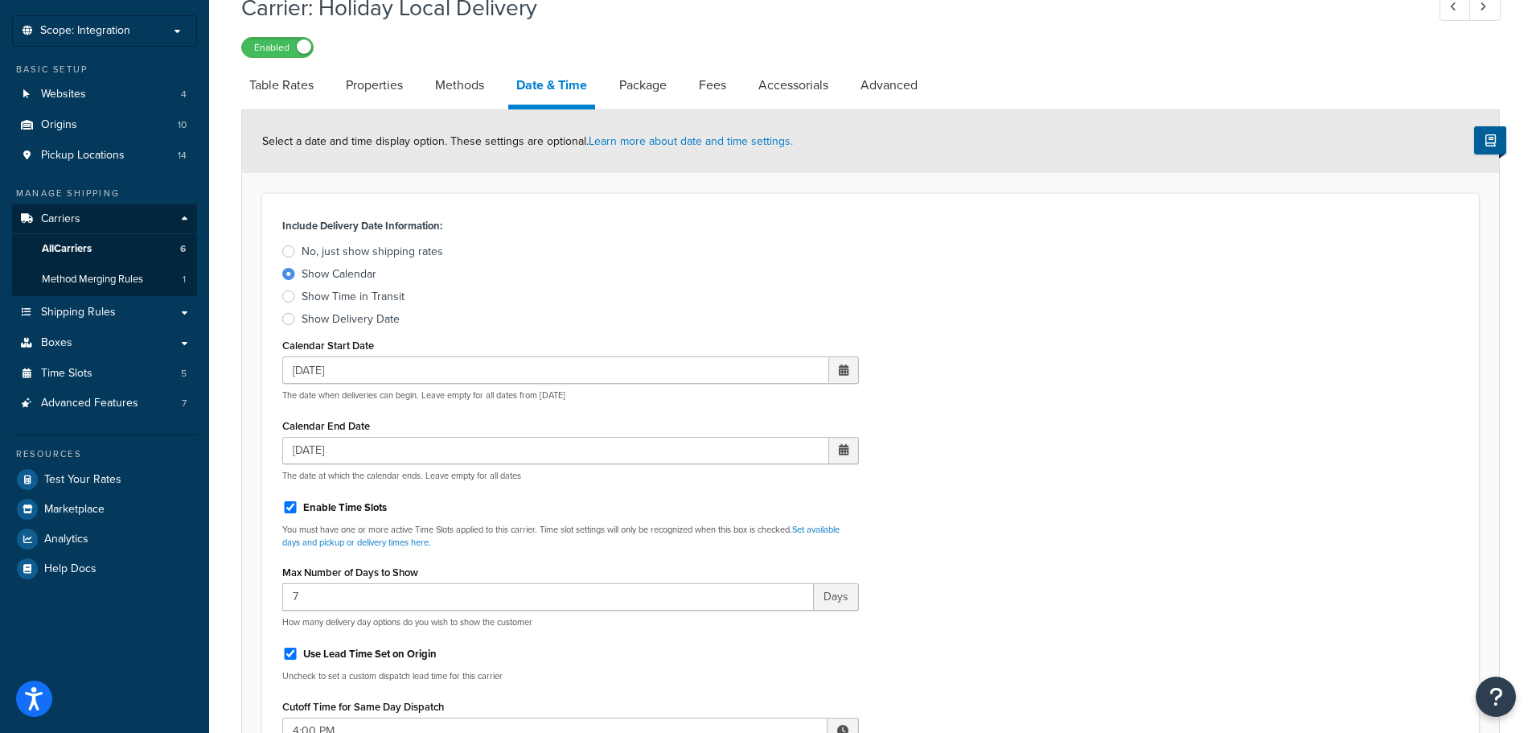
click at [1059, 420] on div "Include Delivery Date Information: No, just show shipping rates Show Calendar S…" at bounding box center [870, 552] width 1200 height 676
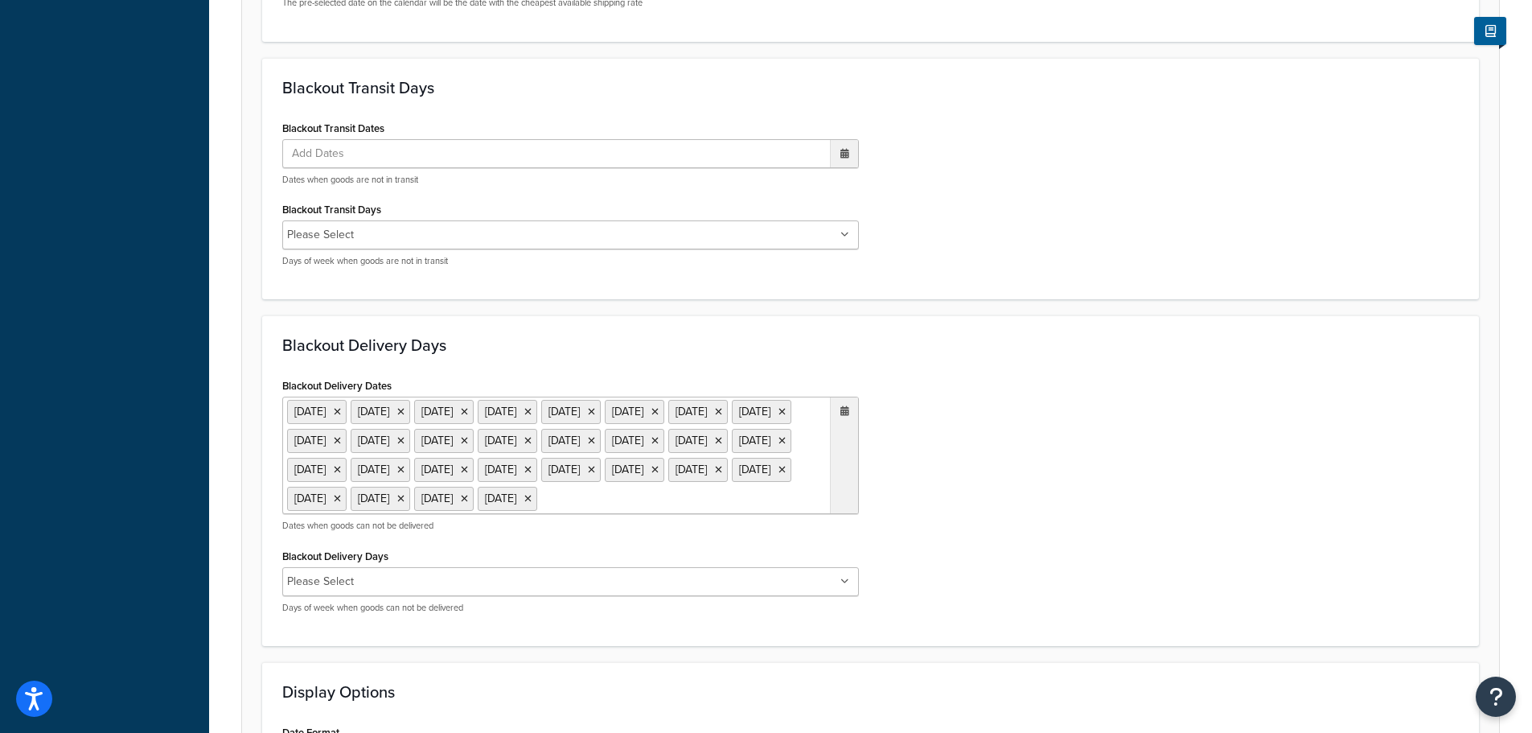
scroll to position [1126, 0]
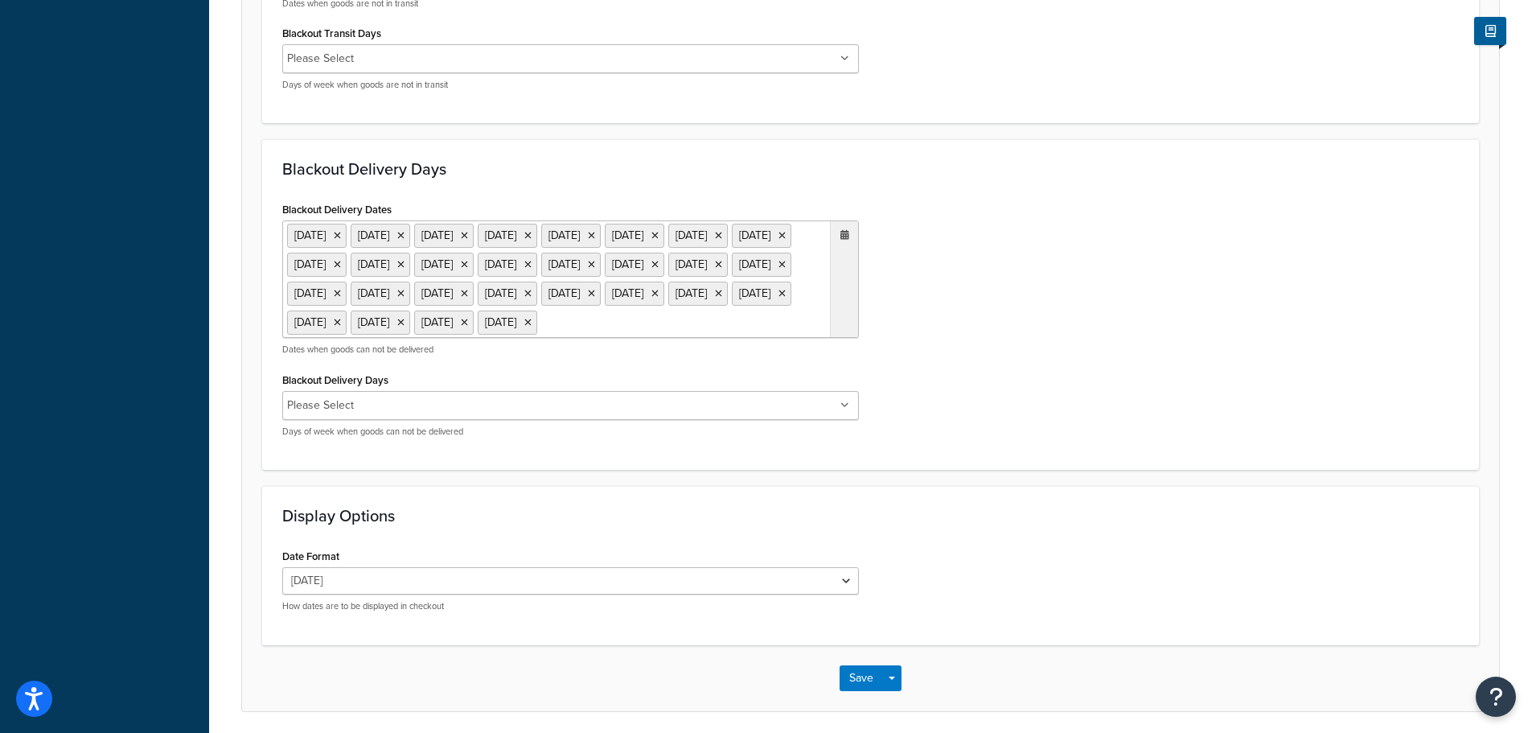
click at [793, 338] on ul "27 Aug 2025 31 Aug 2025 1 Sep 2025 2 Sep 2025 3 Sep 2025 4 Sep 2025 5 Sep 2025 …" at bounding box center [570, 278] width 577 height 117
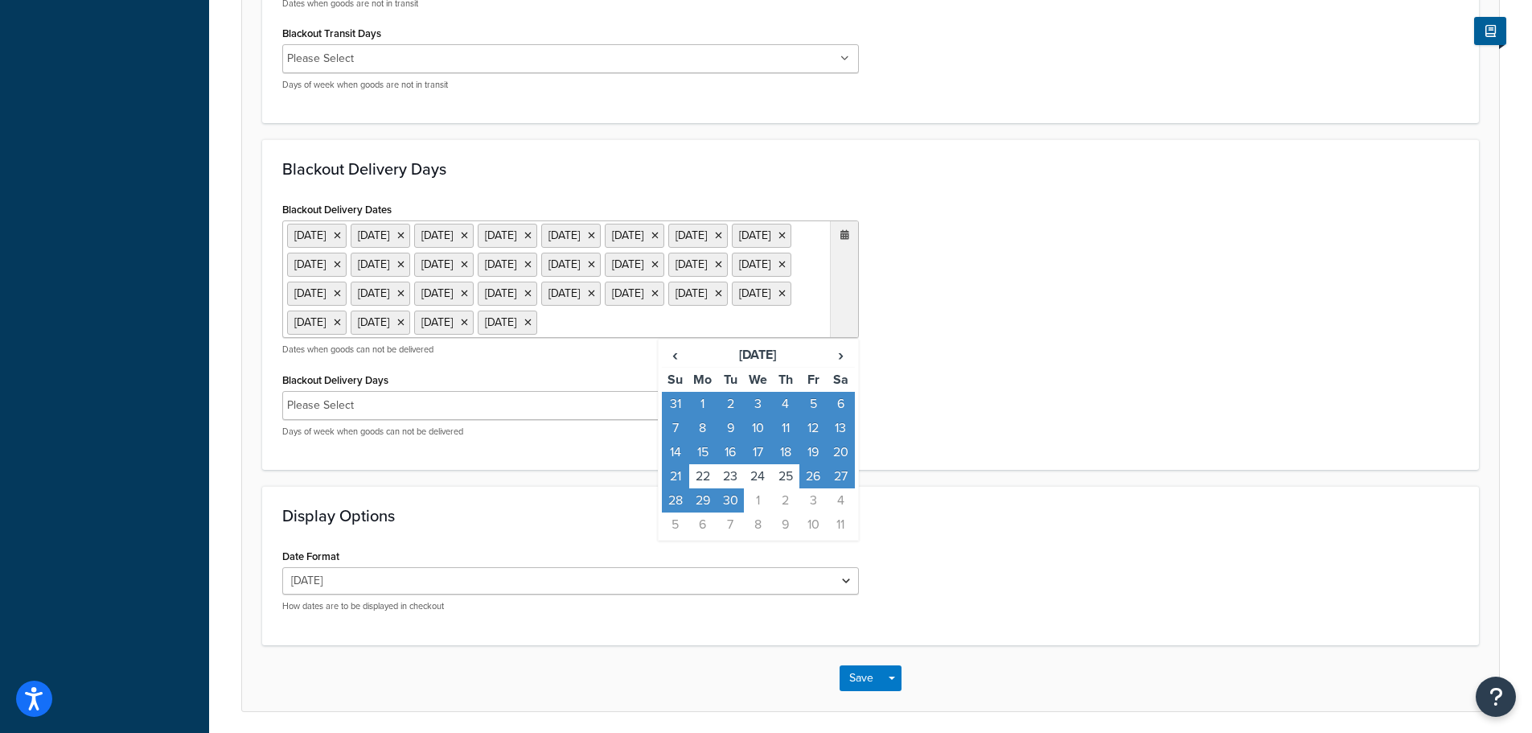
click at [673, 416] on td "31" at bounding box center [675, 404] width 27 height 24
click at [692, 416] on td "1" at bounding box center [702, 404] width 27 height 24
click at [724, 416] on td "2" at bounding box center [729, 404] width 27 height 24
click at [761, 416] on td "3" at bounding box center [757, 404] width 27 height 24
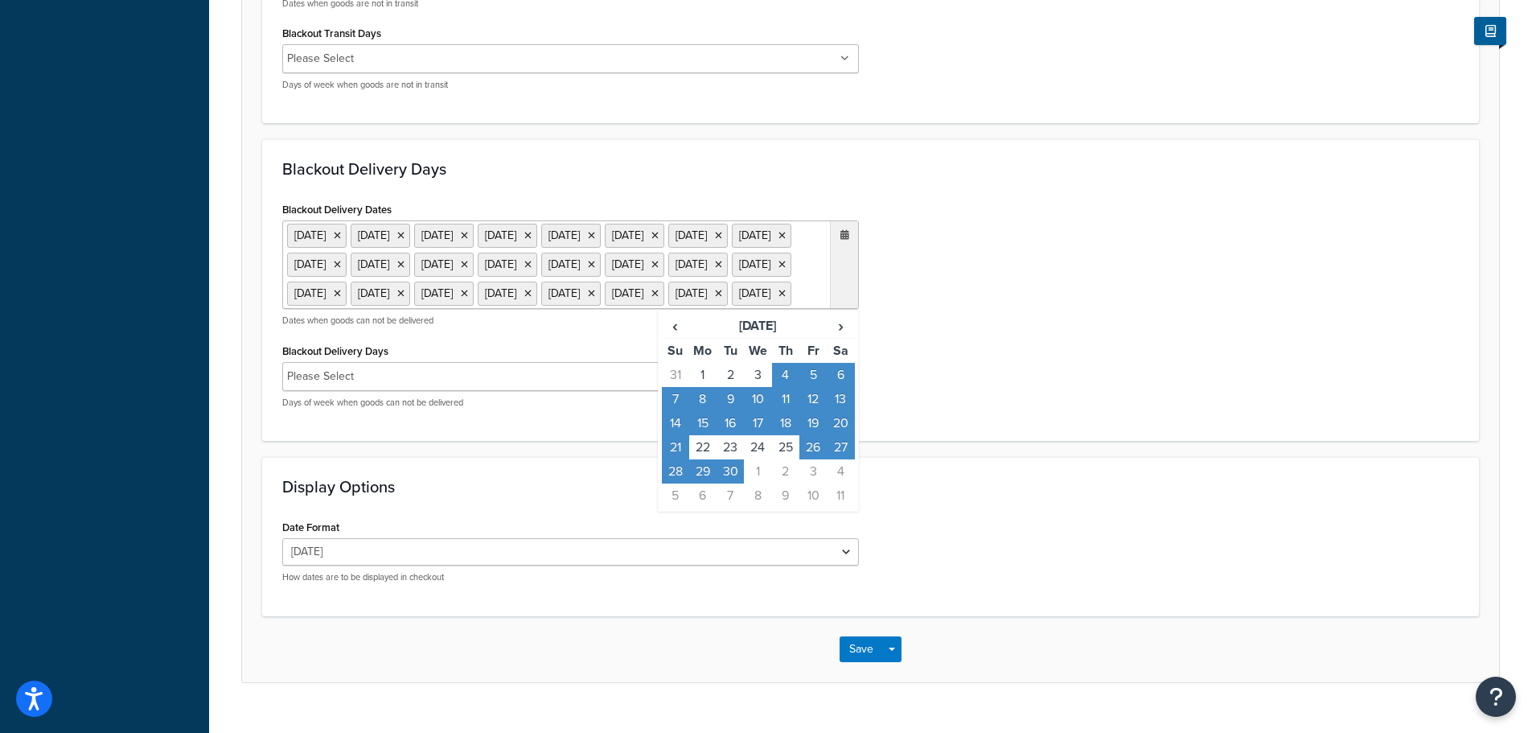
drag, startPoint x: 778, startPoint y: 432, endPoint x: 805, endPoint y: 433, distance: 27.4
click at [779, 387] on td "4" at bounding box center [785, 375] width 27 height 24
click at [818, 387] on td "5" at bounding box center [812, 375] width 27 height 24
click at [842, 387] on td "6" at bounding box center [840, 375] width 27 height 24
click at [680, 411] on td "7" at bounding box center [675, 399] width 27 height 24
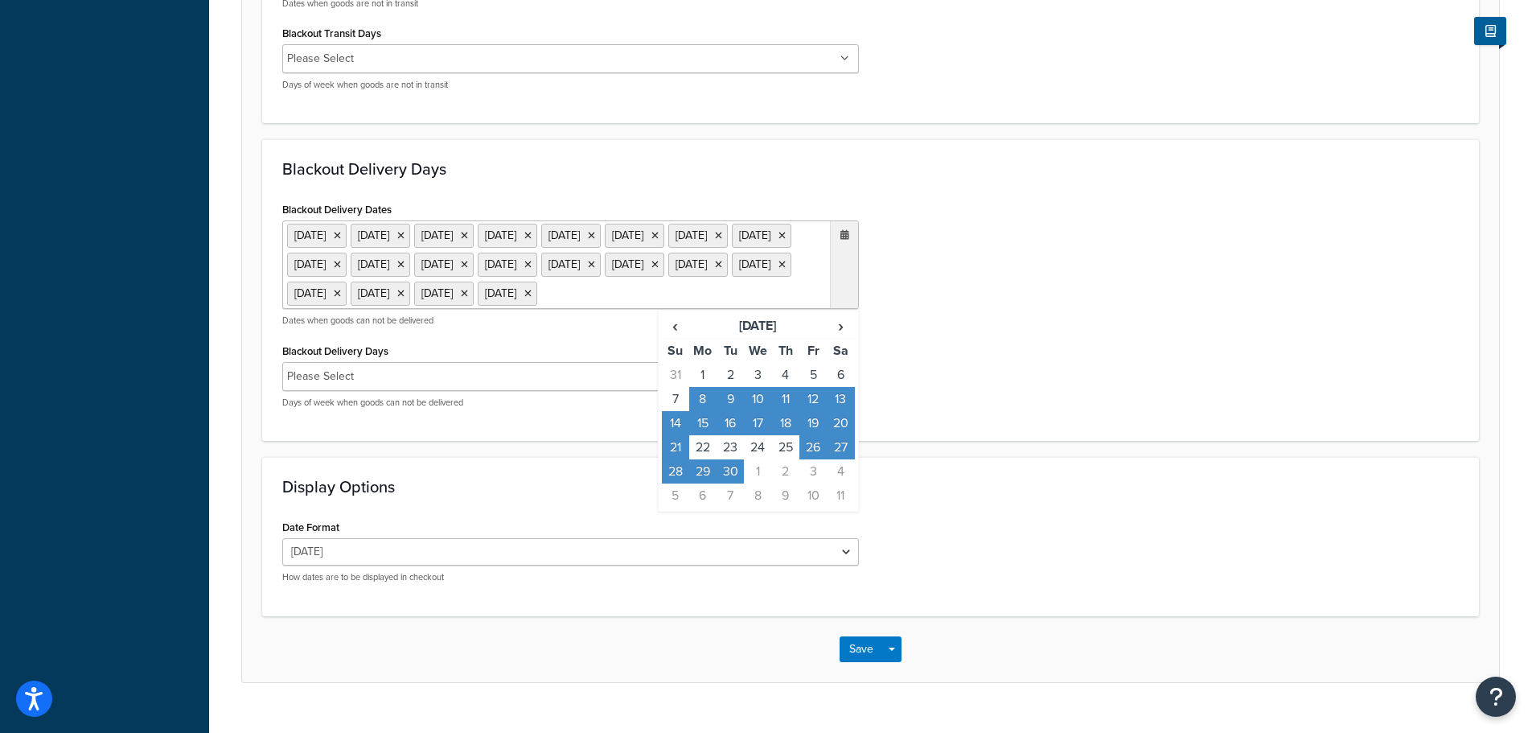
drag, startPoint x: 704, startPoint y: 427, endPoint x: 733, endPoint y: 427, distance: 28.9
click at [707, 411] on td "8" at bounding box center [702, 399] width 27 height 24
click at [733, 411] on td "9" at bounding box center [729, 399] width 27 height 24
click at [761, 411] on td "10" at bounding box center [757, 399] width 27 height 24
click at [790, 411] on td "11" at bounding box center [785, 399] width 27 height 24
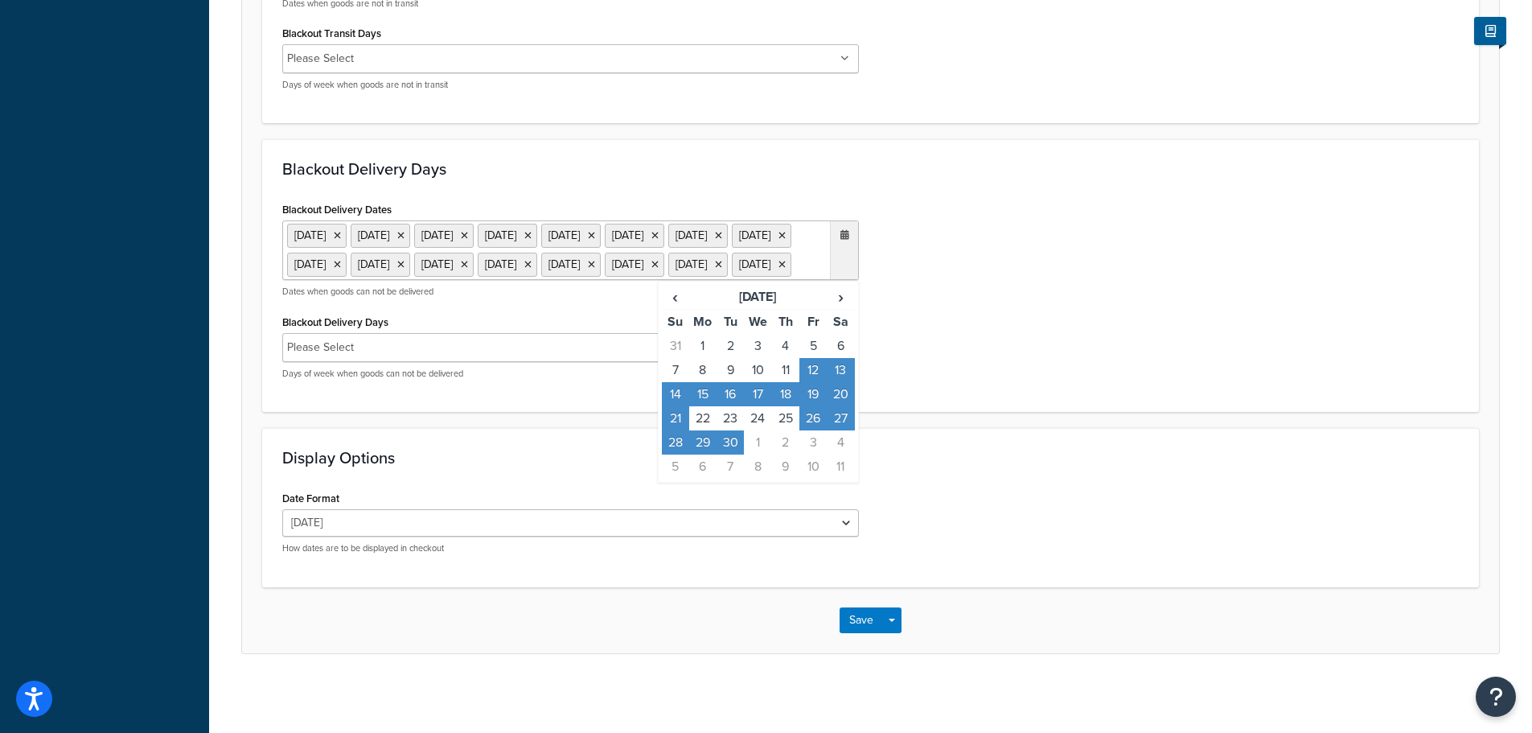
drag, startPoint x: 806, startPoint y: 429, endPoint x: 851, endPoint y: 429, distance: 44.2
click at [814, 382] on td "12" at bounding box center [812, 370] width 27 height 24
click at [845, 382] on td "13" at bounding box center [840, 370] width 27 height 24
click at [675, 406] on td "14" at bounding box center [675, 394] width 27 height 24
drag, startPoint x: 704, startPoint y: 421, endPoint x: 725, endPoint y: 421, distance: 21.7
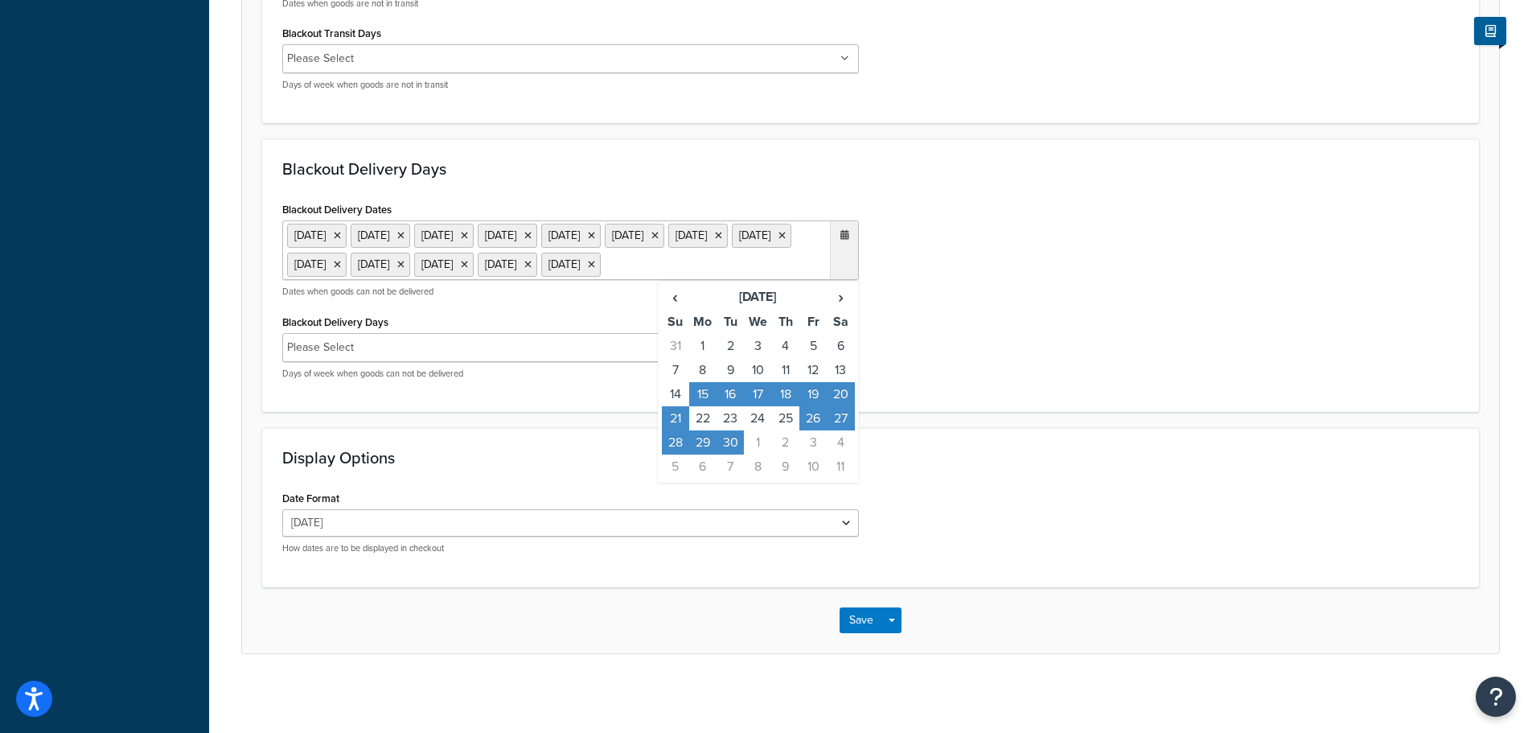
click at [705, 406] on td "15" at bounding box center [702, 394] width 27 height 24
click at [727, 406] on td "16" at bounding box center [729, 394] width 27 height 24
drag, startPoint x: 746, startPoint y: 422, endPoint x: 764, endPoint y: 422, distance: 17.7
click at [747, 406] on td "17" at bounding box center [757, 394] width 27 height 24
click at [791, 399] on td "18" at bounding box center [785, 394] width 27 height 24
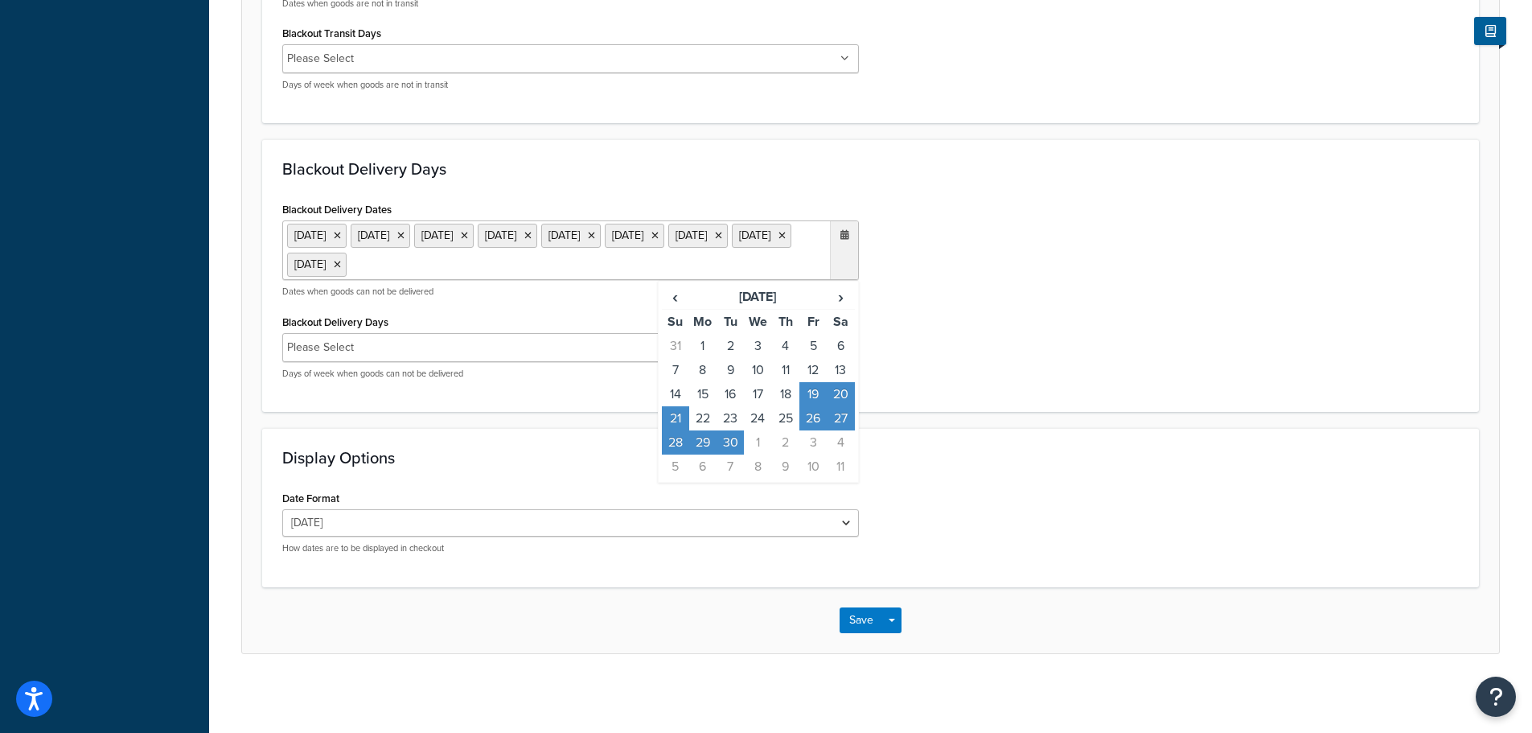
drag, startPoint x: 817, startPoint y: 394, endPoint x: 840, endPoint y: 392, distance: 23.4
click at [819, 394] on td "19" at bounding box center [812, 394] width 27 height 24
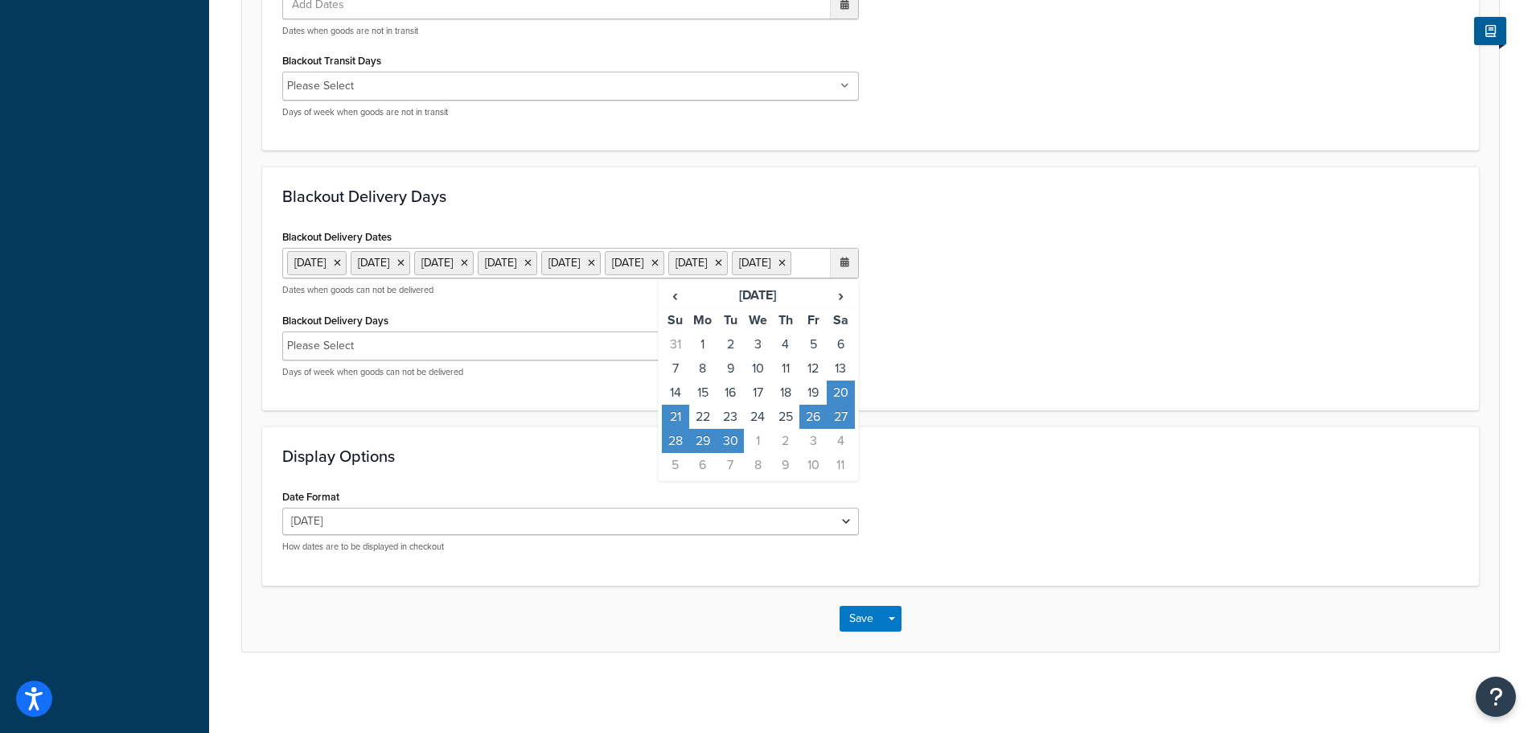
click at [848, 391] on td "20" at bounding box center [840, 392] width 27 height 24
click at [683, 417] on td "21" at bounding box center [675, 416] width 27 height 24
click at [848, 446] on td "4" at bounding box center [840, 441] width 27 height 24
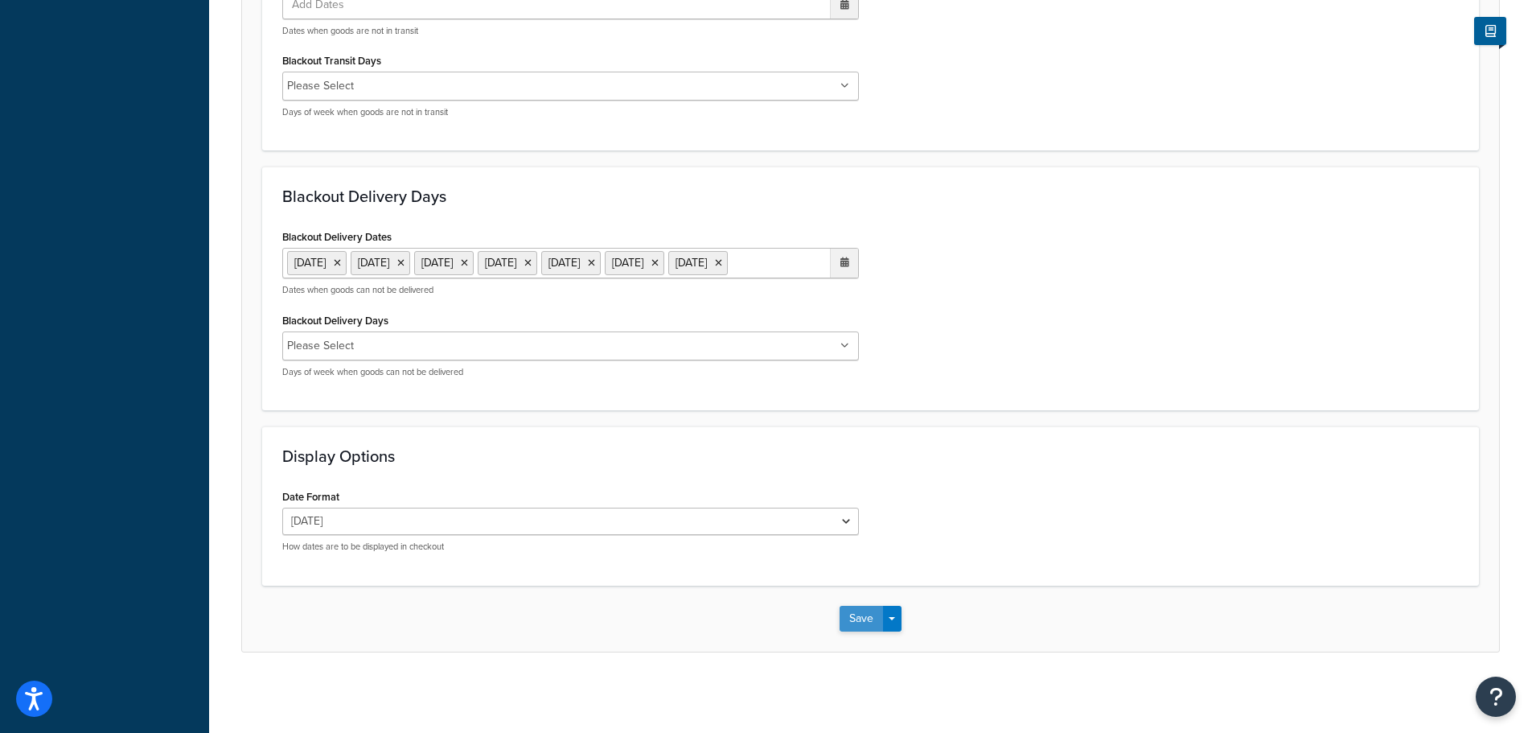
click at [876, 623] on button "Save" at bounding box center [860, 618] width 43 height 26
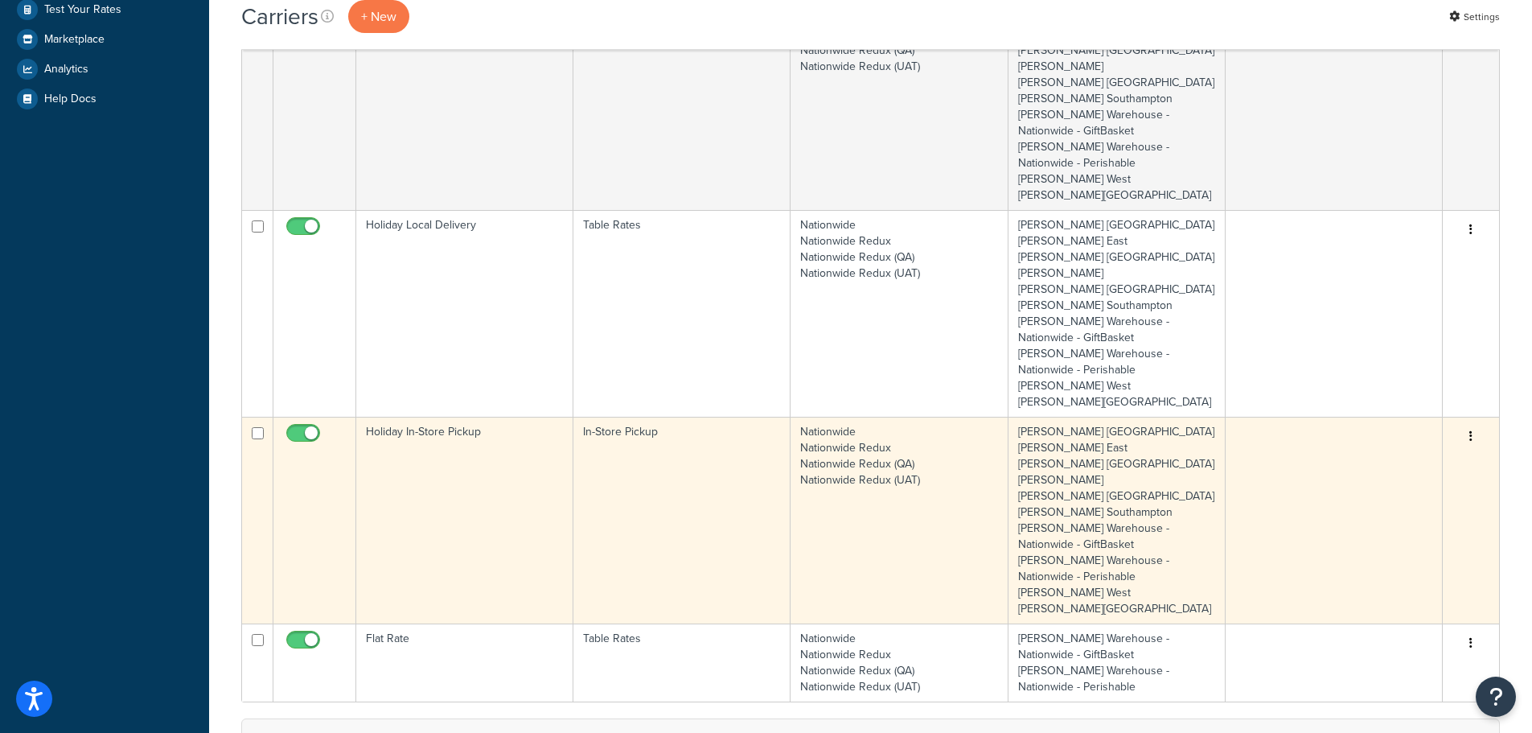
scroll to position [563, 0]
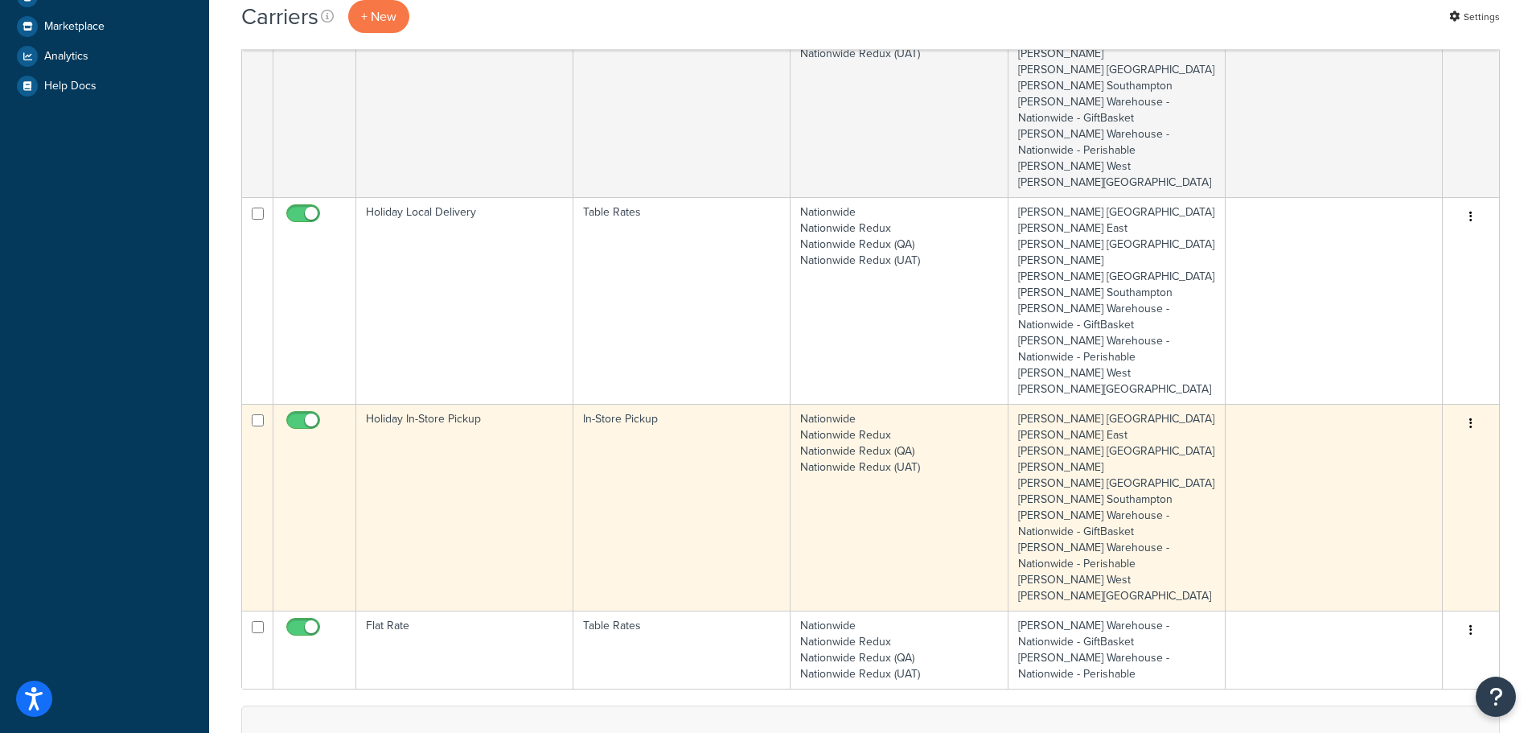
click at [485, 448] on td "Holiday In-Store Pickup" at bounding box center [464, 507] width 217 height 207
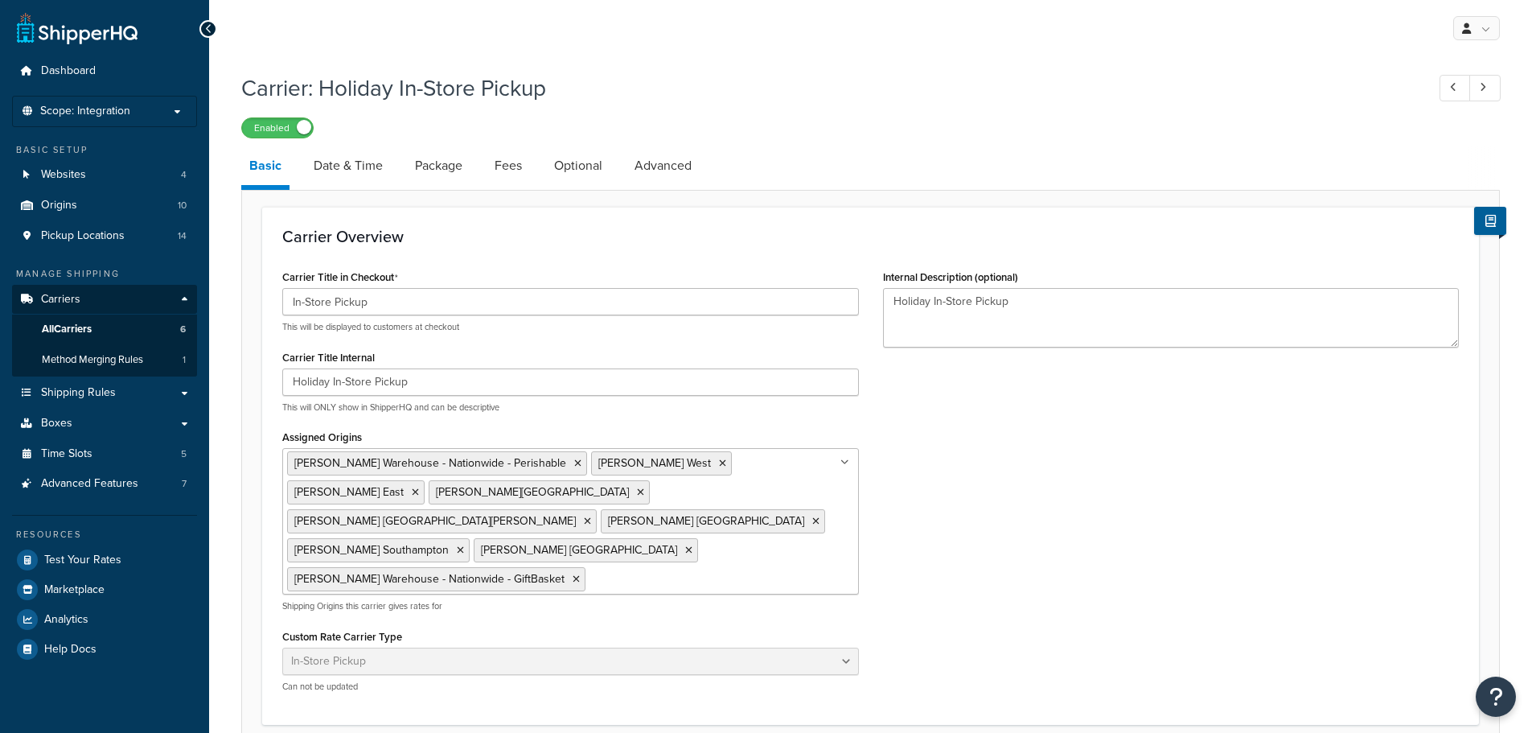
select select "pickup"
drag, startPoint x: 356, startPoint y: 160, endPoint x: 364, endPoint y: 162, distance: 8.2
click at [356, 160] on link "Date & Time" at bounding box center [348, 165] width 85 height 39
select select "calendar"
select select "yMd"
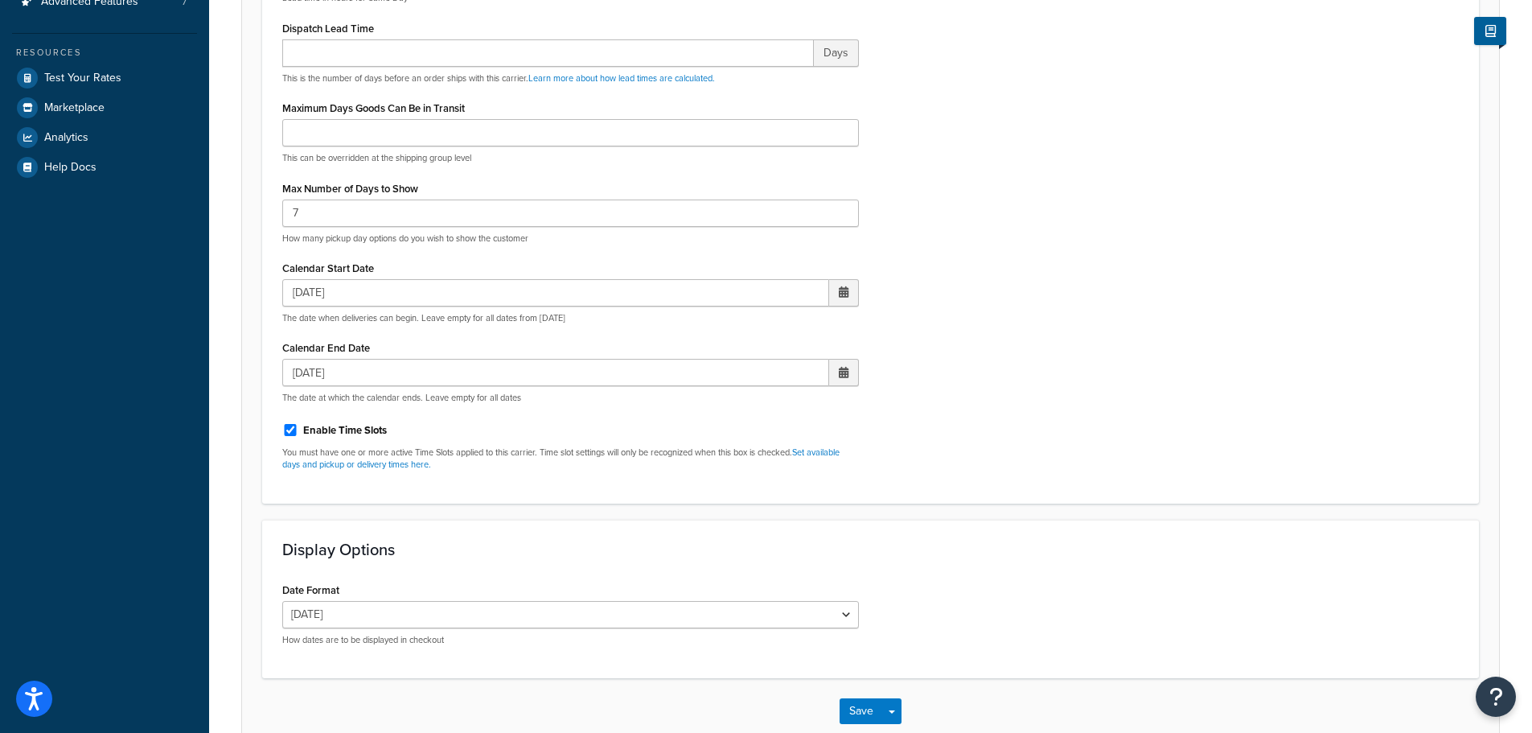
scroll to position [482, 0]
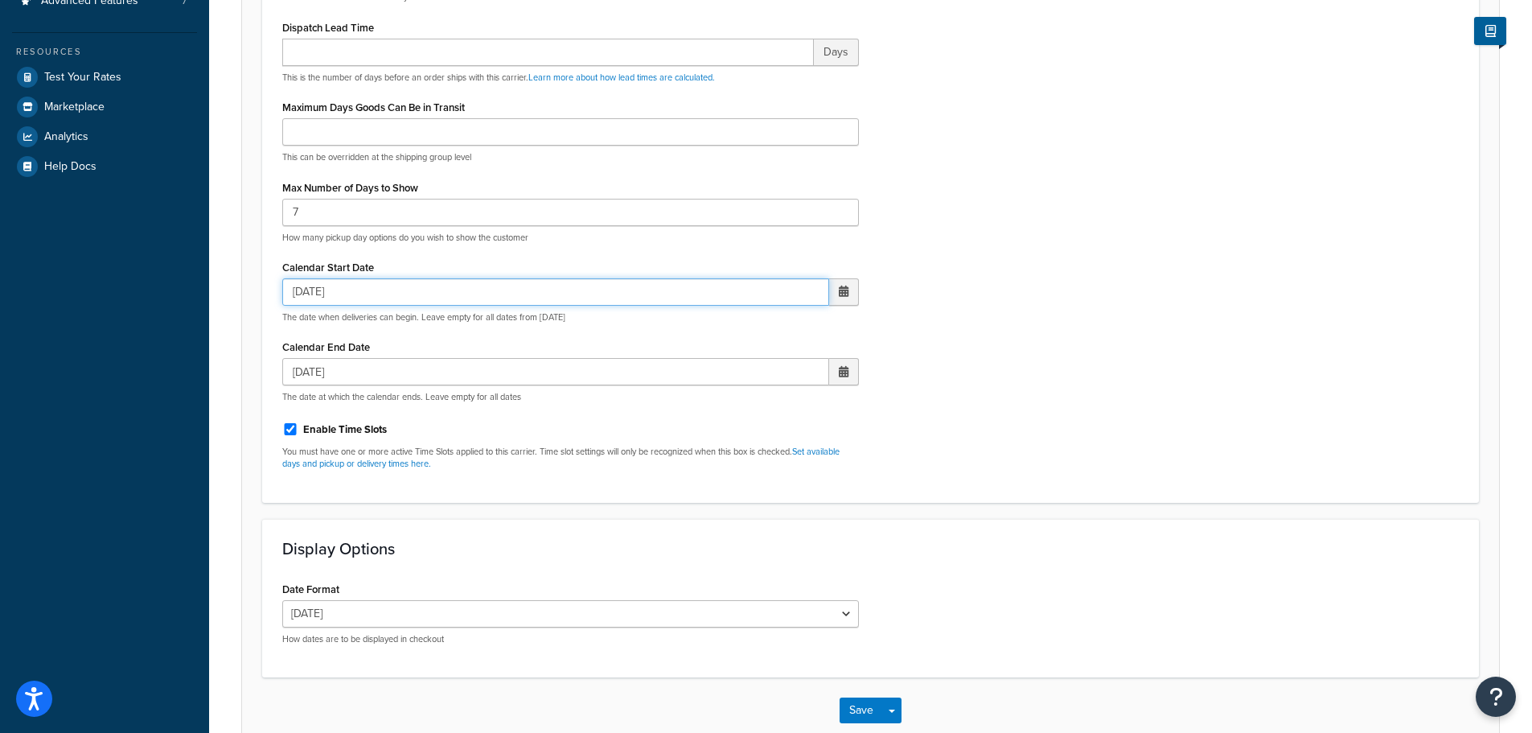
click at [414, 288] on input "[DATE]" at bounding box center [555, 291] width 547 height 27
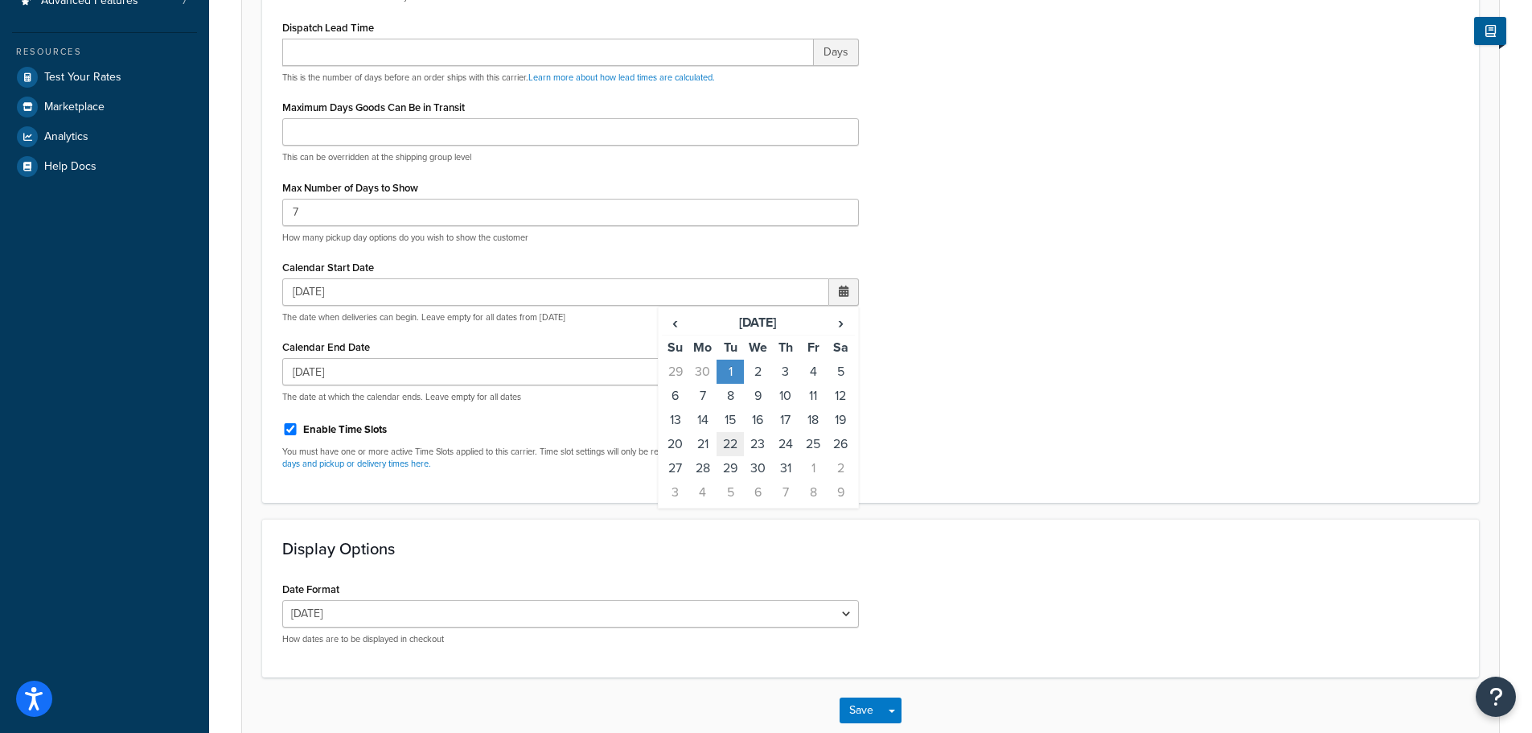
click at [733, 442] on td "22" at bounding box center [729, 444] width 27 height 24
click at [839, 324] on span "›" at bounding box center [840, 322] width 26 height 23
click at [698, 441] on td "22" at bounding box center [702, 444] width 27 height 24
click at [811, 470] on td "3" at bounding box center [812, 468] width 27 height 24
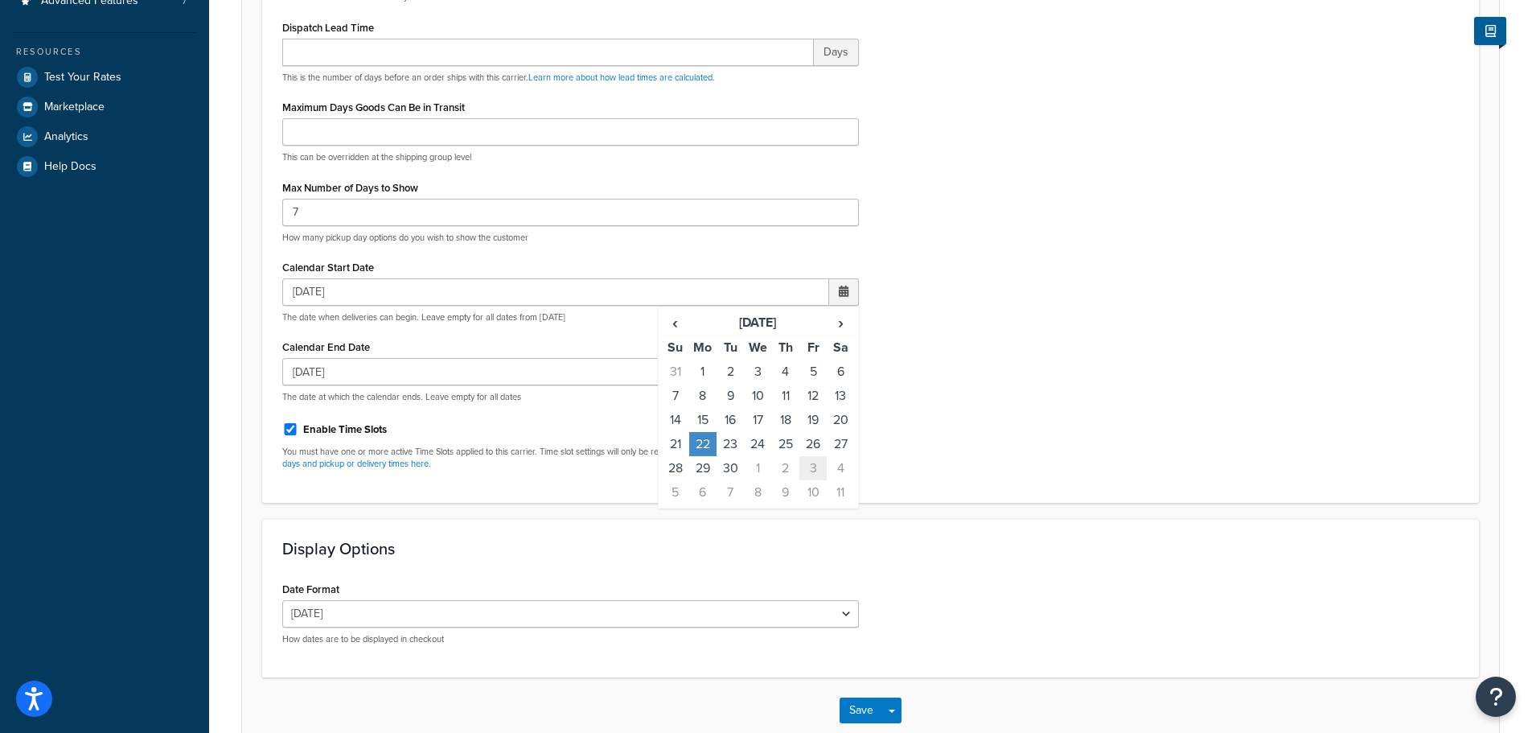
type input "[DATE]"
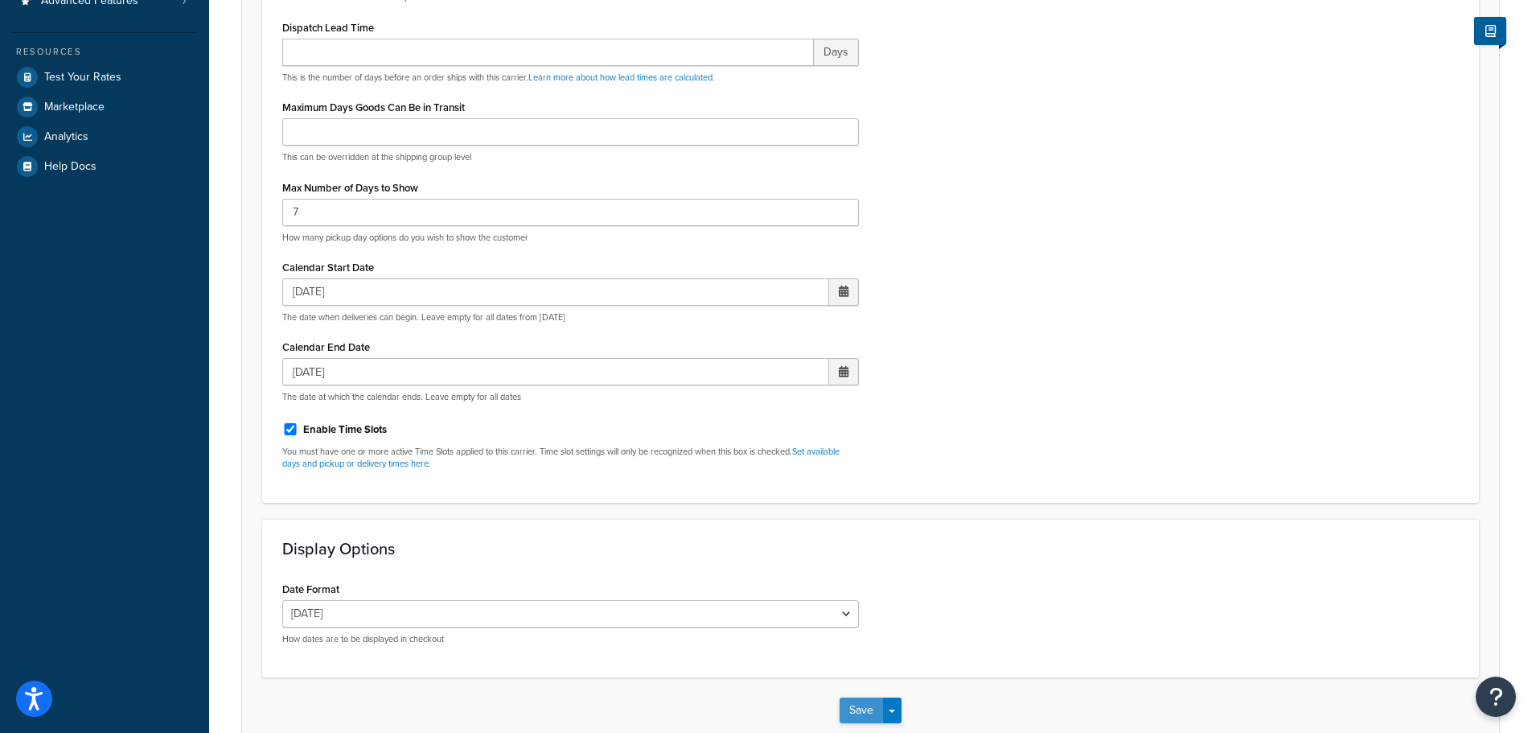
click at [853, 721] on button "Save" at bounding box center [860, 710] width 43 height 26
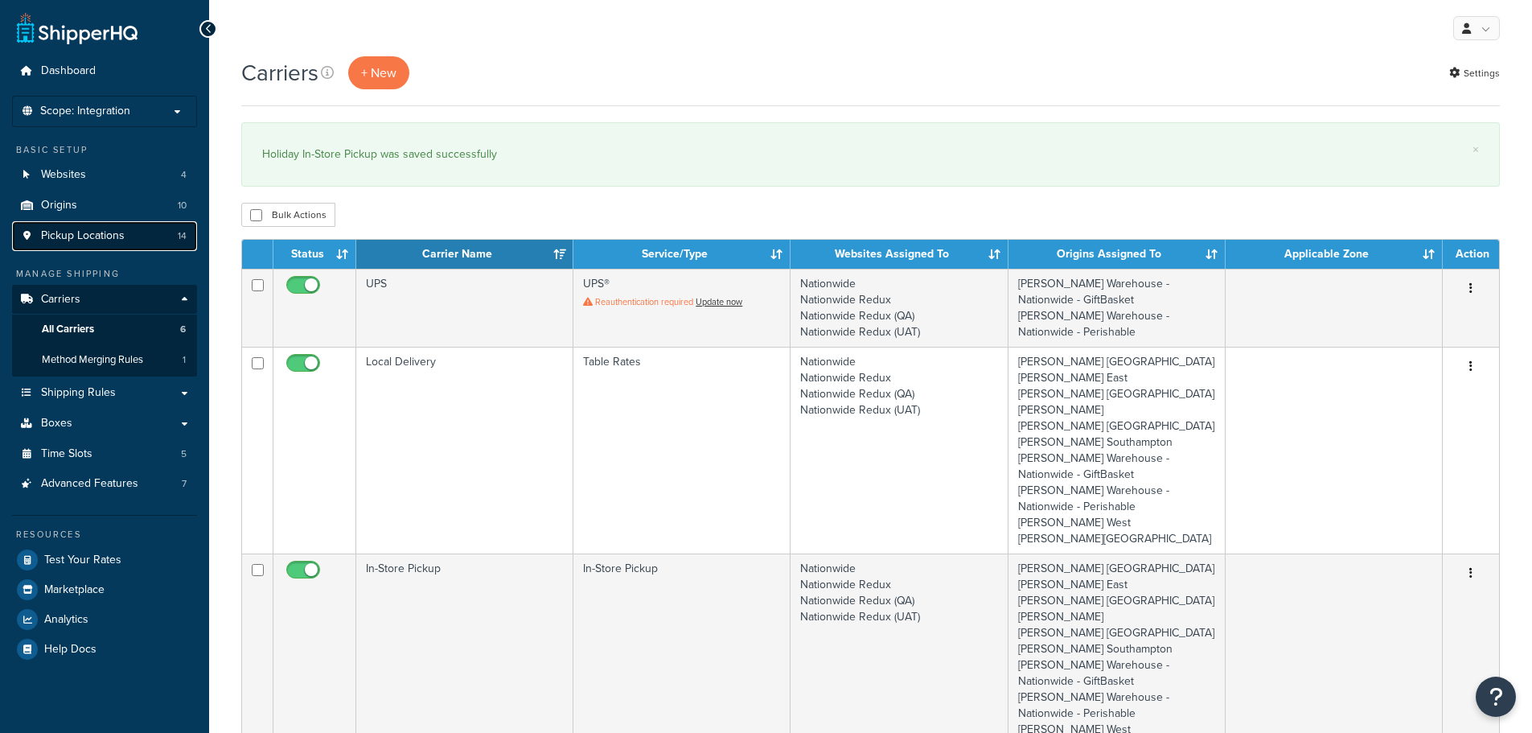
drag, startPoint x: 0, startPoint y: 0, endPoint x: 92, endPoint y: 235, distance: 252.1
click at [92, 235] on span "Pickup Locations" at bounding box center [83, 236] width 84 height 14
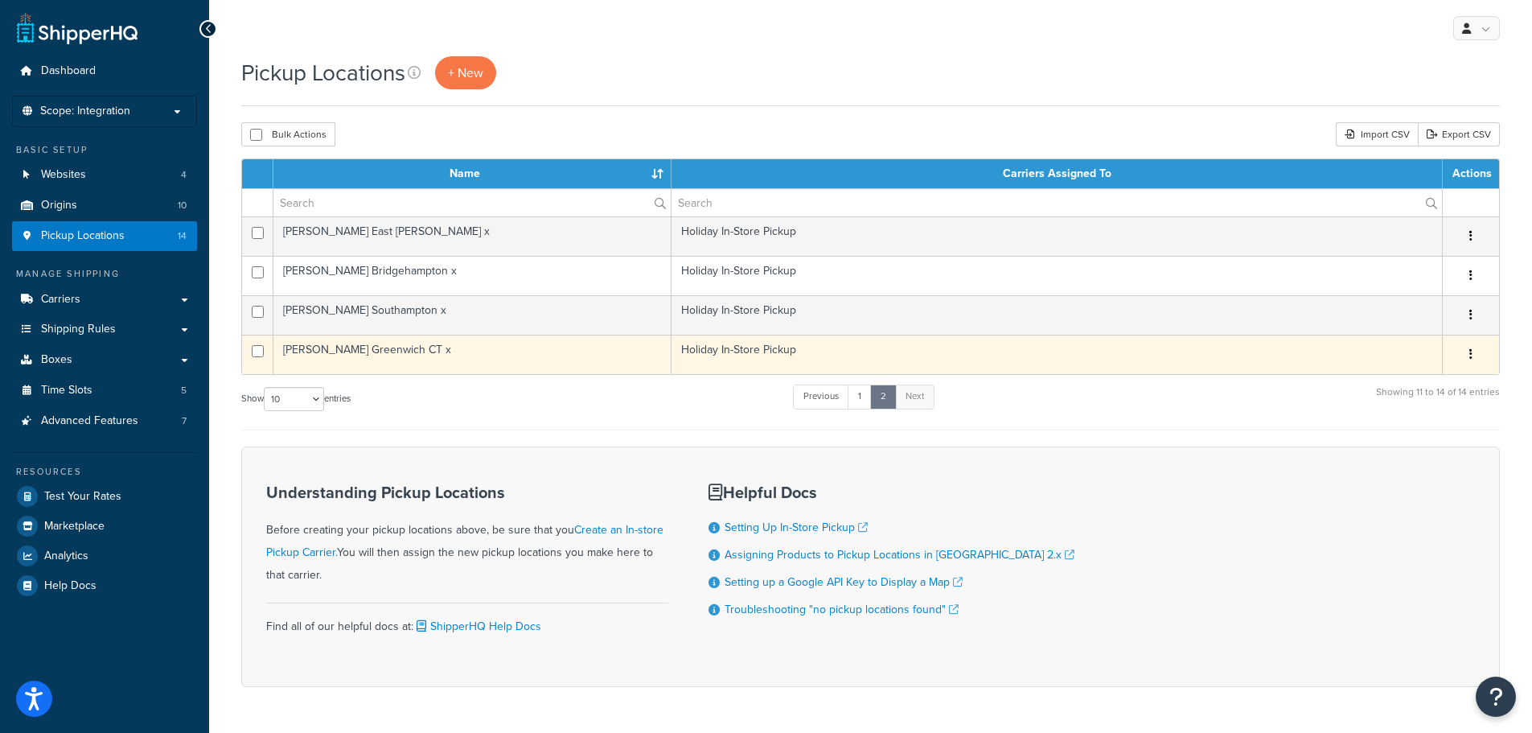
click at [380, 342] on td "[PERSON_NAME] Greenwich CT x" at bounding box center [472, 353] width 398 height 39
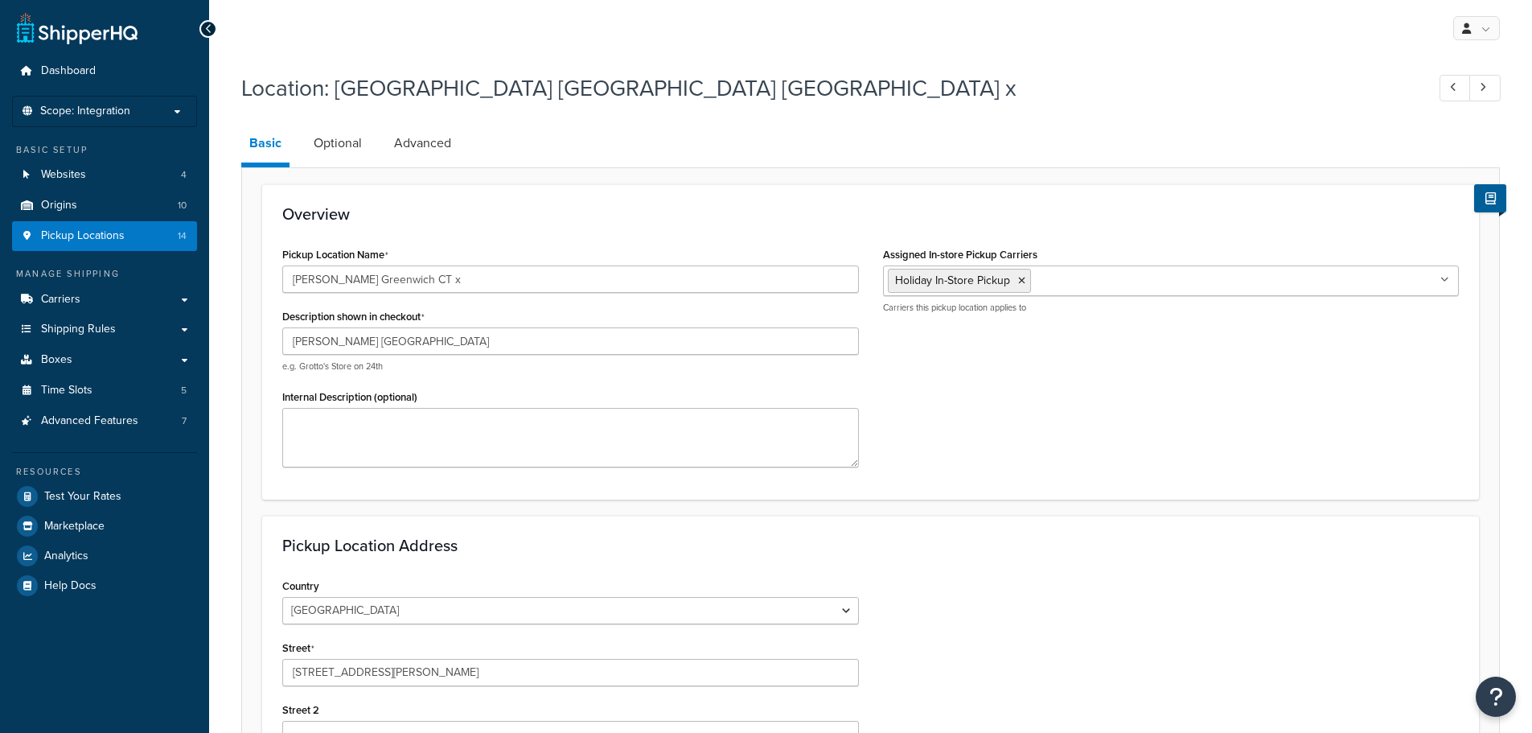
select select "7"
click at [342, 135] on link "Optional" at bounding box center [338, 143] width 64 height 39
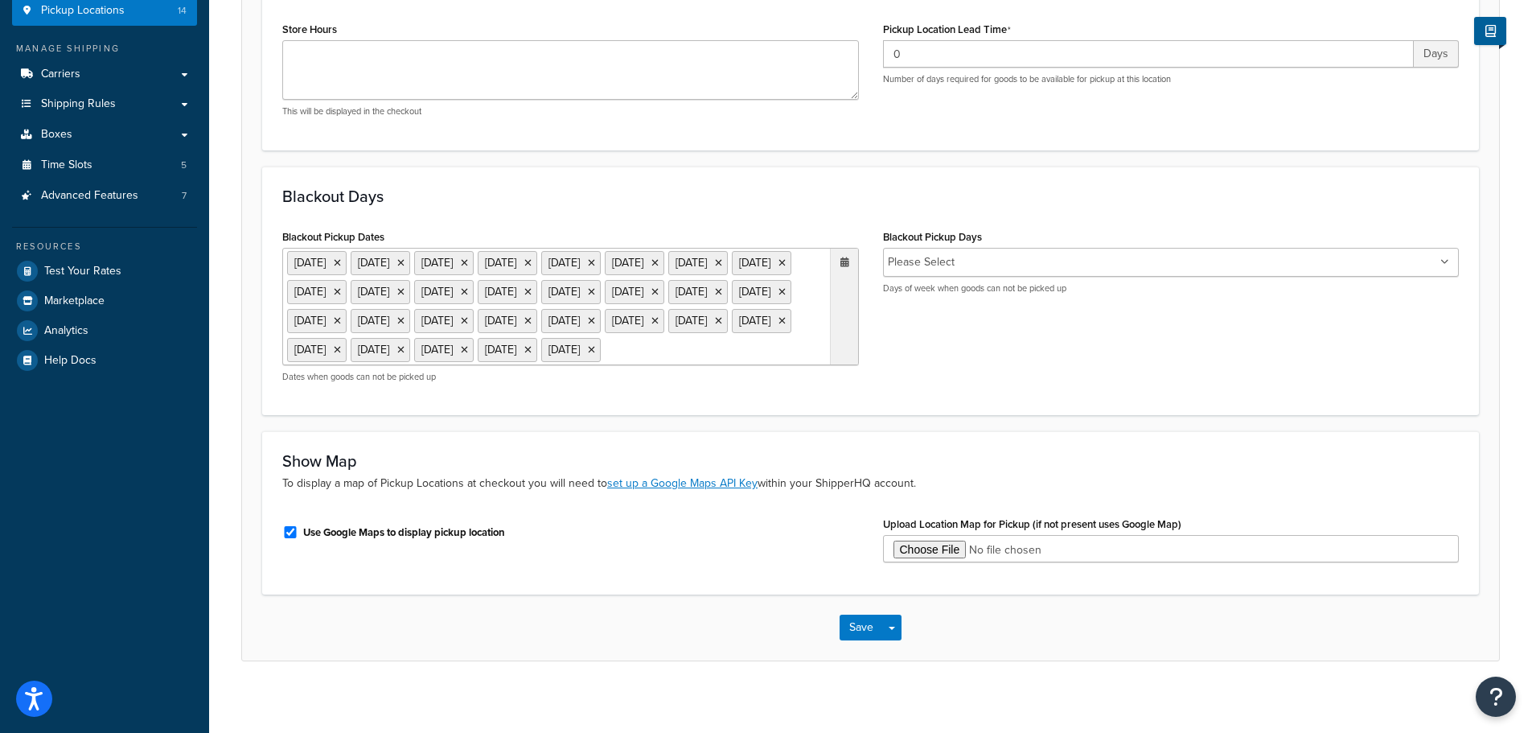
scroll to position [292, 0]
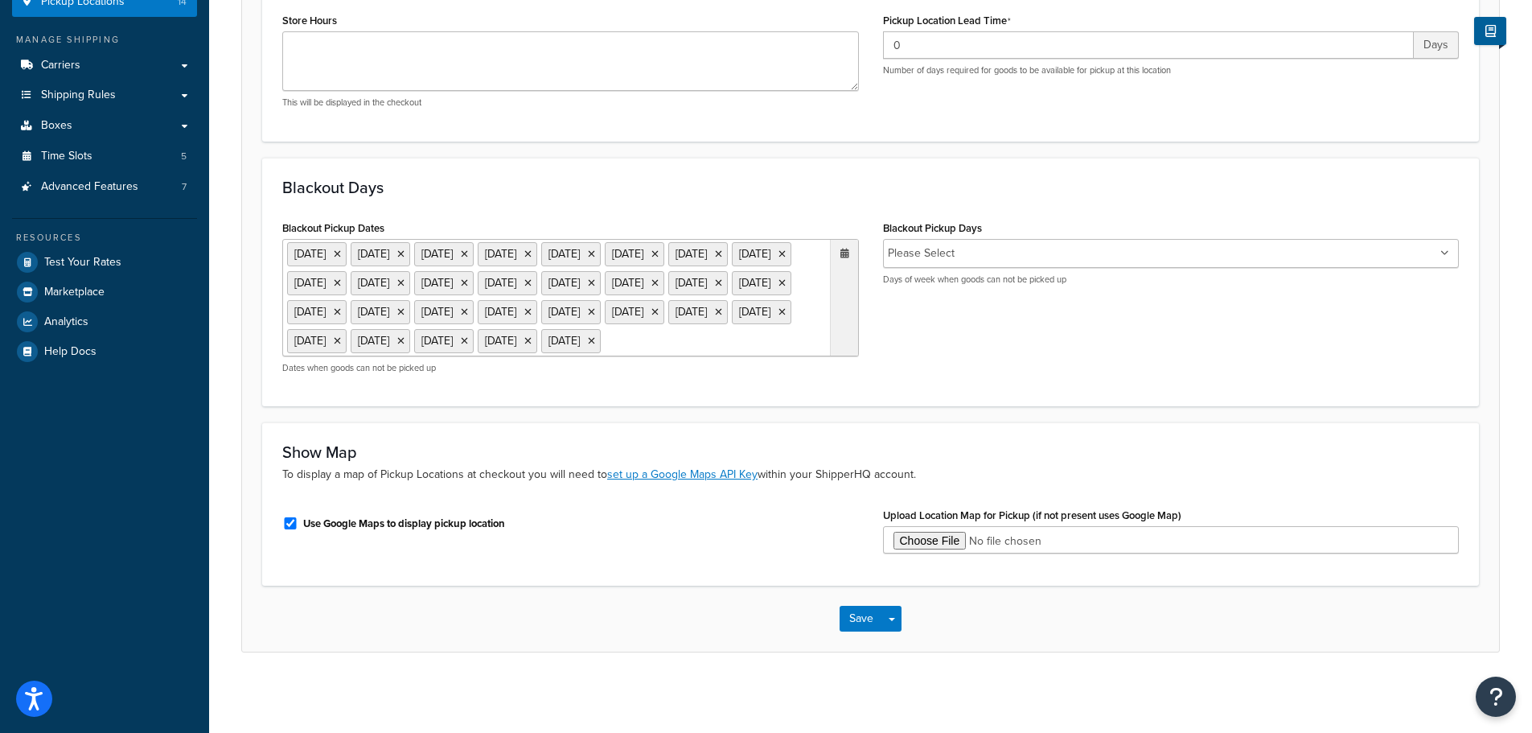
click at [623, 345] on ul "[DATE] [DATE] [DATE] [DATE] [DATE] [DATE] [DATE] [DATE] [DATE] [DATE] [DATE] [D…" at bounding box center [570, 297] width 577 height 117
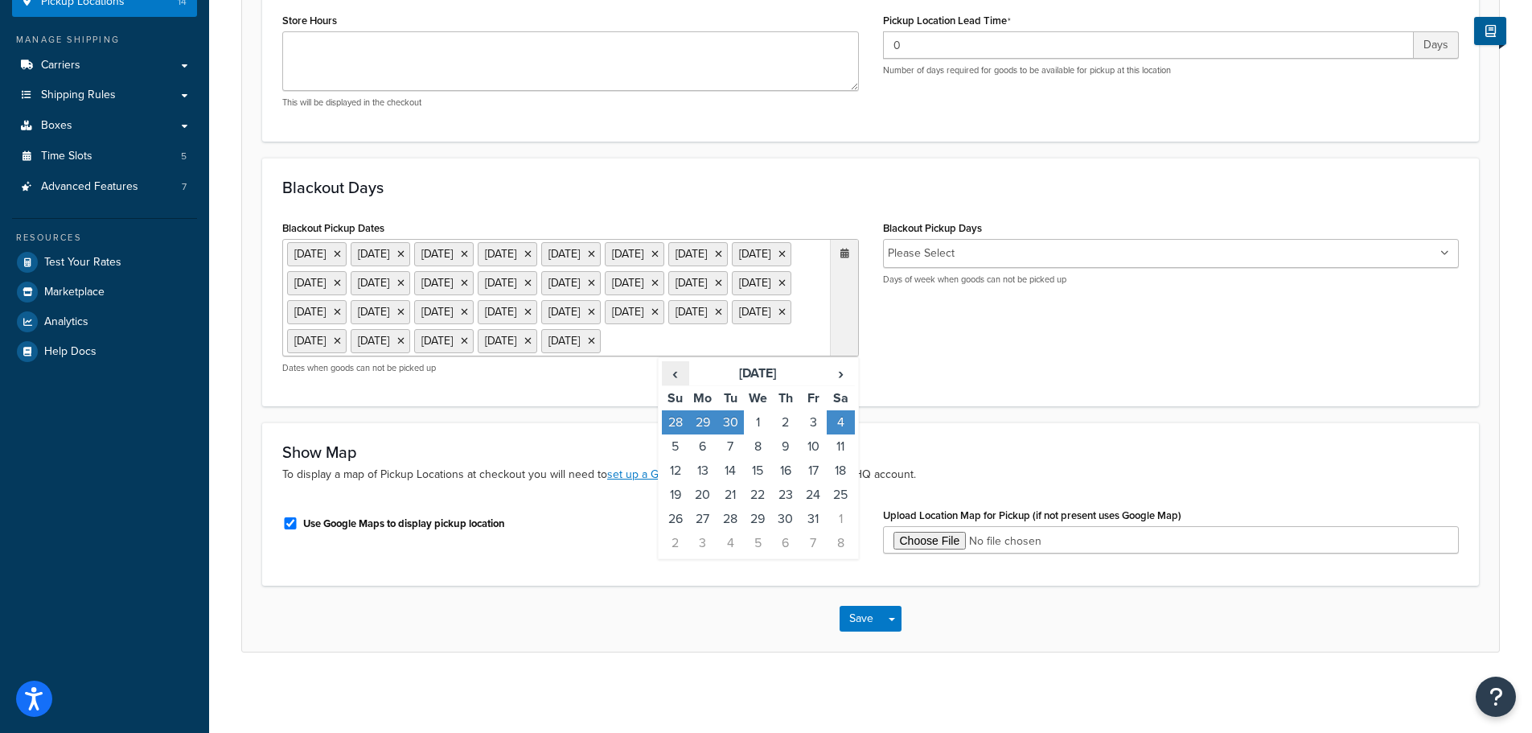
click at [673, 369] on span "‹" at bounding box center [676, 373] width 26 height 23
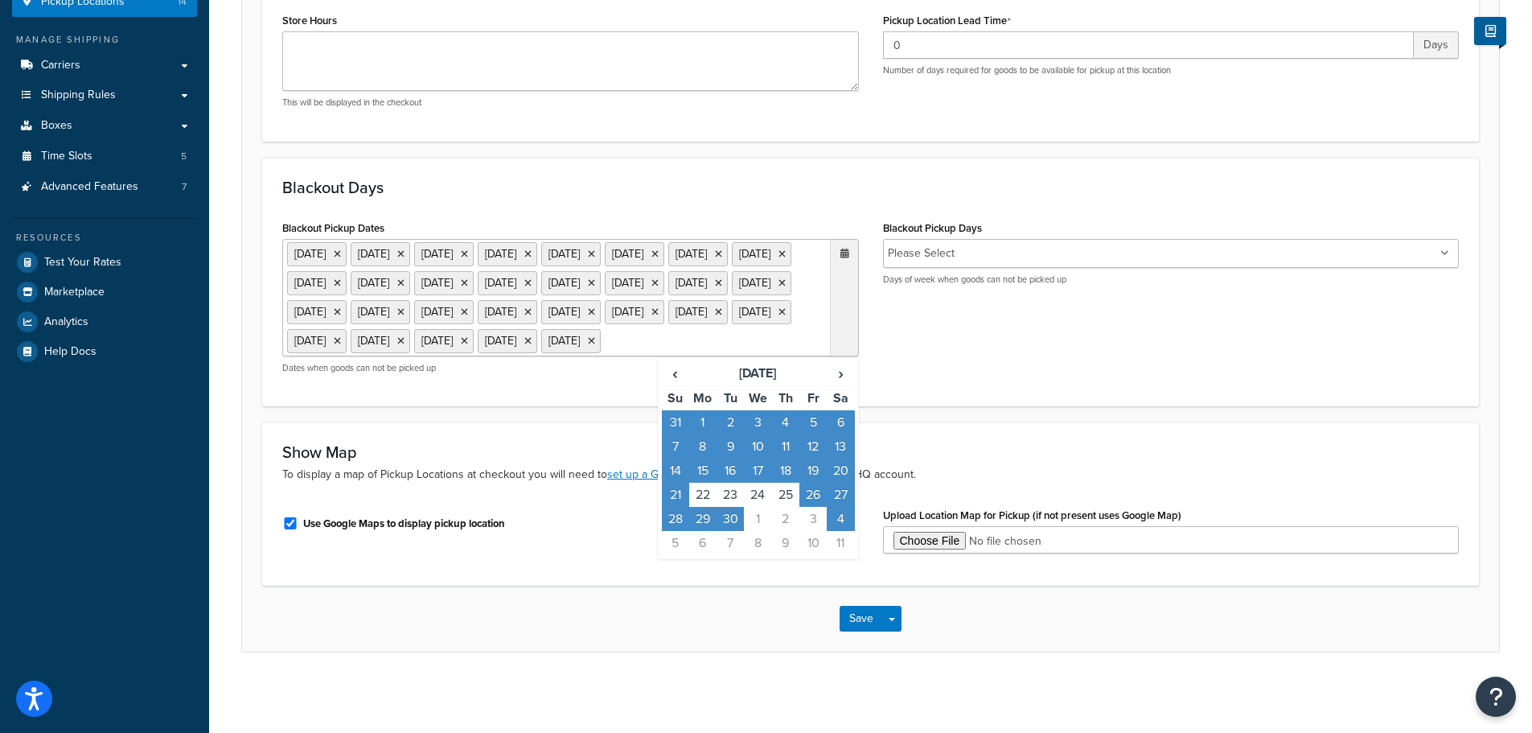
click at [682, 413] on td "31" at bounding box center [675, 422] width 27 height 24
click at [700, 417] on td "1" at bounding box center [702, 422] width 27 height 24
click at [733, 422] on td "2" at bounding box center [729, 422] width 27 height 24
click at [754, 422] on td "3" at bounding box center [757, 422] width 27 height 24
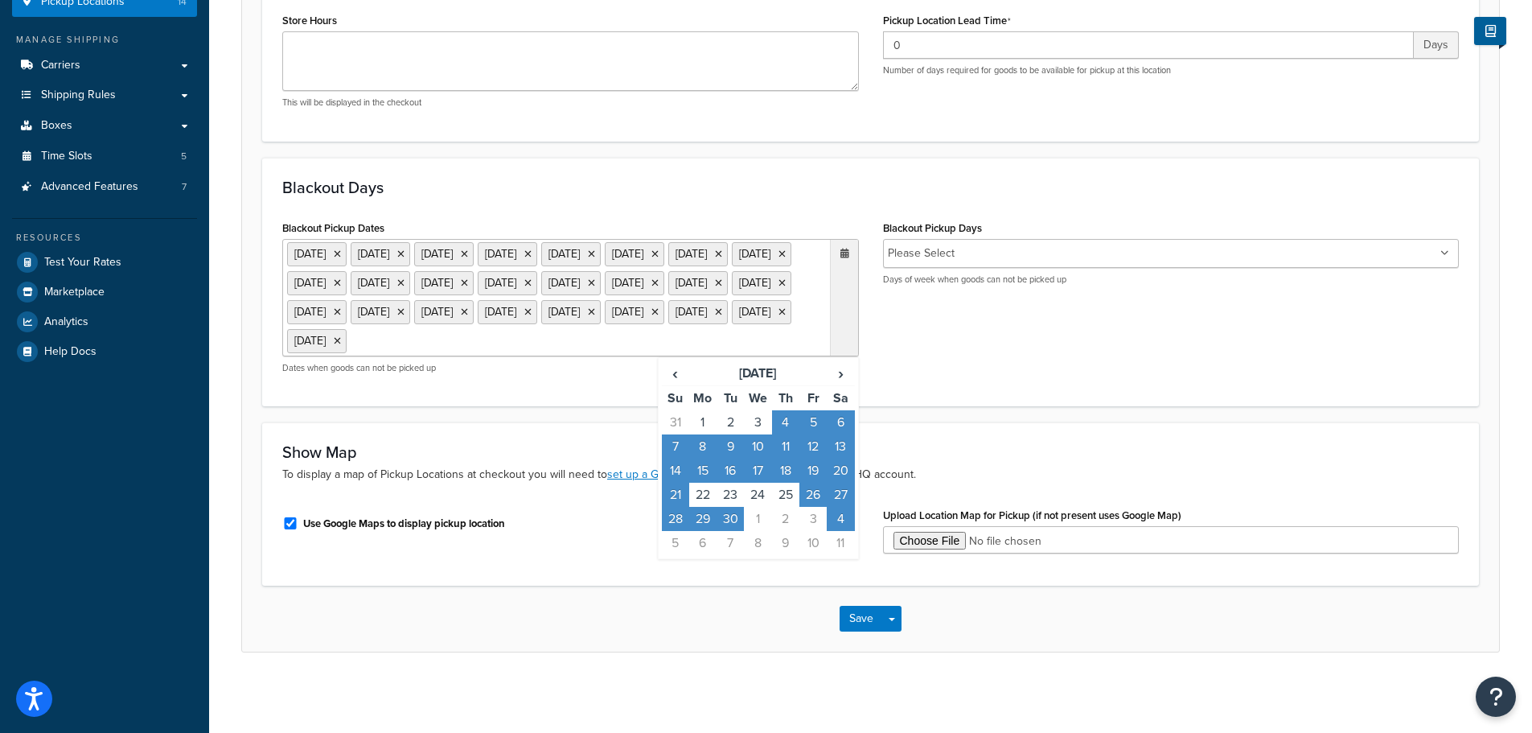
click at [778, 423] on td "4" at bounding box center [785, 422] width 27 height 24
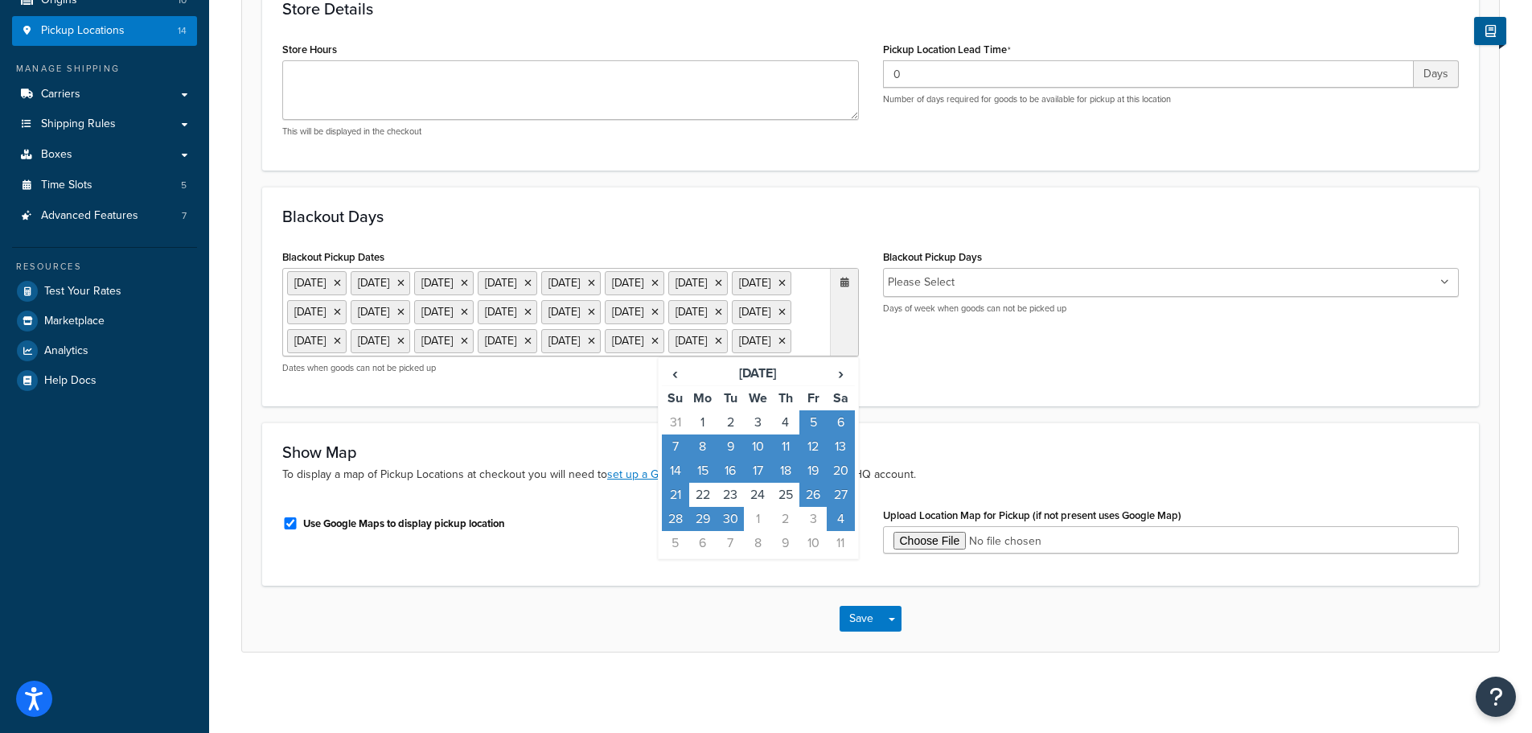
click at [802, 424] on td "5" at bounding box center [812, 422] width 27 height 24
click at [831, 425] on td "6" at bounding box center [840, 422] width 27 height 24
click at [677, 446] on td "7" at bounding box center [675, 446] width 27 height 24
click at [709, 446] on td "8" at bounding box center [702, 446] width 27 height 24
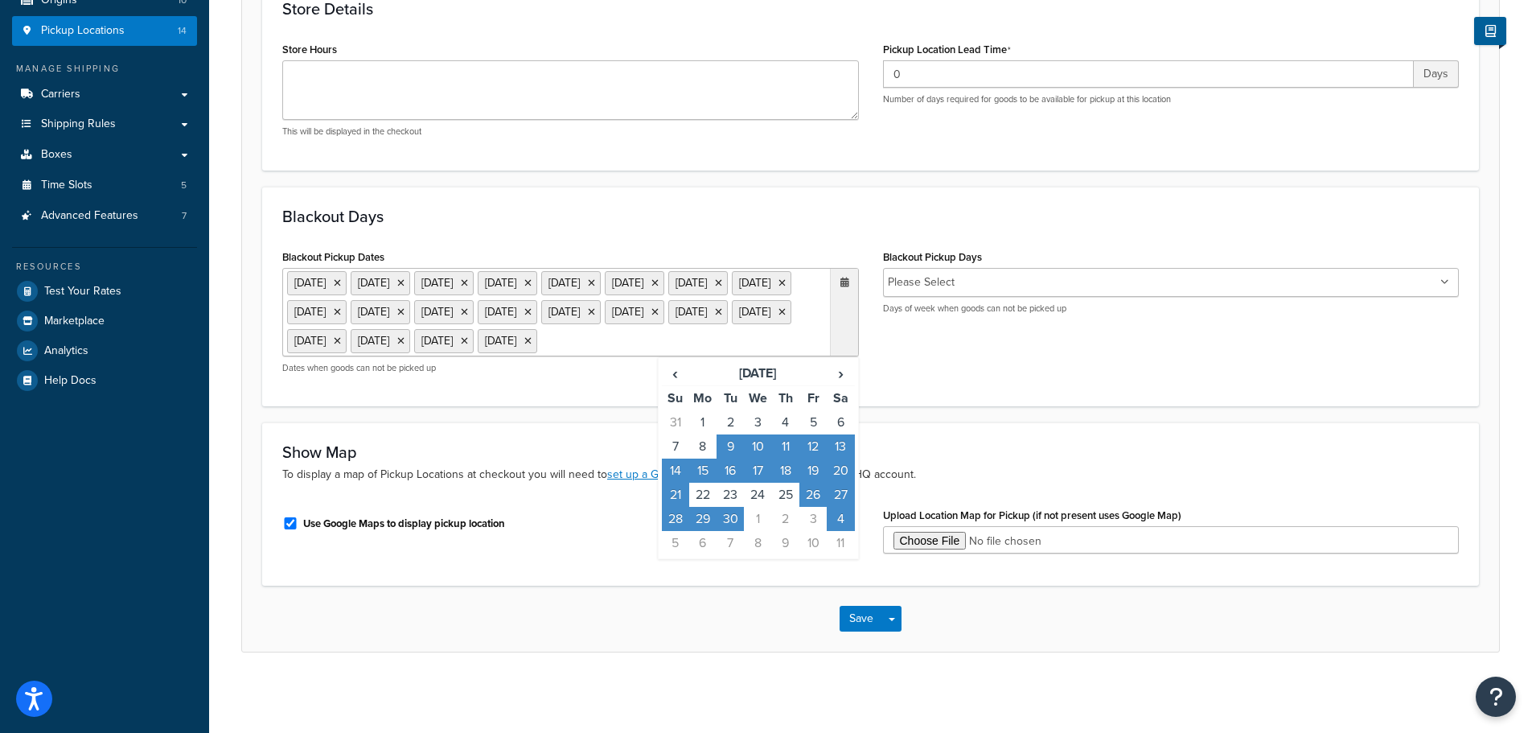
drag, startPoint x: 727, startPoint y: 446, endPoint x: 751, endPoint y: 447, distance: 24.1
click at [731, 447] on td "9" at bounding box center [729, 446] width 27 height 24
drag, startPoint x: 752, startPoint y: 447, endPoint x: 783, endPoint y: 446, distance: 31.4
click at [756, 446] on td "10" at bounding box center [757, 446] width 27 height 24
click at [794, 446] on td "11" at bounding box center [785, 446] width 27 height 24
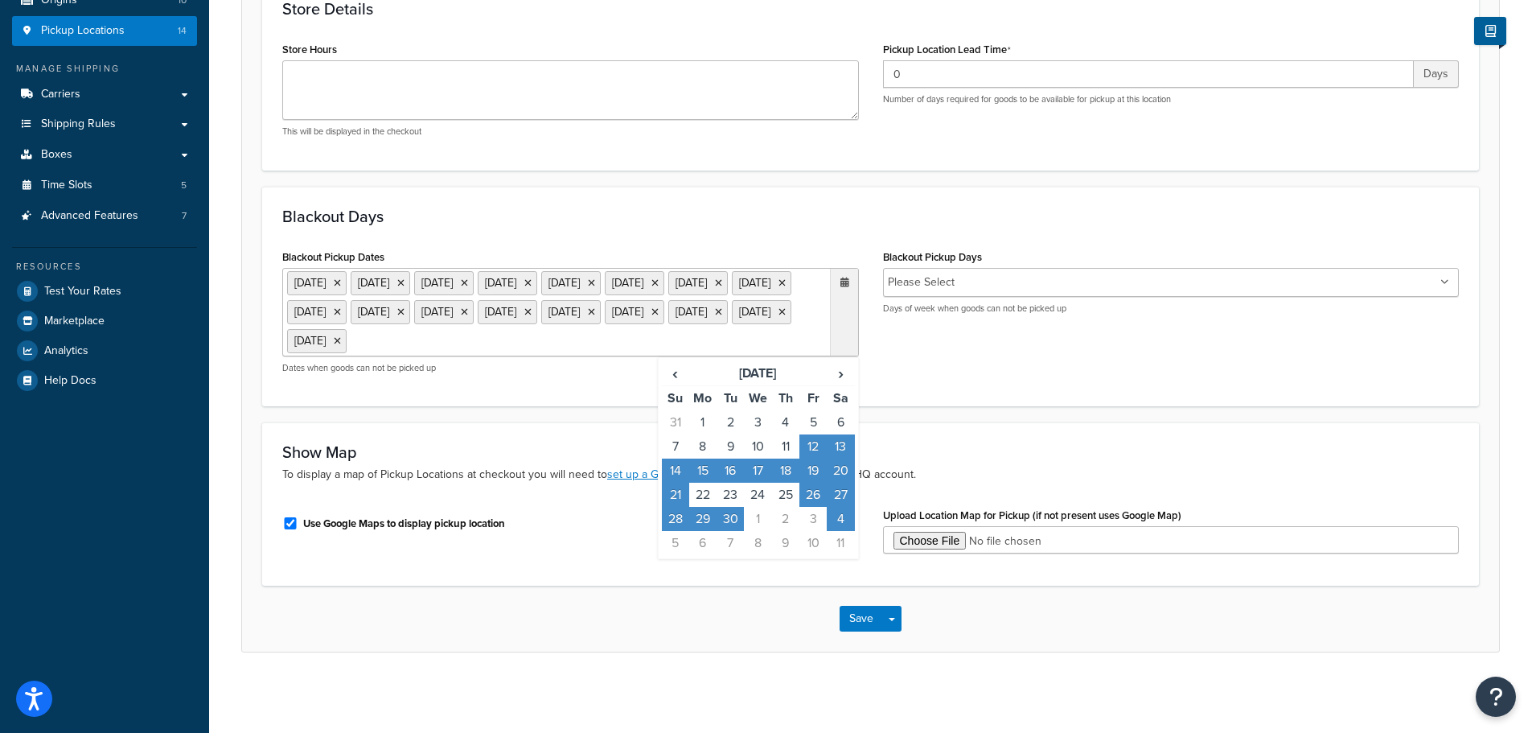
drag, startPoint x: 804, startPoint y: 446, endPoint x: 830, endPoint y: 445, distance: 25.8
click at [807, 446] on td "12" at bounding box center [812, 446] width 27 height 24
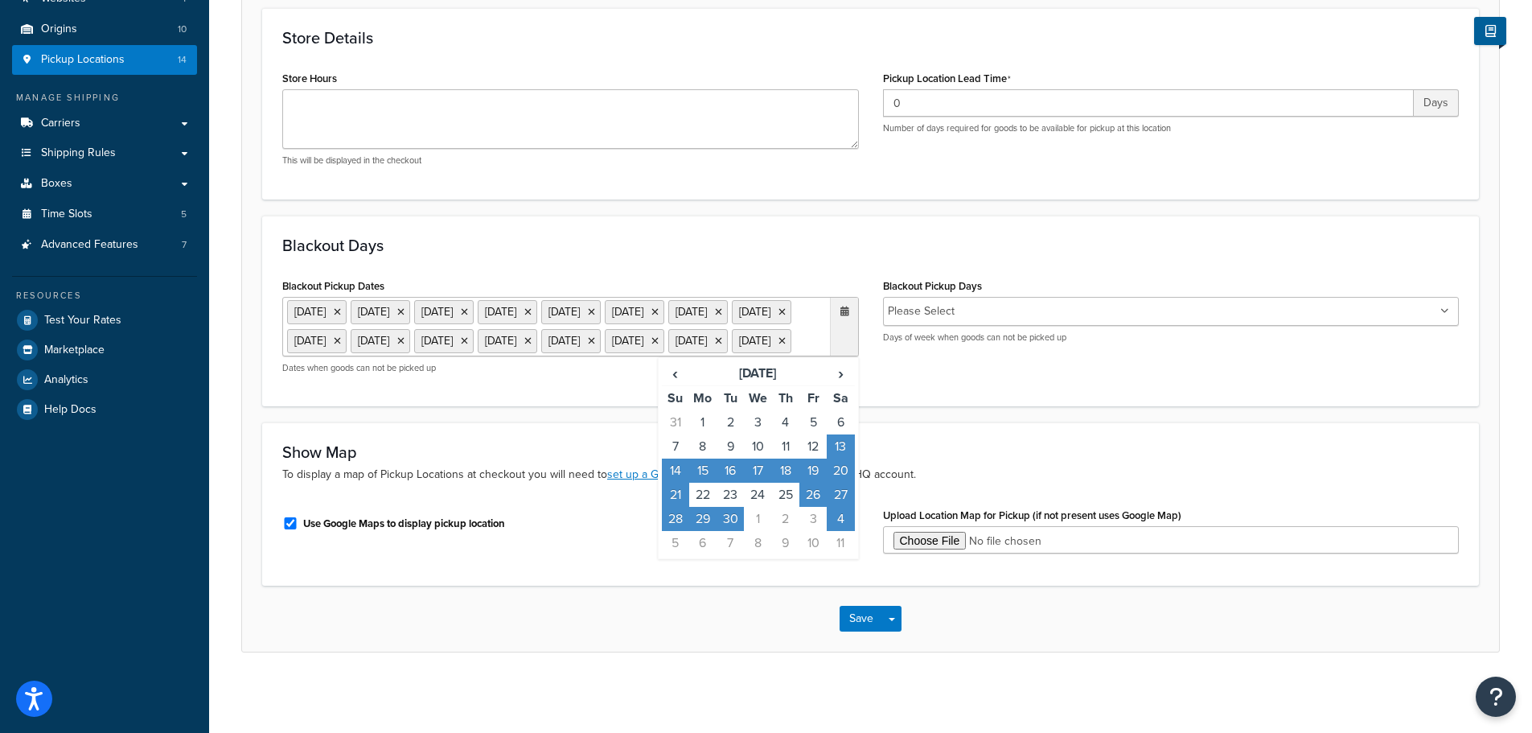
click at [834, 444] on td "13" at bounding box center [840, 446] width 27 height 24
click at [668, 474] on td "14" at bounding box center [675, 470] width 27 height 24
click at [700, 470] on td "15" at bounding box center [702, 470] width 27 height 24
click at [735, 466] on td "16" at bounding box center [729, 470] width 27 height 24
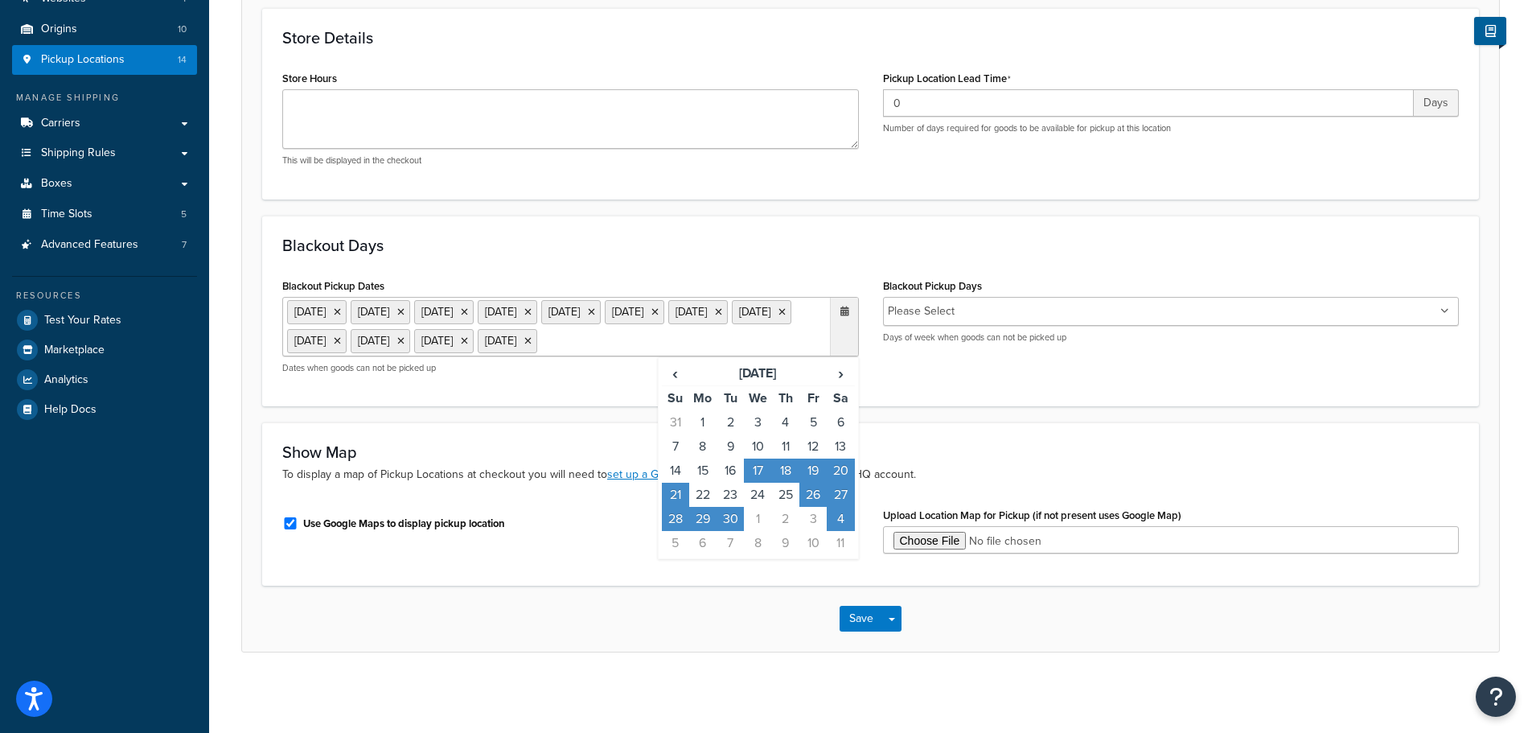
click at [755, 468] on td "17" at bounding box center [757, 470] width 27 height 24
click at [780, 469] on td "18" at bounding box center [785, 470] width 27 height 24
click at [809, 470] on td "19" at bounding box center [812, 470] width 27 height 24
click at [840, 470] on td "20" at bounding box center [840, 470] width 27 height 24
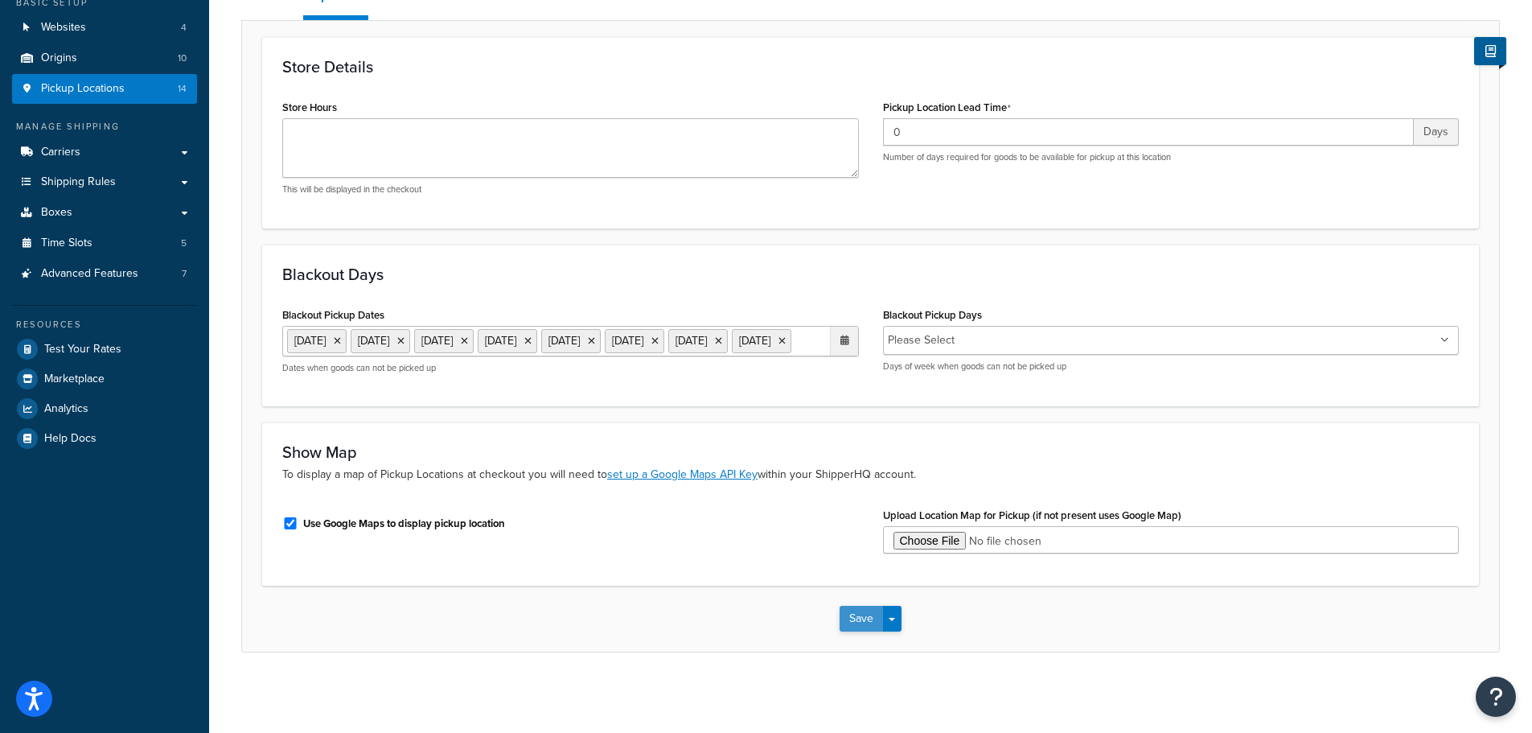
click at [868, 614] on button "Save" at bounding box center [860, 618] width 43 height 26
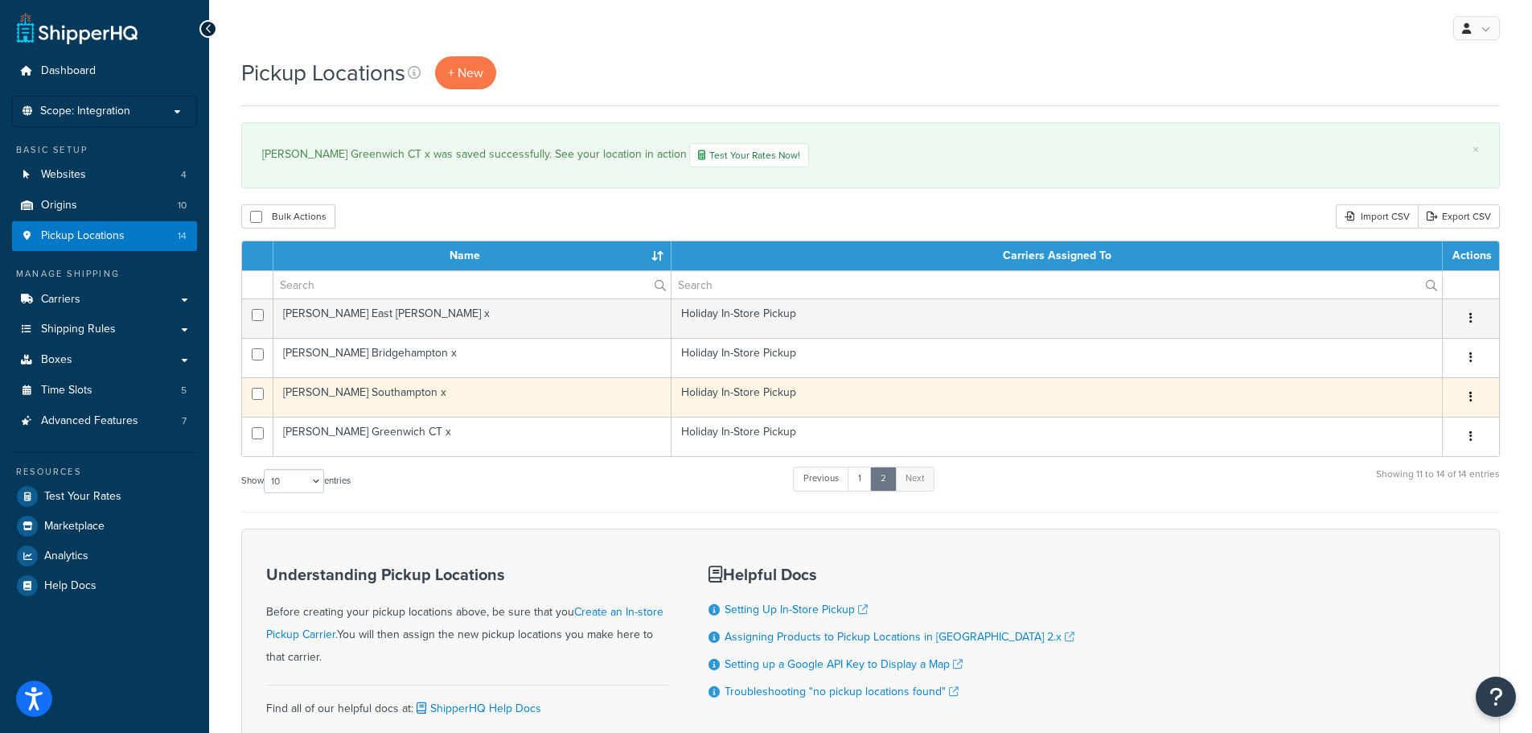
click at [368, 389] on td "[PERSON_NAME] Southampton x" at bounding box center [472, 396] width 398 height 39
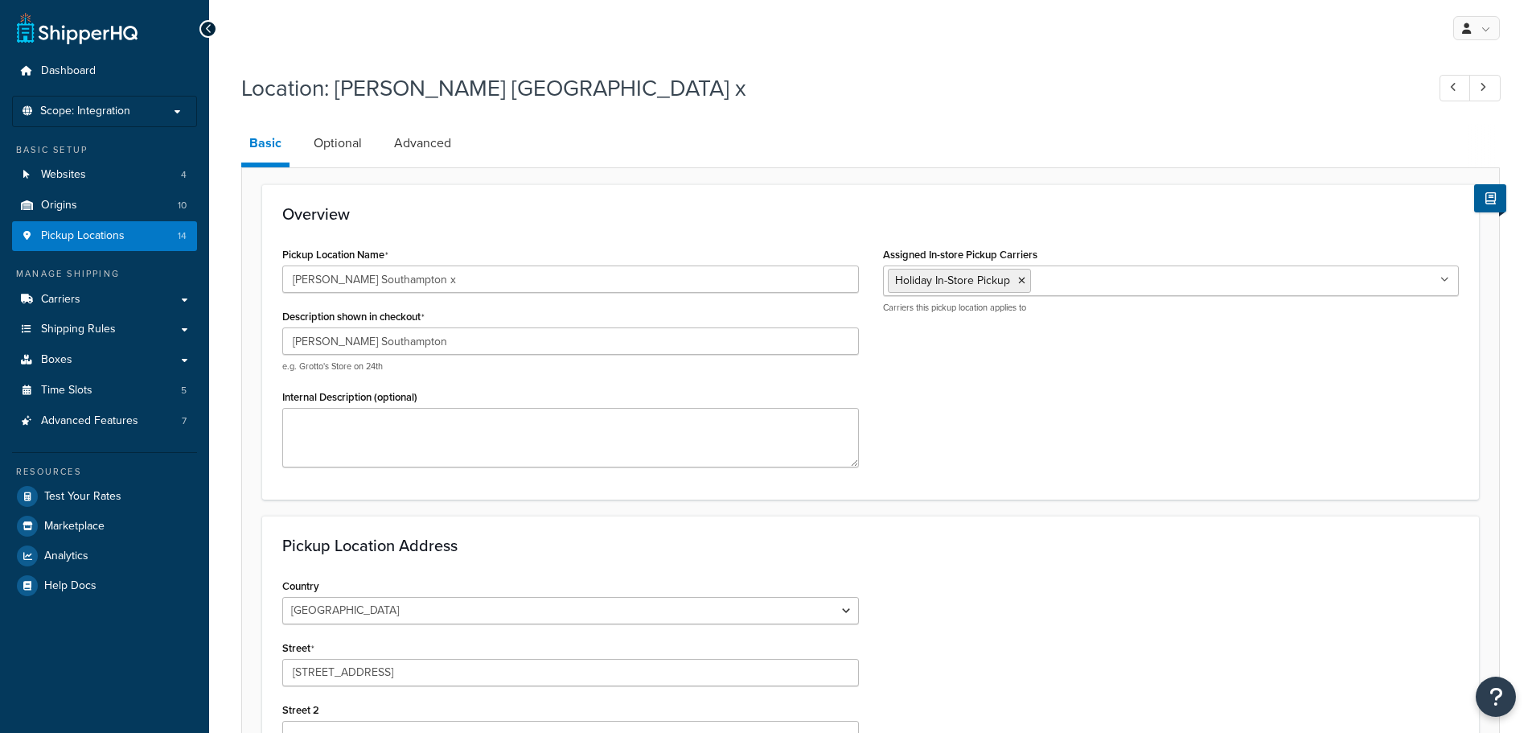
select select "32"
click at [339, 144] on link "Optional" at bounding box center [338, 143] width 64 height 39
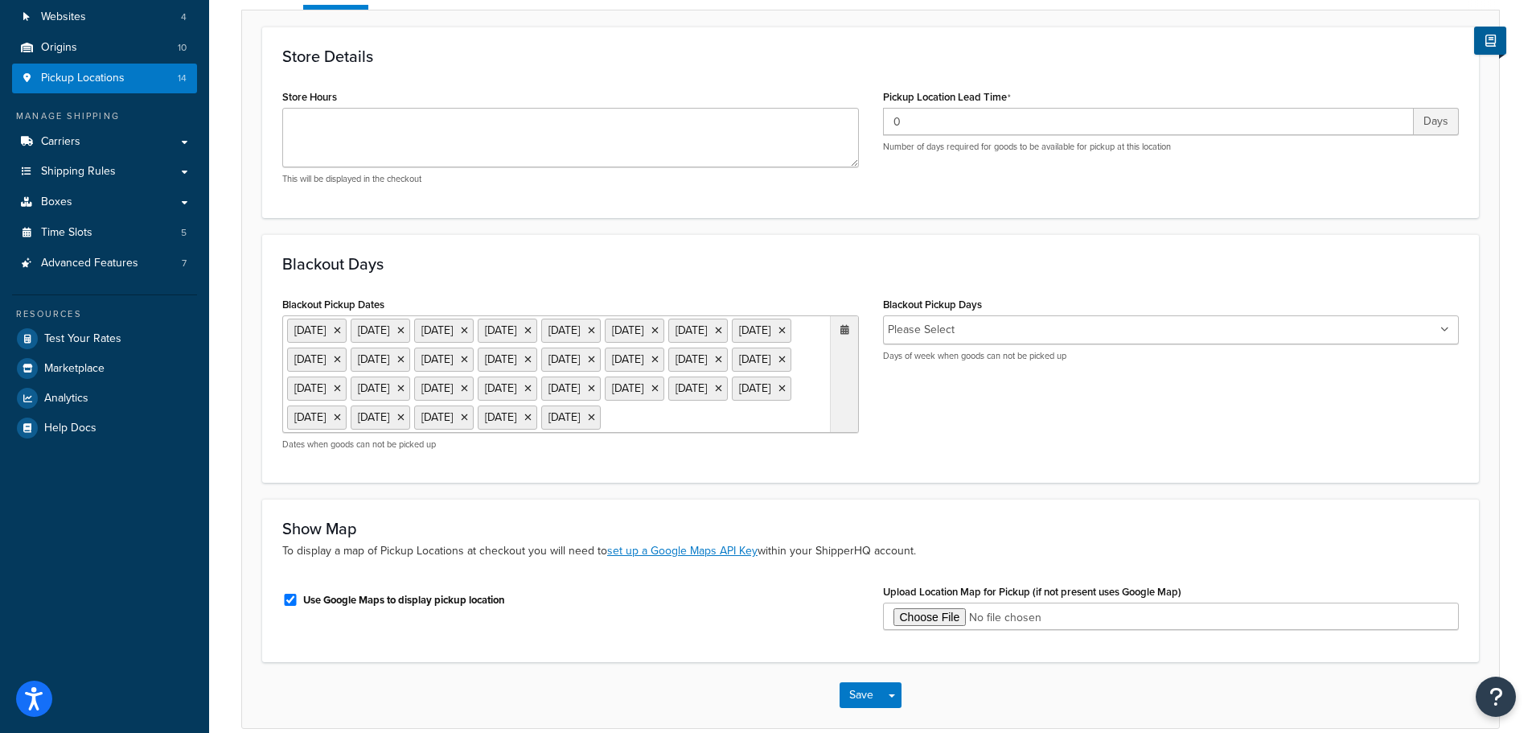
scroll to position [241, 0]
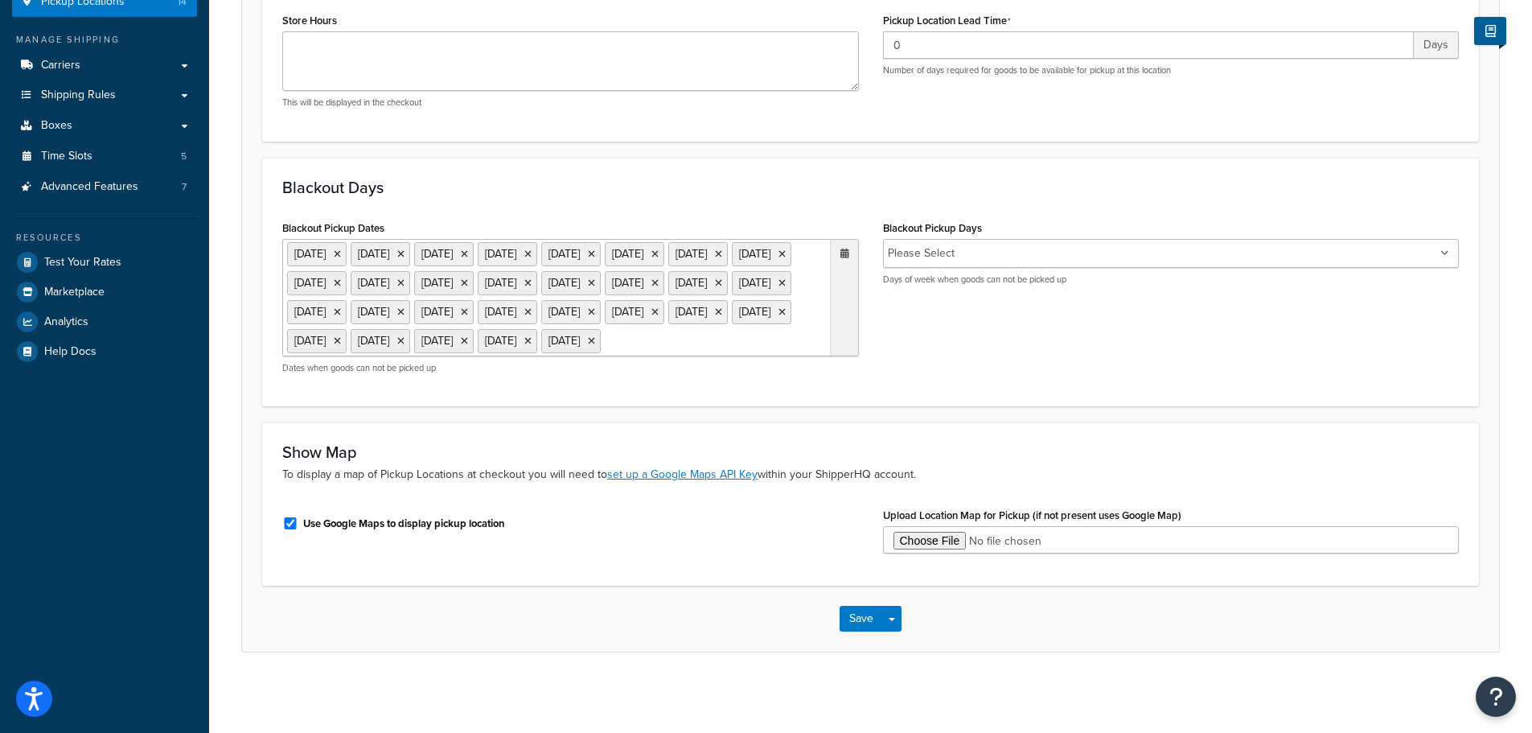
click at [634, 356] on ul "[DATE] [DATE] [DATE] [DATE] [DATE] [DATE] [DATE] [DATE] [DATE] [DATE] [DATE] [D…" at bounding box center [570, 297] width 577 height 117
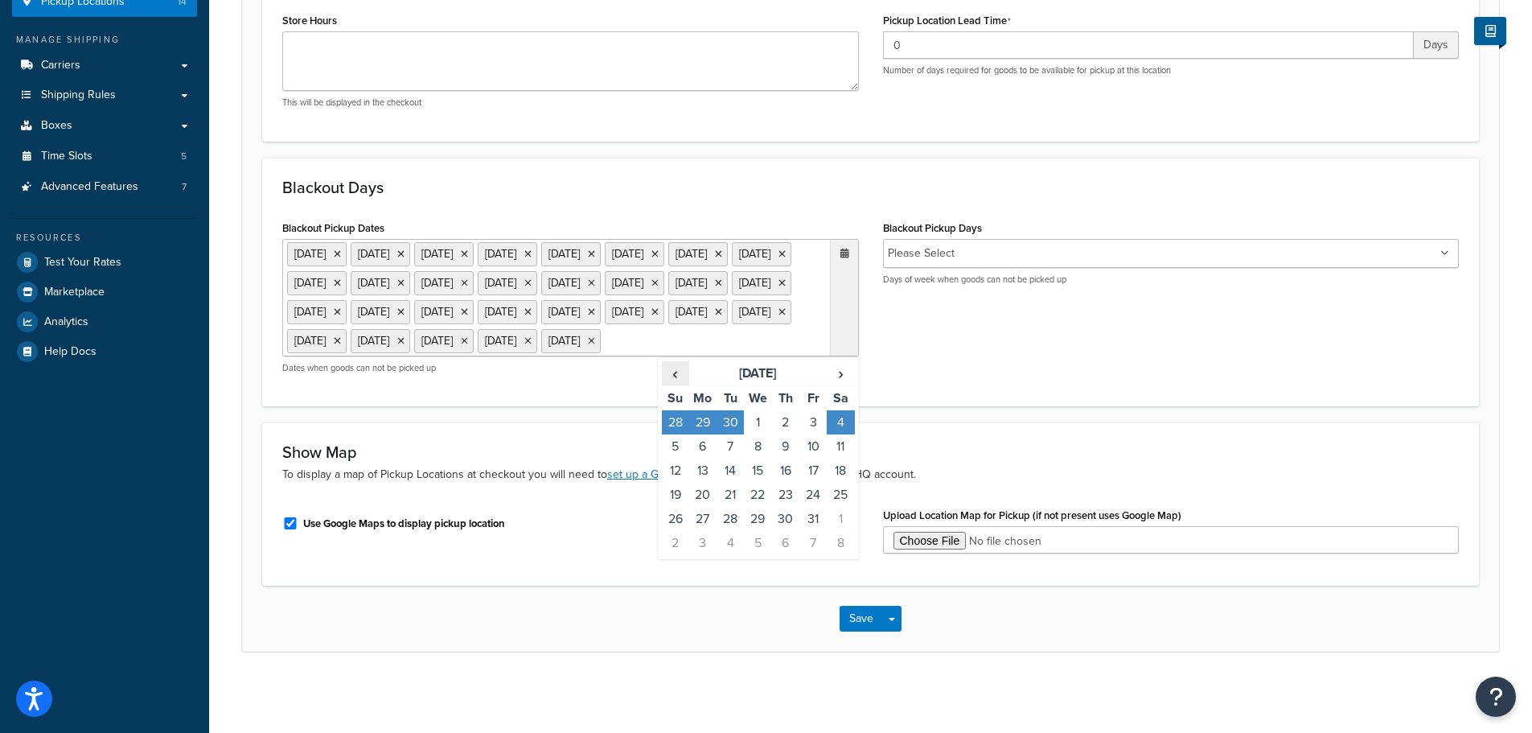
click at [671, 384] on span "‹" at bounding box center [676, 373] width 26 height 23
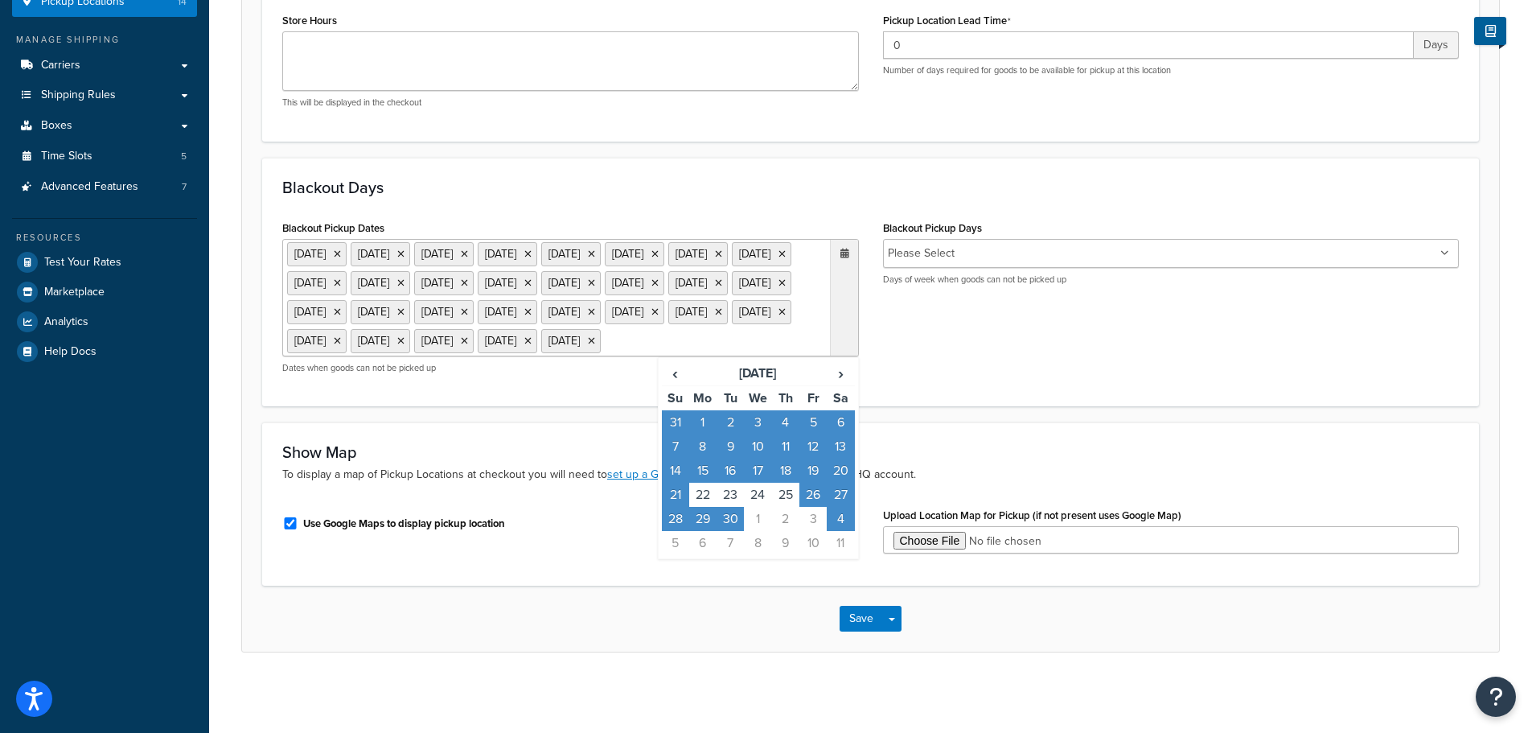
click at [676, 434] on td "31" at bounding box center [675, 422] width 27 height 24
click at [708, 434] on td "1" at bounding box center [702, 422] width 27 height 24
click at [736, 434] on td "2" at bounding box center [729, 422] width 27 height 24
click at [753, 434] on td "3" at bounding box center [757, 422] width 27 height 24
click at [785, 434] on td "4" at bounding box center [785, 422] width 27 height 24
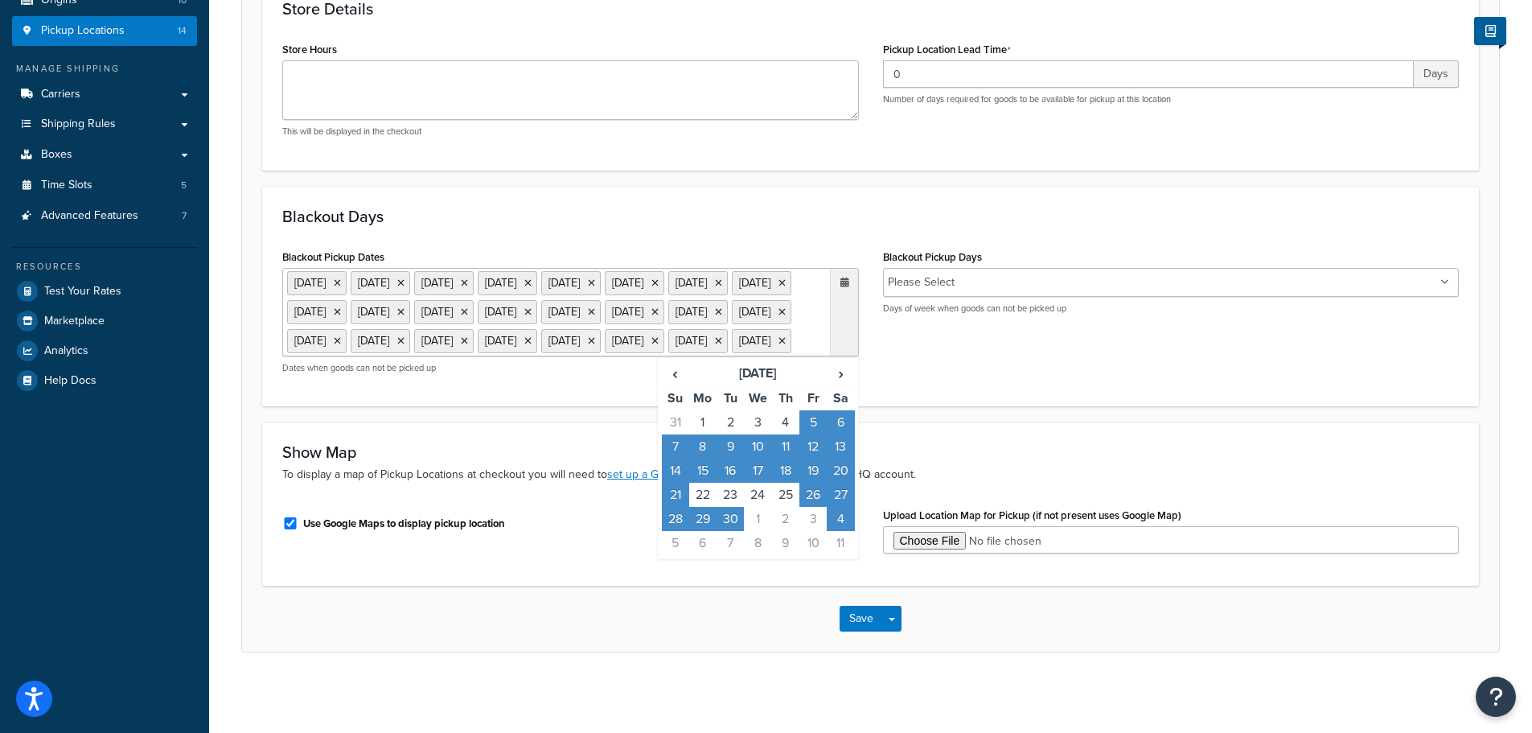
click at [823, 434] on td "5" at bounding box center [812, 422] width 27 height 24
click at [843, 434] on td "6" at bounding box center [840, 422] width 27 height 24
drag, startPoint x: 663, startPoint y: 468, endPoint x: 707, endPoint y: 466, distance: 44.3
click at [664, 458] on td "7" at bounding box center [675, 446] width 27 height 24
click at [714, 458] on td "8" at bounding box center [702, 446] width 27 height 24
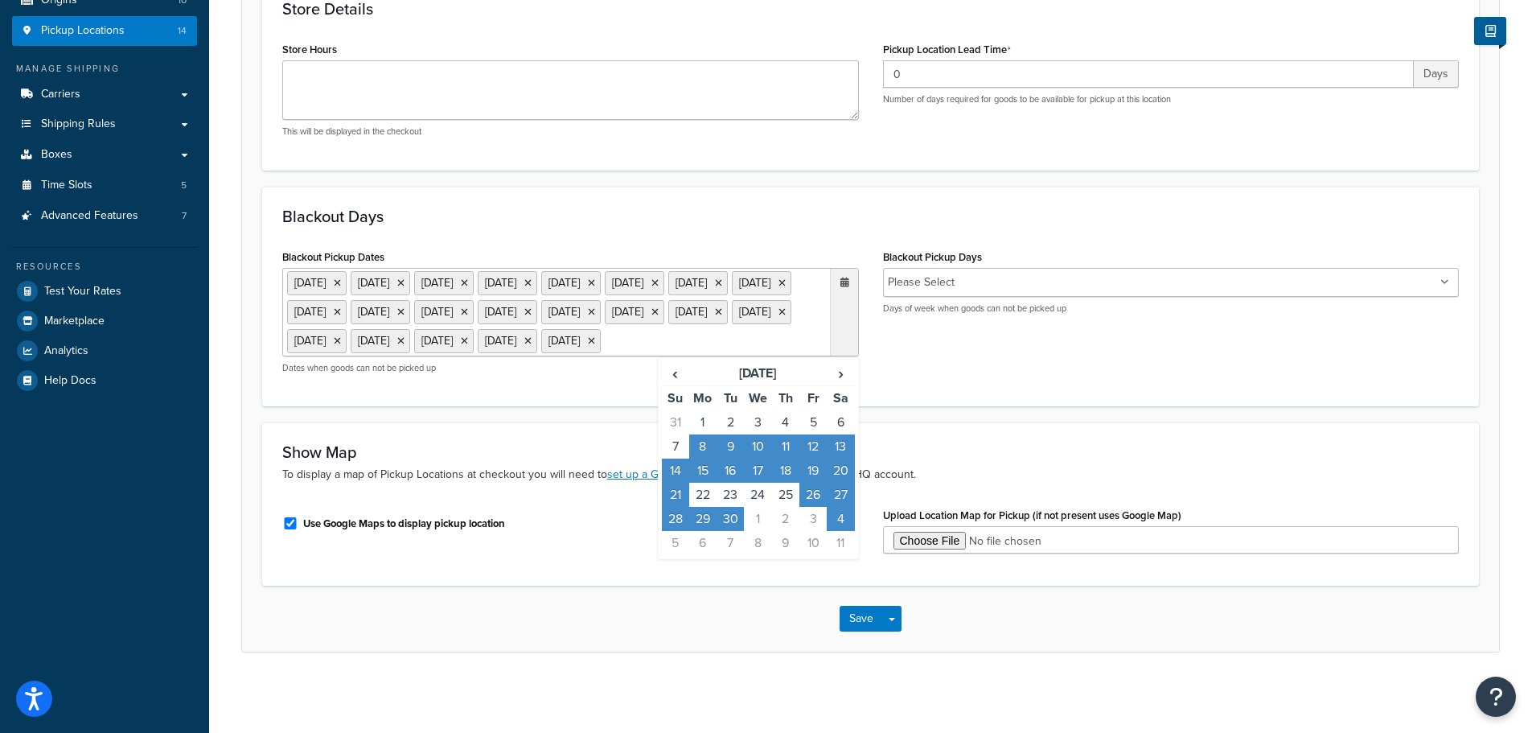
scroll to position [234, 0]
click at [742, 454] on td "9" at bounding box center [729, 446] width 27 height 24
click at [759, 452] on td "10" at bounding box center [757, 446] width 27 height 24
click at [796, 445] on td "11" at bounding box center [785, 446] width 27 height 24
click at [811, 438] on td "12" at bounding box center [812, 446] width 27 height 24
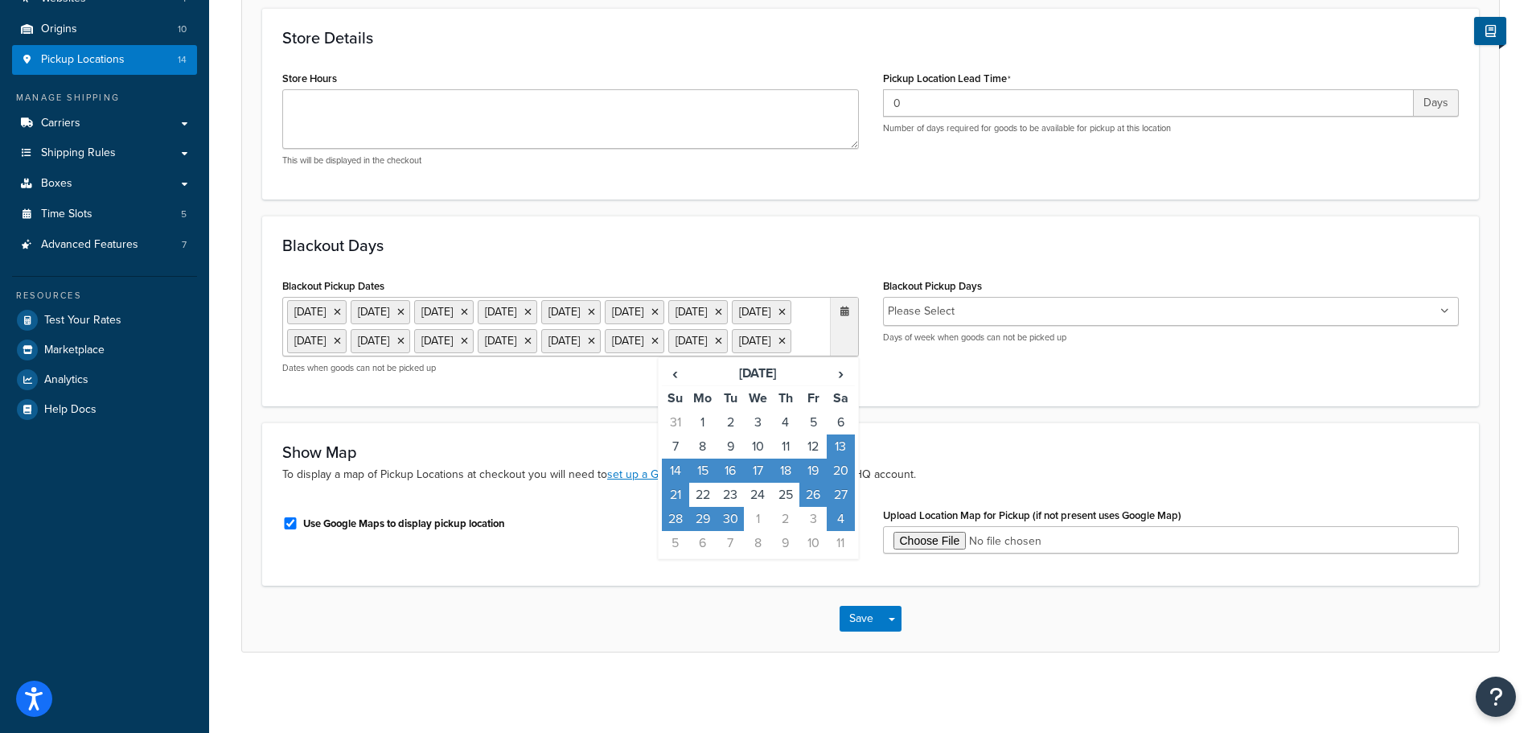
drag, startPoint x: 839, startPoint y: 431, endPoint x: 843, endPoint y: 440, distance: 9.7
click at [838, 434] on tbody "31 1 2 3 4 5 6 7 8 9 10 11 12 13 14 15 16 17 18 19 20 21 22 23 24 25 26 27 28 2…" at bounding box center [758, 482] width 193 height 145
click at [923, 387] on div "Blackout Days Blackout Pickup Dates 27 Aug 2025 13 Sep 2025 14 Sep 2025 15 Sep …" at bounding box center [870, 310] width 1217 height 191
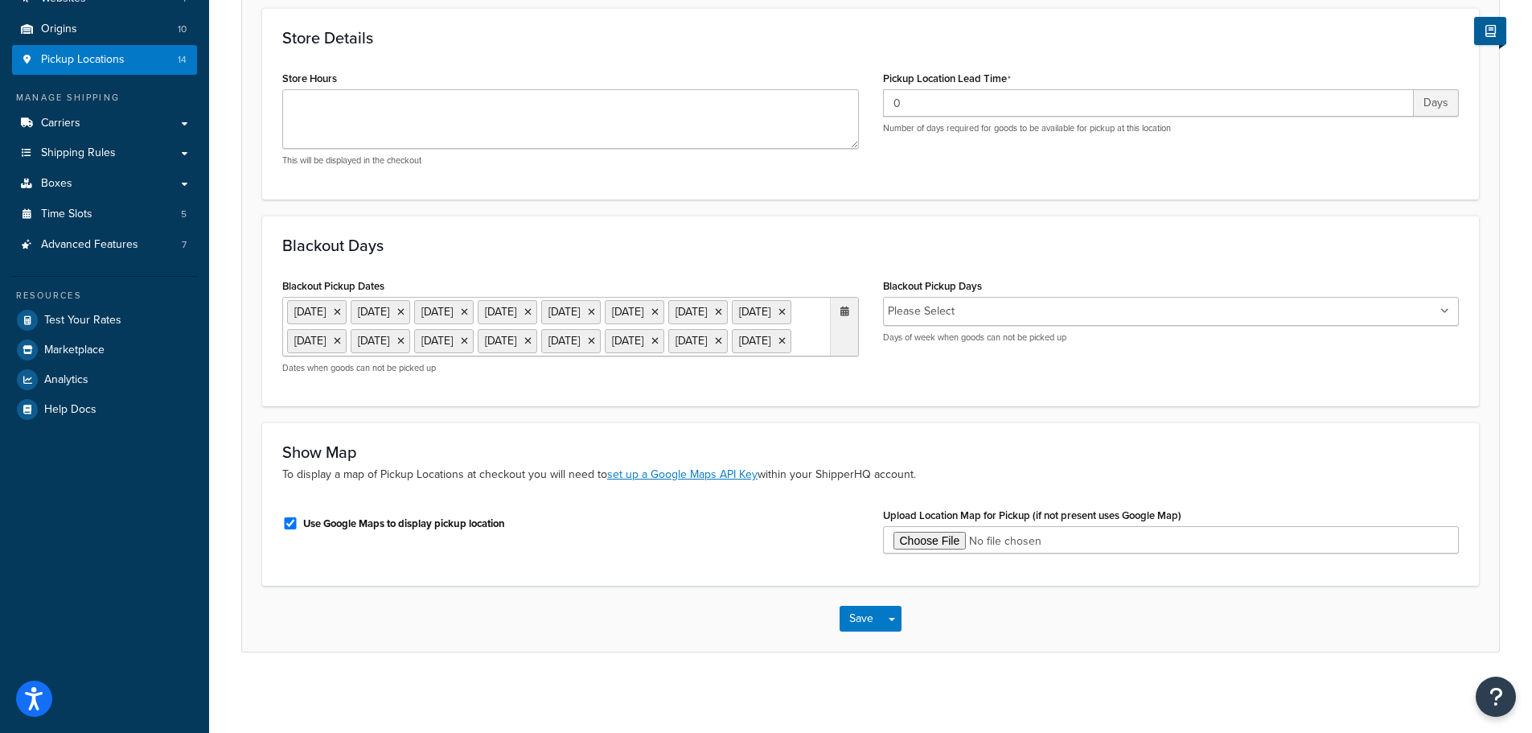
click at [644, 344] on ul "27 Aug 2025 13 Sep 2025 14 Sep 2025 15 Sep 2025 16 Sep 2025 17 Sep 2025 18 Sep …" at bounding box center [570, 327] width 577 height 60
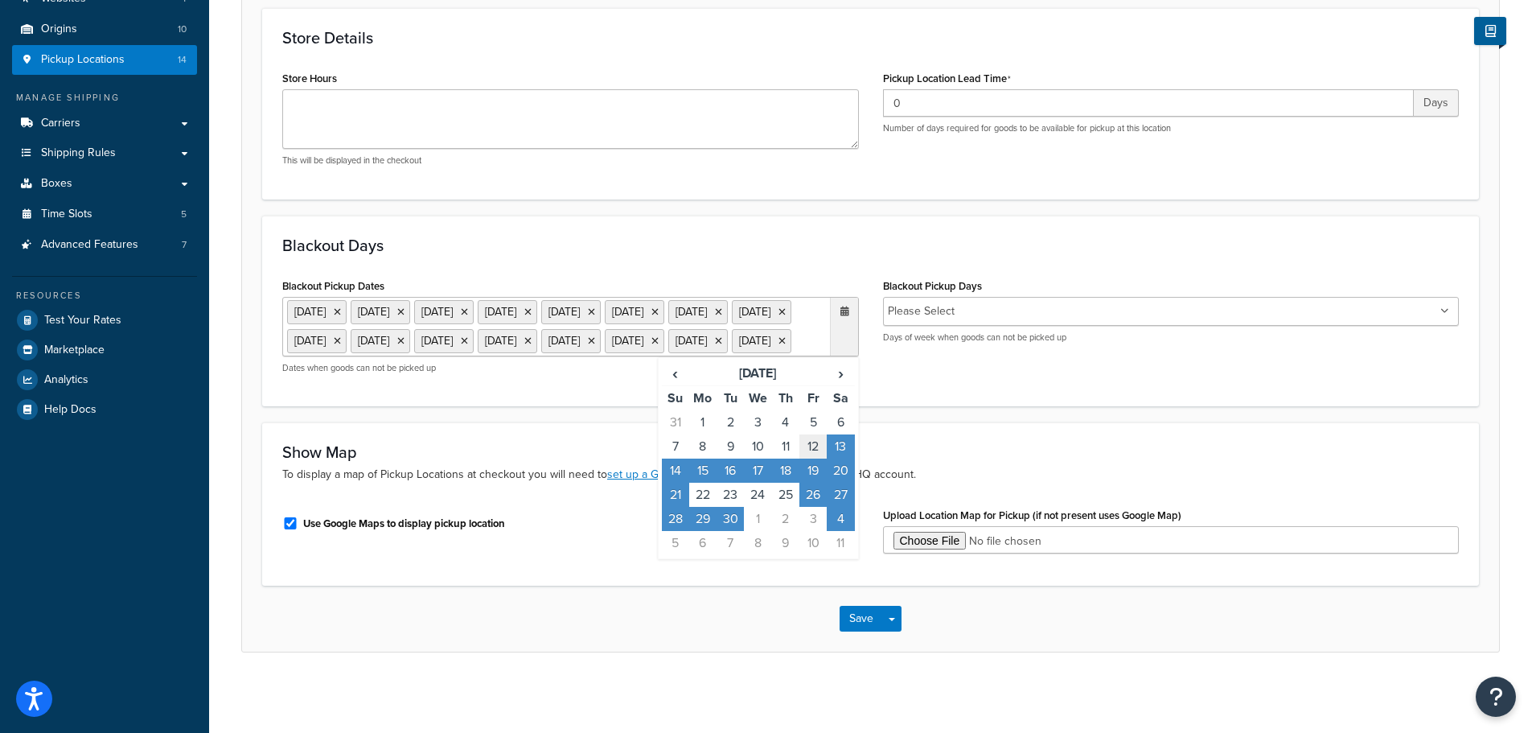
drag, startPoint x: 837, startPoint y: 442, endPoint x: 815, endPoint y: 454, distance: 24.8
click at [838, 441] on td "13" at bounding box center [840, 446] width 27 height 24
click at [683, 467] on td "14" at bounding box center [675, 470] width 27 height 24
click at [696, 466] on td "15" at bounding box center [702, 470] width 27 height 24
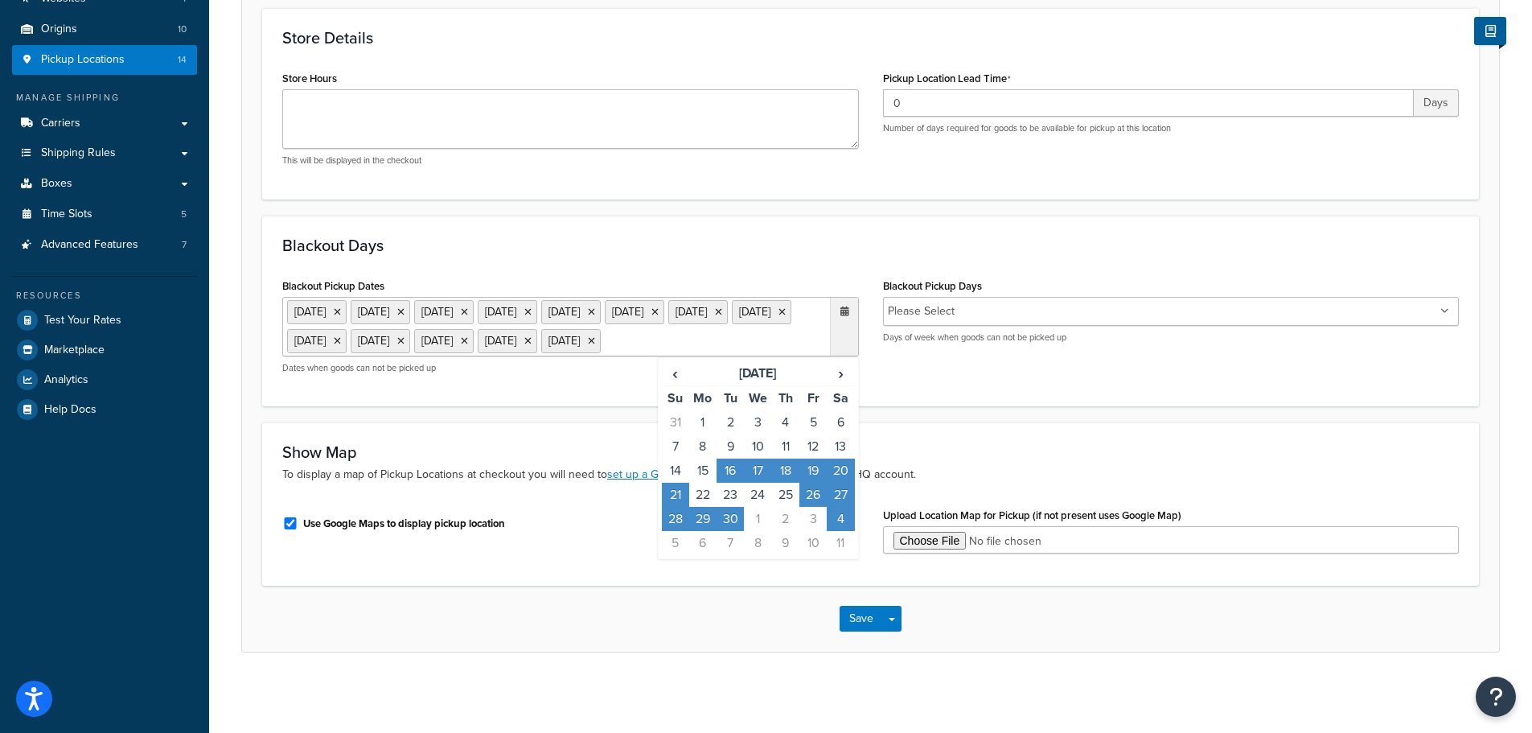
click at [724, 469] on td "16" at bounding box center [729, 470] width 27 height 24
click at [749, 470] on td "17" at bounding box center [757, 470] width 27 height 24
click at [782, 470] on td "18" at bounding box center [785, 470] width 27 height 24
click at [808, 473] on td "19" at bounding box center [812, 470] width 27 height 24
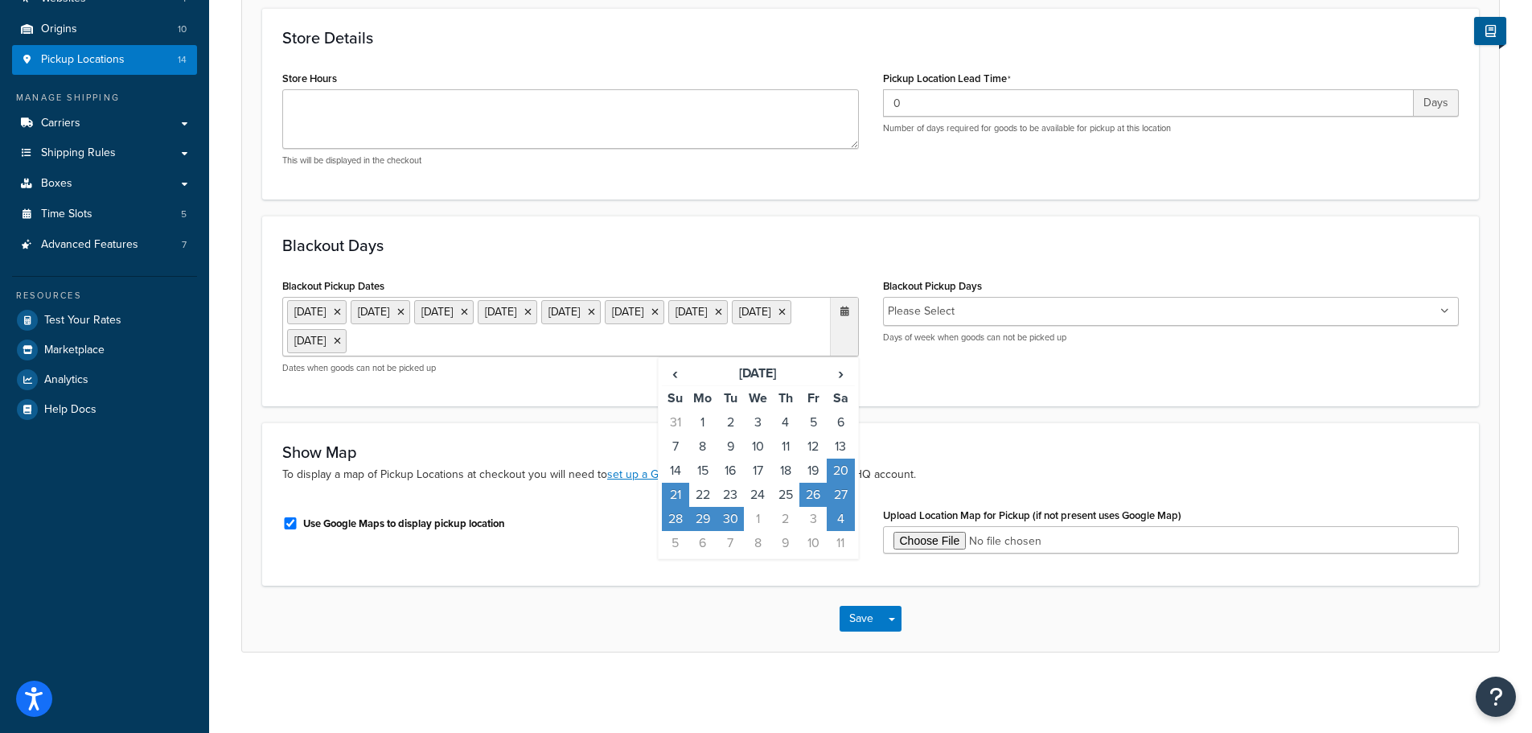
click at [843, 471] on td "20" at bounding box center [840, 470] width 27 height 24
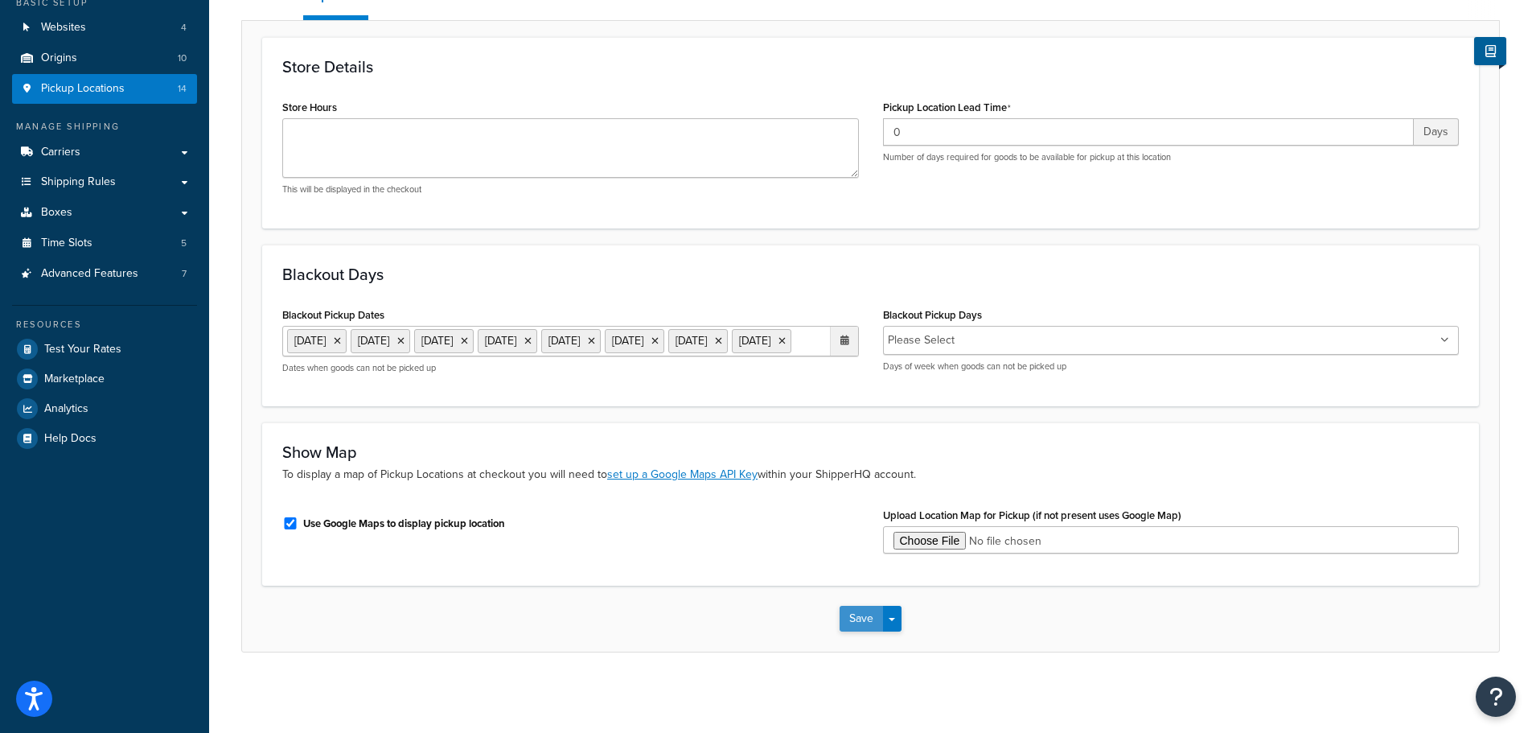
click at [864, 625] on button "Save" at bounding box center [860, 618] width 43 height 26
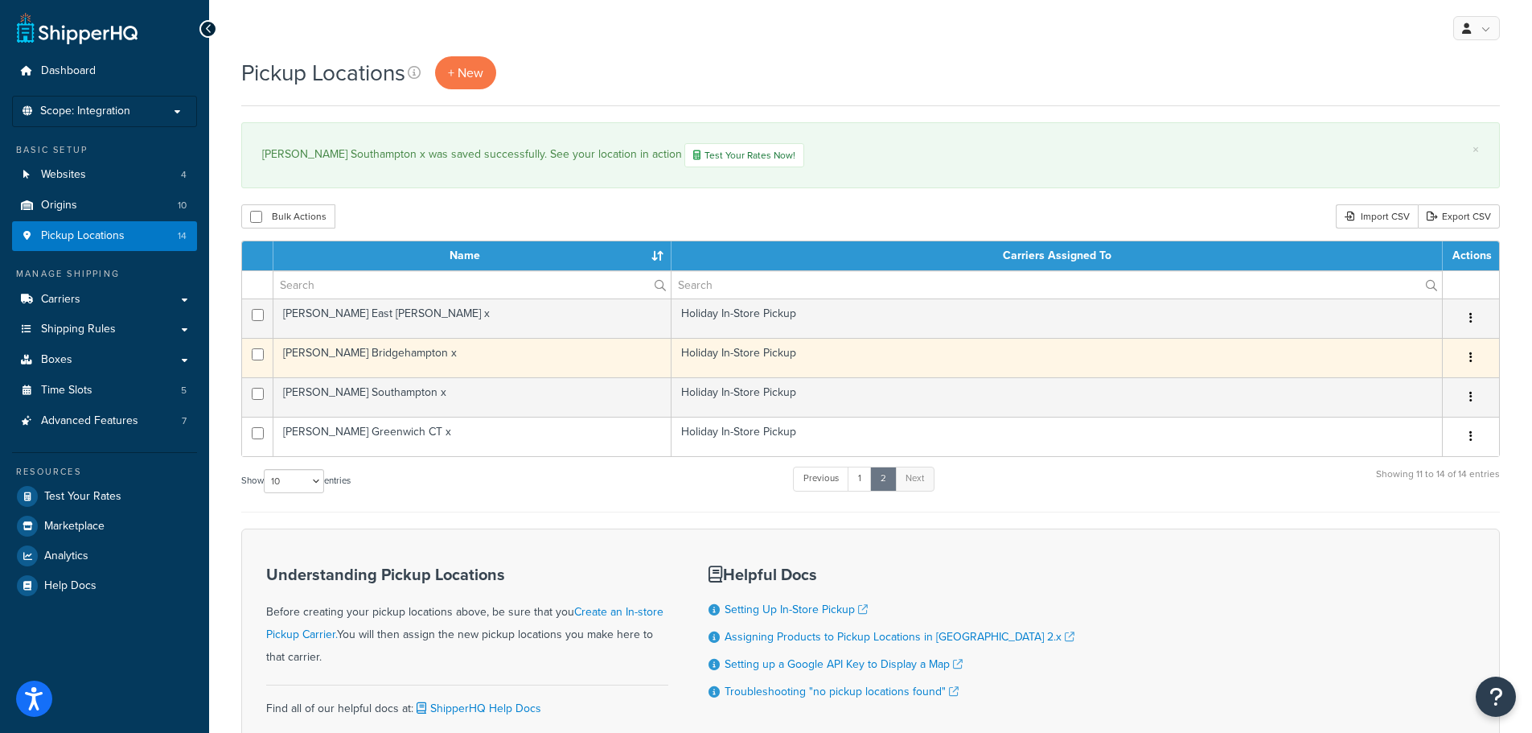
click at [368, 353] on td "[PERSON_NAME] Bridgehampton x" at bounding box center [472, 357] width 398 height 39
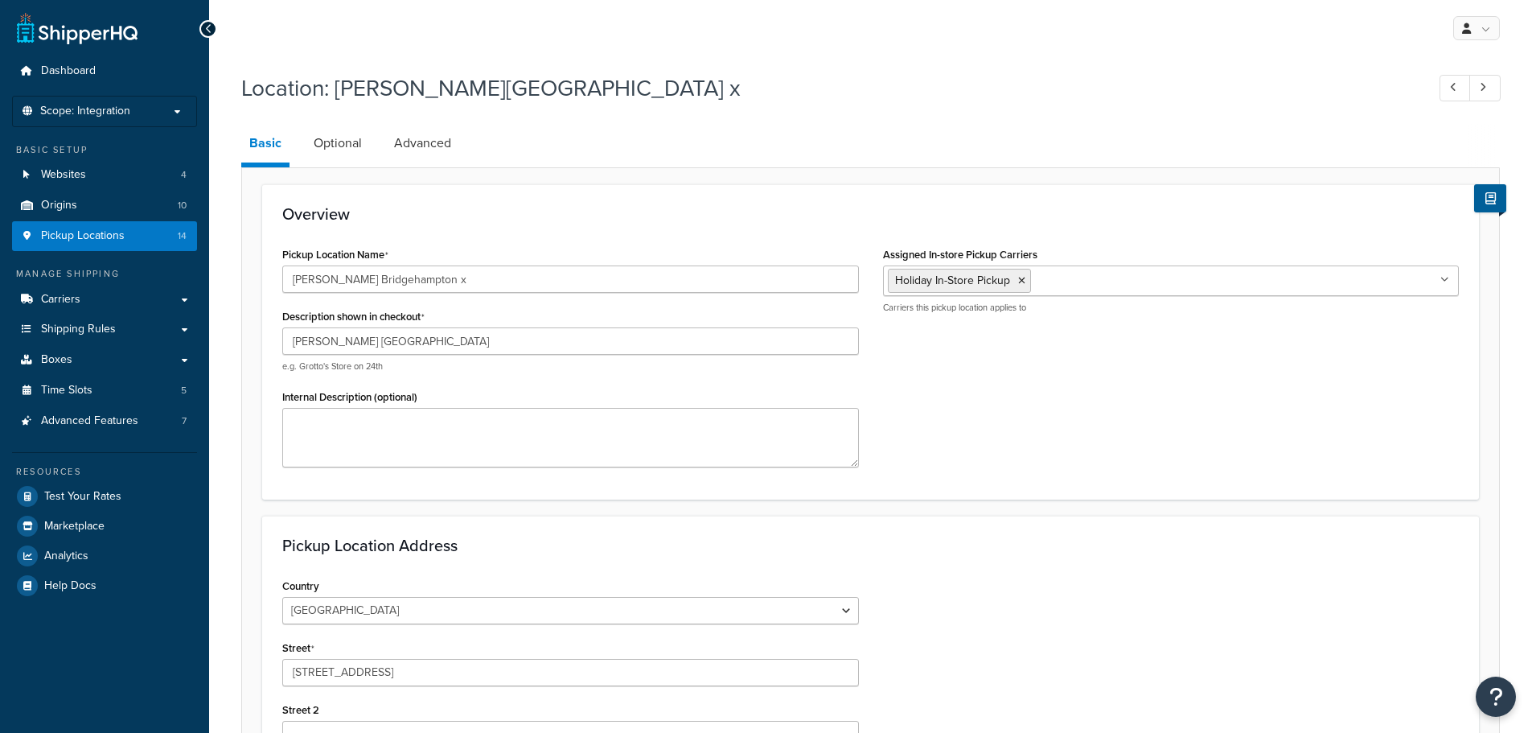
select select "32"
click at [344, 142] on link "Optional" at bounding box center [338, 143] width 64 height 39
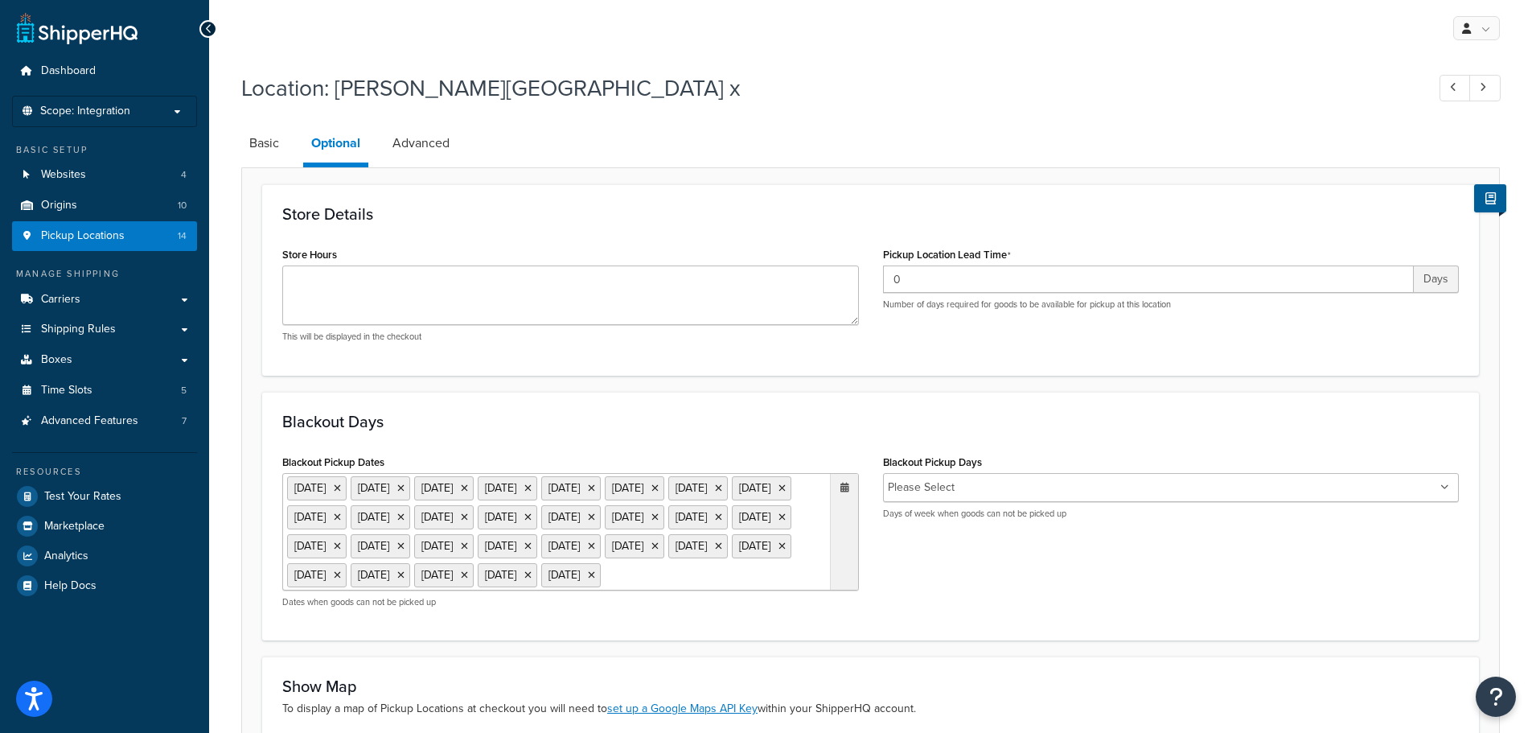
click at [634, 590] on ul "[DATE] [DATE] [DATE] [DATE] [DATE] [DATE] [DATE] [DATE] [DATE] [DATE] [DATE] [D…" at bounding box center [570, 531] width 577 height 117
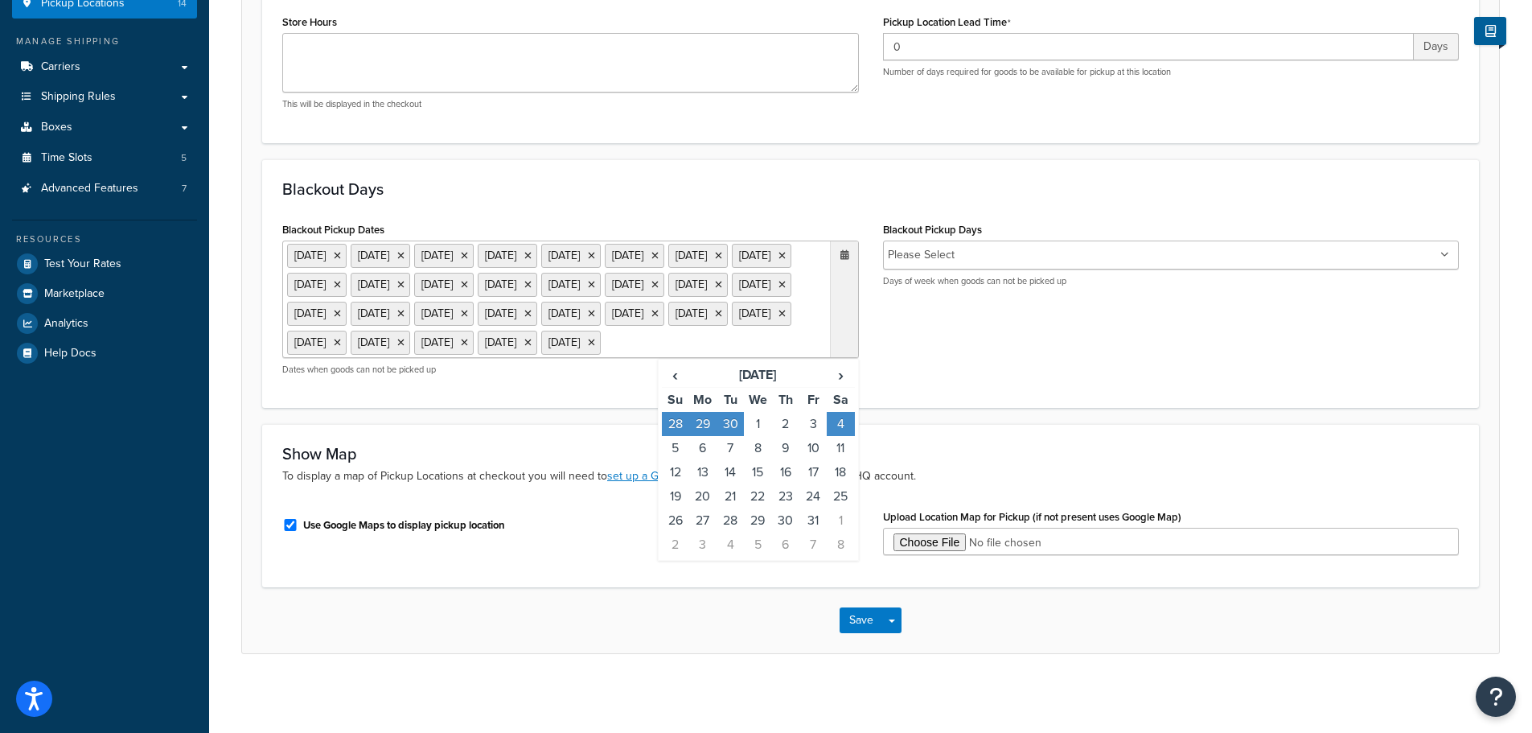
scroll to position [241, 0]
click at [674, 384] on span "‹" at bounding box center [676, 373] width 26 height 23
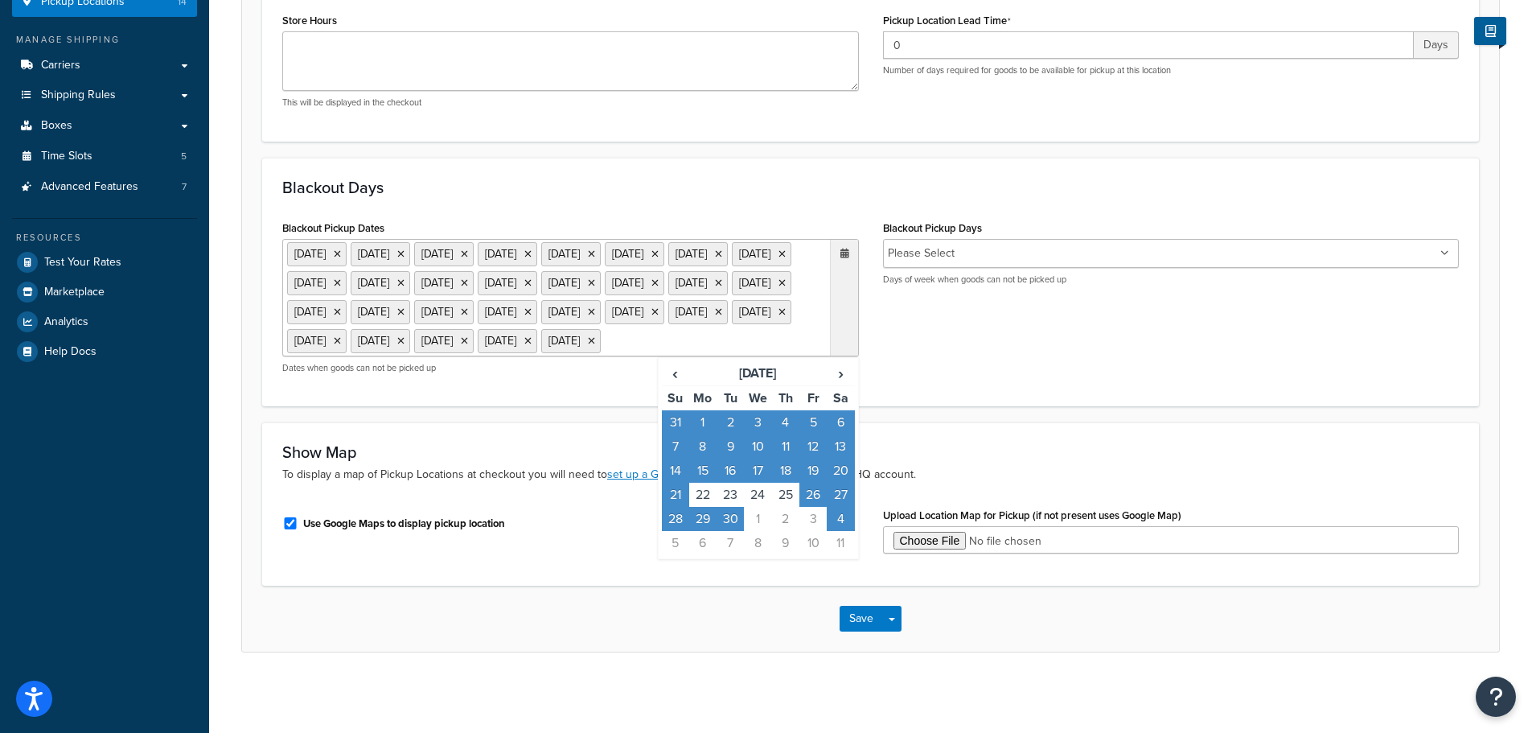
click at [670, 434] on td "31" at bounding box center [675, 422] width 27 height 24
click at [700, 434] on td "1" at bounding box center [702, 422] width 27 height 24
click at [730, 434] on td "2" at bounding box center [729, 422] width 27 height 24
click at [763, 434] on td "3" at bounding box center [757, 422] width 27 height 24
click at [785, 434] on td "4" at bounding box center [785, 422] width 27 height 24
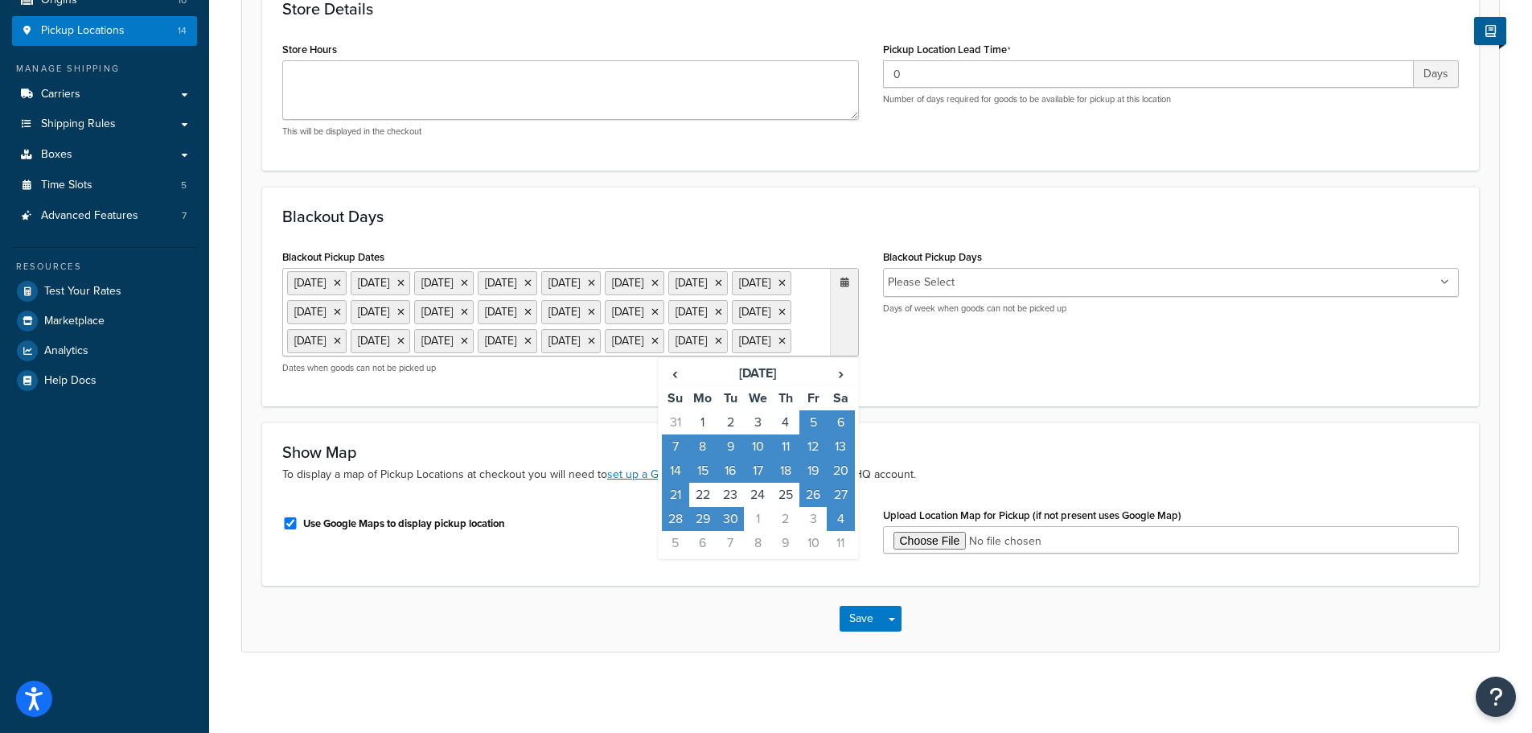
click at [811, 434] on td "5" at bounding box center [812, 422] width 27 height 24
drag, startPoint x: 845, startPoint y: 443, endPoint x: 835, endPoint y: 449, distance: 12.3
click at [844, 434] on td "6" at bounding box center [840, 422] width 27 height 24
click at [678, 458] on td "7" at bounding box center [675, 446] width 27 height 24
click at [704, 458] on td "8" at bounding box center [702, 446] width 27 height 24
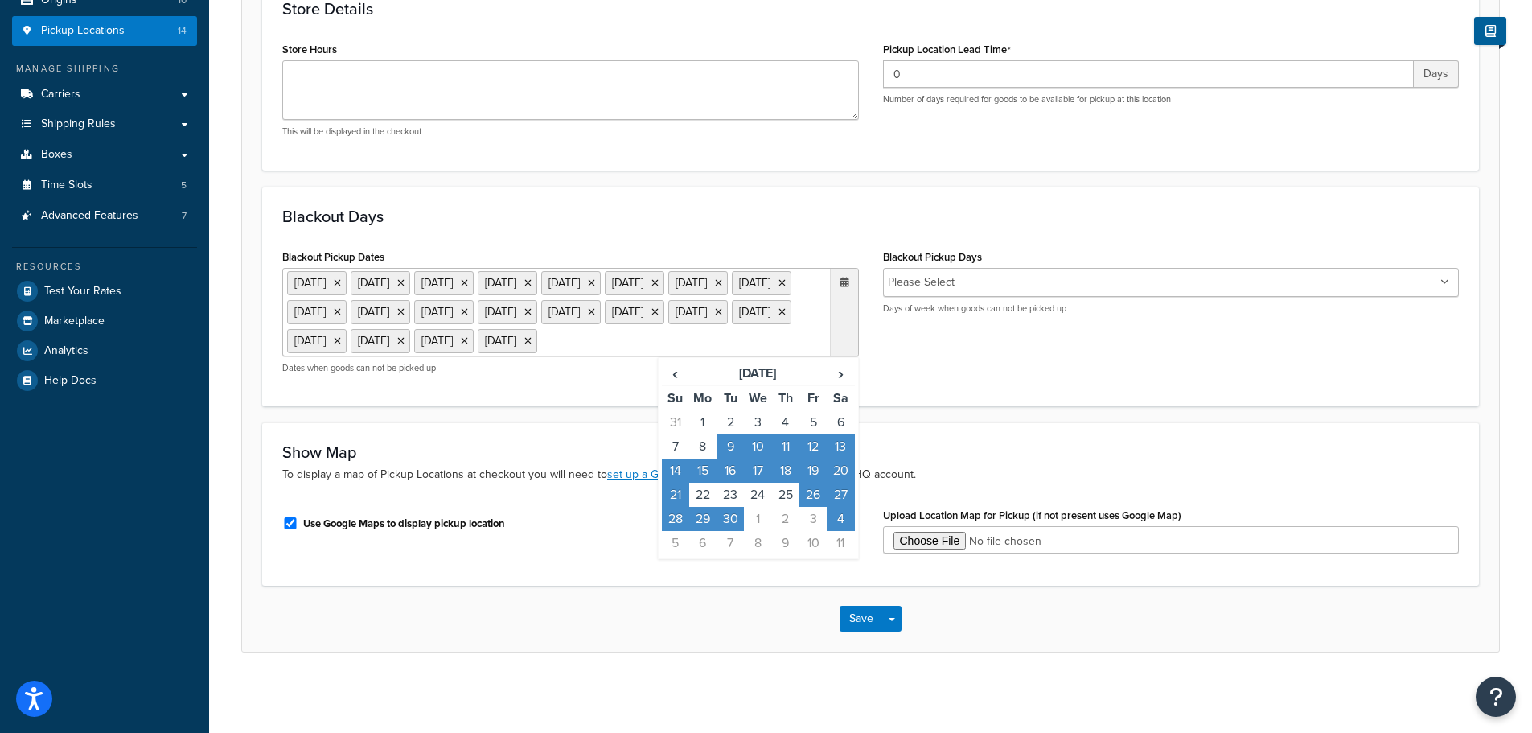
scroll to position [234, 0]
click at [733, 448] on td "9" at bounding box center [729, 446] width 27 height 24
drag, startPoint x: 761, startPoint y: 443, endPoint x: 788, endPoint y: 442, distance: 27.4
click at [761, 445] on td "10" at bounding box center [757, 446] width 27 height 24
click at [788, 443] on td "11" at bounding box center [785, 446] width 27 height 24
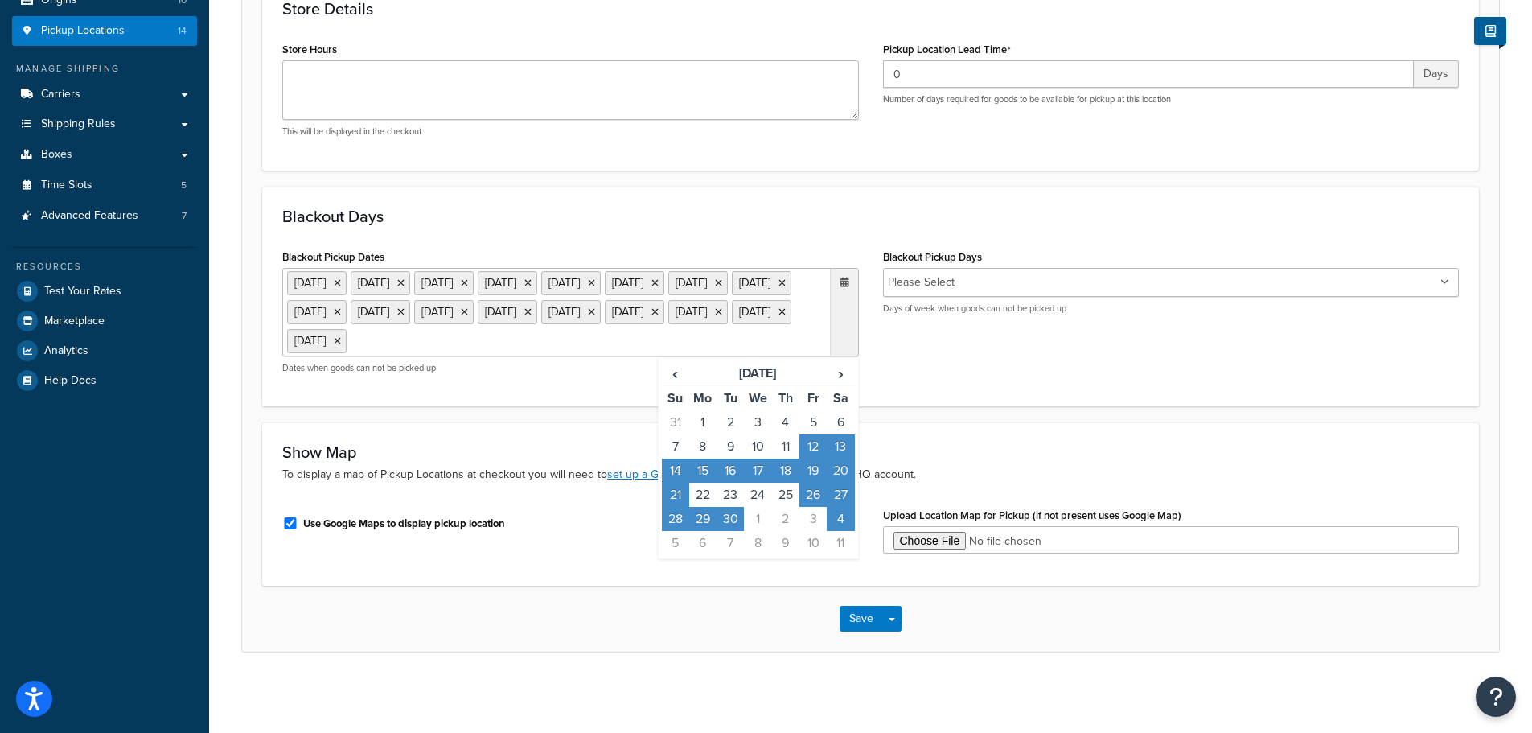
click at [809, 442] on td "12" at bounding box center [812, 446] width 27 height 24
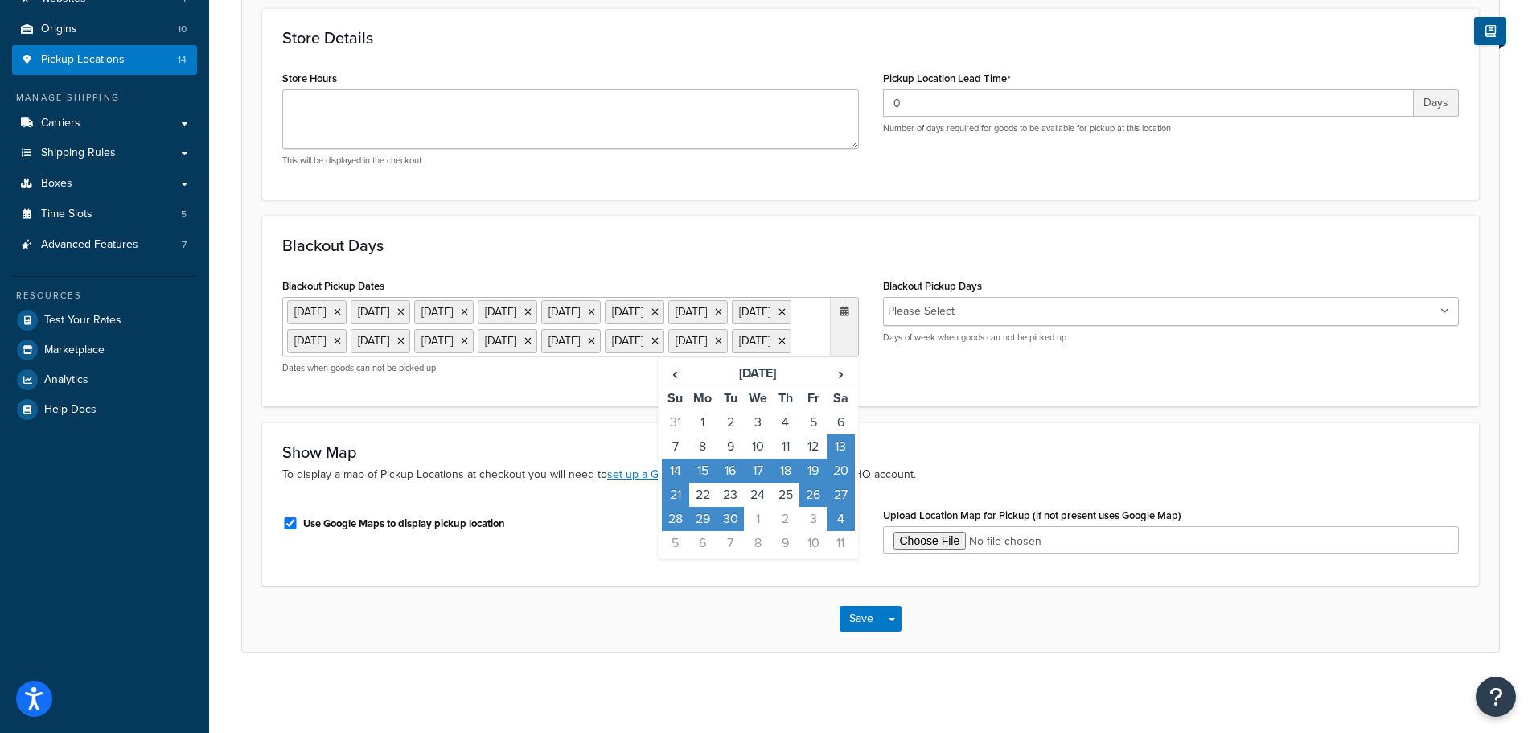
click at [835, 443] on td "13" at bounding box center [840, 446] width 27 height 24
click at [839, 465] on td "20" at bounding box center [840, 470] width 27 height 24
click at [827, 466] on td "20" at bounding box center [840, 470] width 27 height 24
click at [833, 469] on td "20" at bounding box center [840, 470] width 27 height 24
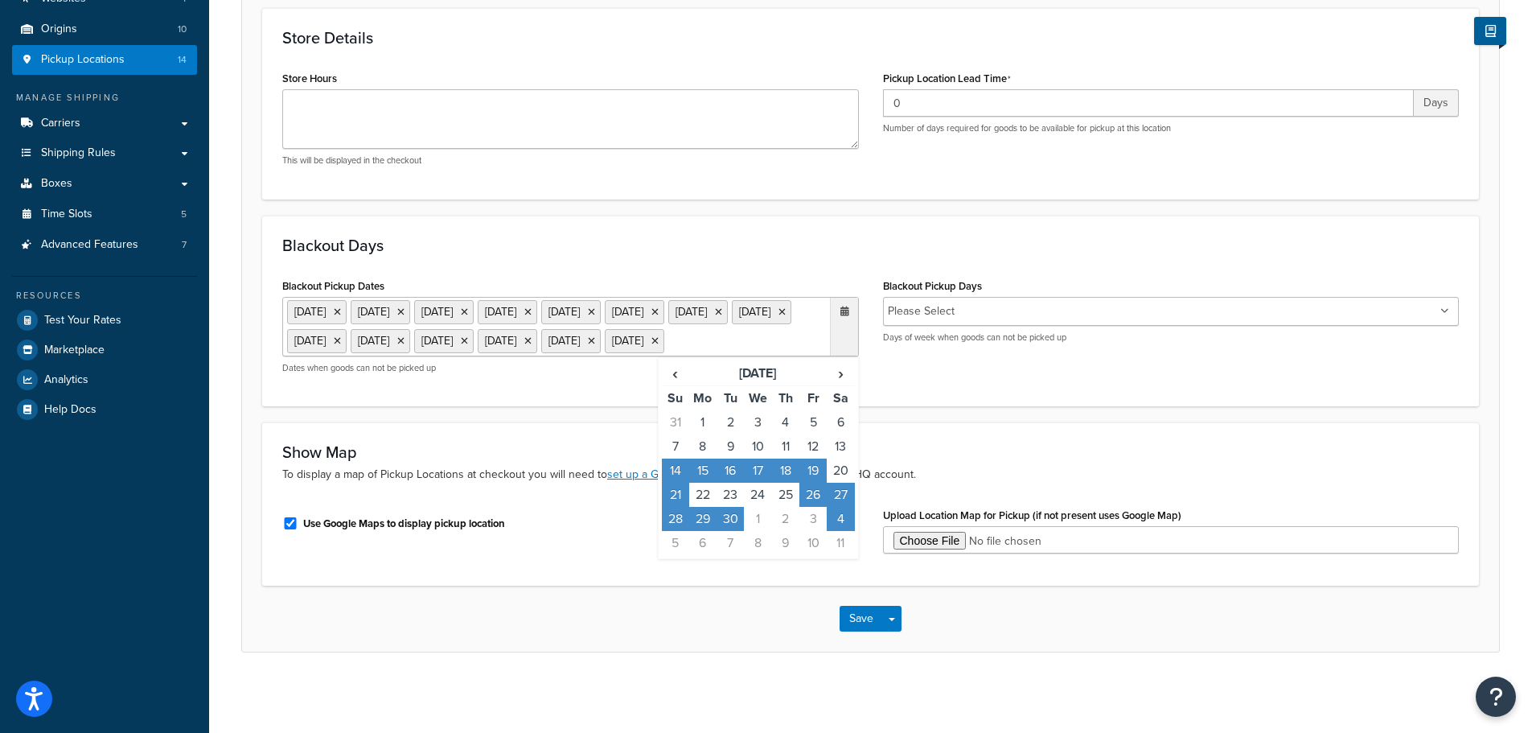
click at [818, 472] on td "19" at bounding box center [812, 470] width 27 height 24
click at [789, 470] on td "18" at bounding box center [785, 470] width 27 height 24
click at [766, 467] on td "17" at bounding box center [757, 470] width 27 height 24
click at [736, 467] on td "16" at bounding box center [729, 470] width 27 height 24
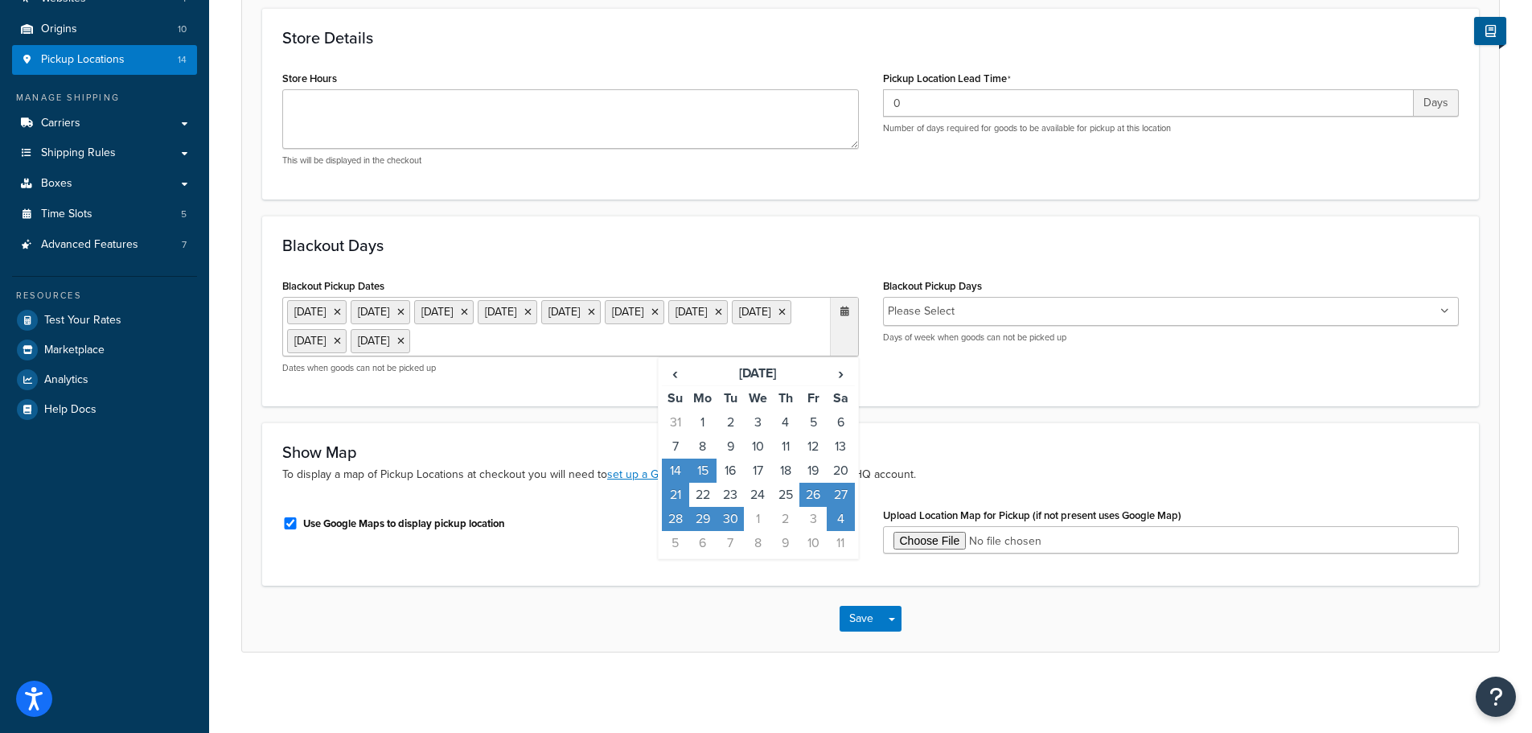
click at [713, 466] on td "15" at bounding box center [702, 470] width 27 height 24
click at [675, 466] on td "14" at bounding box center [675, 470] width 27 height 24
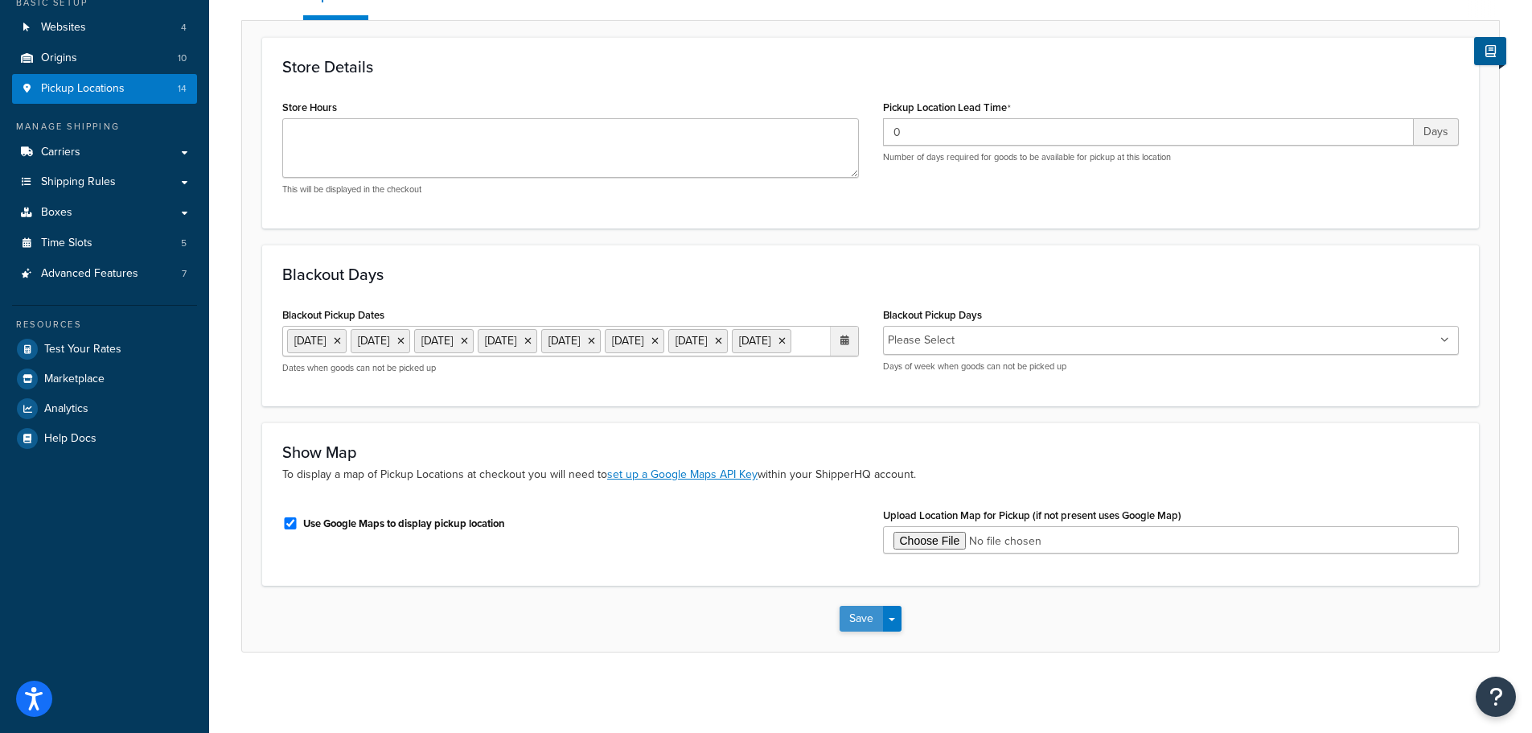
click at [864, 625] on button "Save" at bounding box center [860, 618] width 43 height 26
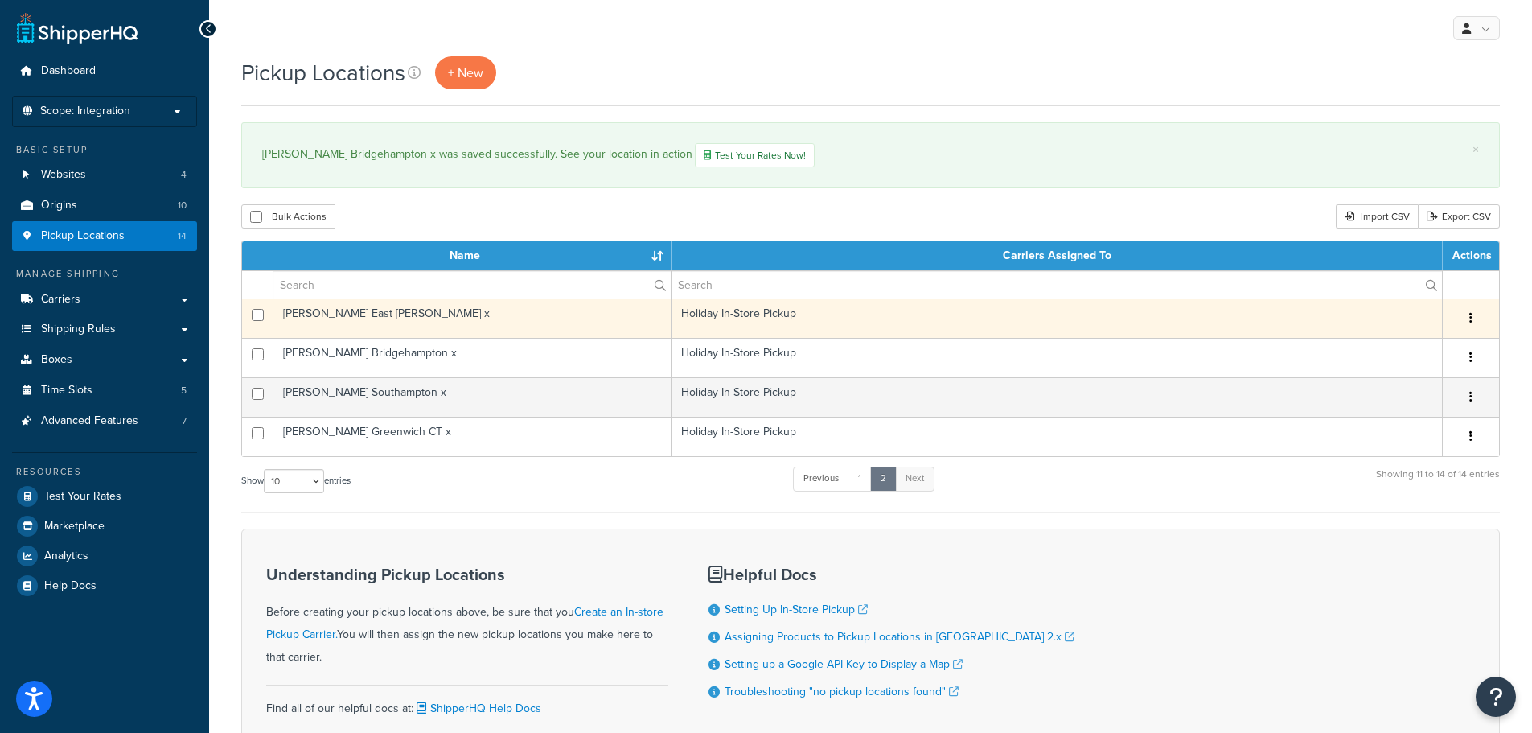
click at [365, 307] on td "Citarella East Hampton x" at bounding box center [472, 317] width 398 height 39
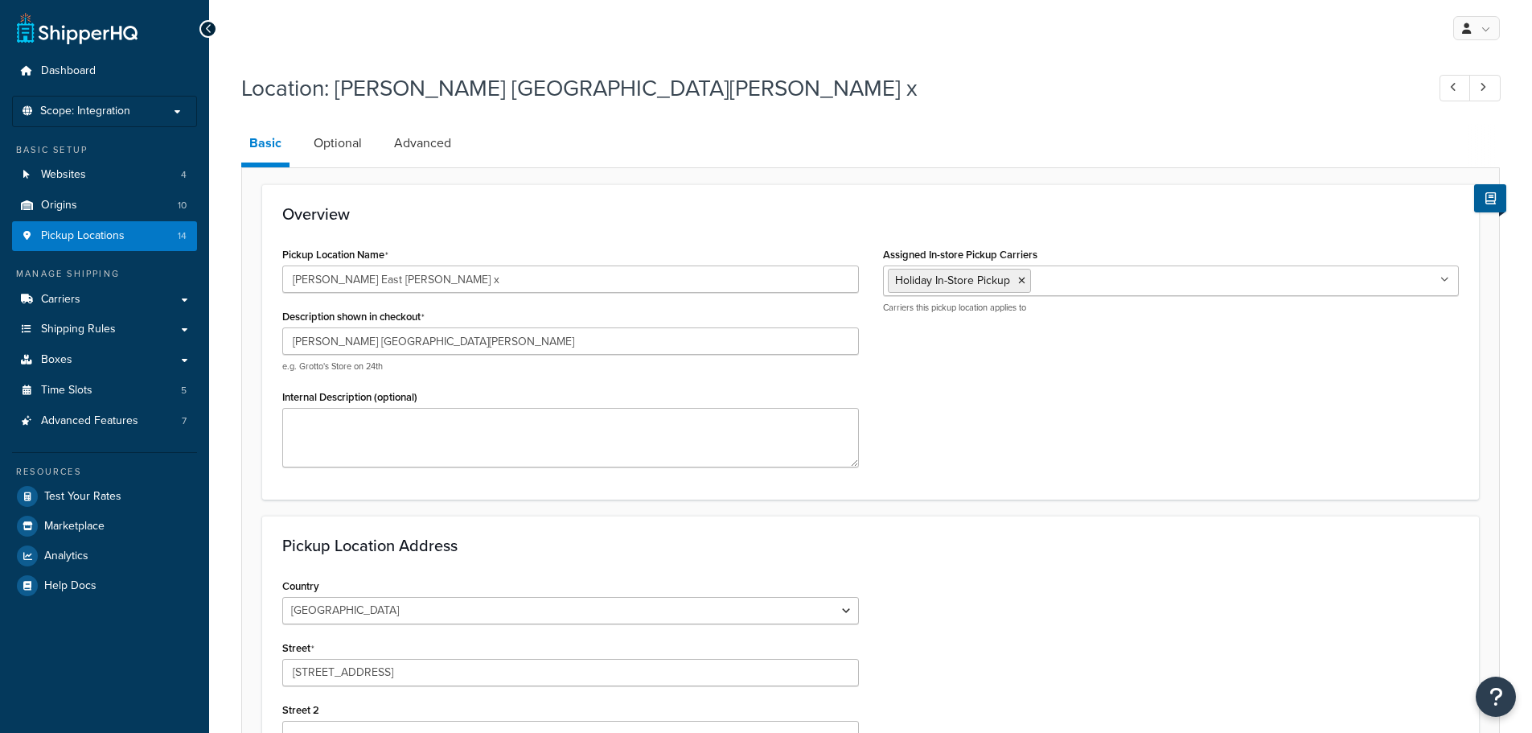
select select "32"
click at [343, 131] on link "Optional" at bounding box center [338, 143] width 64 height 39
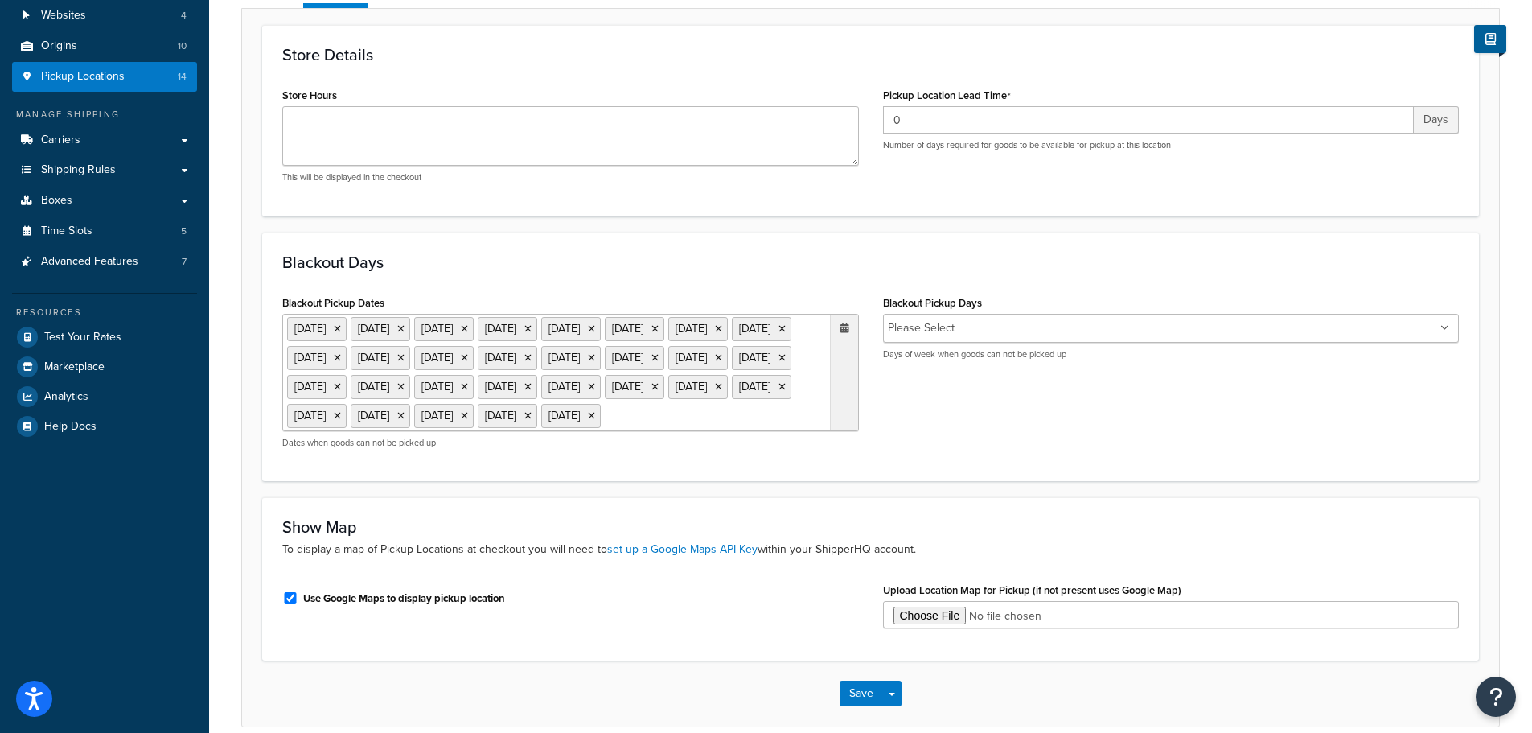
scroll to position [161, 0]
click at [648, 429] on ul "27 Aug 2025 31 Aug 2025 1 Sep 2025 2 Sep 2025 3 Sep 2025 4 Sep 2025 5 Sep 2025 …" at bounding box center [570, 370] width 577 height 117
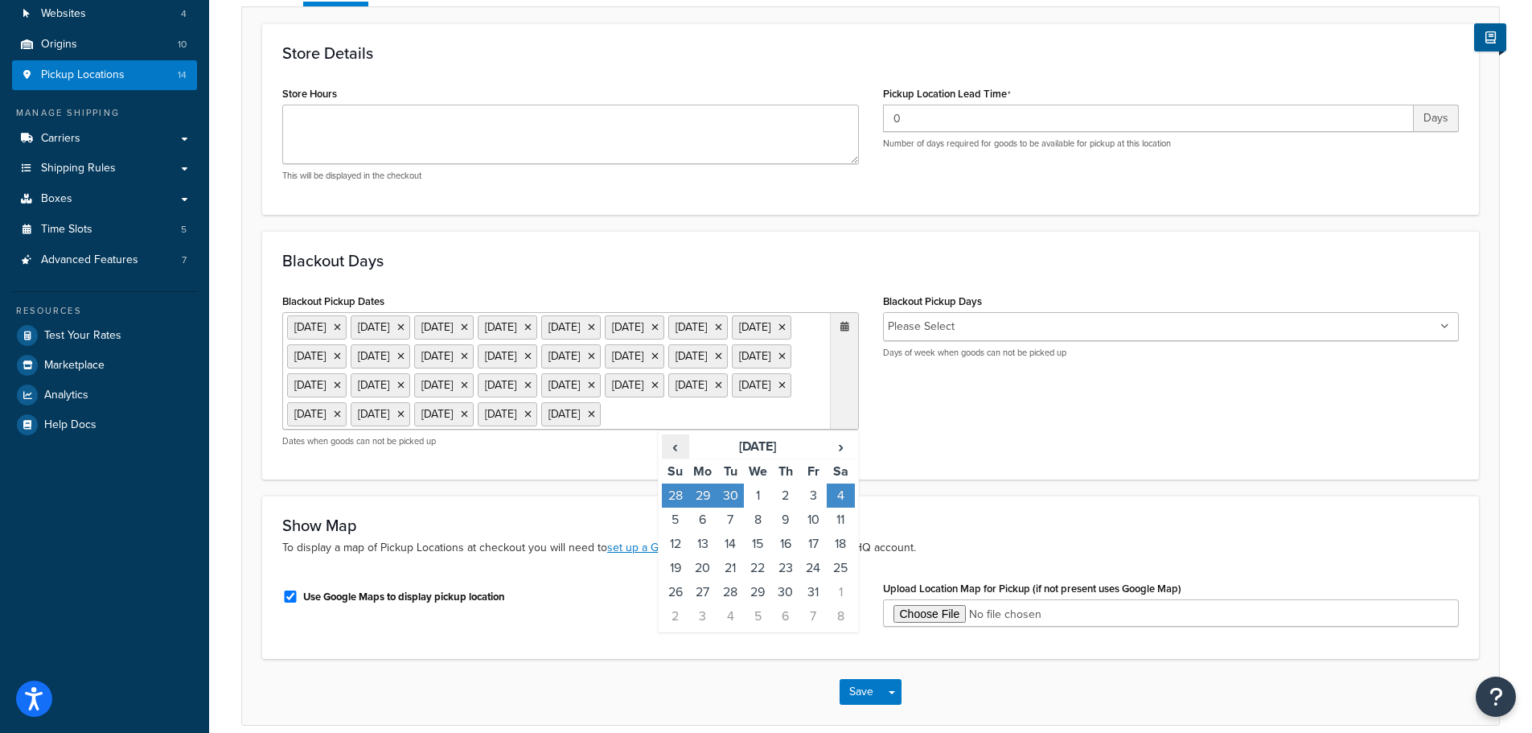
click at [676, 458] on span "‹" at bounding box center [676, 446] width 26 height 23
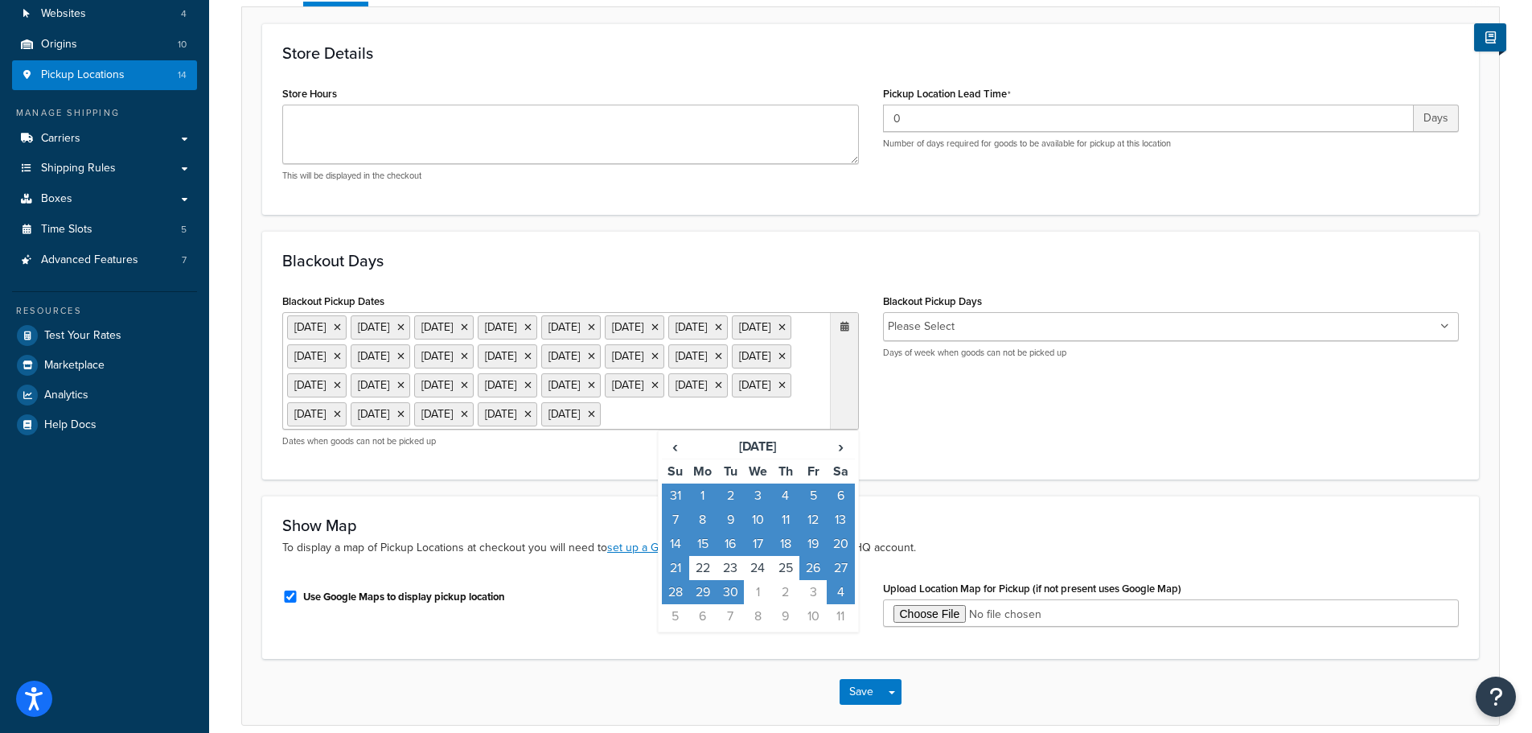
click at [681, 507] on td "31" at bounding box center [675, 495] width 27 height 24
drag, startPoint x: 701, startPoint y: 553, endPoint x: 712, endPoint y: 552, distance: 10.5
click at [704, 507] on td "1" at bounding box center [702, 495] width 27 height 24
drag, startPoint x: 727, startPoint y: 549, endPoint x: 749, endPoint y: 552, distance: 22.6
click at [730, 507] on td "2" at bounding box center [729, 495] width 27 height 24
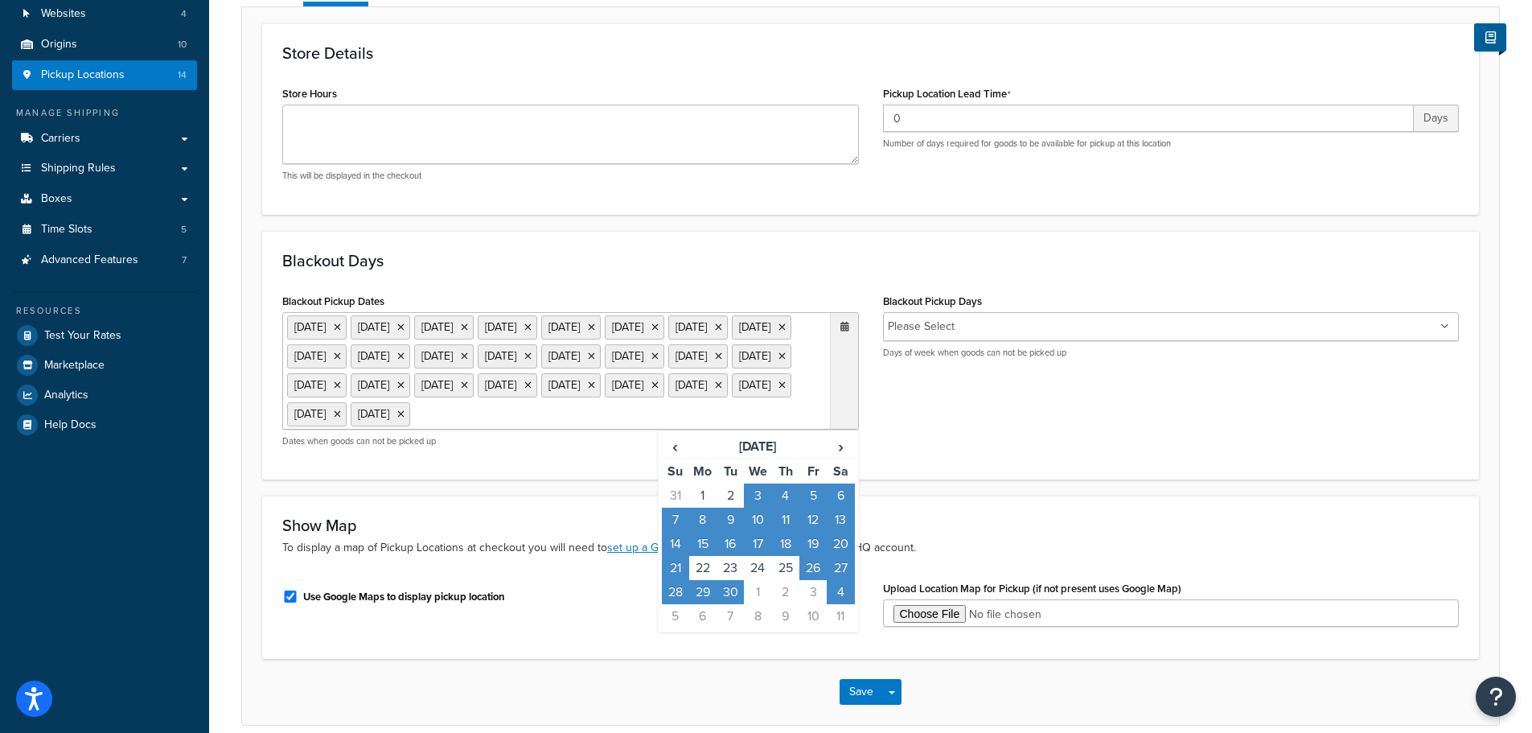
click at [752, 507] on td "3" at bounding box center [757, 495] width 27 height 24
click at [790, 507] on td "4" at bounding box center [785, 495] width 27 height 24
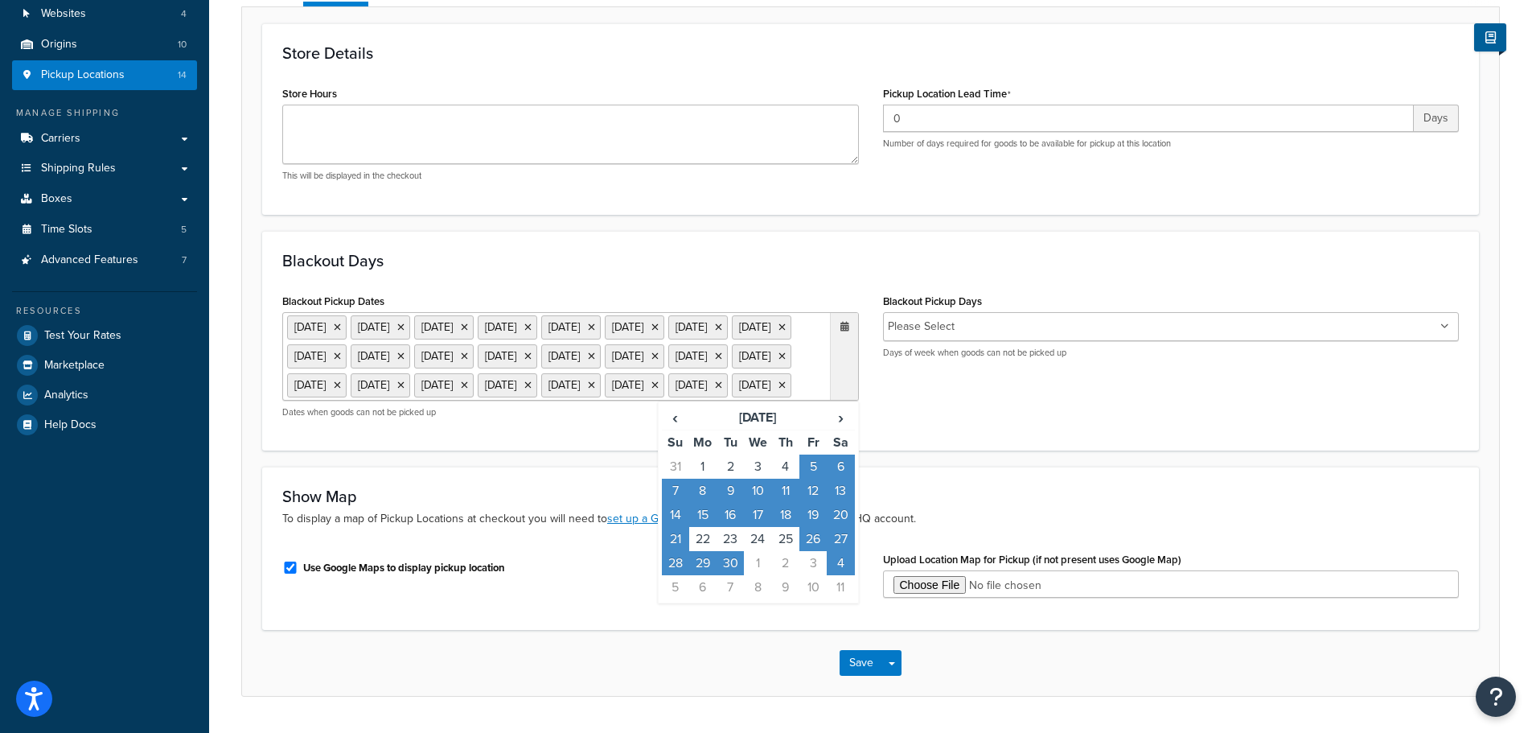
drag, startPoint x: 808, startPoint y: 524, endPoint x: 838, endPoint y: 524, distance: 29.8
click at [811, 478] on td "5" at bounding box center [812, 466] width 27 height 24
click at [843, 478] on td "6" at bounding box center [840, 466] width 27 height 24
click at [851, 503] on td "13" at bounding box center [840, 490] width 27 height 24
click at [803, 503] on td "12" at bounding box center [812, 490] width 27 height 24
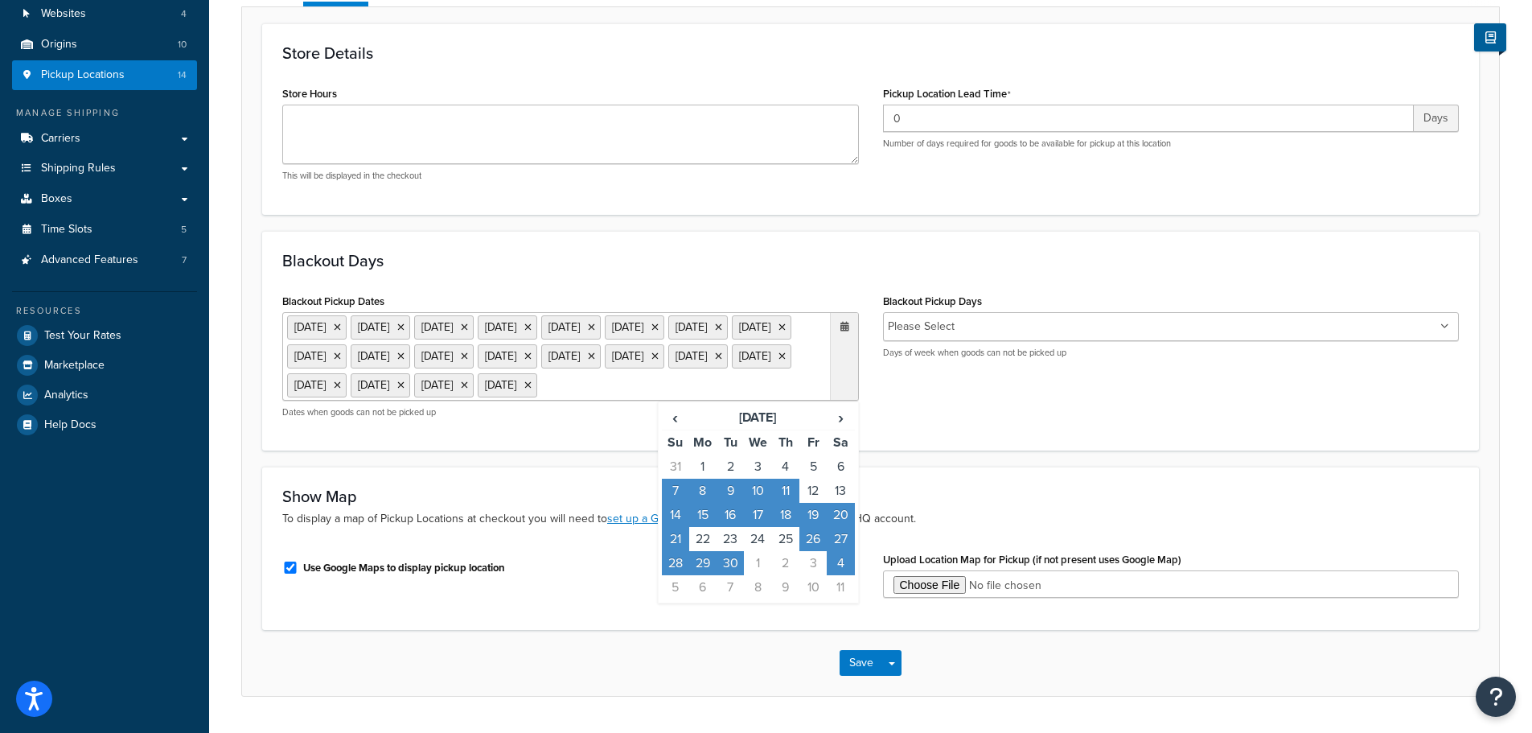
click at [781, 503] on td "11" at bounding box center [785, 490] width 27 height 24
click at [761, 503] on td "10" at bounding box center [757, 490] width 27 height 24
click at [733, 503] on td "9" at bounding box center [729, 490] width 27 height 24
click at [710, 503] on td "8" at bounding box center [702, 490] width 27 height 24
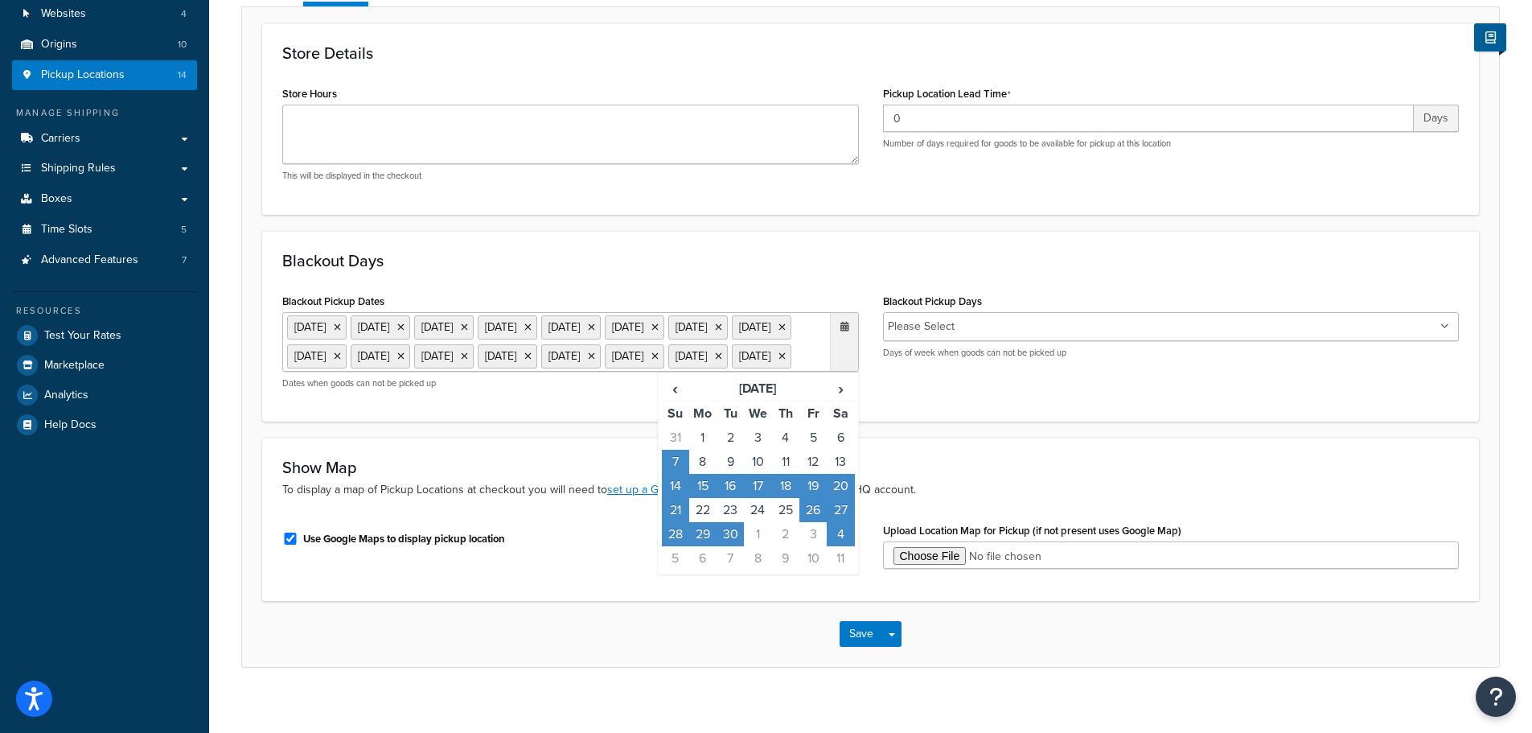
click at [682, 474] on td "7" at bounding box center [675, 461] width 27 height 24
drag, startPoint x: 676, startPoint y: 517, endPoint x: 687, endPoint y: 515, distance: 10.6
click at [678, 498] on td "14" at bounding box center [675, 486] width 27 height 24
drag, startPoint x: 694, startPoint y: 515, endPoint x: 716, endPoint y: 515, distance: 21.7
click at [697, 498] on td "15" at bounding box center [702, 486] width 27 height 24
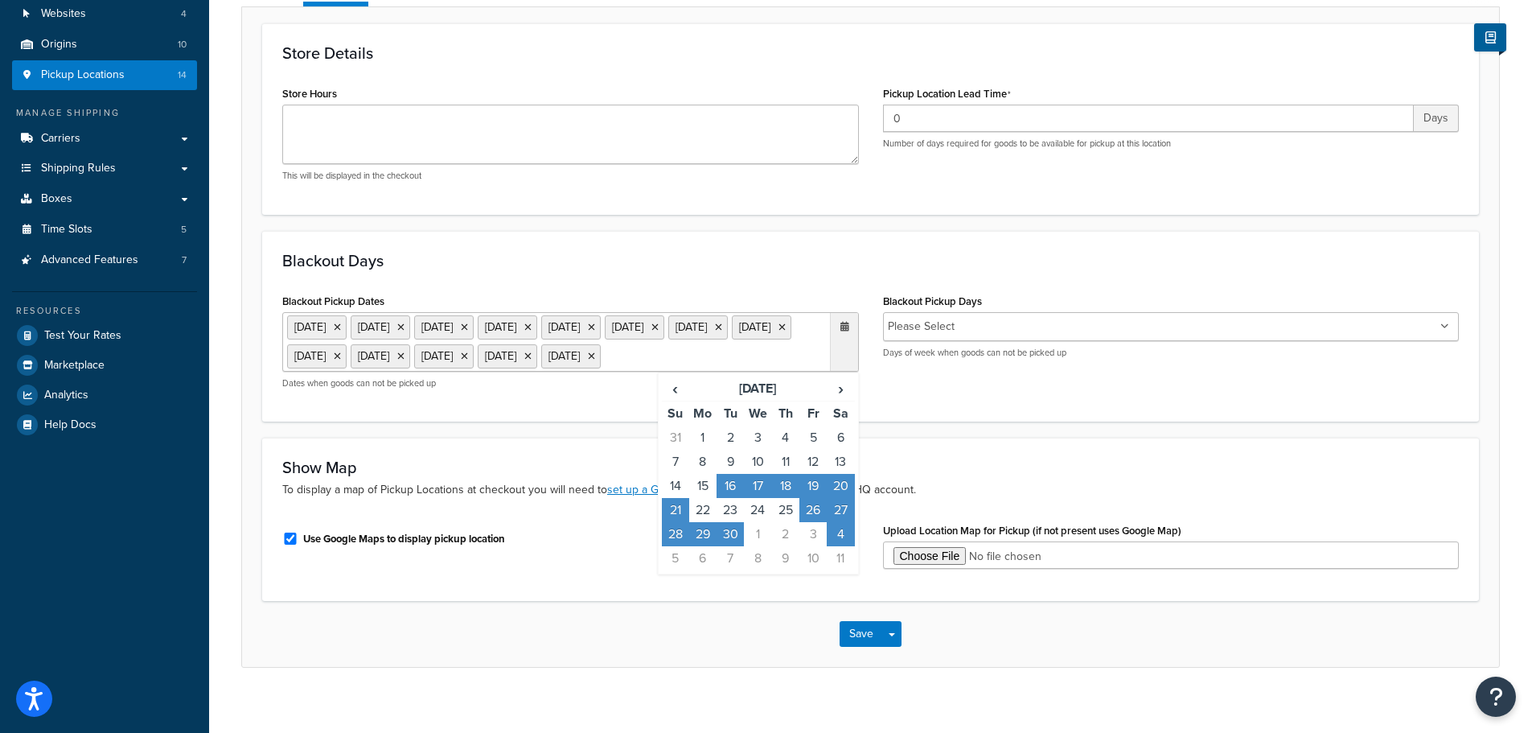
click at [720, 498] on td "16" at bounding box center [729, 486] width 27 height 24
click at [746, 498] on td "17" at bounding box center [757, 486] width 27 height 24
drag, startPoint x: 788, startPoint y: 517, endPoint x: 801, endPoint y: 513, distance: 13.5
click at [791, 498] on td "18" at bounding box center [785, 486] width 27 height 24
click at [815, 493] on td "19" at bounding box center [812, 486] width 27 height 24
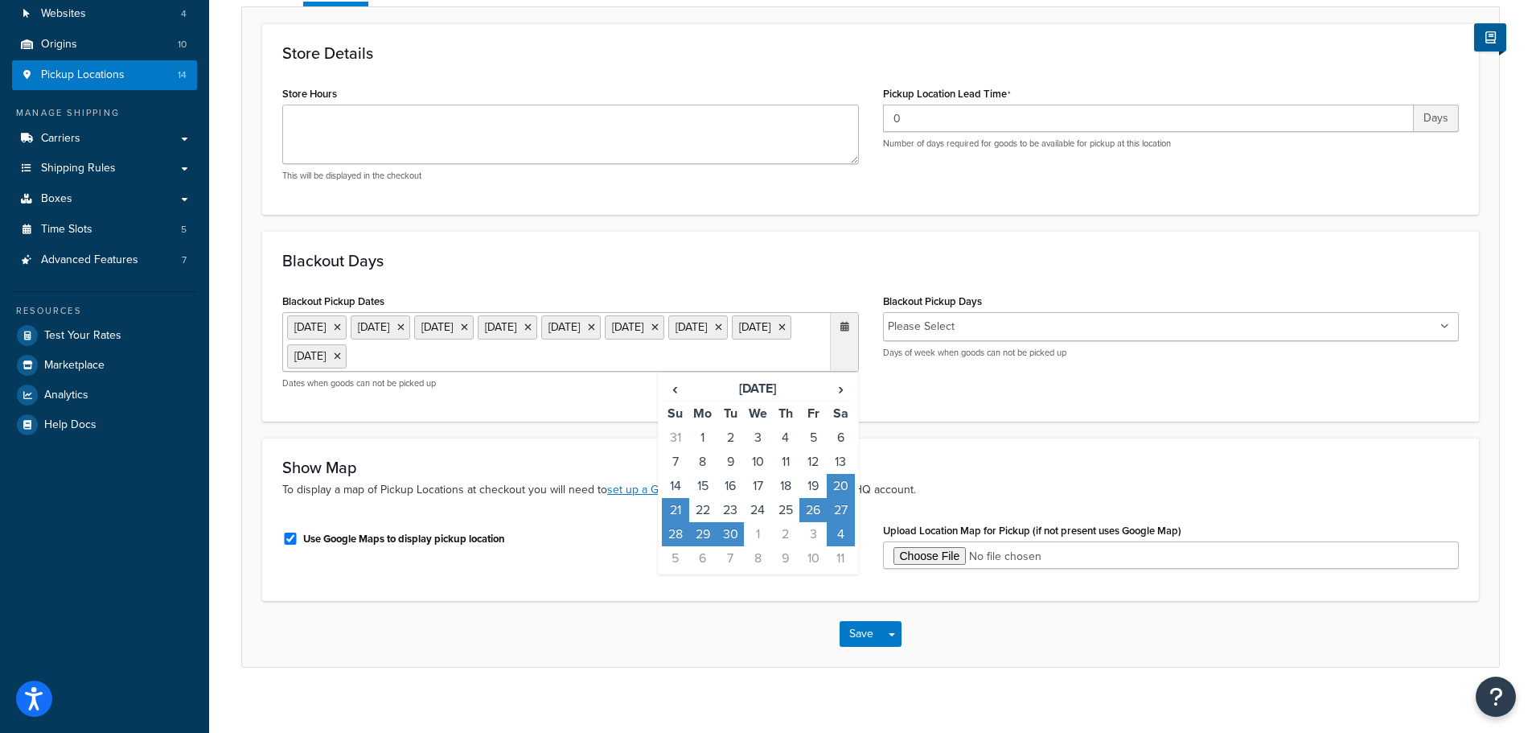
click at [838, 489] on td "20" at bounding box center [840, 486] width 27 height 24
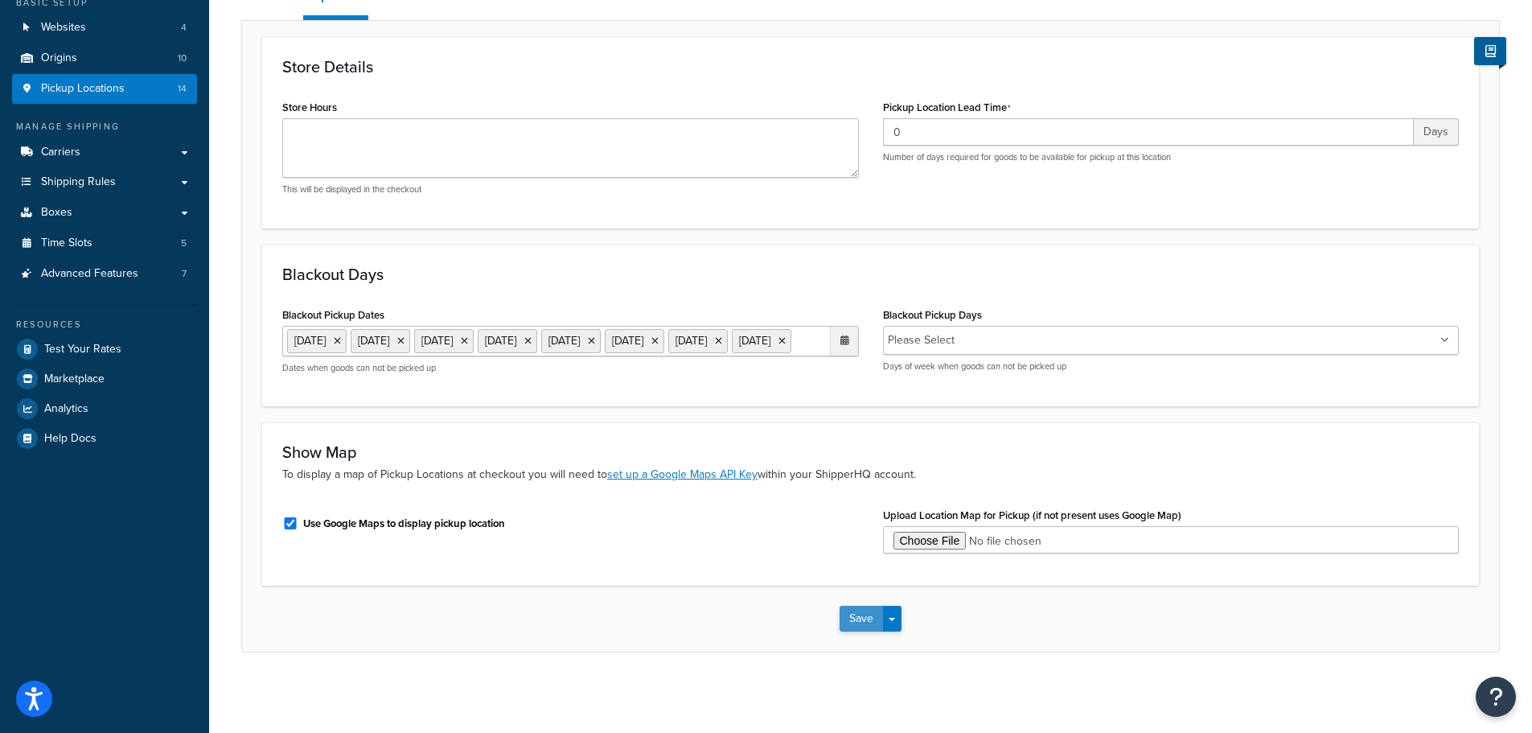
click at [873, 631] on button "Save" at bounding box center [860, 618] width 43 height 26
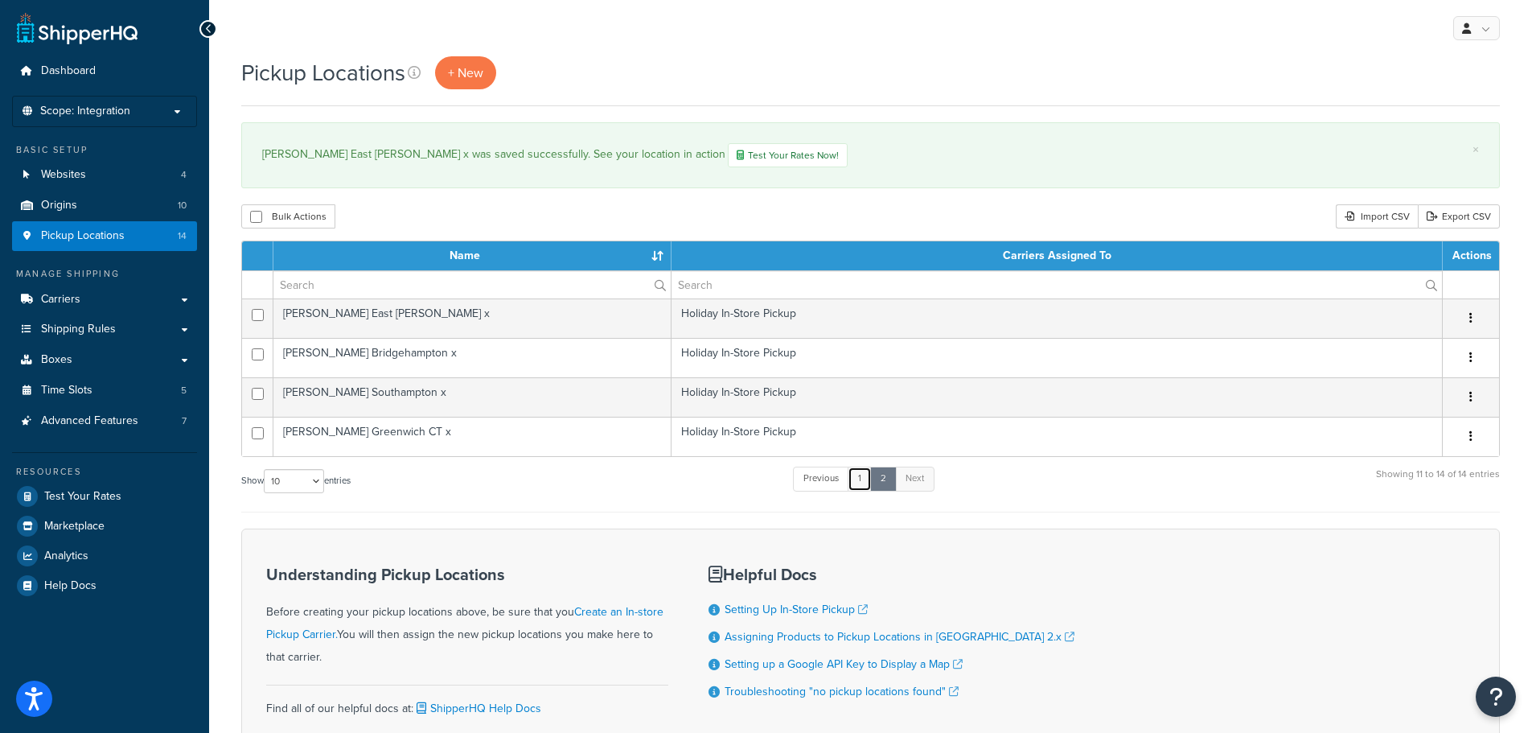
click at [861, 482] on link "1" at bounding box center [860, 478] width 24 height 24
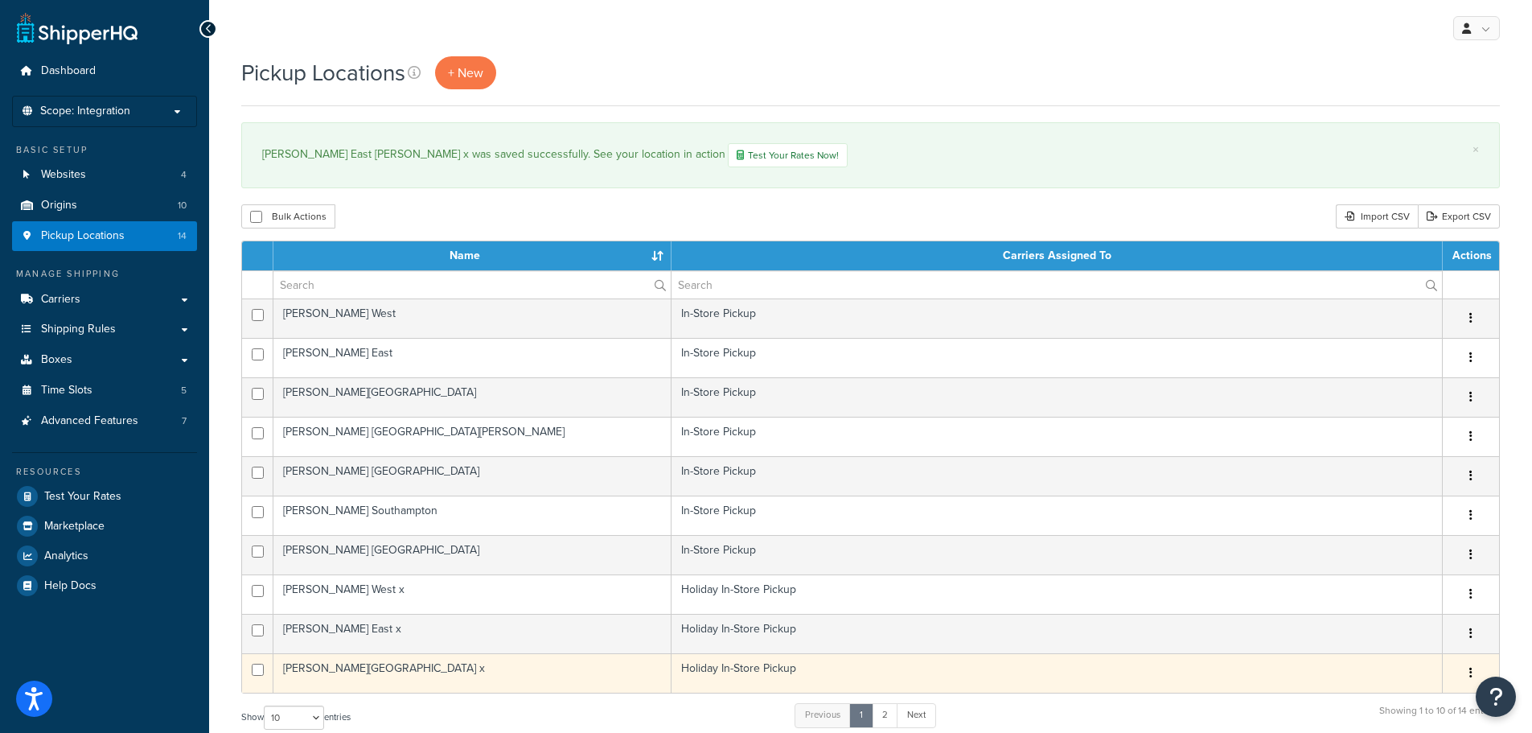
click at [380, 675] on td "[PERSON_NAME][GEOGRAPHIC_DATA] x" at bounding box center [472, 672] width 398 height 39
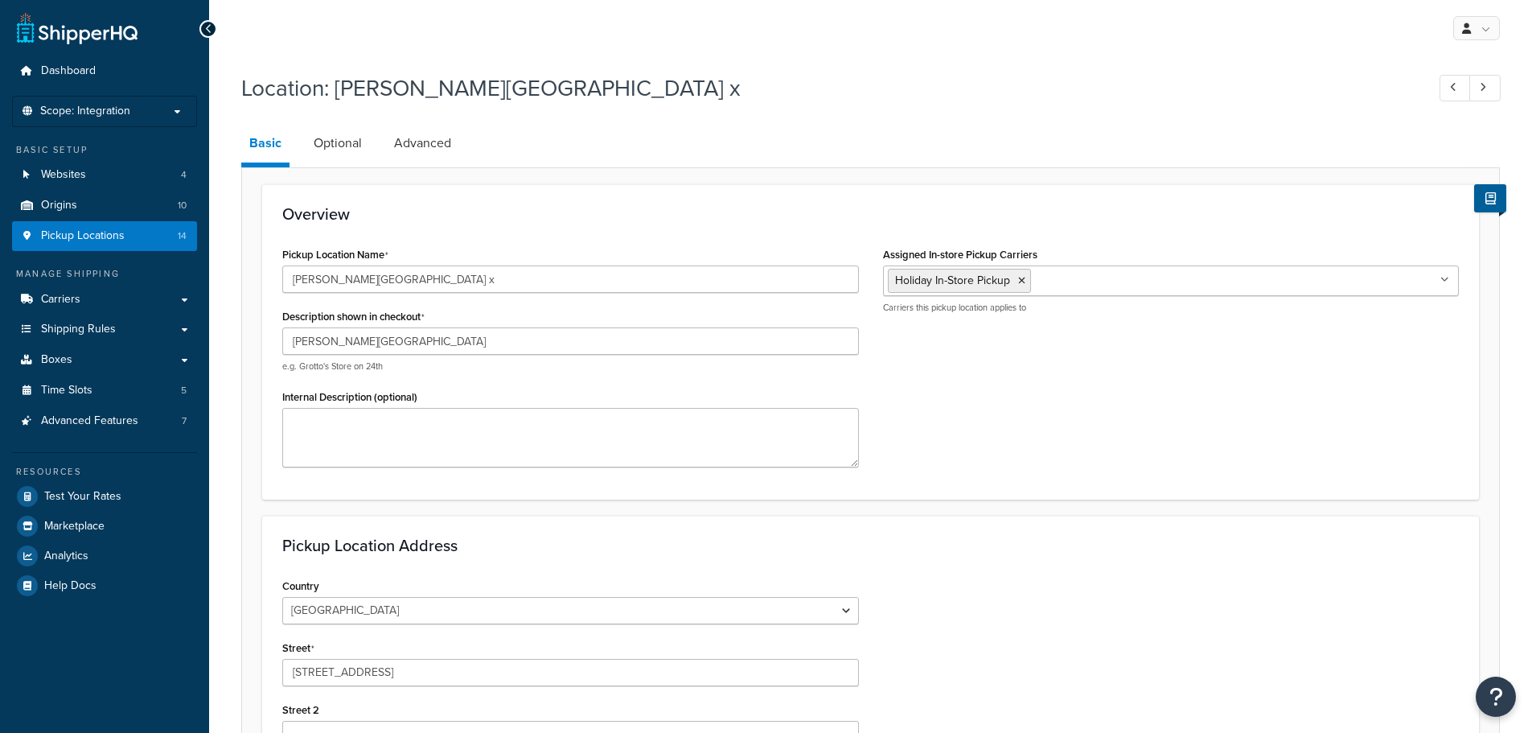
select select "32"
drag, startPoint x: 338, startPoint y: 147, endPoint x: 341, endPoint y: 171, distance: 24.3
click at [339, 147] on link "Optional" at bounding box center [338, 143] width 64 height 39
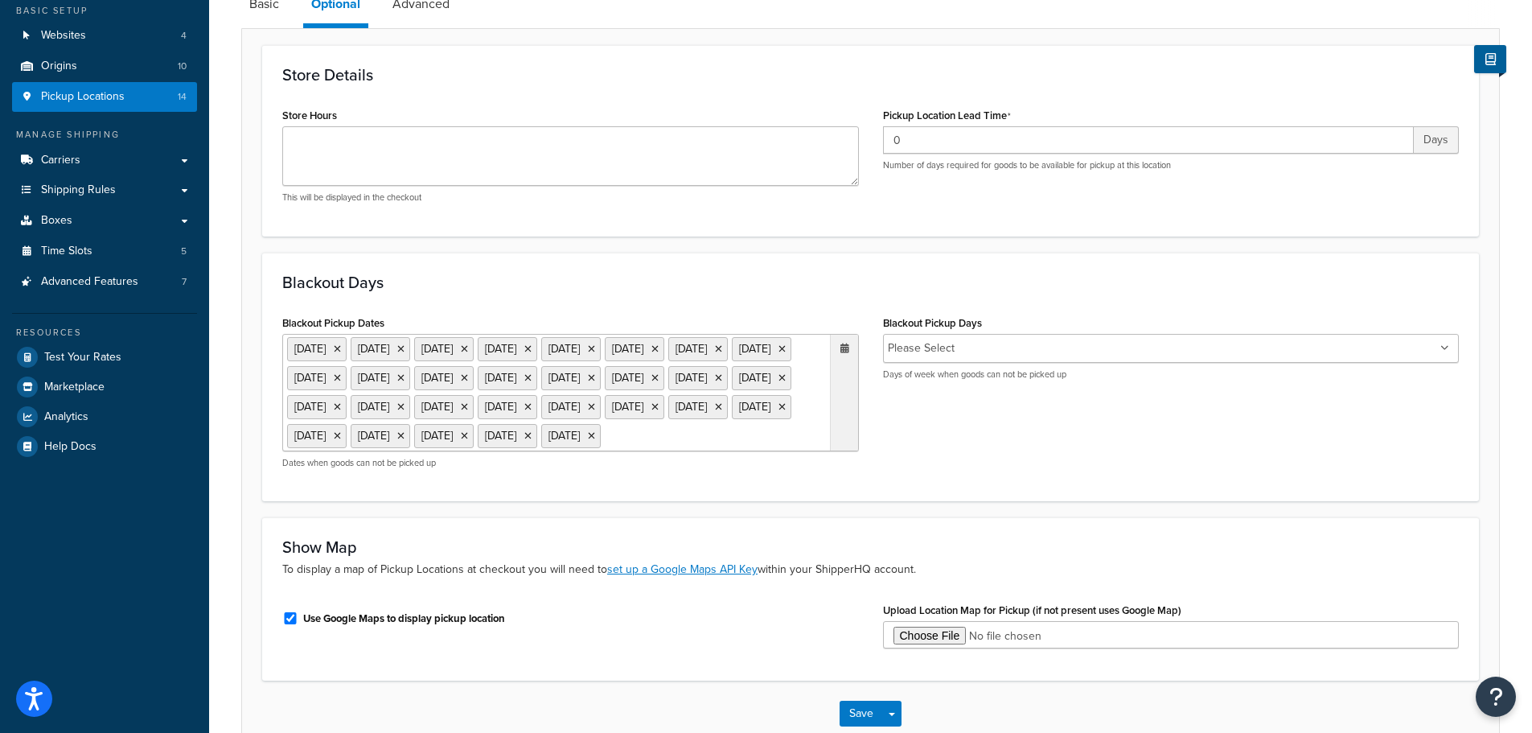
scroll to position [161, 0]
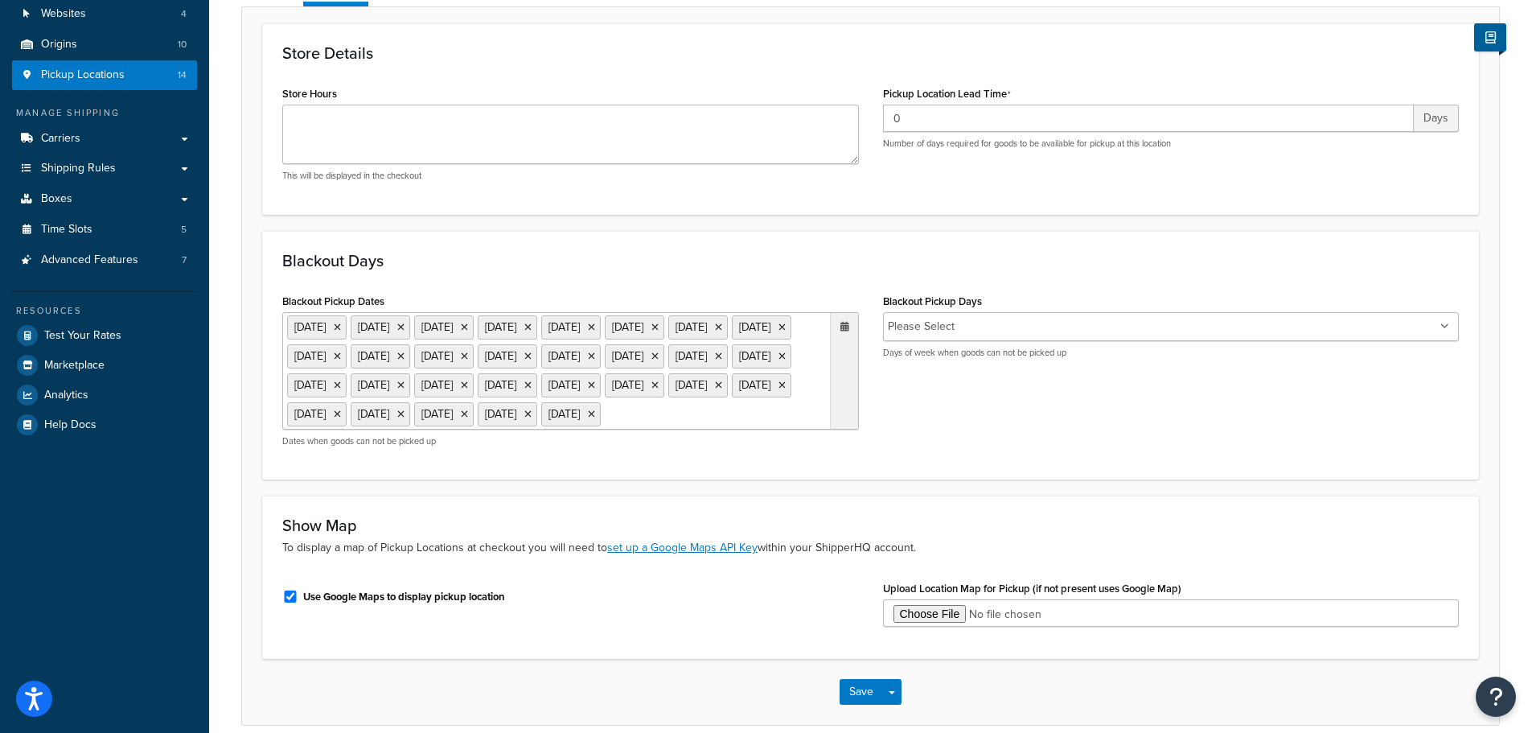
click at [626, 429] on ul "[DATE] [DATE] [DATE] [DATE] [DATE] [DATE] [DATE] [DATE] [DATE] [DATE] [DATE] [D…" at bounding box center [570, 370] width 577 height 117
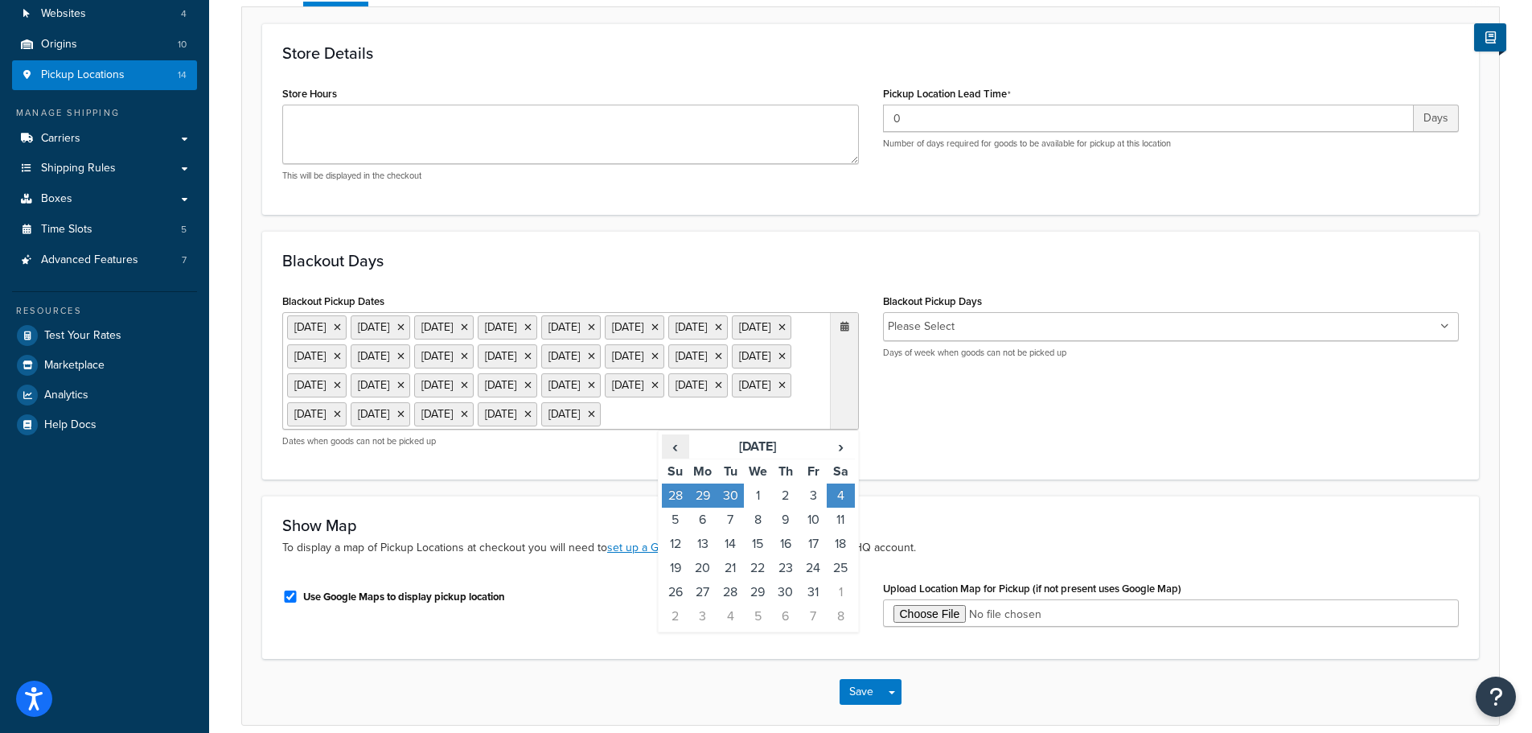
click at [675, 458] on span "‹" at bounding box center [676, 446] width 26 height 23
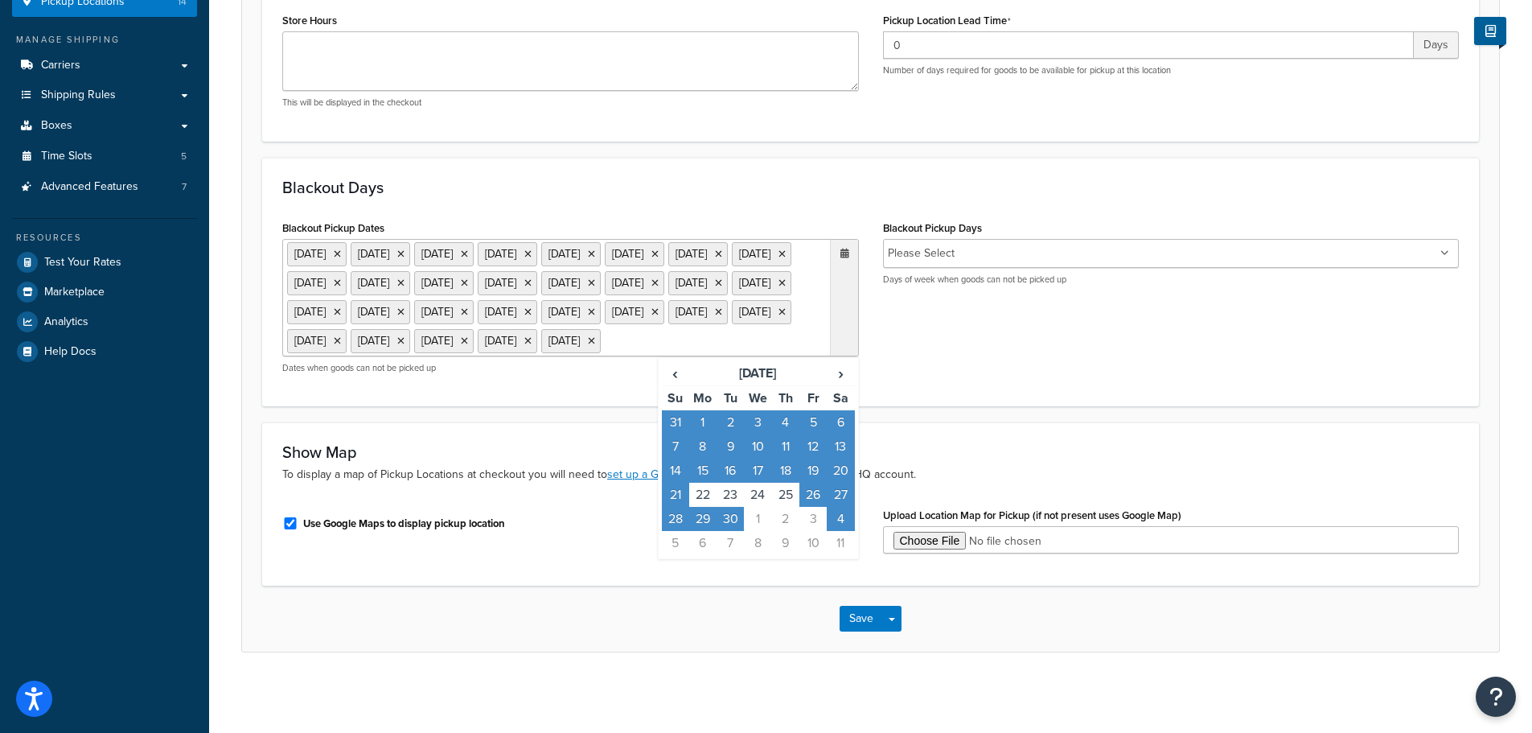
scroll to position [292, 0]
click at [675, 413] on td "31" at bounding box center [675, 422] width 27 height 24
click at [712, 420] on td "1" at bounding box center [702, 422] width 27 height 24
click at [728, 420] on td "2" at bounding box center [729, 422] width 27 height 24
click at [753, 421] on td "3" at bounding box center [757, 422] width 27 height 24
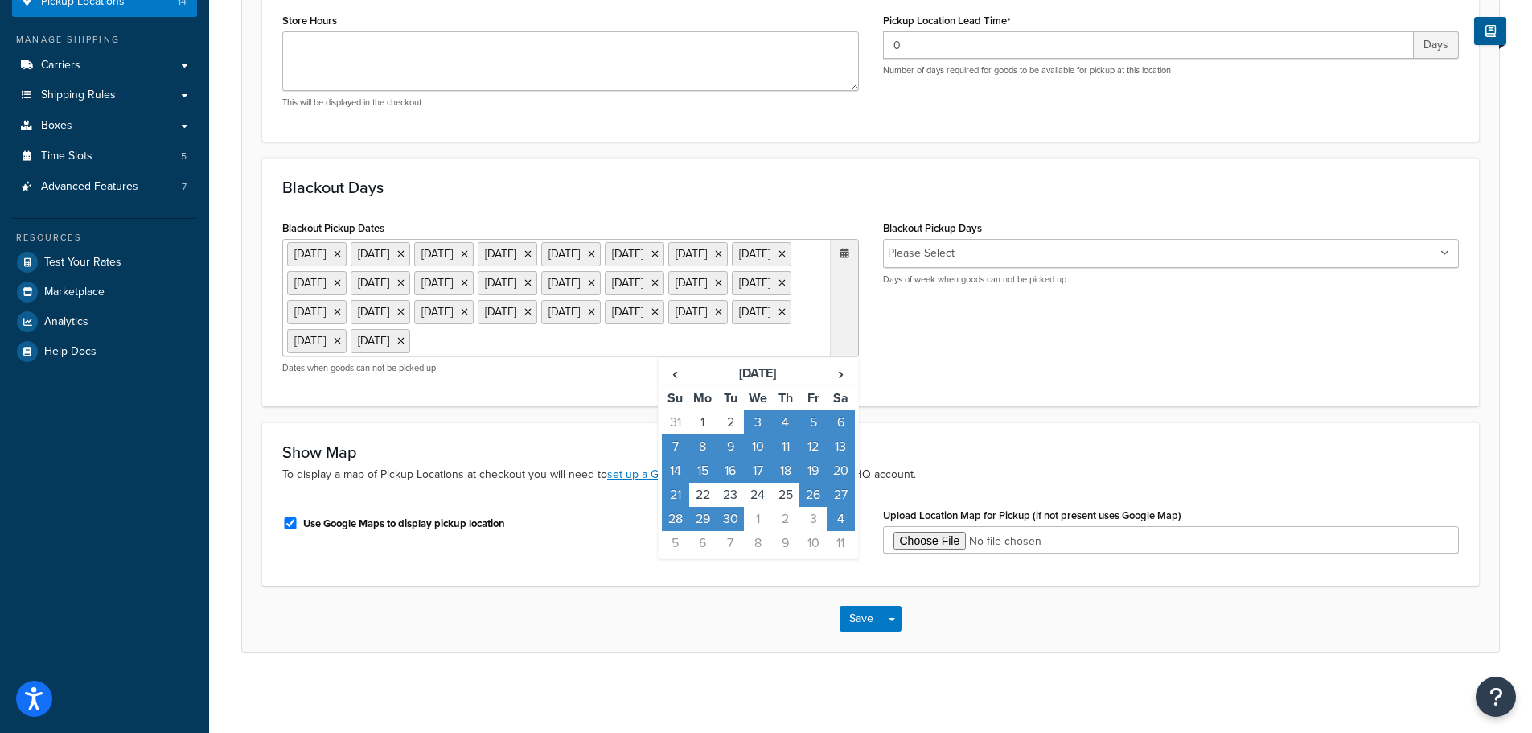
scroll to position [263, 0]
click at [788, 420] on td "4" at bounding box center [785, 422] width 27 height 24
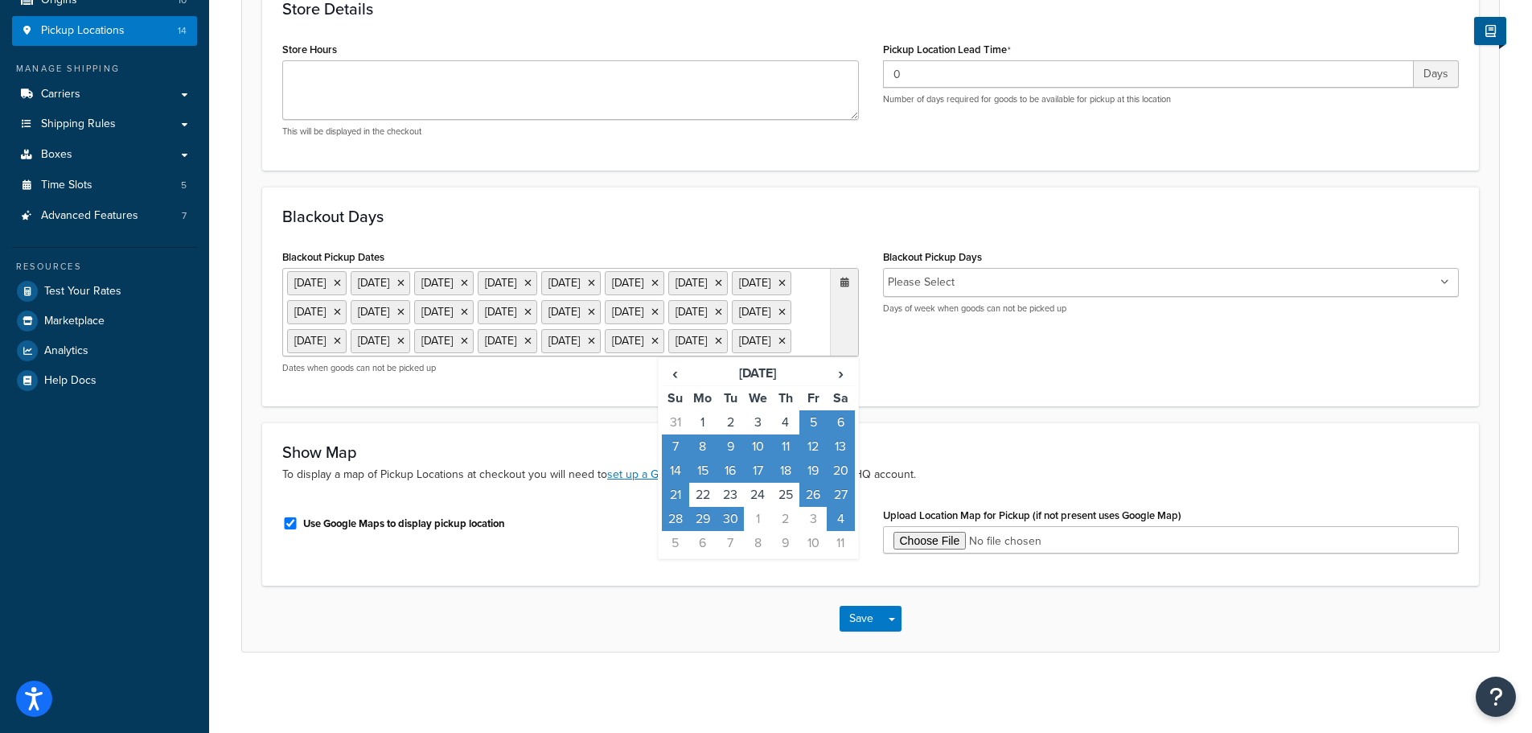
click at [820, 422] on td "5" at bounding box center [812, 422] width 27 height 24
click at [843, 421] on td "6" at bounding box center [840, 422] width 27 height 24
click at [842, 449] on td "13" at bounding box center [840, 446] width 27 height 24
click at [809, 445] on td "12" at bounding box center [812, 446] width 27 height 24
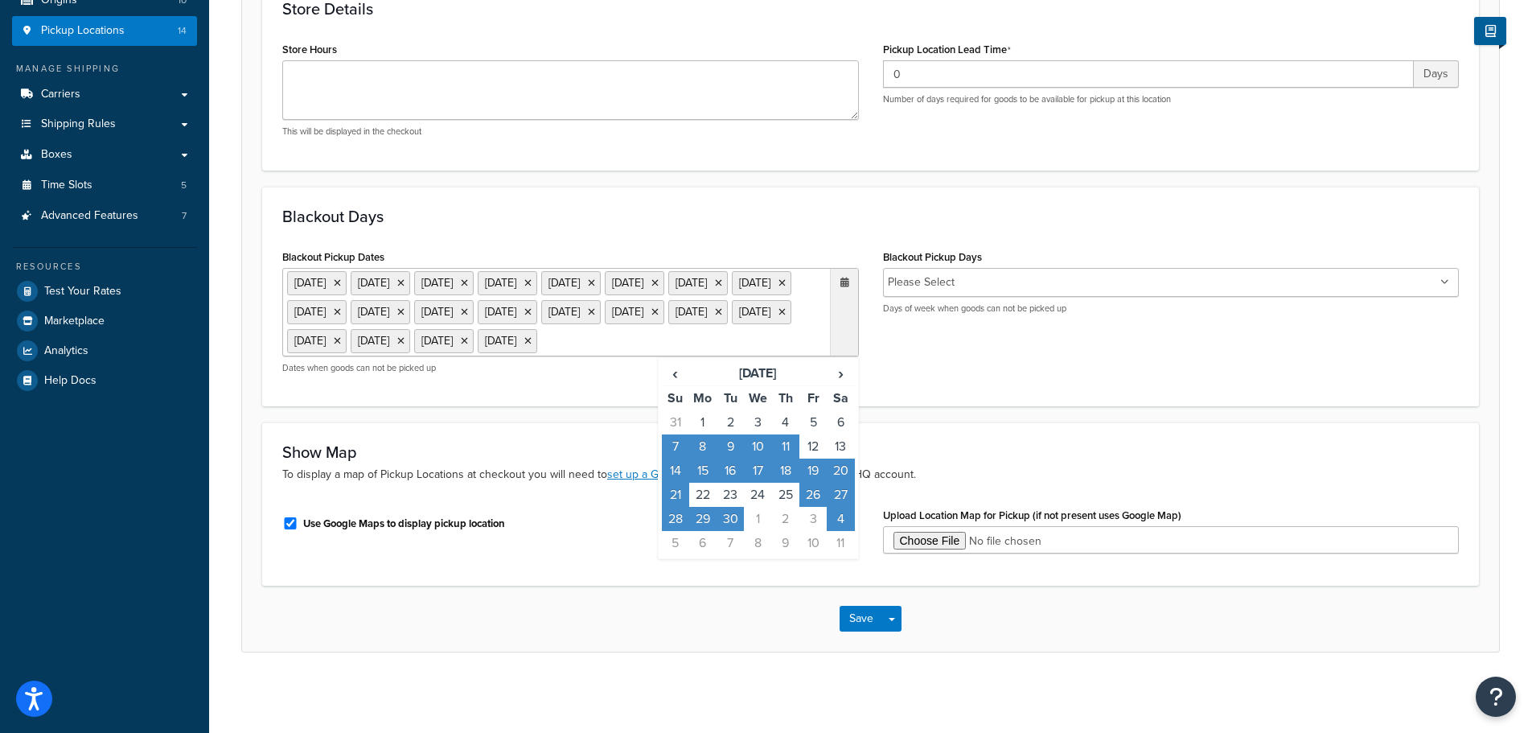
click at [787, 445] on td "11" at bounding box center [785, 446] width 27 height 24
click at [772, 445] on td "11" at bounding box center [785, 446] width 27 height 24
click at [782, 445] on td "11" at bounding box center [785, 446] width 27 height 24
click at [761, 445] on td "10" at bounding box center [757, 446] width 27 height 24
click at [729, 443] on td "9" at bounding box center [729, 446] width 27 height 24
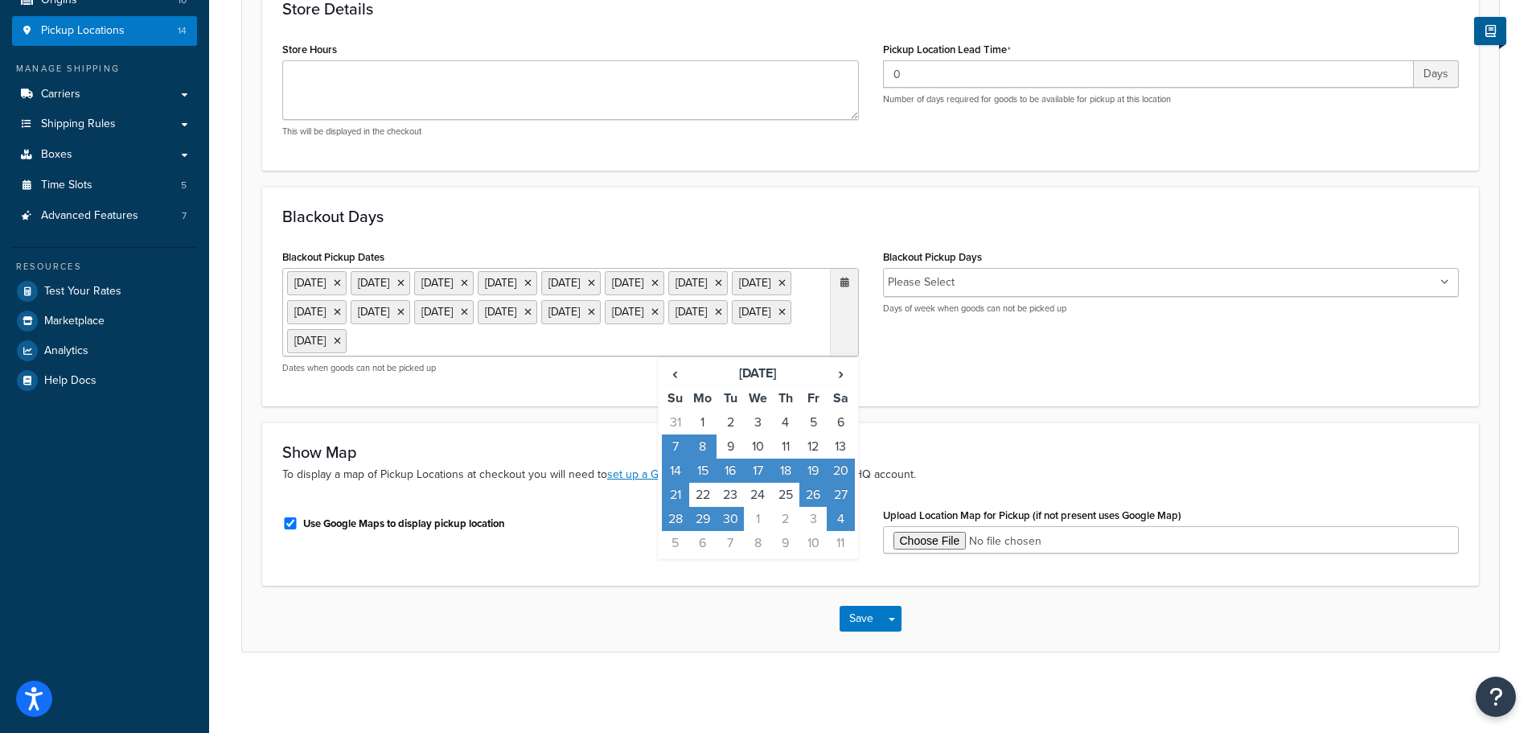
click at [701, 444] on td "8" at bounding box center [702, 446] width 27 height 24
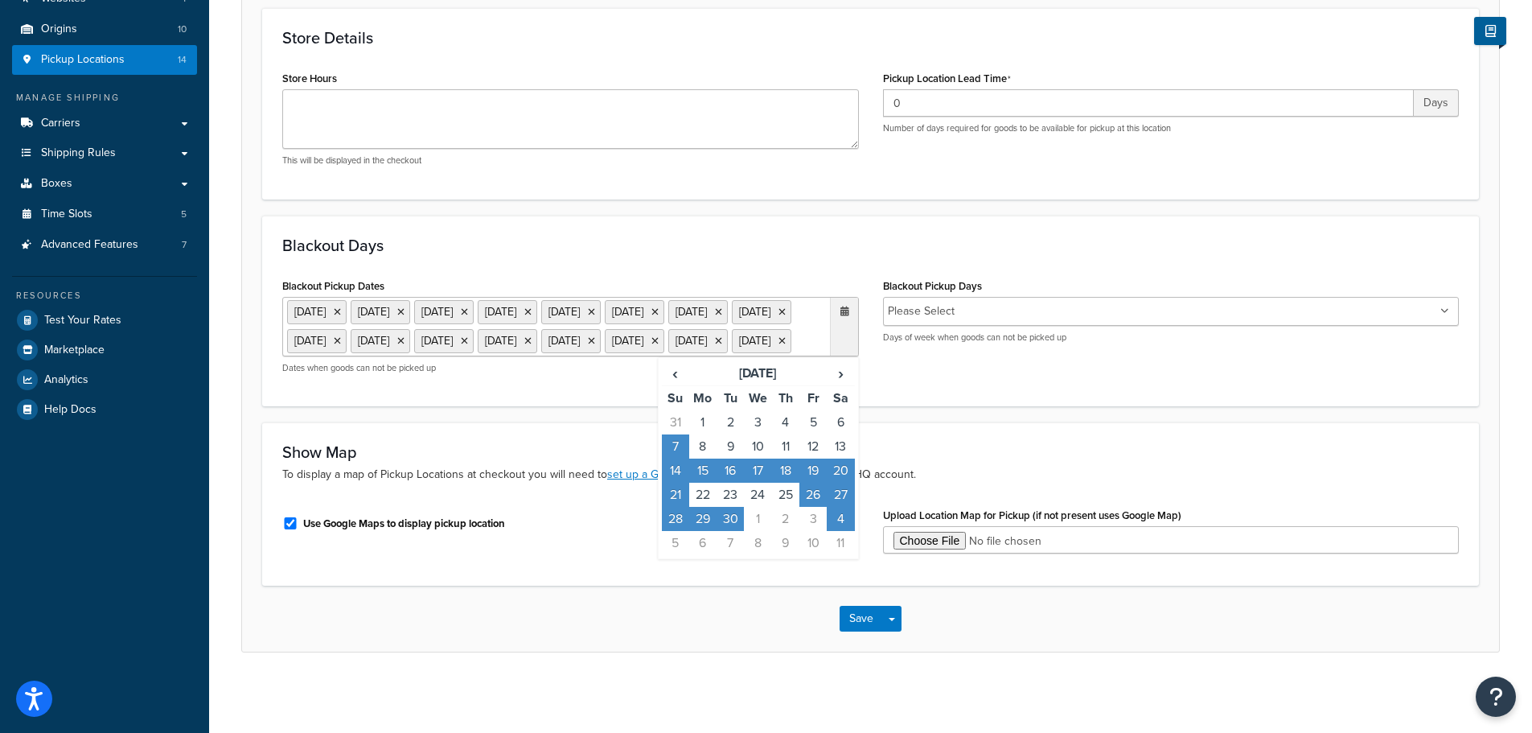
click at [679, 443] on td "7" at bounding box center [675, 446] width 27 height 24
click at [679, 471] on td "14" at bounding box center [675, 470] width 27 height 24
click at [703, 469] on td "15" at bounding box center [702, 470] width 27 height 24
drag, startPoint x: 727, startPoint y: 470, endPoint x: 745, endPoint y: 469, distance: 17.7
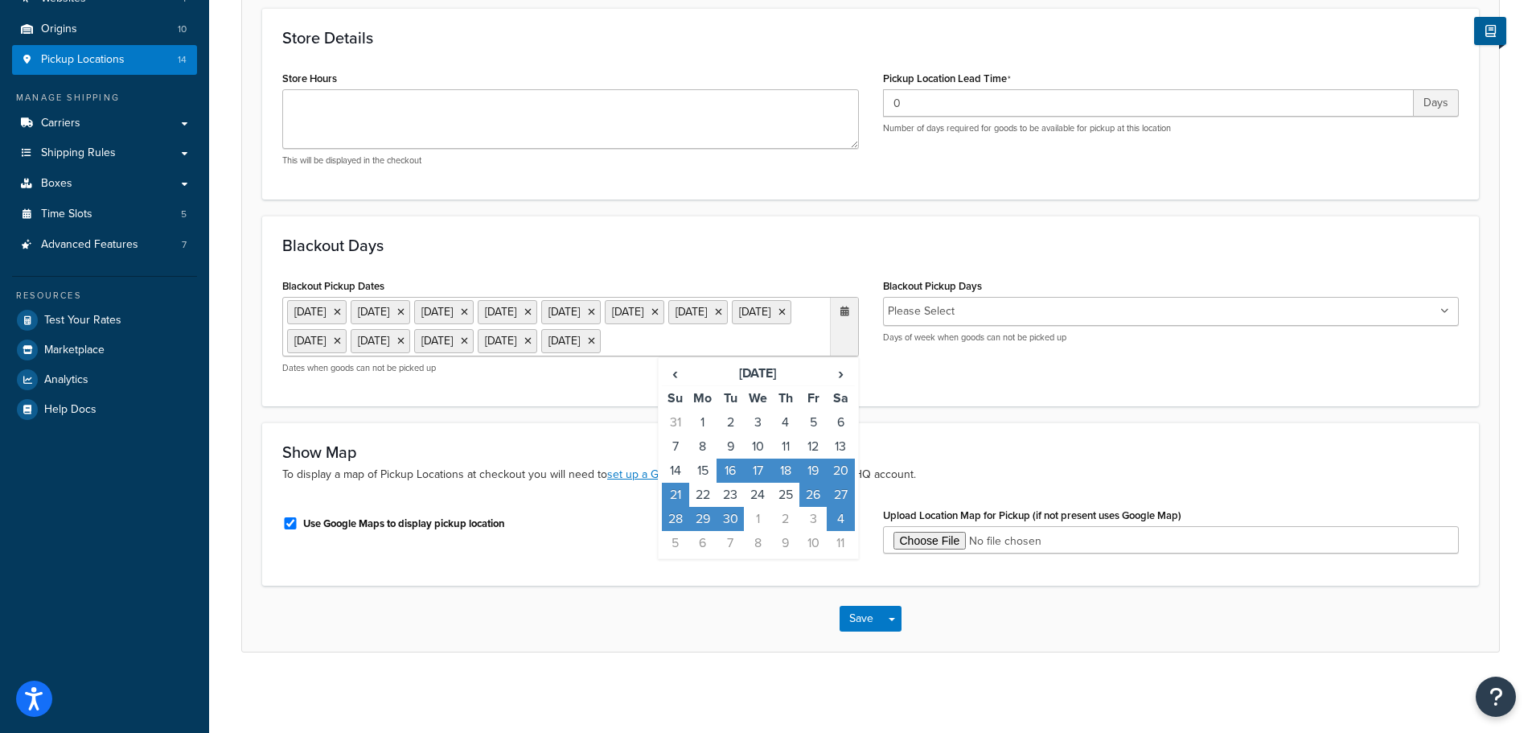
click at [731, 470] on td "16" at bounding box center [729, 470] width 27 height 24
click at [754, 469] on td "17" at bounding box center [757, 470] width 27 height 24
click at [778, 470] on td "18" at bounding box center [785, 470] width 27 height 24
click at [817, 470] on td "19" at bounding box center [812, 470] width 27 height 24
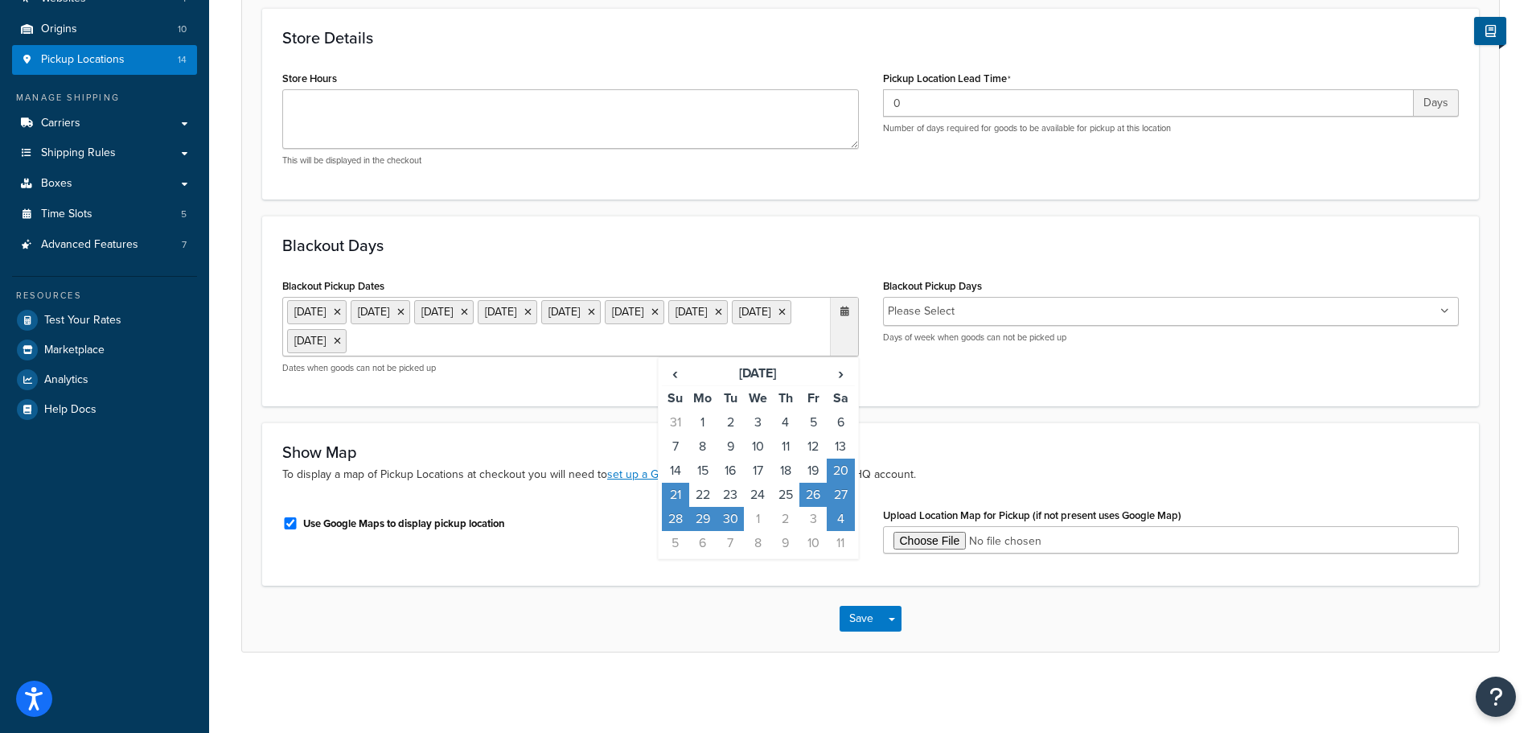
click at [836, 470] on td "20" at bounding box center [840, 470] width 27 height 24
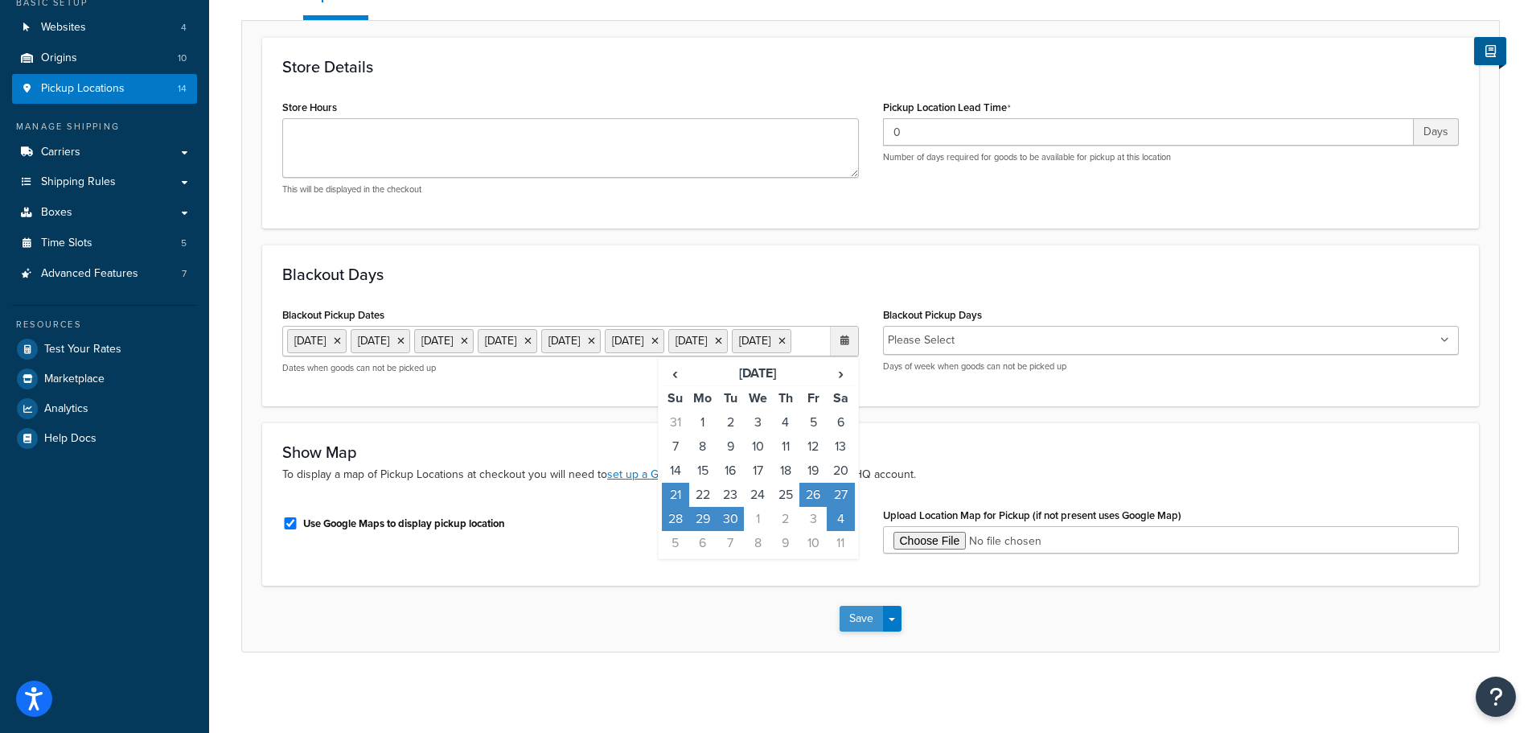
click at [868, 618] on button "Save" at bounding box center [860, 618] width 43 height 26
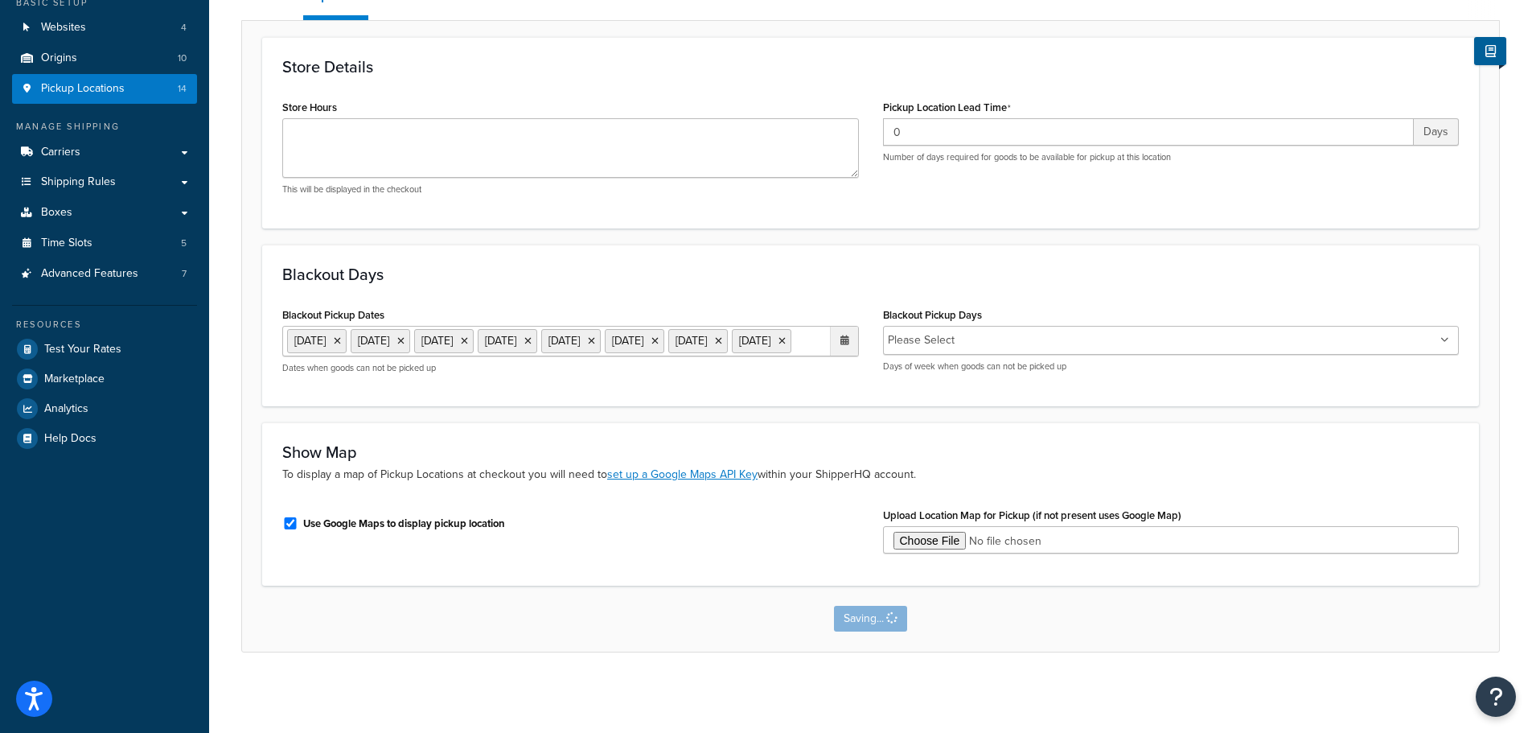
scroll to position [0, 0]
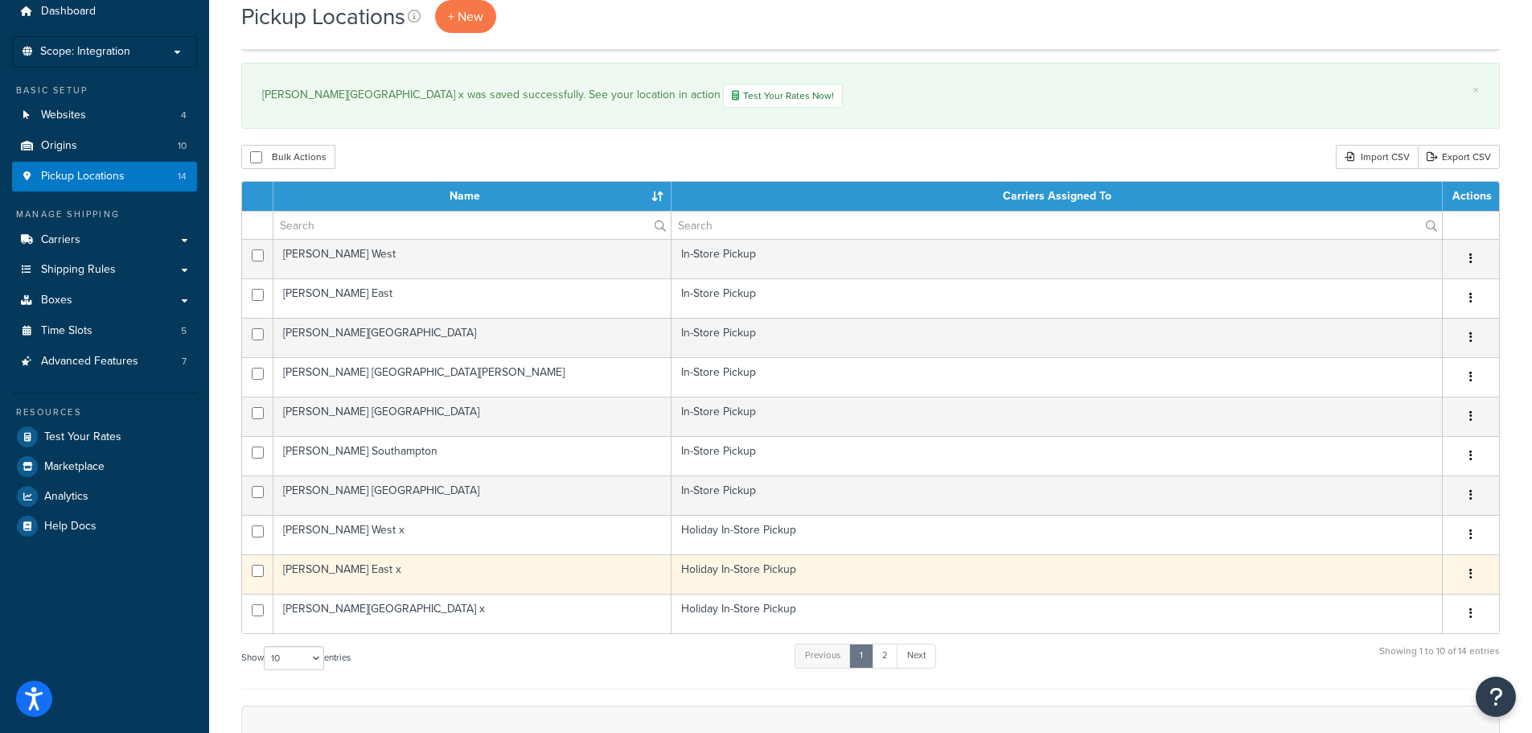
scroll to position [241, 0]
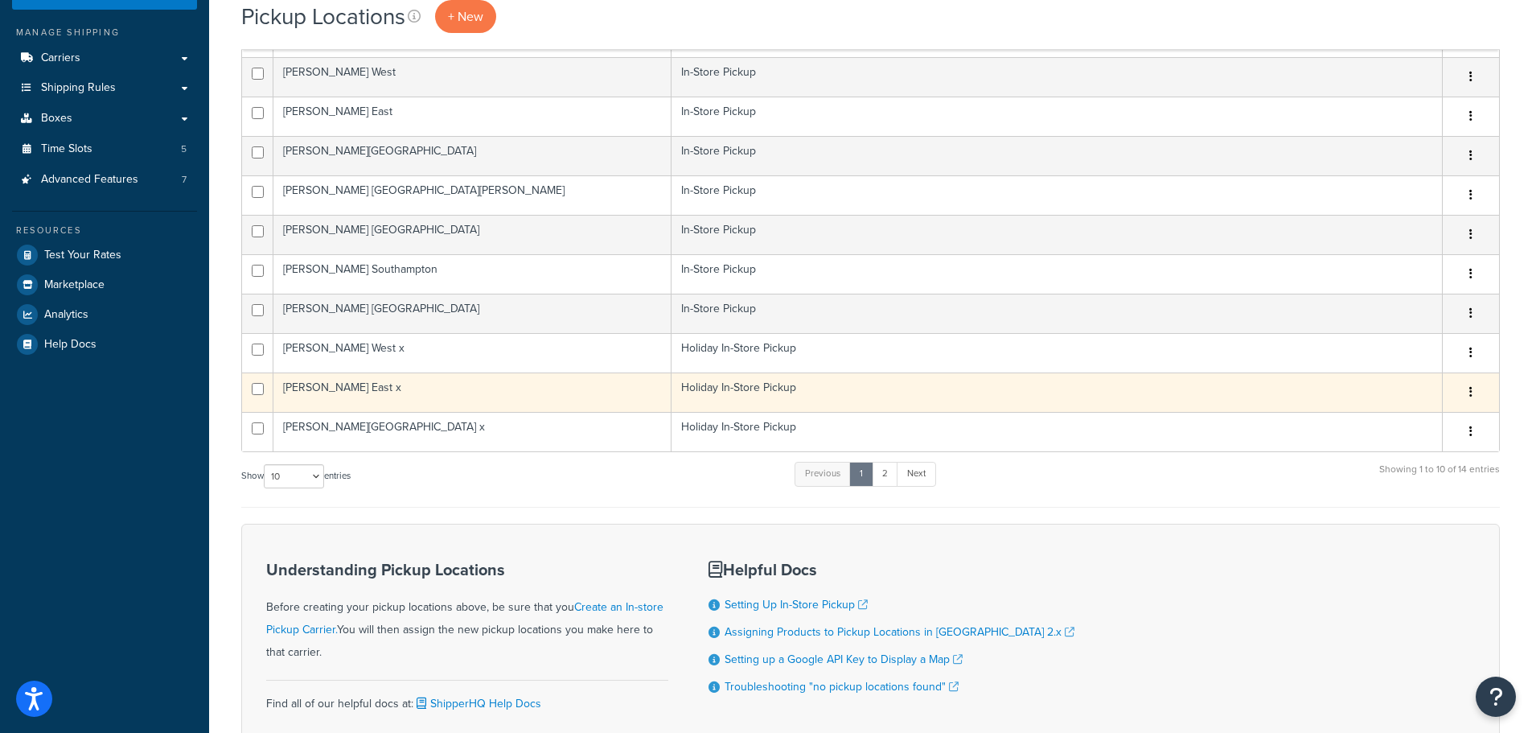
click at [346, 392] on td "[PERSON_NAME] East x" at bounding box center [472, 391] width 398 height 39
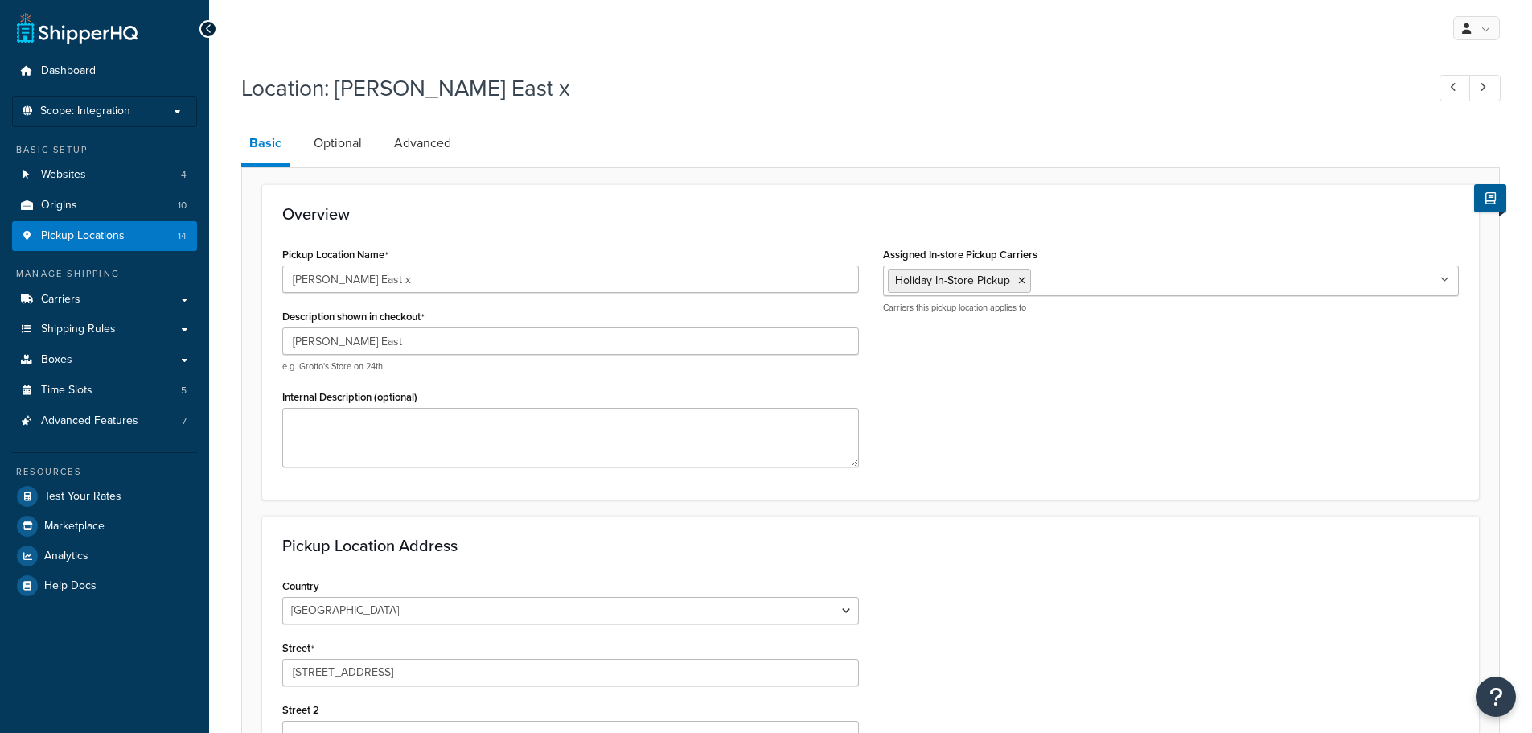
select select "32"
click at [344, 141] on link "Optional" at bounding box center [338, 143] width 64 height 39
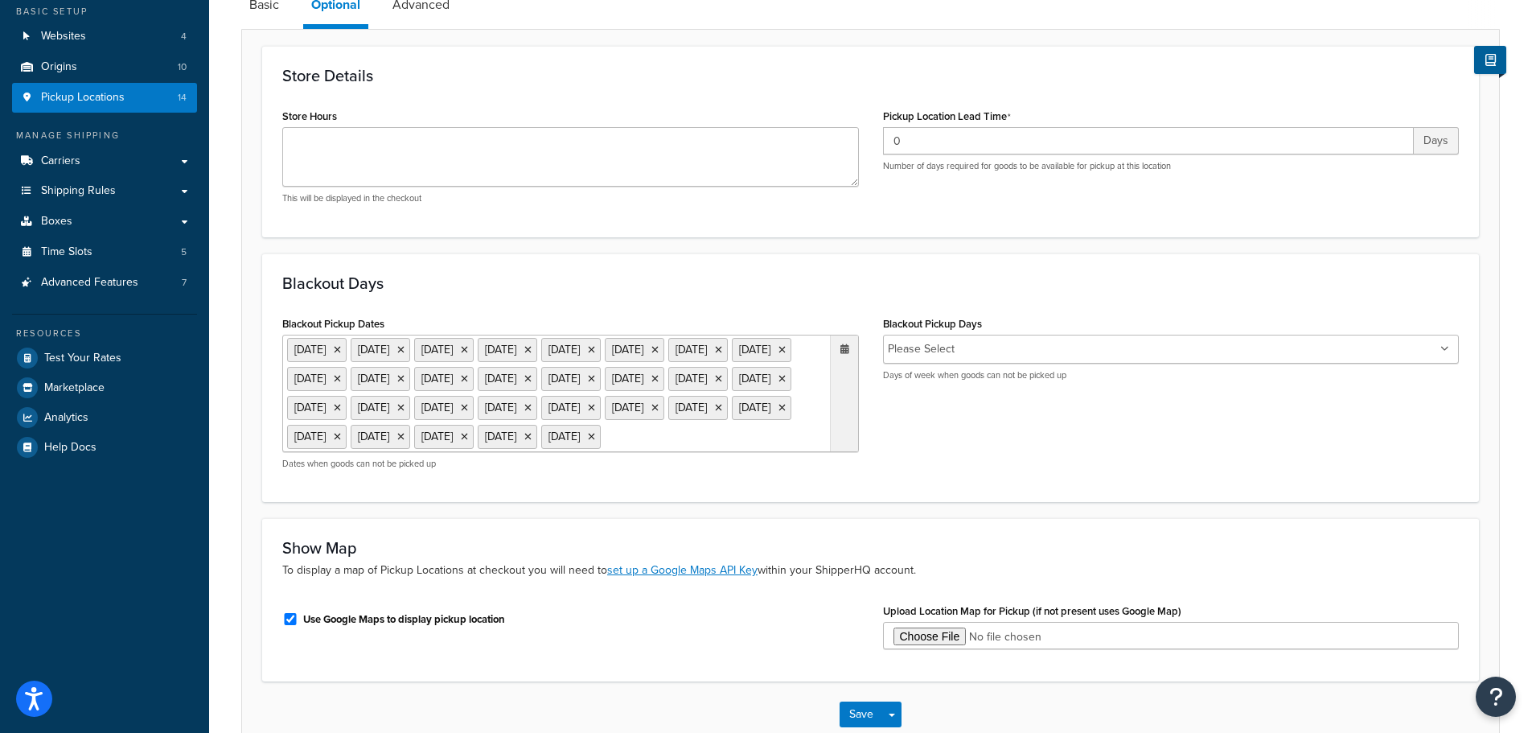
scroll to position [161, 0]
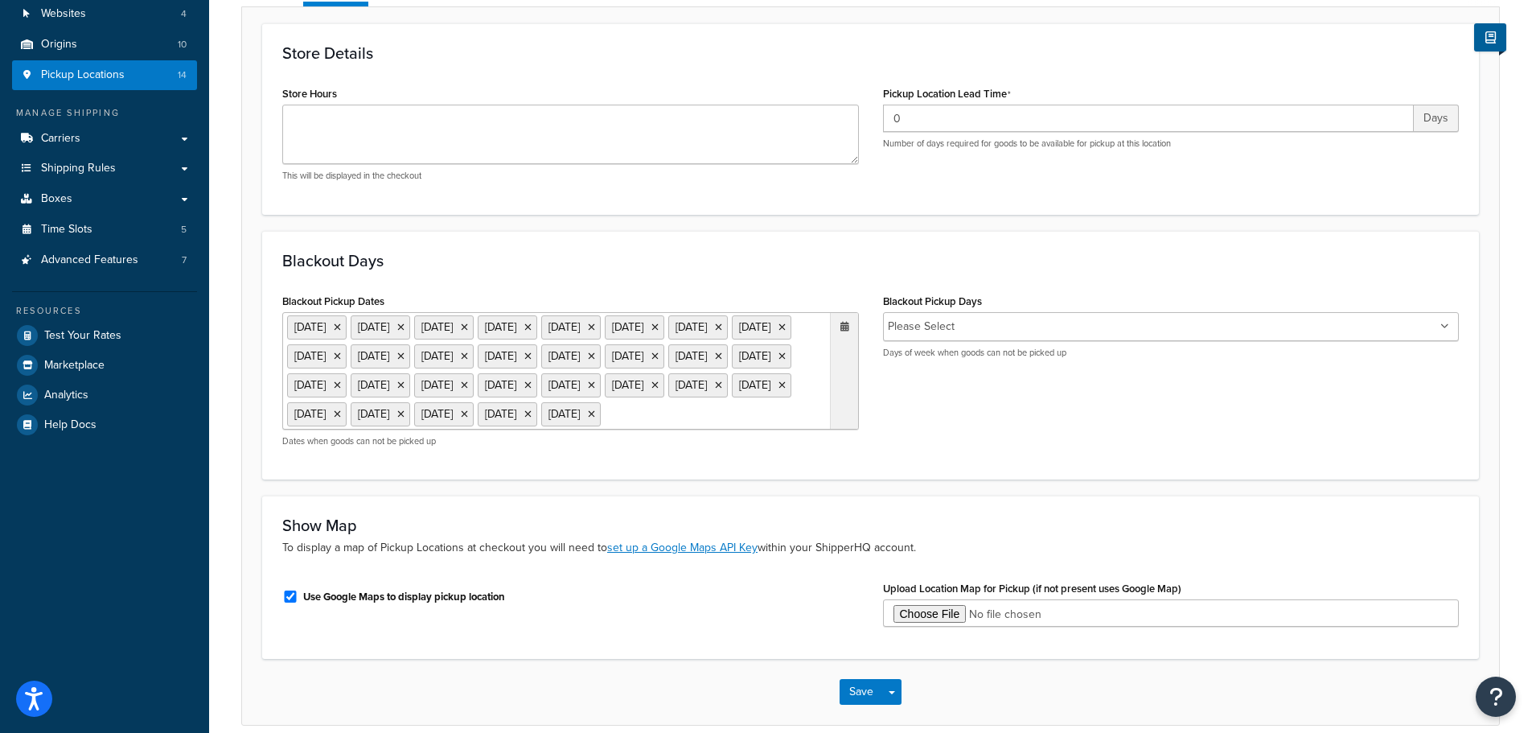
click at [639, 429] on ul "27 Aug 2025 31 Aug 2025 1 Sep 2025 2 Sep 2025 3 Sep 2025 4 Sep 2025 5 Sep 2025 …" at bounding box center [570, 370] width 577 height 117
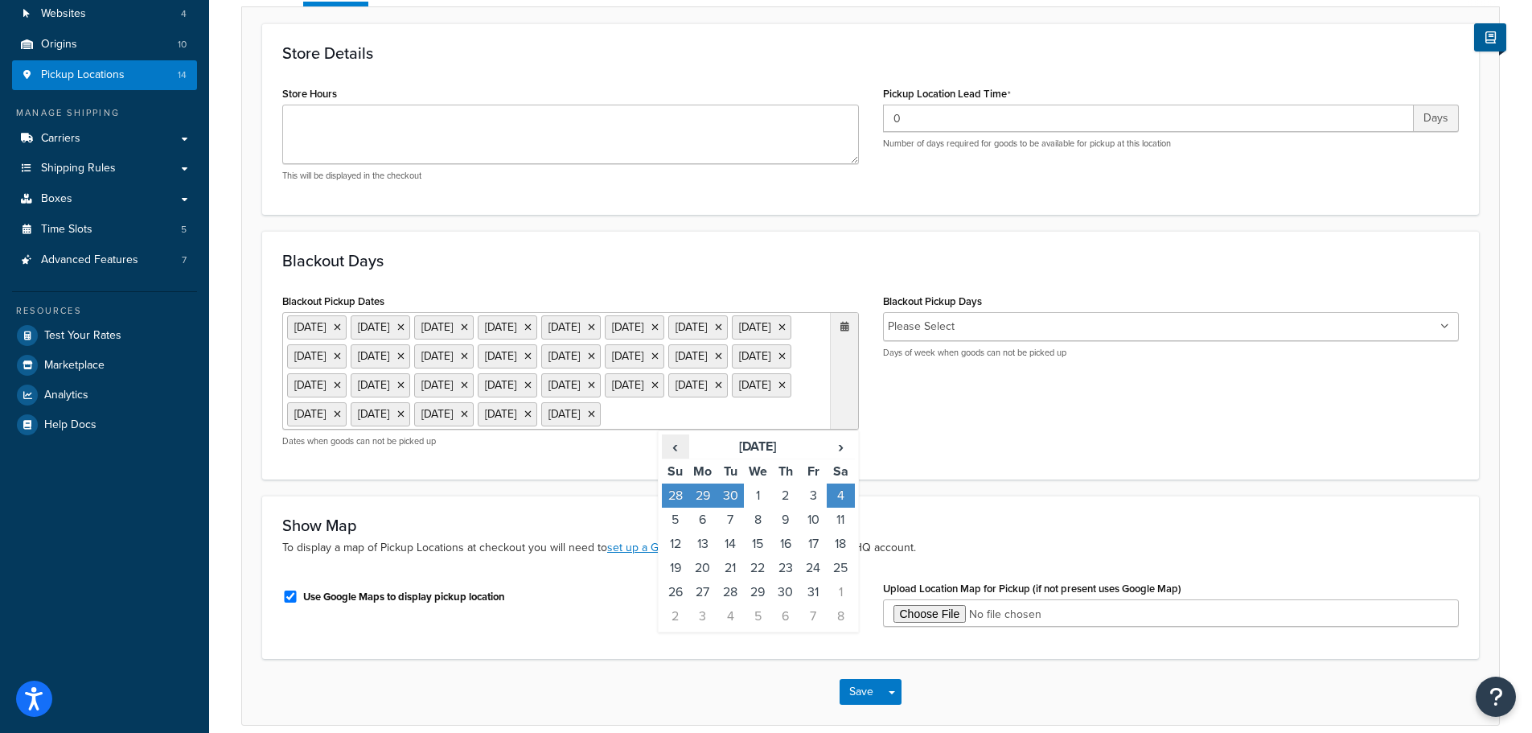
click at [671, 458] on span "‹" at bounding box center [676, 446] width 26 height 23
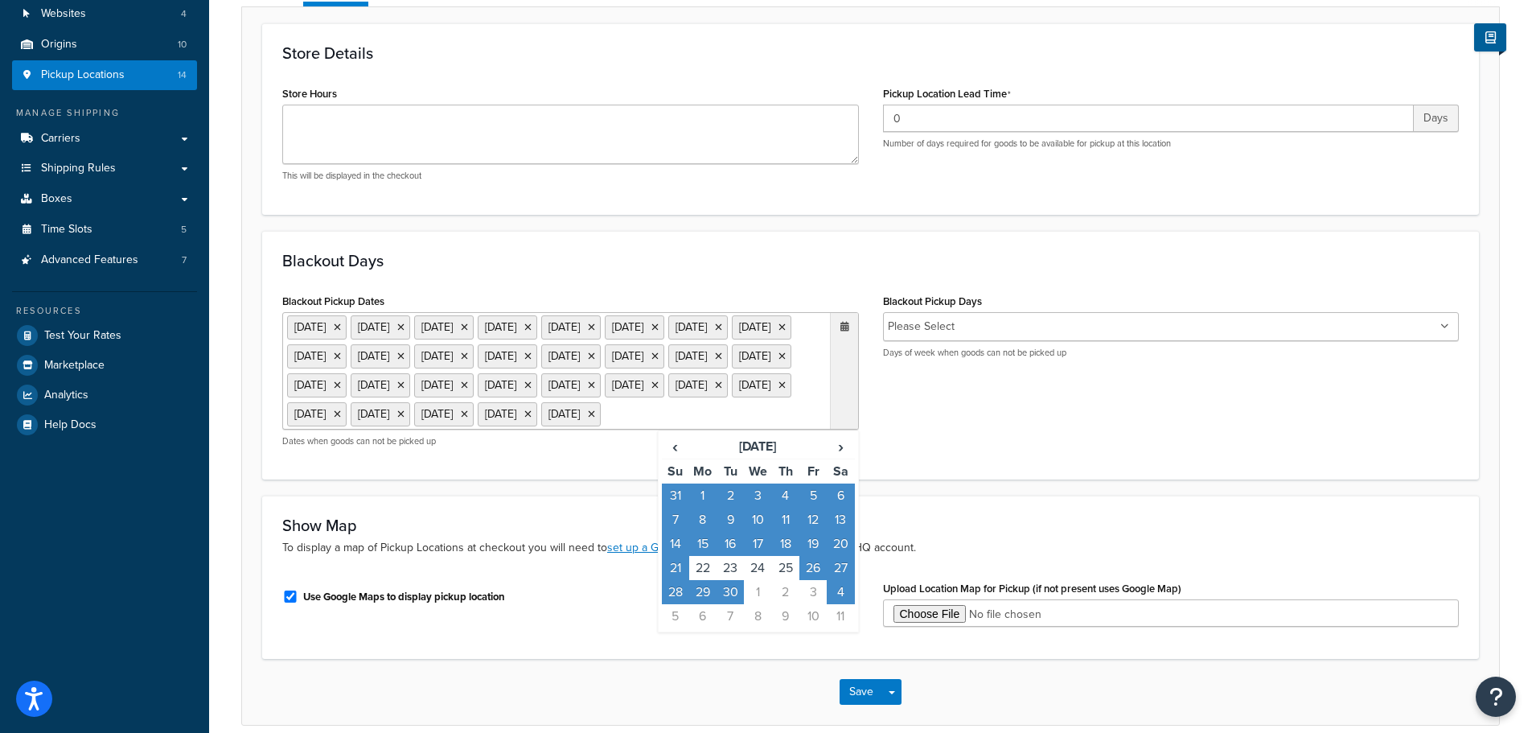
click at [674, 507] on td "31" at bounding box center [675, 495] width 27 height 24
drag, startPoint x: 696, startPoint y: 551, endPoint x: 720, endPoint y: 548, distance: 24.3
click at [703, 507] on td "1" at bounding box center [702, 495] width 27 height 24
click at [741, 507] on td "2" at bounding box center [729, 495] width 27 height 24
click at [759, 507] on td "3" at bounding box center [757, 495] width 27 height 24
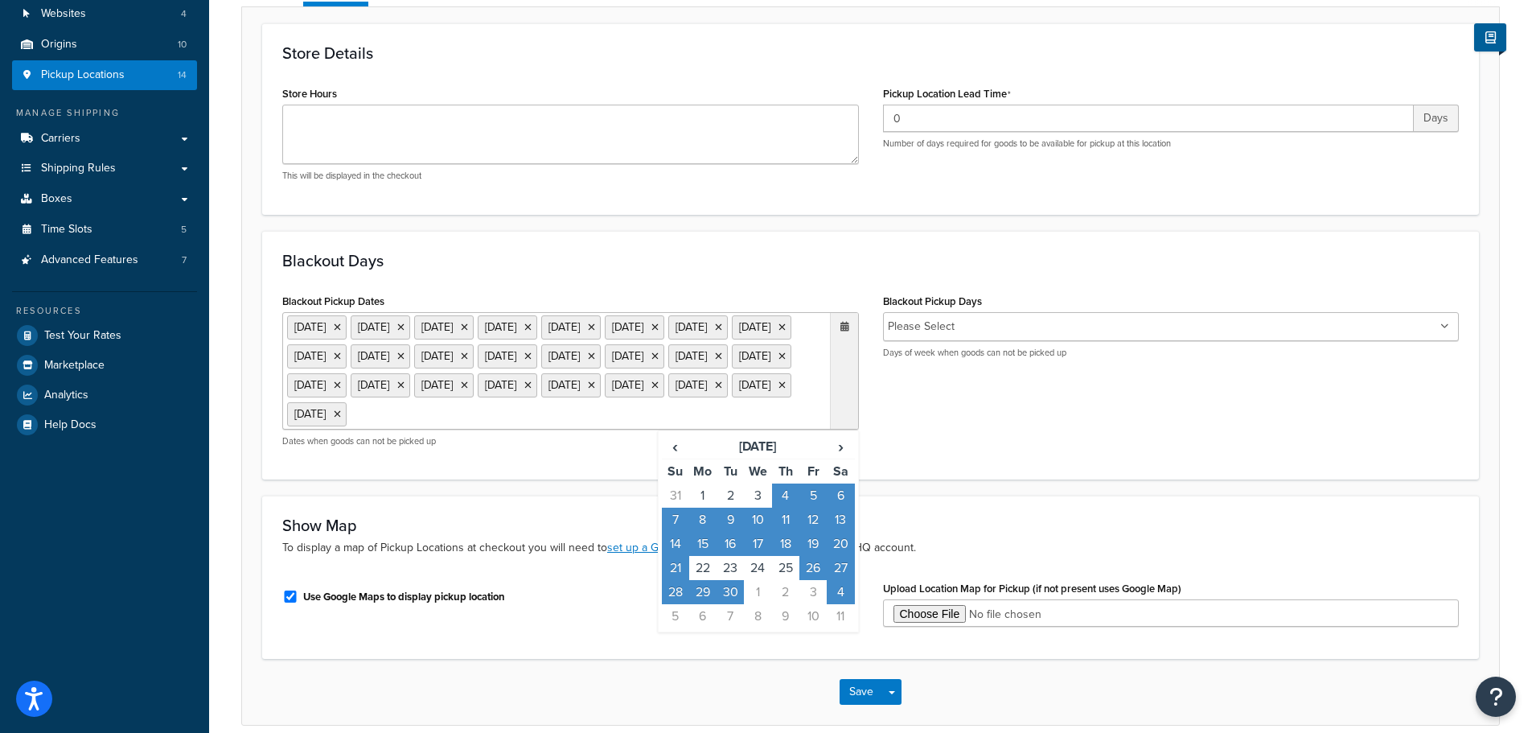
click at [785, 507] on td "4" at bounding box center [785, 495] width 27 height 24
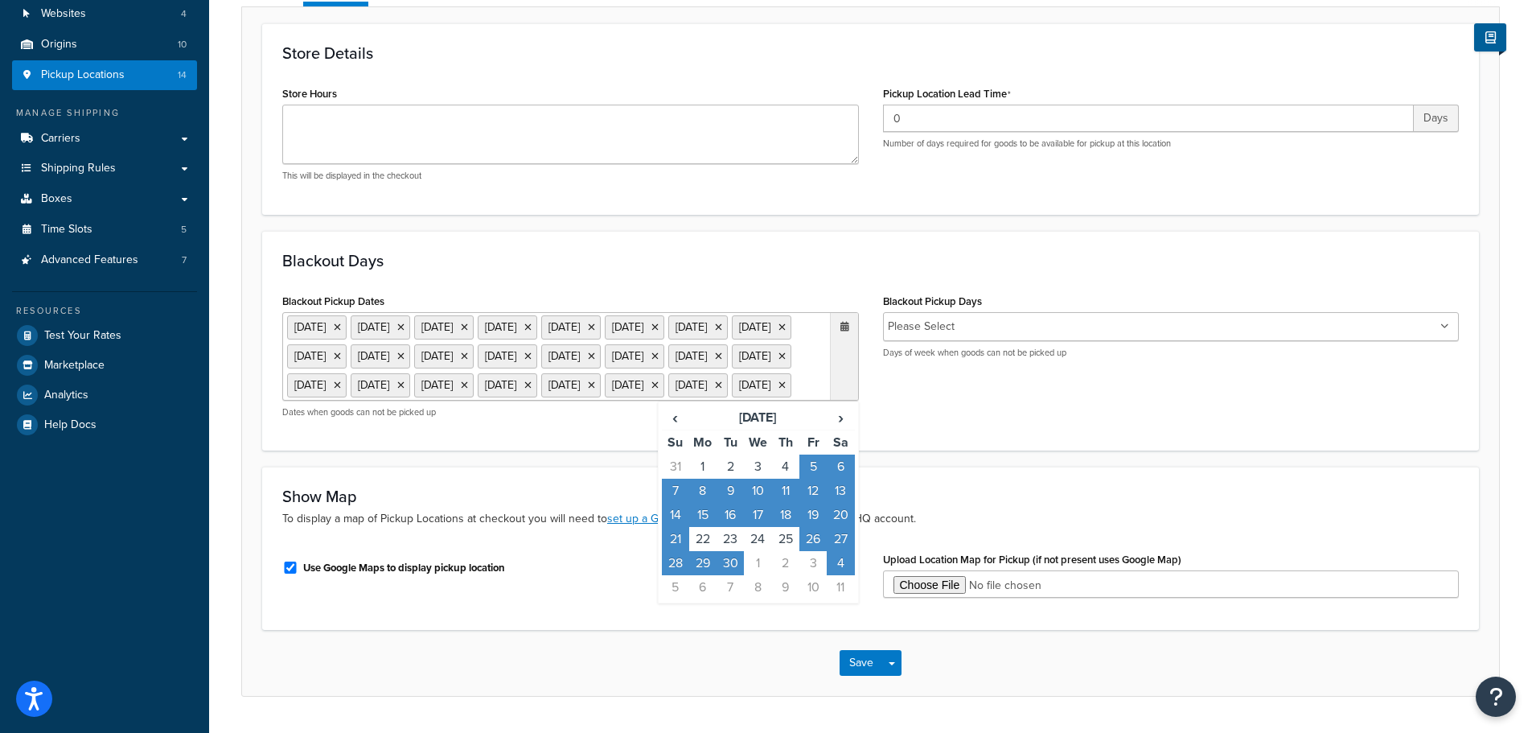
drag, startPoint x: 815, startPoint y: 523, endPoint x: 843, endPoint y: 521, distance: 28.2
click at [815, 478] on td "5" at bounding box center [812, 466] width 27 height 24
click at [842, 478] on td "6" at bounding box center [840, 466] width 27 height 24
click at [675, 503] on td "7" at bounding box center [675, 490] width 27 height 24
drag, startPoint x: 708, startPoint y: 552, endPoint x: 749, endPoint y: 548, distance: 41.2
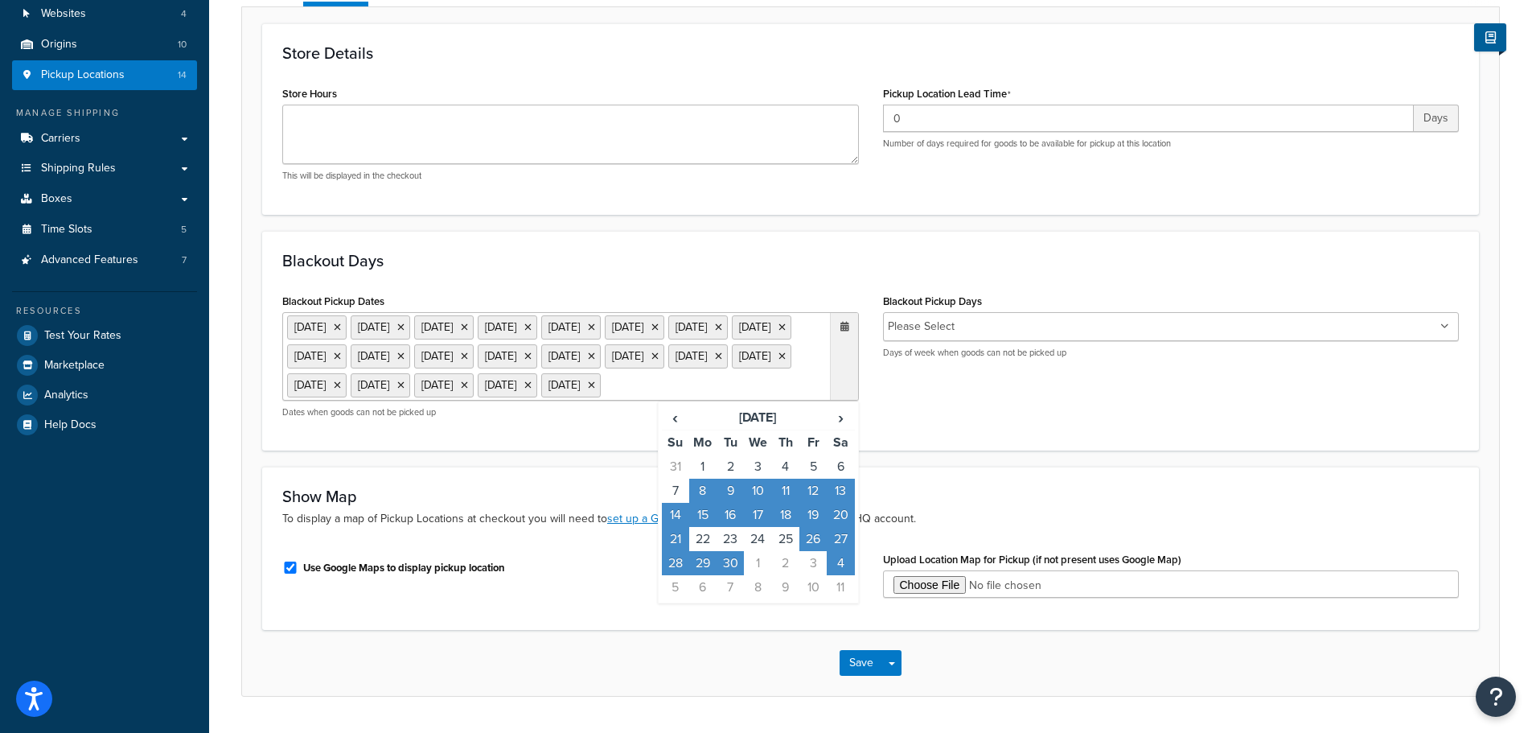
click at [708, 503] on td "8" at bounding box center [702, 490] width 27 height 24
click at [734, 503] on td "9" at bounding box center [729, 490] width 27 height 24
drag, startPoint x: 754, startPoint y: 519, endPoint x: 784, endPoint y: 519, distance: 29.8
click at [755, 503] on td "10" at bounding box center [757, 490] width 27 height 24
click at [791, 503] on td "11" at bounding box center [785, 490] width 27 height 24
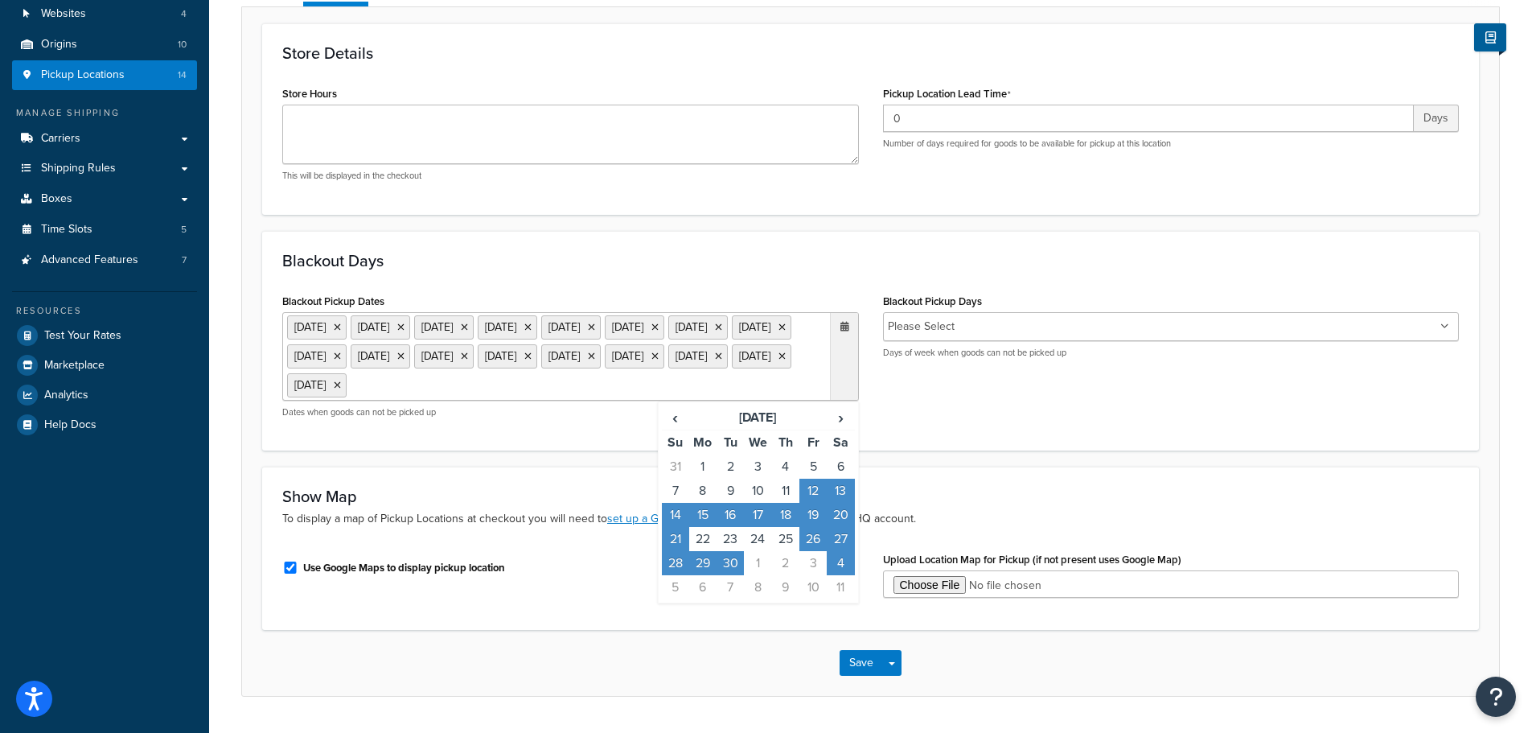
click at [809, 503] on td "12" at bounding box center [812, 490] width 27 height 24
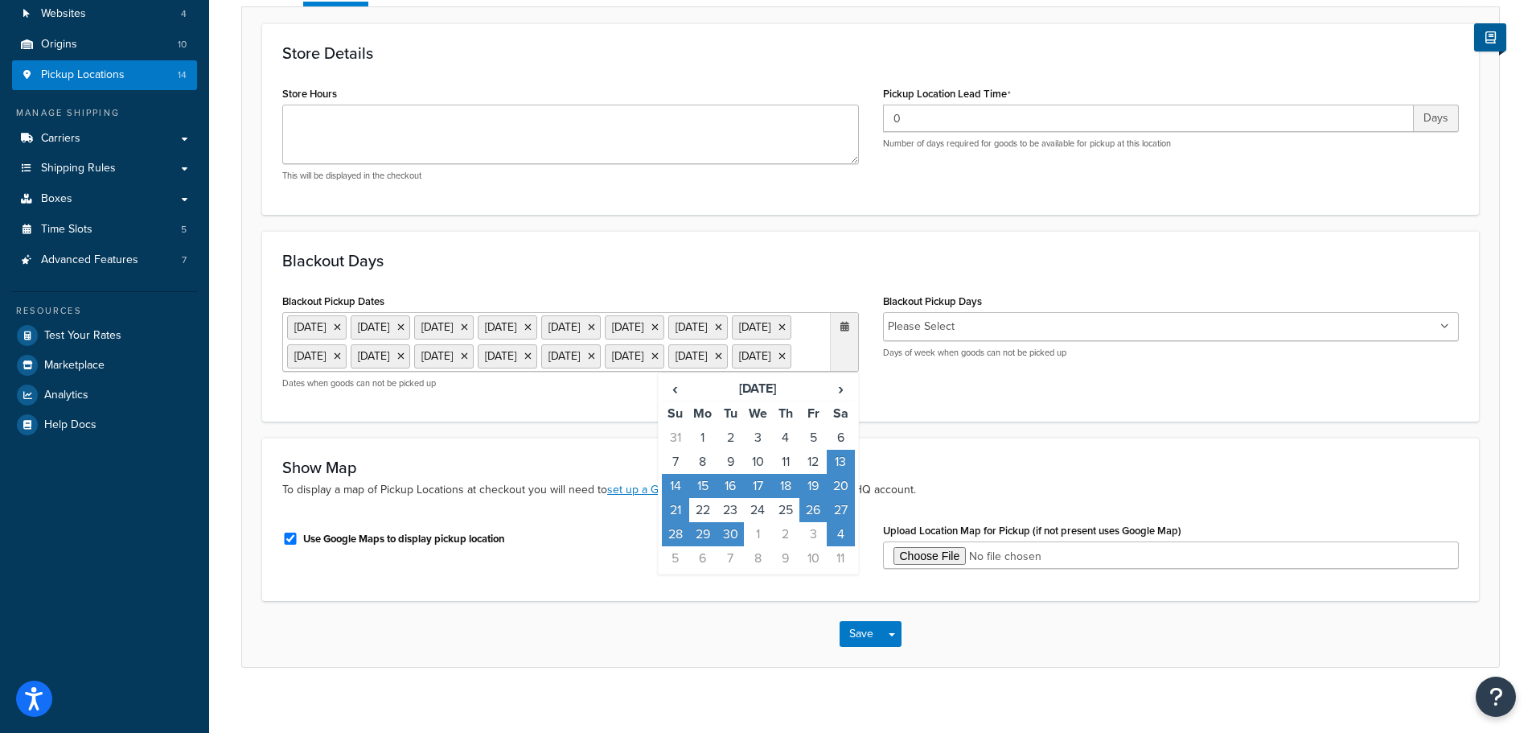
click at [836, 474] on td "13" at bounding box center [840, 461] width 27 height 24
drag, startPoint x: 677, startPoint y: 521, endPoint x: 711, endPoint y: 514, distance: 34.5
click at [679, 498] on td "14" at bounding box center [675, 486] width 27 height 24
click at [714, 498] on td "15" at bounding box center [702, 486] width 27 height 24
click at [743, 498] on td "16" at bounding box center [729, 486] width 27 height 24
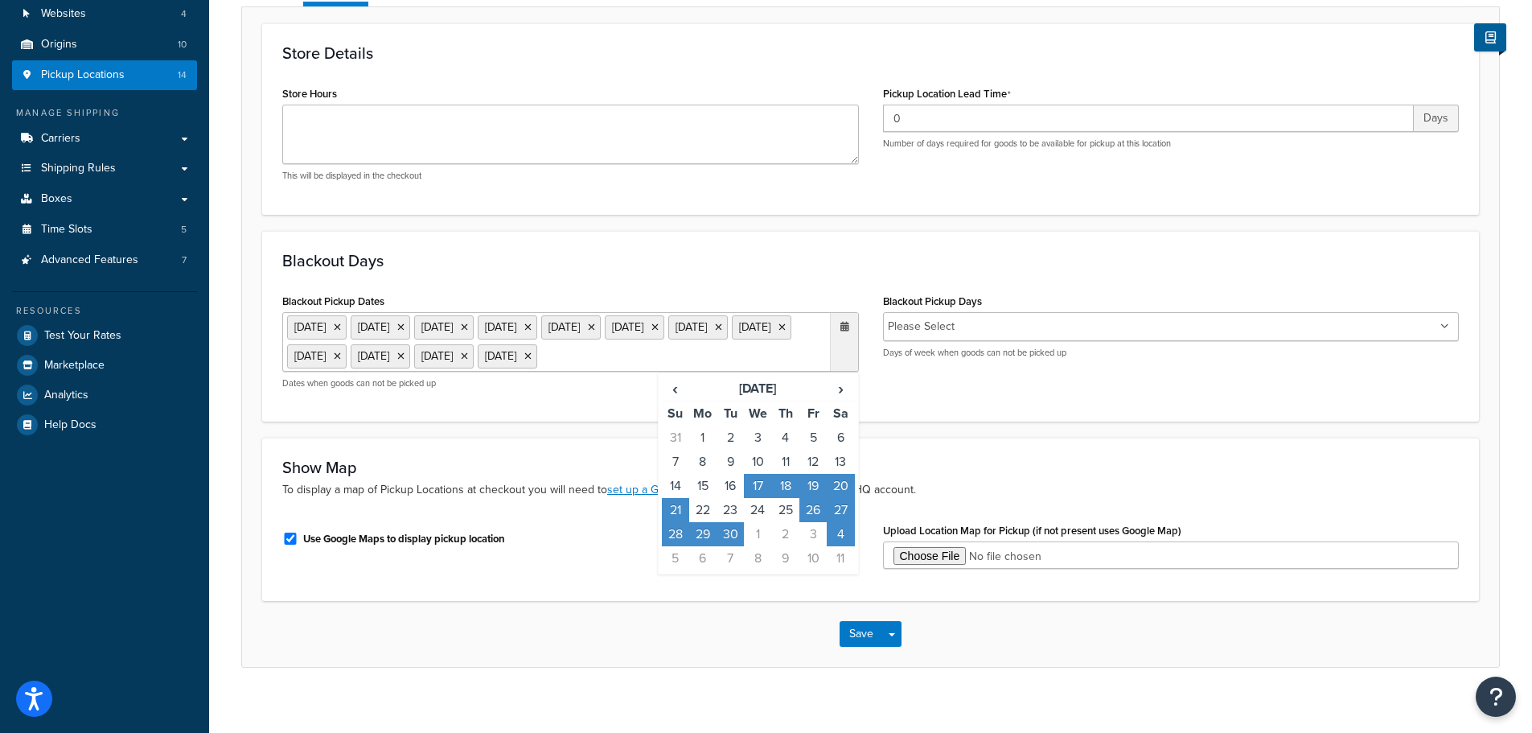
click at [763, 498] on td "17" at bounding box center [757, 486] width 27 height 24
click at [788, 498] on td "18" at bounding box center [785, 486] width 27 height 24
click at [815, 487] on td "19" at bounding box center [812, 486] width 27 height 24
click at [852, 482] on td "20" at bounding box center [840, 486] width 27 height 24
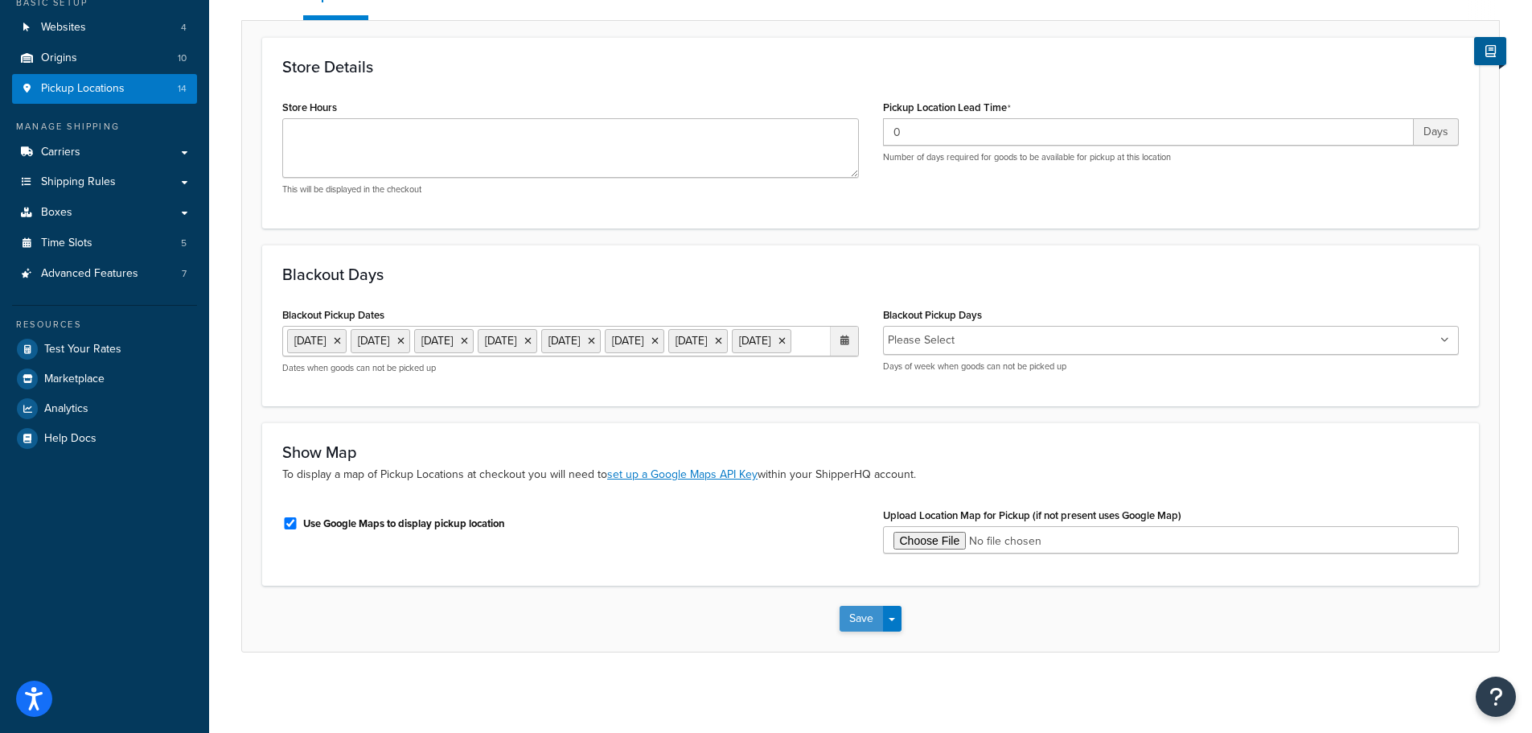
click at [860, 631] on button "Save" at bounding box center [860, 618] width 43 height 26
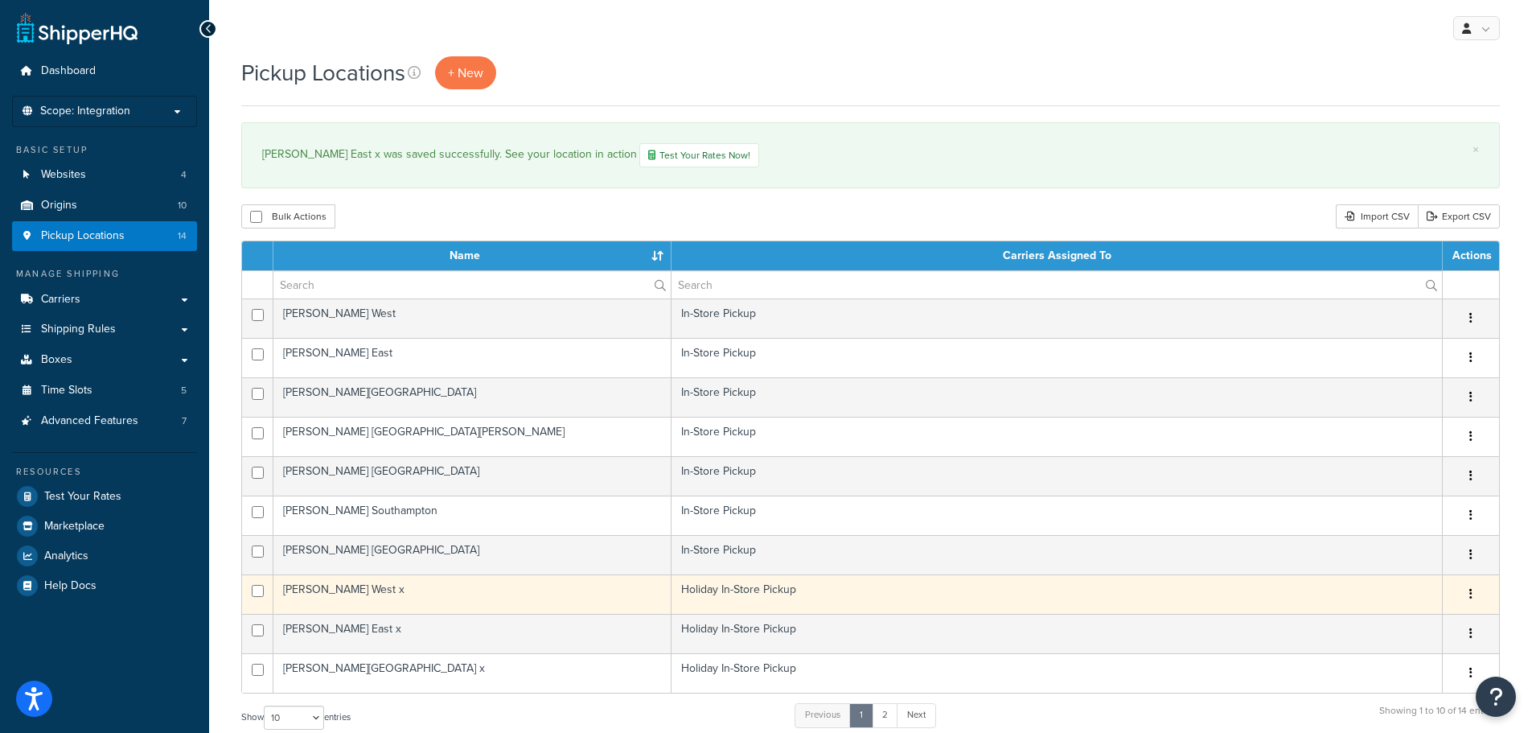
click at [378, 593] on td "[PERSON_NAME] West x" at bounding box center [472, 593] width 398 height 39
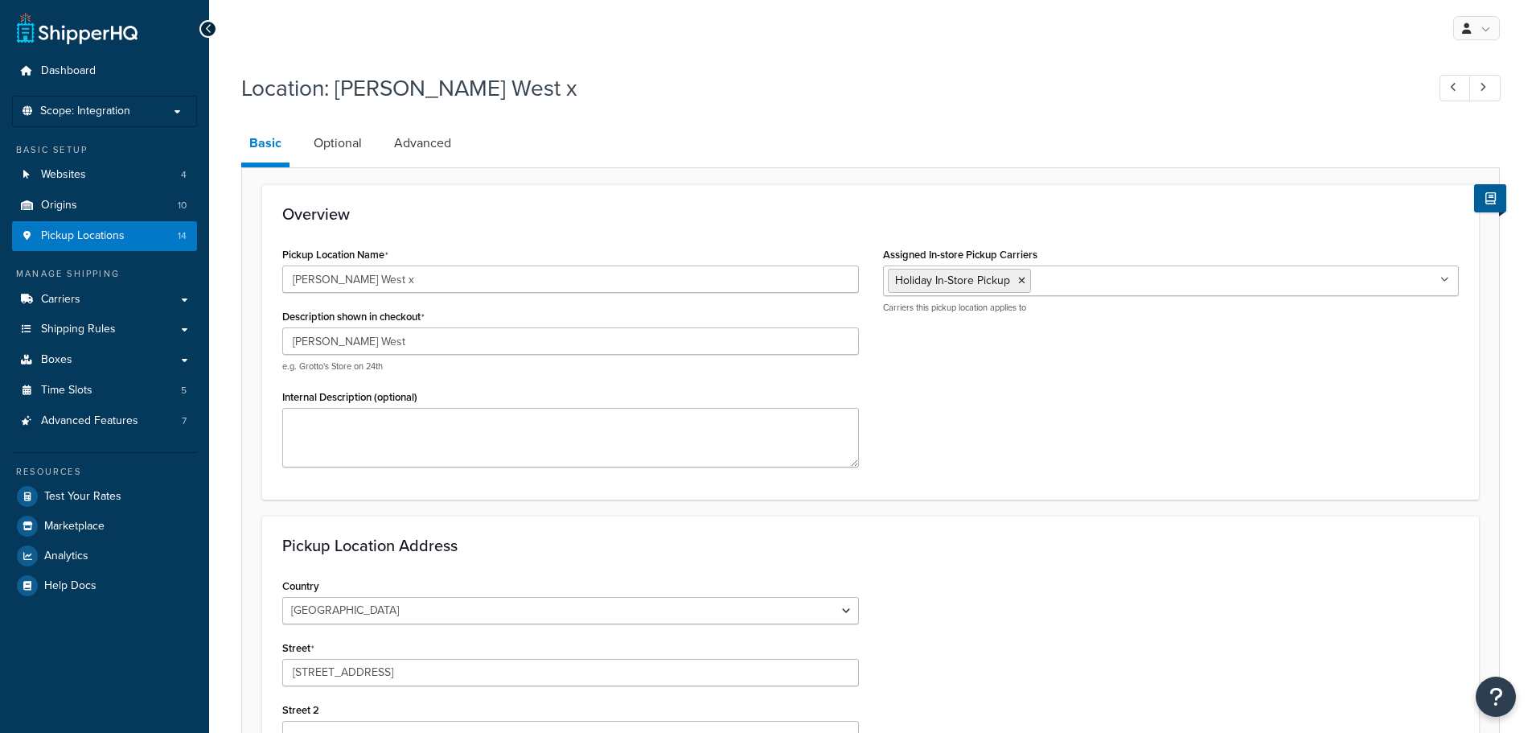
select select "32"
click at [338, 146] on link "Optional" at bounding box center [338, 143] width 64 height 39
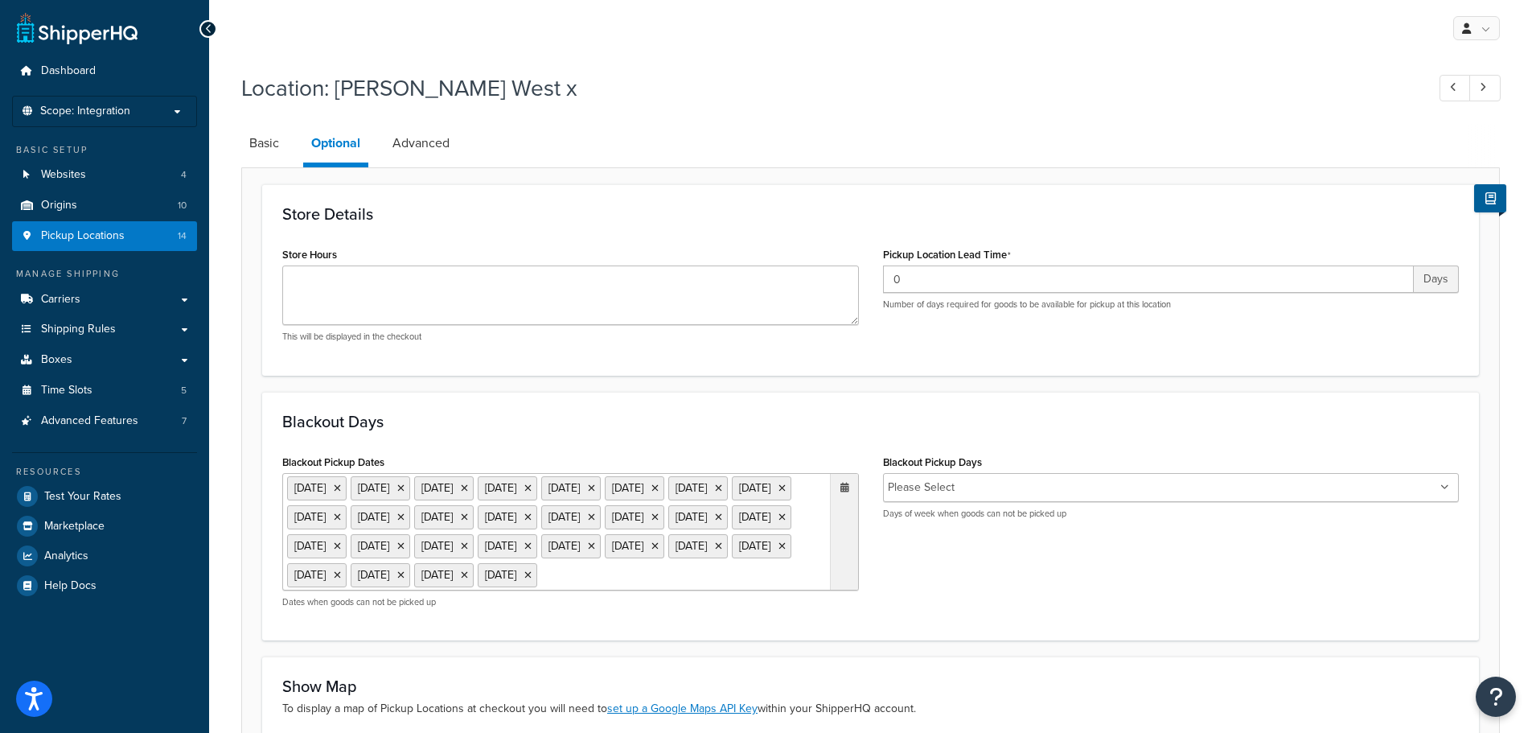
click at [652, 590] on ul "27 Aug 2025 1 Sep 2025 2 Sep 2025 3 Sep 2025 4 Sep 2025 5 Sep 2025 6 Sep 2025 7…" at bounding box center [570, 531] width 577 height 117
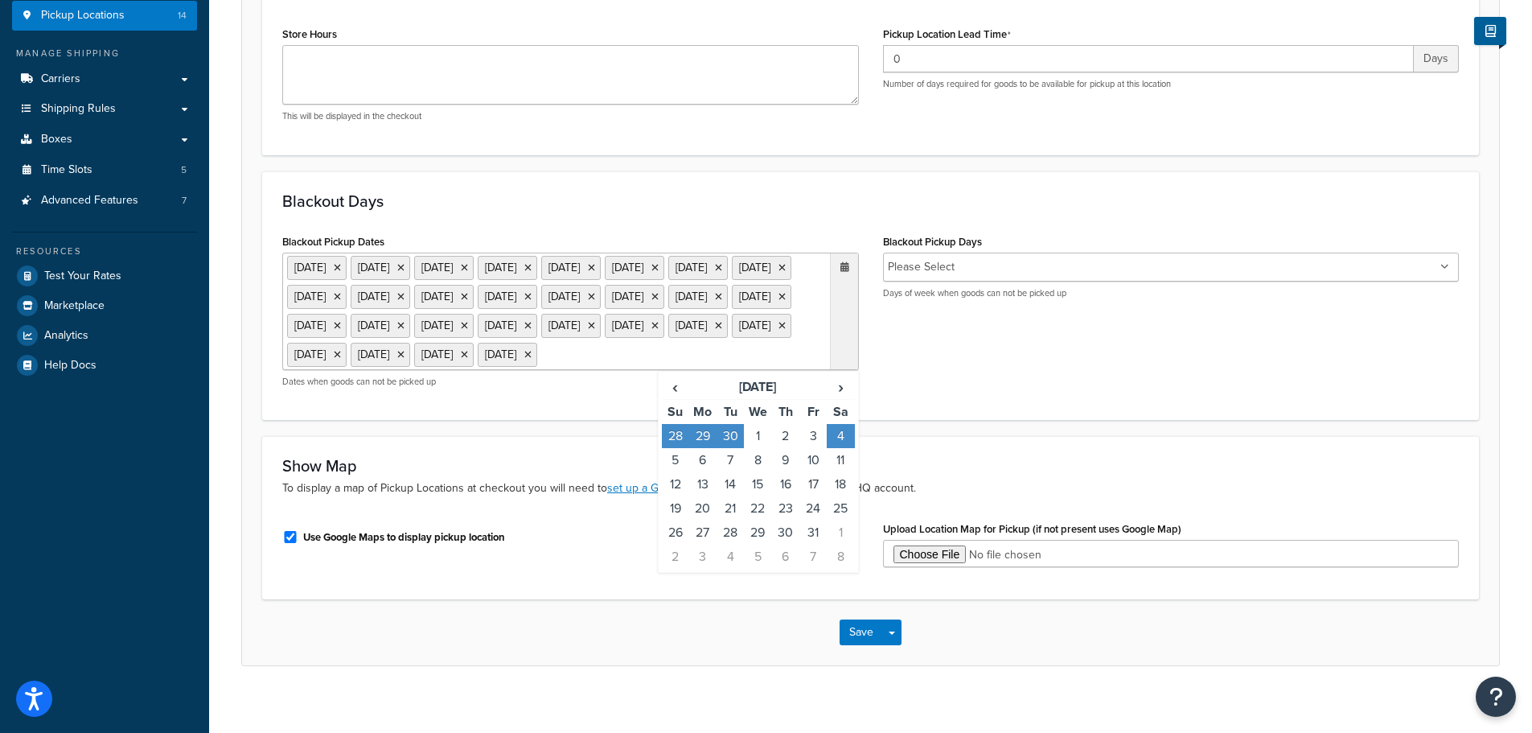
scroll to position [292, 0]
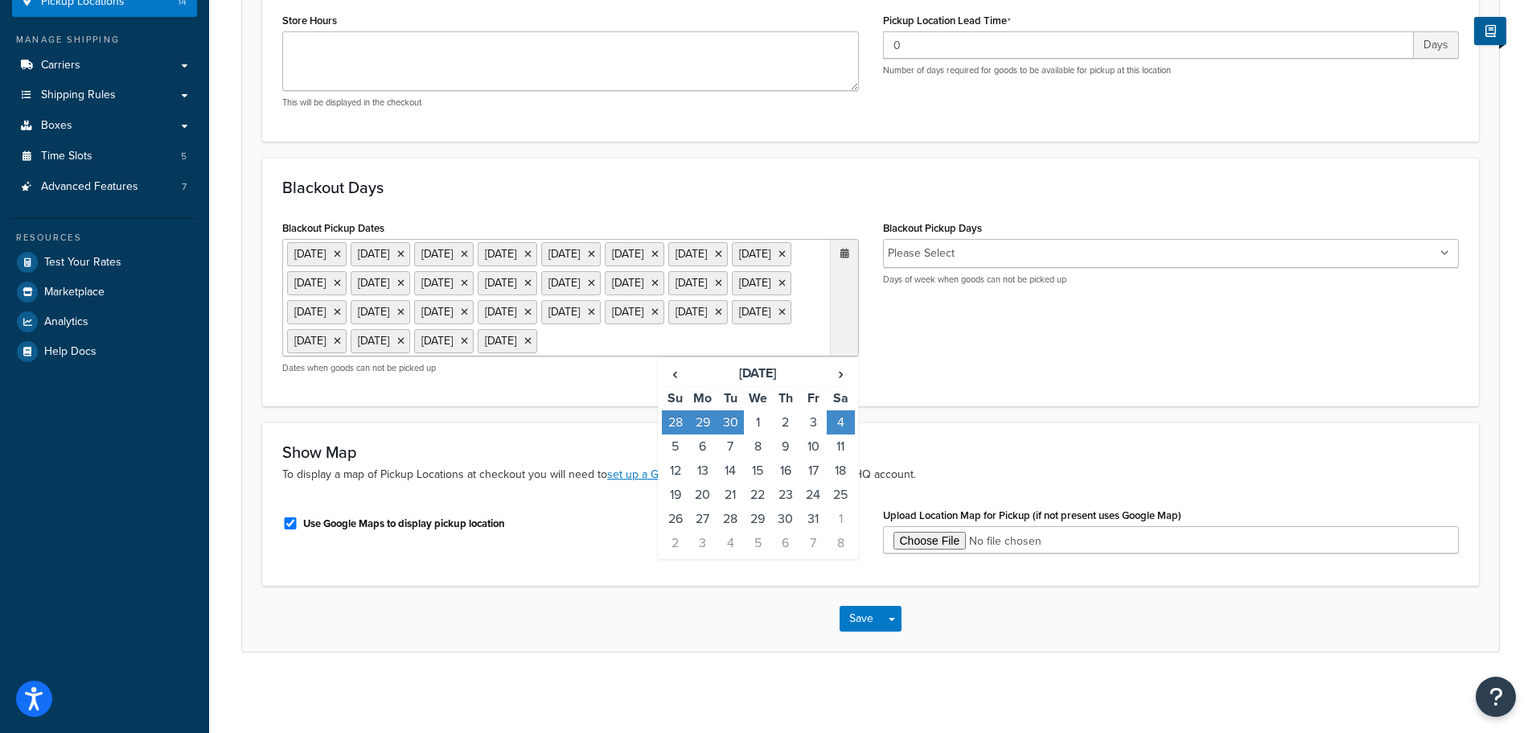
drag, startPoint x: 674, startPoint y: 378, endPoint x: 692, endPoint y: 395, distance: 24.5
click at [674, 379] on span "‹" at bounding box center [676, 373] width 26 height 23
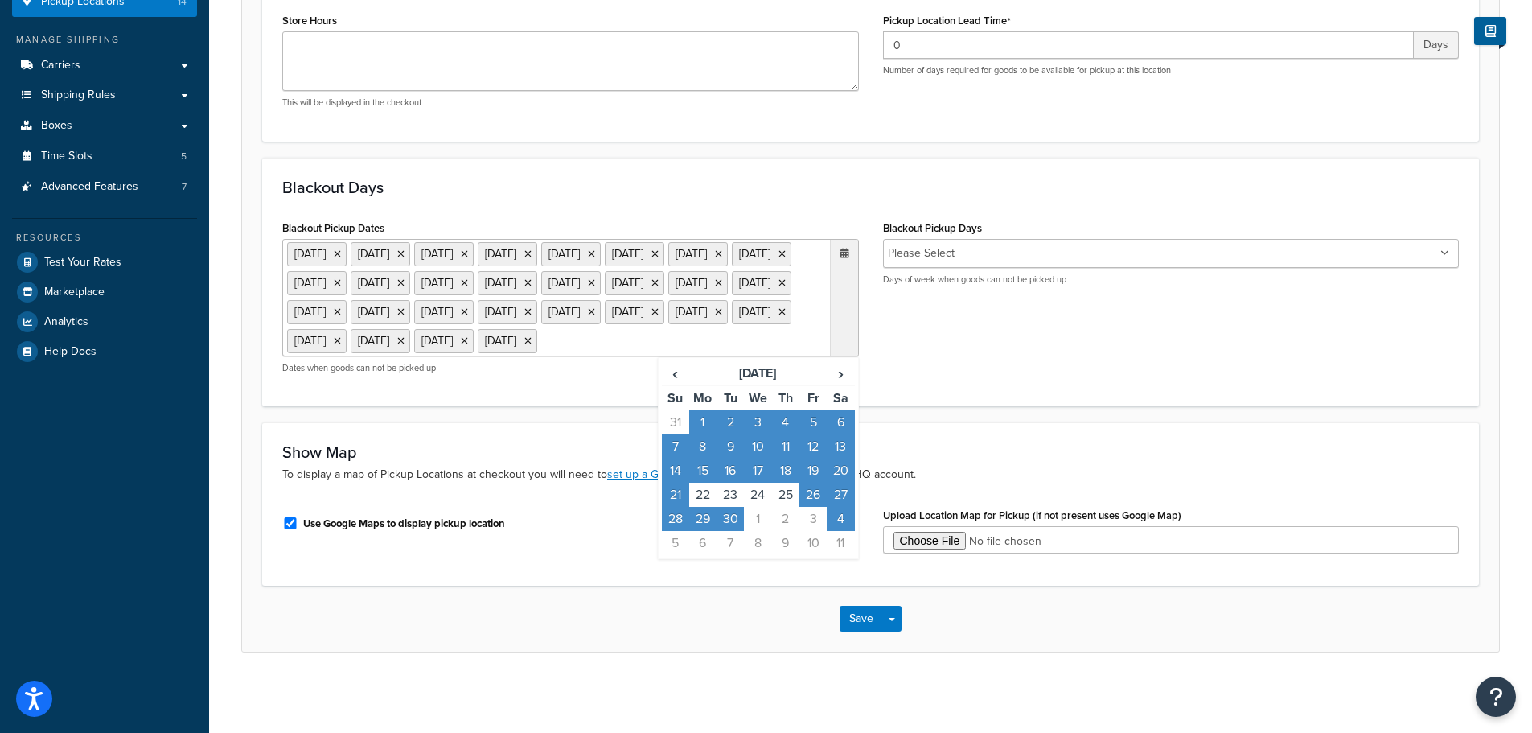
click at [710, 421] on td "1" at bounding box center [702, 422] width 27 height 24
drag, startPoint x: 734, startPoint y: 418, endPoint x: 754, endPoint y: 419, distance: 20.1
click at [735, 418] on td "2" at bounding box center [729, 422] width 27 height 24
click at [754, 419] on td "3" at bounding box center [757, 422] width 27 height 24
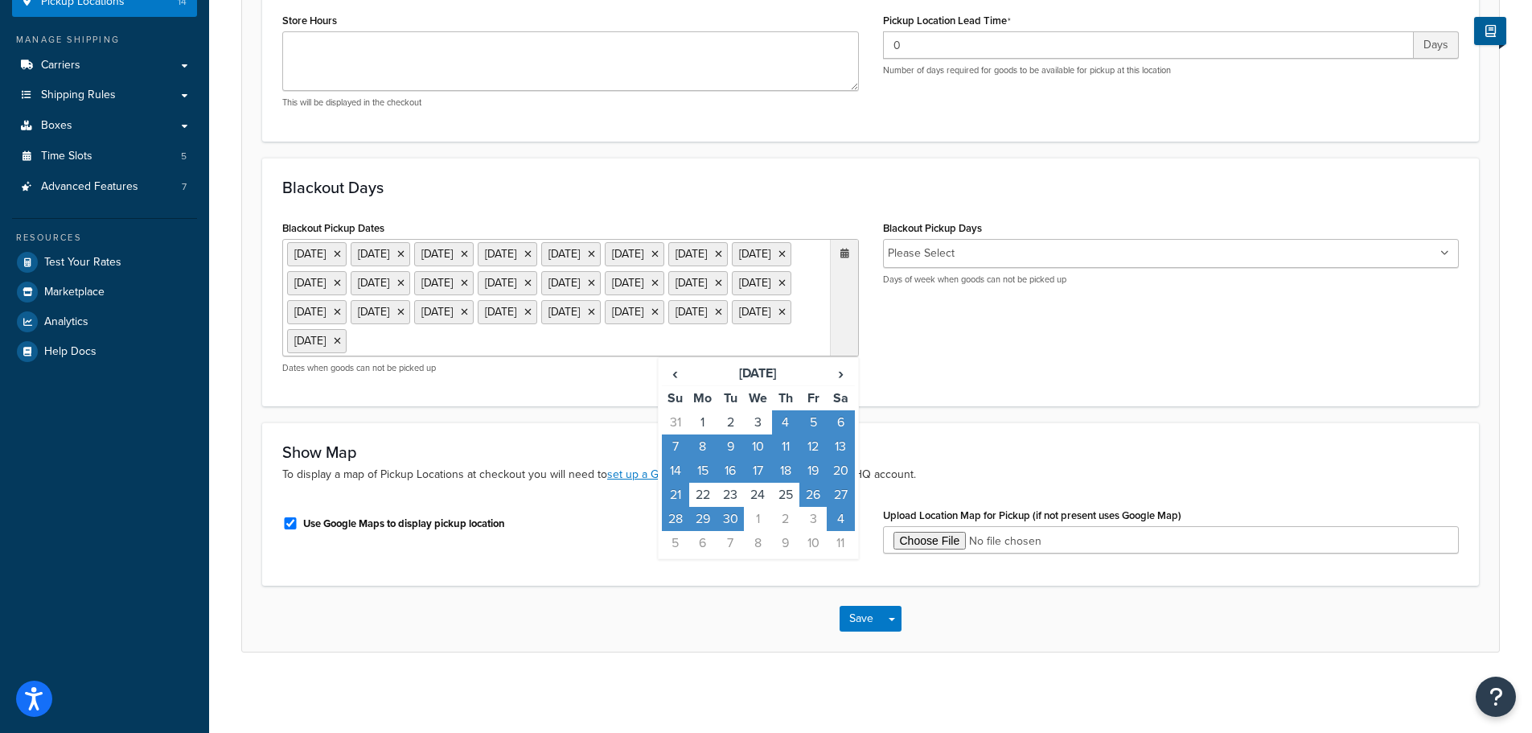
click at [782, 421] on td "4" at bounding box center [785, 422] width 27 height 24
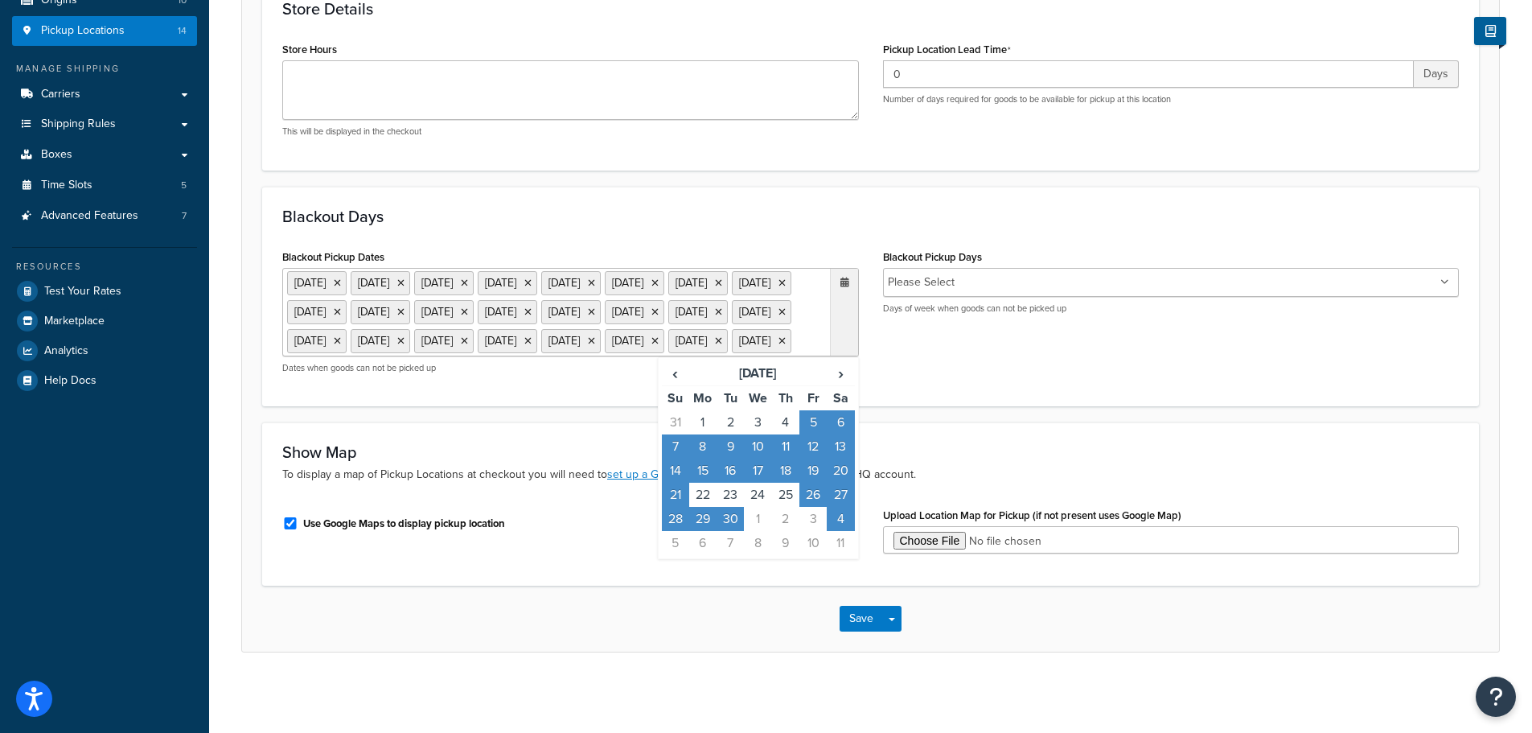
click at [814, 428] on td "5" at bounding box center [812, 422] width 27 height 24
click at [838, 426] on td "6" at bounding box center [840, 422] width 27 height 24
click at [835, 450] on td "13" at bounding box center [840, 446] width 27 height 24
click at [817, 447] on td "12" at bounding box center [812, 446] width 27 height 24
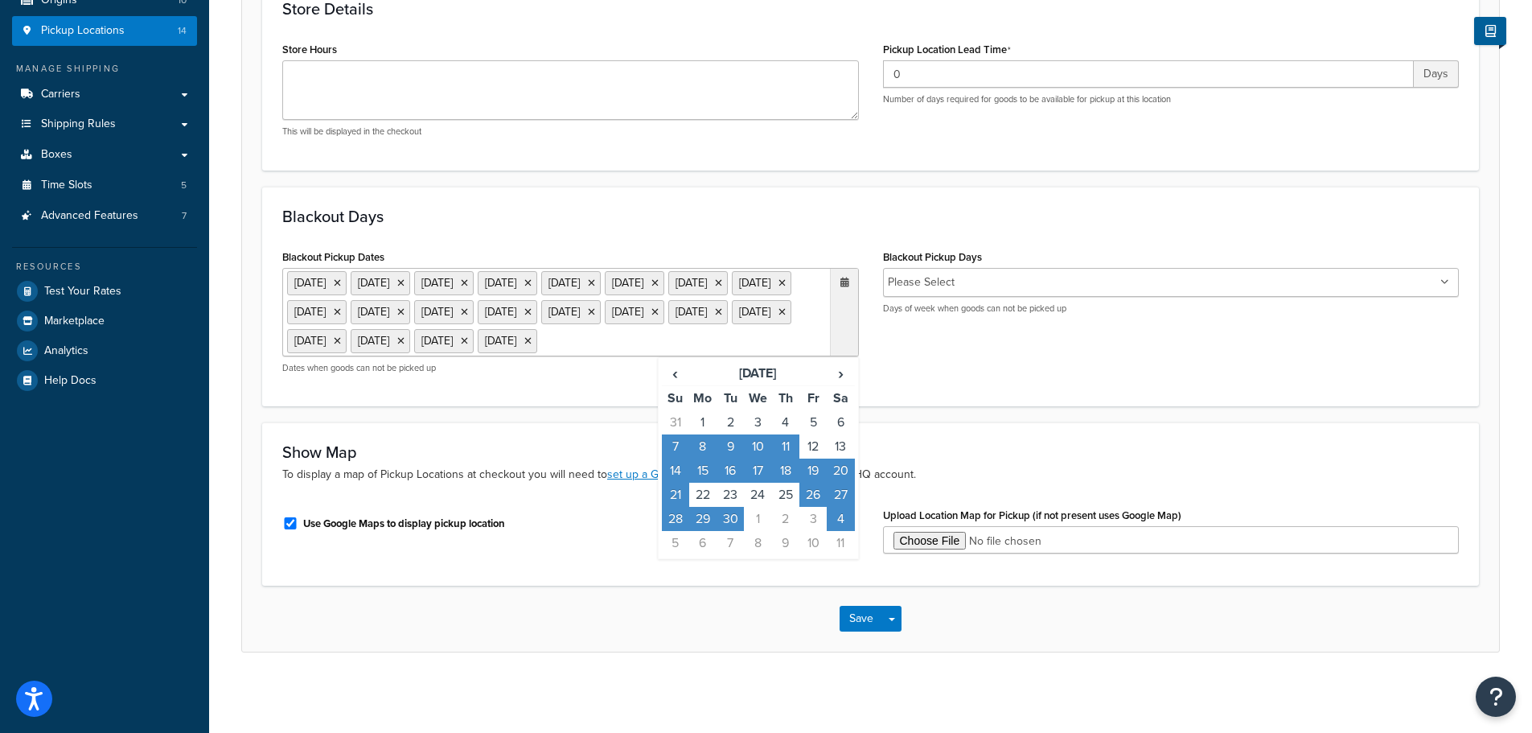
click at [787, 447] on td "11" at bounding box center [785, 446] width 27 height 24
click at [762, 445] on td "10" at bounding box center [757, 446] width 27 height 24
click at [728, 441] on td "9" at bounding box center [729, 446] width 27 height 24
click at [708, 437] on td "8" at bounding box center [702, 446] width 27 height 24
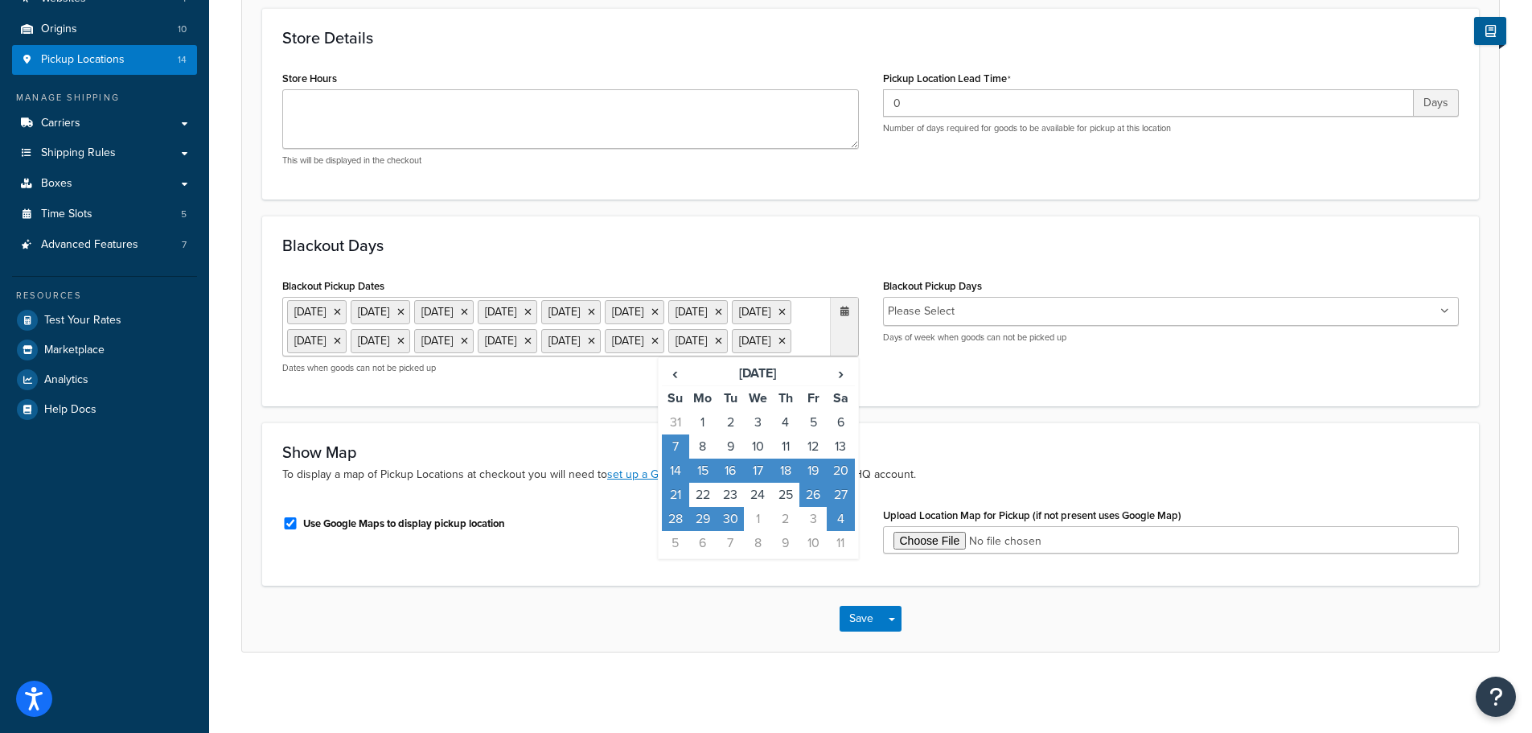
click at [679, 435] on td "7" at bounding box center [675, 446] width 27 height 24
click at [679, 471] on td "14" at bounding box center [675, 470] width 27 height 24
click at [700, 471] on td "15" at bounding box center [702, 470] width 27 height 24
click at [737, 466] on td "16" at bounding box center [729, 470] width 27 height 24
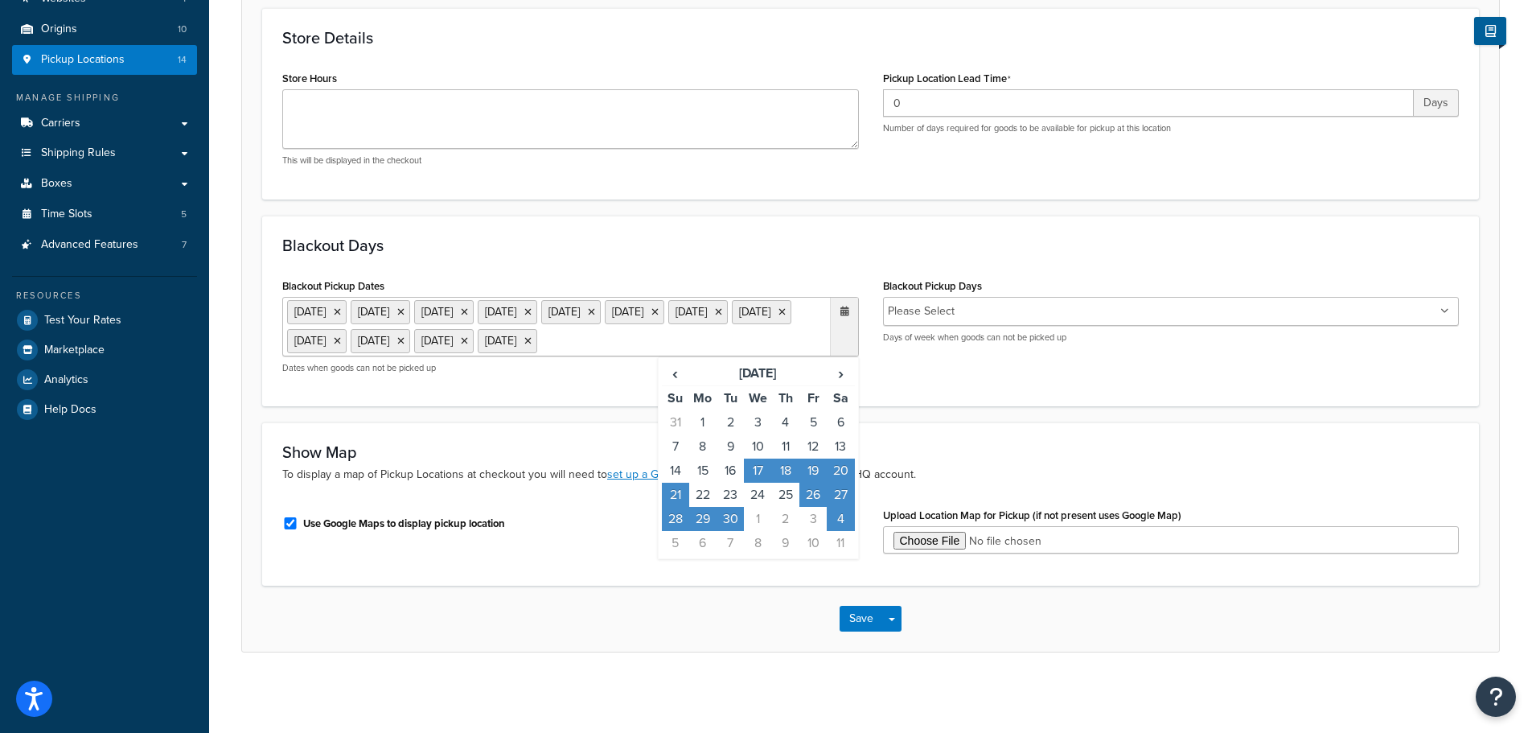
drag, startPoint x: 757, startPoint y: 468, endPoint x: 782, endPoint y: 468, distance: 24.9
click at [760, 469] on td "17" at bounding box center [757, 470] width 27 height 24
drag, startPoint x: 786, startPoint y: 466, endPoint x: 800, endPoint y: 470, distance: 14.0
click at [787, 466] on td "18" at bounding box center [785, 470] width 27 height 24
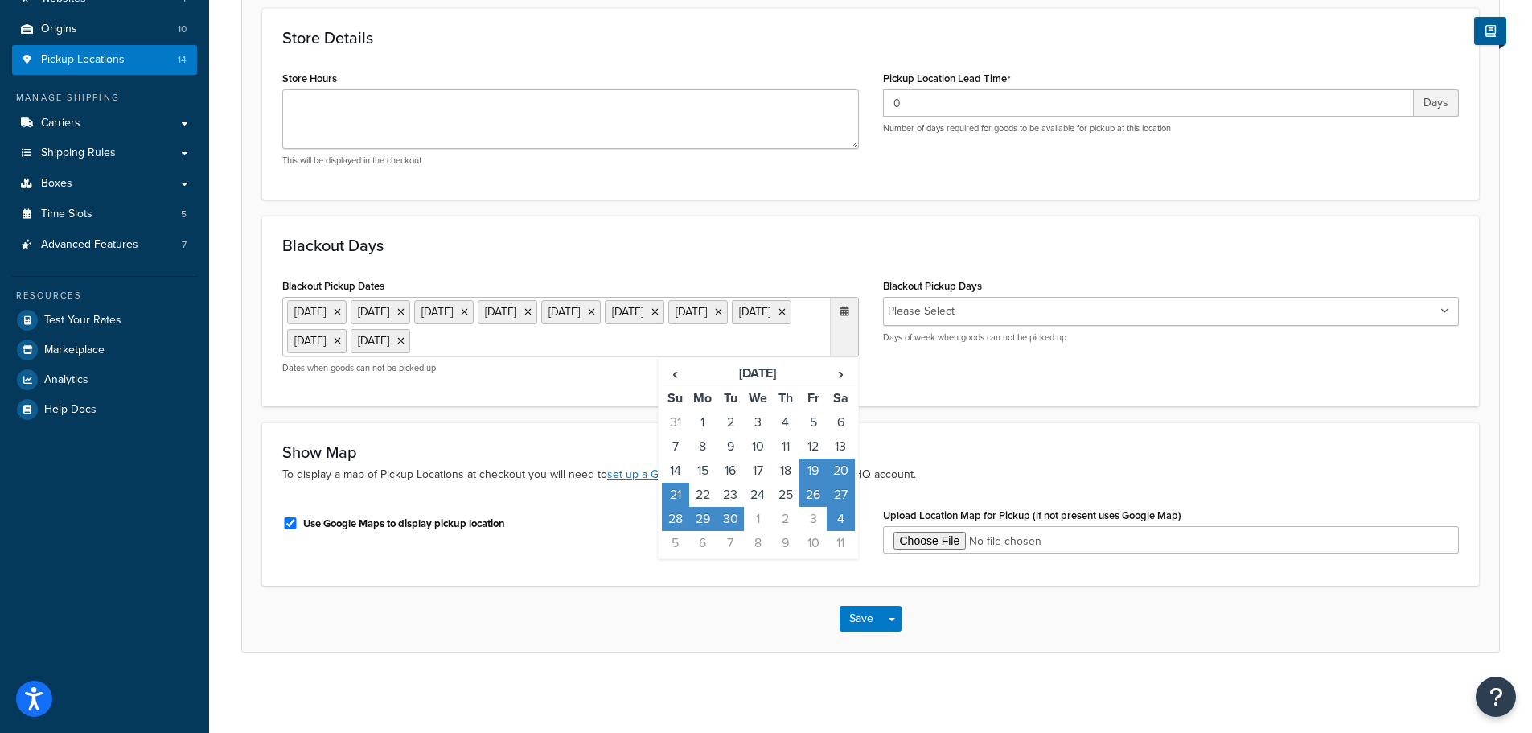
click at [807, 471] on td "19" at bounding box center [812, 470] width 27 height 24
drag, startPoint x: 836, startPoint y: 463, endPoint x: 830, endPoint y: 472, distance: 10.9
click at [836, 464] on td "20" at bounding box center [840, 470] width 27 height 24
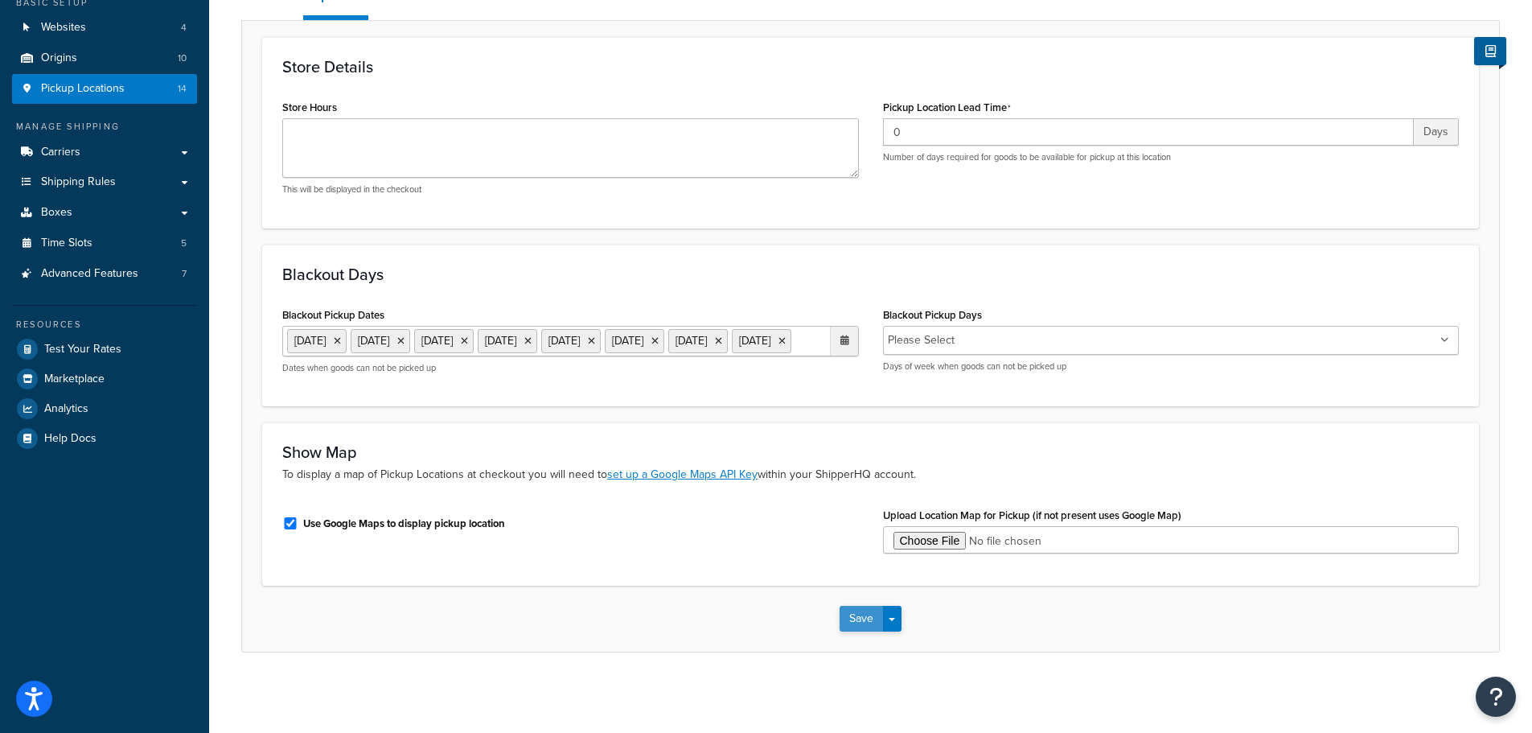
click at [860, 623] on button "Save" at bounding box center [860, 618] width 43 height 26
